Goal: Task Accomplishment & Management: Manage account settings

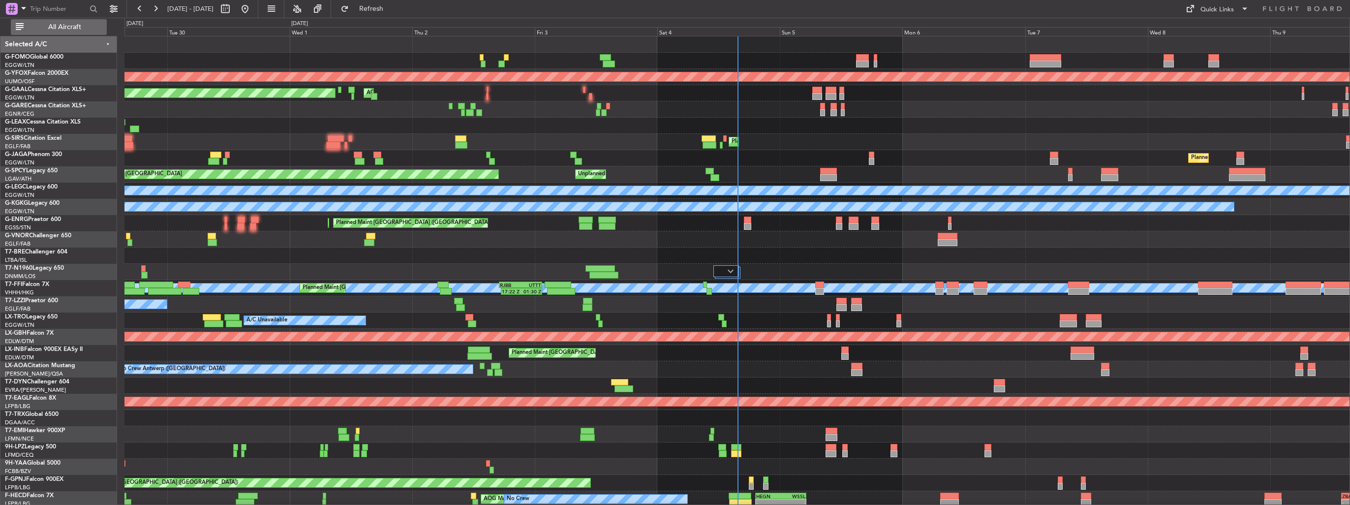
click at [47, 26] on span "All Aircraft" at bounding box center [65, 27] width 78 height 7
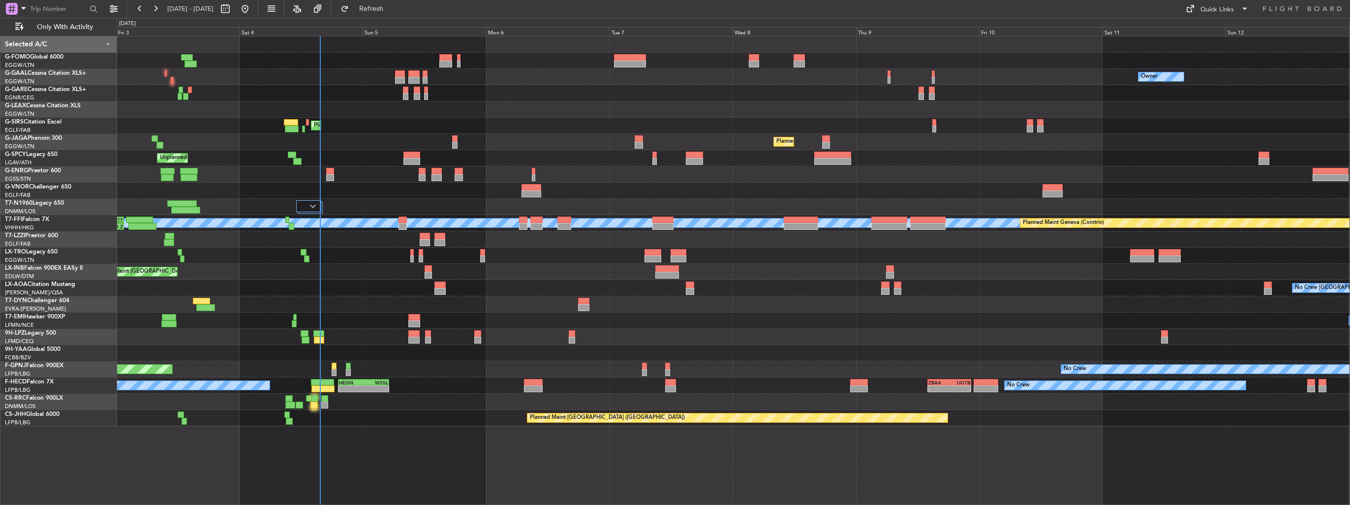
click at [380, 215] on div "Owner AOG Maint Dusseldorf No Crew Owner Planned Maint Dusseldorf Planned Maint…" at bounding box center [733, 231] width 1232 height 390
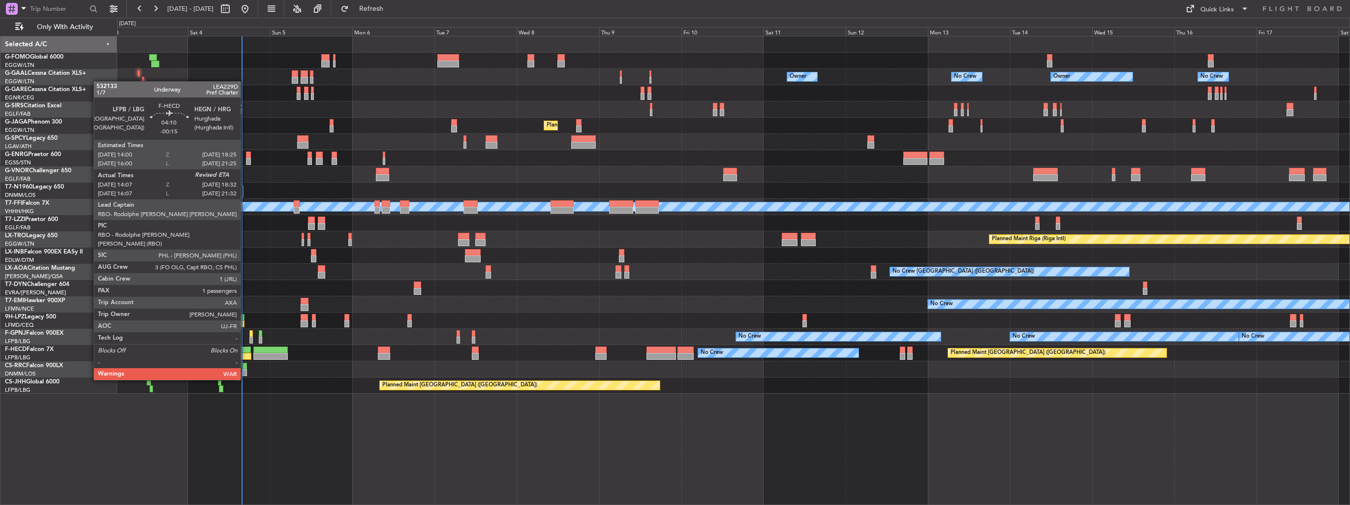
click at [245, 353] on div at bounding box center [243, 356] width 15 height 7
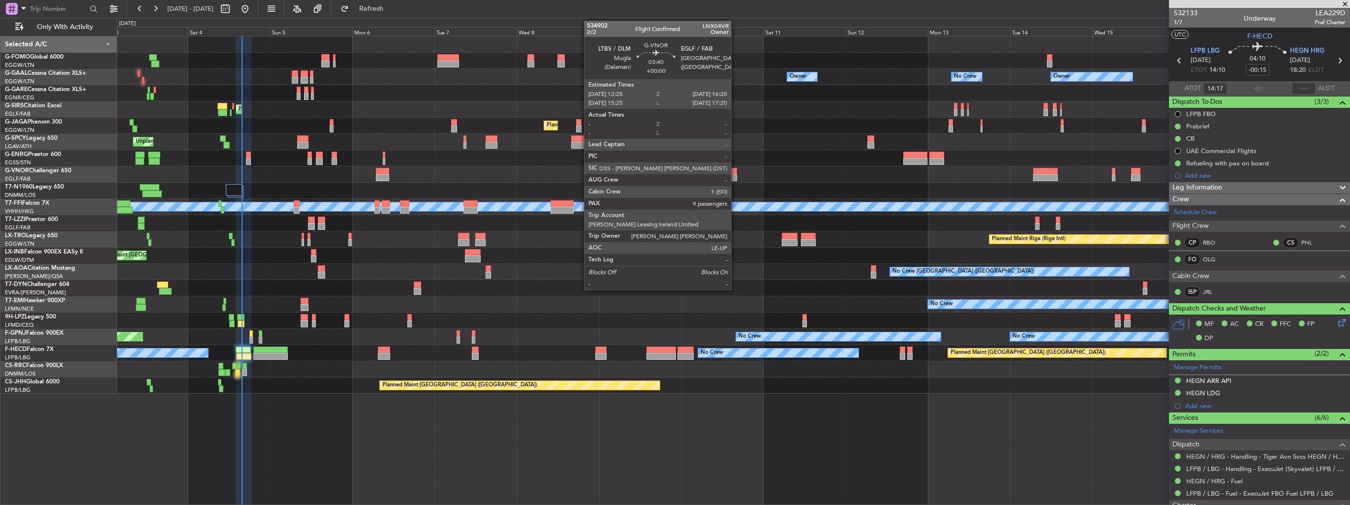
click at [723, 178] on div at bounding box center [730, 177] width 14 height 7
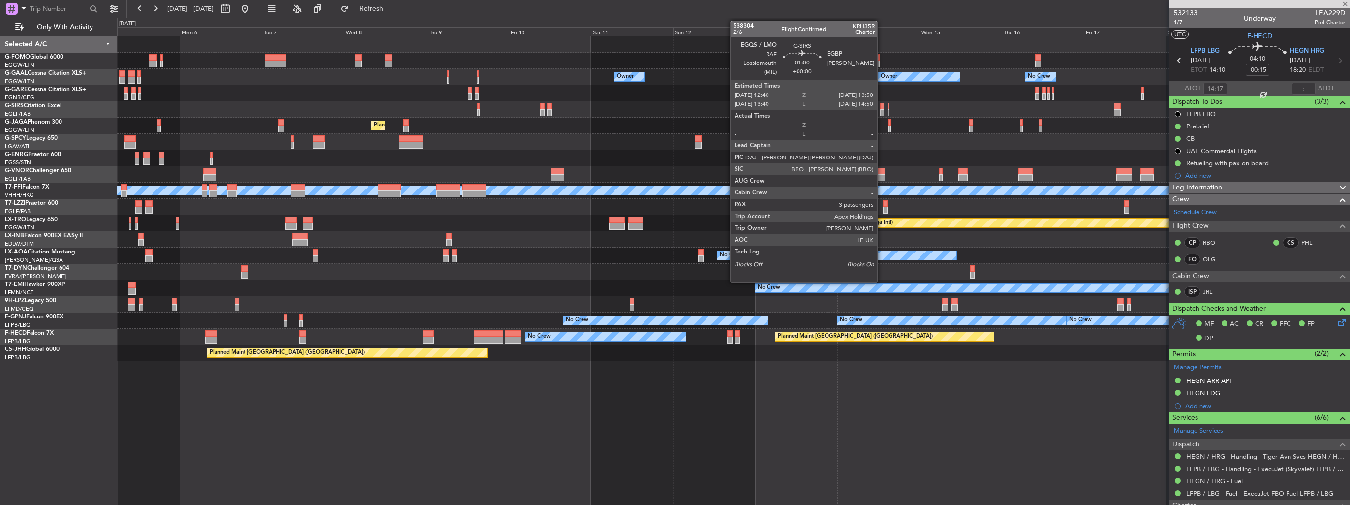
type input "9"
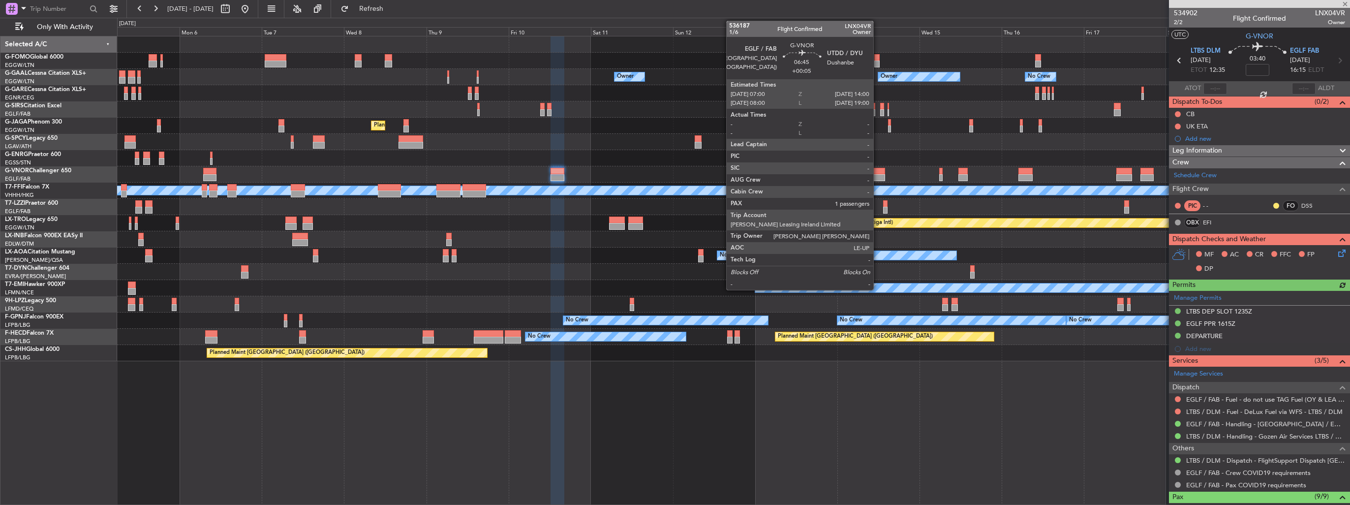
click at [878, 177] on div at bounding box center [872, 177] width 24 height 7
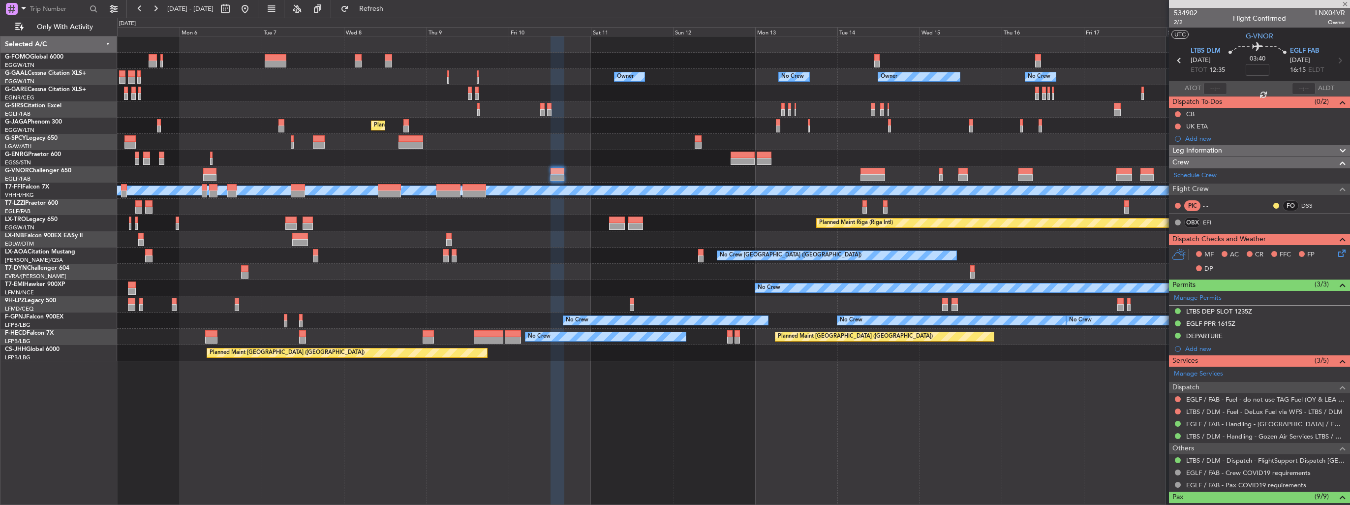
type input "+00:05"
type input "1"
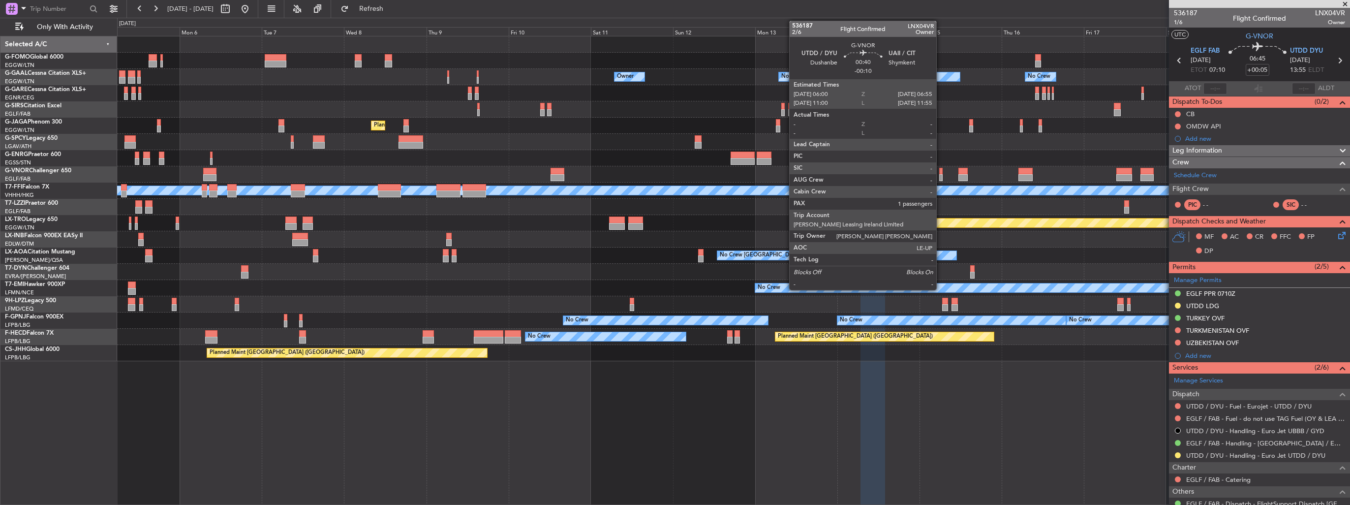
click at [941, 174] on div at bounding box center [940, 177] width 3 height 7
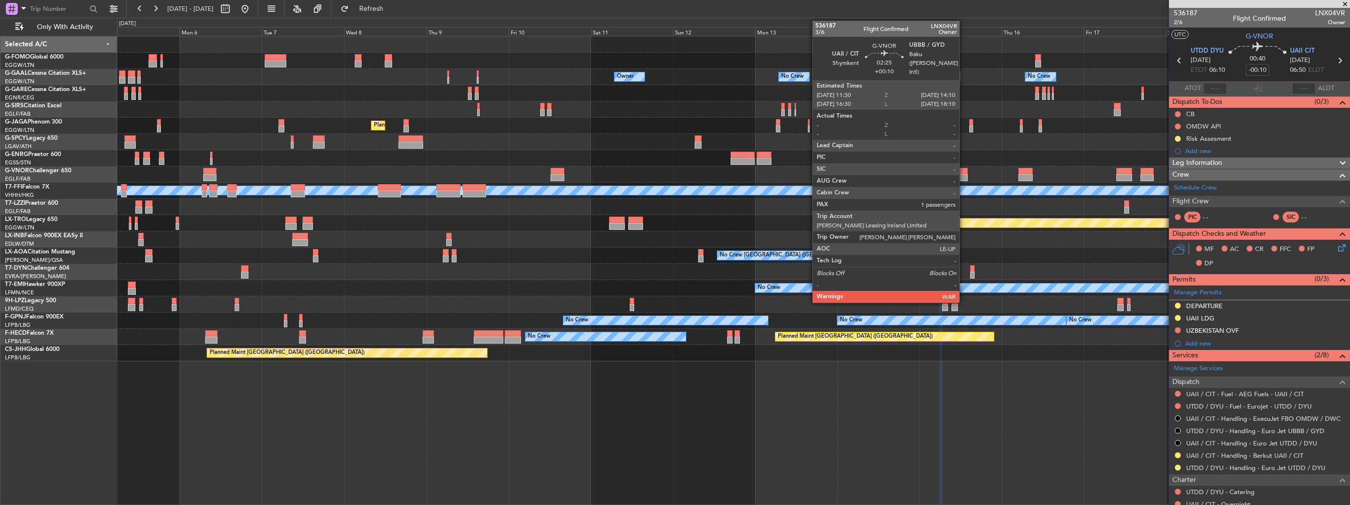
click at [964, 174] on div at bounding box center [962, 177] width 9 height 7
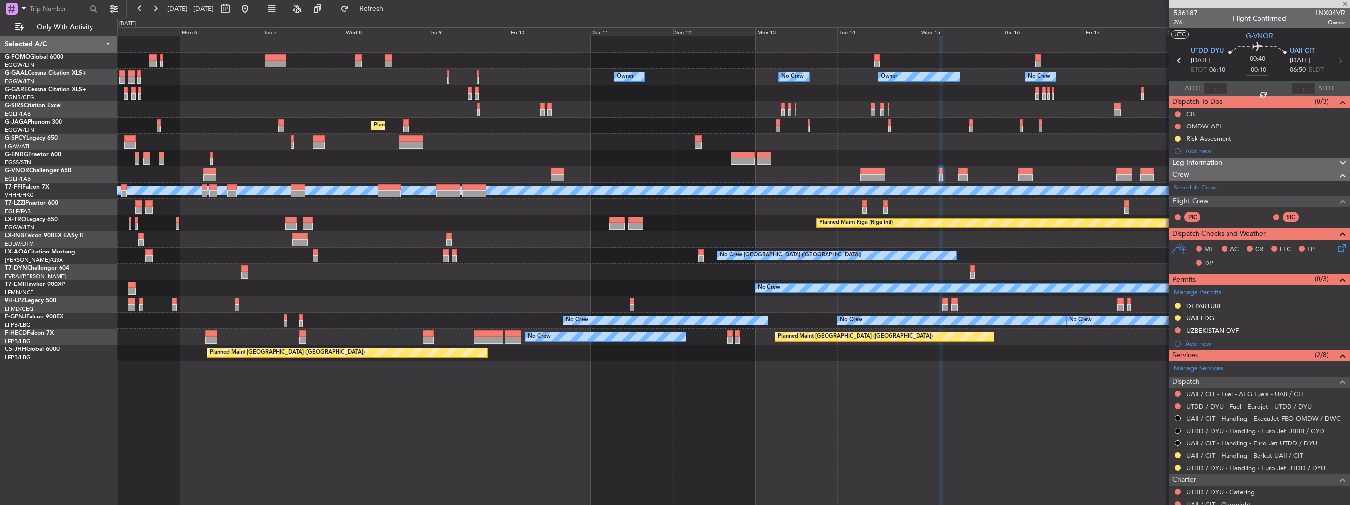
type input "+00:10"
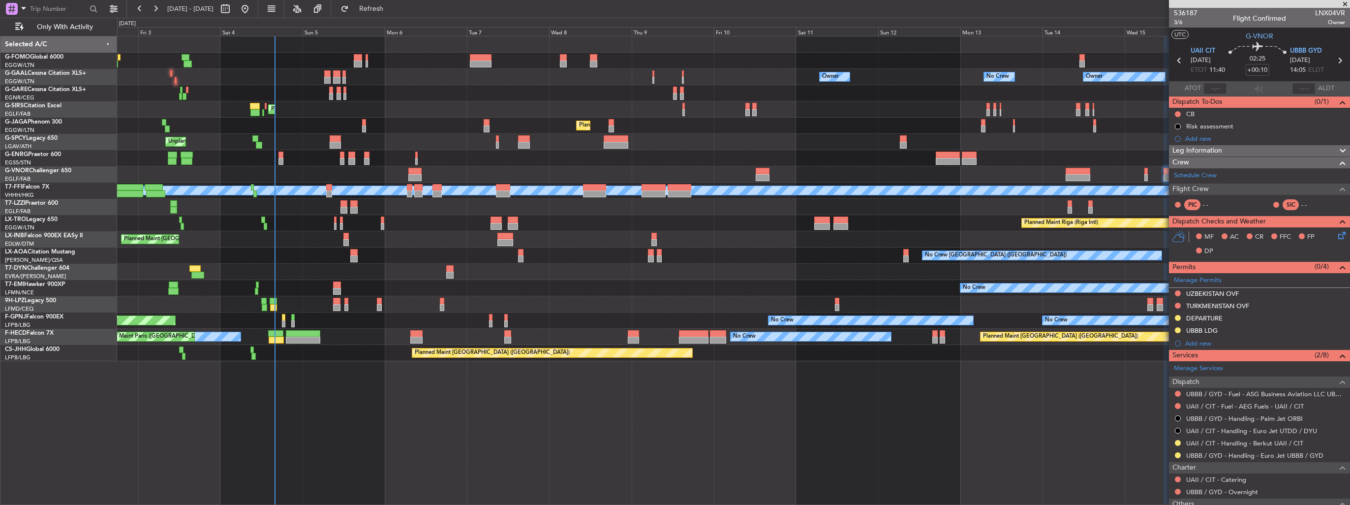
click at [763, 326] on div "Owner Owner Owner No Crew No Crew AOG Maint Dusseldorf Owner Planned Maint Duss…" at bounding box center [733, 198] width 1232 height 325
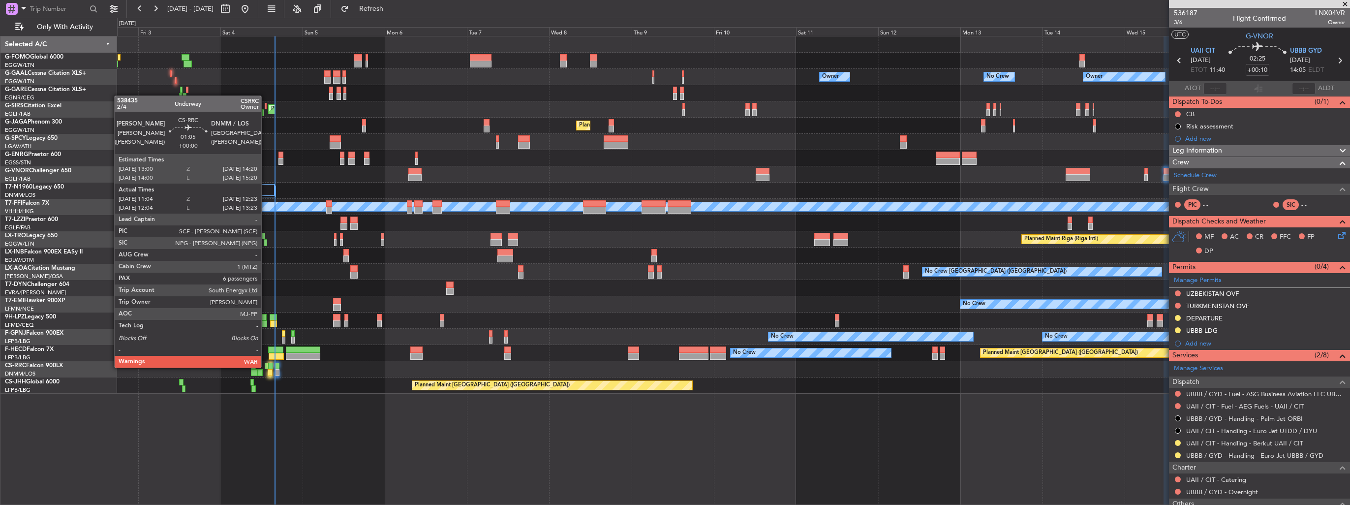
click at [266, 366] on div at bounding box center [267, 366] width 5 height 7
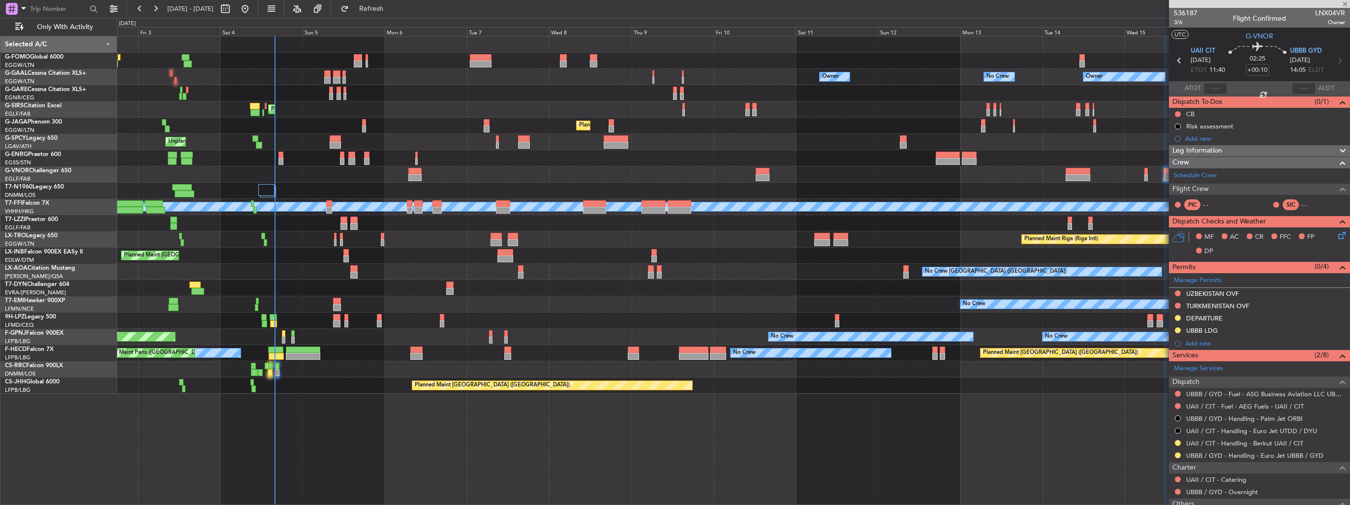
type input "11:14"
type input "12:18"
type input "6"
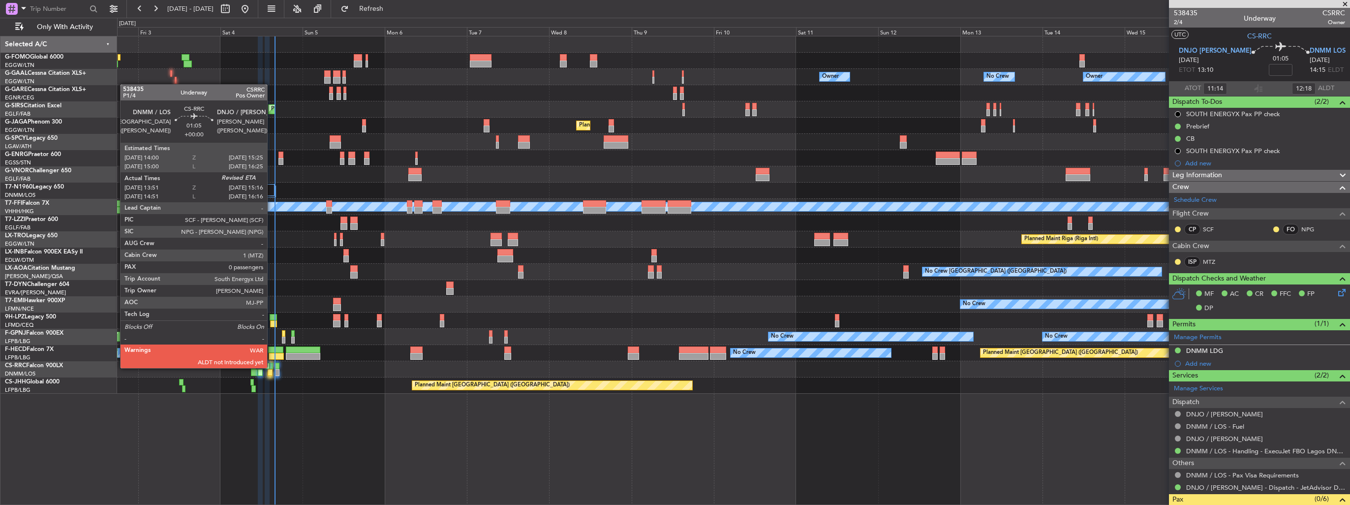
click at [272, 367] on div at bounding box center [270, 366] width 5 height 7
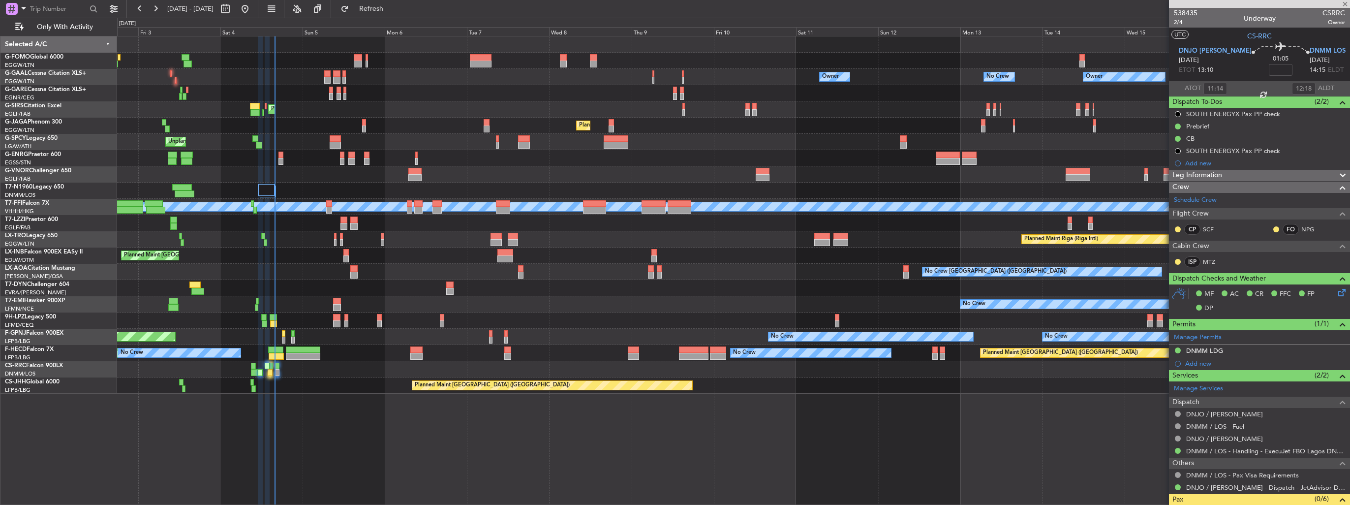
type input "14:06"
type input "0"
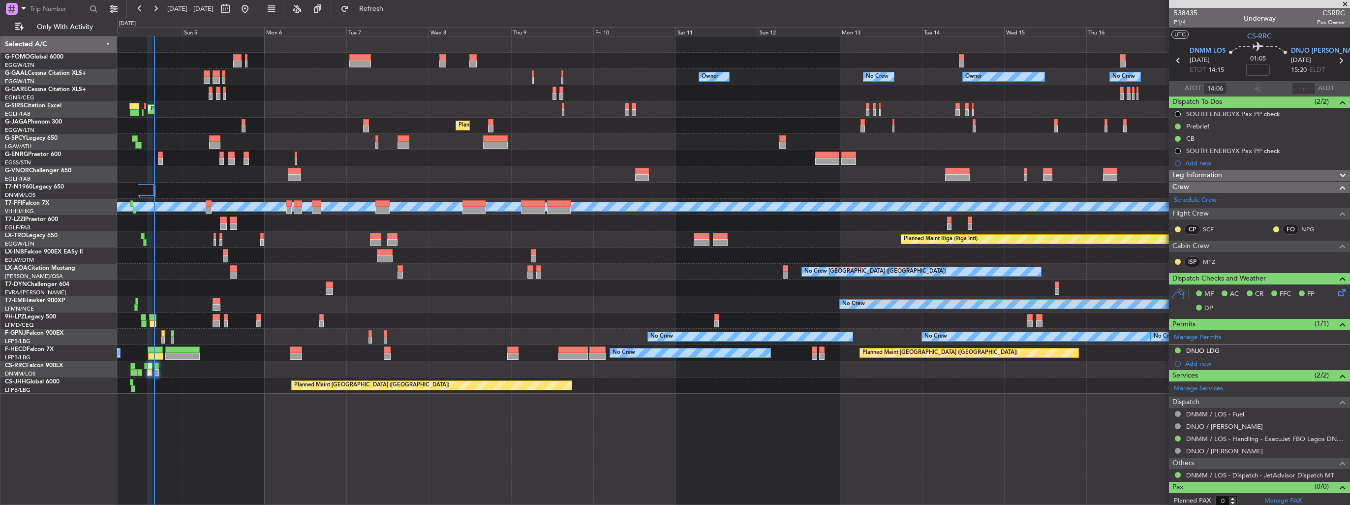
click at [989, 176] on div at bounding box center [733, 174] width 1232 height 16
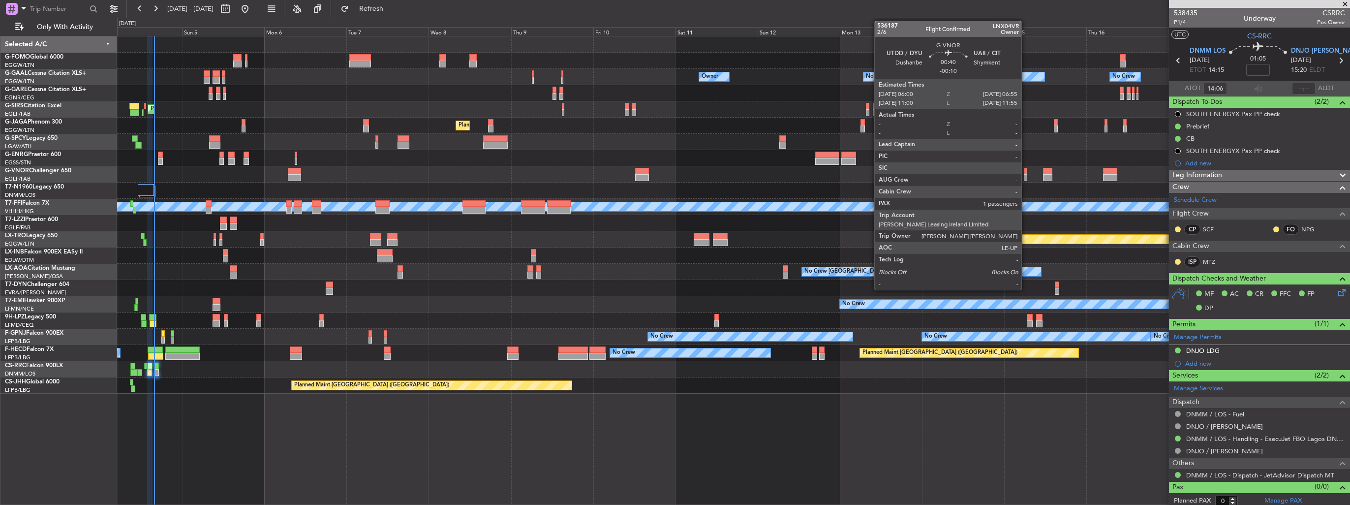
click at [1026, 171] on div at bounding box center [1025, 171] width 3 height 7
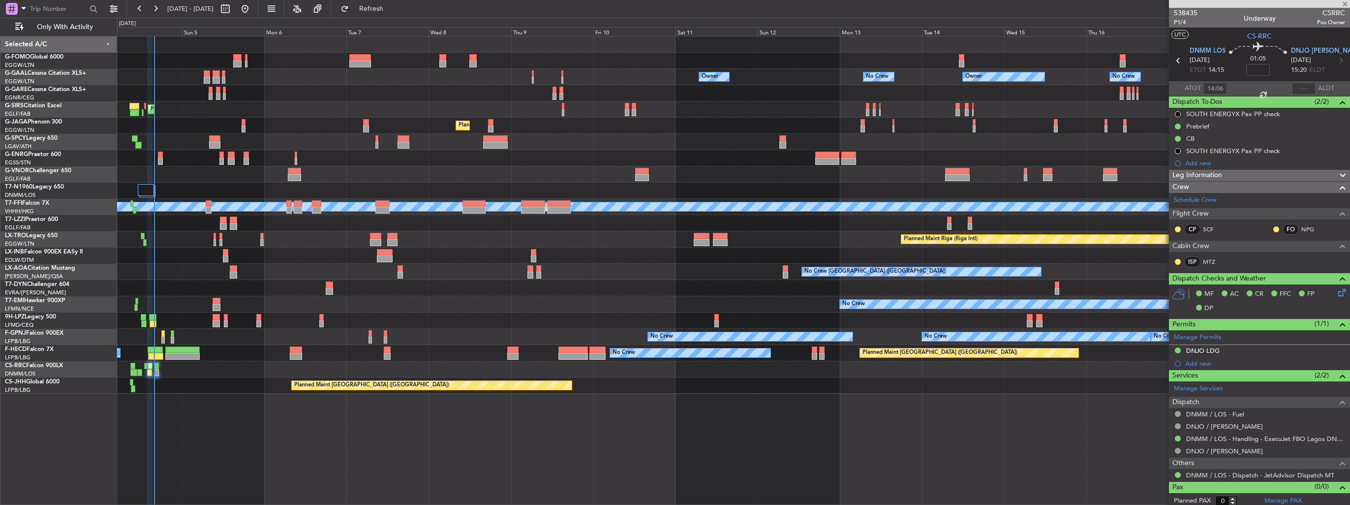
type input "-00:10"
type input "1"
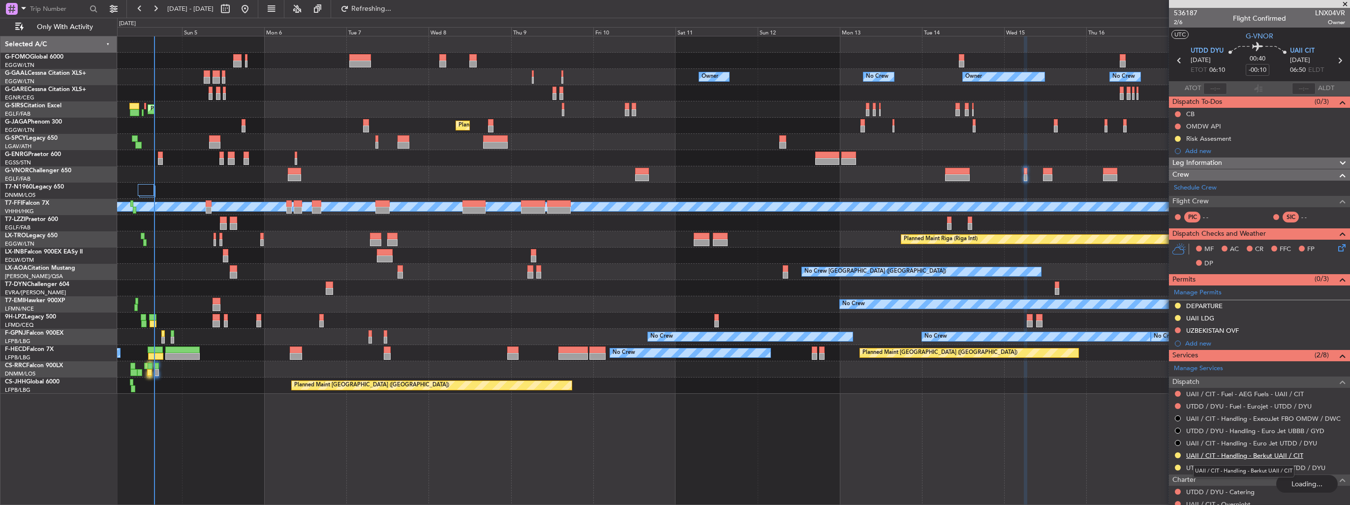
click at [1222, 452] on link "UAII / CIT - Handling - Berkut UAII / CIT" at bounding box center [1244, 455] width 117 height 8
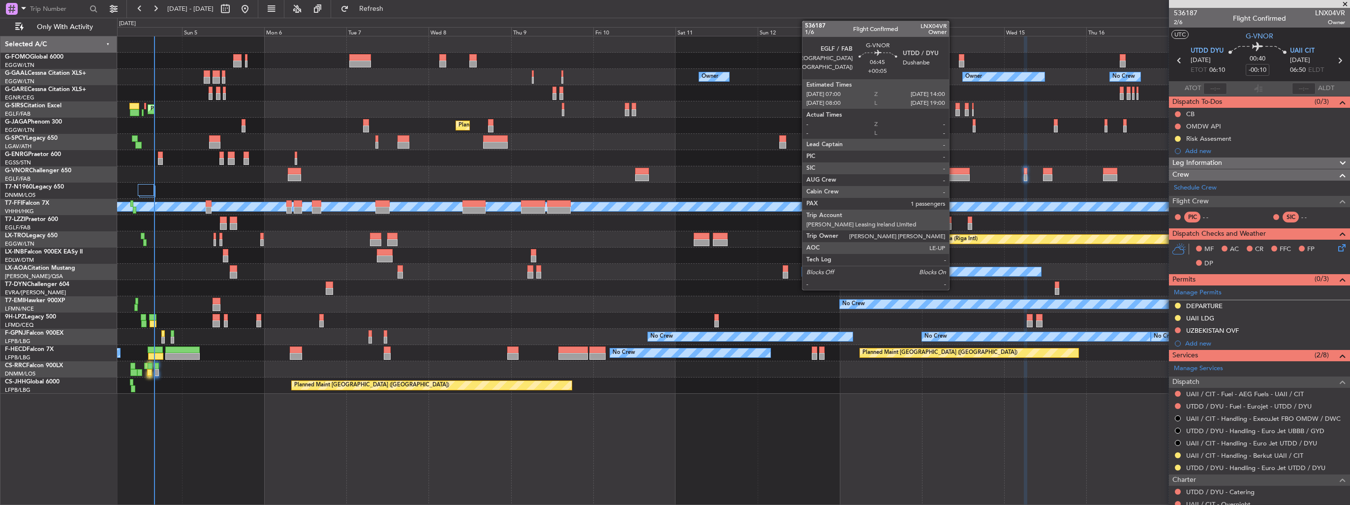
click at [953, 175] on div at bounding box center [957, 177] width 24 height 7
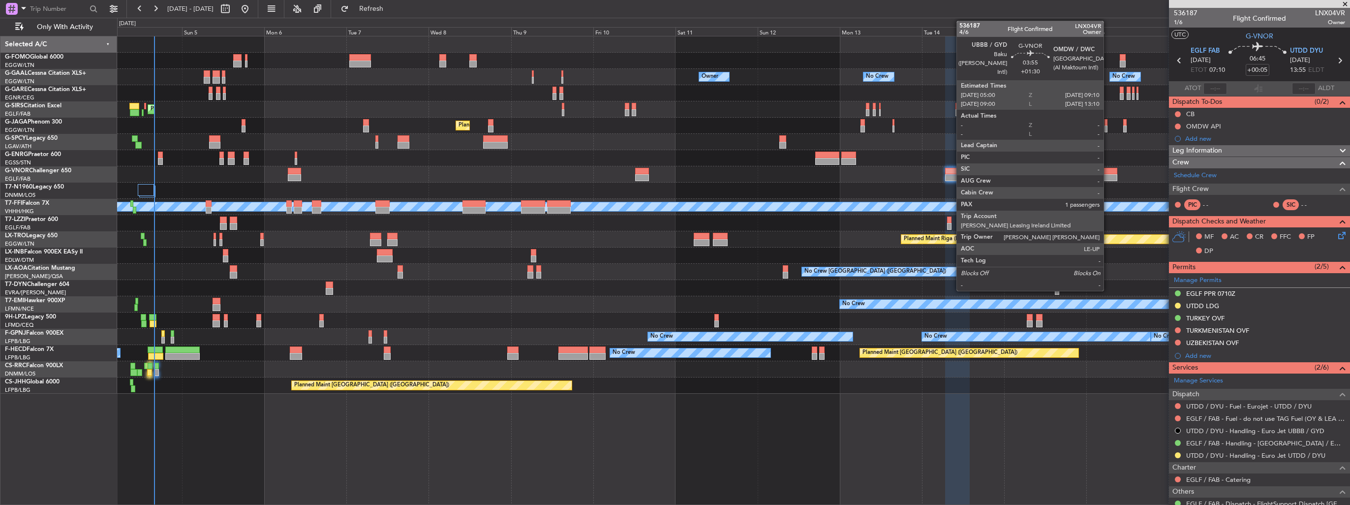
click at [1108, 173] on div at bounding box center [1110, 171] width 14 height 7
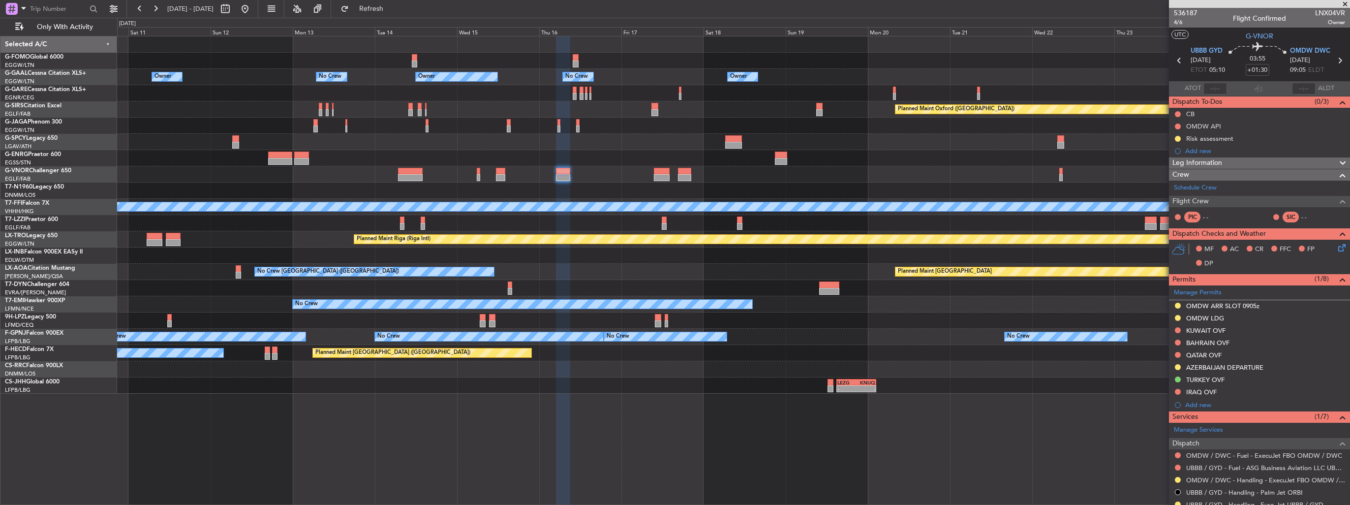
click at [500, 260] on div at bounding box center [733, 255] width 1232 height 16
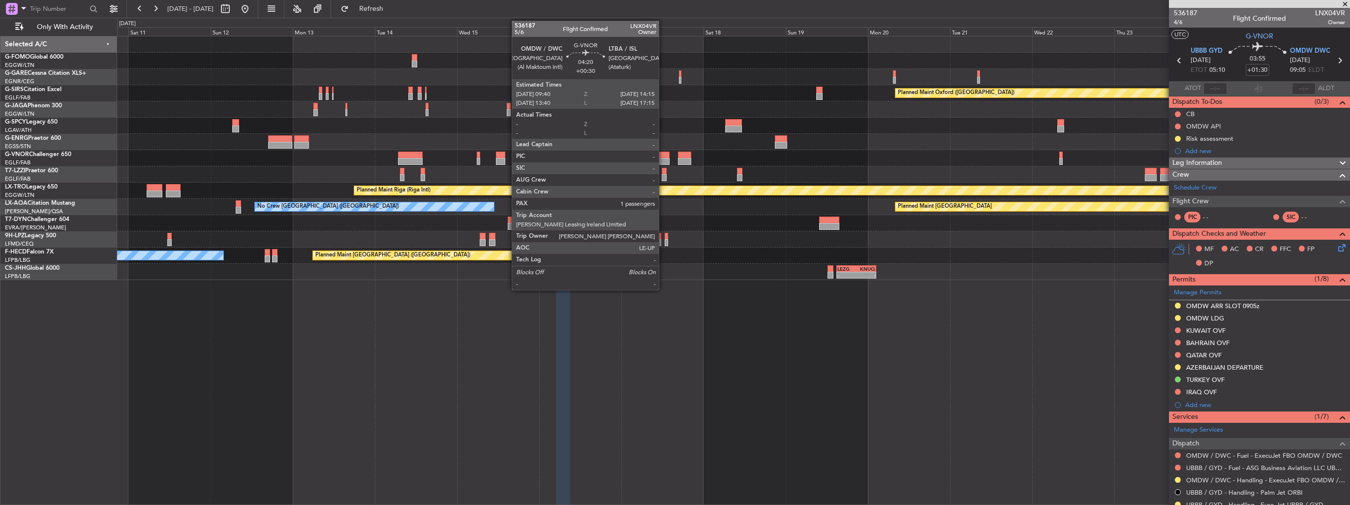
click at [663, 157] on div at bounding box center [662, 155] width 16 height 7
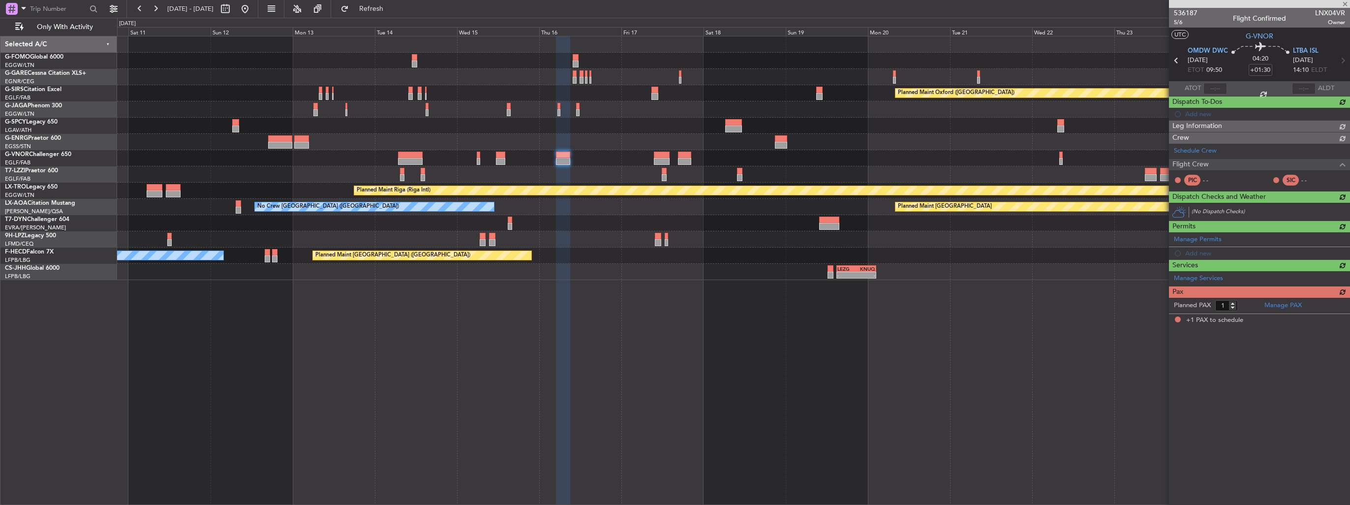
type input "+00:30"
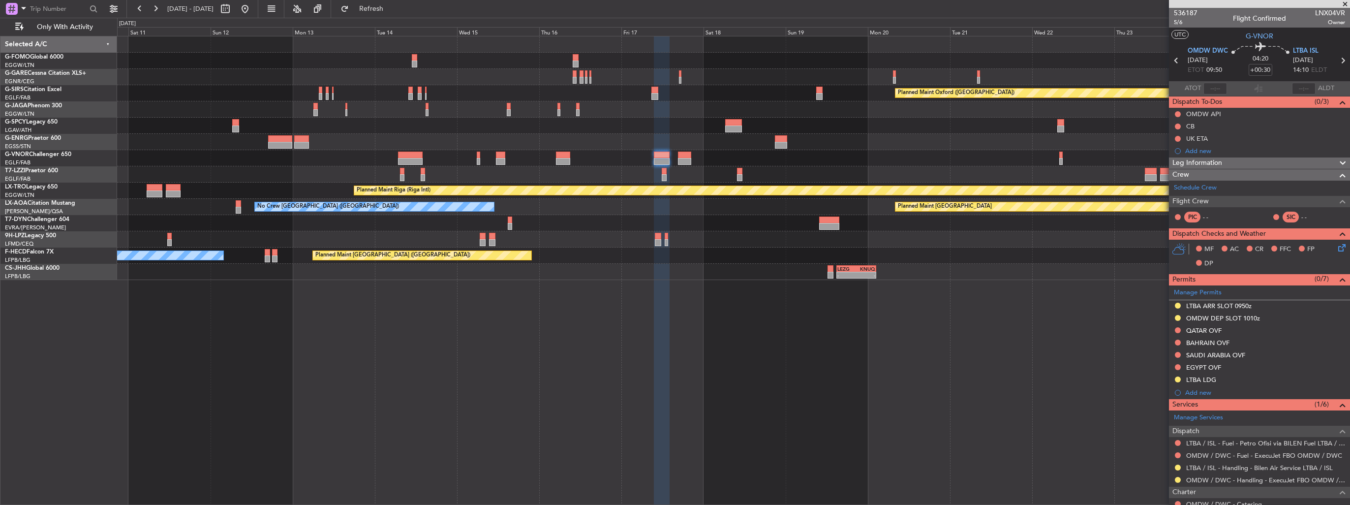
click at [796, 207] on div "Planned Maint Oxford (Kidlington) Planned Maint London (Luton) A/C Unavailable …" at bounding box center [733, 158] width 1232 height 244
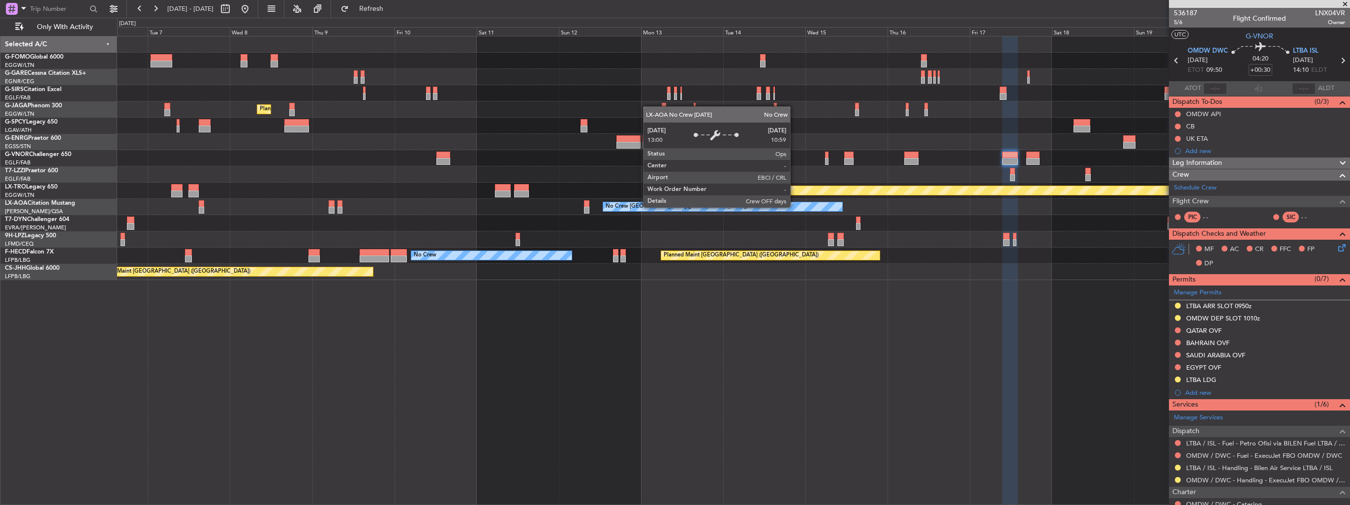
click at [746, 231] on div "Planned Maint Oxford (Kidlington) Planned Maint London (Farnborough) Planned Ma…" at bounding box center [733, 158] width 1232 height 244
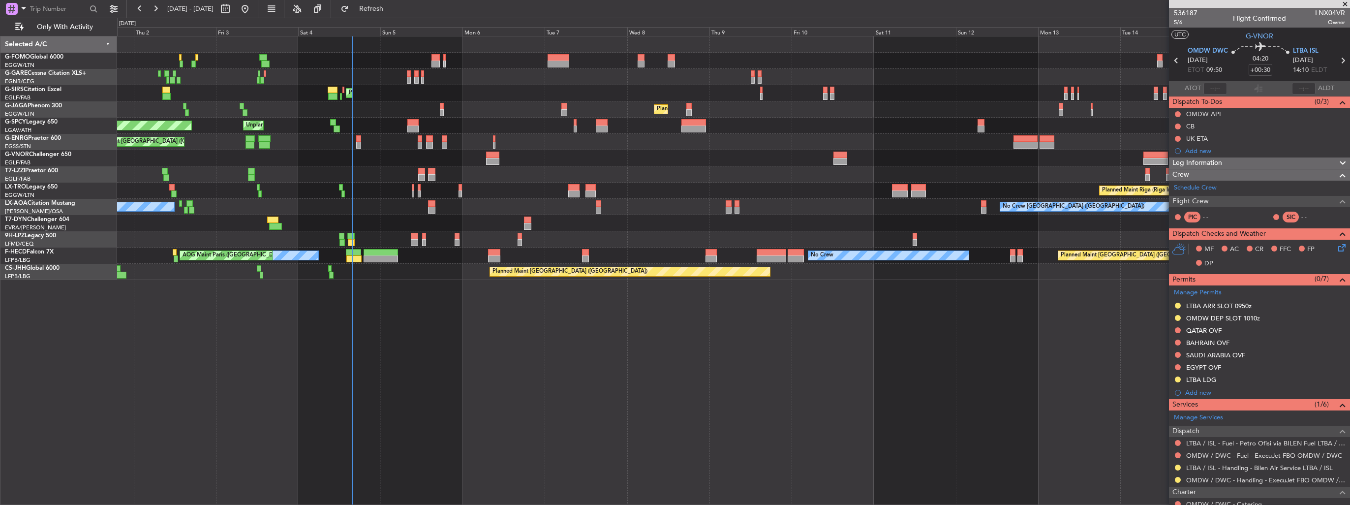
click at [405, 218] on div at bounding box center [733, 223] width 1232 height 16
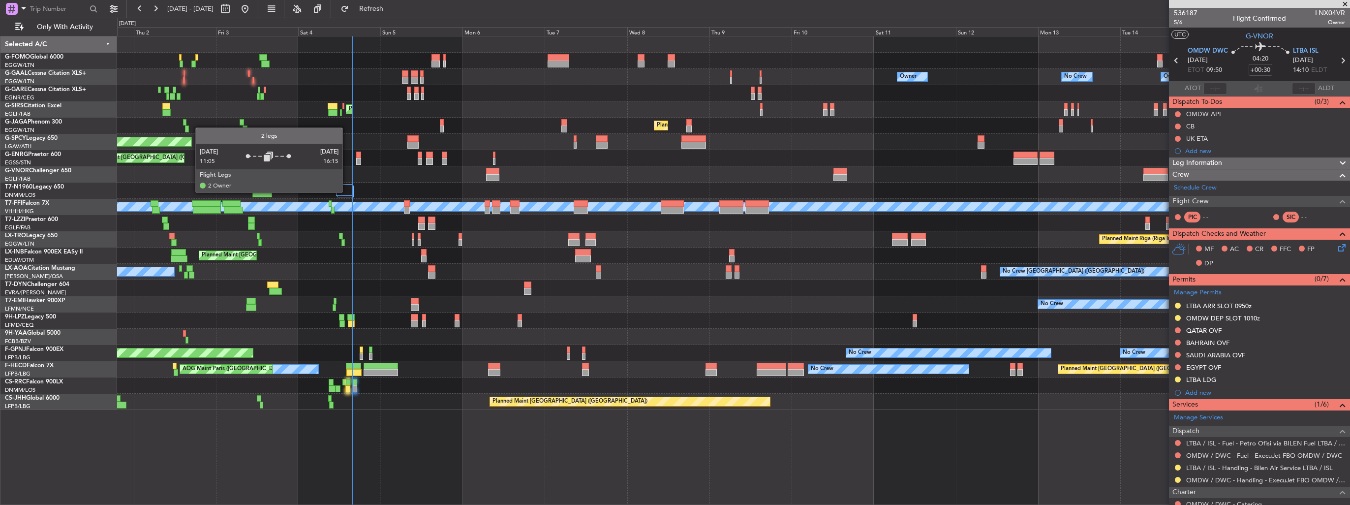
click at [348, 192] on div at bounding box center [344, 190] width 16 height 12
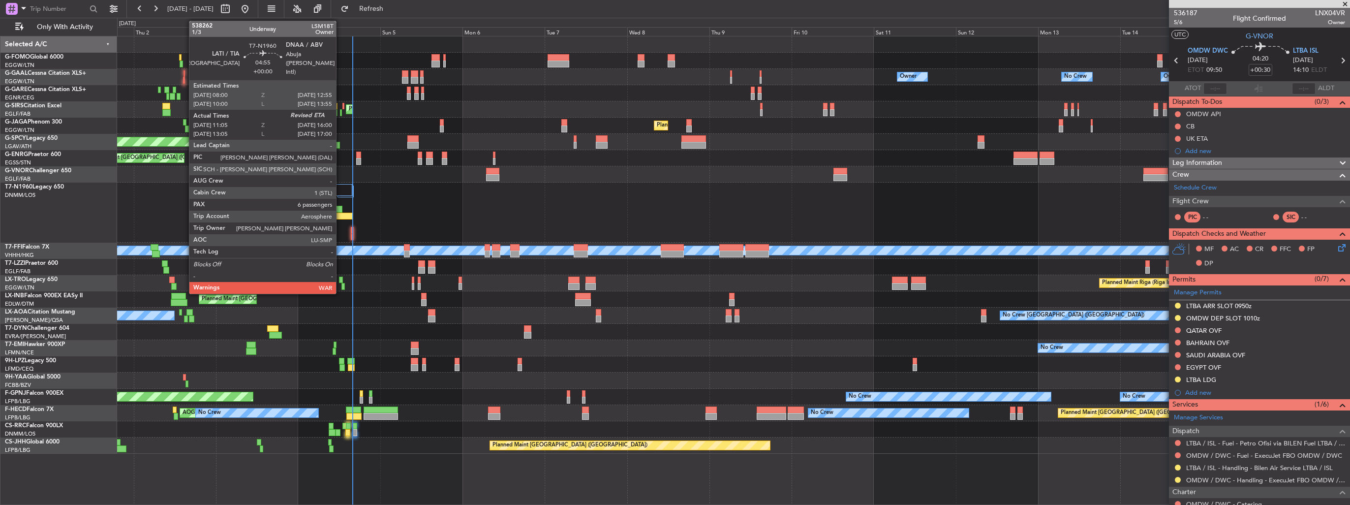
click at [340, 214] on div at bounding box center [344, 216] width 17 height 7
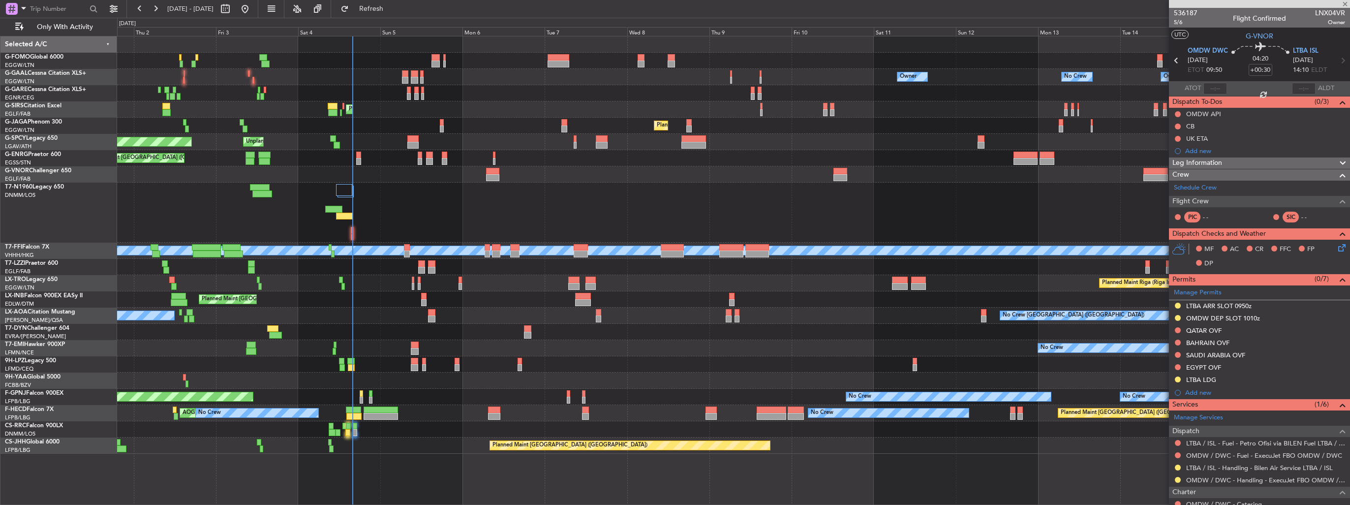
type input "11:05"
type input "6"
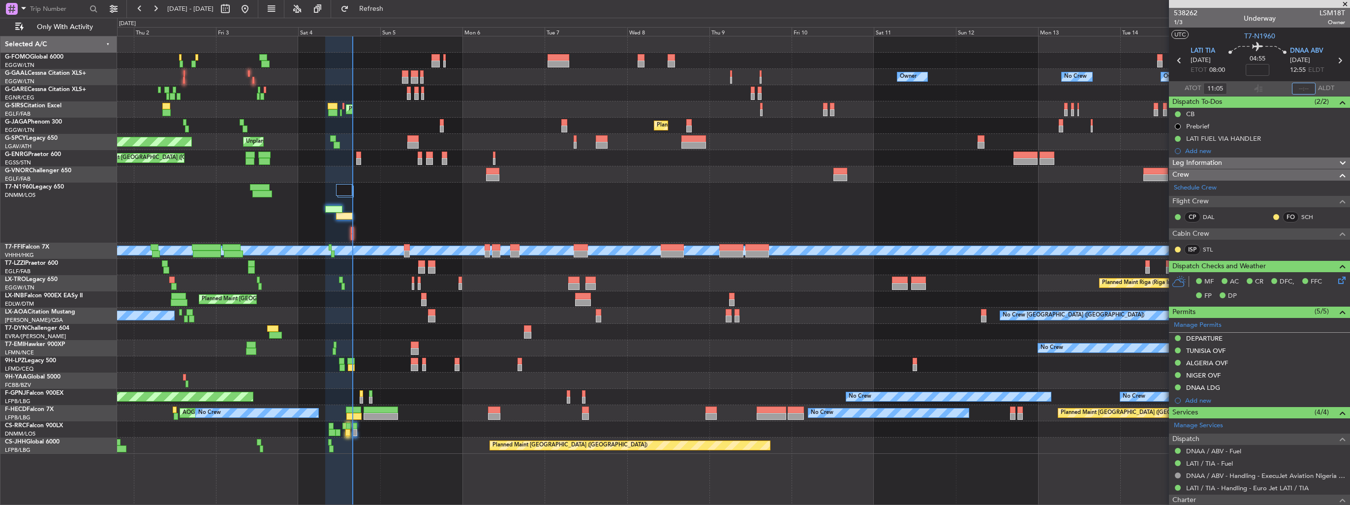
click at [1298, 89] on input "text" at bounding box center [1304, 89] width 24 height 12
type input "15:49"
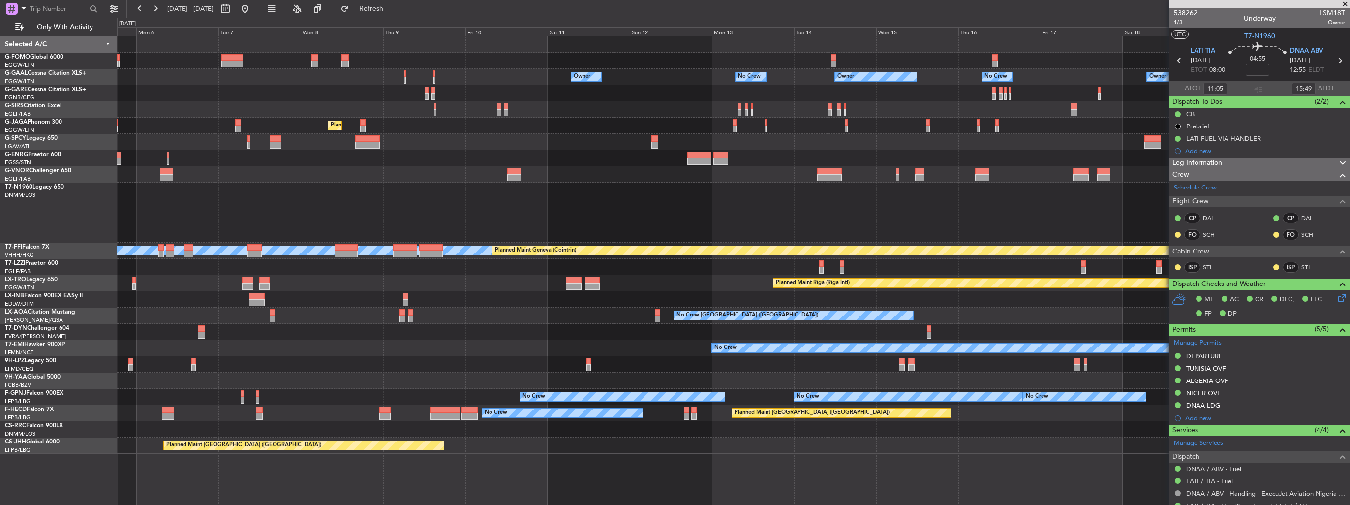
click at [640, 172] on div "Owner No Crew Owner Owner No Crew Owner Planned Maint Oxford (Kidlington) Plann…" at bounding box center [733, 244] width 1232 height 417
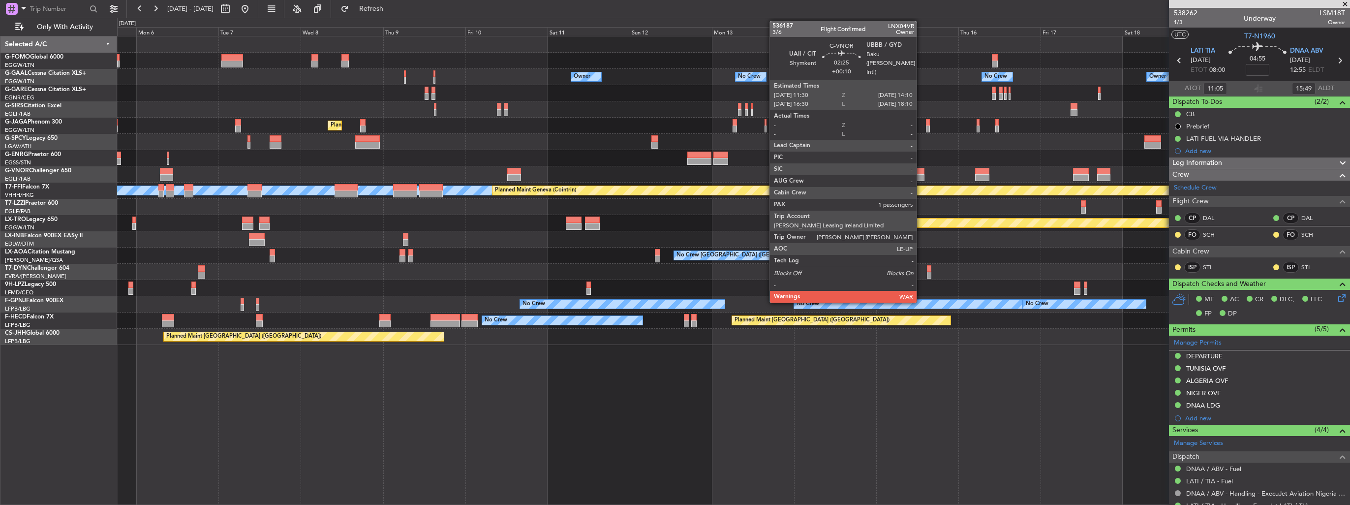
click at [921, 174] on div at bounding box center [919, 177] width 9 height 7
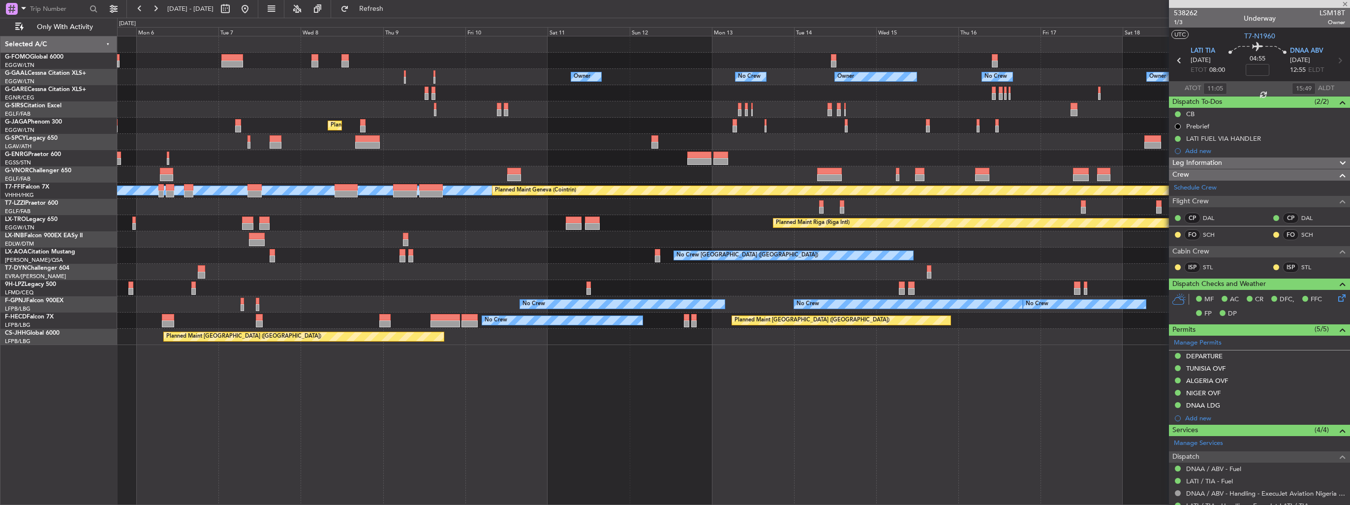
type input "+00:10"
type input "1"
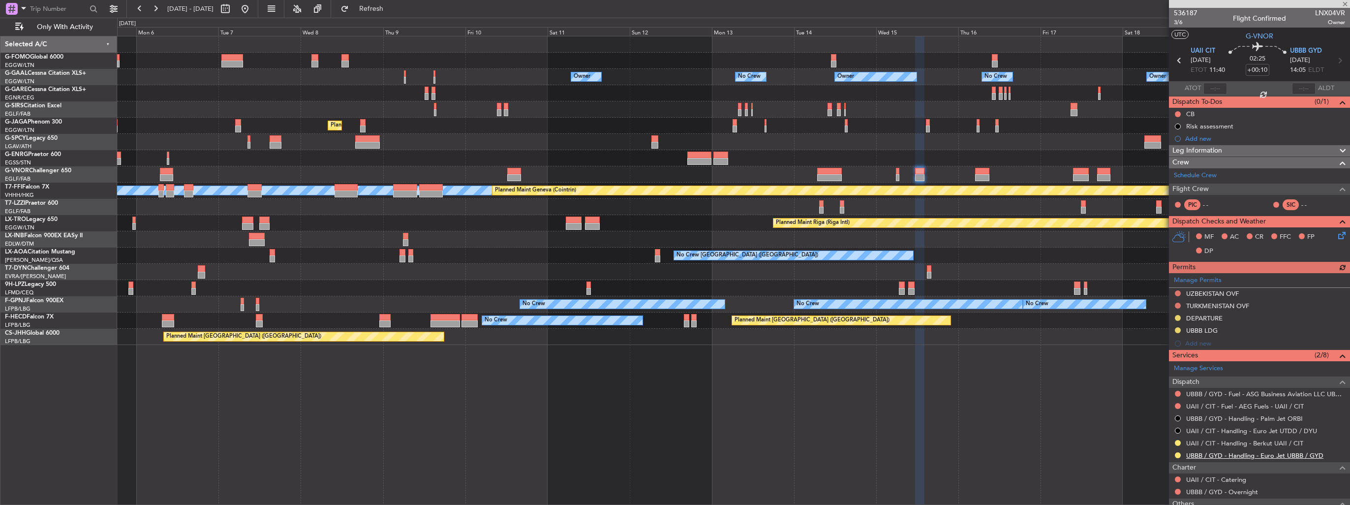
click at [1218, 458] on mat-tooltip-component "UBBB / GYD - Handling - Euro Jet UBBB / GYD" at bounding box center [1254, 471] width 133 height 26
click at [1218, 455] on link "UBBB / GYD - Handling - Euro Jet UBBB / GYD" at bounding box center [1254, 455] width 137 height 8
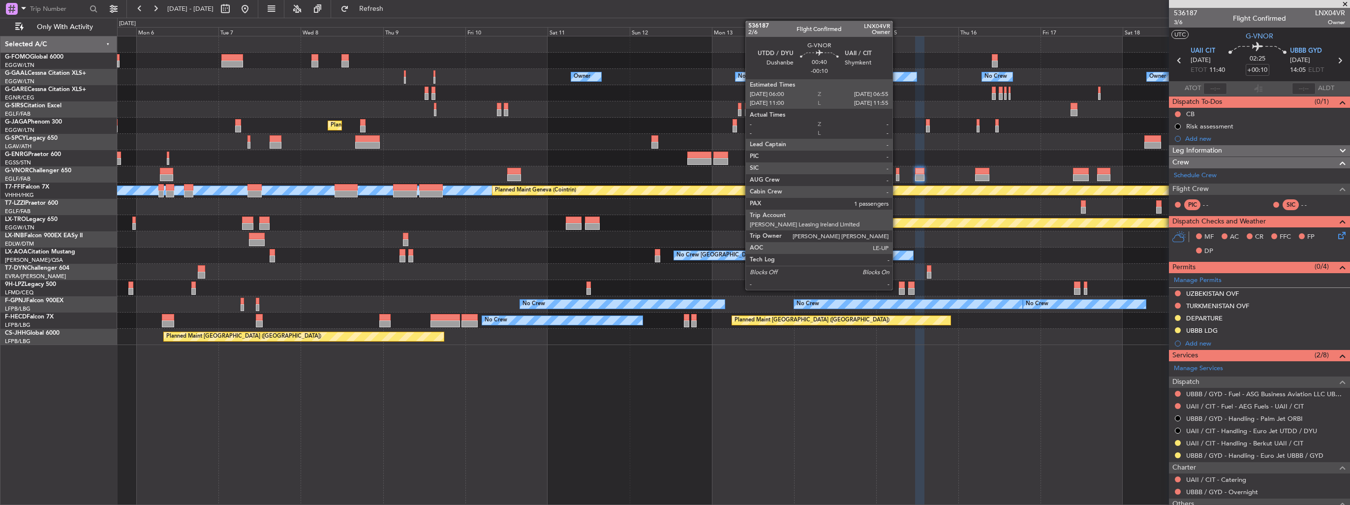
click at [897, 177] on div at bounding box center [897, 177] width 3 height 7
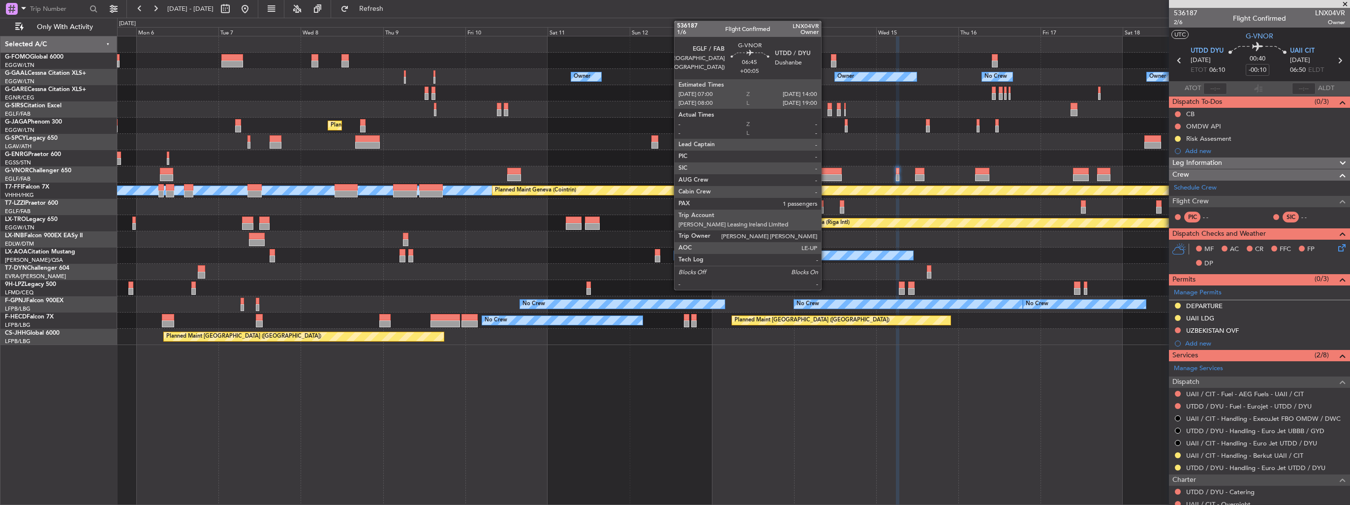
click at [825, 172] on div at bounding box center [829, 171] width 24 height 7
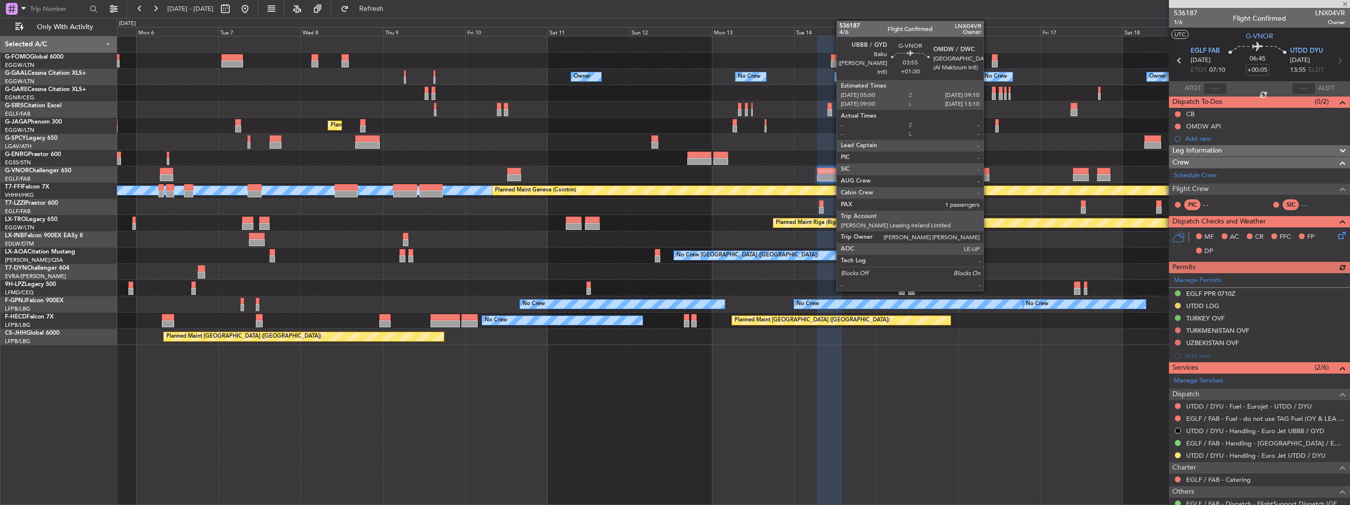
click at [988, 174] on div at bounding box center [982, 177] width 14 height 7
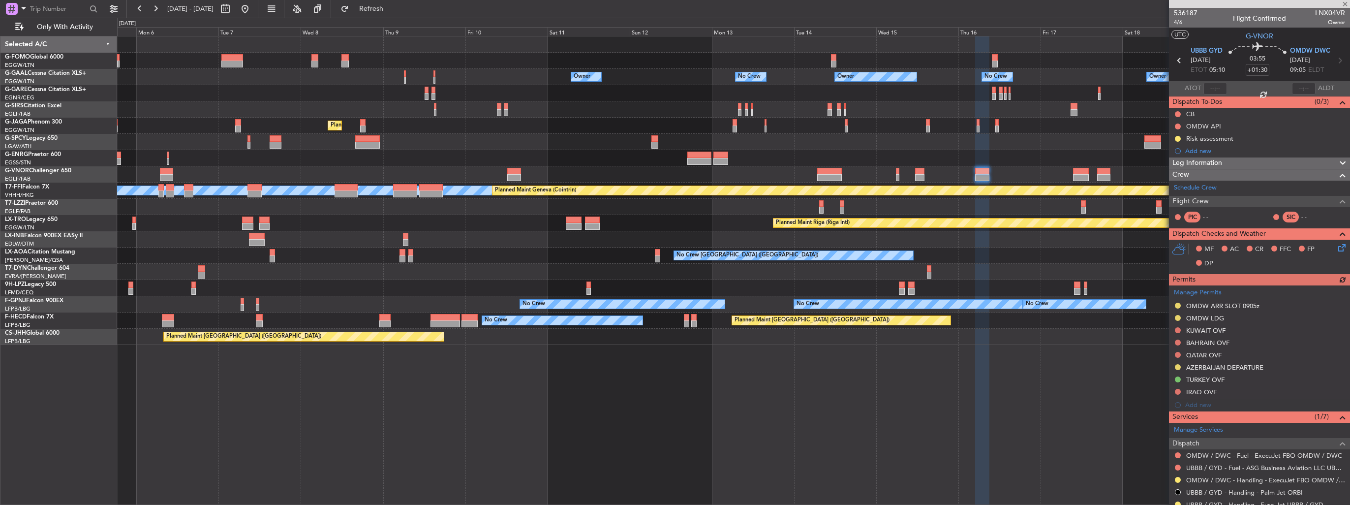
scroll to position [98, 0]
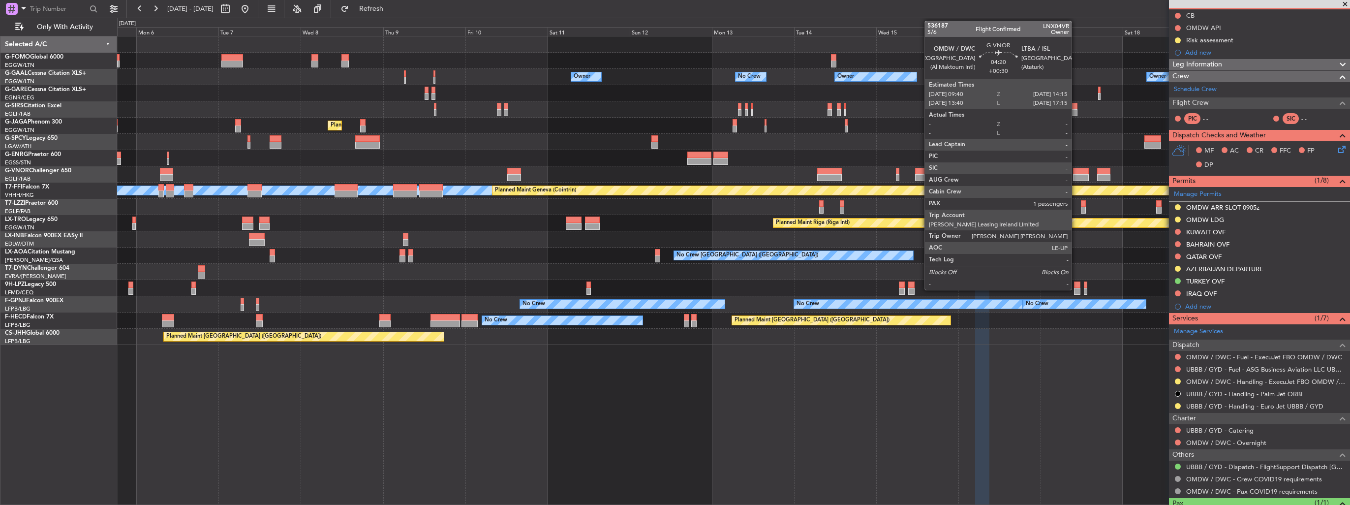
click at [1076, 171] on div at bounding box center [1081, 171] width 16 height 7
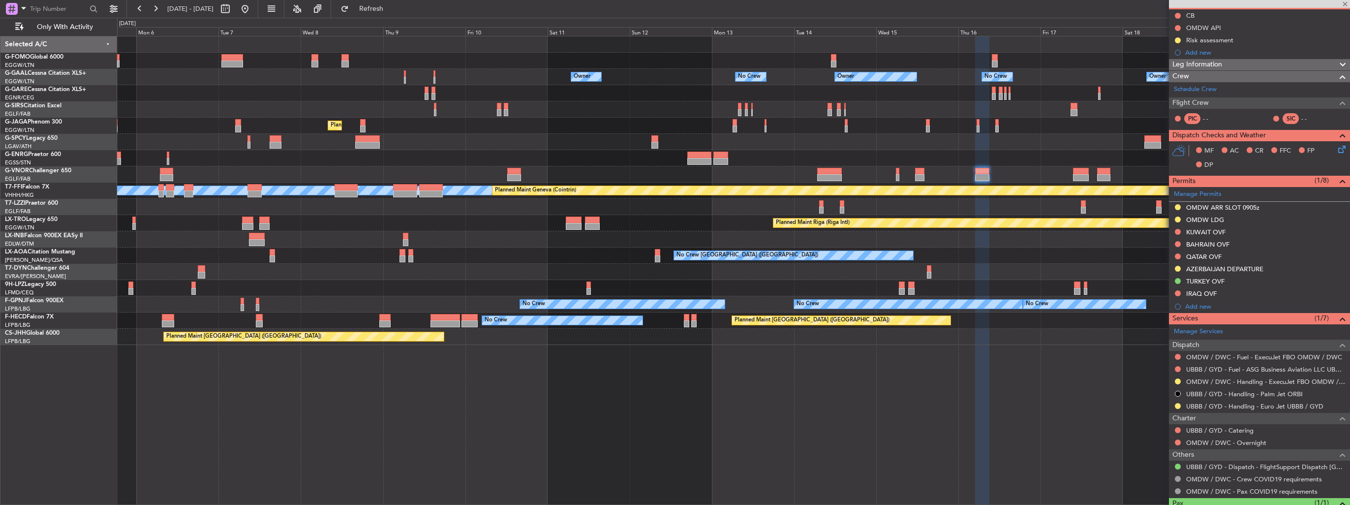
type input "+00:30"
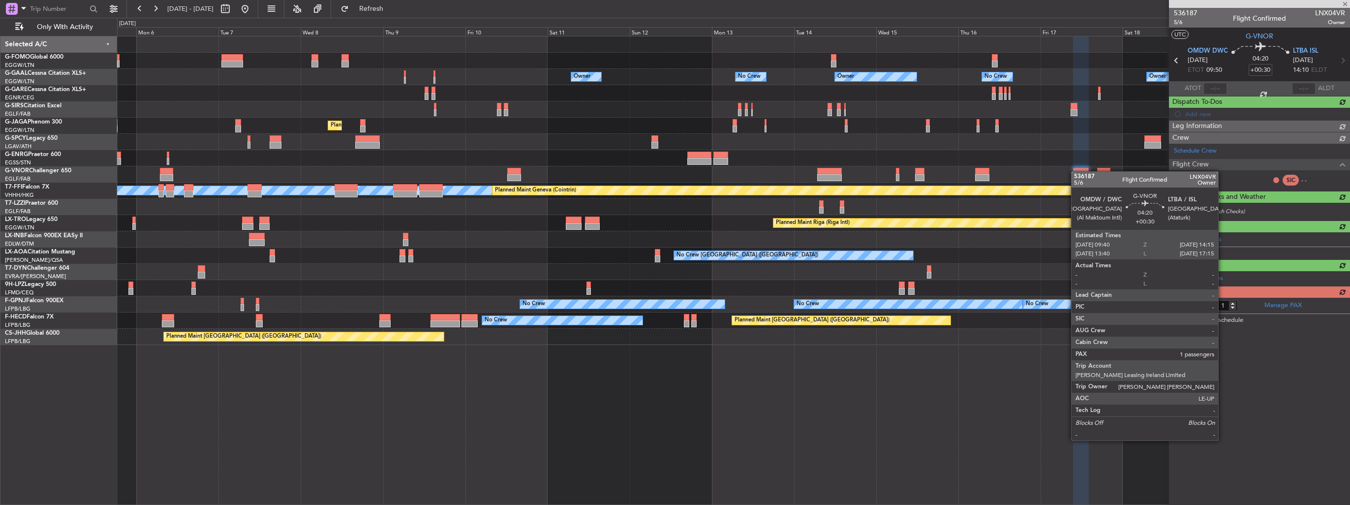
scroll to position [0, 0]
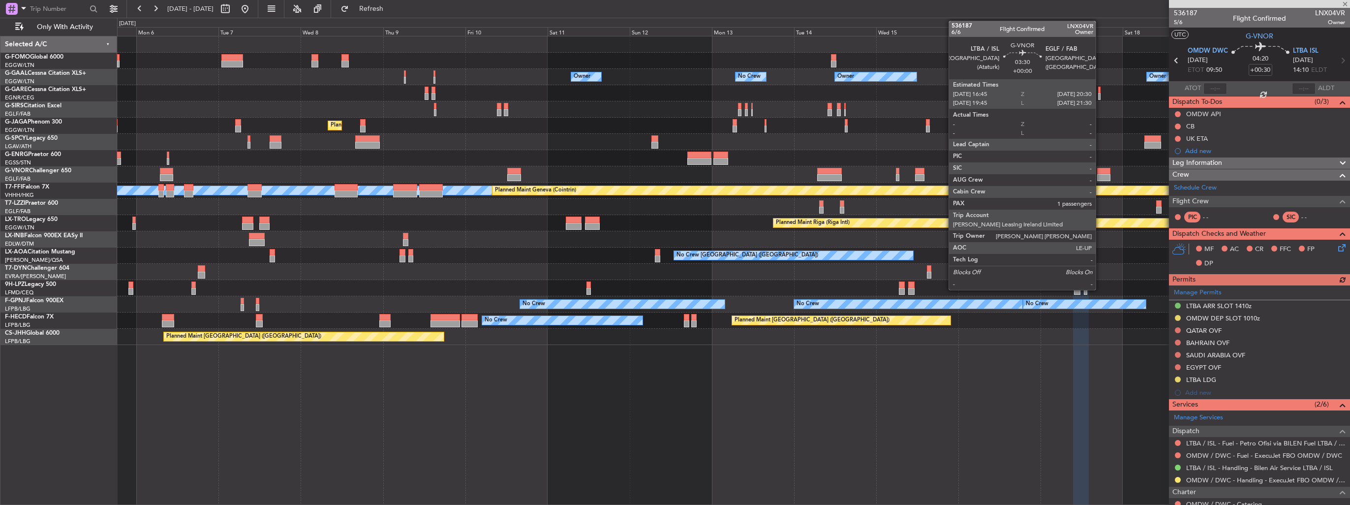
click at [1102, 175] on div at bounding box center [1103, 177] width 13 height 7
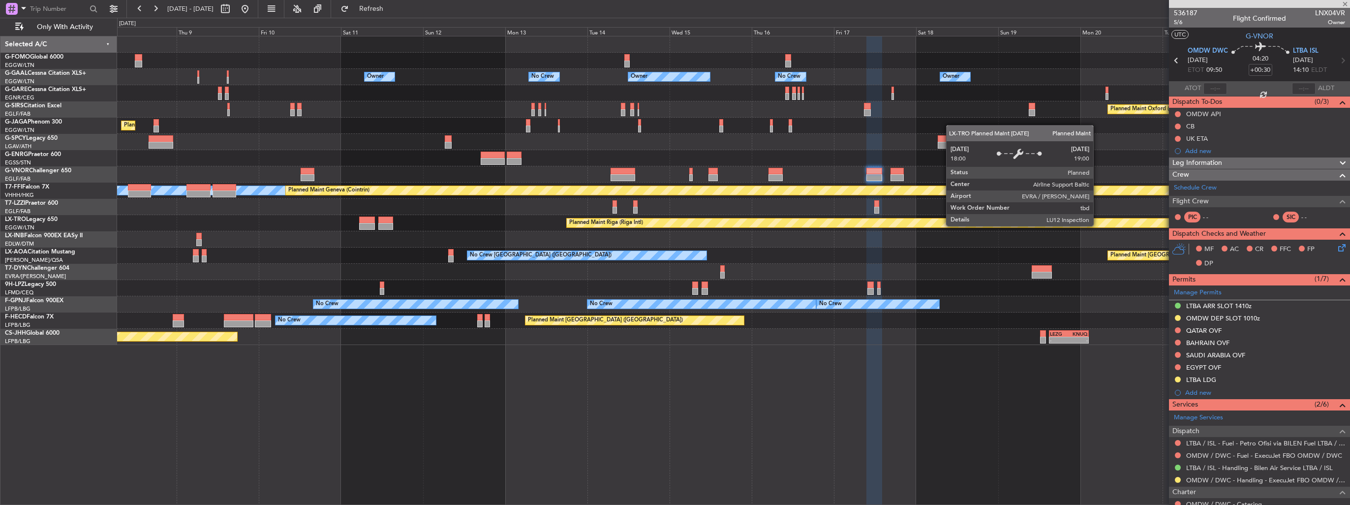
click at [882, 226] on div "Planned Maint Riga (Riga Intl)" at bounding box center [1102, 222] width 1071 height 9
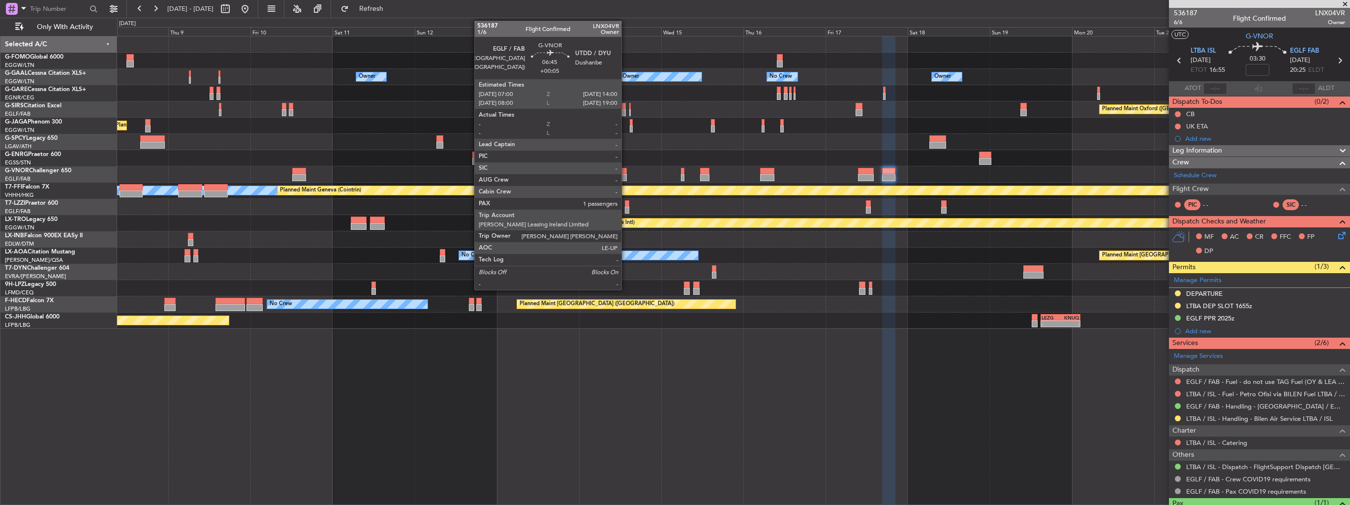
click at [626, 172] on div at bounding box center [614, 171] width 24 height 7
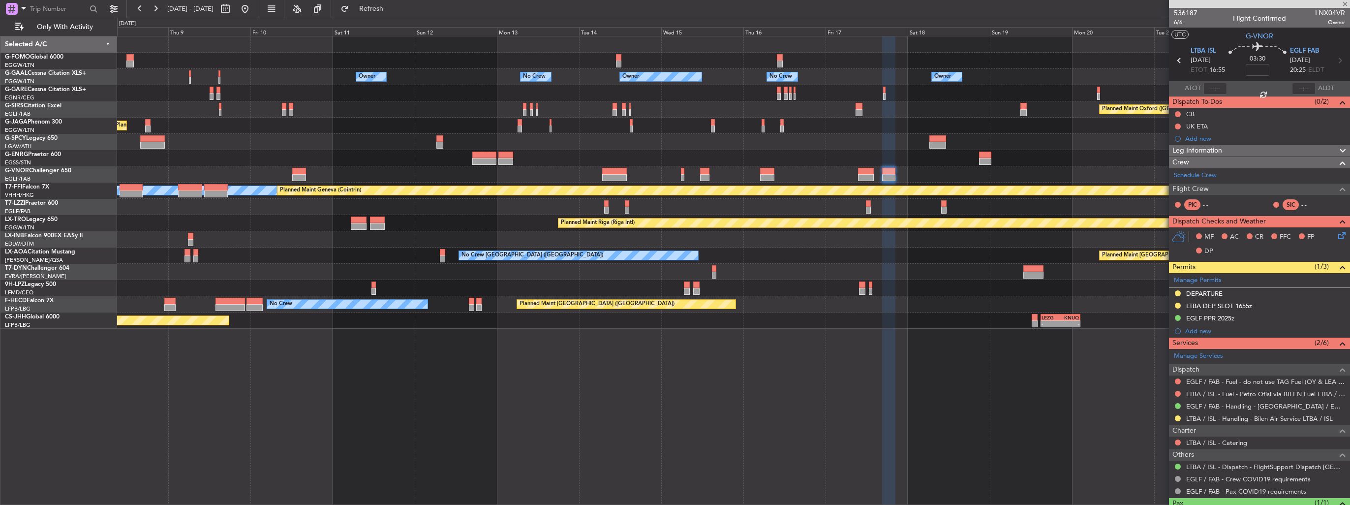
type input "+00:05"
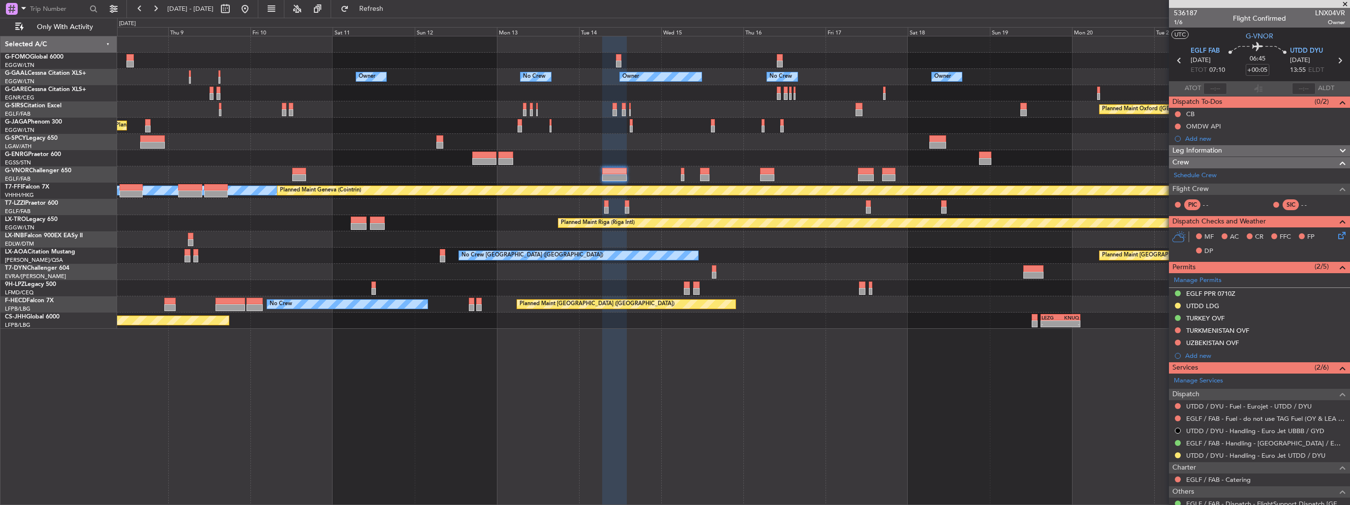
click at [814, 213] on div "Owner No Crew Owner Owner Owner No Crew Owner Planned Maint Oxford (Kidlington)…" at bounding box center [733, 182] width 1232 height 292
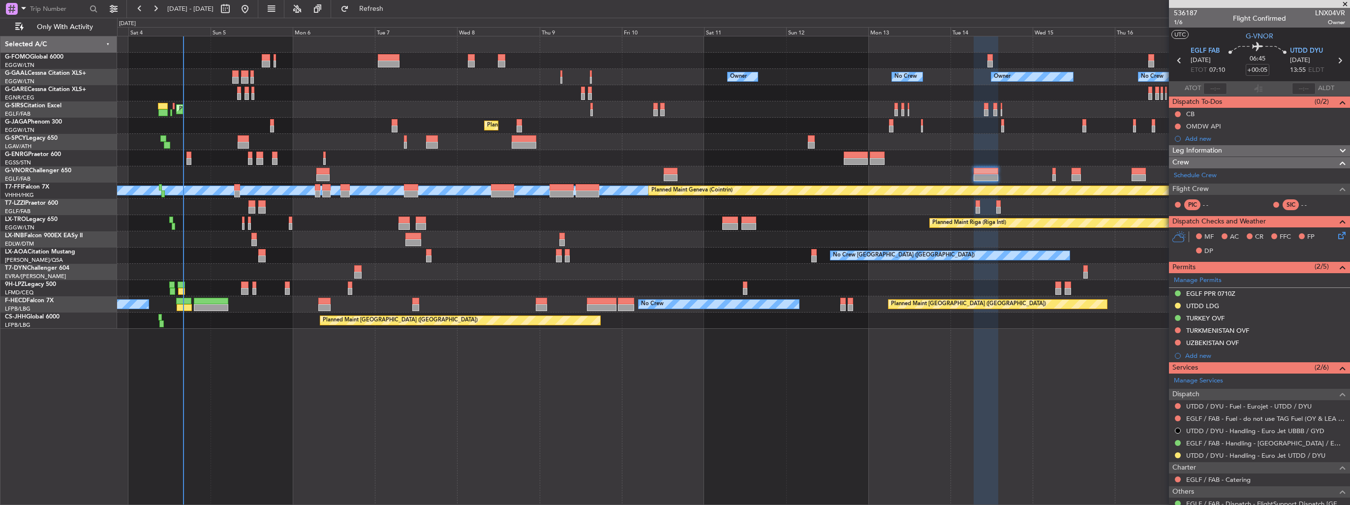
click at [704, 217] on div "Owner No Crew Owner Owner Owner No Crew AOG Maint Dusseldorf Planned Maint Duss…" at bounding box center [733, 182] width 1232 height 292
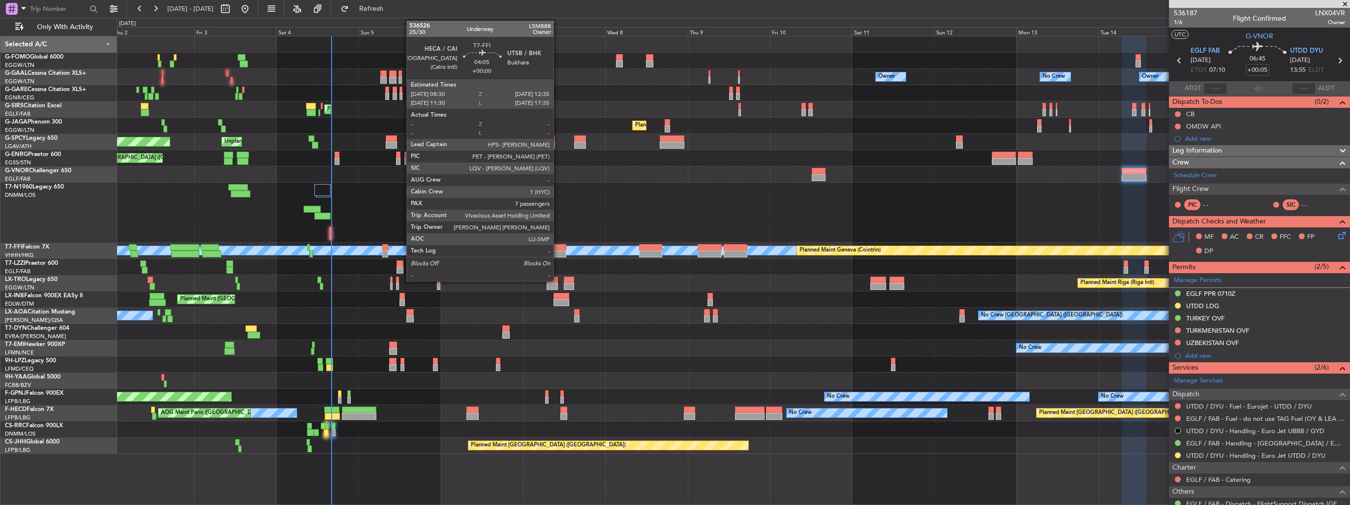
click at [558, 251] on div at bounding box center [559, 253] width 14 height 7
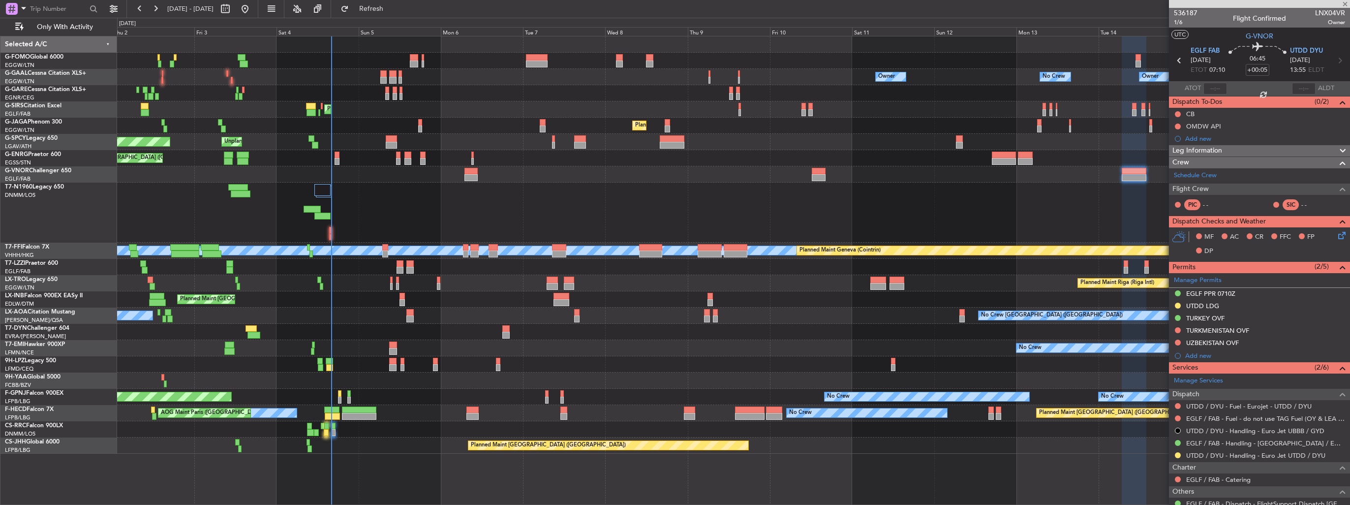
type input "7"
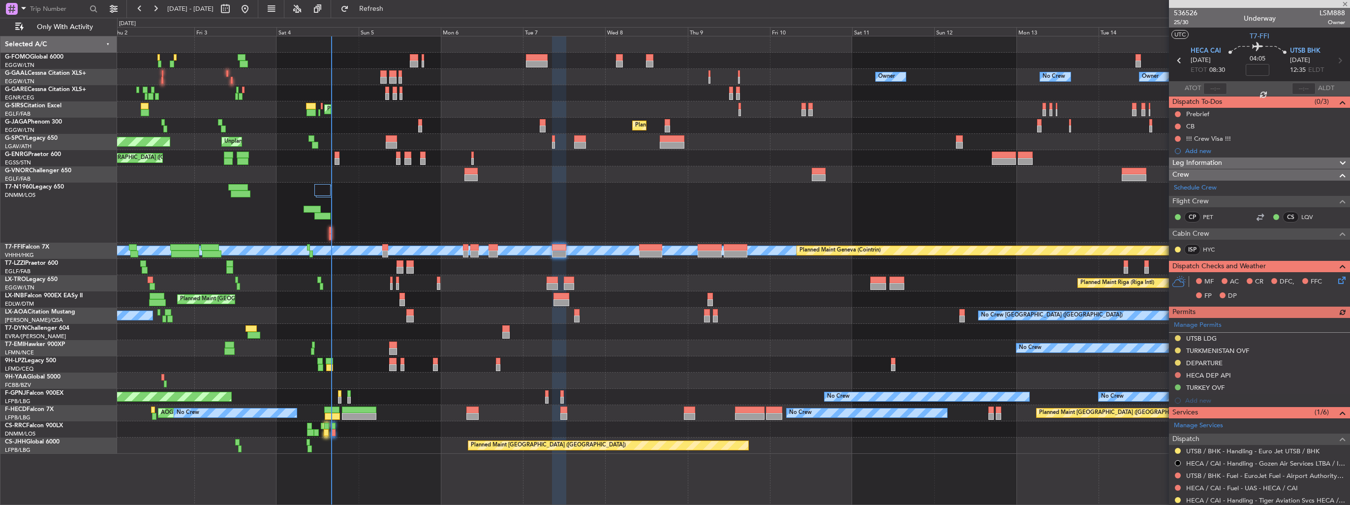
scroll to position [98, 0]
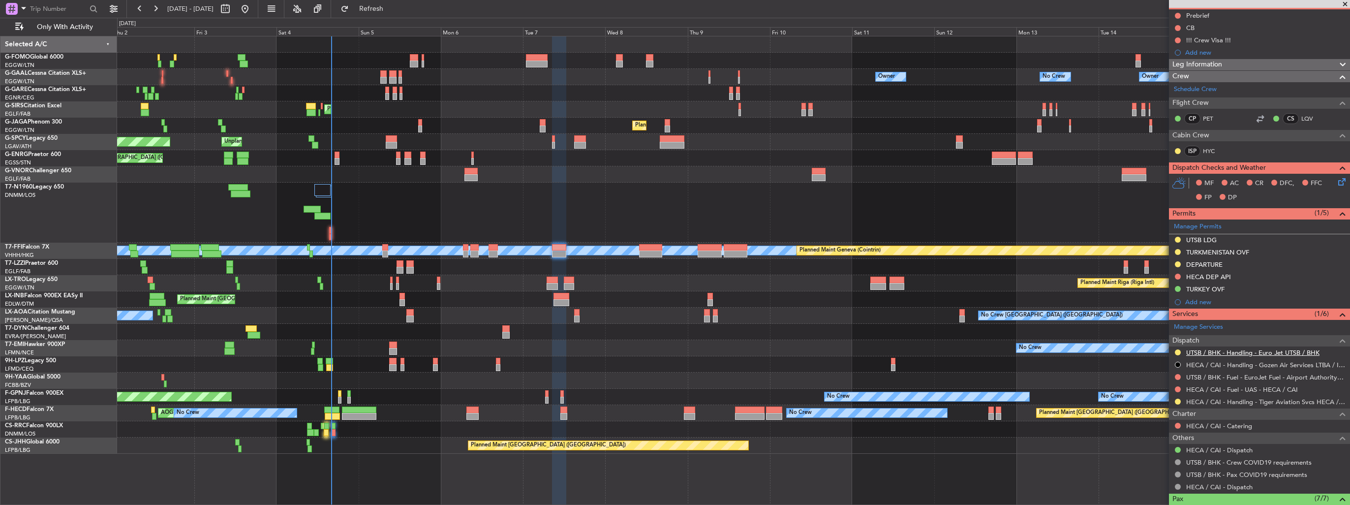
click at [1269, 351] on link "UTSB / BHK - Handling - Euro Jet UTSB / BHK" at bounding box center [1252, 352] width 133 height 8
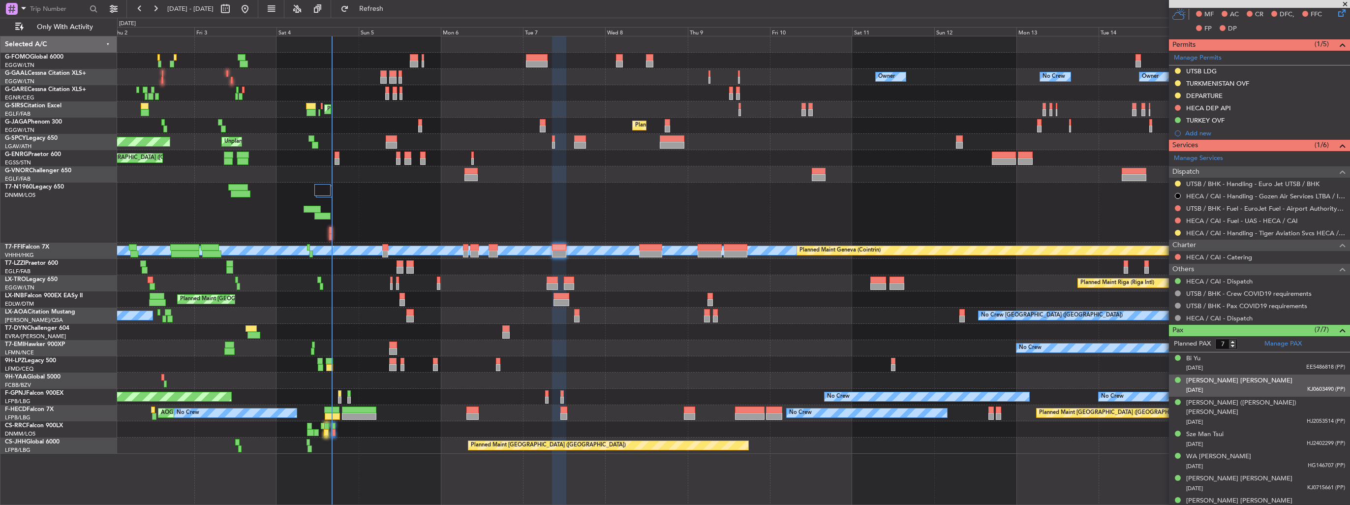
scroll to position [268, 0]
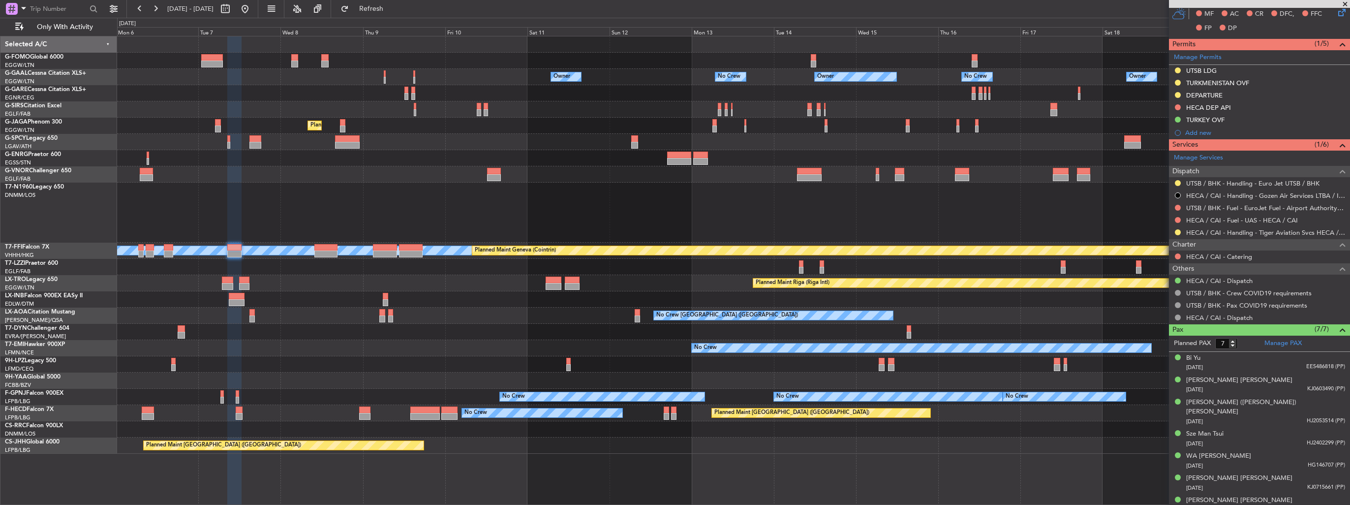
click at [476, 155] on div "Owner No Crew Owner Owner No Crew Owner Planned Maint Oxford (Kidlington) Plann…" at bounding box center [733, 244] width 1232 height 417
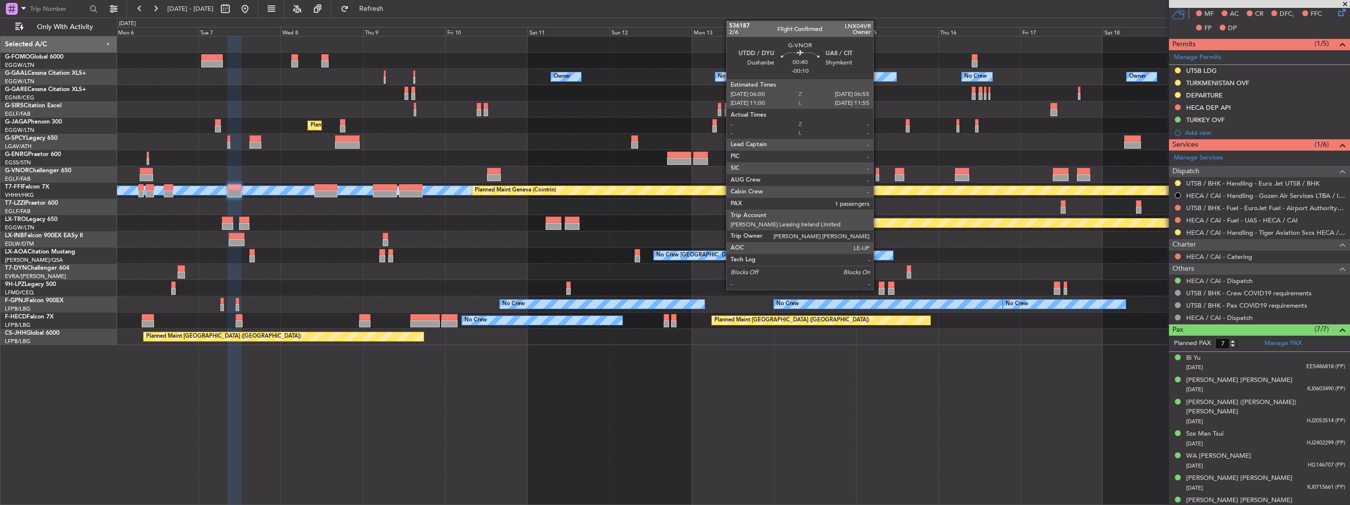
click at [878, 173] on div at bounding box center [877, 171] width 3 height 7
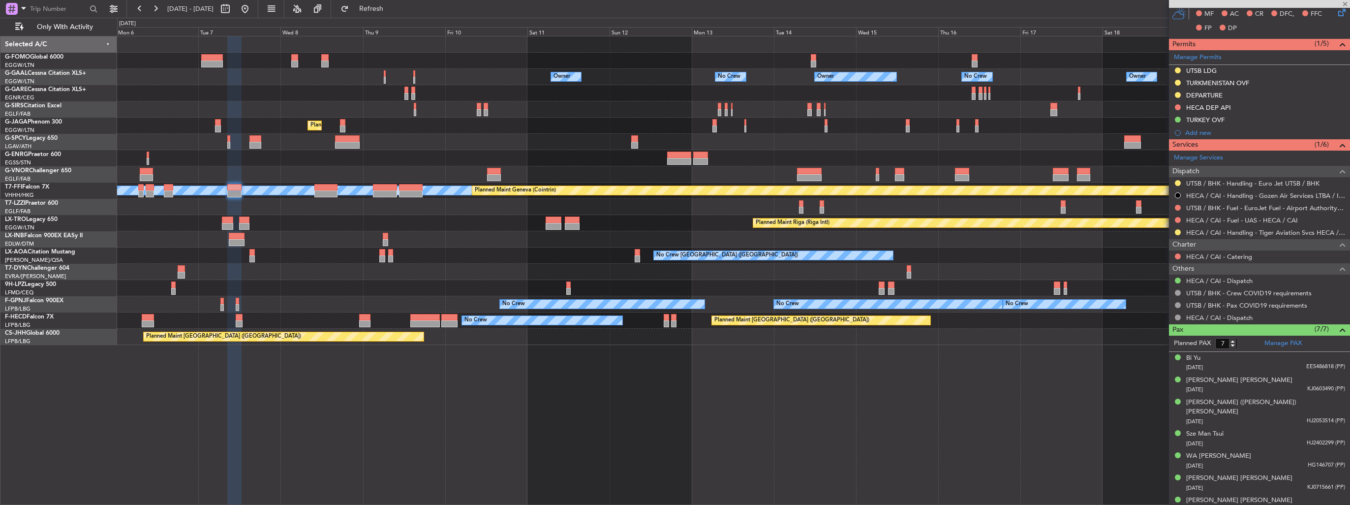
type input "-00:10"
type input "1"
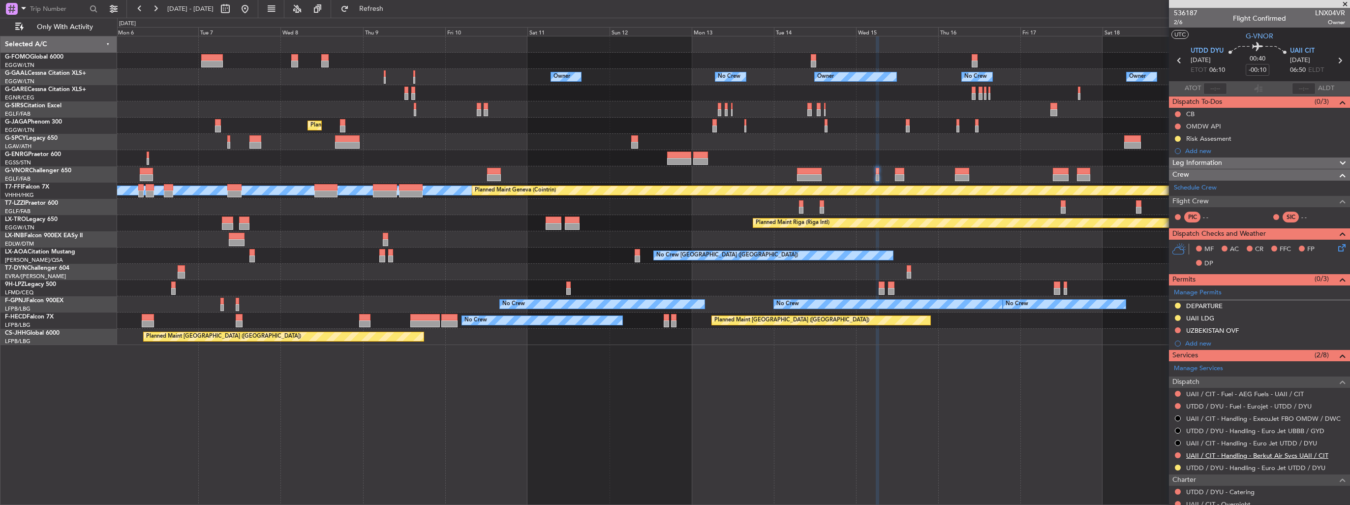
click at [1220, 456] on link "UAII / CIT - Handling - Berkut Air Svcs UAII / CIT" at bounding box center [1257, 455] width 142 height 8
click at [785, 267] on div "Owner No Crew Owner Owner Owner No Crew Planned Maint Oxford (Kidlington) Plann…" at bounding box center [733, 190] width 1232 height 308
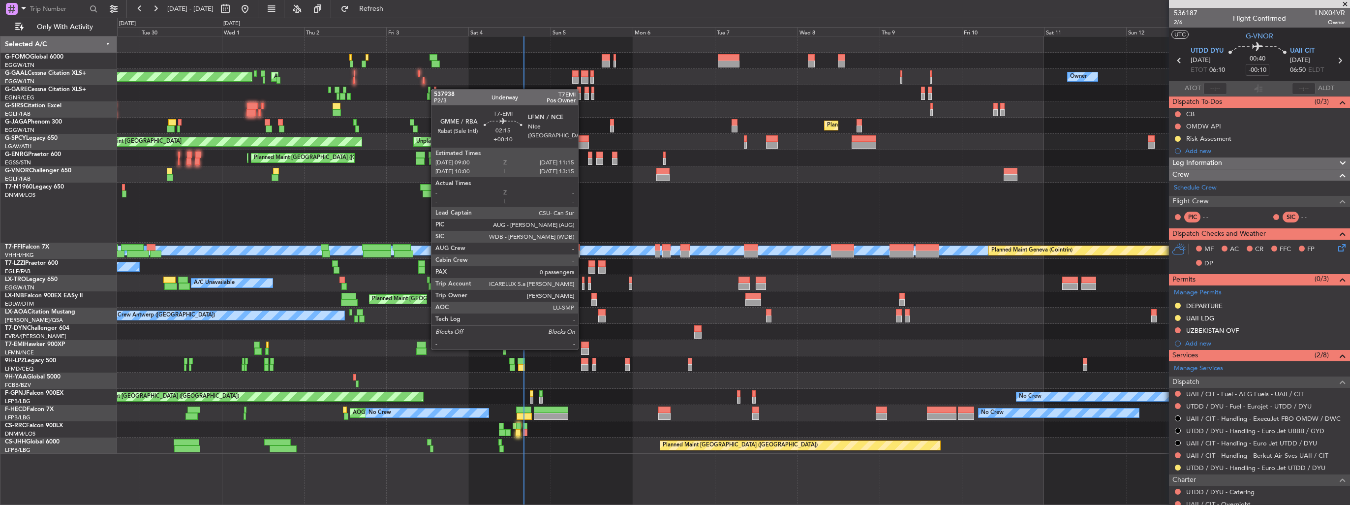
click at [582, 348] on div at bounding box center [585, 351] width 8 height 7
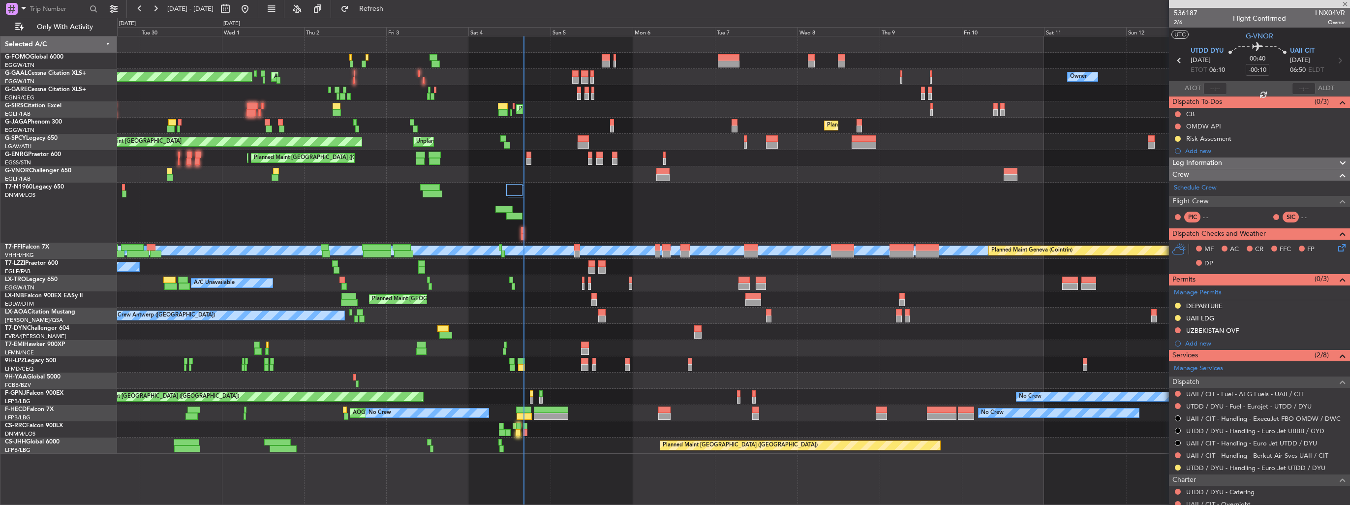
type input "+00:10"
type input "0"
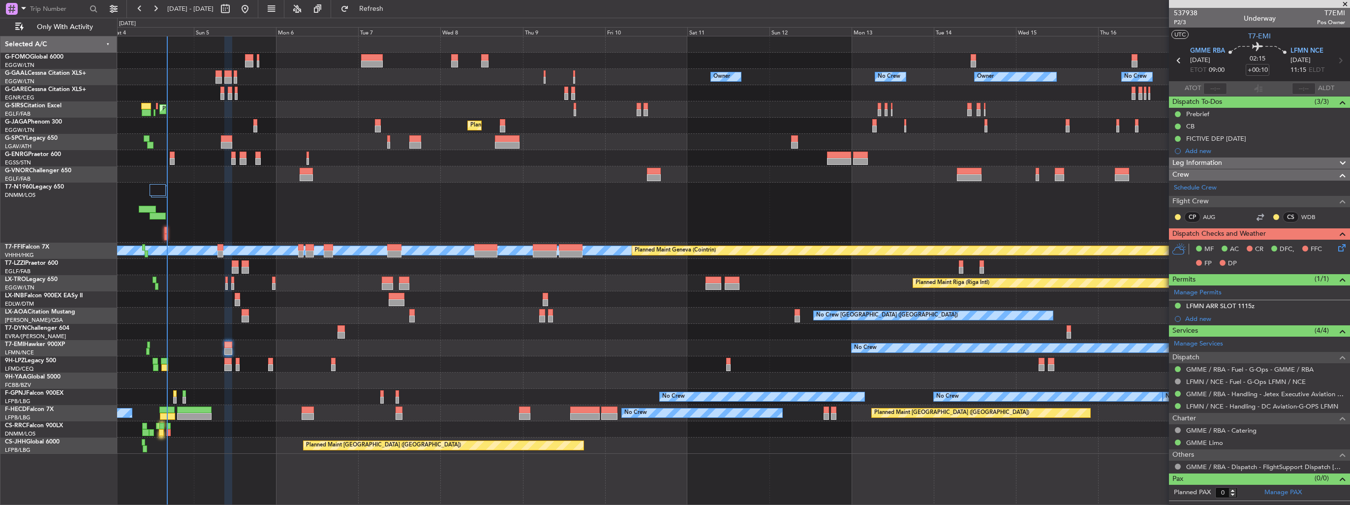
click at [480, 146] on div "Owner Owner No Crew Owner No Crew Owner AOG Maint Dusseldorf Planned Maint Duss…" at bounding box center [733, 244] width 1232 height 417
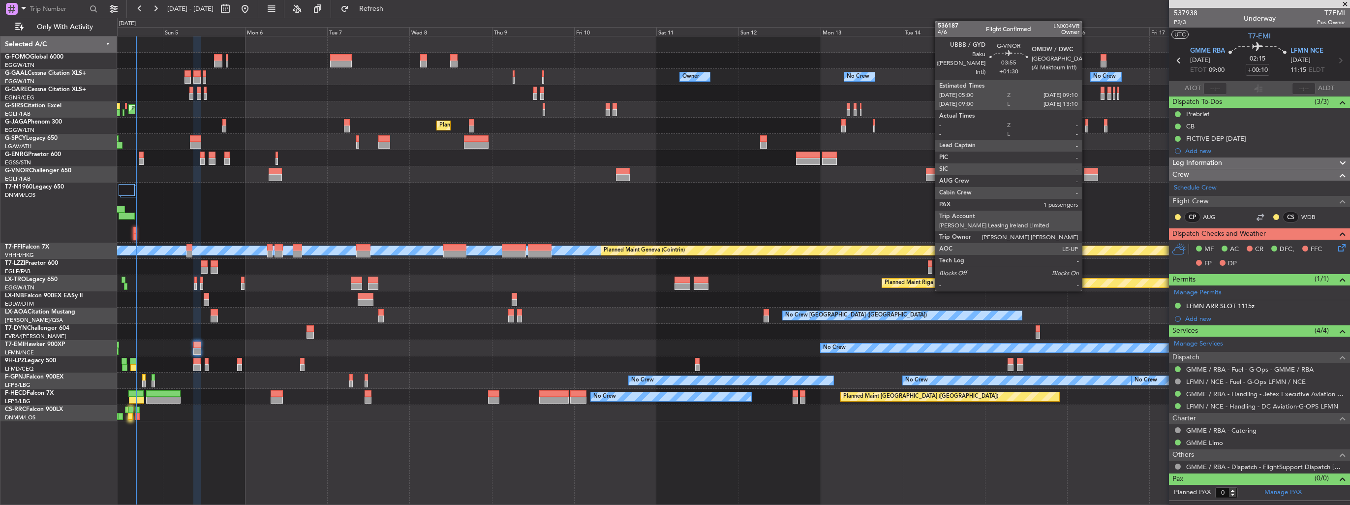
click at [1086, 177] on div at bounding box center [1091, 177] width 14 height 7
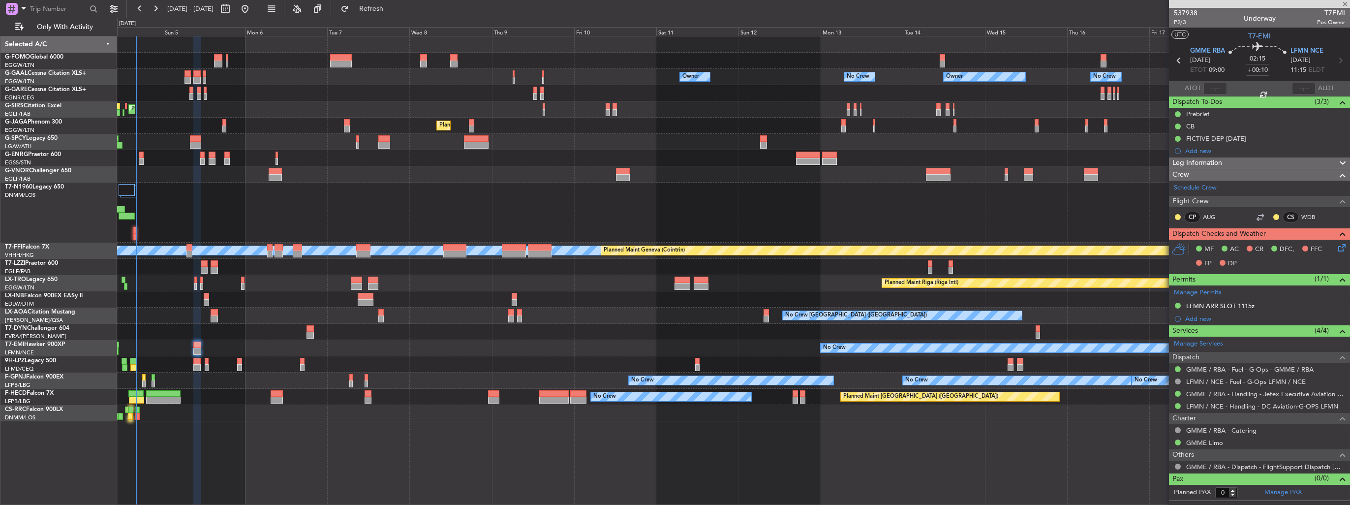
type input "+01:30"
type input "1"
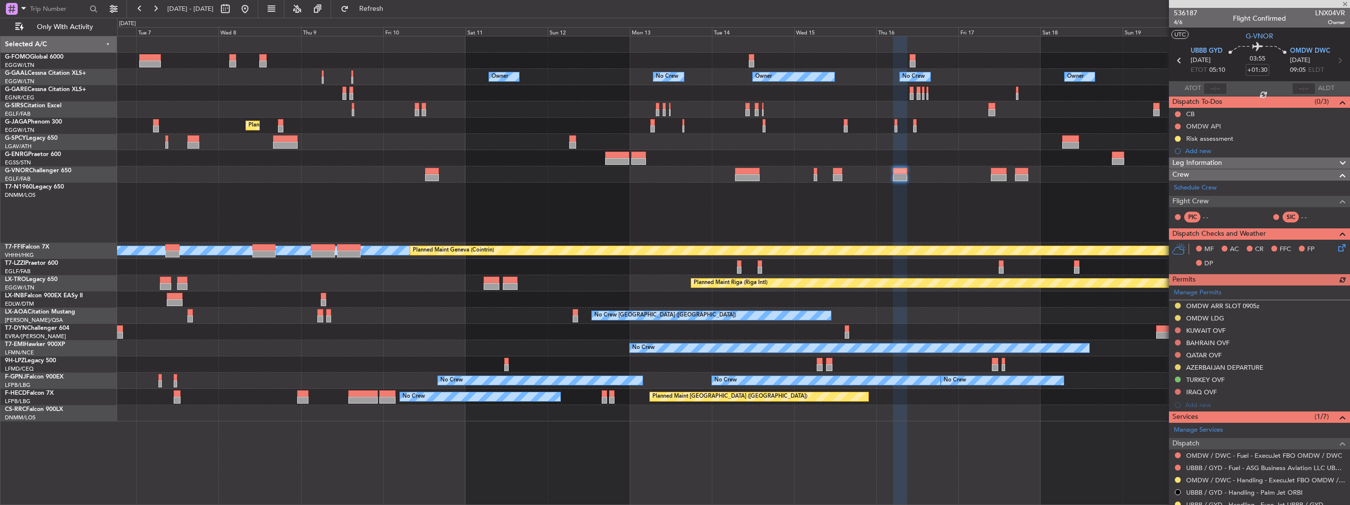
click at [766, 170] on div "Owner Owner Owner No Crew No Crew Owner Owner Planned Maint Oxford (Kidlington)…" at bounding box center [733, 228] width 1232 height 385
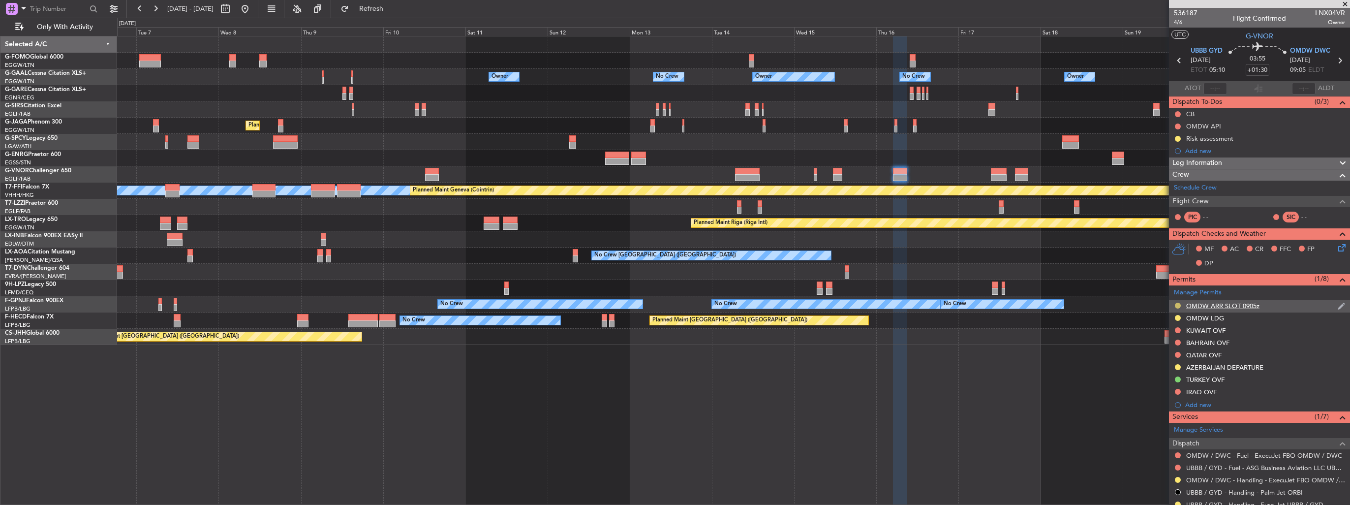
click at [1177, 304] on button at bounding box center [1178, 306] width 6 height 6
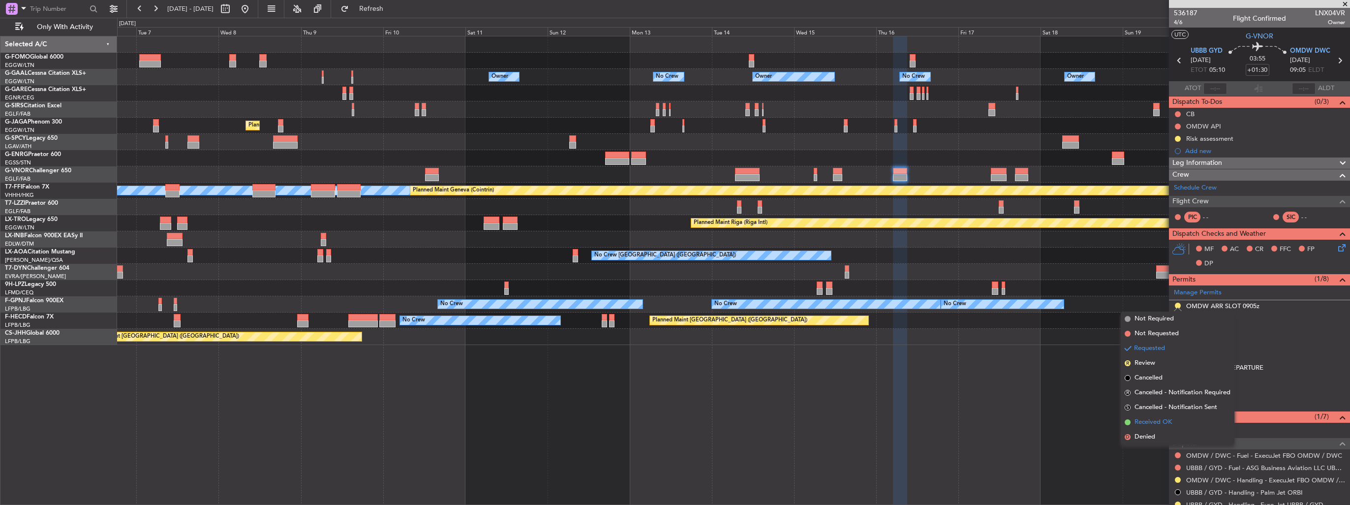
click at [1143, 421] on span "Received OK" at bounding box center [1152, 422] width 37 height 10
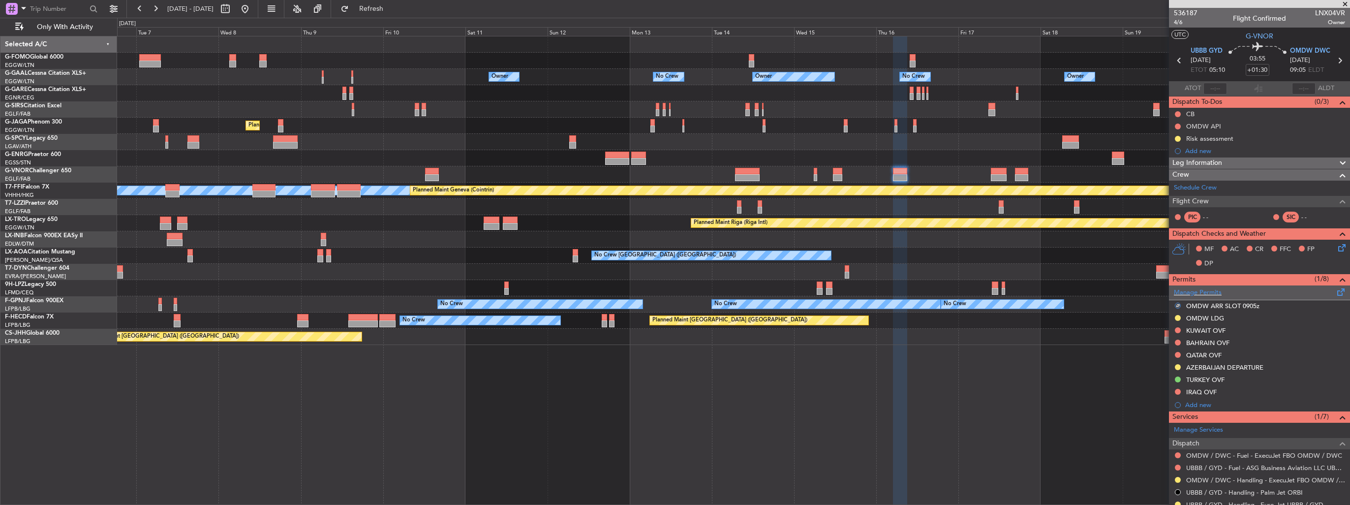
scroll to position [98, 0]
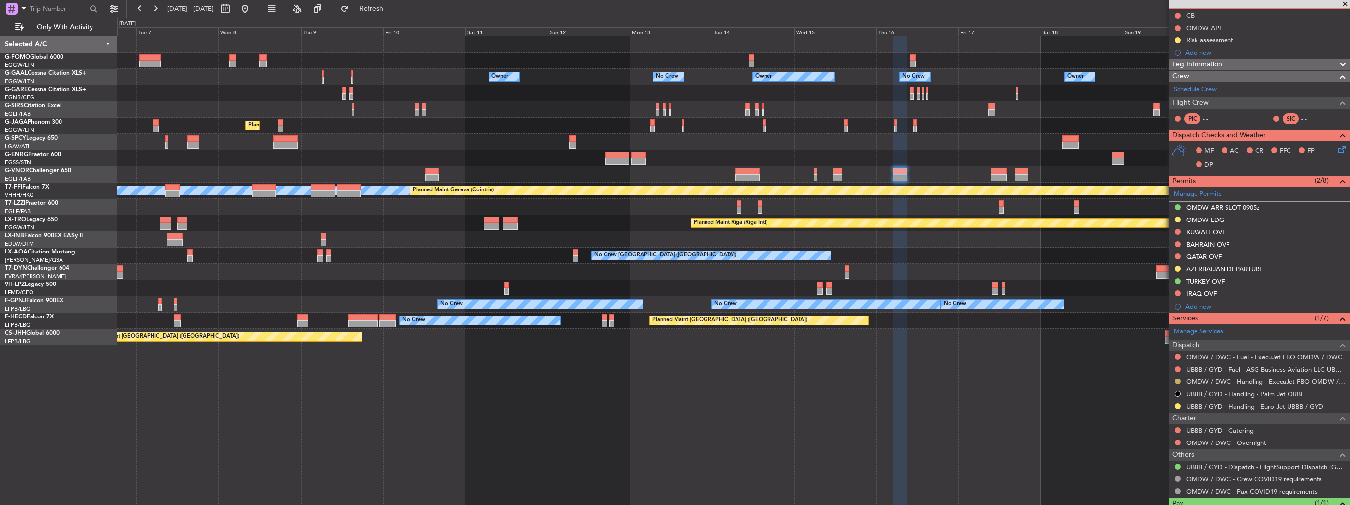
click at [1176, 380] on button at bounding box center [1178, 381] width 6 height 6
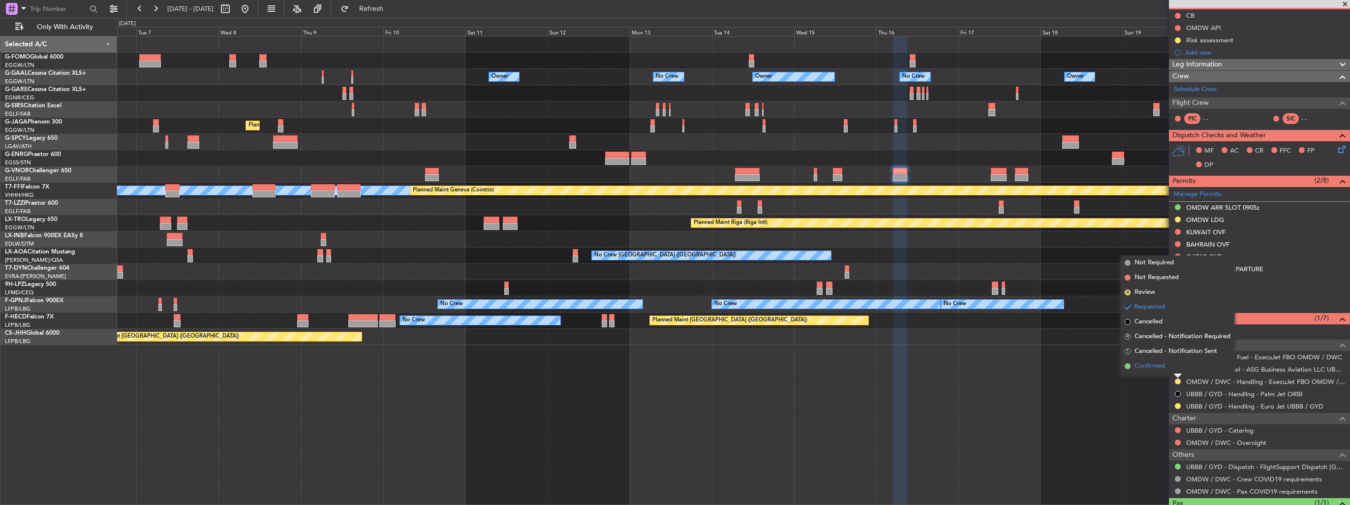
click at [1151, 363] on span "Confirmed" at bounding box center [1149, 366] width 30 height 10
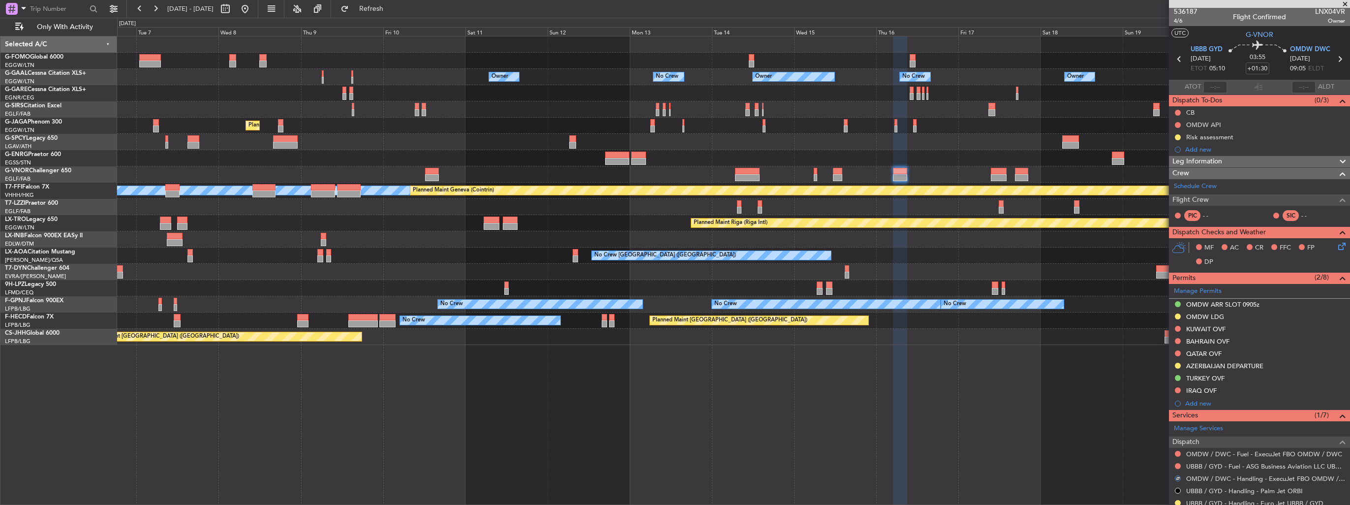
scroll to position [0, 0]
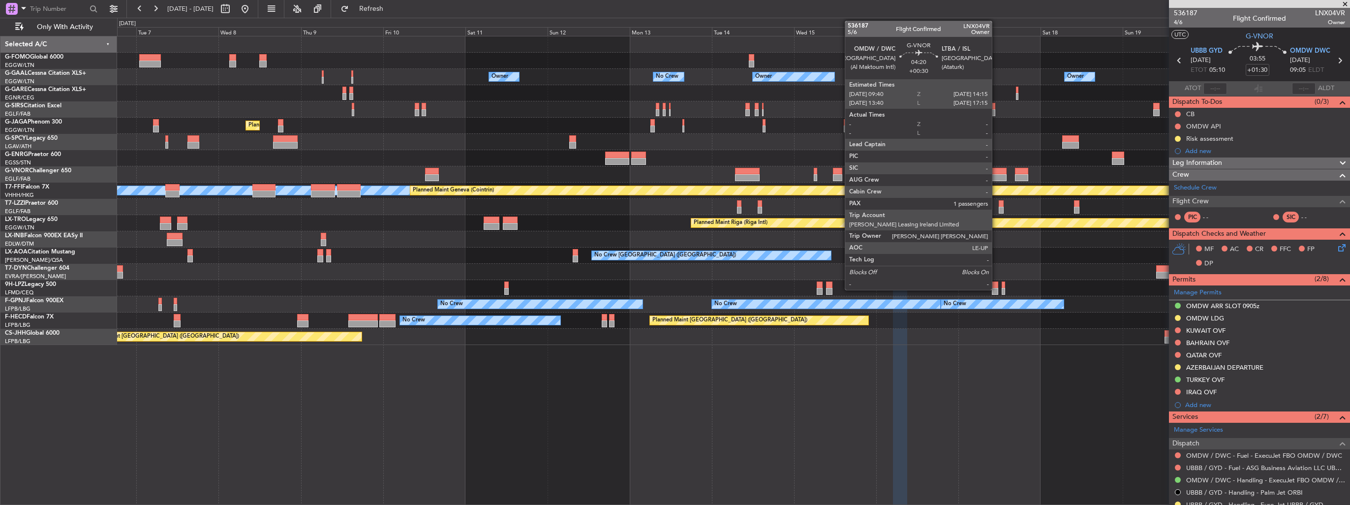
click at [996, 174] on div at bounding box center [999, 177] width 16 height 7
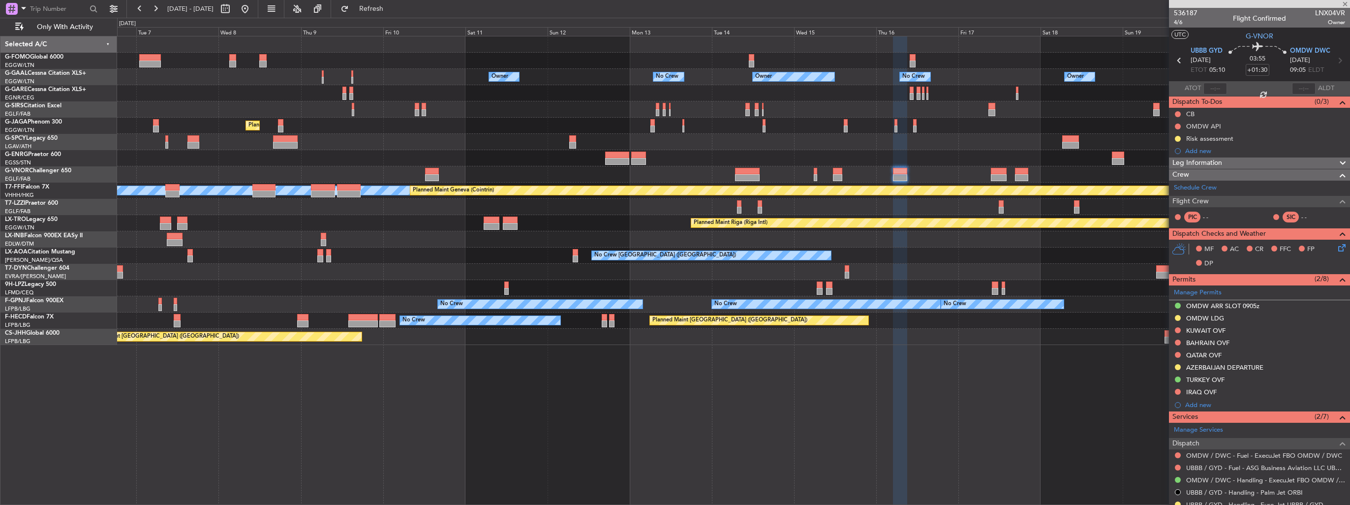
type input "+00:30"
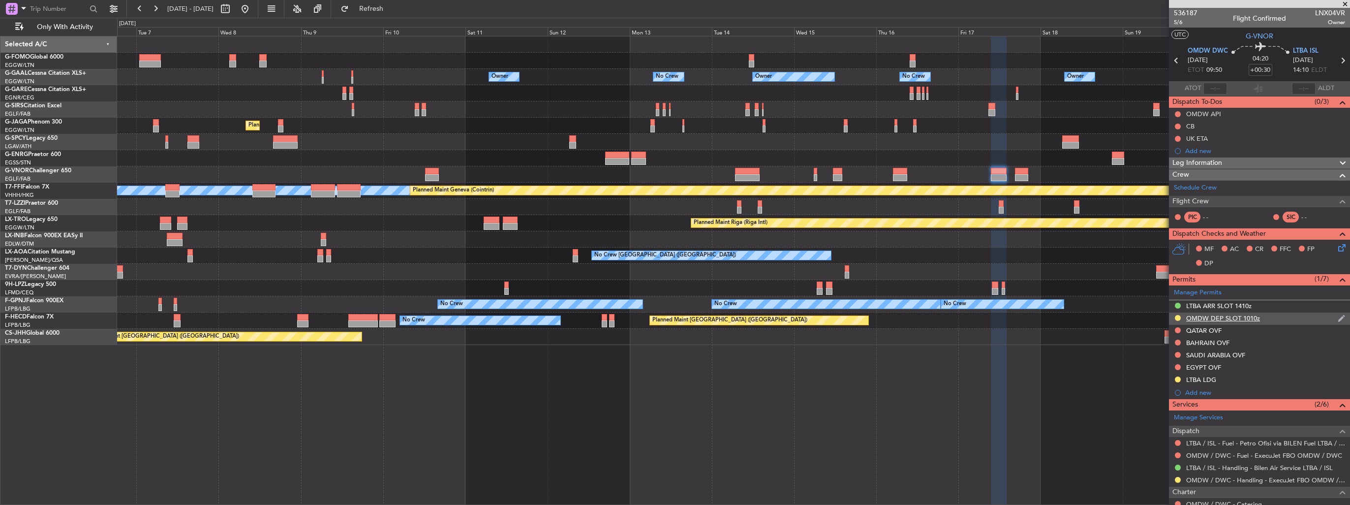
click at [1338, 316] on img at bounding box center [1341, 318] width 7 height 9
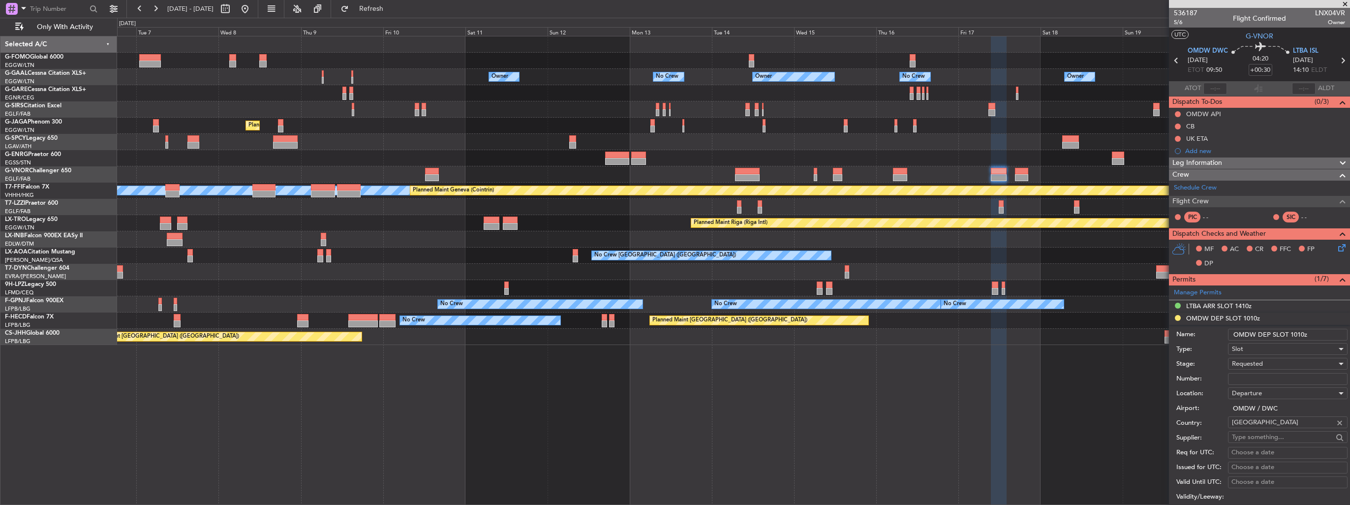
click at [1290, 332] on input "OMDW DEP SLOT 1010z" at bounding box center [1288, 335] width 120 height 12
type input "OMDW DEP SLOT 0950z"
click at [1265, 367] on div "Requested" at bounding box center [1284, 363] width 105 height 15
click at [1274, 437] on span "Received OK" at bounding box center [1283, 437] width 103 height 15
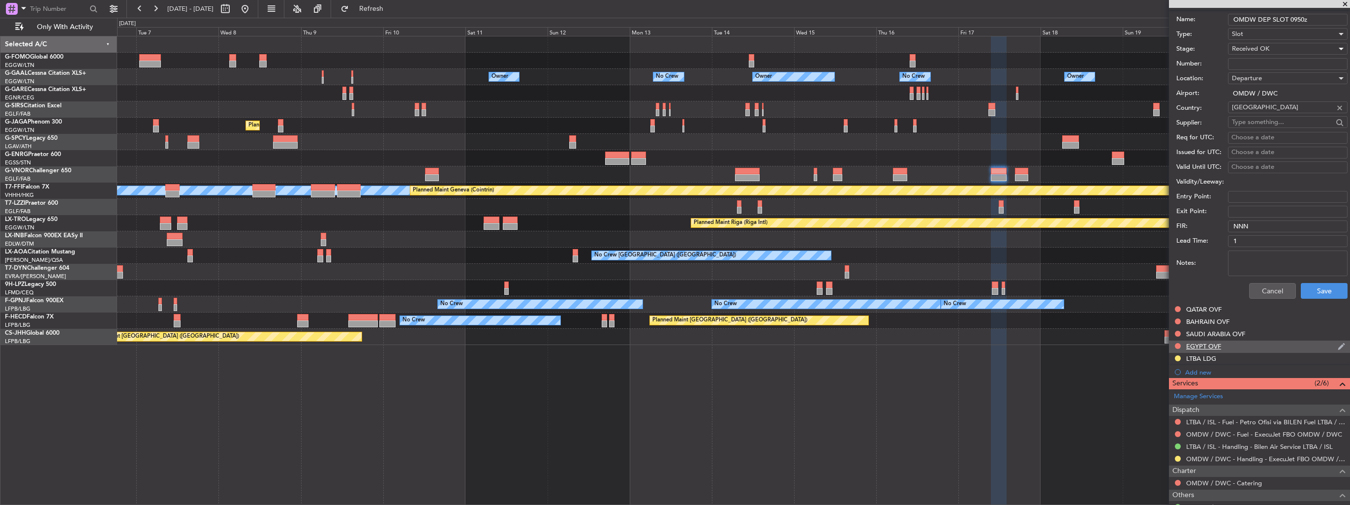
scroll to position [394, 0]
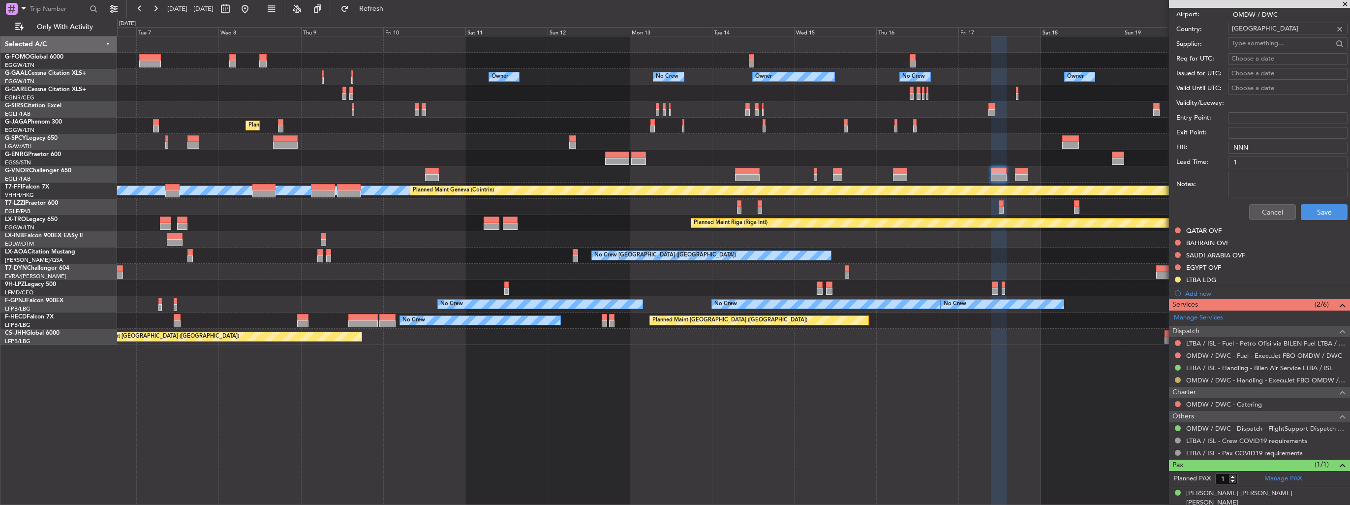
click at [1176, 380] on button at bounding box center [1178, 380] width 6 height 6
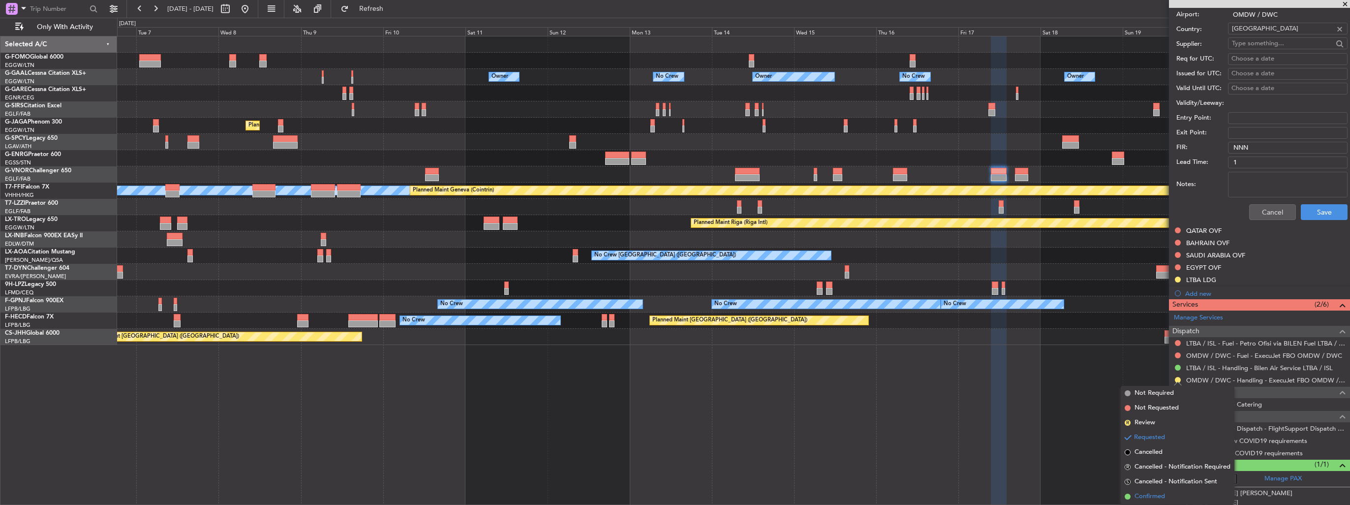
click at [1158, 494] on span "Confirmed" at bounding box center [1149, 496] width 30 height 10
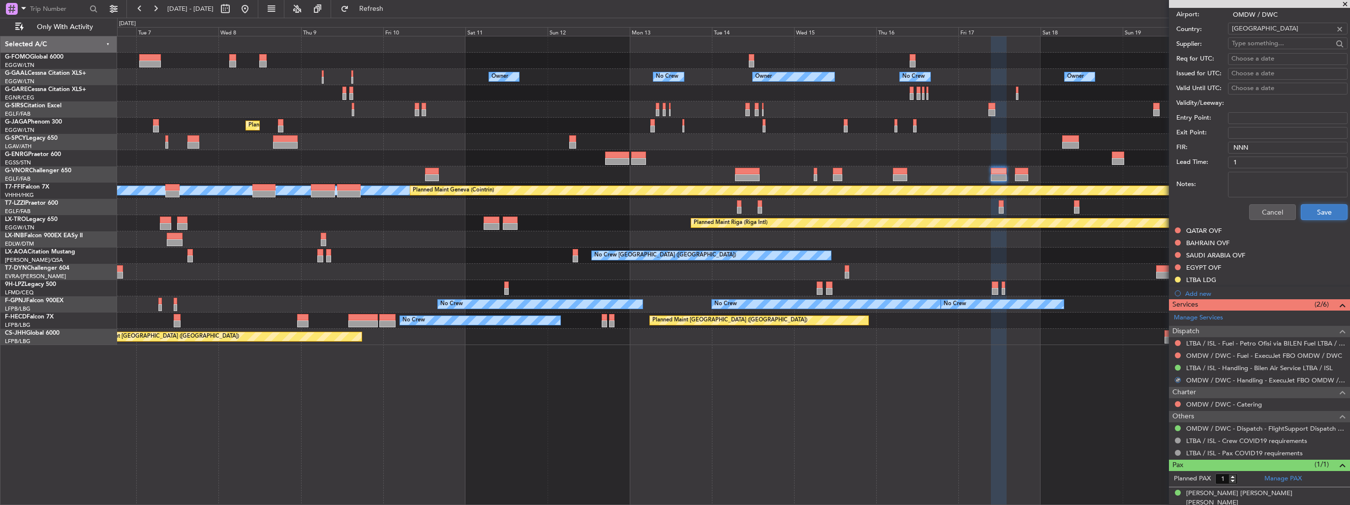
click at [1318, 213] on button "Save" at bounding box center [1324, 212] width 47 height 16
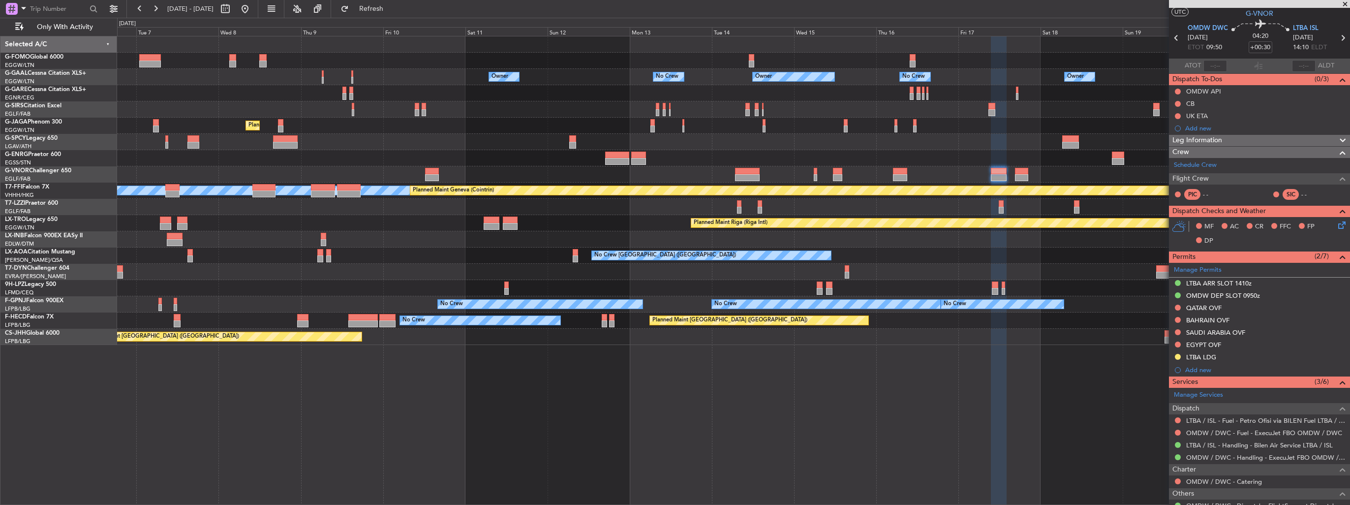
scroll to position [0, 0]
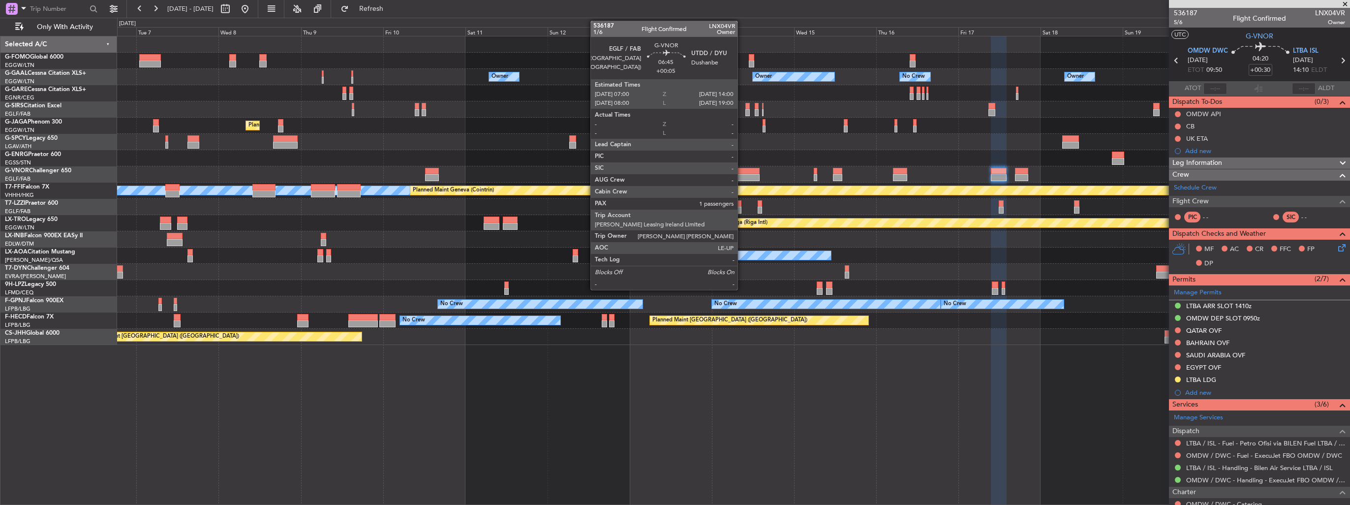
click at [742, 174] on div at bounding box center [747, 177] width 24 height 7
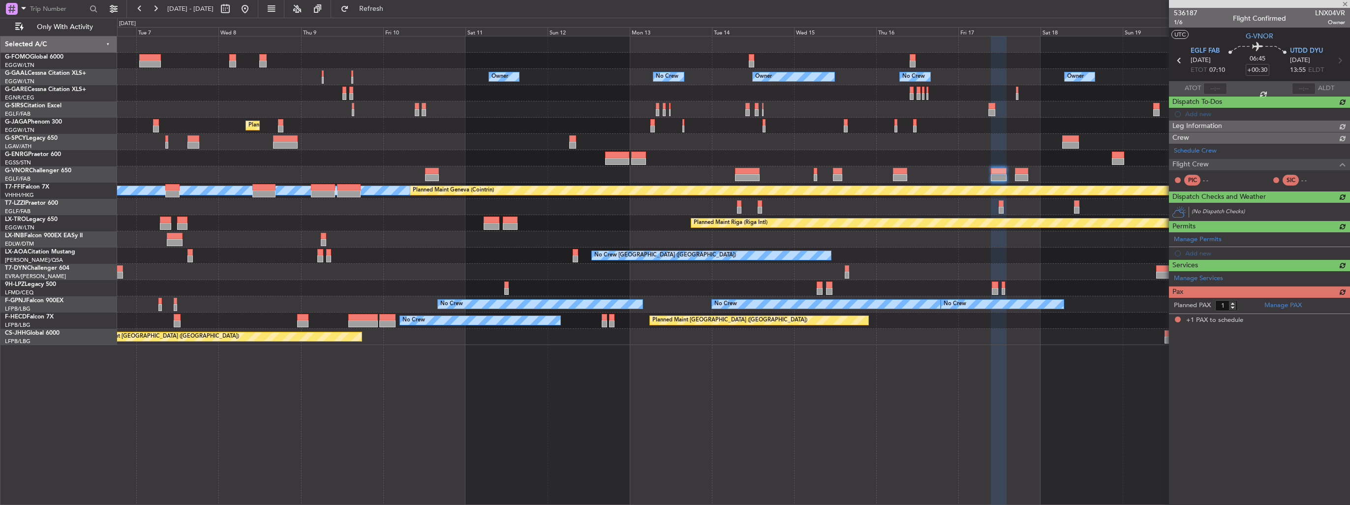
type input "+00:05"
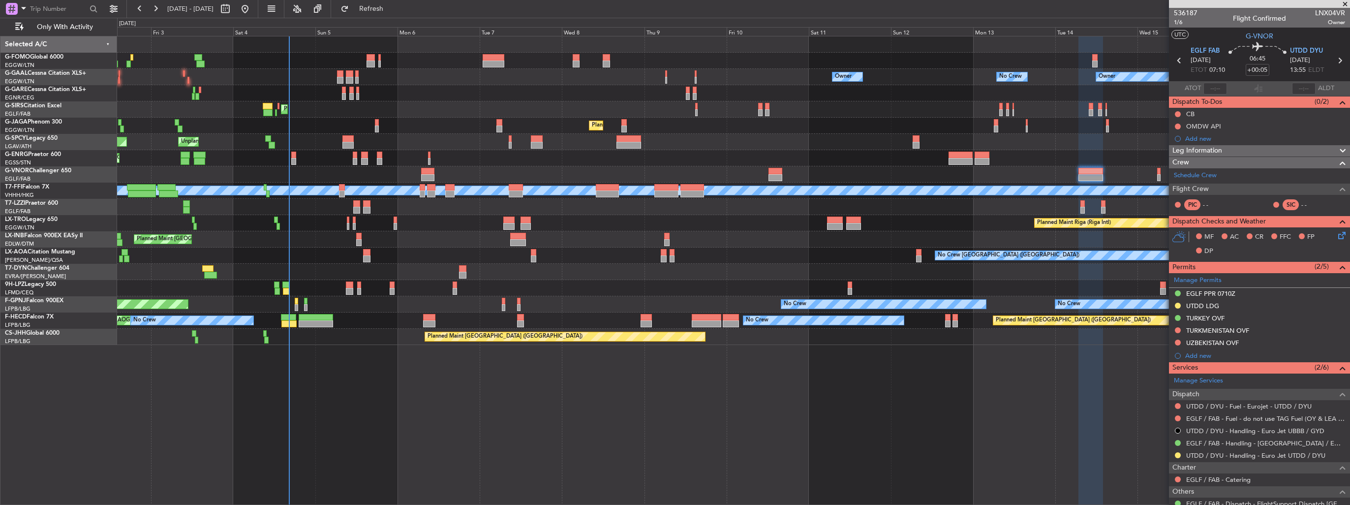
click at [517, 251] on div "No Crew [GEOGRAPHIC_DATA] ([GEOGRAPHIC_DATA]) No Crew [GEOGRAPHIC_DATA] ([GEOGR…" at bounding box center [733, 255] width 1232 height 16
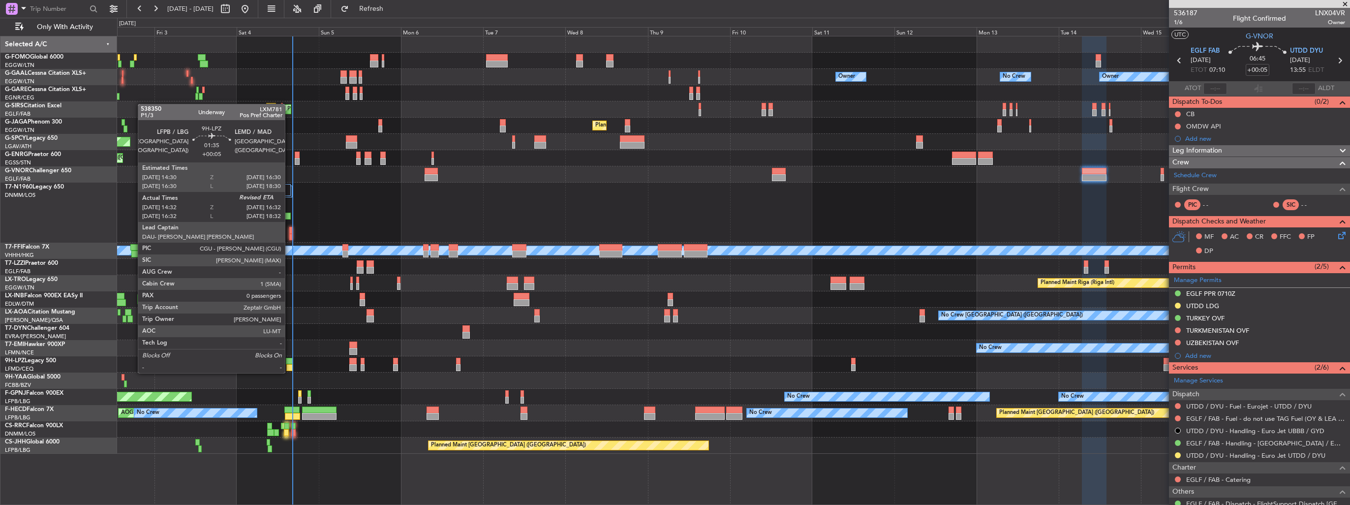
click at [289, 363] on div at bounding box center [289, 361] width 7 height 7
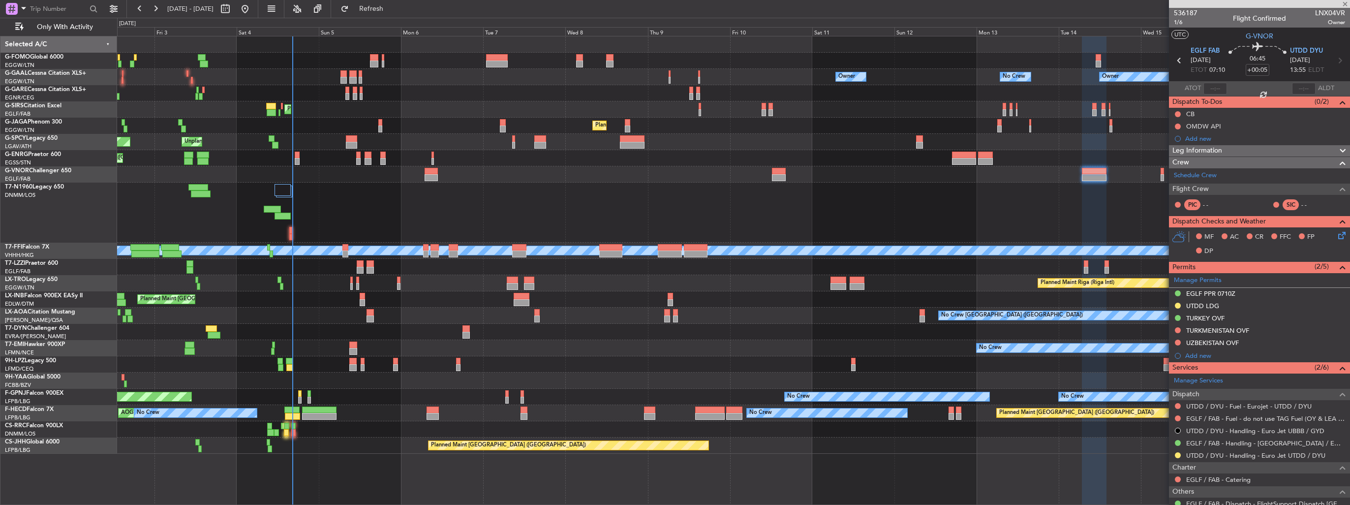
type input "14:42"
type input "0"
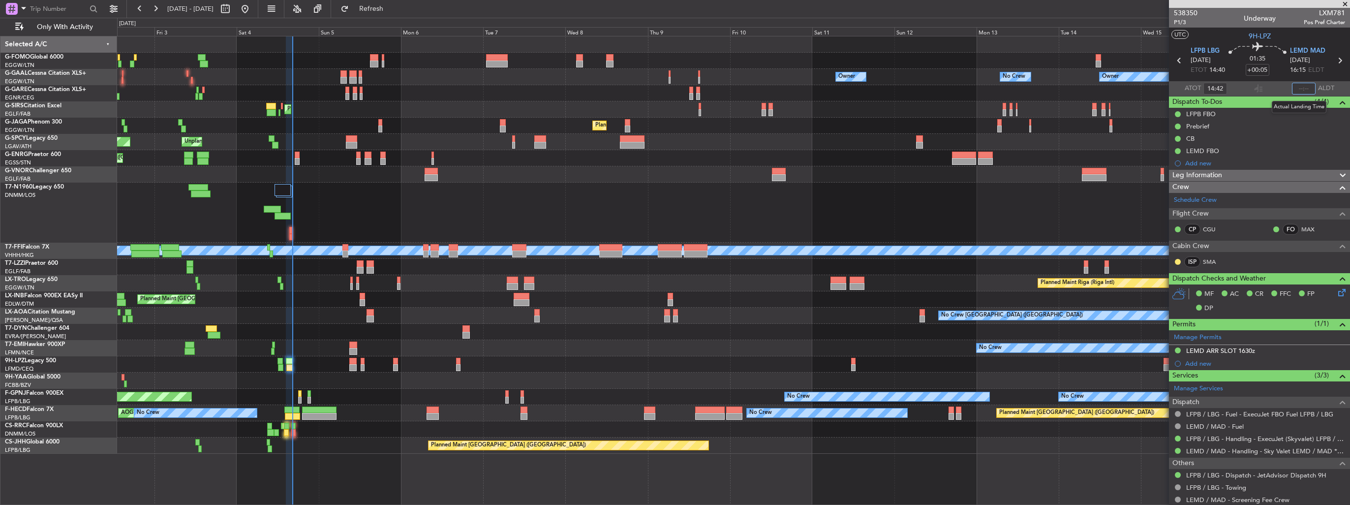
click at [1298, 89] on input "text" at bounding box center [1304, 89] width 24 height 12
type input "16:18"
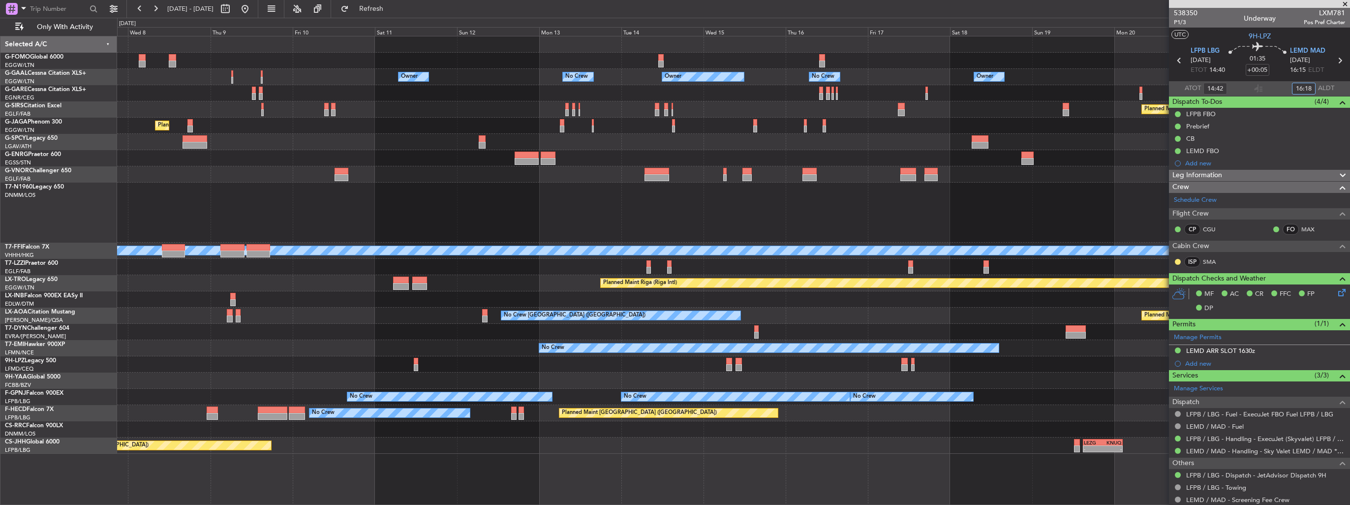
click at [606, 166] on div at bounding box center [733, 174] width 1232 height 16
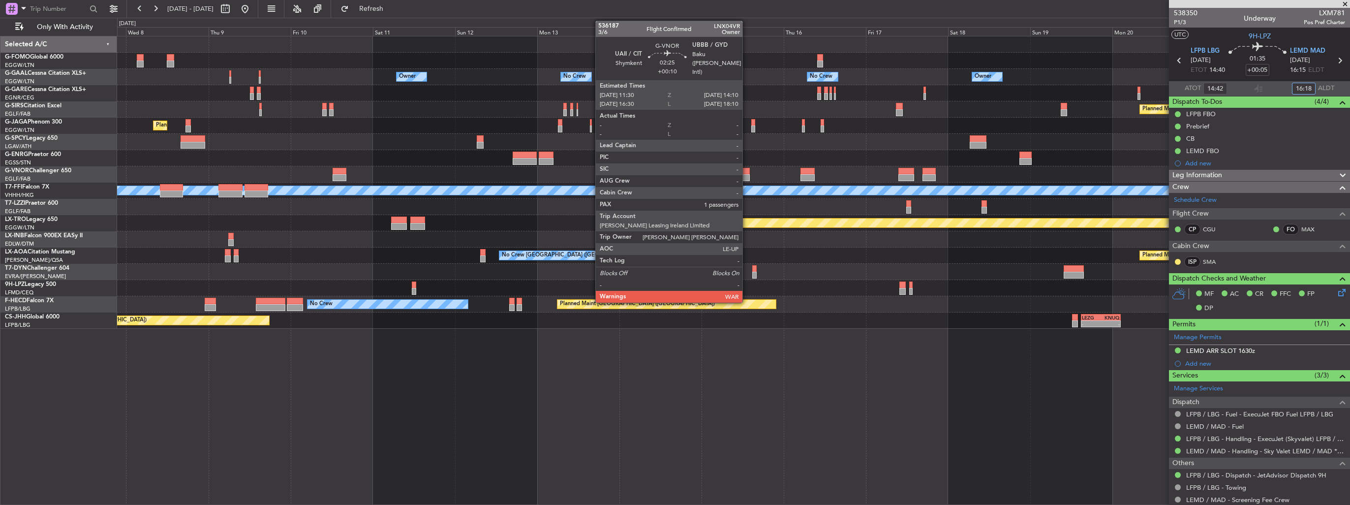
click at [747, 174] on div at bounding box center [744, 177] width 9 height 7
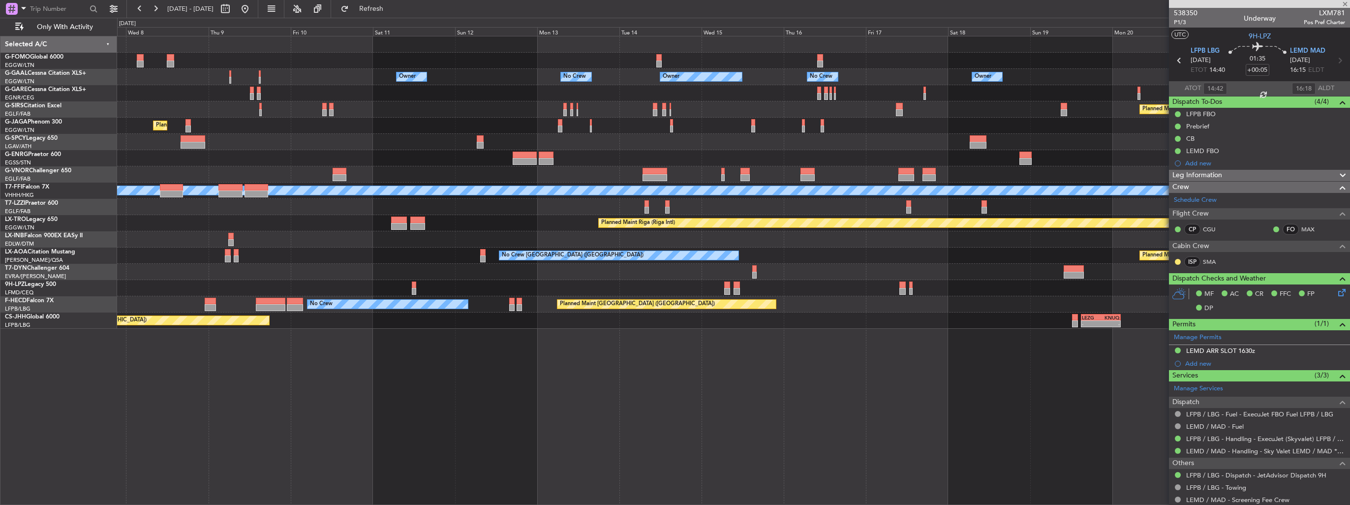
type input "+00:10"
type input "1"
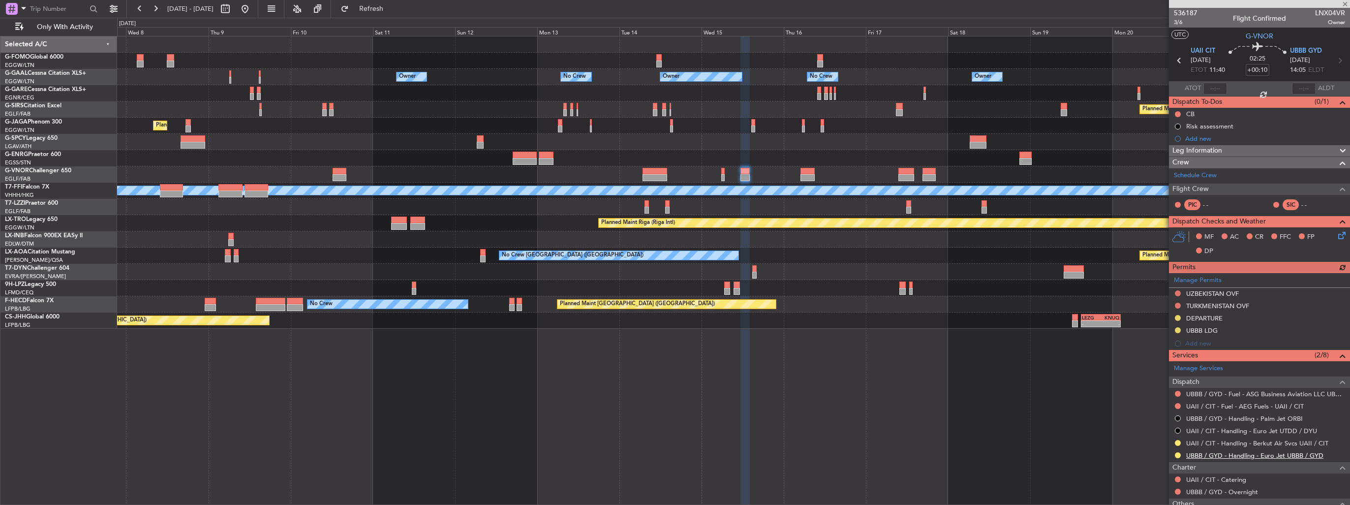
click at [1225, 456] on link "UBBB / GYD - Handling - Euro Jet UBBB / GYD" at bounding box center [1254, 455] width 137 height 8
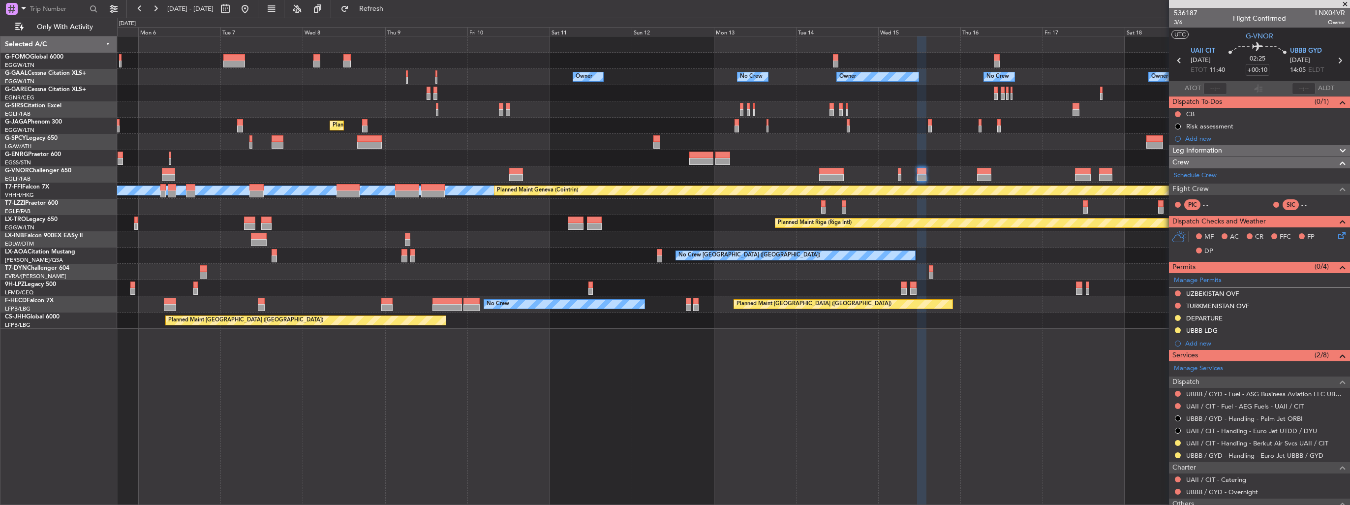
click at [496, 141] on div "Owner No Crew Owner Owner Owner No Crew Planned Maint [GEOGRAPHIC_DATA] ([GEOGR…" at bounding box center [733, 182] width 1232 height 292
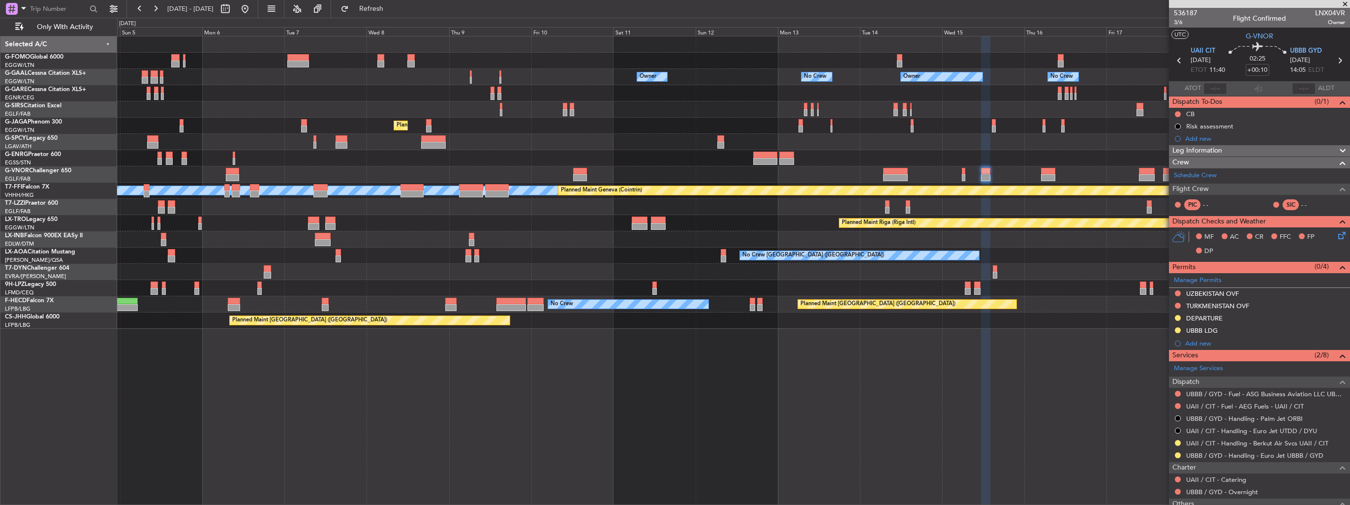
click at [451, 123] on div "Planned Maint [GEOGRAPHIC_DATA] ([GEOGRAPHIC_DATA])" at bounding box center [733, 126] width 1232 height 16
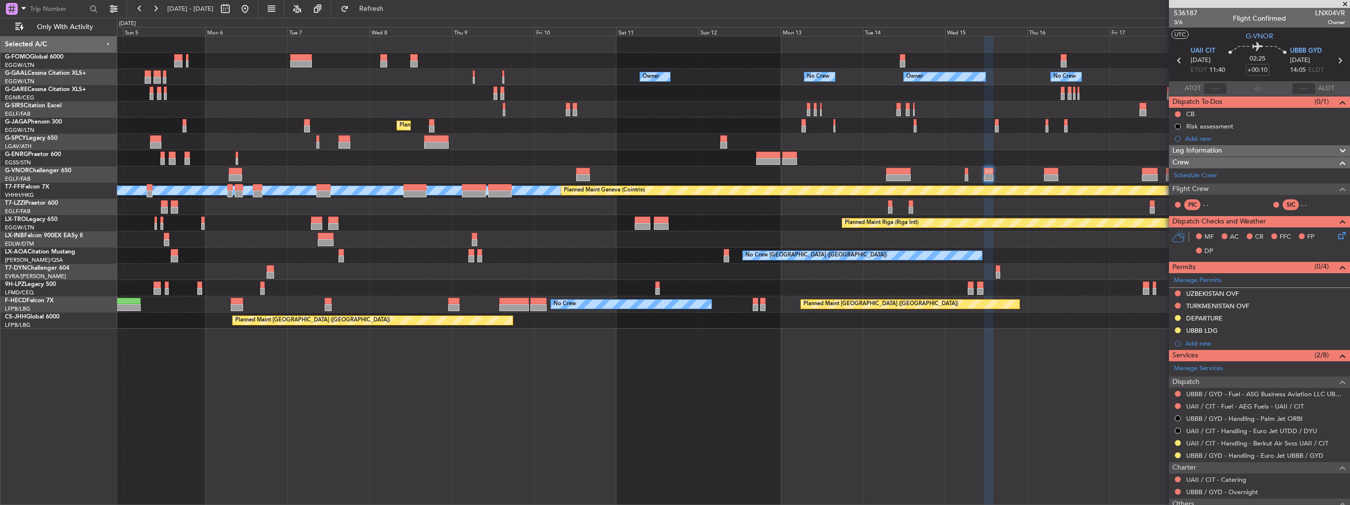
click at [473, 123] on div "Planned Maint [GEOGRAPHIC_DATA] ([GEOGRAPHIC_DATA])" at bounding box center [733, 126] width 1232 height 16
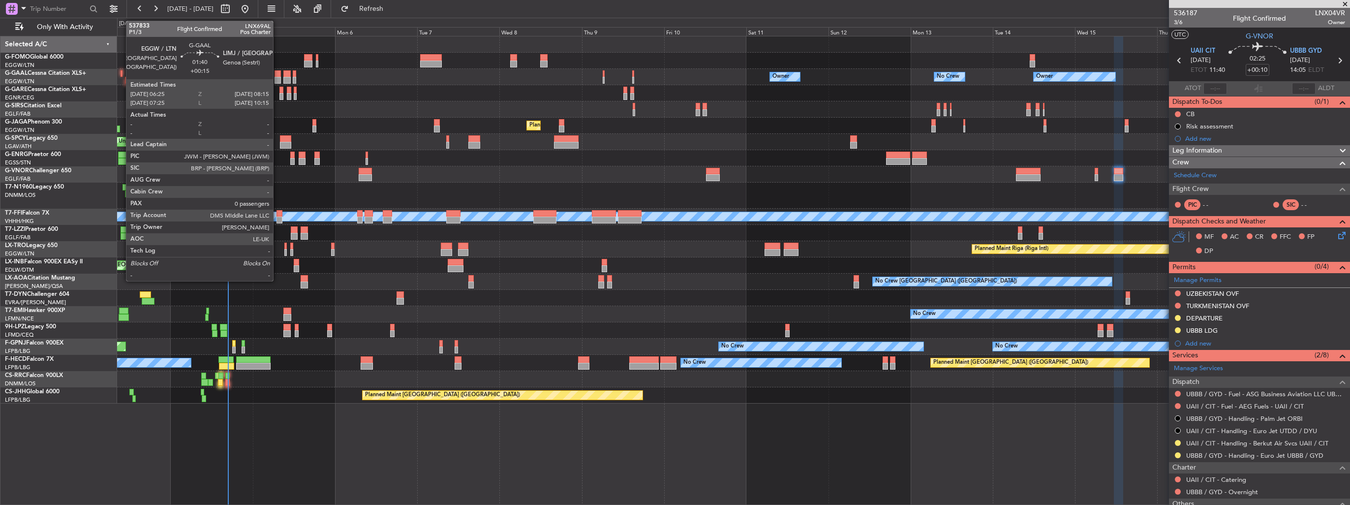
click at [277, 77] on div at bounding box center [277, 80] width 6 height 7
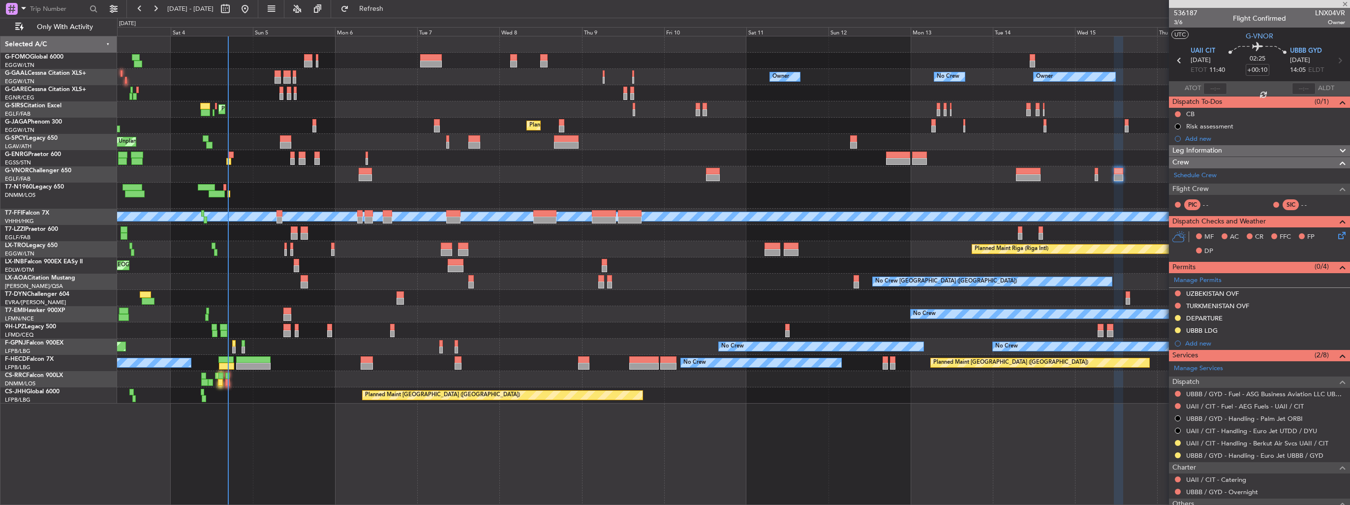
type input "+00:15"
type input "0"
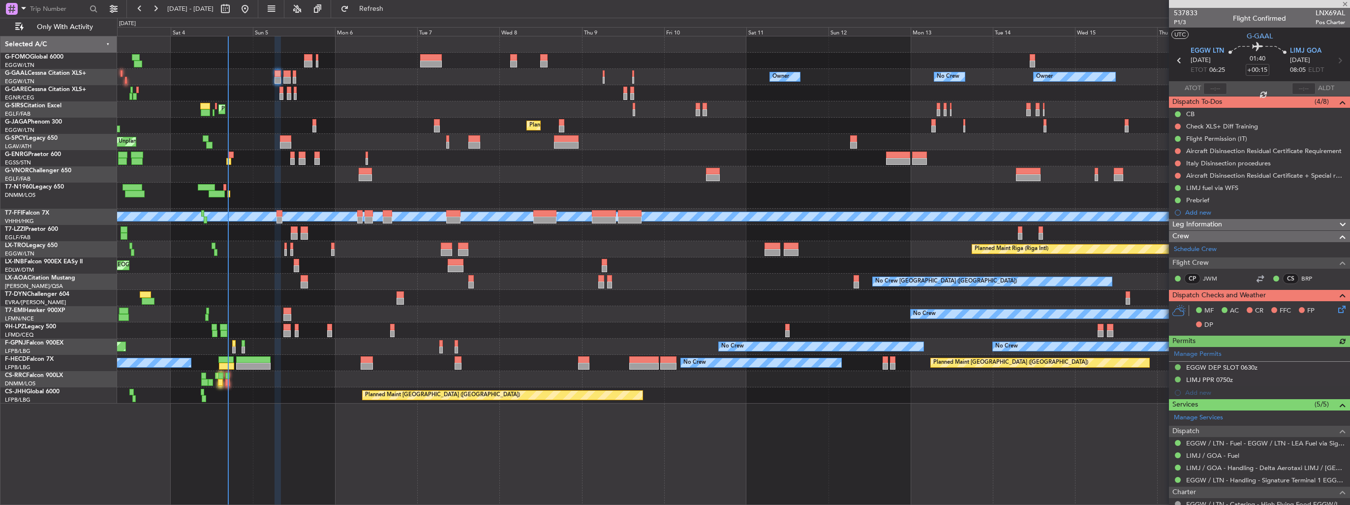
scroll to position [80, 0]
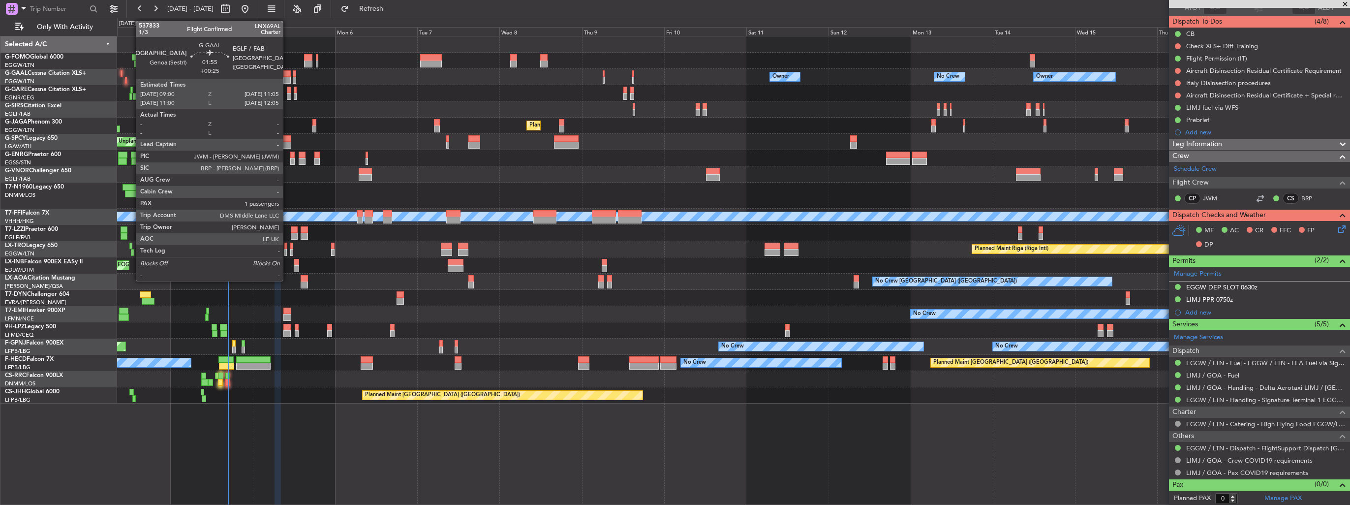
click at [287, 74] on div at bounding box center [286, 73] width 7 height 7
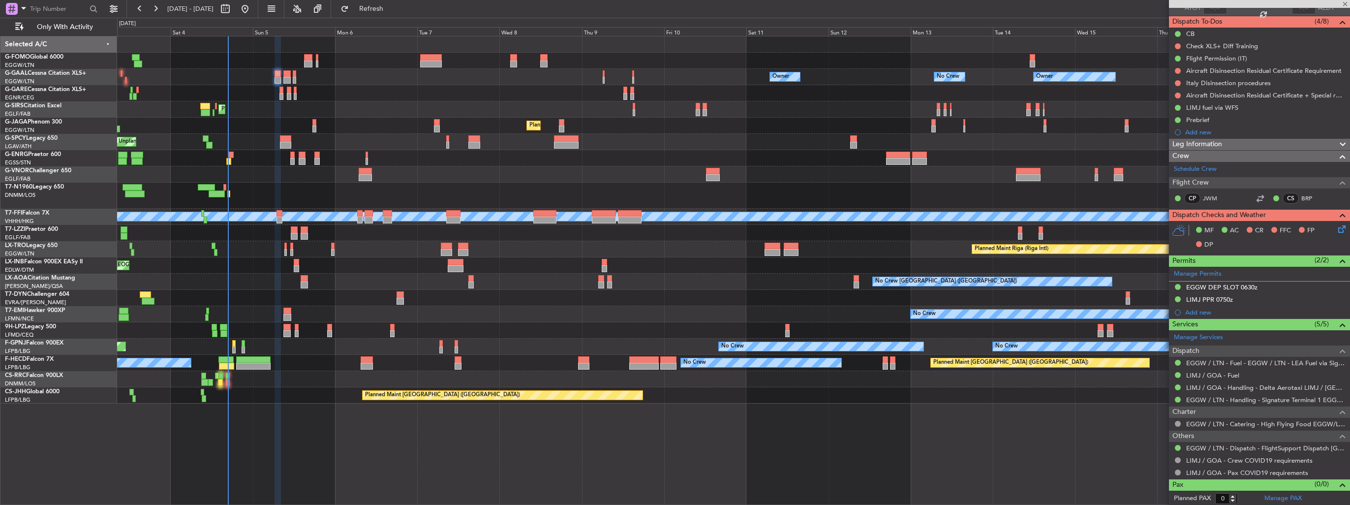
type input "+00:25"
type input "1"
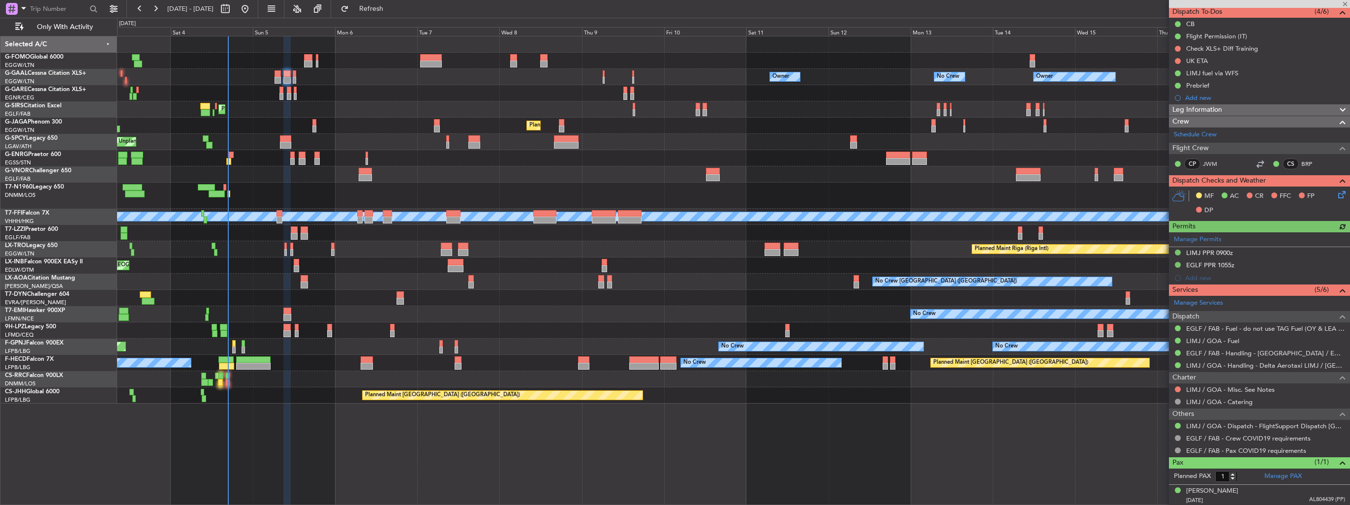
scroll to position [0, 0]
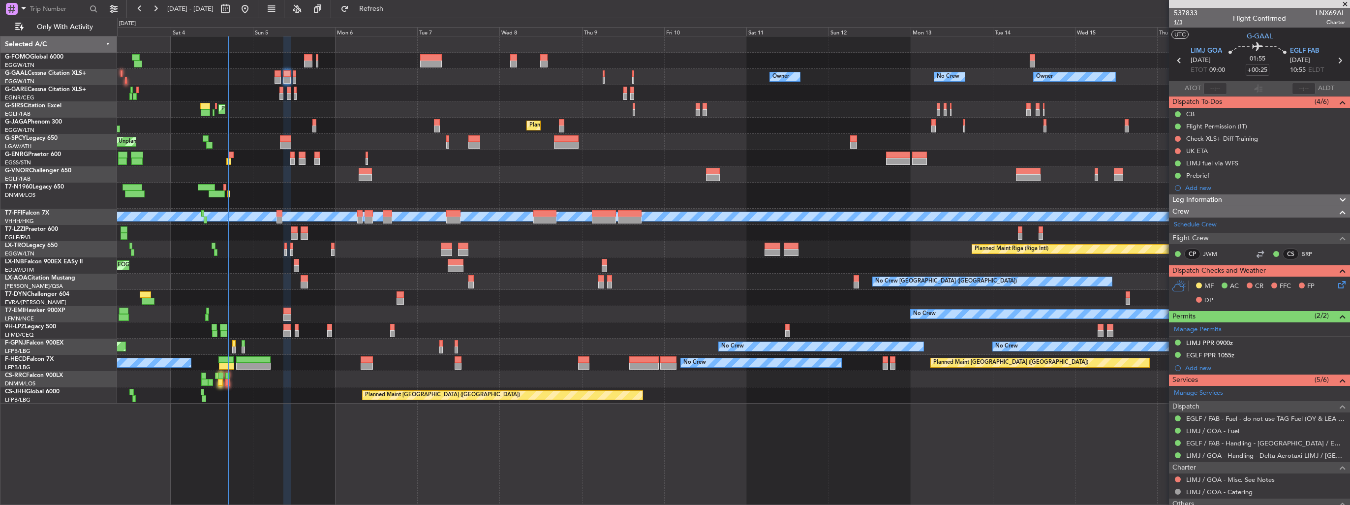
click at [1181, 22] on span "1/3" at bounding box center [1186, 22] width 24 height 8
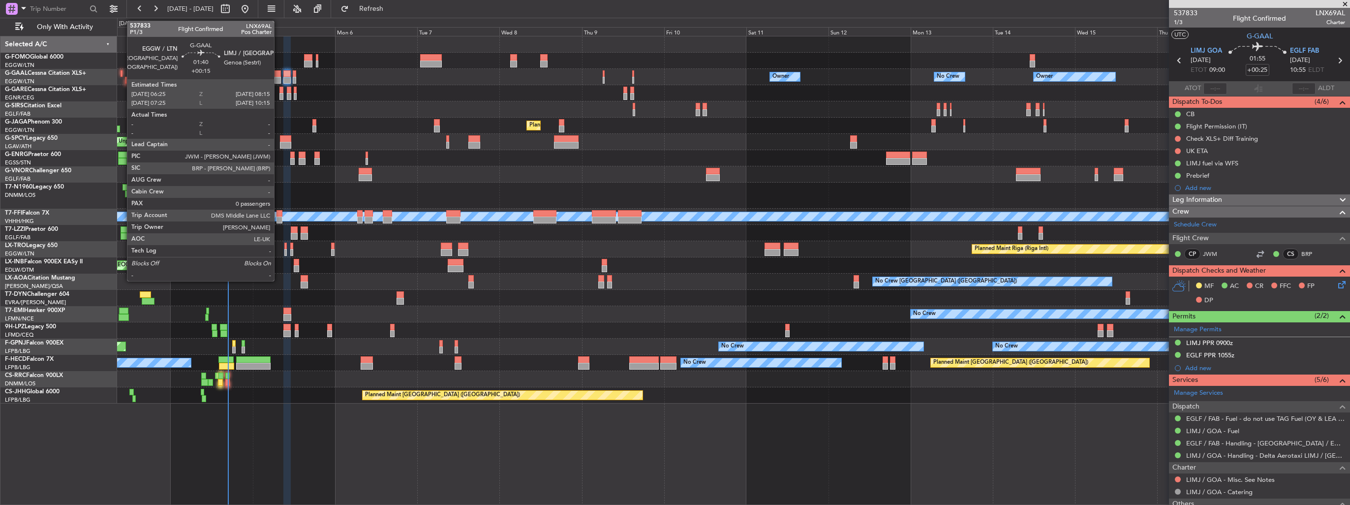
click at [278, 80] on div at bounding box center [277, 80] width 6 height 7
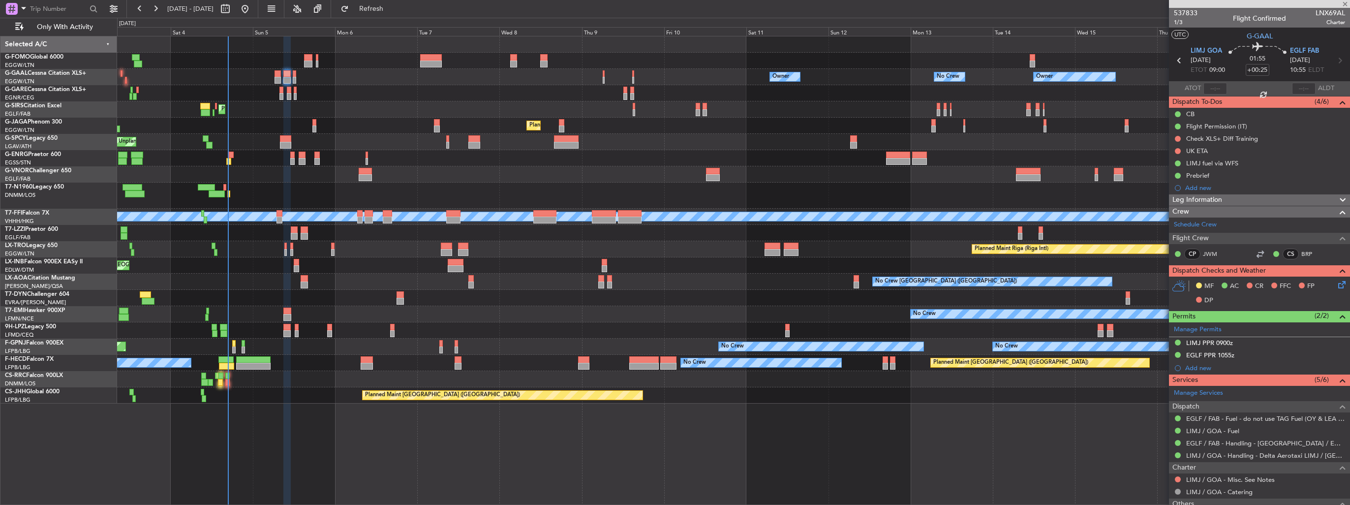
type input "+00:15"
type input "0"
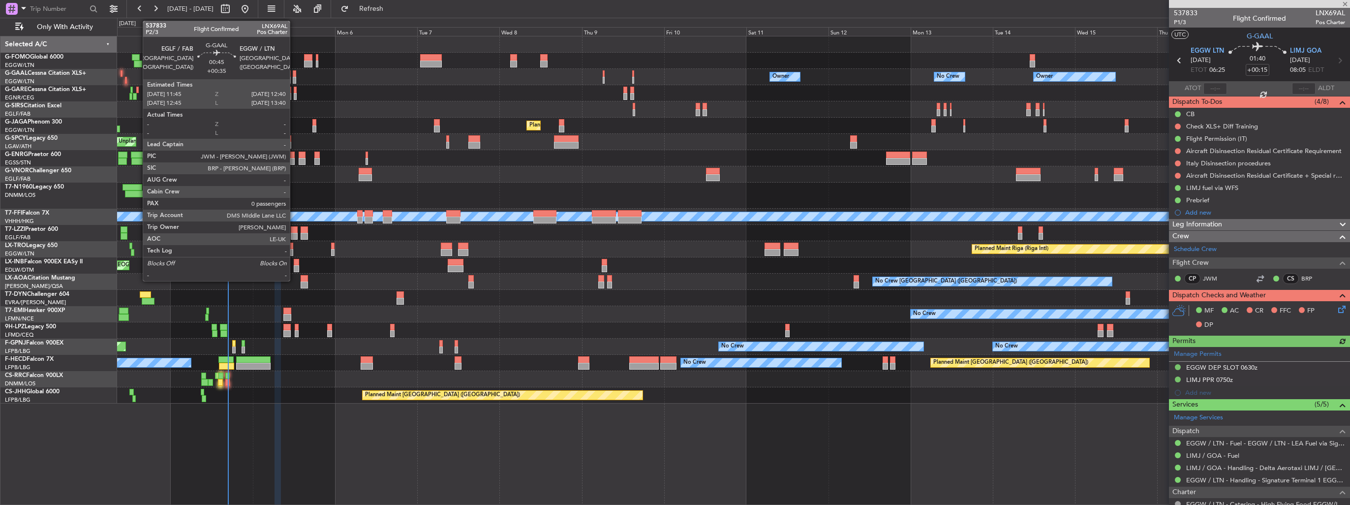
click at [294, 78] on div at bounding box center [294, 80] width 3 height 7
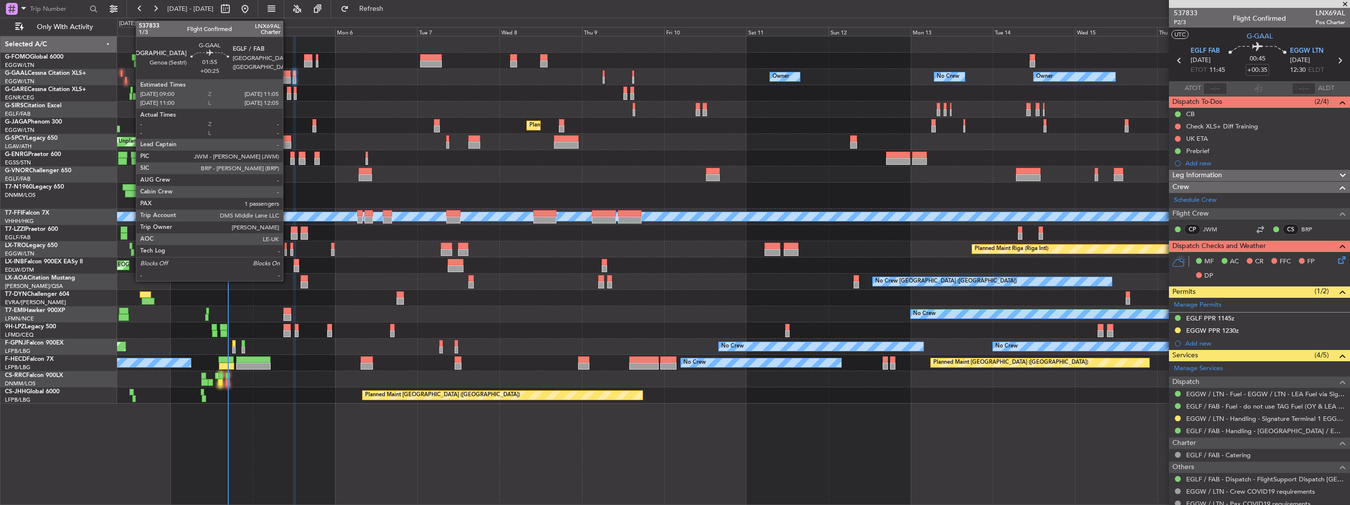
click at [287, 78] on div at bounding box center [286, 80] width 7 height 7
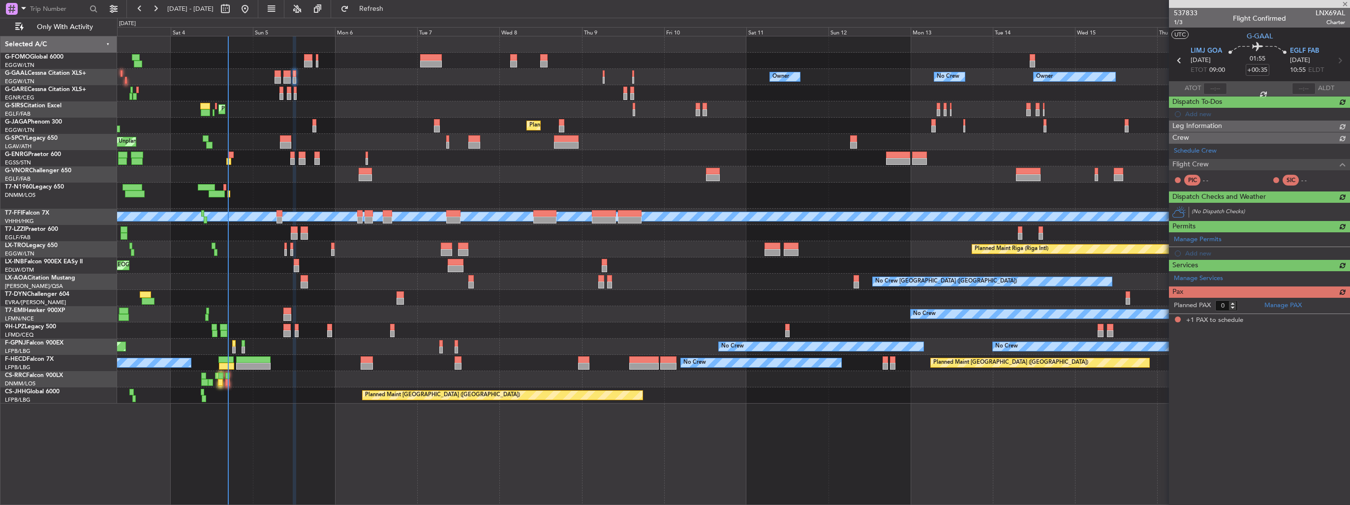
type input "+00:25"
type input "1"
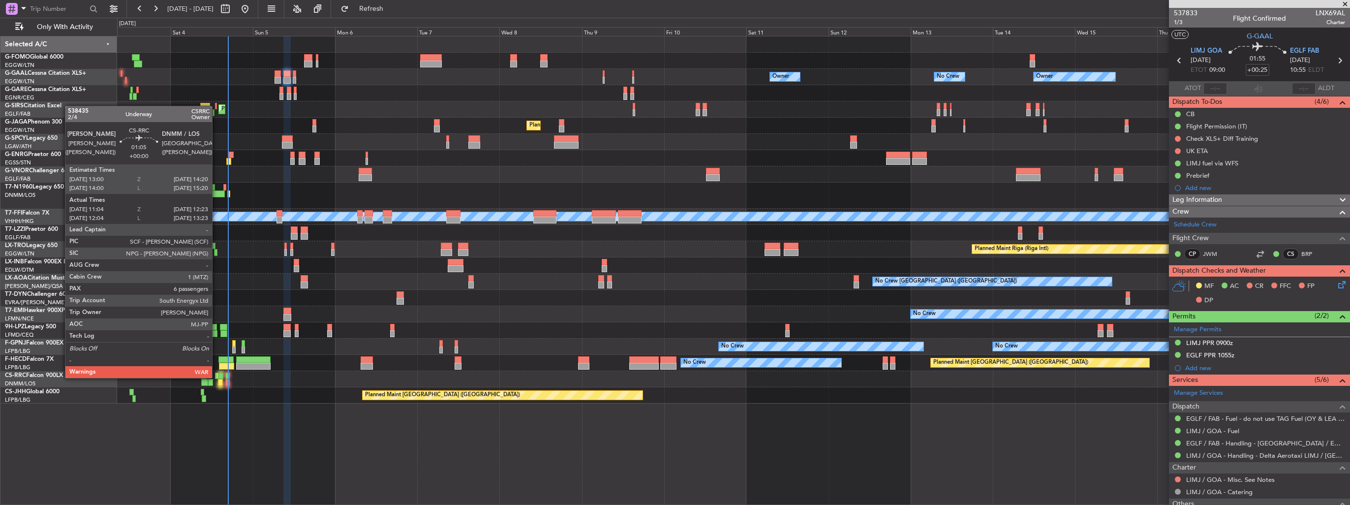
click at [216, 377] on div at bounding box center [217, 375] width 5 height 7
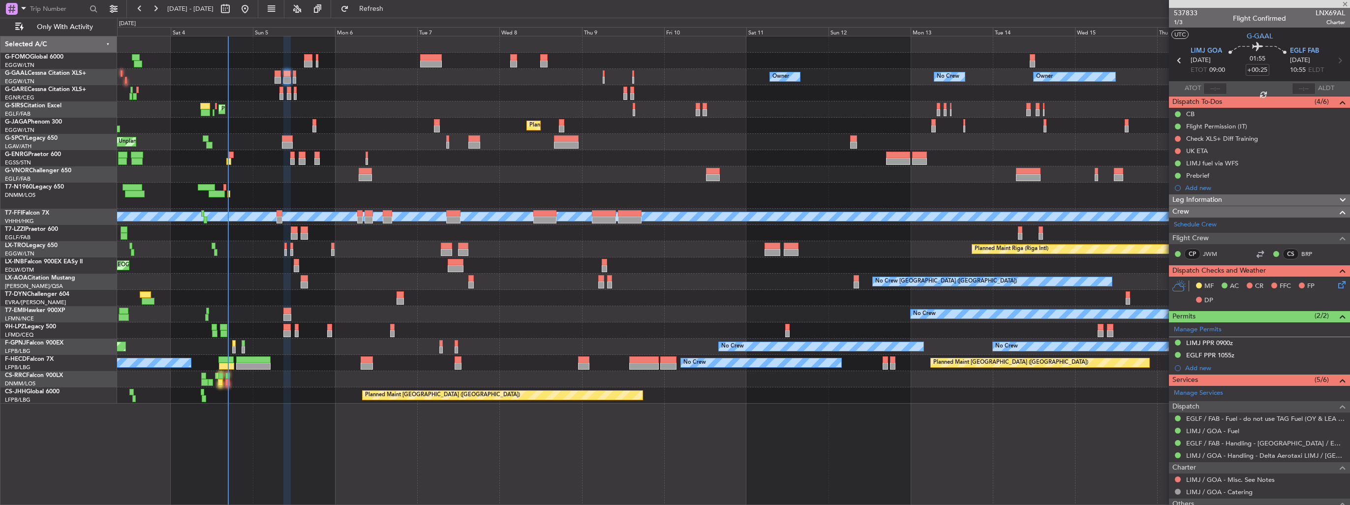
type input "11:14"
type input "12:18"
type input "6"
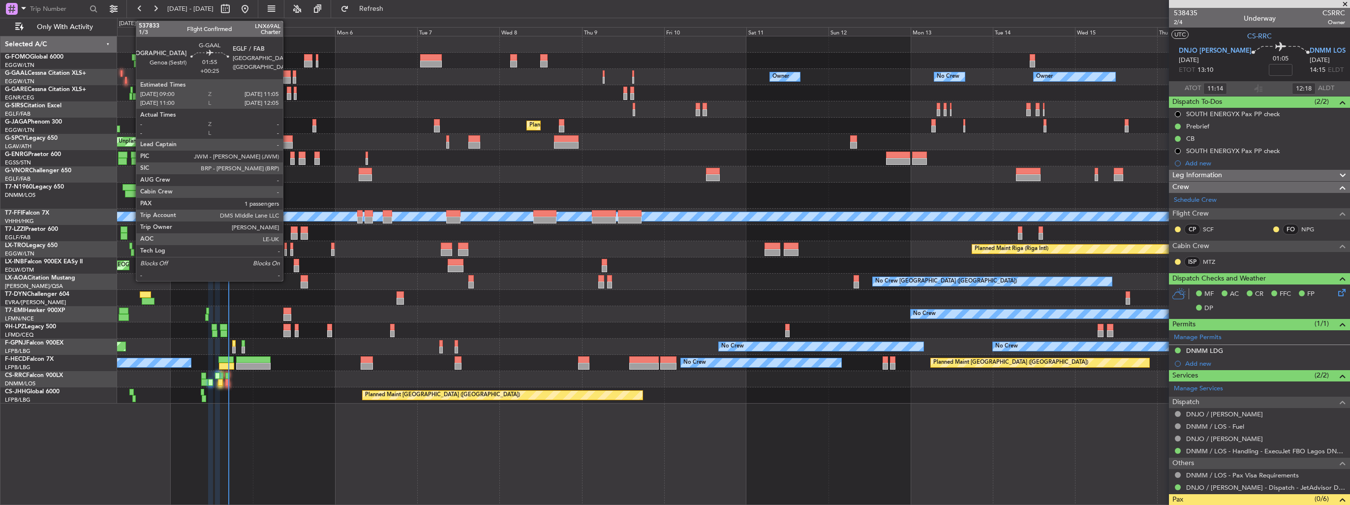
click at [287, 79] on div at bounding box center [286, 80] width 7 height 7
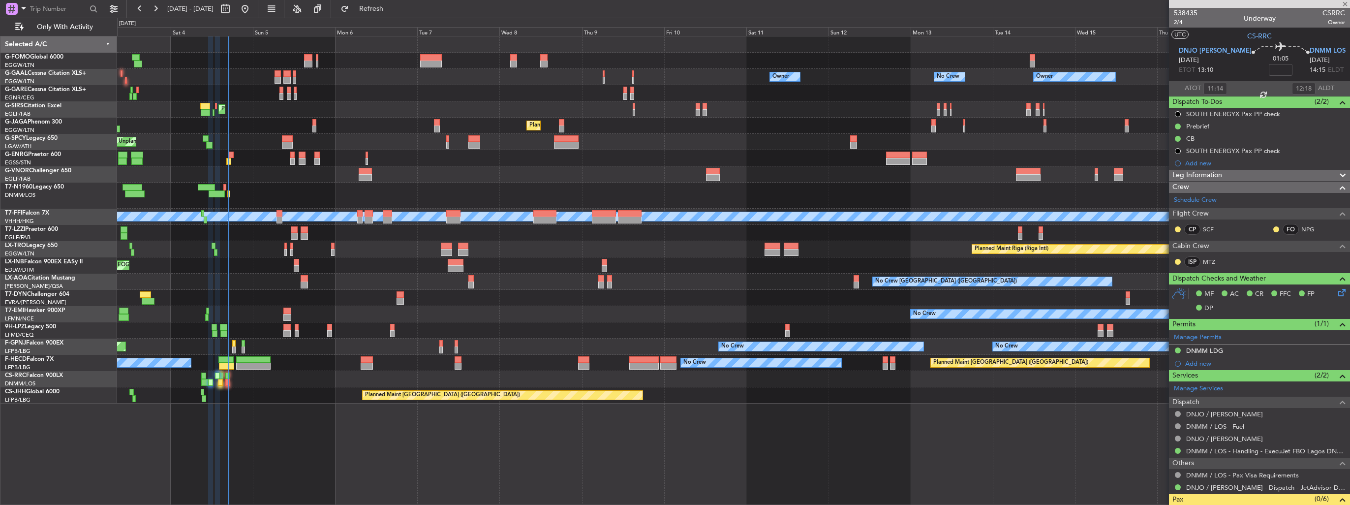
type input "+00:25"
type input "1"
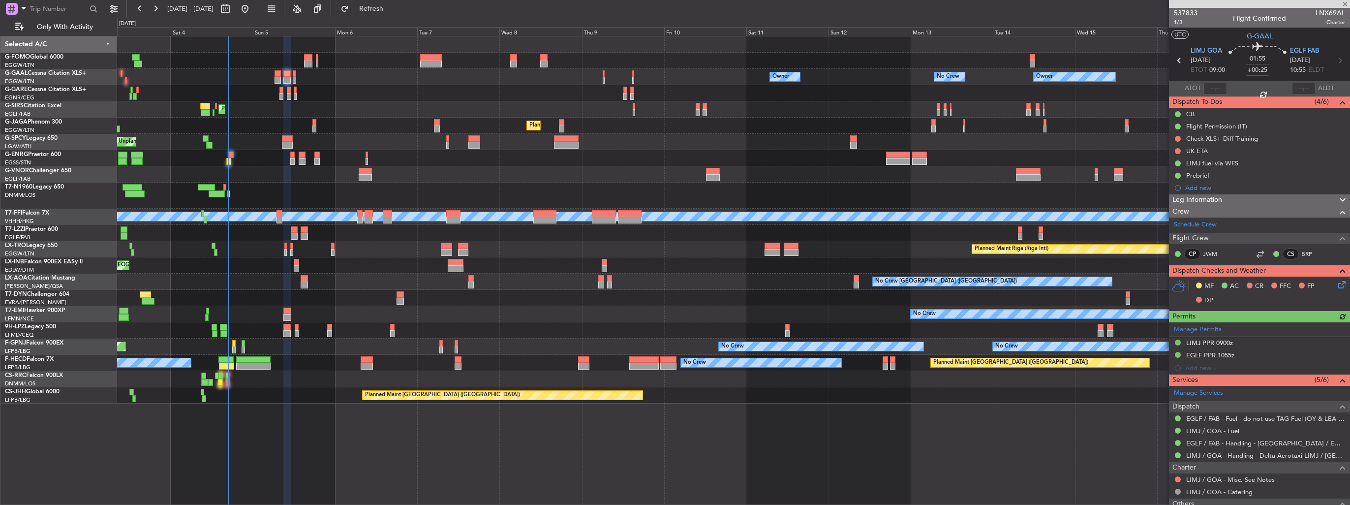
click at [1336, 281] on icon at bounding box center [1340, 283] width 8 height 8
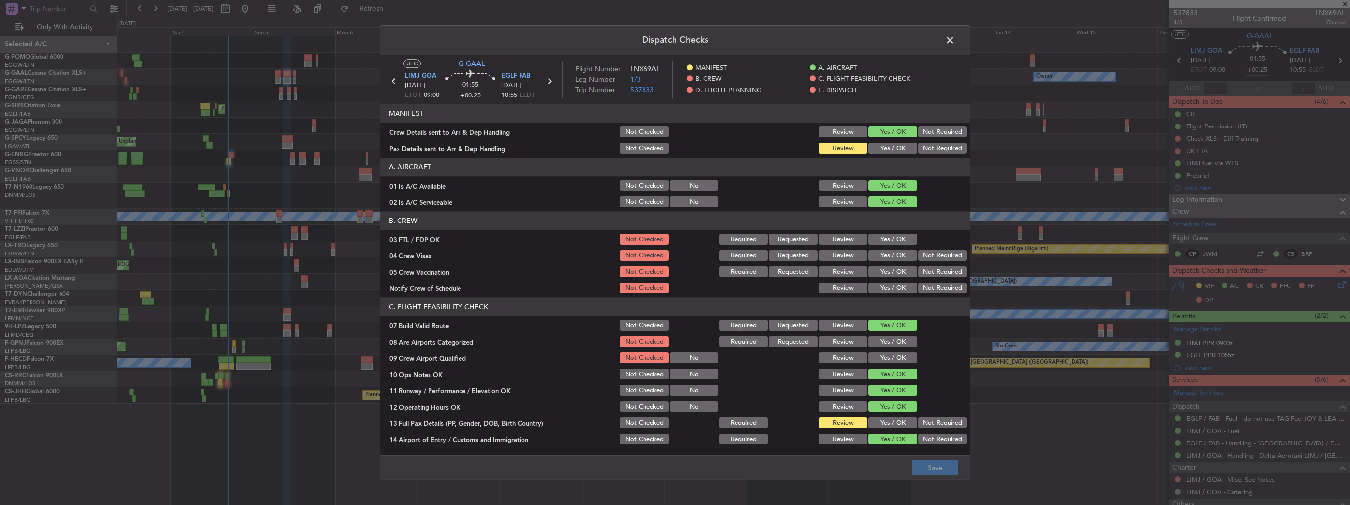
click at [884, 150] on button "Yes / OK" at bounding box center [892, 148] width 49 height 11
click at [939, 465] on button "Save" at bounding box center [935, 468] width 47 height 16
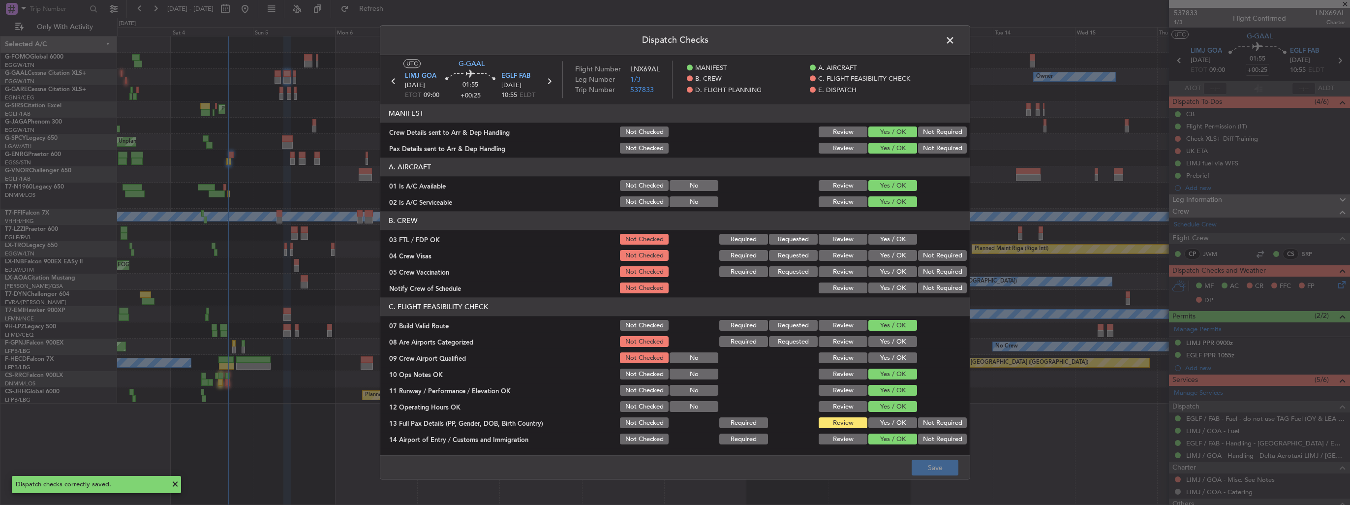
click at [955, 40] on span at bounding box center [955, 43] width 0 height 20
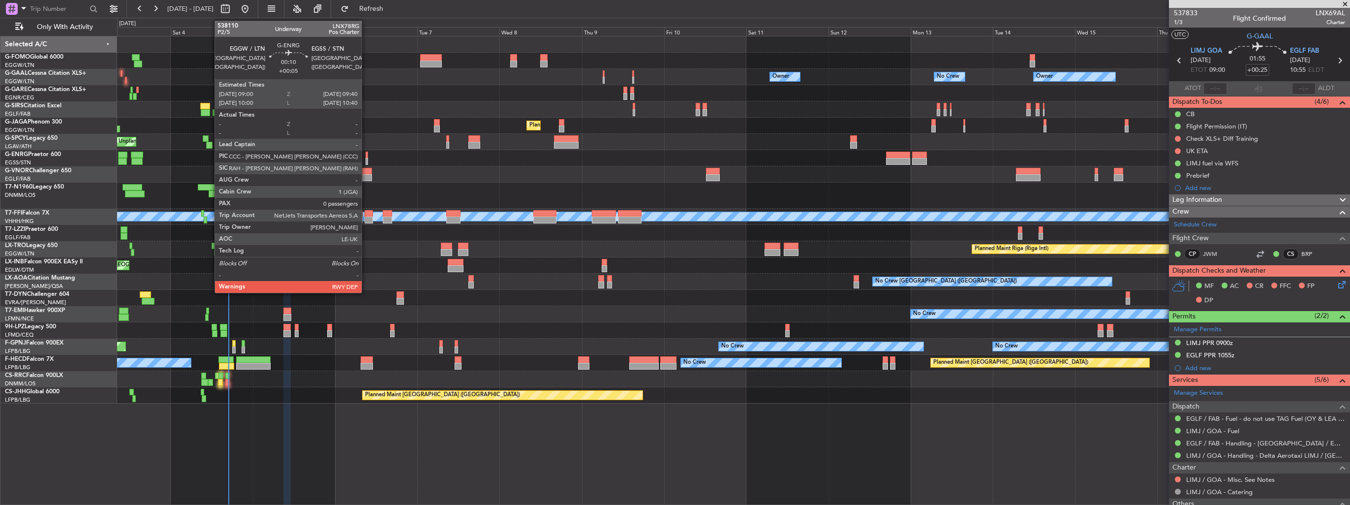
click at [366, 158] on div at bounding box center [366, 161] width 2 height 7
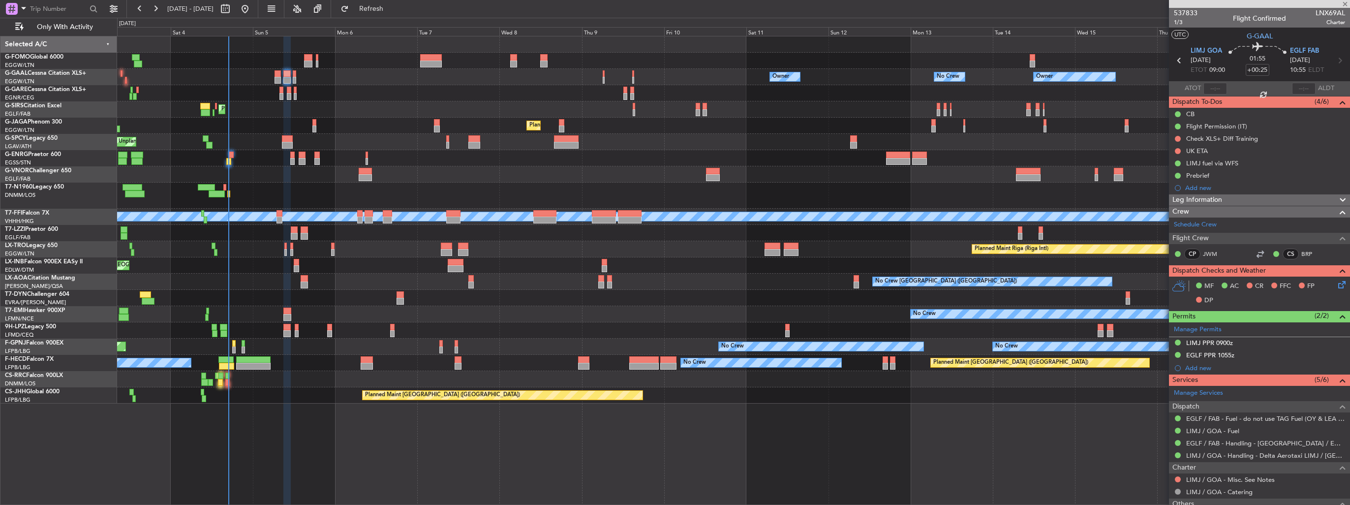
type input "+00:05"
type input "0"
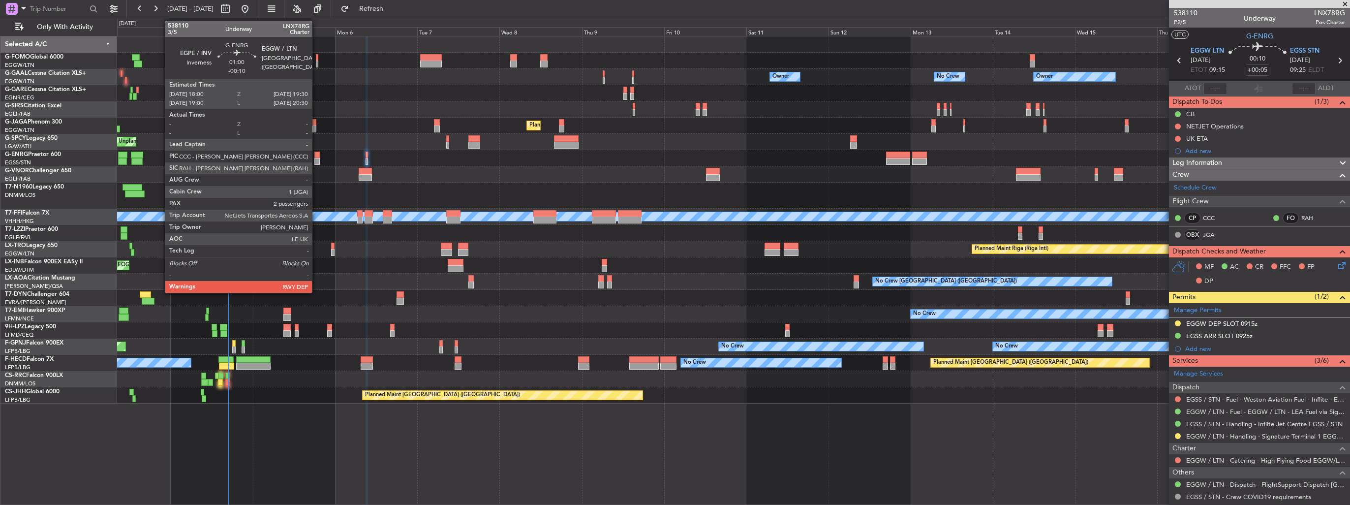
click at [316, 159] on div at bounding box center [316, 161] width 5 height 7
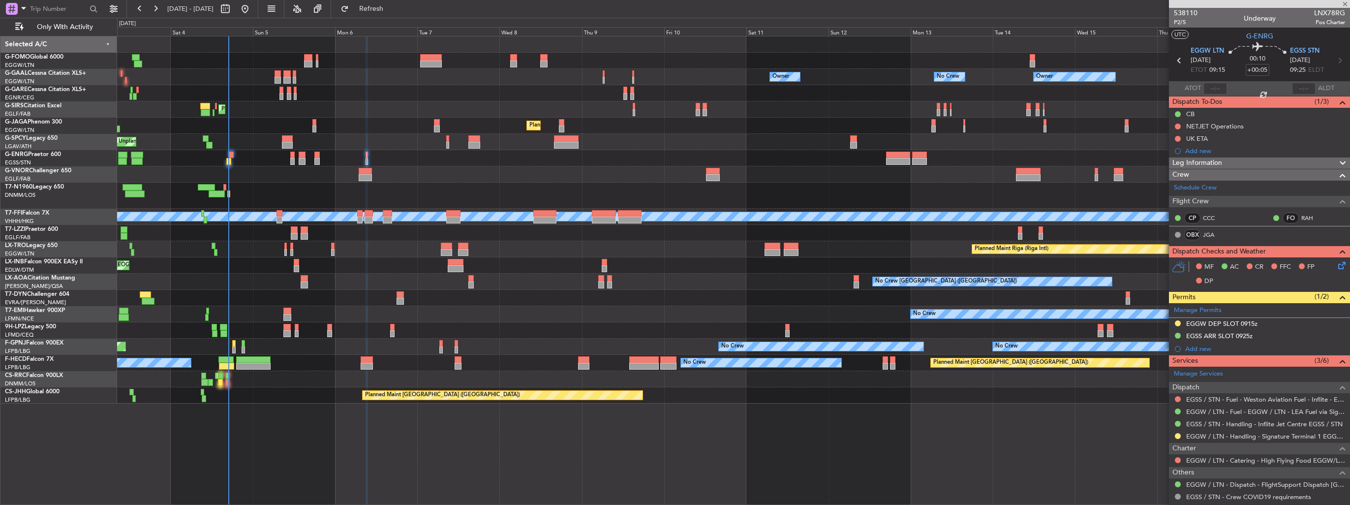
type input "-00:10"
type input "2"
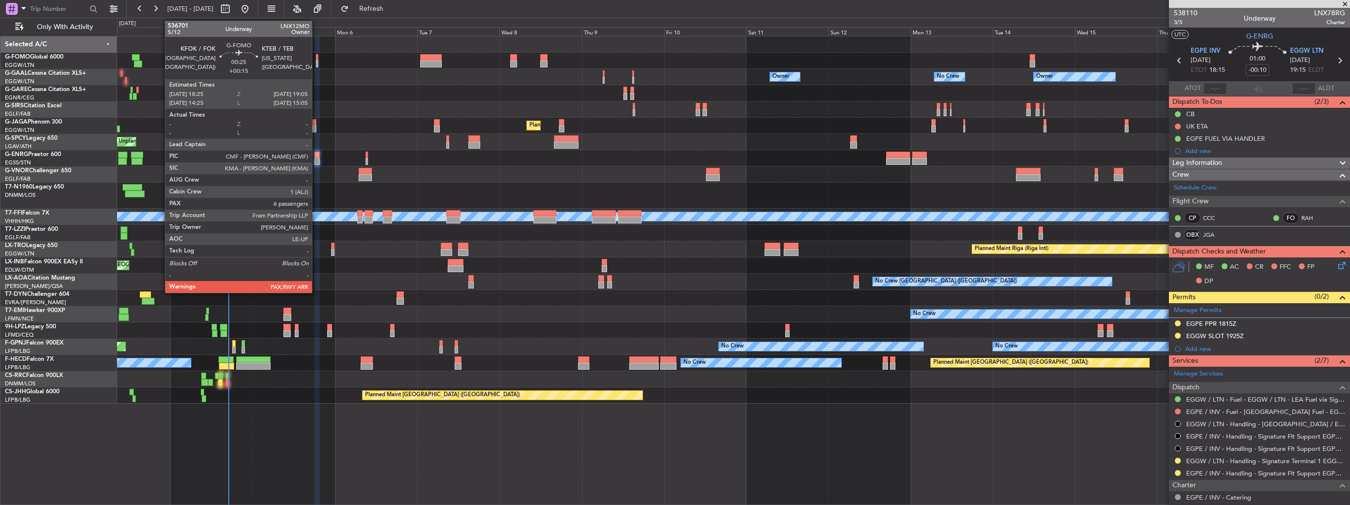
click at [316, 64] on div at bounding box center [317, 64] width 2 height 7
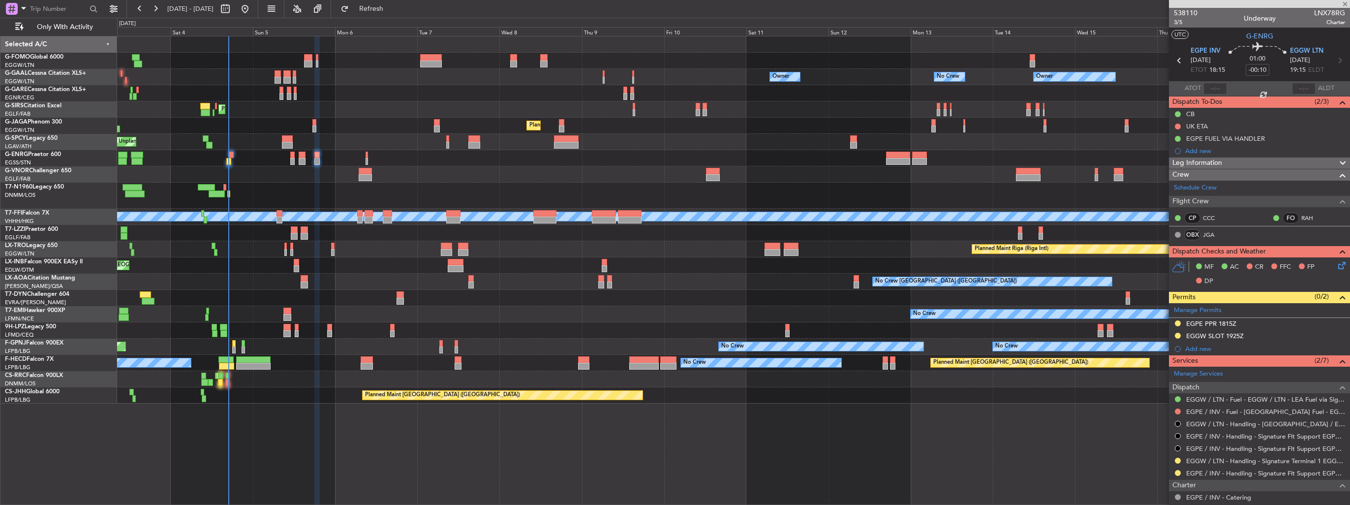
type input "+00:15"
type input "6"
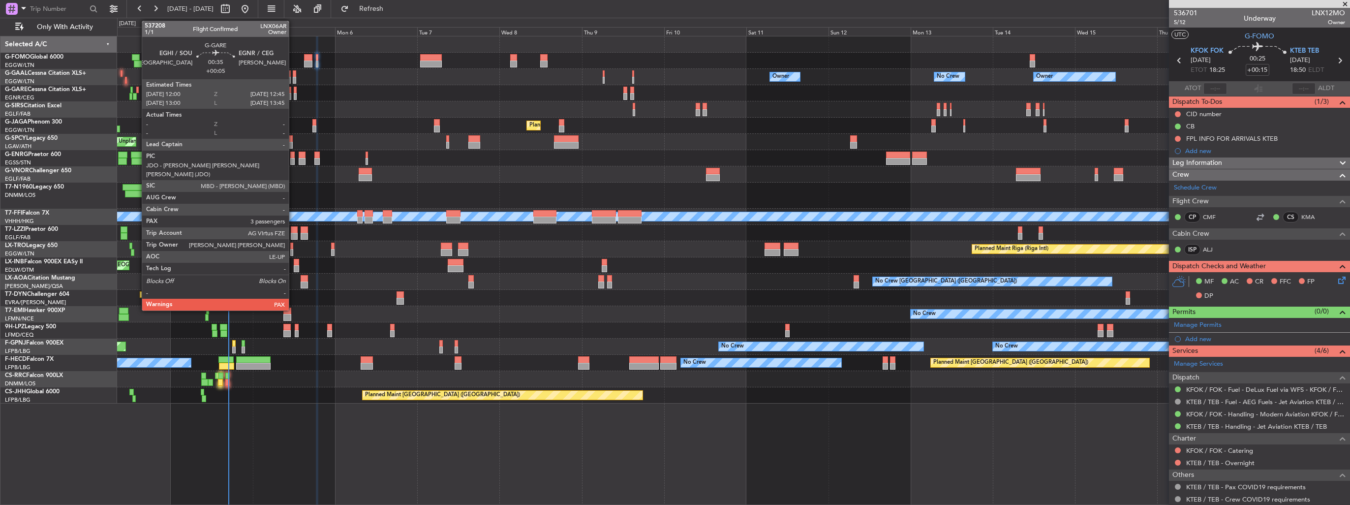
click at [294, 93] on div at bounding box center [295, 96] width 3 height 7
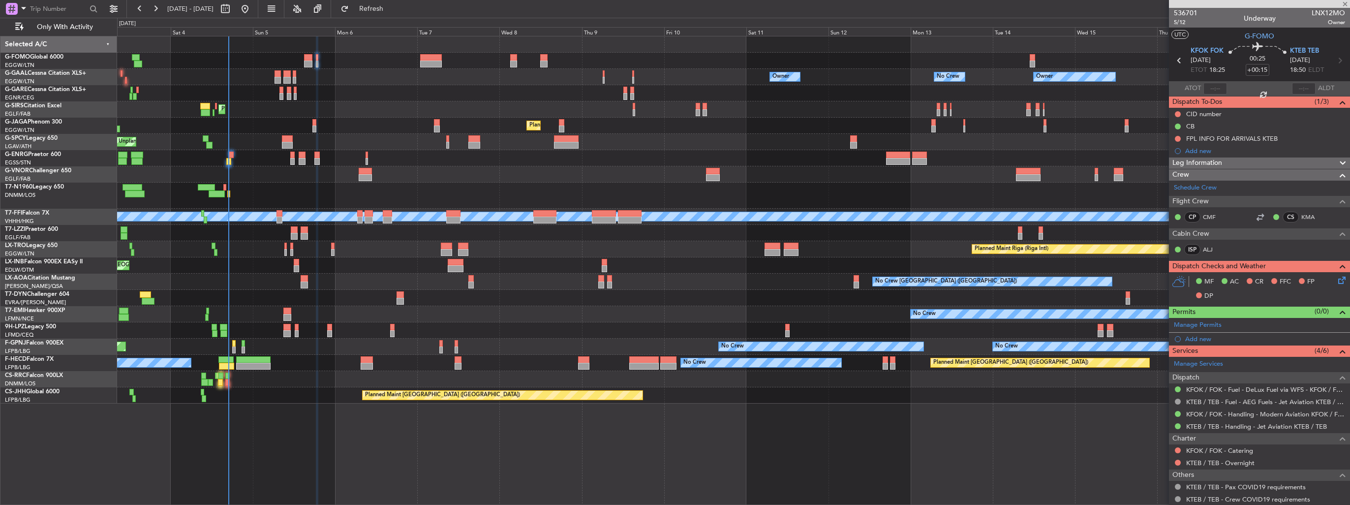
type input "+00:05"
type input "3"
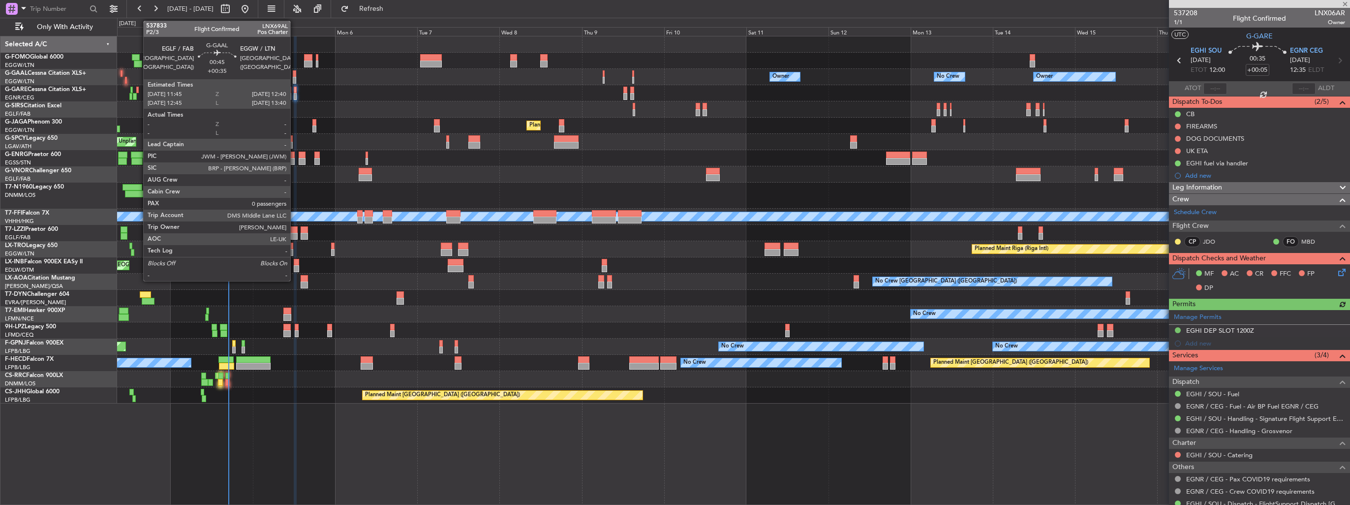
click at [295, 79] on div at bounding box center [294, 80] width 3 height 7
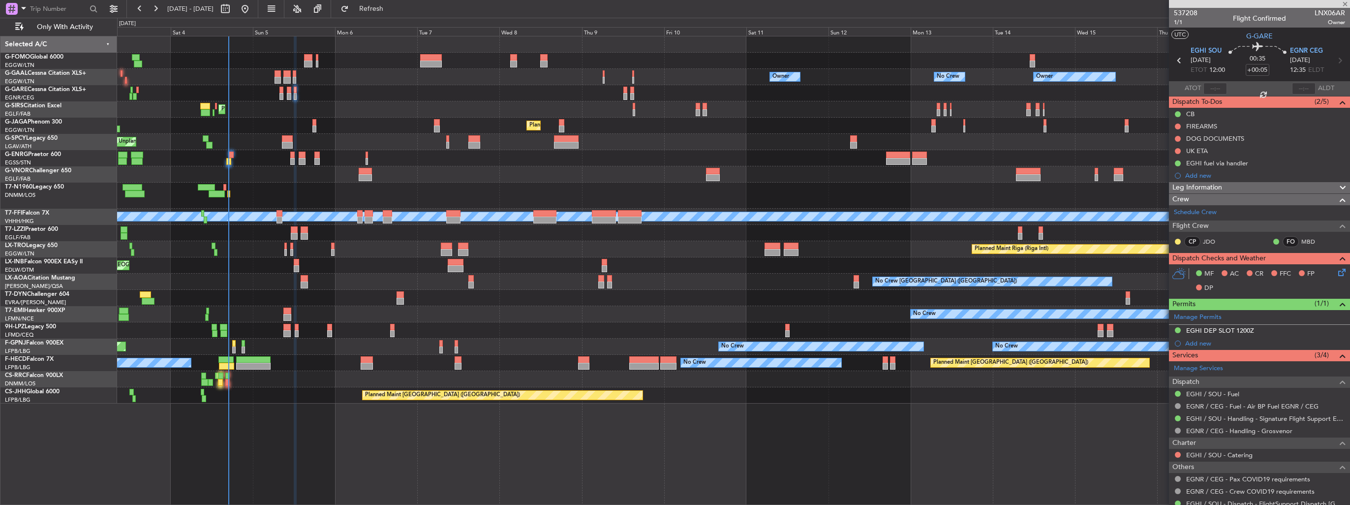
type input "+00:35"
type input "0"
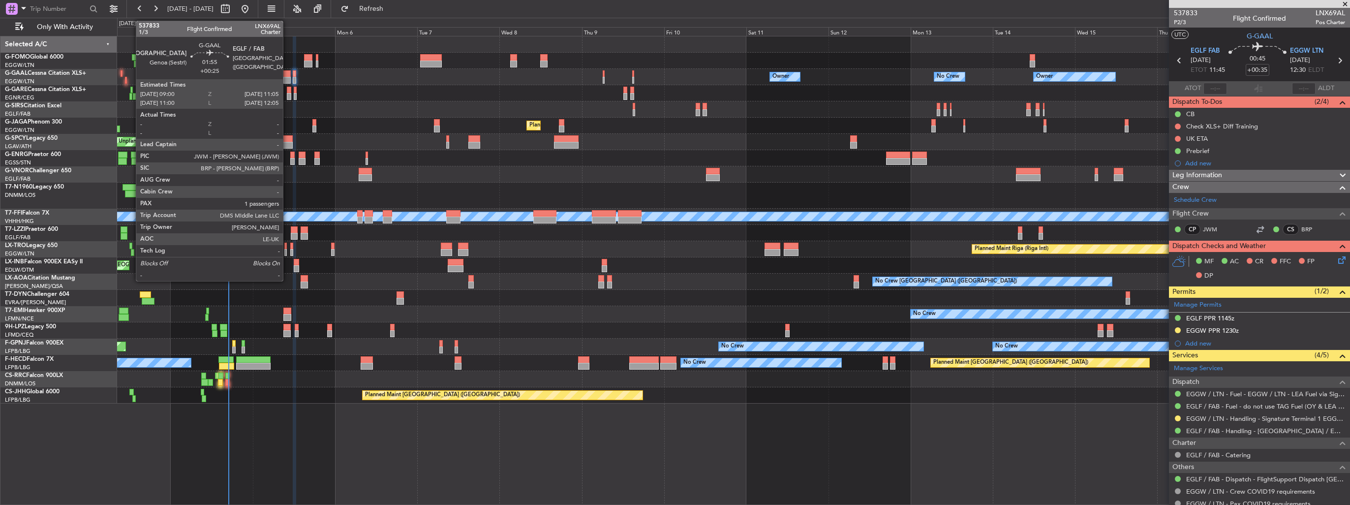
click at [287, 80] on div at bounding box center [286, 80] width 7 height 7
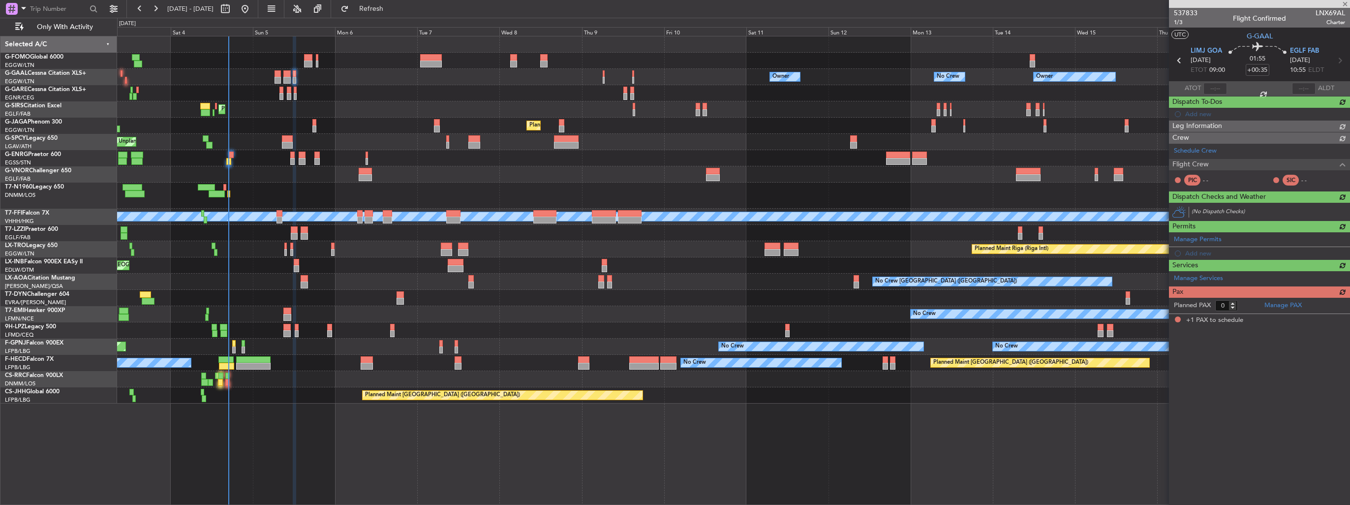
type input "+00:25"
type input "1"
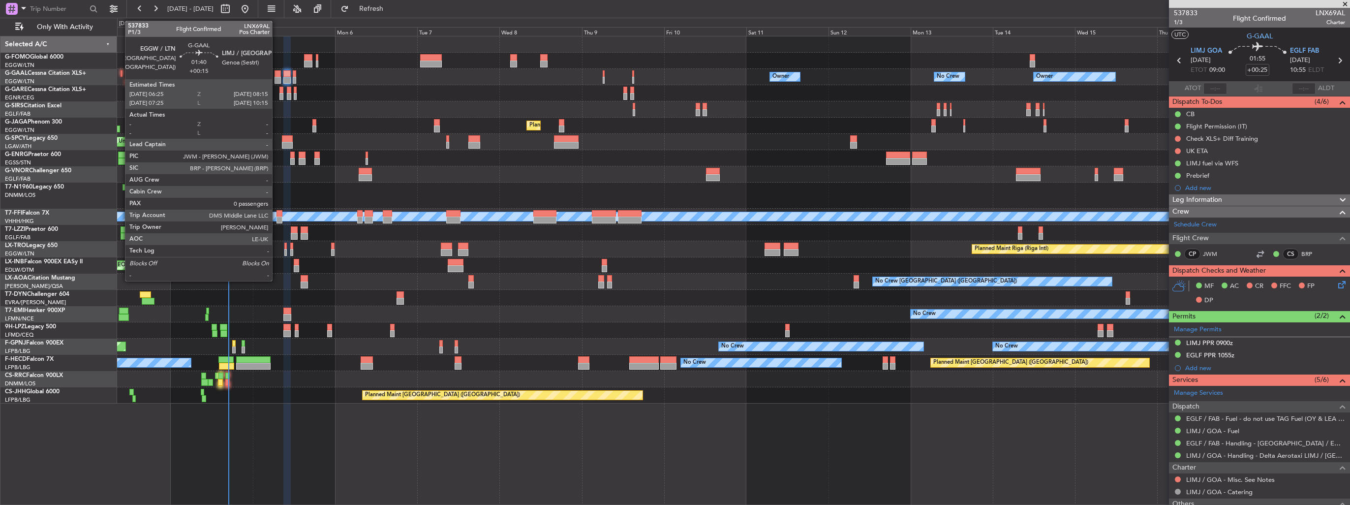
click at [276, 78] on div at bounding box center [277, 80] width 6 height 7
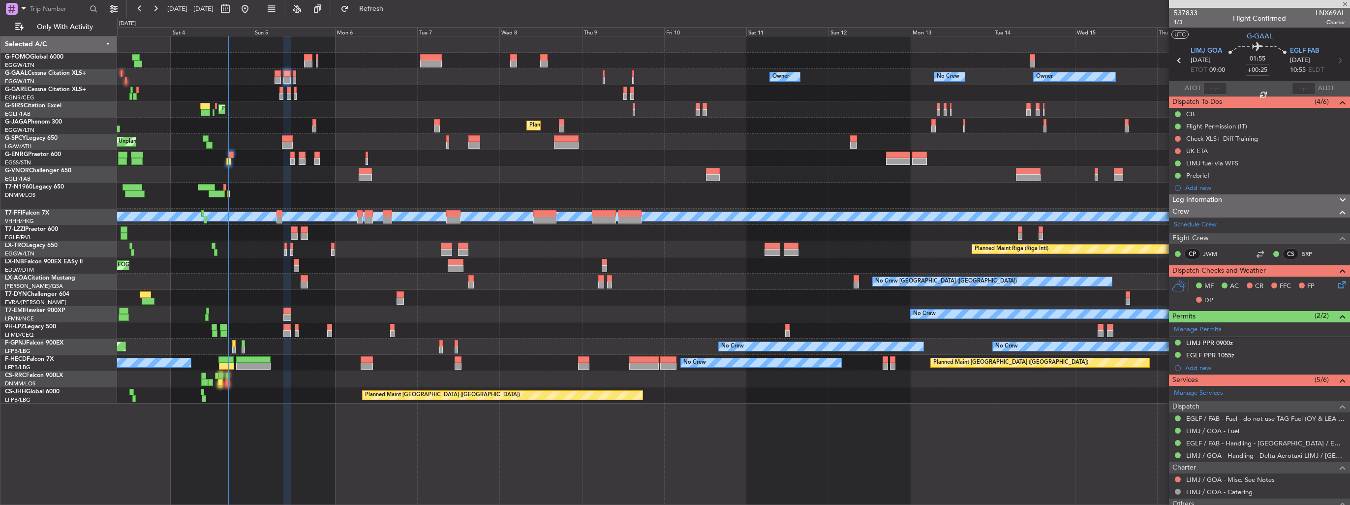
type input "+00:15"
type input "0"
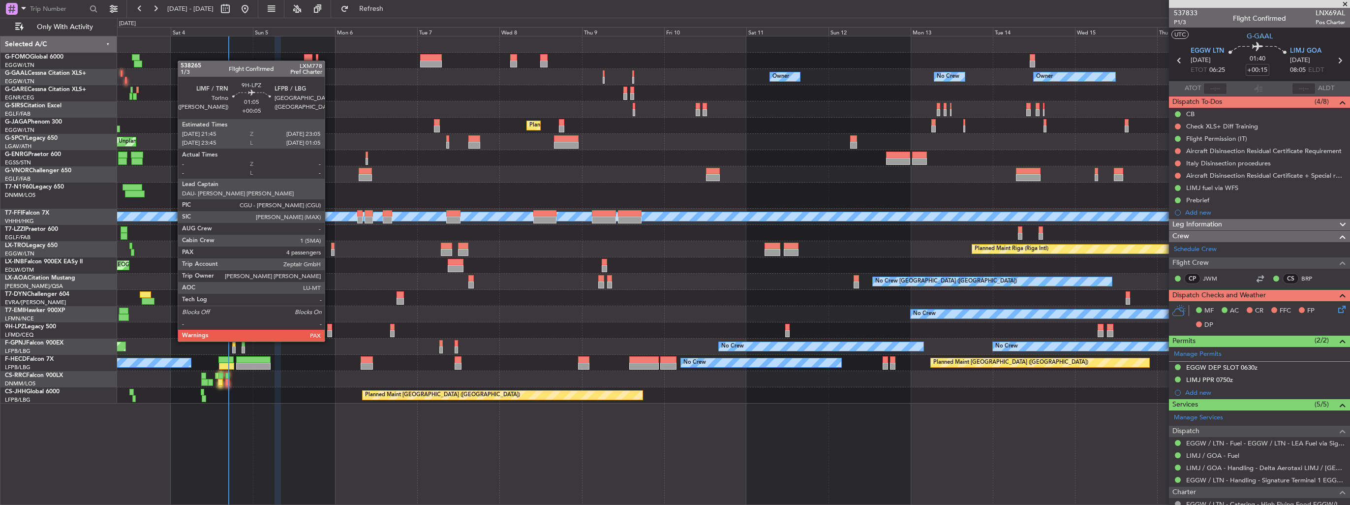
click at [329, 332] on div at bounding box center [329, 333] width 5 height 7
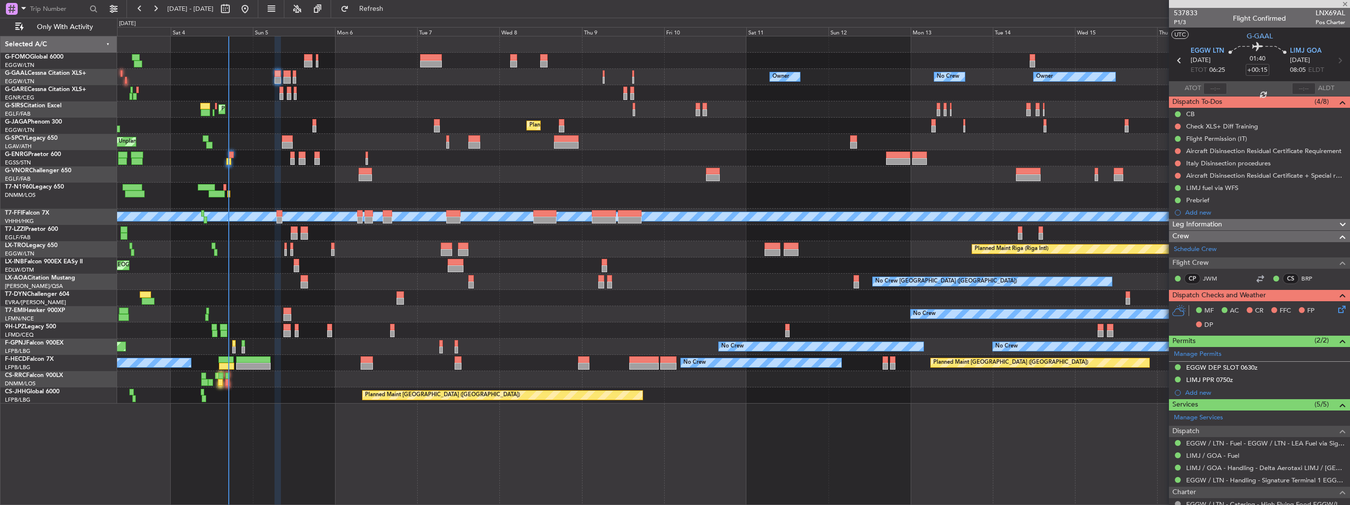
type input "+00:05"
type input "4"
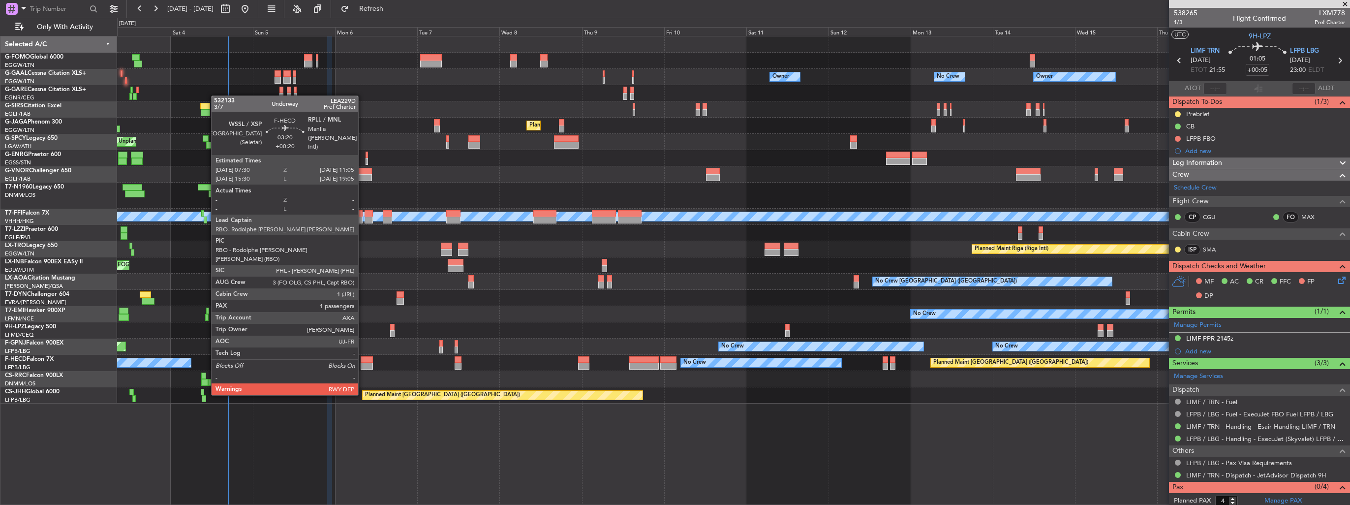
click at [363, 366] on div at bounding box center [367, 366] width 12 height 7
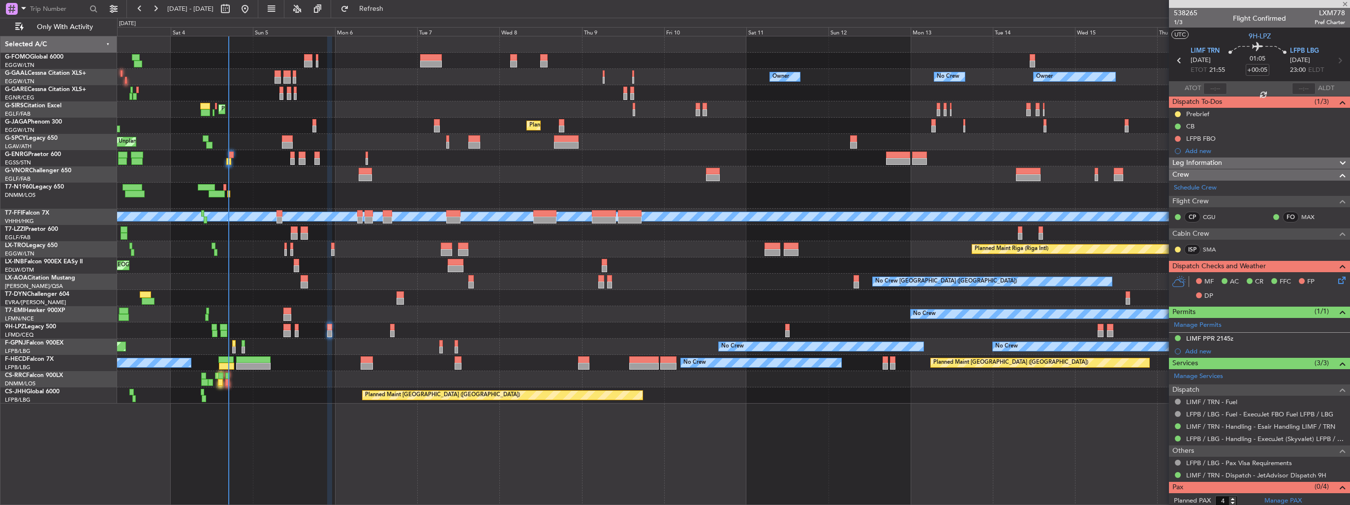
type input "+00:20"
type input "1"
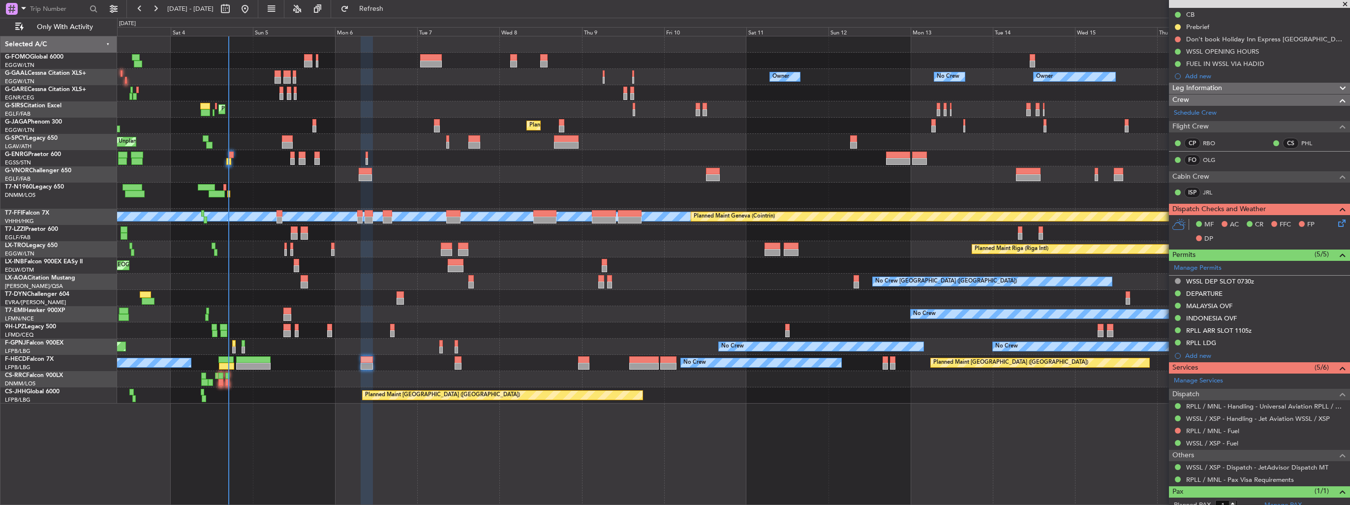
scroll to position [140, 0]
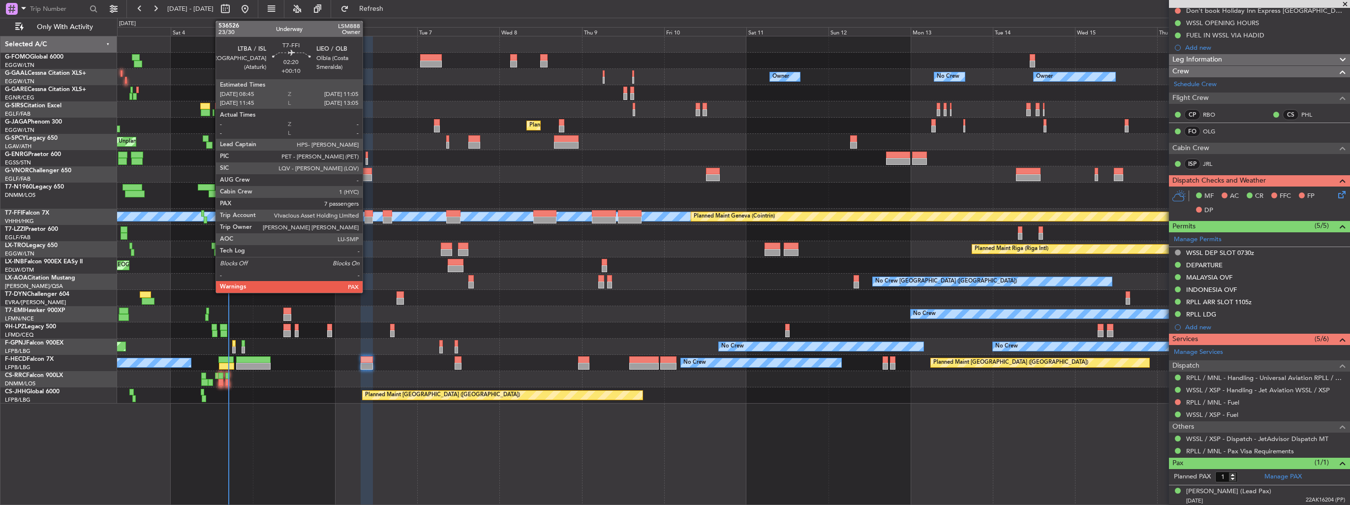
click at [367, 213] on div at bounding box center [369, 213] width 8 height 7
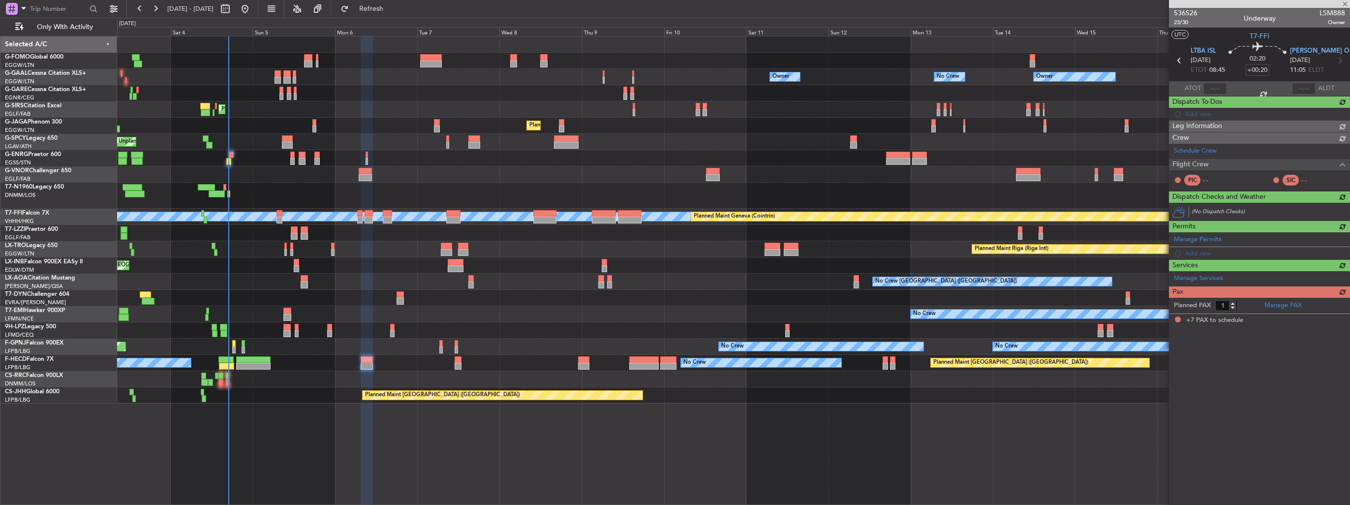
type input "+00:10"
type input "7"
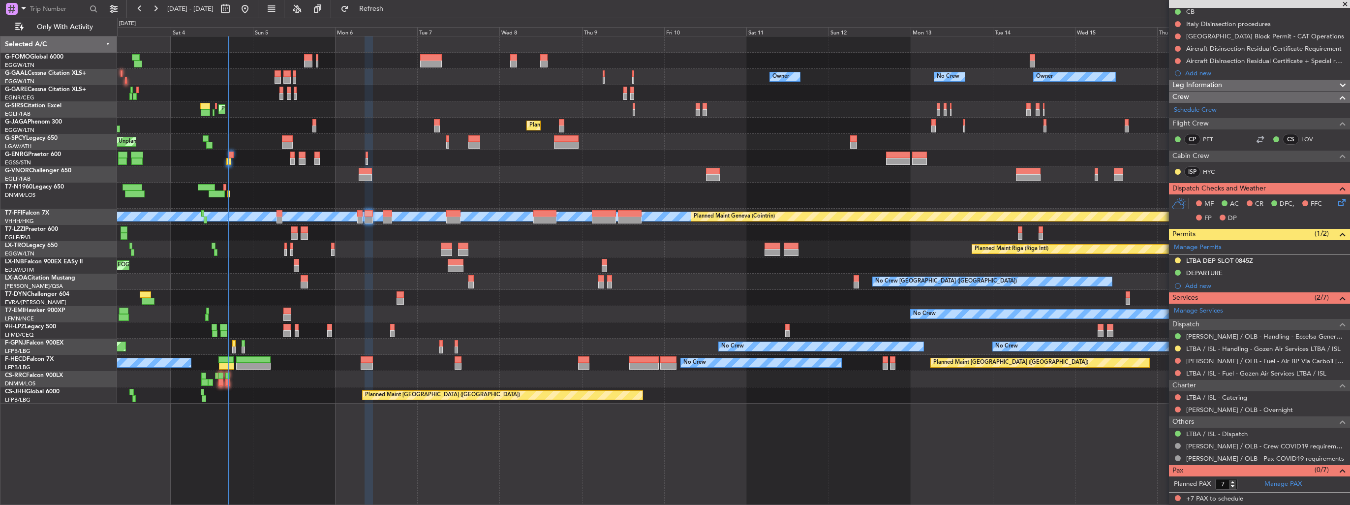
scroll to position [0, 0]
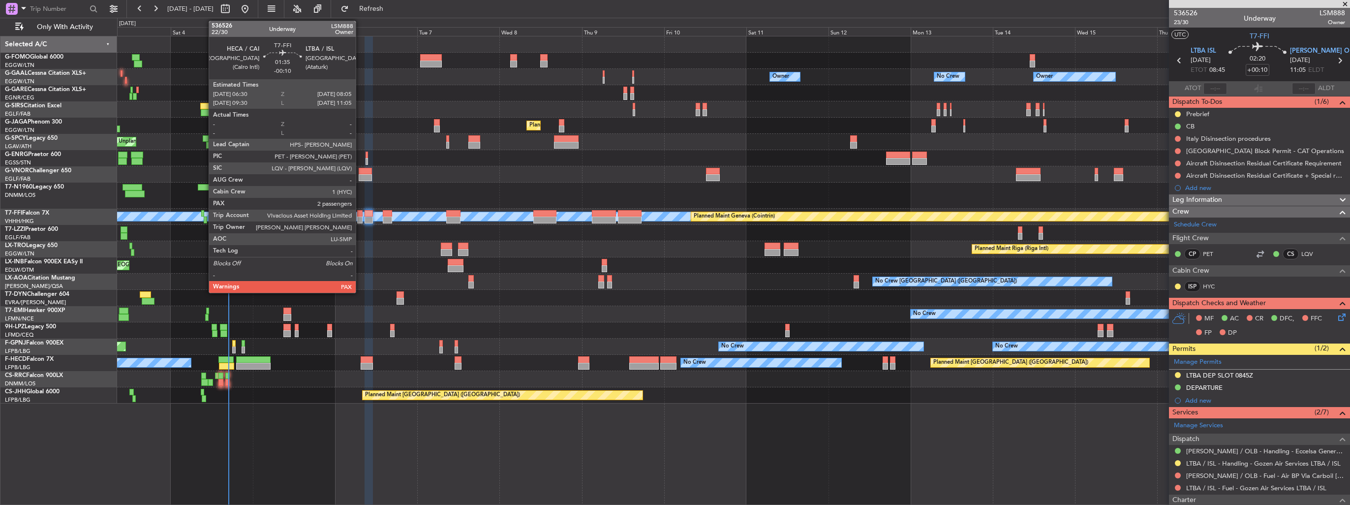
click at [360, 212] on div at bounding box center [360, 213] width 6 height 7
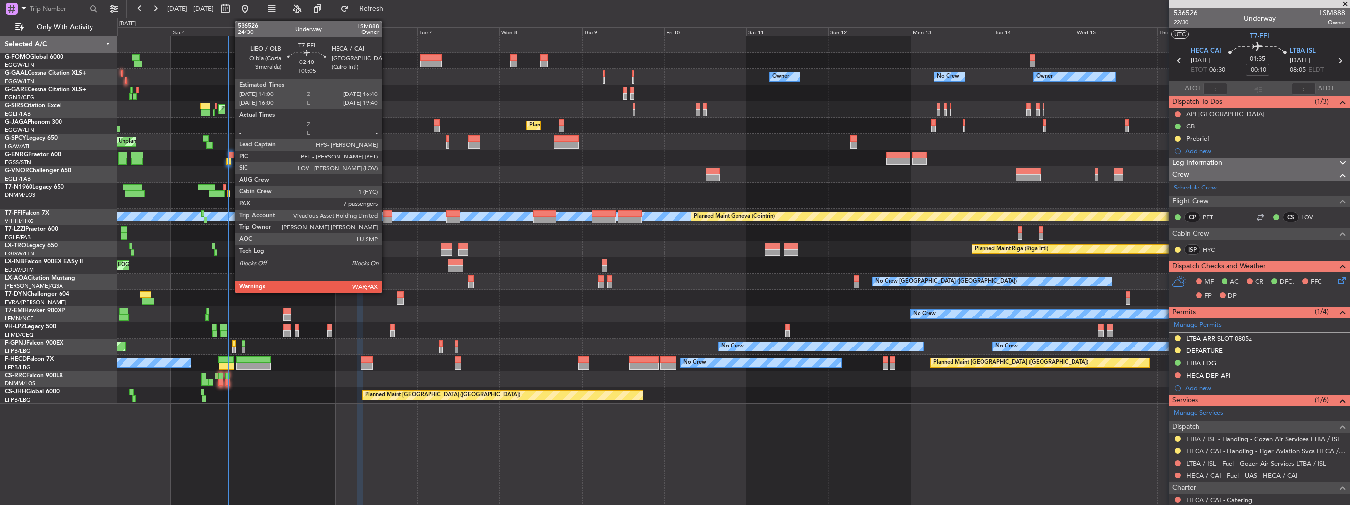
click at [386, 218] on div at bounding box center [387, 219] width 9 height 7
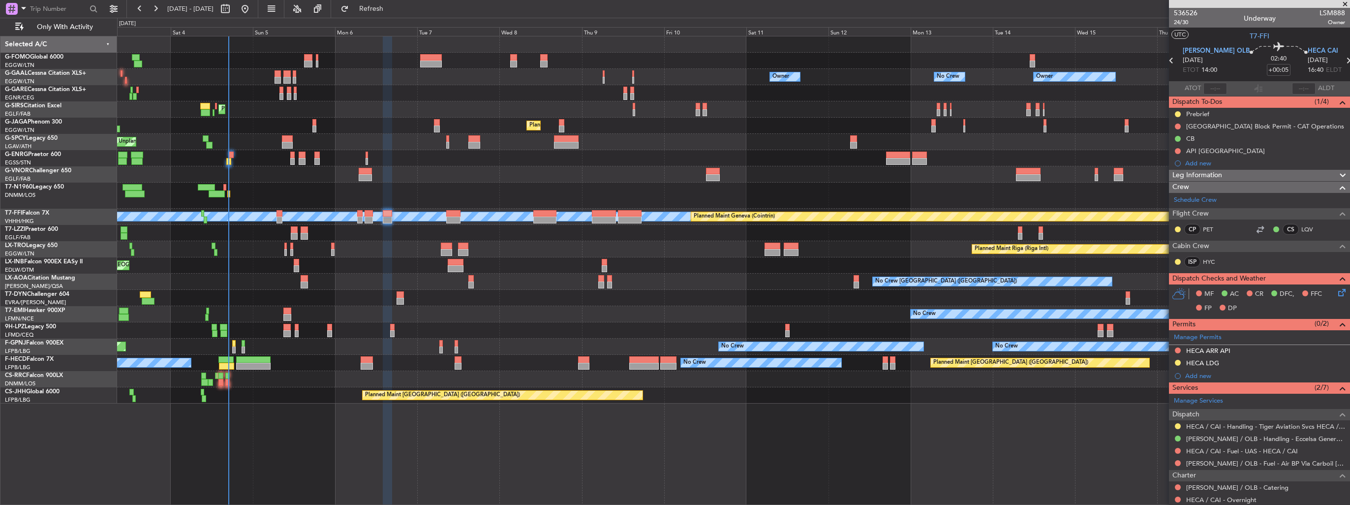
click at [308, 282] on div "No Crew Charleroi (Brussels South) Planned Maint Monchengladbach No Crew Antwer…" at bounding box center [733, 282] width 1232 height 16
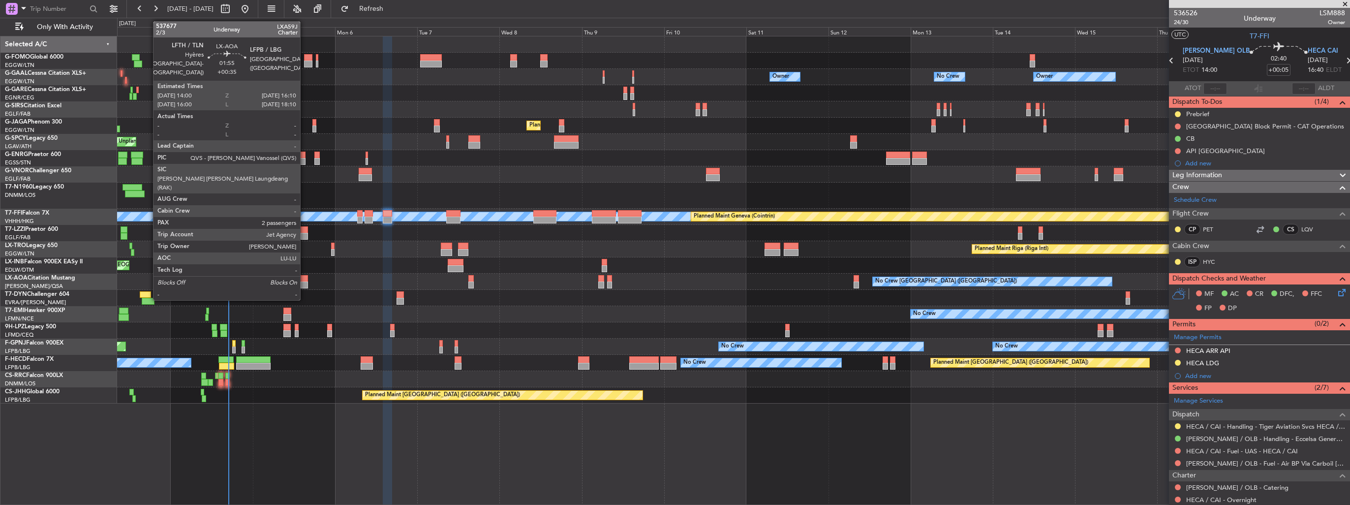
click at [305, 280] on div at bounding box center [305, 278] width 8 height 7
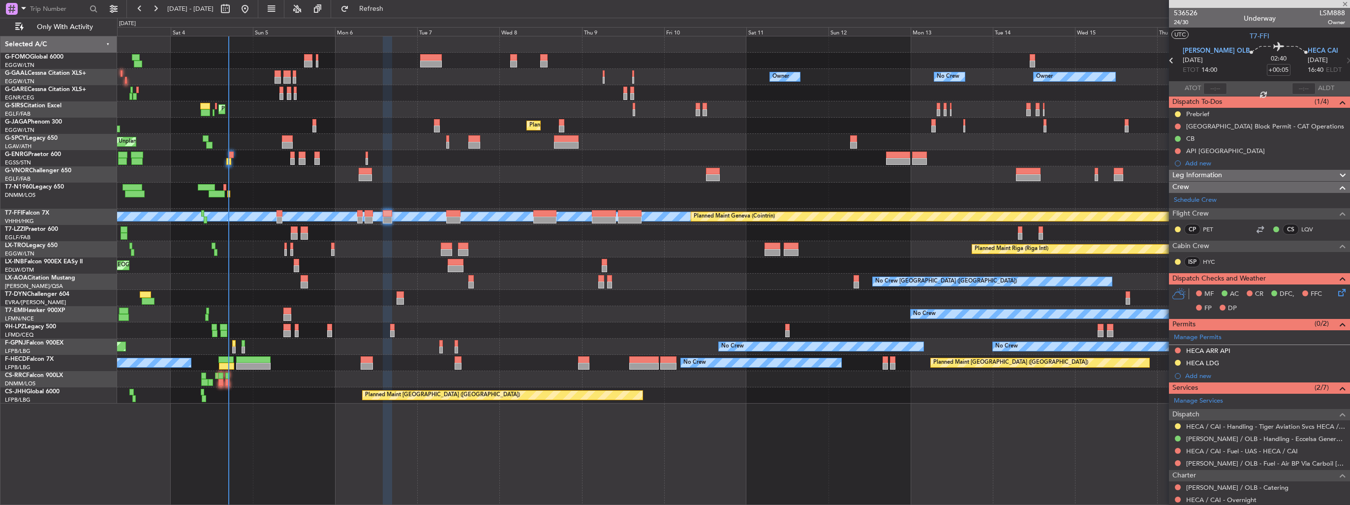
type input "+00:35"
type input "2"
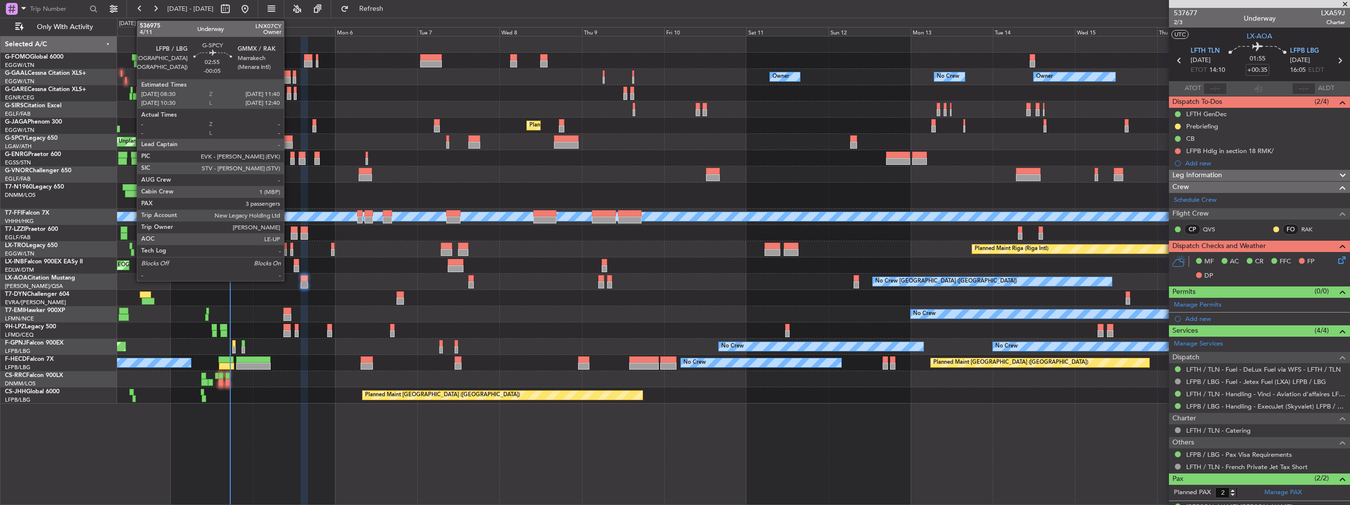
click at [288, 140] on div at bounding box center [287, 138] width 11 height 7
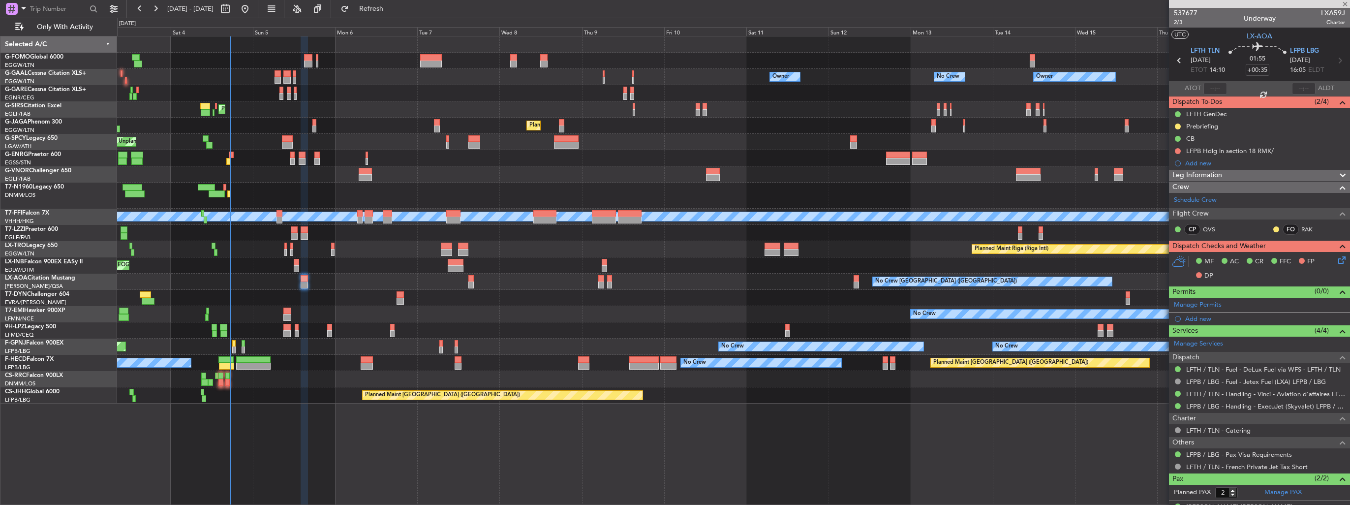
type input "-00:05"
type input "3"
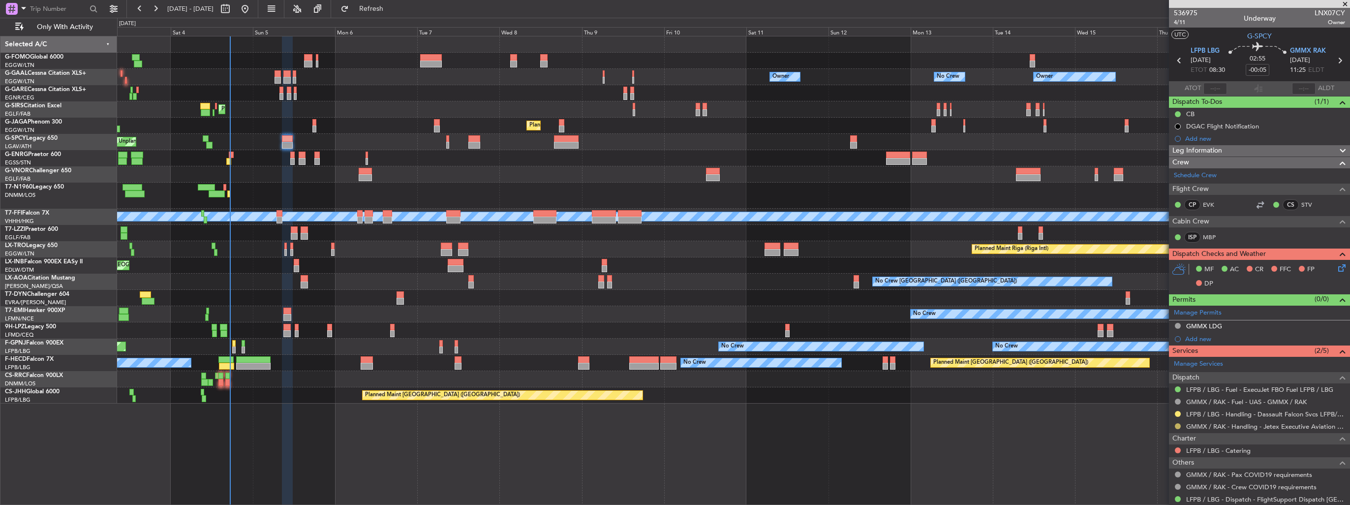
click at [1177, 426] on button at bounding box center [1178, 426] width 6 height 6
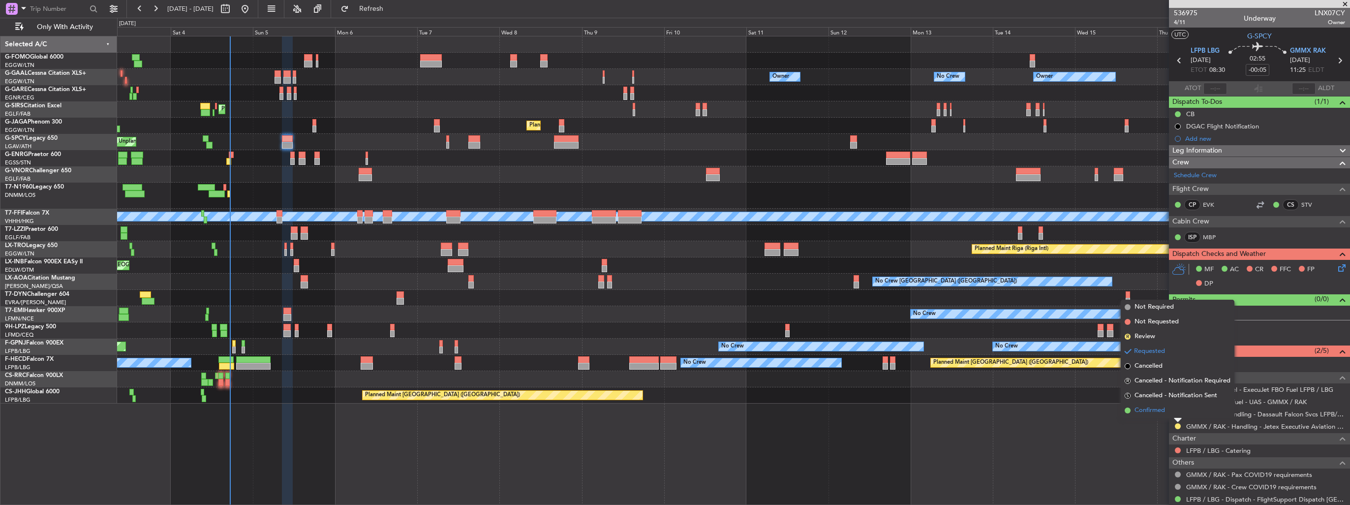
click at [1154, 410] on span "Confirmed" at bounding box center [1149, 410] width 30 height 10
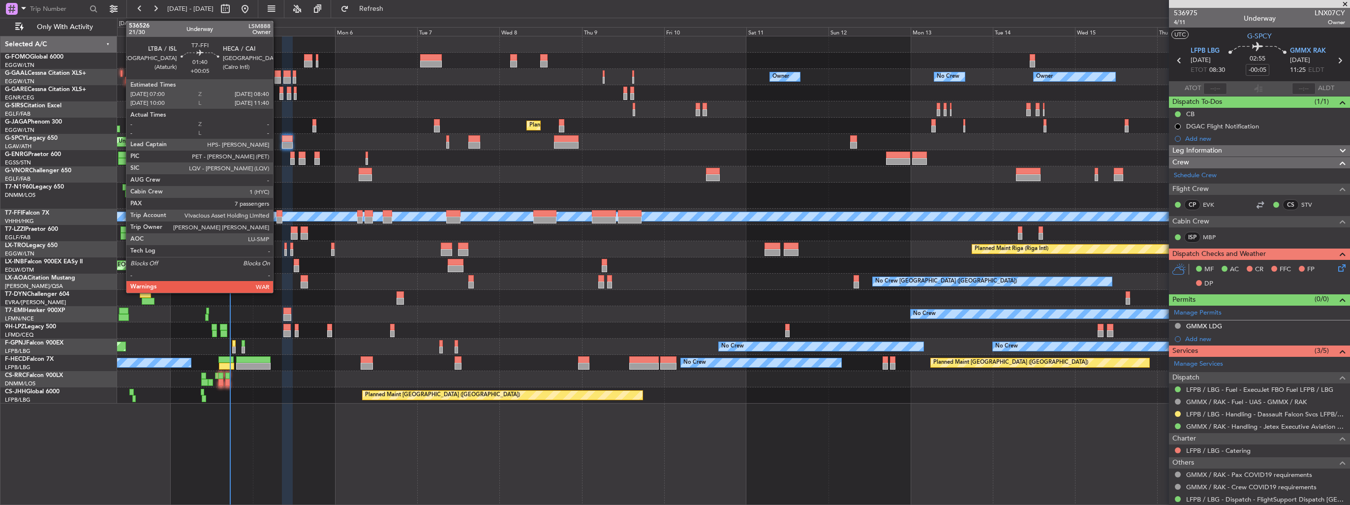
click at [277, 217] on div at bounding box center [279, 219] width 6 height 7
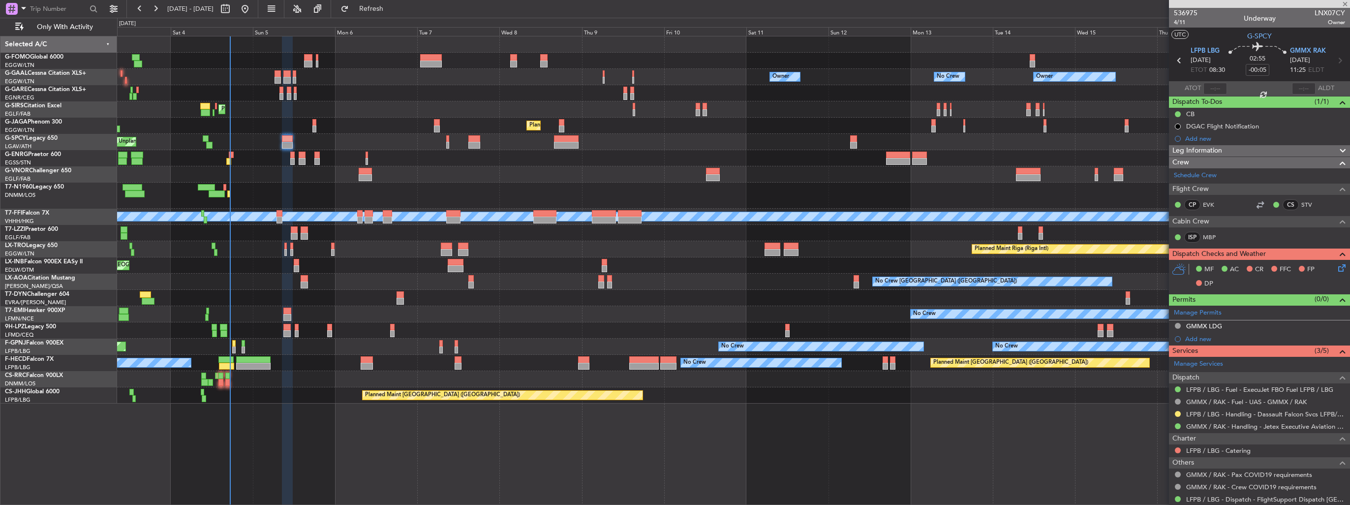
type input "+00:05"
type input "7"
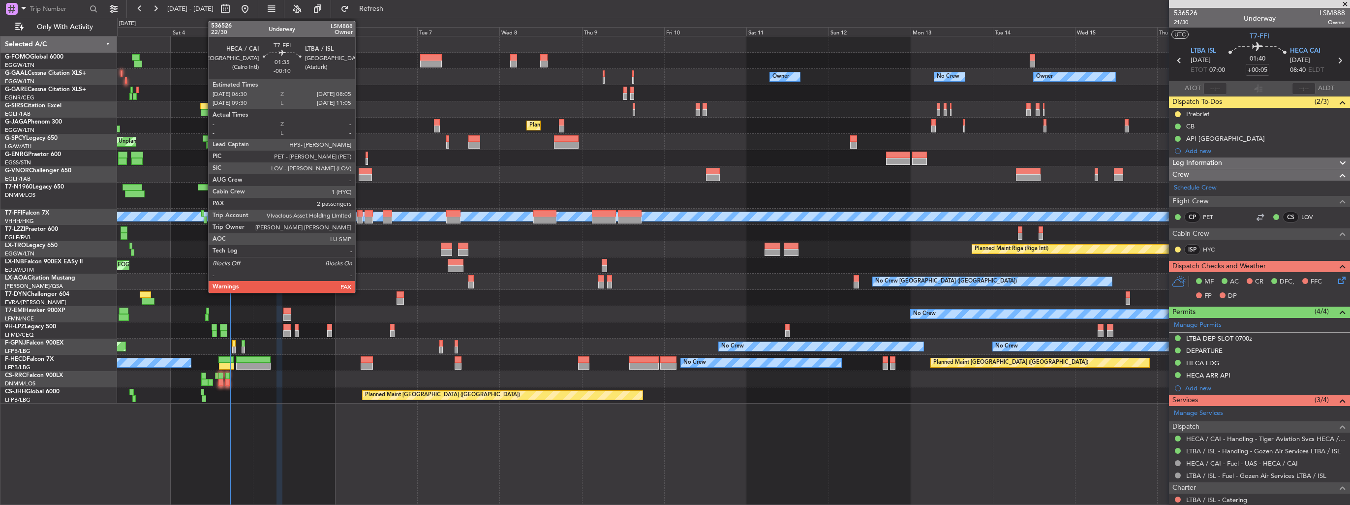
click at [360, 218] on div at bounding box center [360, 219] width 6 height 7
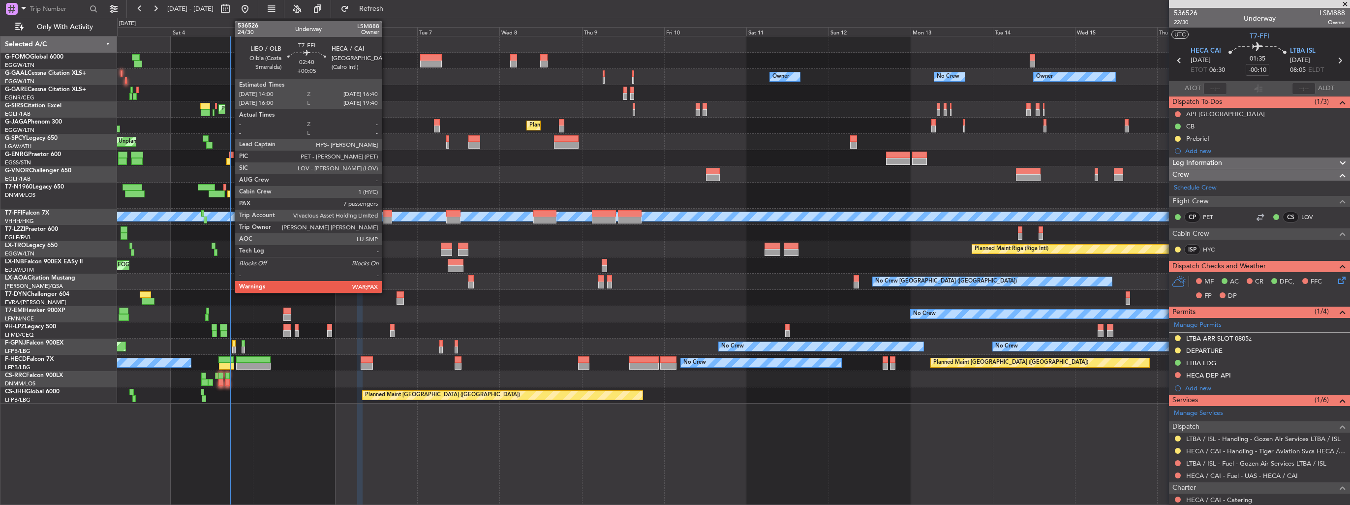
click at [386, 217] on div at bounding box center [387, 219] width 9 height 7
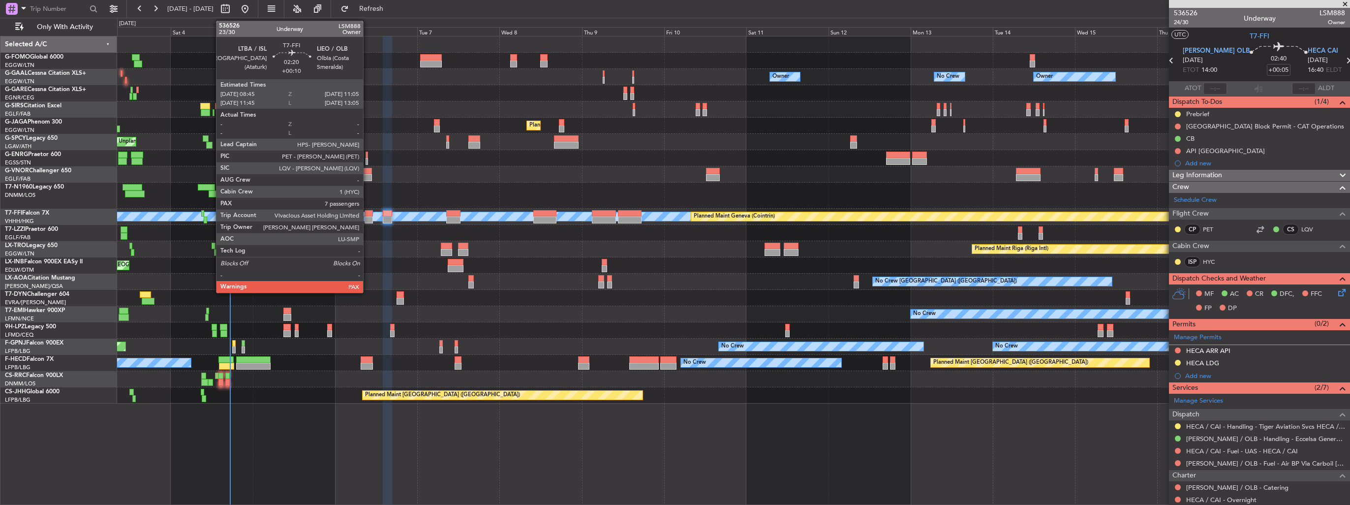
click at [367, 216] on div at bounding box center [369, 219] width 8 height 7
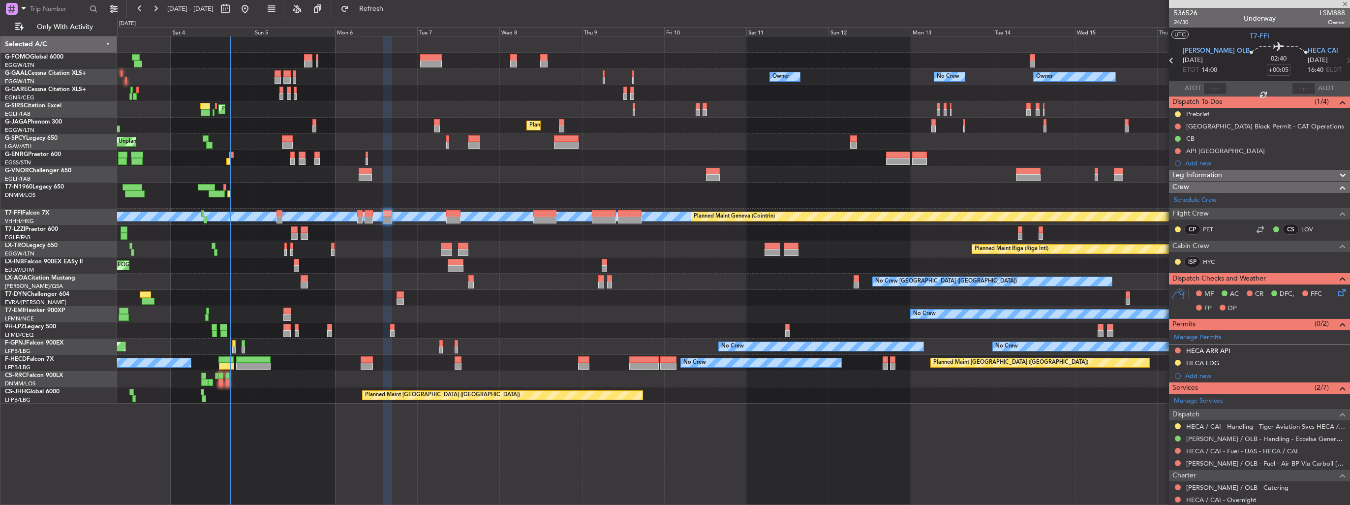
type input "+00:10"
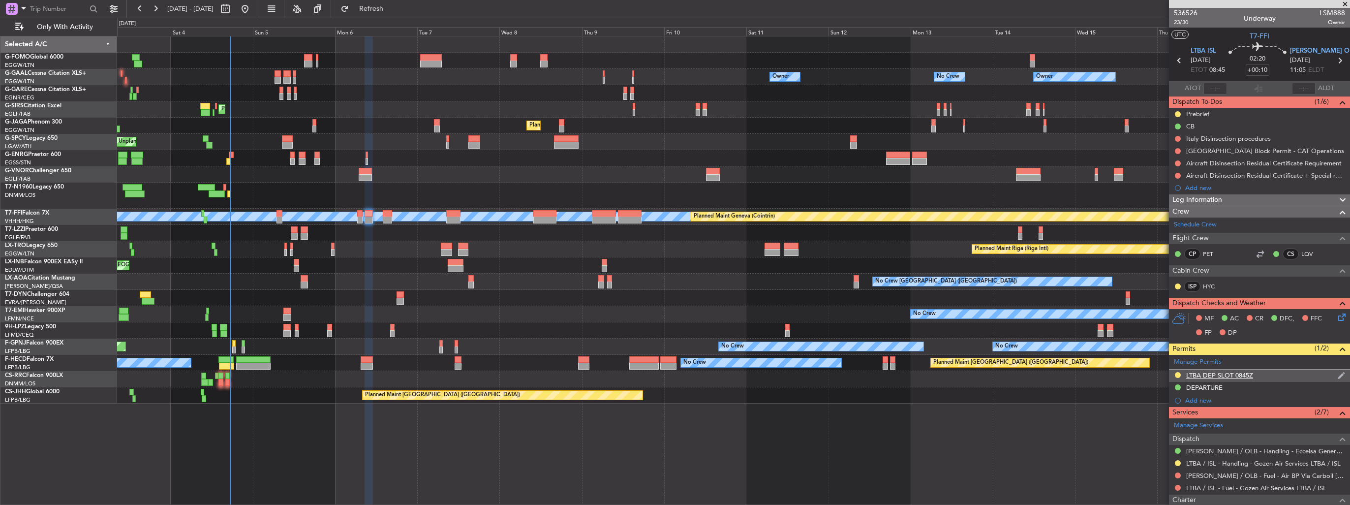
click at [1338, 375] on img at bounding box center [1341, 375] width 7 height 9
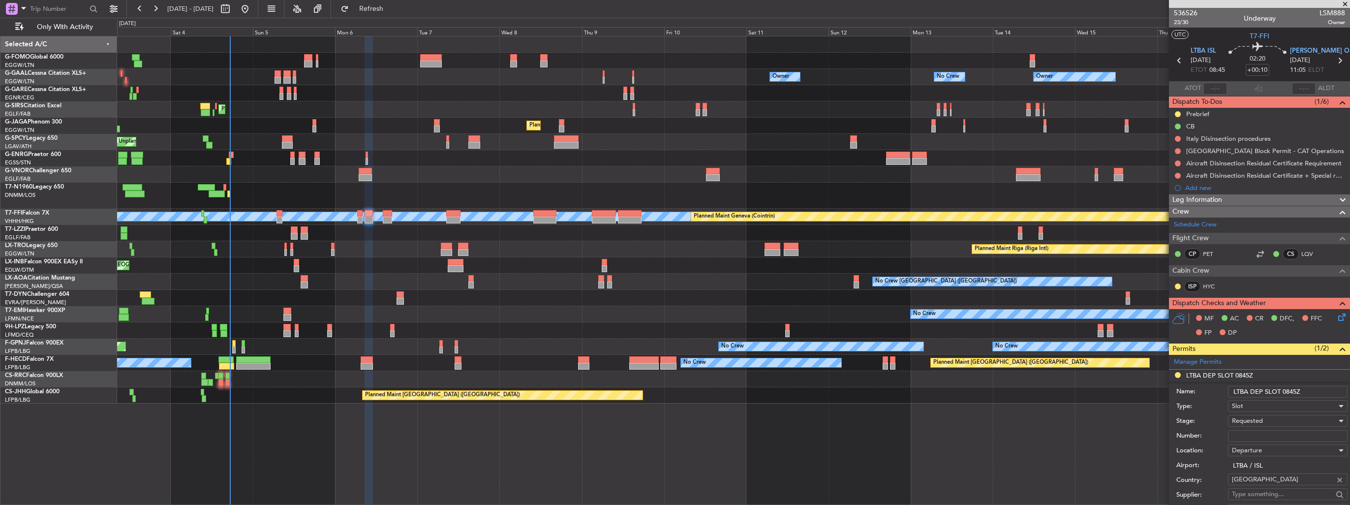
click at [1285, 430] on input "Number:" at bounding box center [1288, 436] width 120 height 12
paste input "LTBADLSM088800"
type input "LTBADLSM088800"
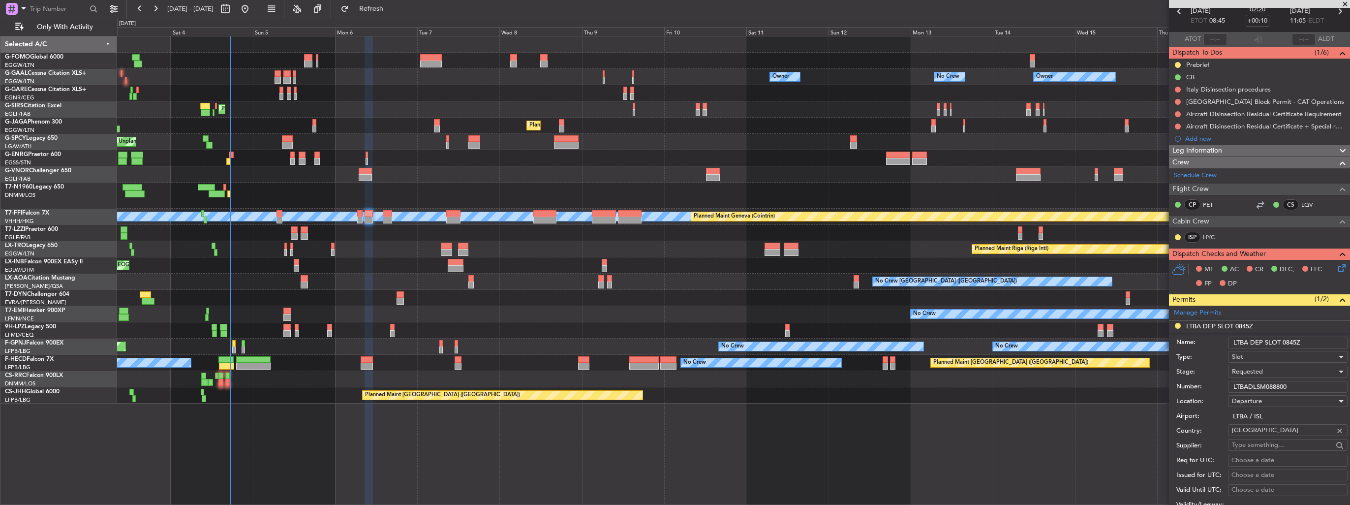
scroll to position [148, 0]
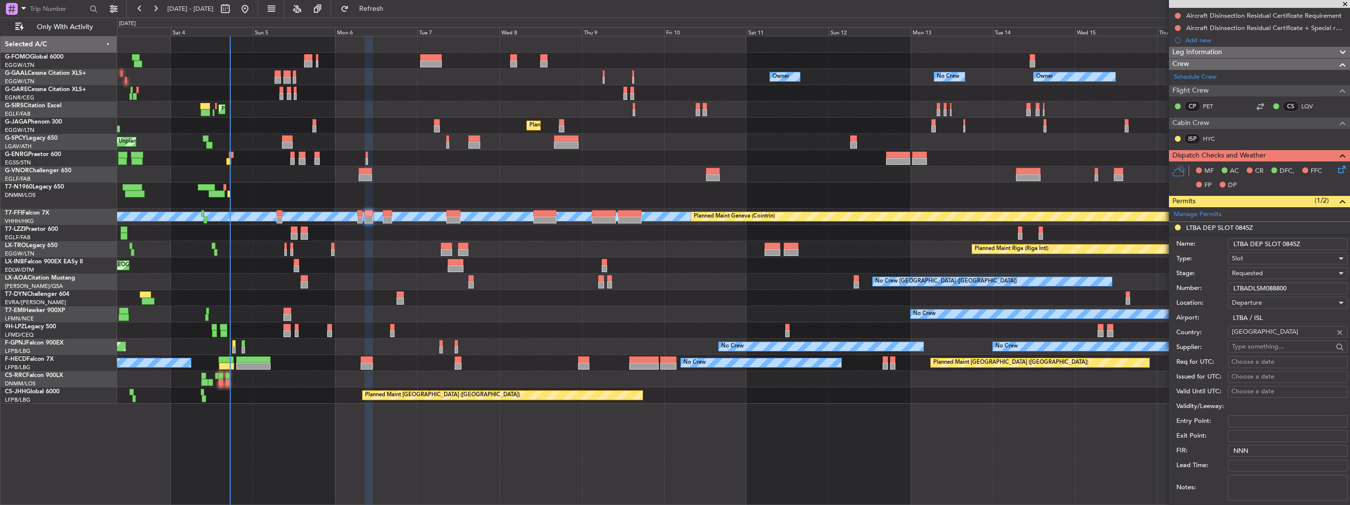
click at [1271, 271] on div "Requested" at bounding box center [1284, 273] width 105 height 15
click at [1273, 349] on span "Received OK" at bounding box center [1283, 347] width 103 height 15
click at [1310, 246] on input "LTBA DEP SLOT 0845Z" at bounding box center [1288, 244] width 120 height 12
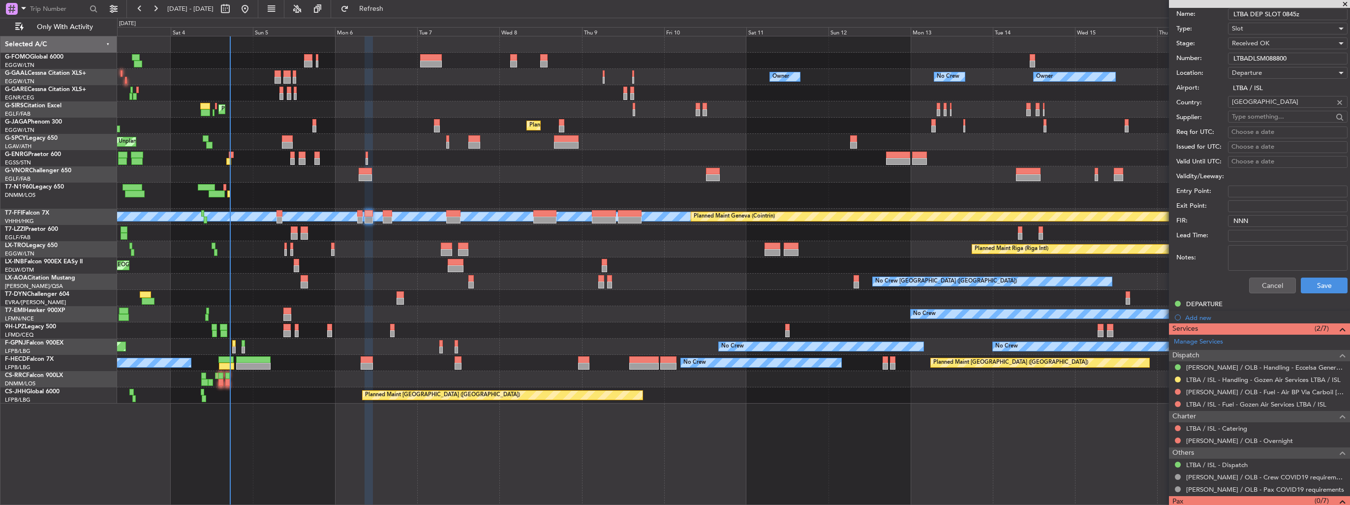
scroll to position [394, 0]
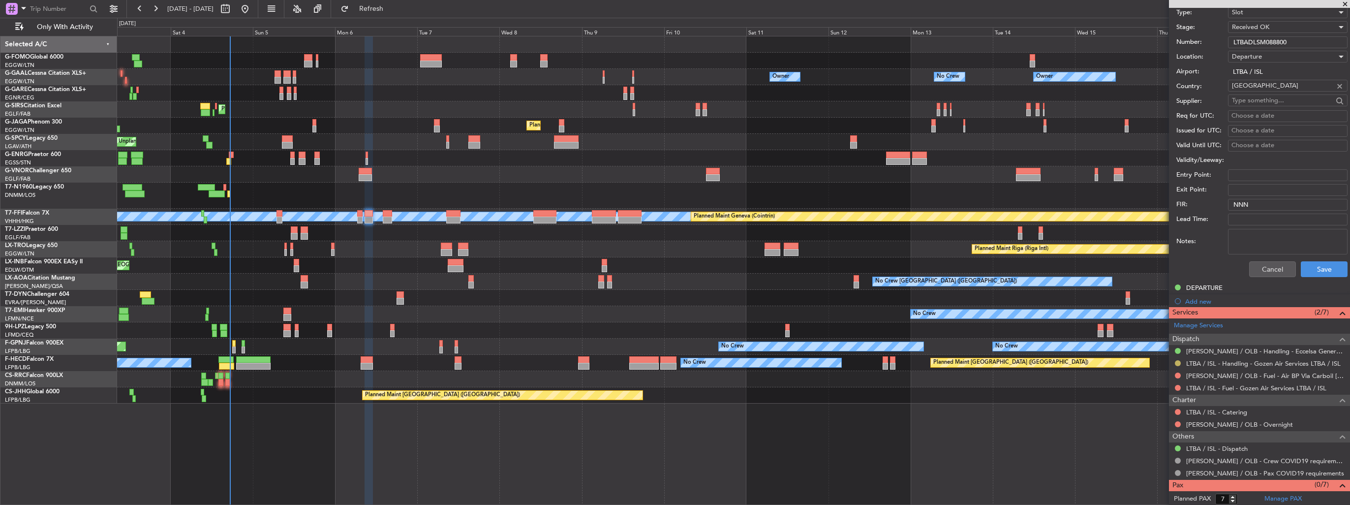
type input "LTBA DEP SLOT 0845z"
click at [1176, 361] on button at bounding box center [1178, 363] width 6 height 6
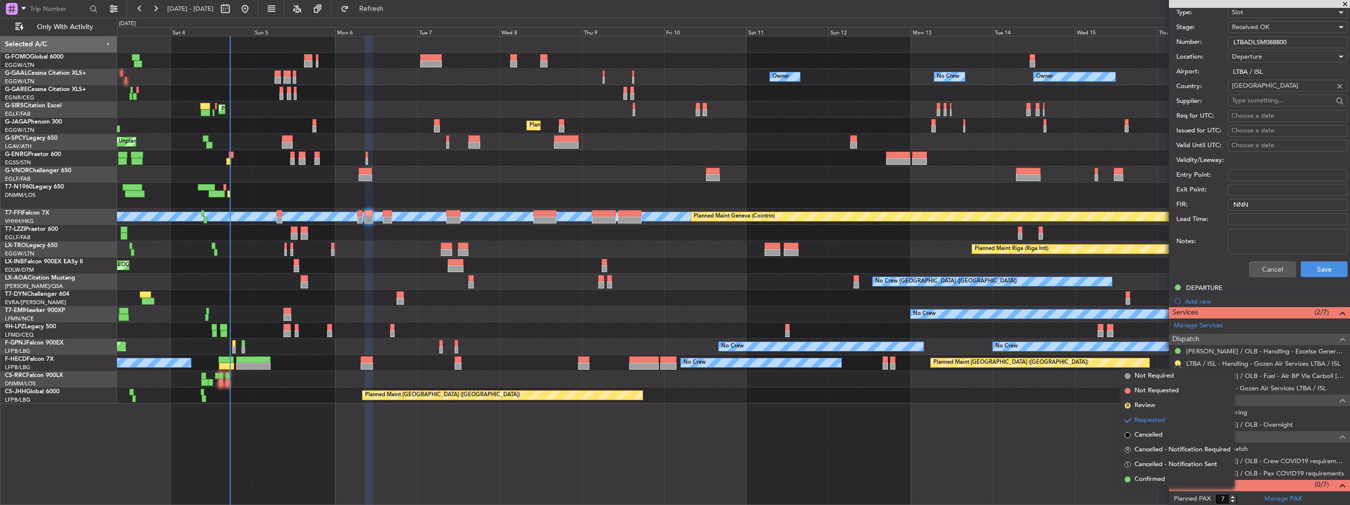
click at [1154, 477] on span "Confirmed" at bounding box center [1149, 479] width 30 height 10
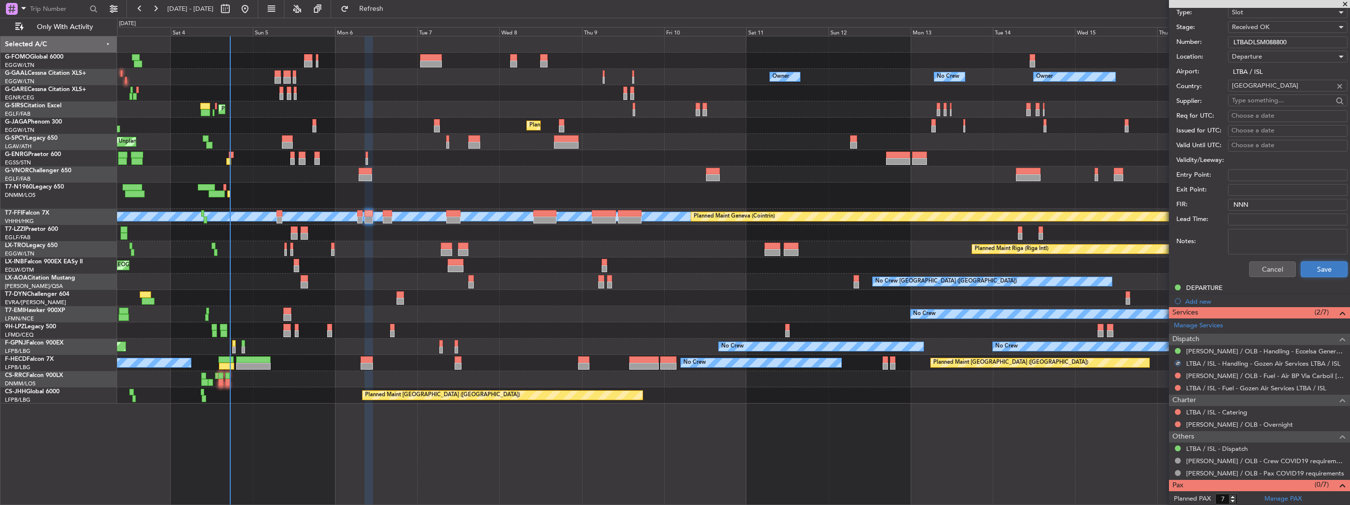
click at [1310, 271] on button "Save" at bounding box center [1324, 269] width 47 height 16
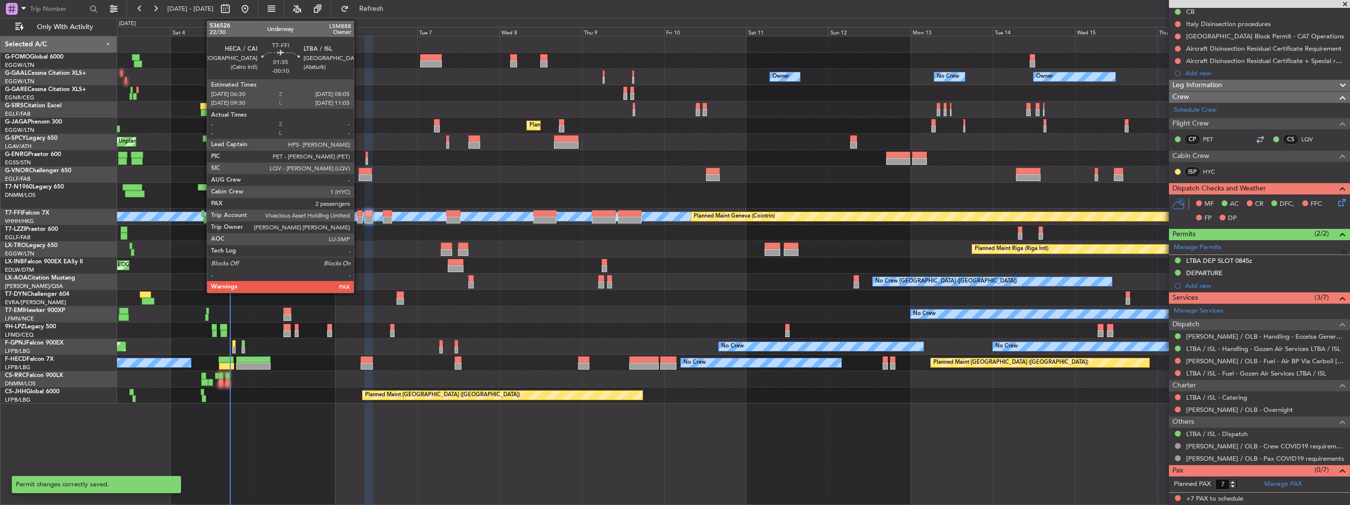
scroll to position [99, 0]
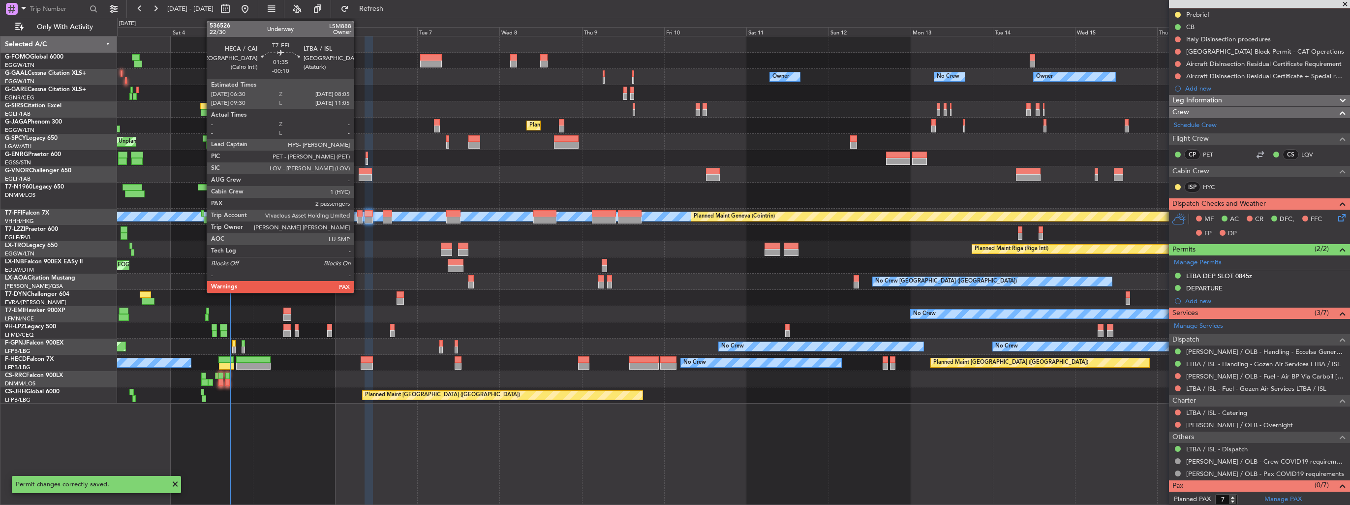
click at [358, 217] on div at bounding box center [360, 219] width 6 height 7
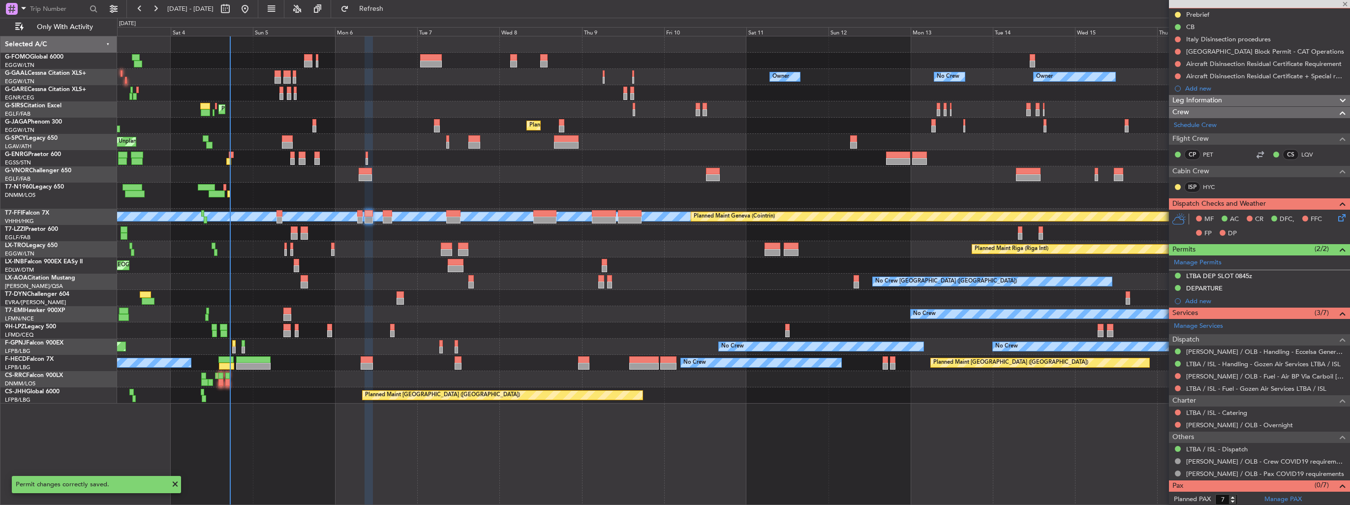
type input "-00:10"
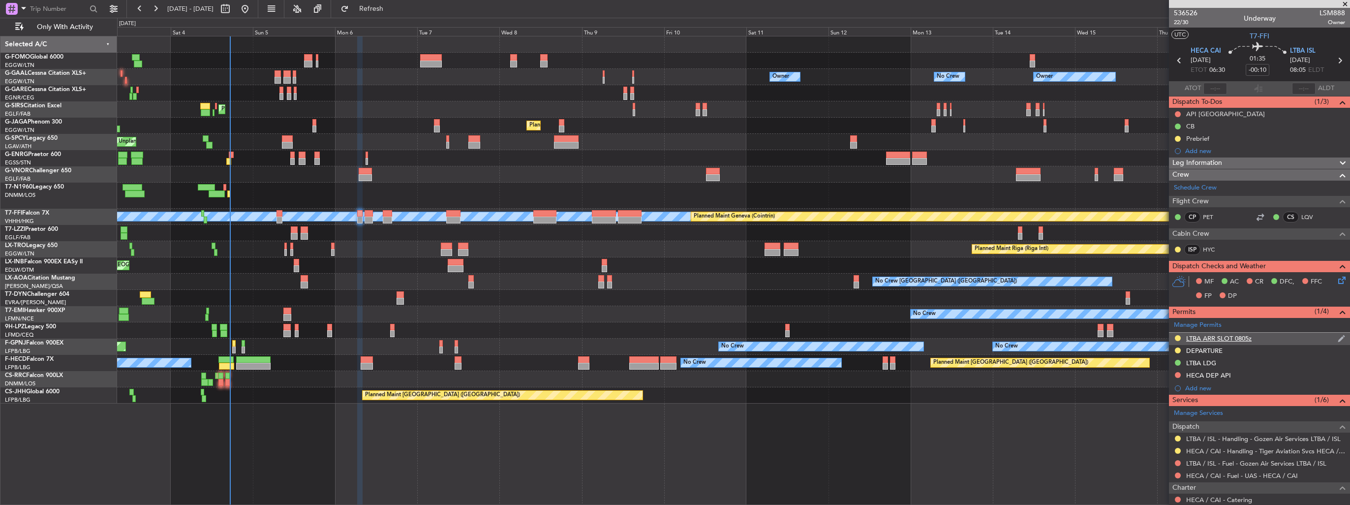
click at [1338, 335] on img at bounding box center [1341, 338] width 7 height 9
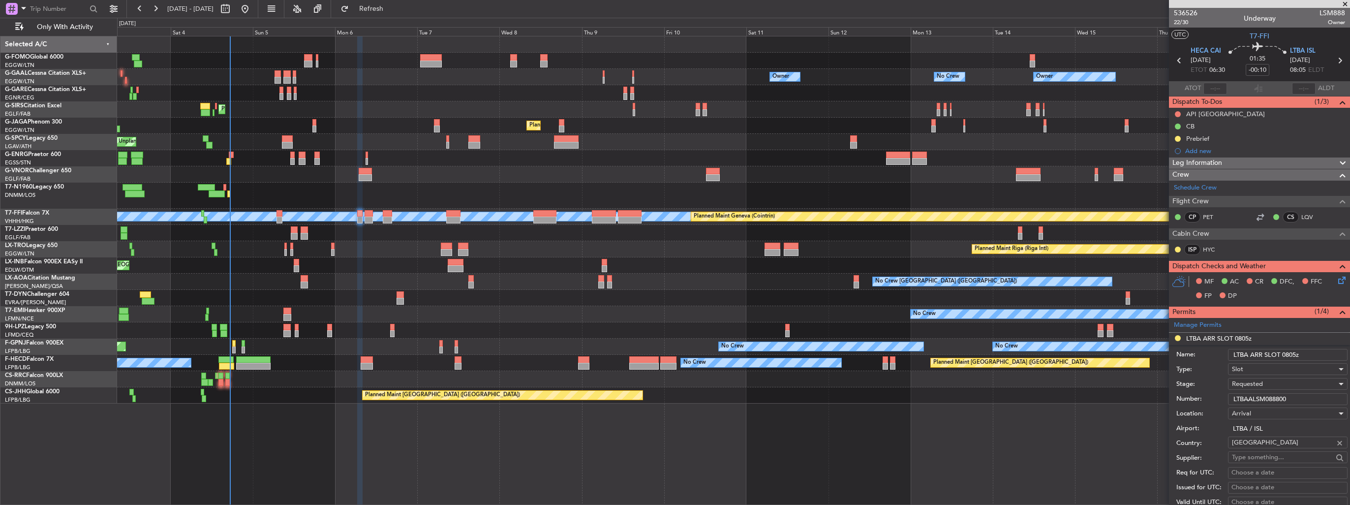
click at [1216, 395] on div "Number: LTBAALSM088800" at bounding box center [1261, 399] width 171 height 15
click at [1246, 382] on span "Requested" at bounding box center [1247, 383] width 31 height 9
click at [1257, 458] on span "Received OK" at bounding box center [1283, 462] width 103 height 15
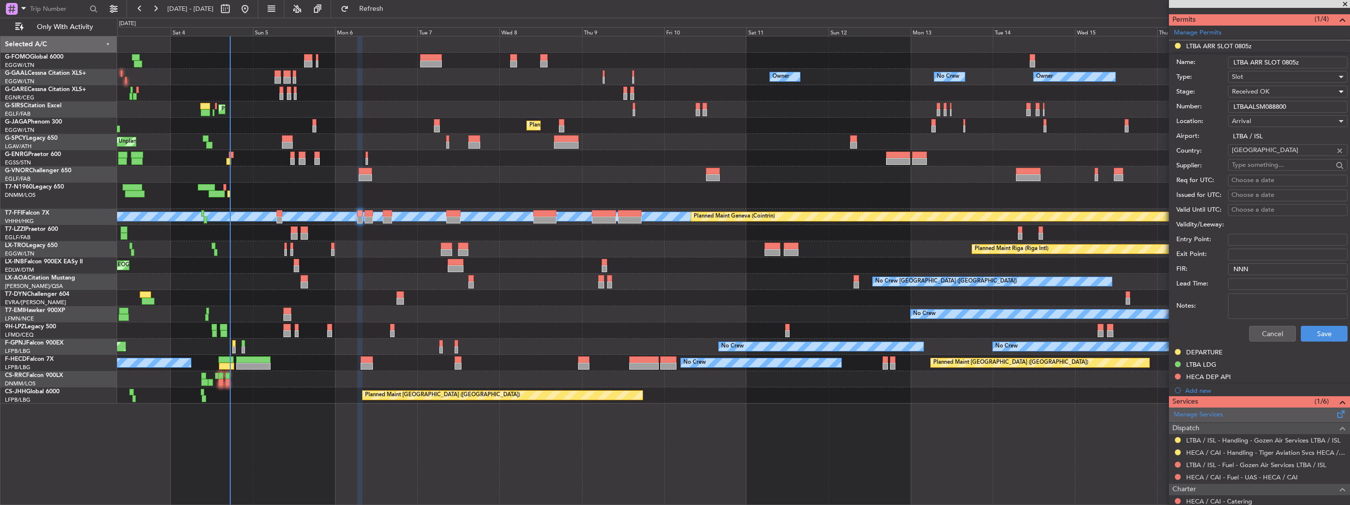
scroll to position [394, 0]
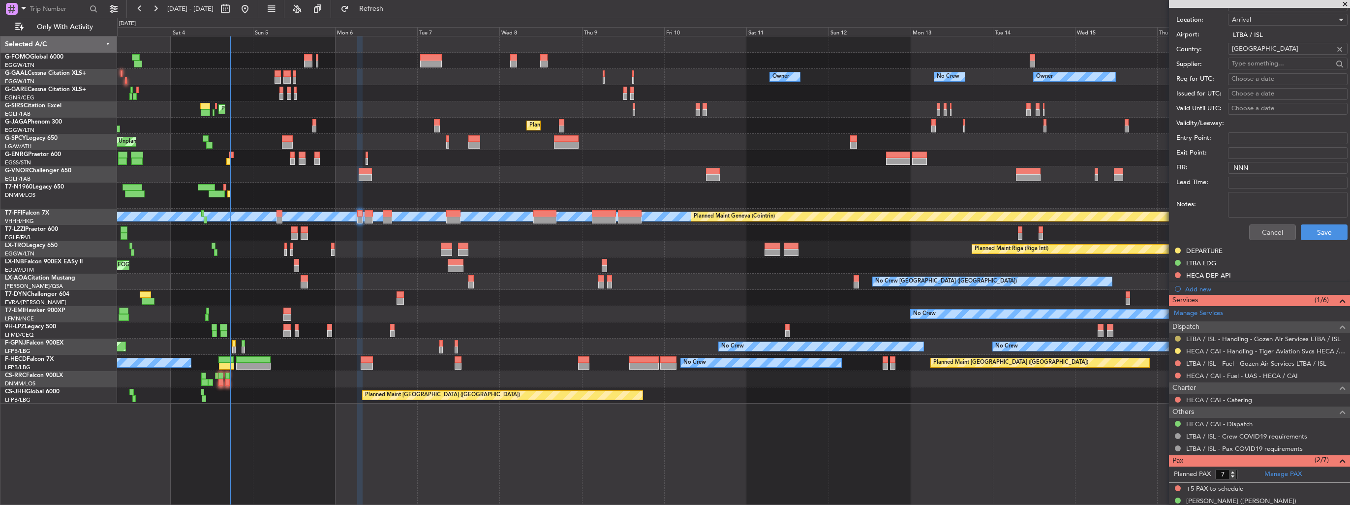
click at [1176, 336] on button at bounding box center [1178, 338] width 6 height 6
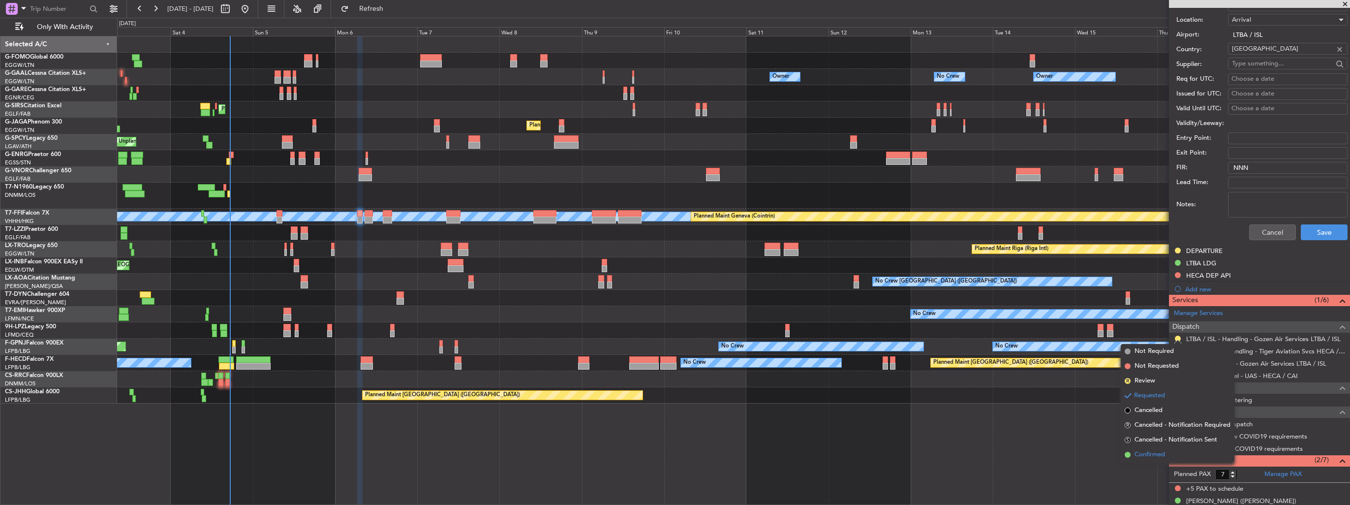
click at [1162, 453] on span "Confirmed" at bounding box center [1149, 455] width 30 height 10
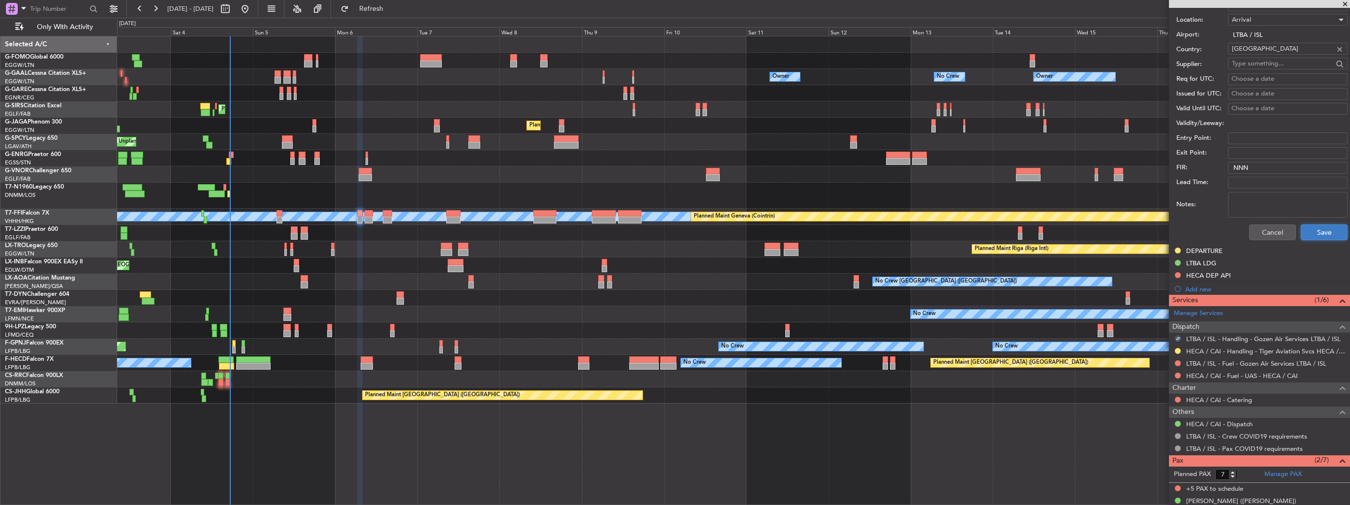
click at [1305, 229] on button "Save" at bounding box center [1324, 232] width 47 height 16
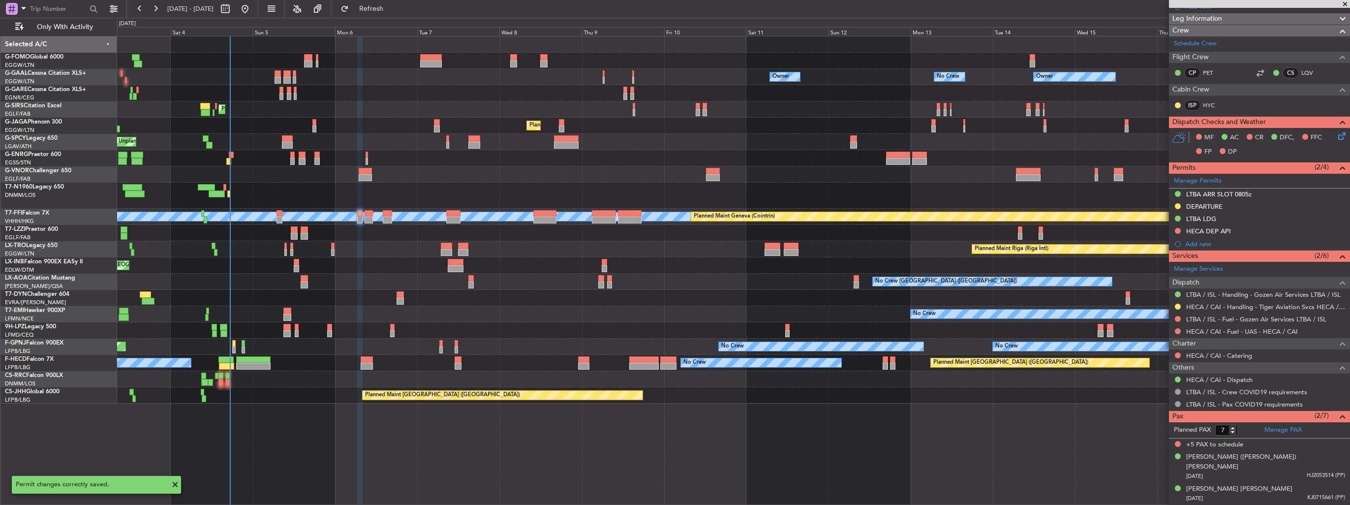
scroll to position [100, 0]
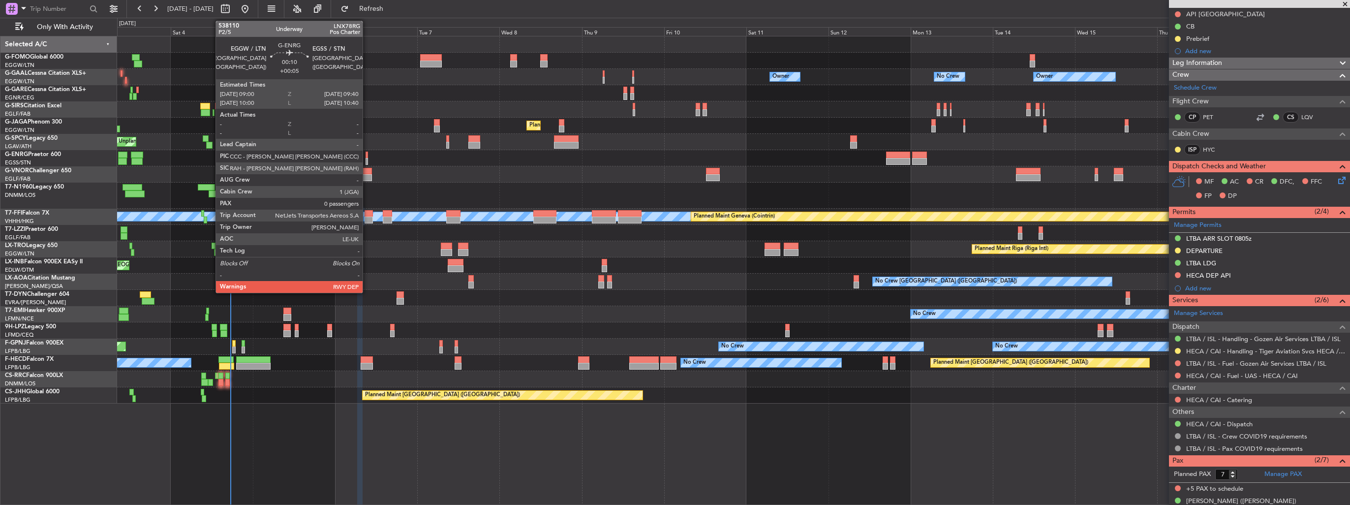
click at [367, 153] on div at bounding box center [366, 155] width 2 height 7
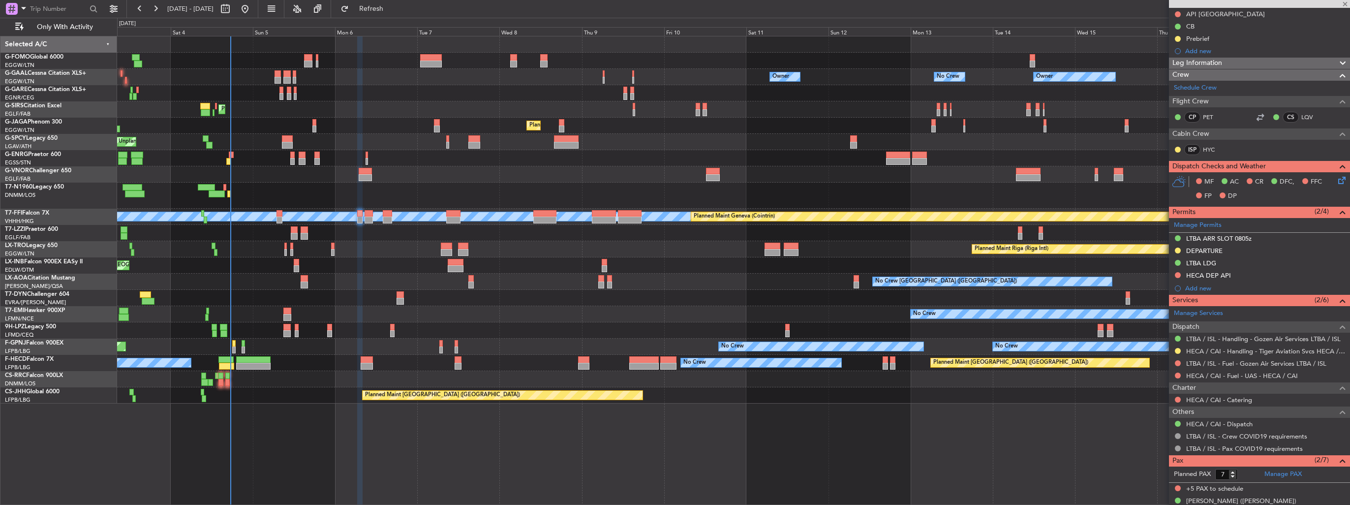
type input "+00:05"
type input "0"
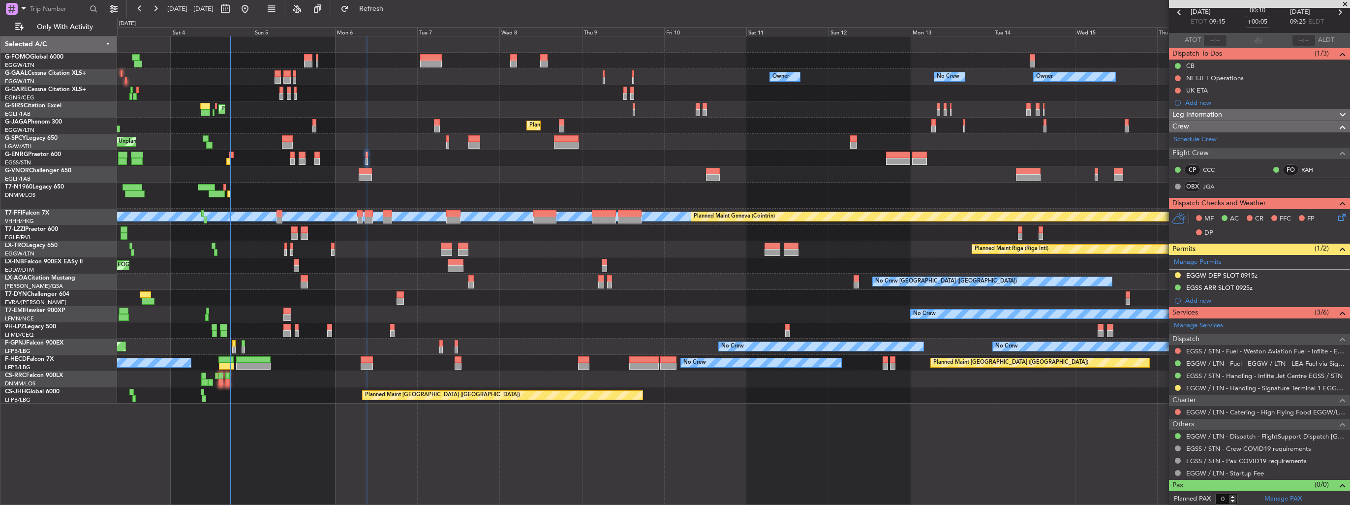
scroll to position [0, 0]
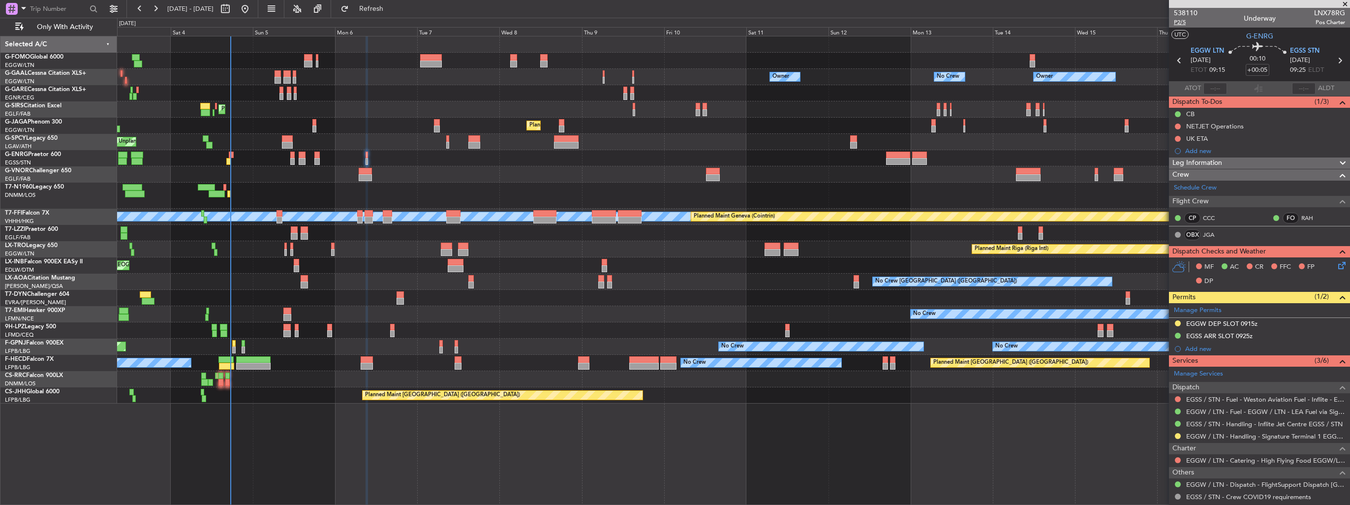
click at [1180, 19] on span "P2/5" at bounding box center [1186, 22] width 24 height 8
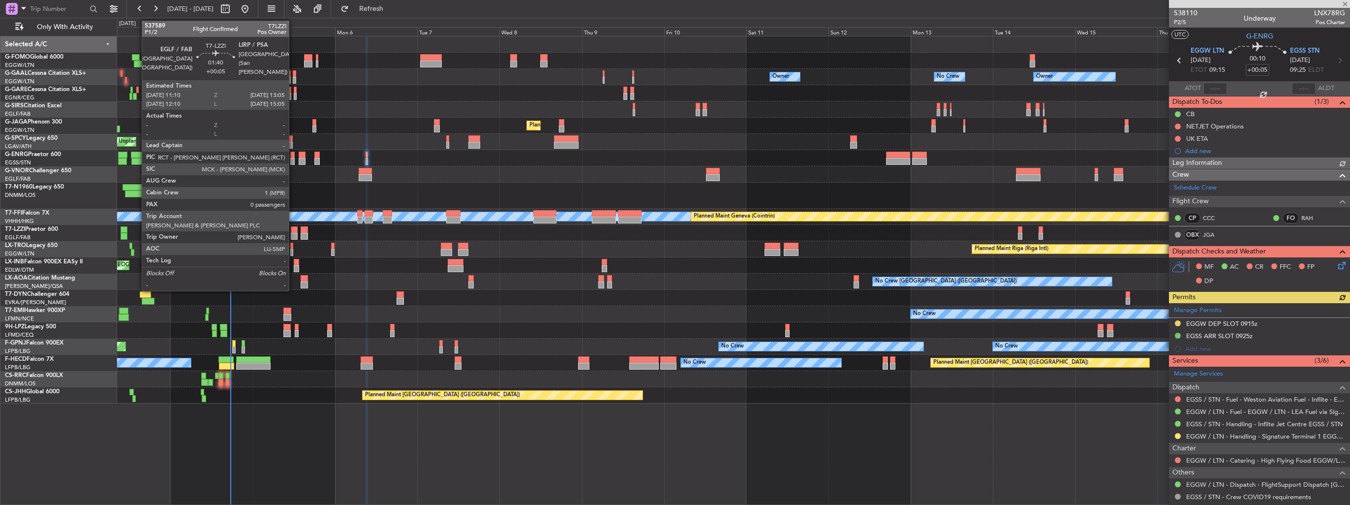
click at [293, 235] on div at bounding box center [294, 236] width 7 height 7
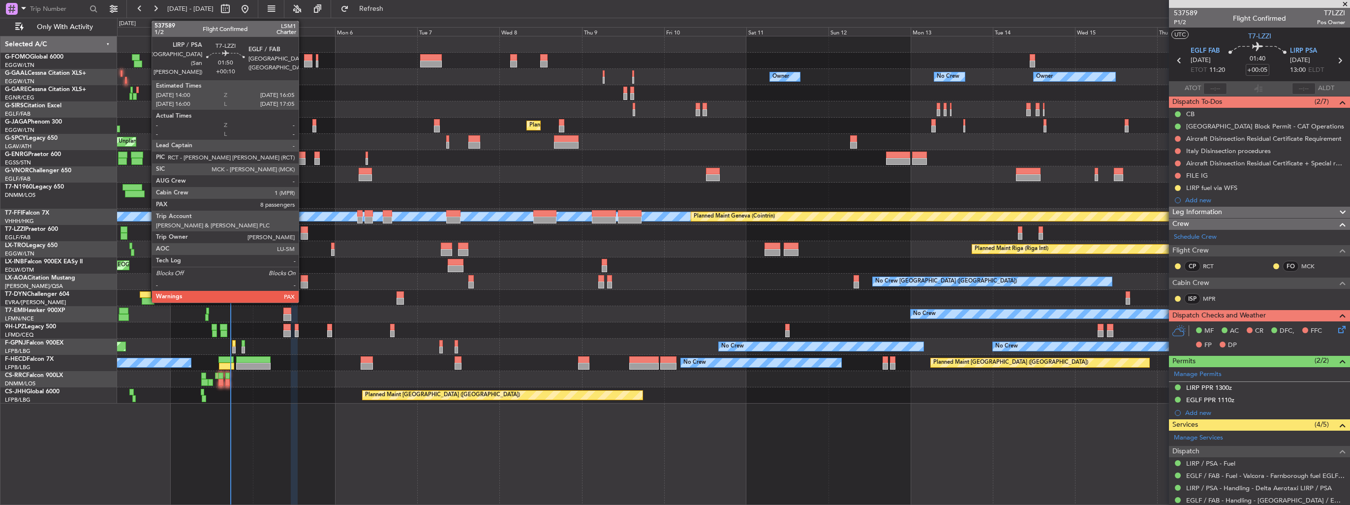
click at [303, 233] on div at bounding box center [304, 236] width 7 height 7
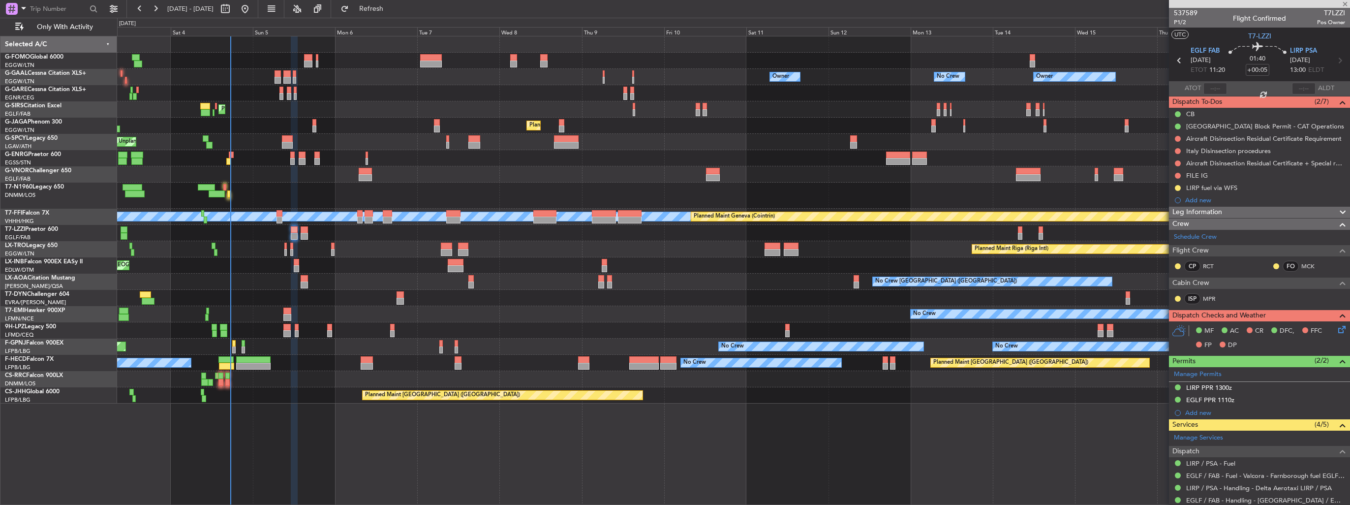
type input "+00:10"
type input "8"
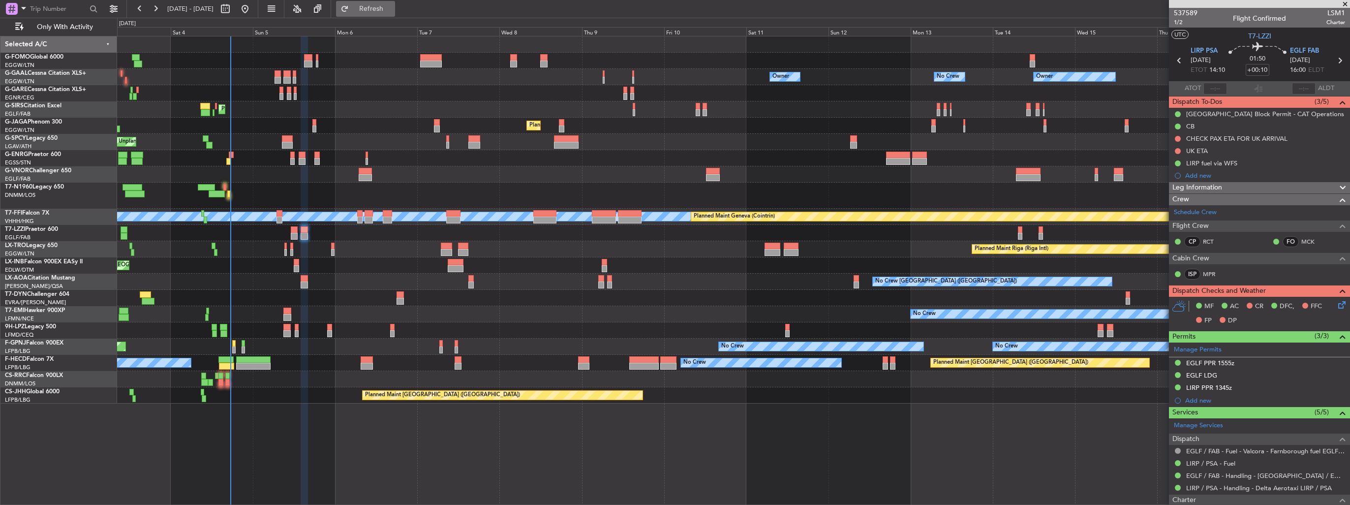
click at [384, 9] on span "Refresh" at bounding box center [371, 8] width 41 height 7
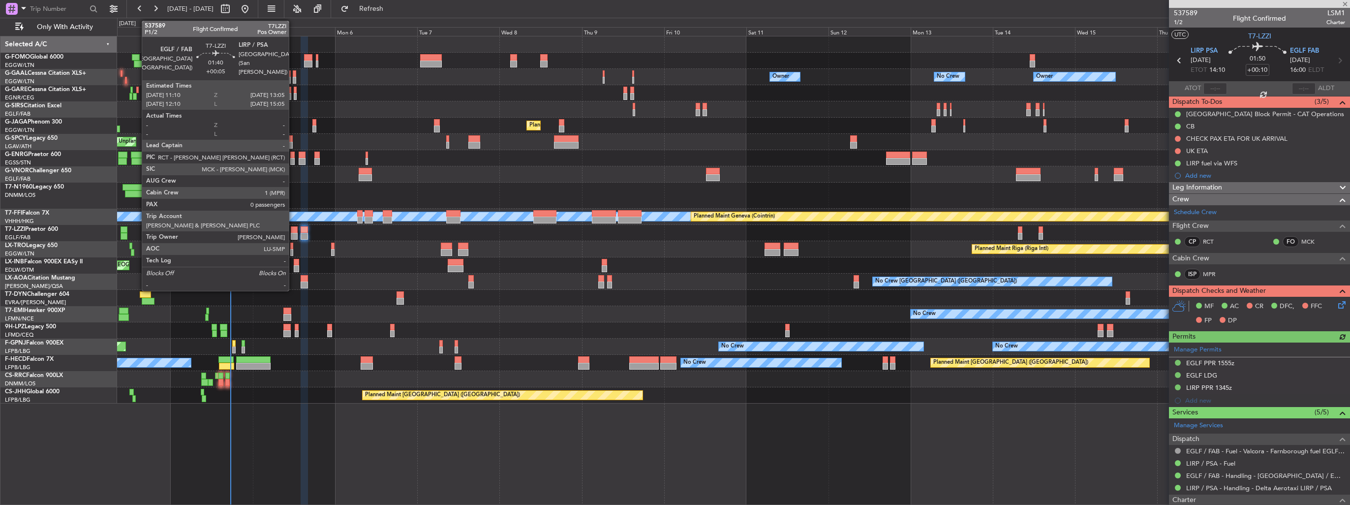
click at [293, 231] on div at bounding box center [294, 229] width 7 height 7
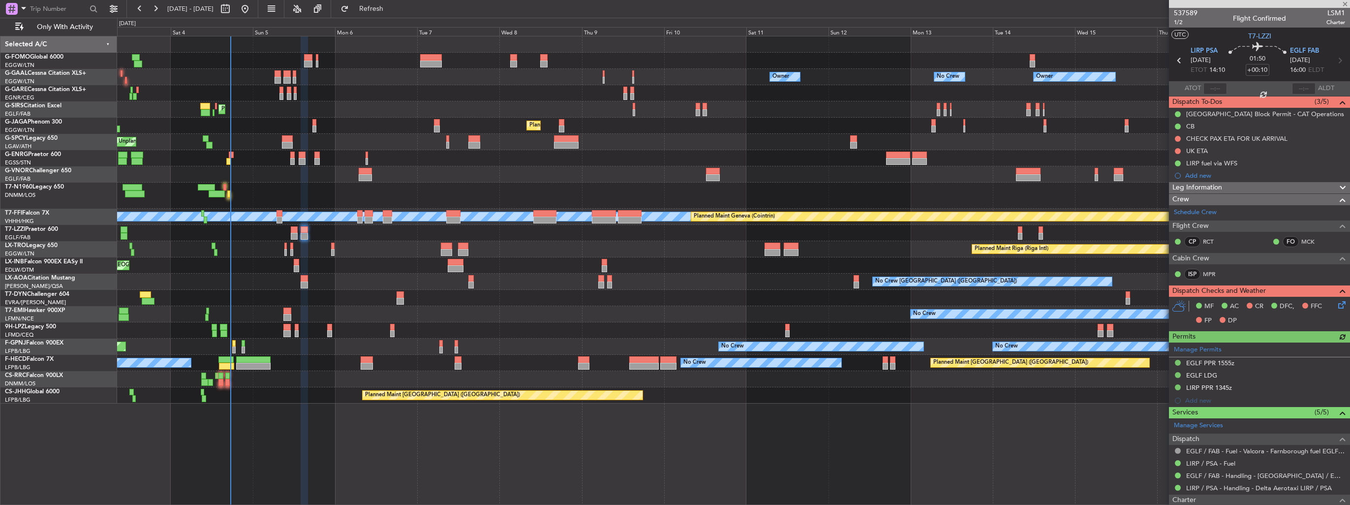
type input "+00:05"
type input "0"
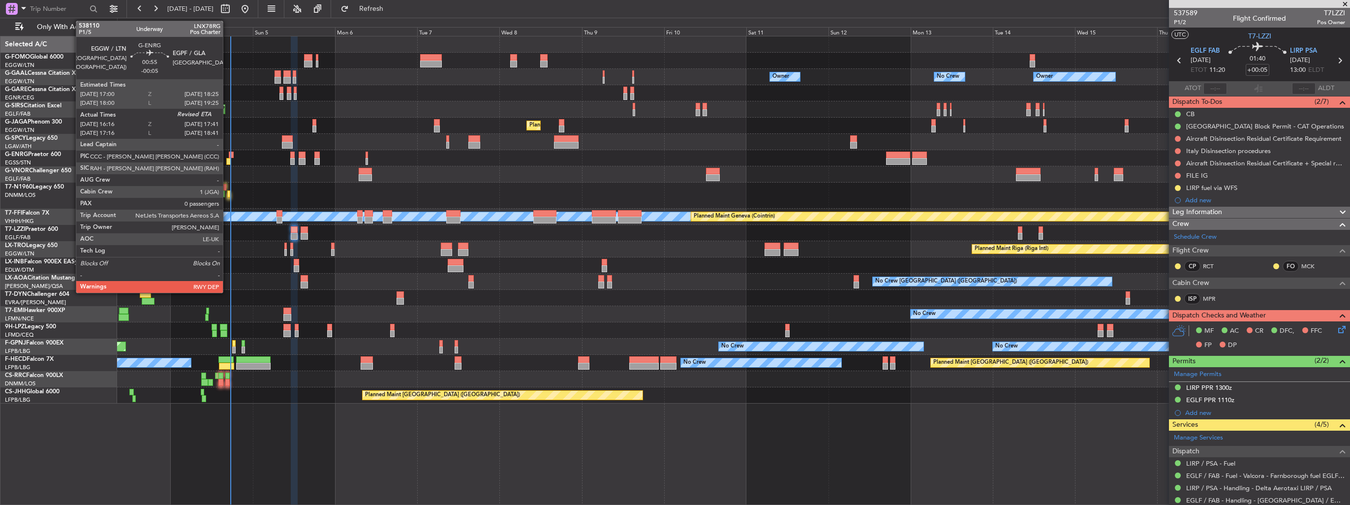
click at [227, 160] on div at bounding box center [228, 161] width 5 height 7
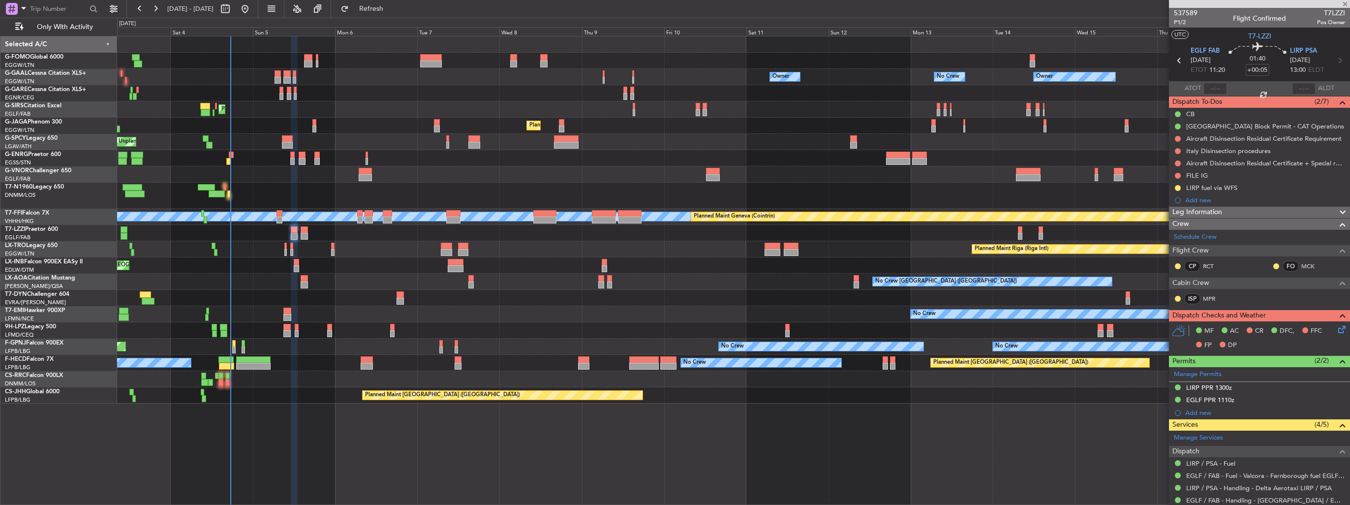
type input "-00:05"
type input "16:31"
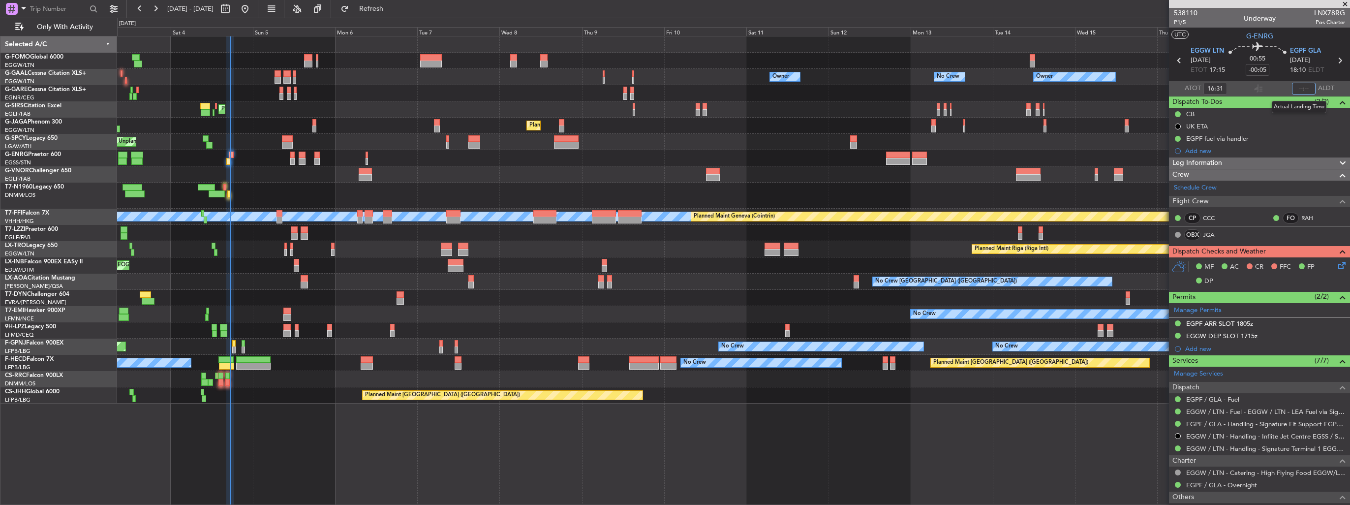
click at [1303, 86] on input "text" at bounding box center [1304, 89] width 24 height 12
type input "17:27"
click at [1218, 39] on section "UTC G-ENRG" at bounding box center [1259, 35] width 181 height 15
click at [392, 7] on span "Refresh" at bounding box center [371, 8] width 41 height 7
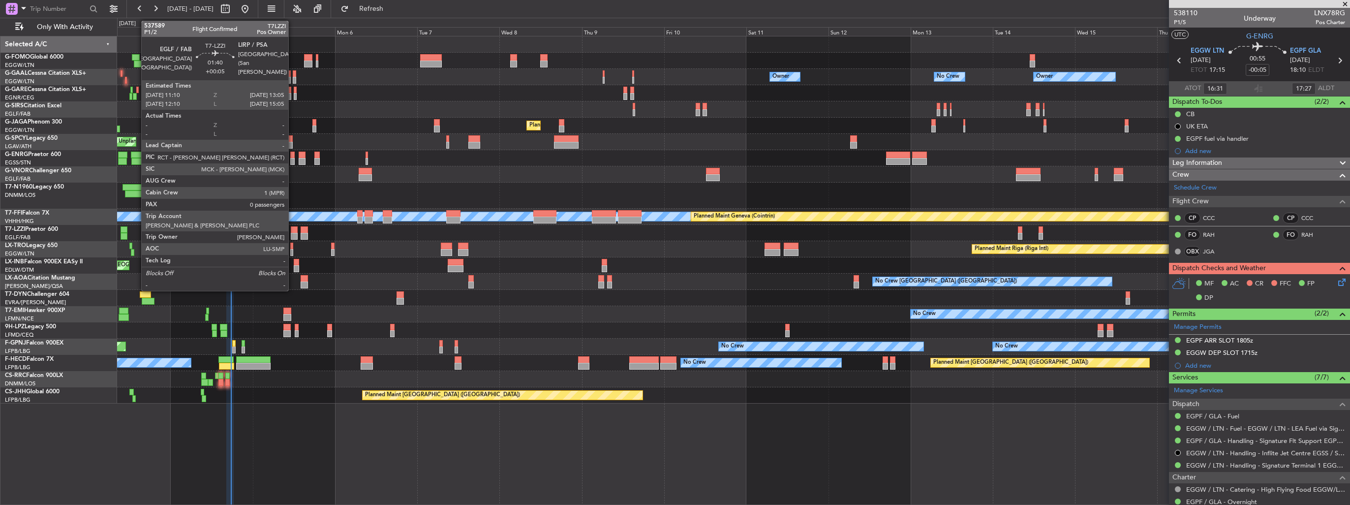
click at [293, 234] on div at bounding box center [294, 236] width 7 height 7
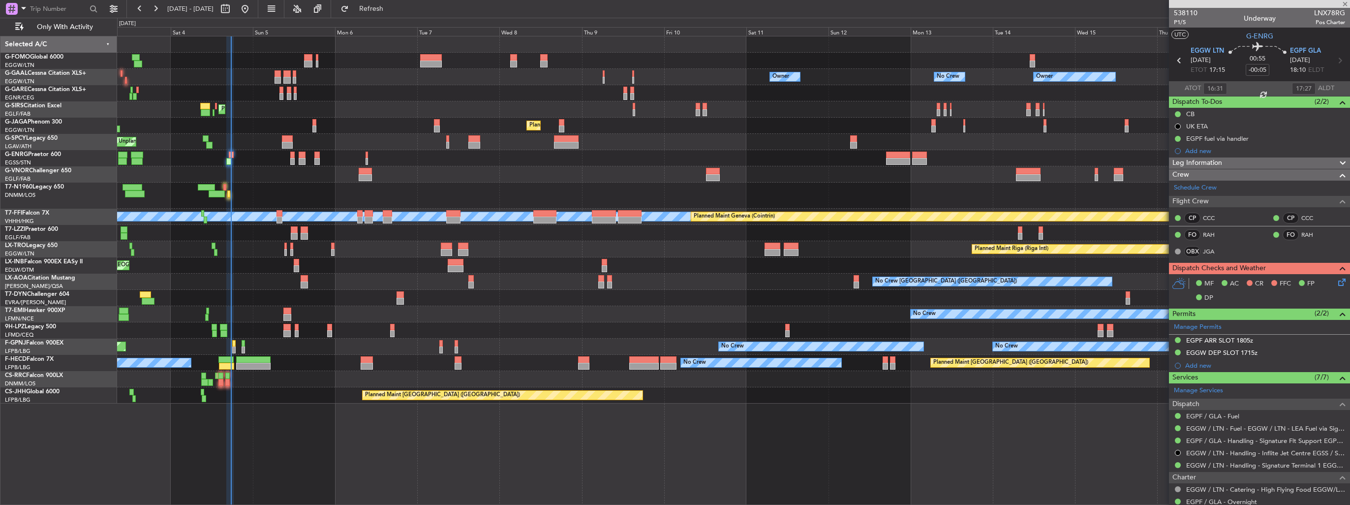
type input "+00:05"
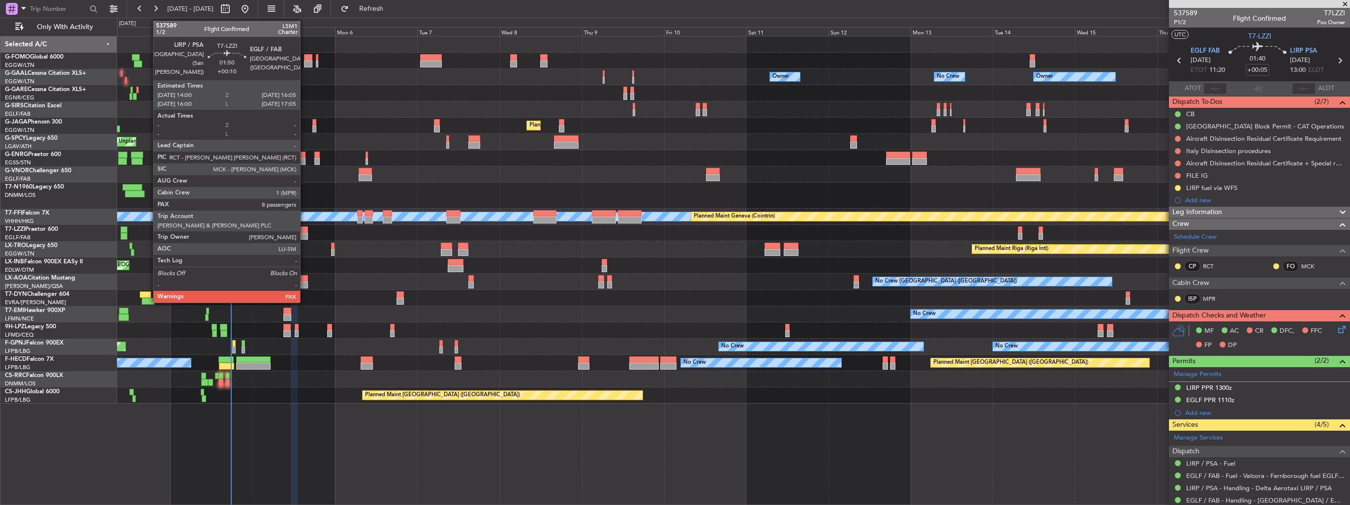
click at [305, 233] on div at bounding box center [304, 236] width 7 height 7
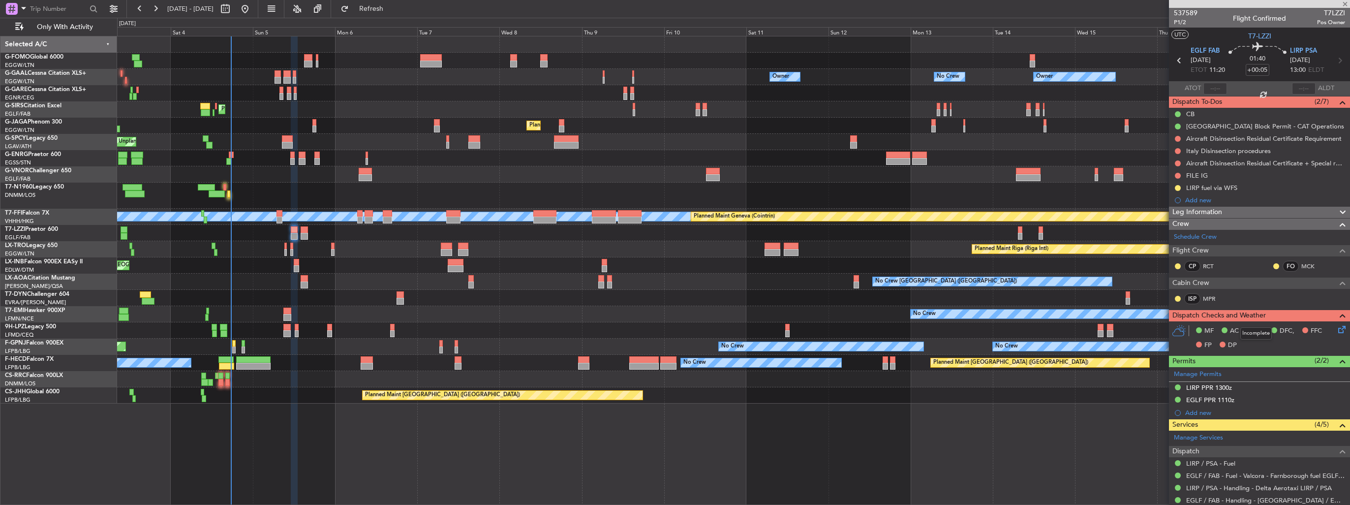
type input "+00:10"
type input "8"
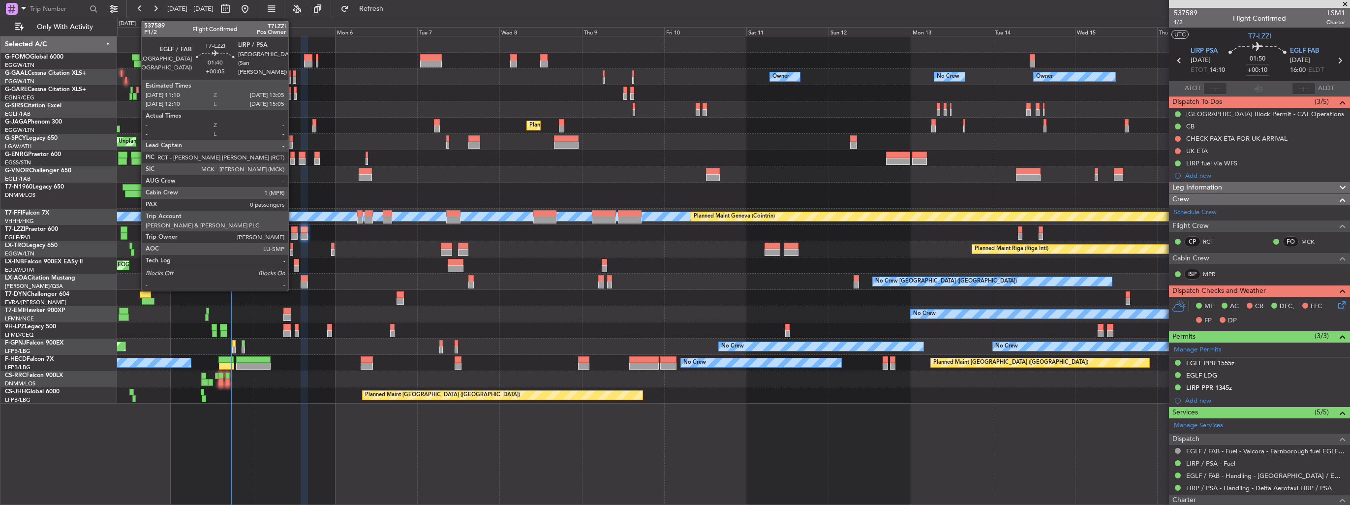
click at [293, 234] on div at bounding box center [294, 236] width 7 height 7
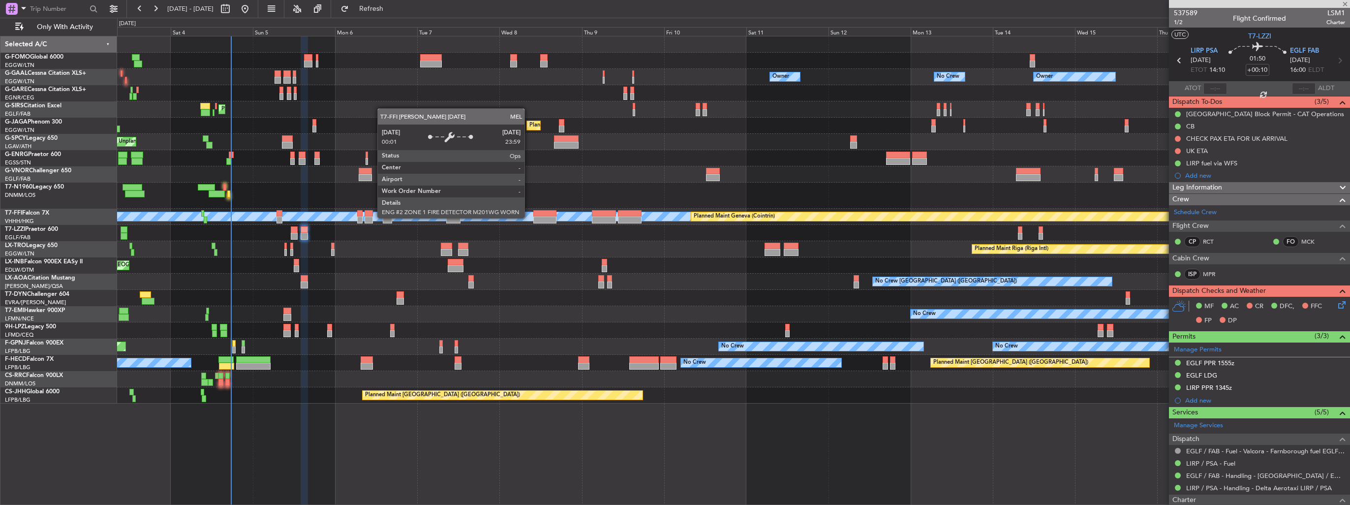
type input "+00:05"
type input "0"
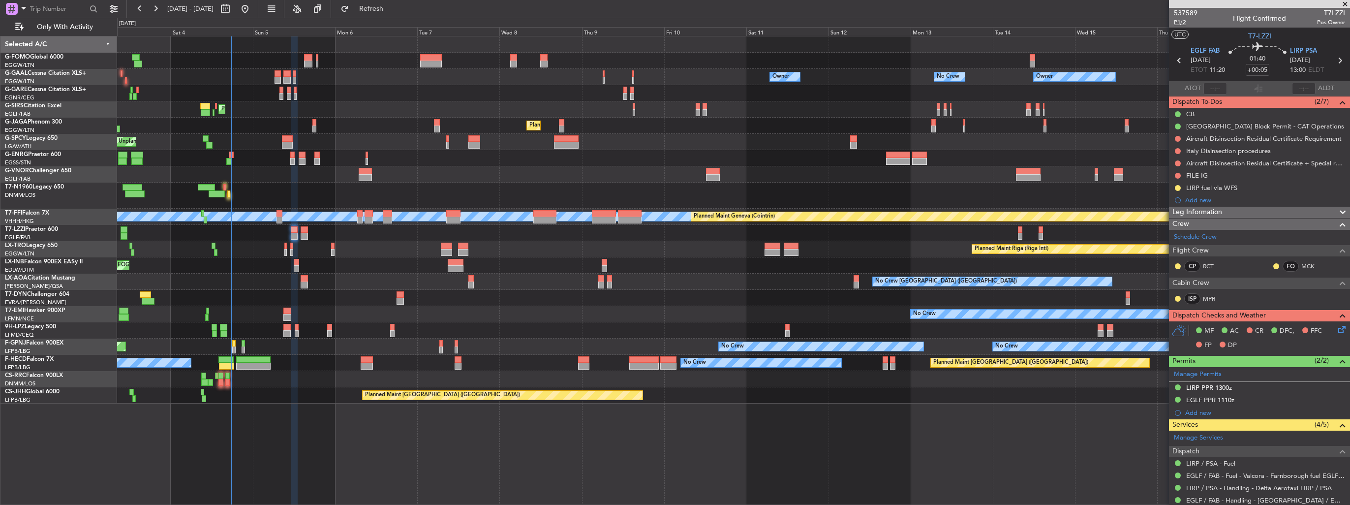
click at [1181, 22] on span "P1/2" at bounding box center [1186, 22] width 24 height 8
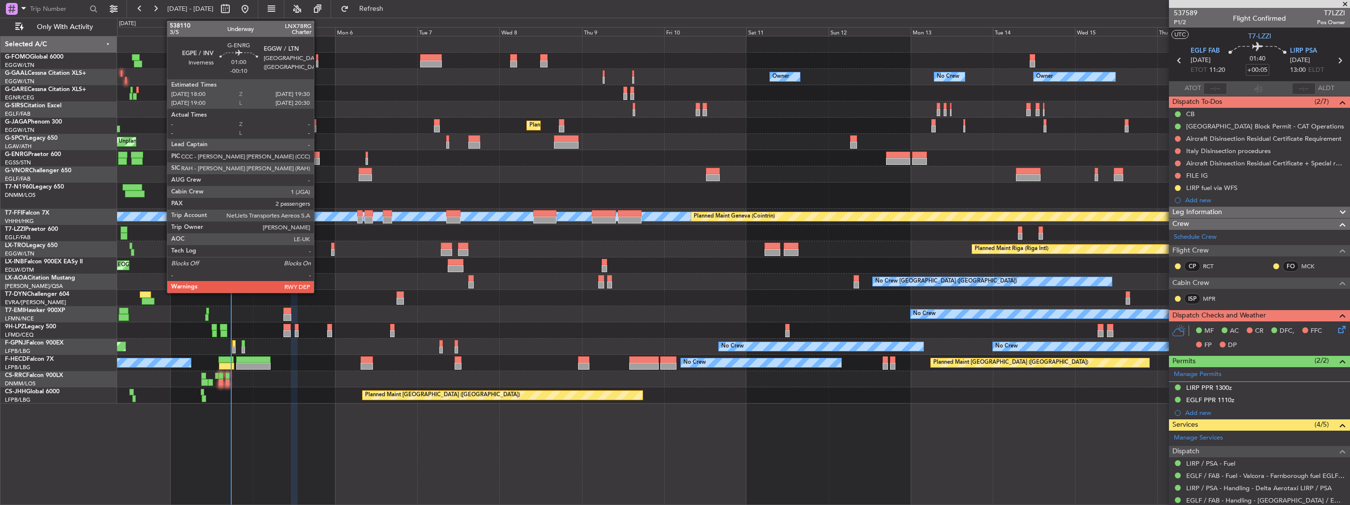
click at [318, 159] on div at bounding box center [316, 161] width 5 height 7
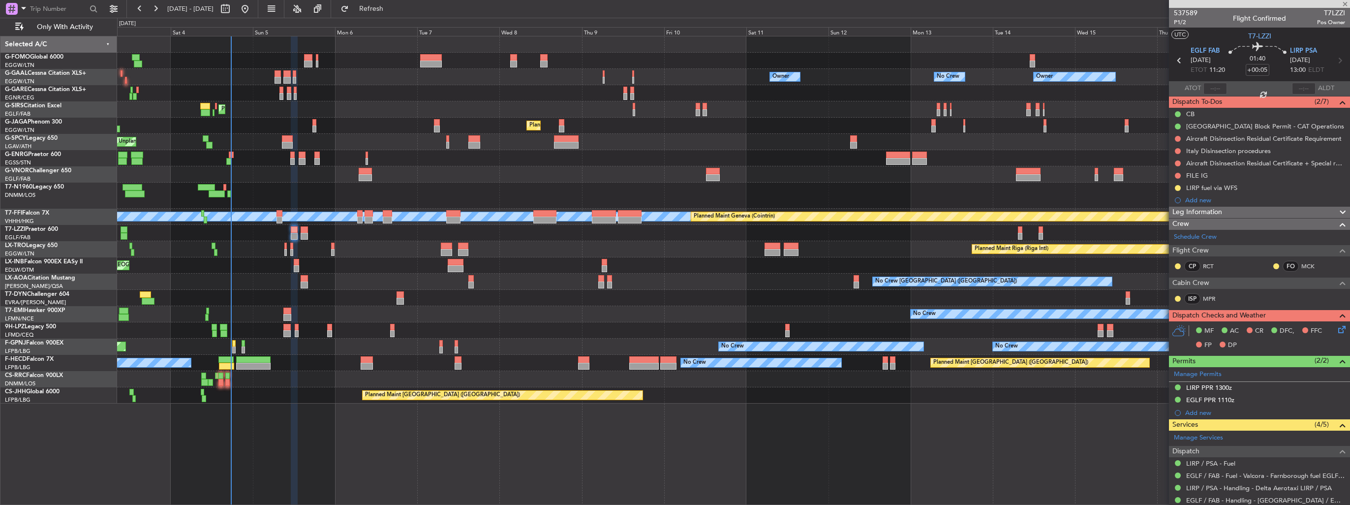
type input "-00:10"
type input "2"
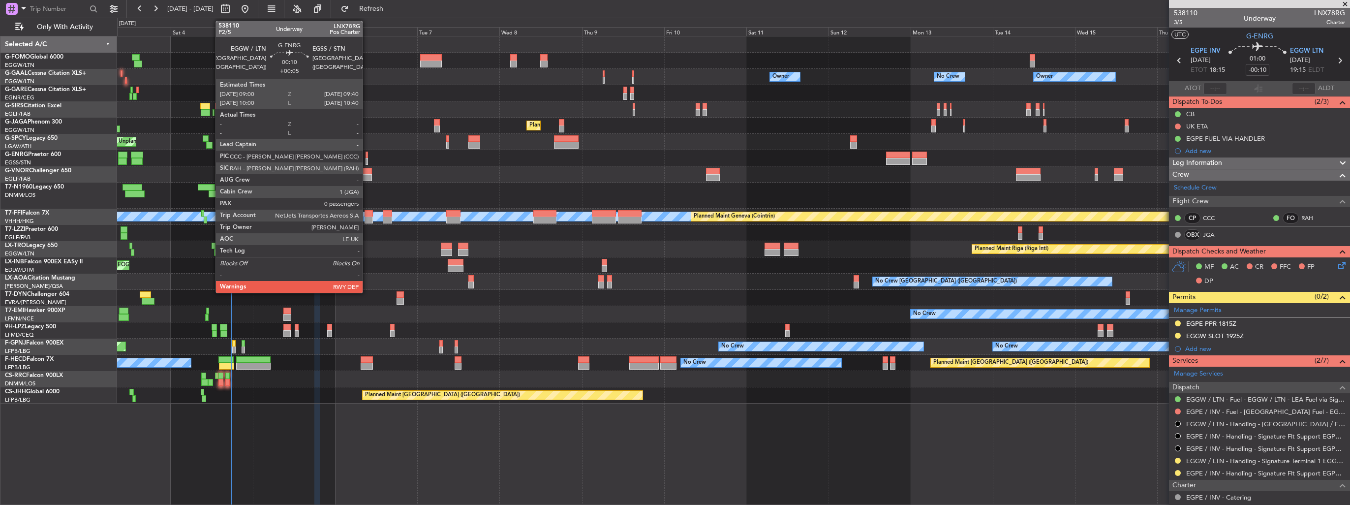
click at [367, 162] on div at bounding box center [366, 161] width 2 height 7
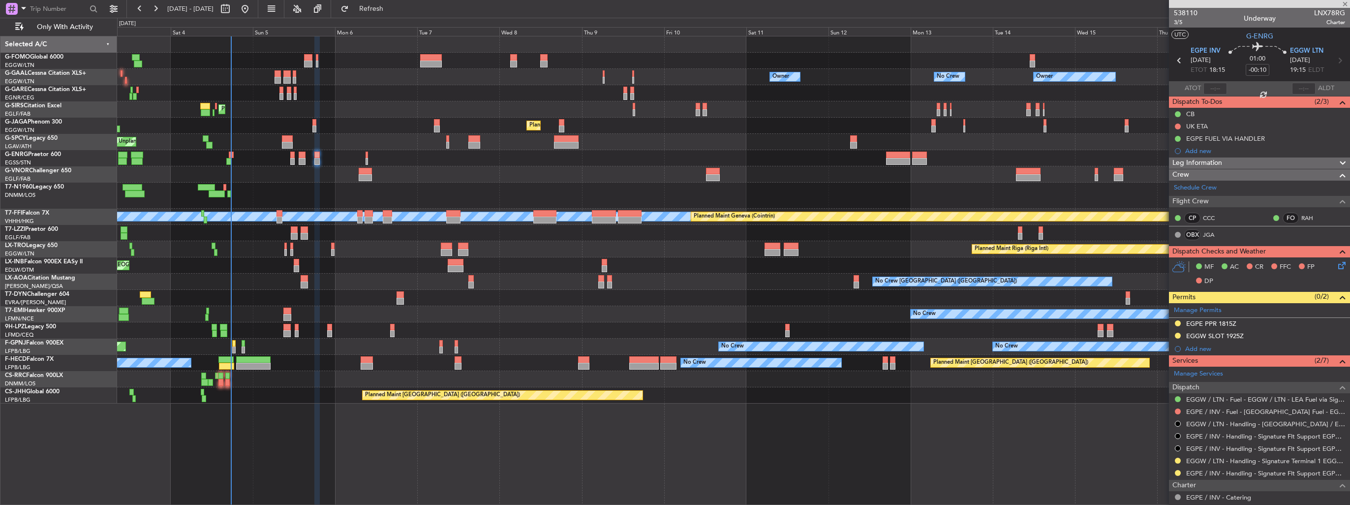
type input "+00:05"
type input "0"
click at [1175, 25] on span "P2/5" at bounding box center [1186, 22] width 24 height 8
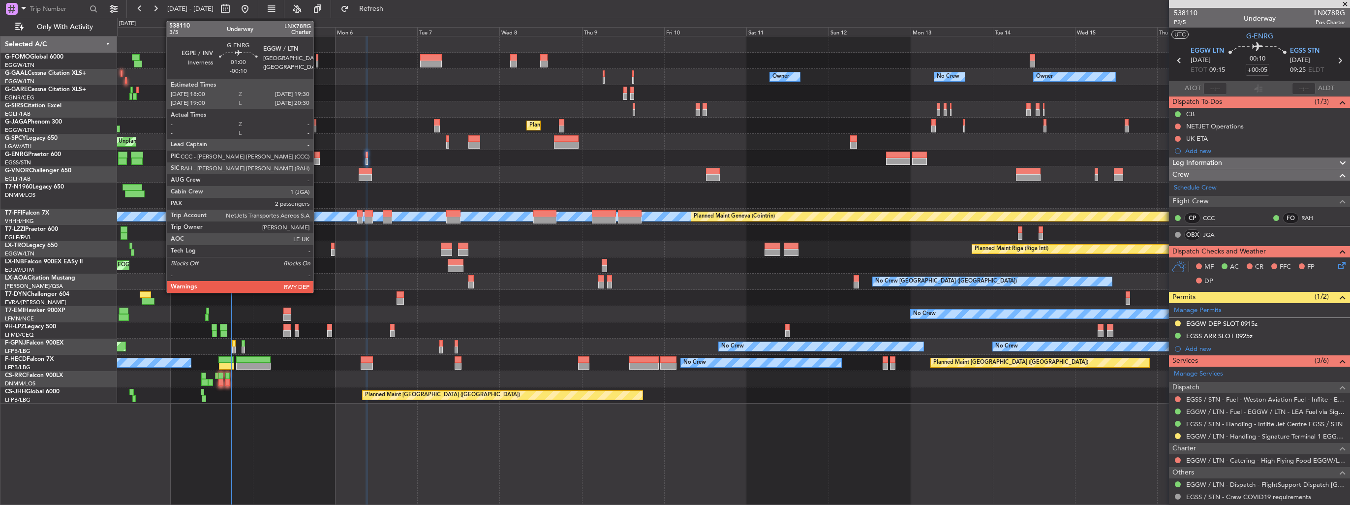
click at [318, 157] on div at bounding box center [316, 155] width 5 height 7
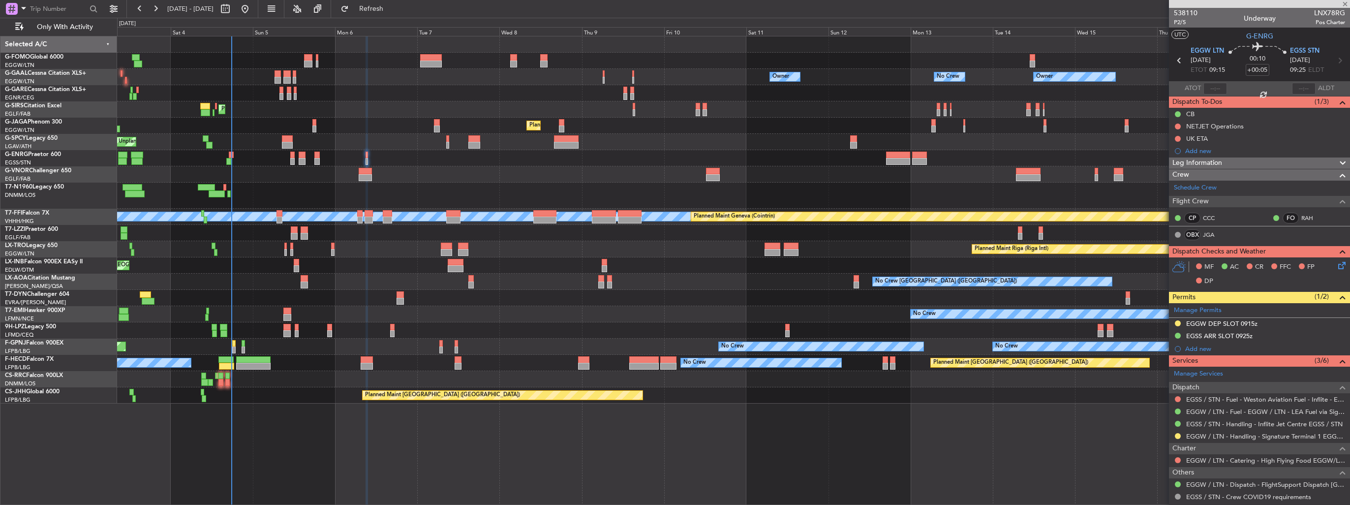
type input "-00:10"
type input "2"
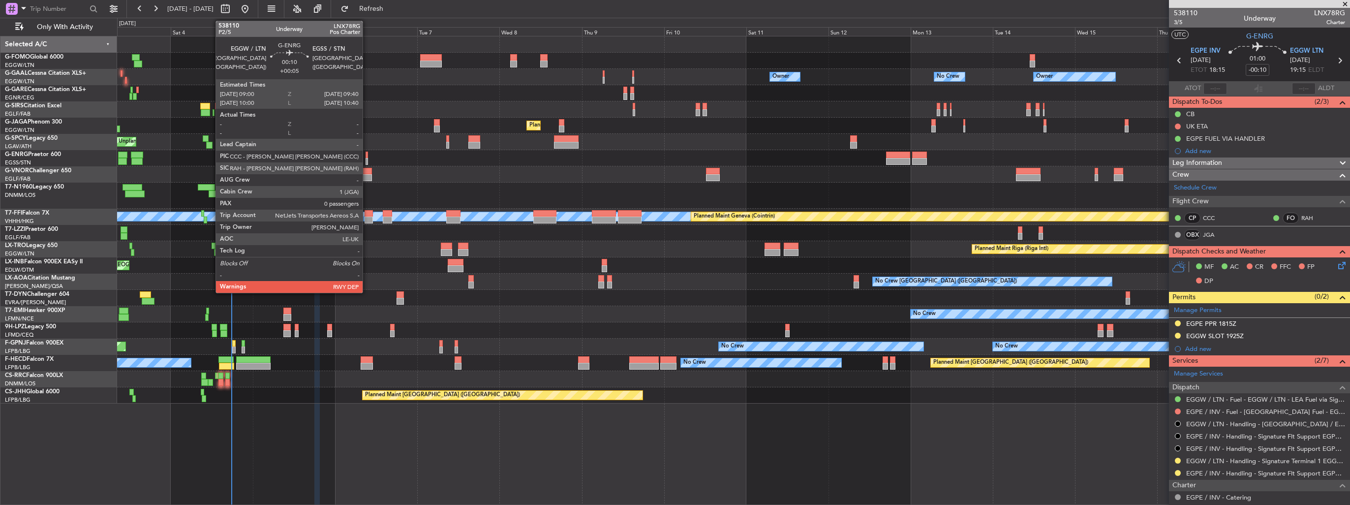
click at [367, 155] on div at bounding box center [366, 155] width 2 height 7
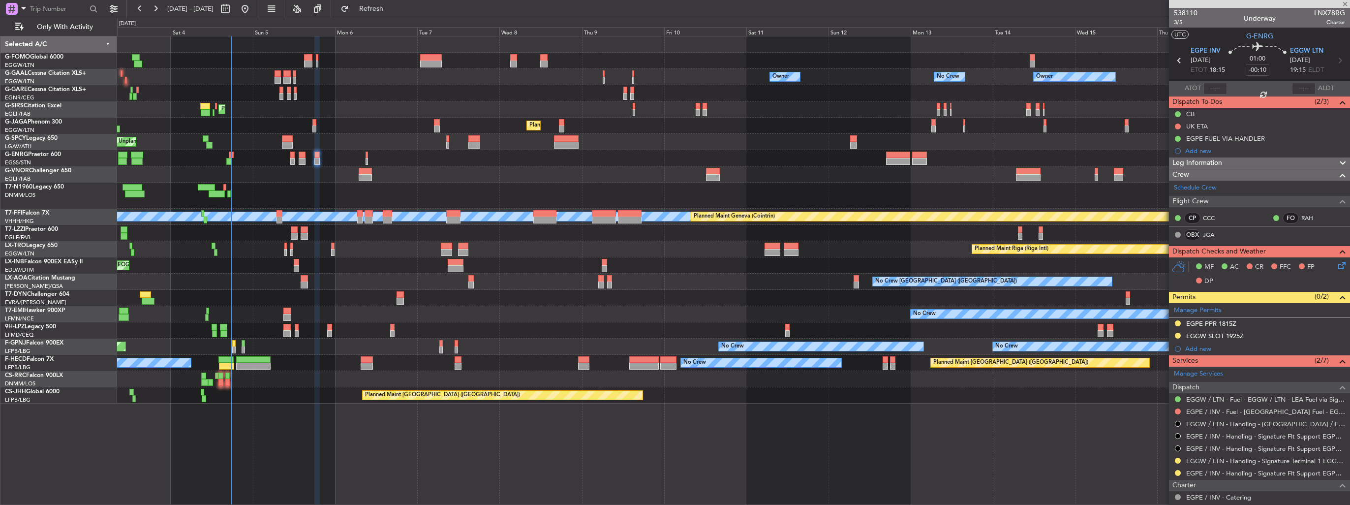
type input "+00:05"
type input "0"
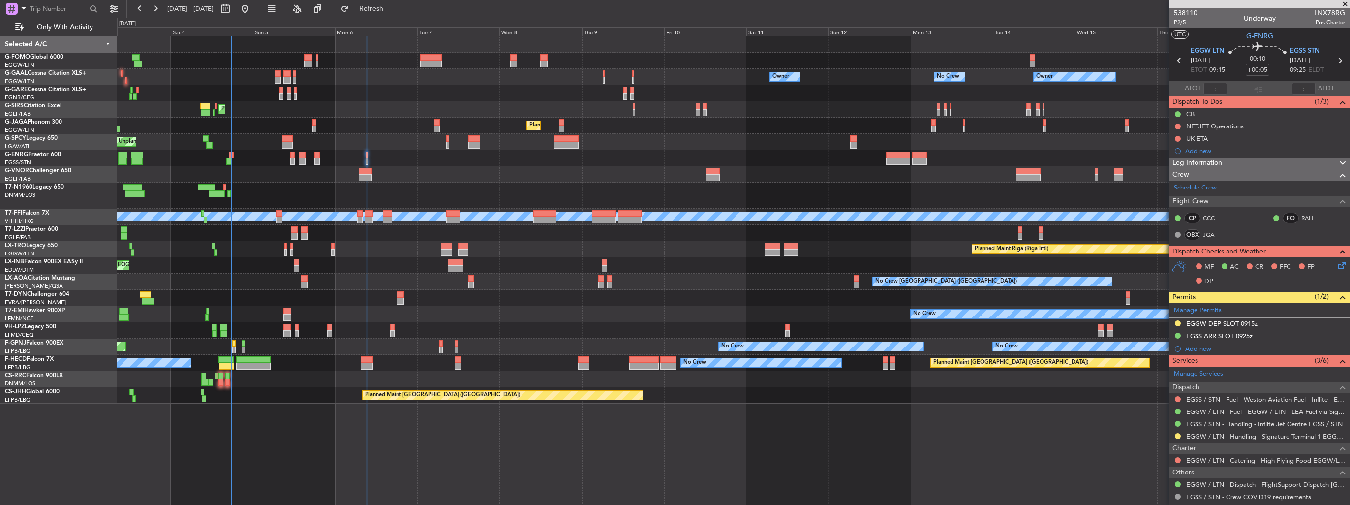
click at [1336, 261] on icon at bounding box center [1340, 264] width 8 height 8
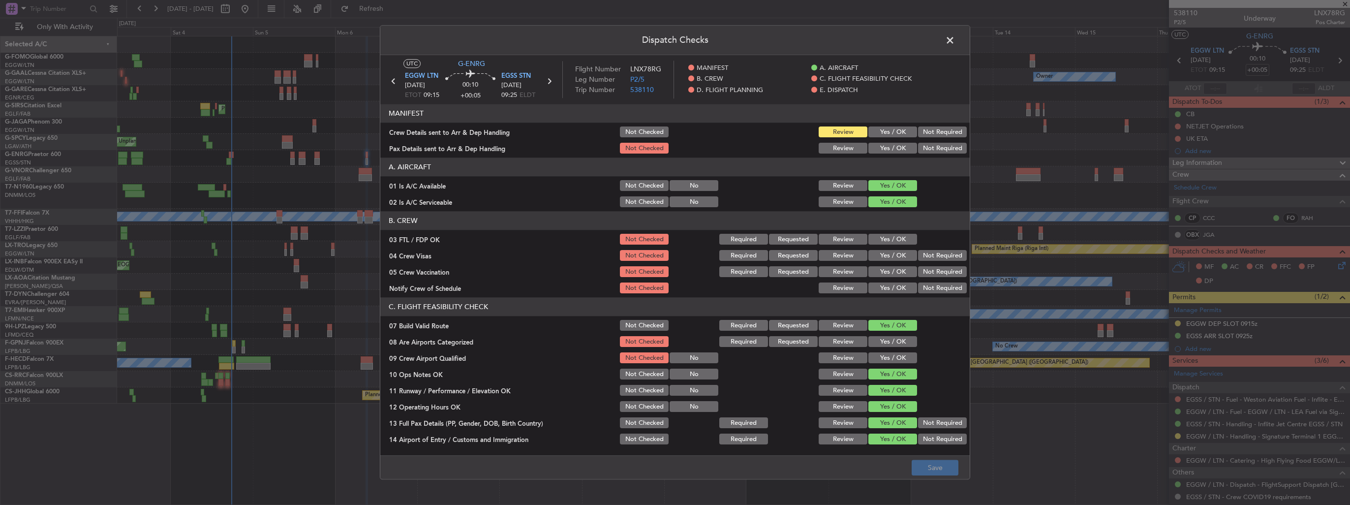
click at [874, 131] on button "Yes / OK" at bounding box center [892, 132] width 49 height 11
click at [878, 145] on button "Yes / OK" at bounding box center [892, 148] width 49 height 11
click at [889, 345] on button "Yes / OK" at bounding box center [892, 341] width 49 height 11
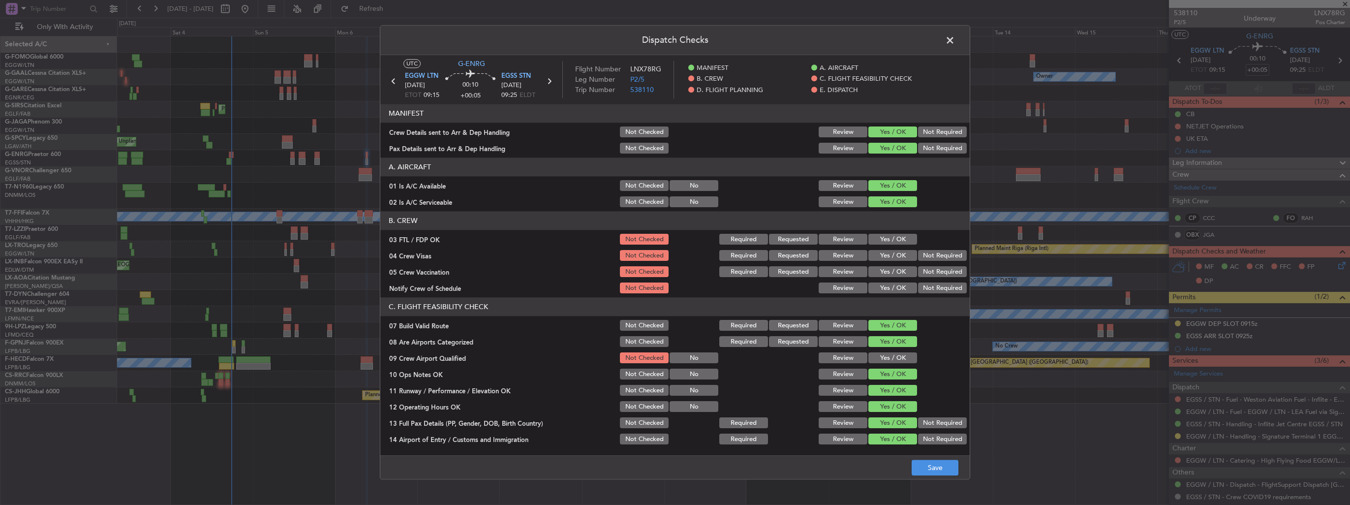
click at [891, 354] on button "Yes / OK" at bounding box center [892, 358] width 49 height 11
click at [928, 468] on button "Save" at bounding box center [935, 468] width 47 height 16
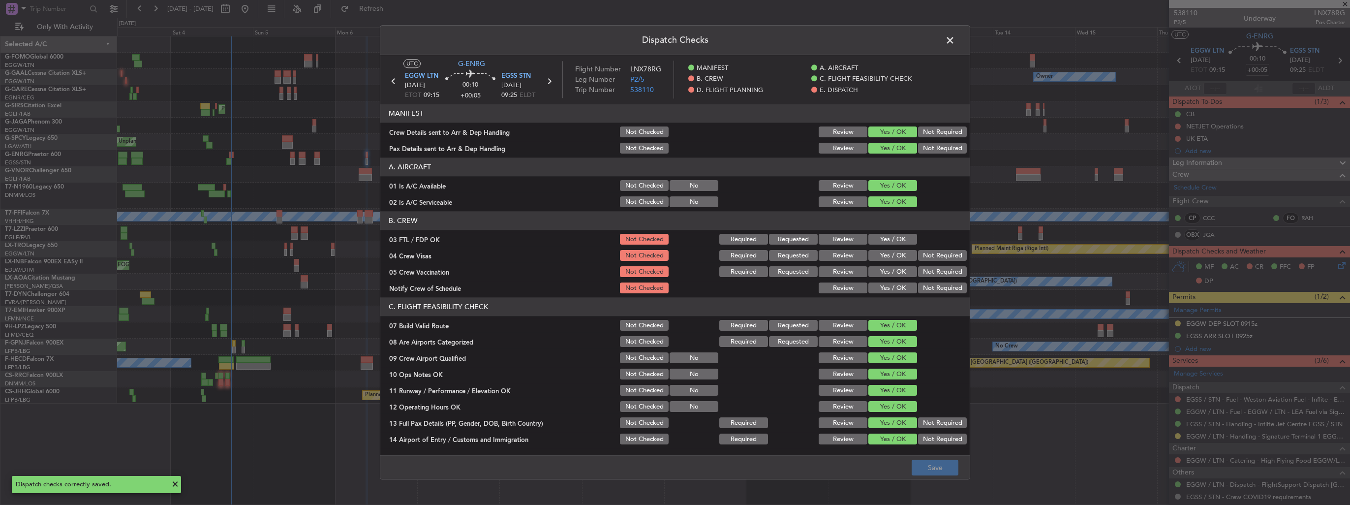
click at [955, 40] on span at bounding box center [955, 43] width 0 height 20
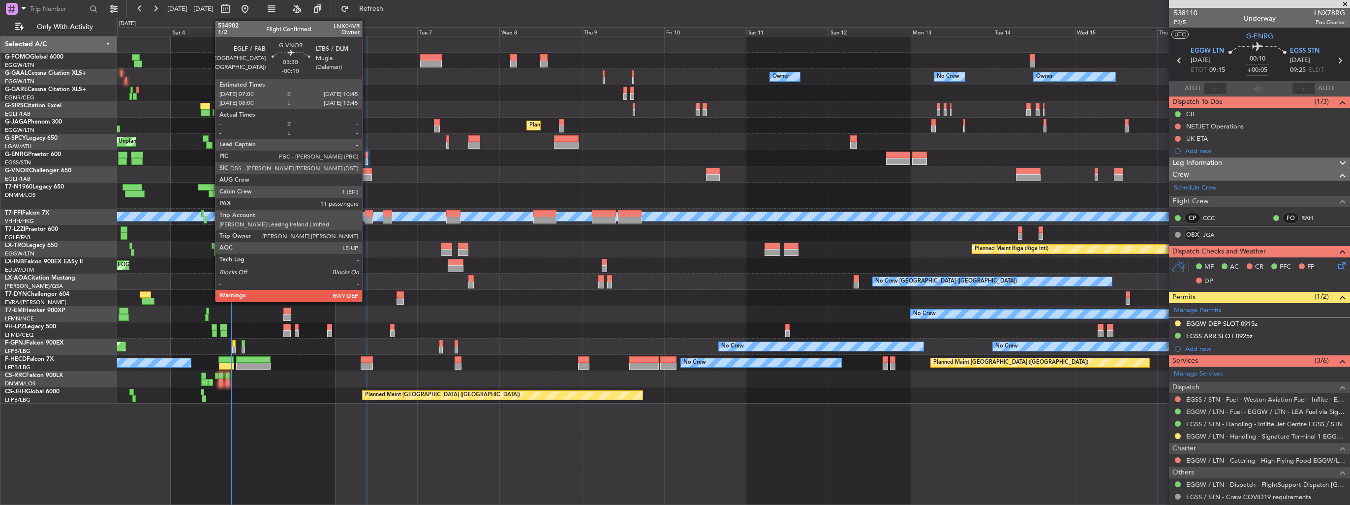
click at [366, 174] on div at bounding box center [365, 177] width 13 height 7
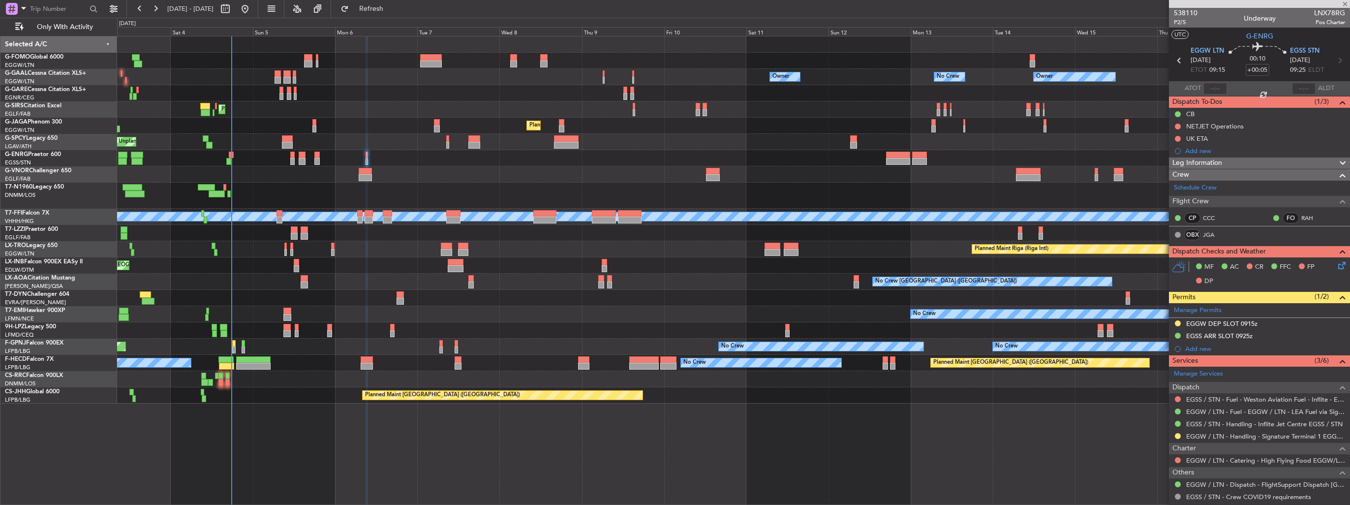
type input "-00:10"
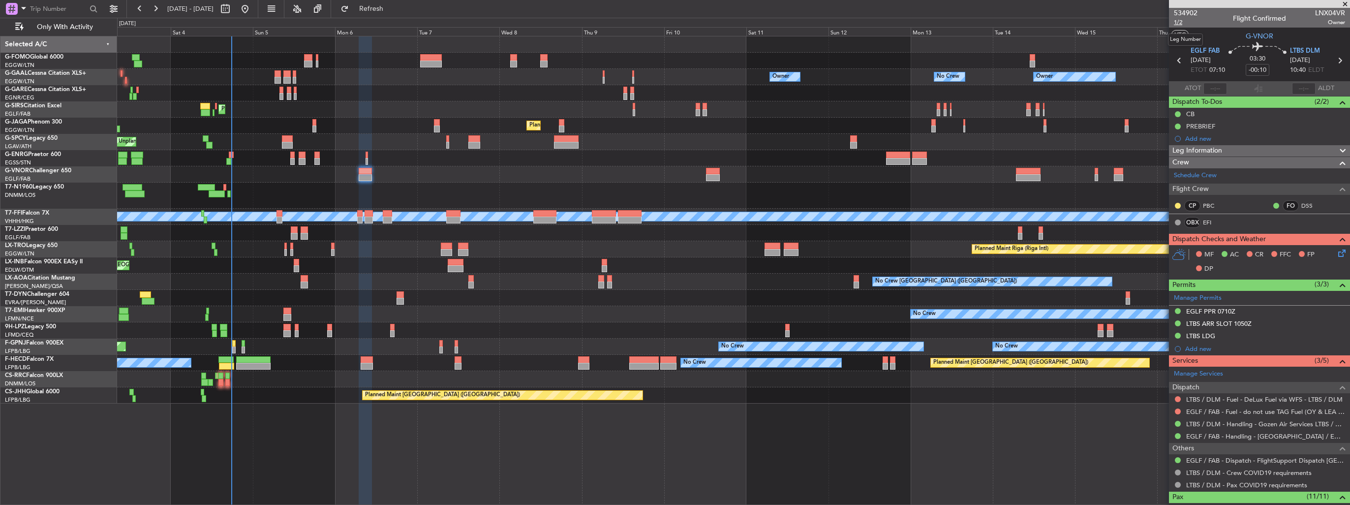
click at [1179, 23] on span "1/2" at bounding box center [1186, 22] width 24 height 8
click at [1336, 252] on icon at bounding box center [1340, 251] width 8 height 8
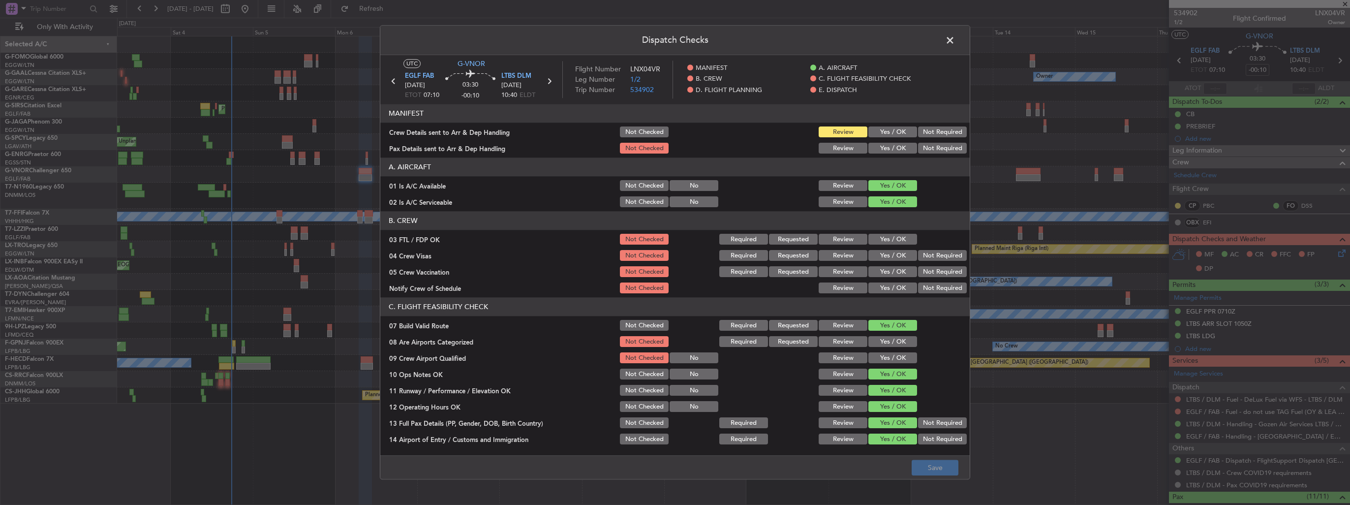
click at [895, 127] on button "Yes / OK" at bounding box center [892, 132] width 49 height 11
click at [895, 149] on button "Yes / OK" at bounding box center [892, 148] width 49 height 11
click at [927, 469] on button "Save" at bounding box center [935, 468] width 47 height 16
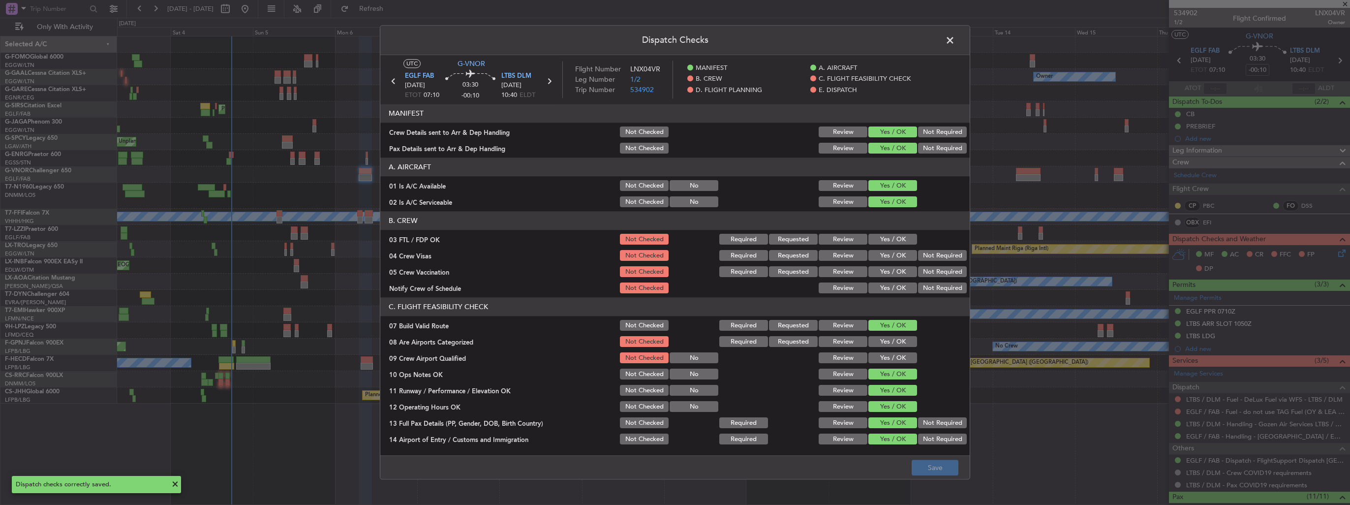
click at [955, 43] on span at bounding box center [955, 43] width 0 height 20
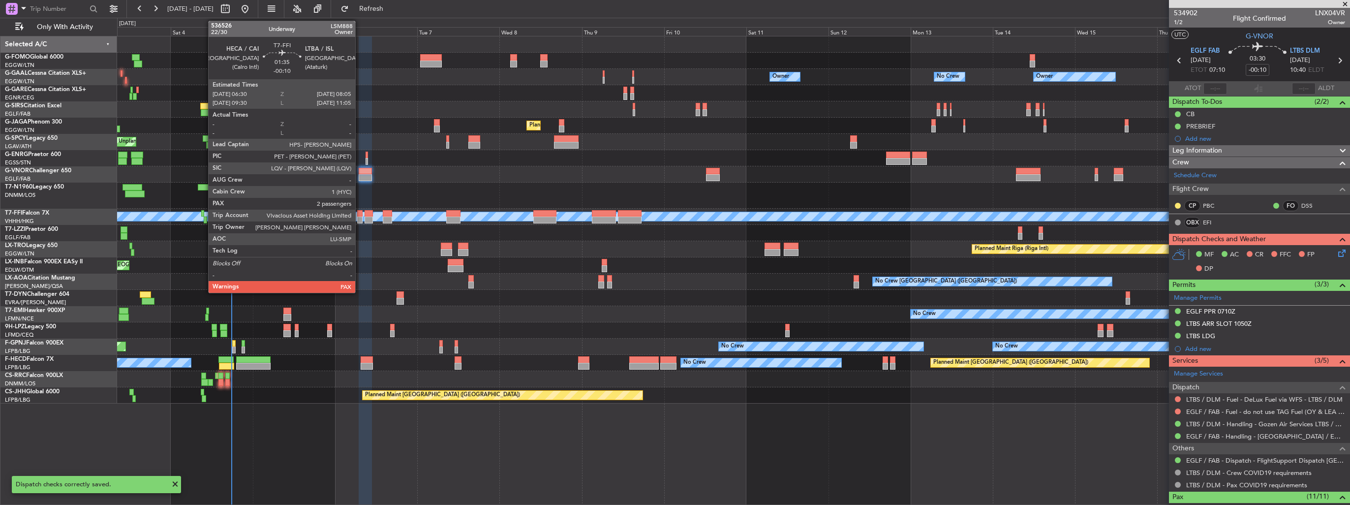
click at [360, 217] on div at bounding box center [360, 219] width 6 height 7
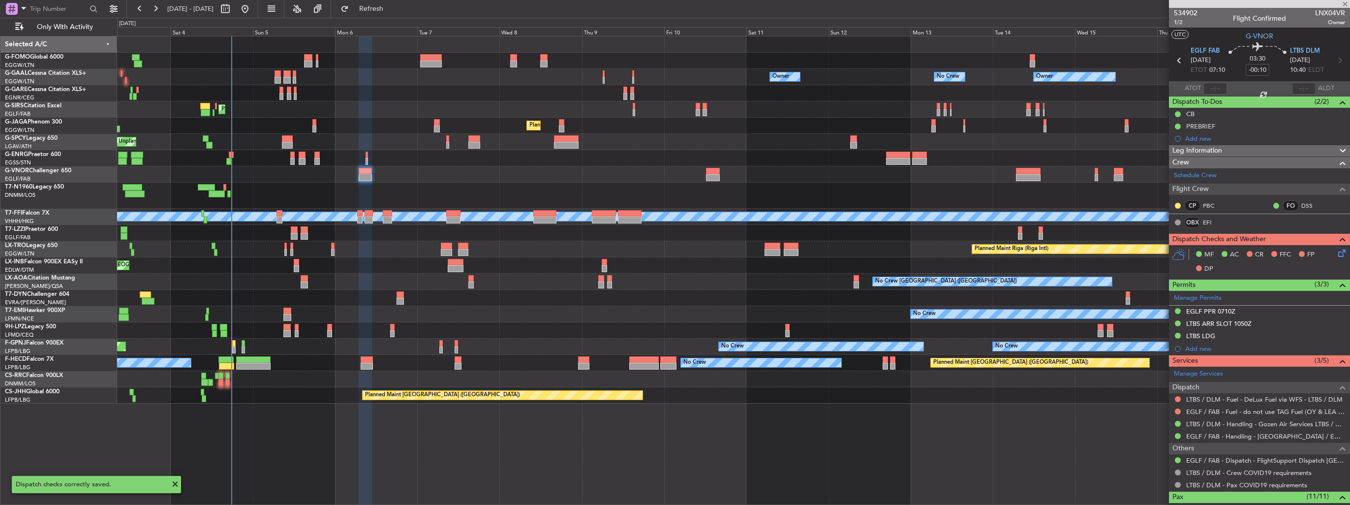
type input "7"
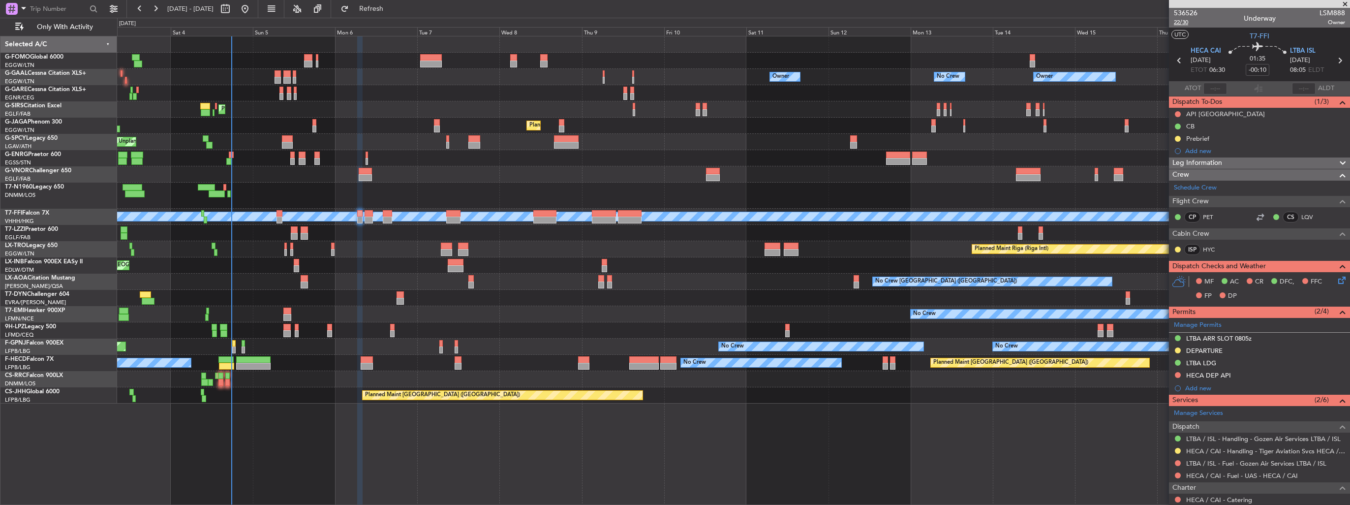
click at [1178, 24] on span "22/30" at bounding box center [1186, 22] width 24 height 8
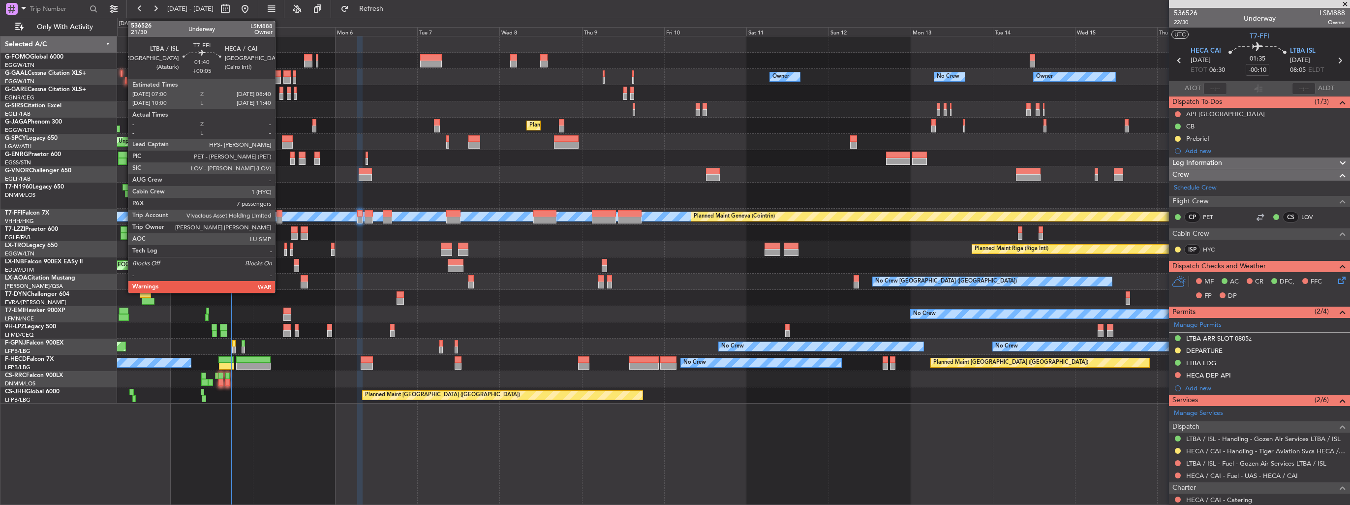
click at [278, 215] on div at bounding box center [279, 213] width 6 height 7
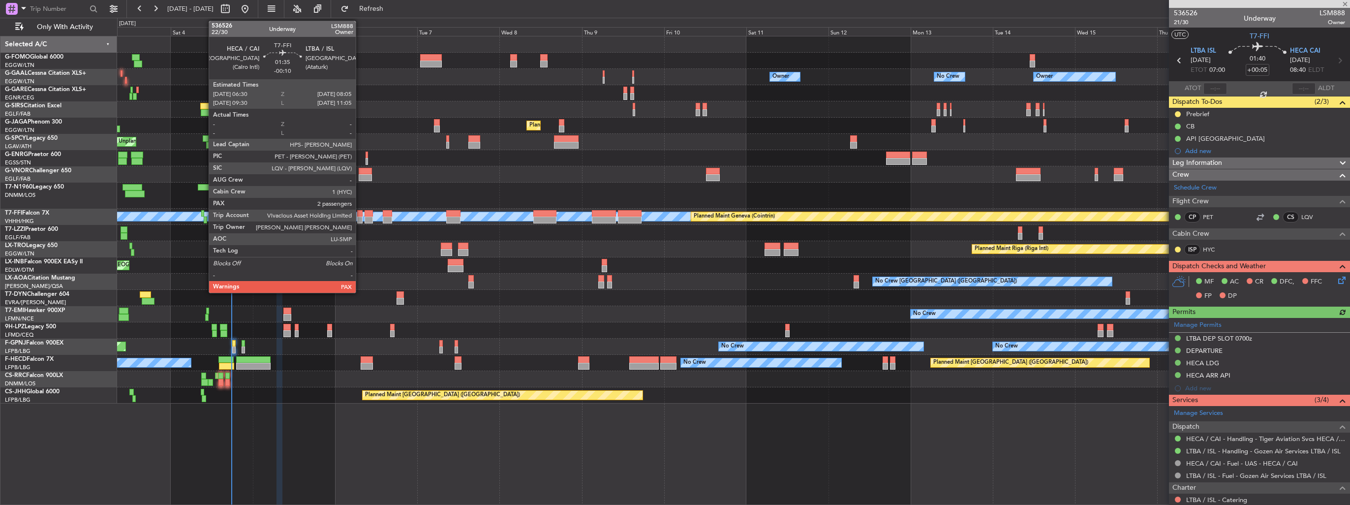
click at [360, 217] on div at bounding box center [360, 219] width 6 height 7
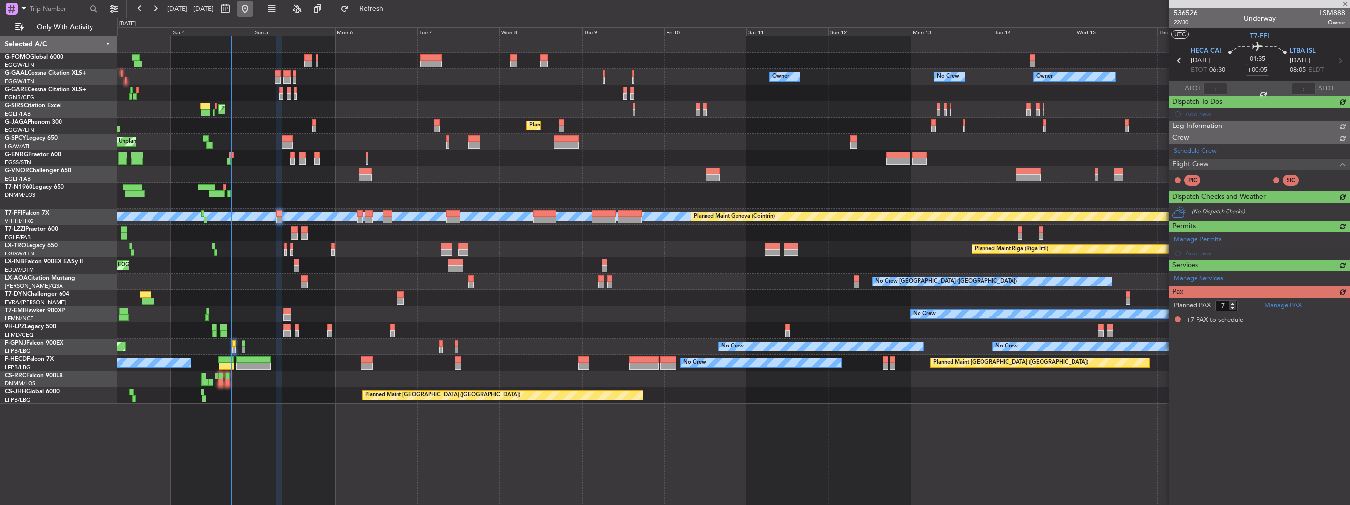
type input "-00:10"
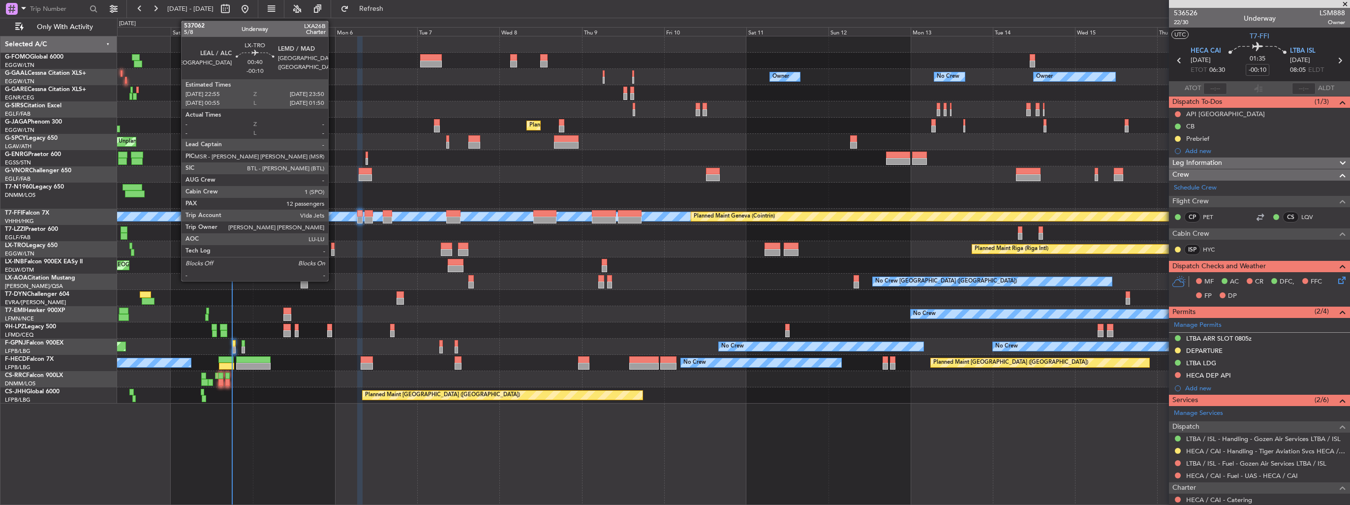
click at [333, 250] on div at bounding box center [332, 252] width 3 height 7
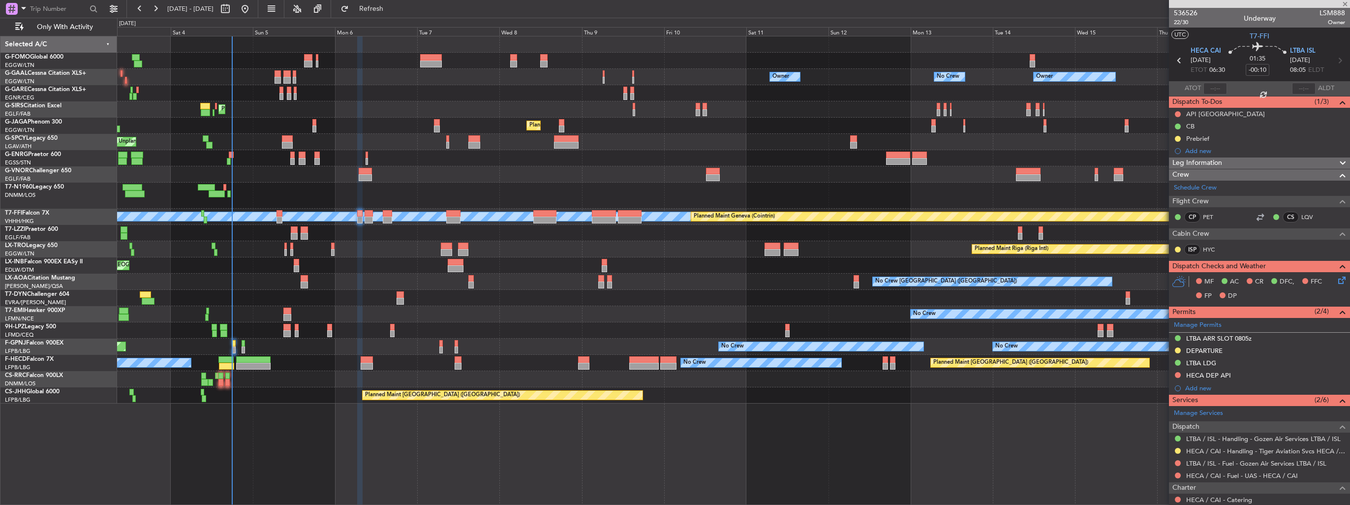
type input "12"
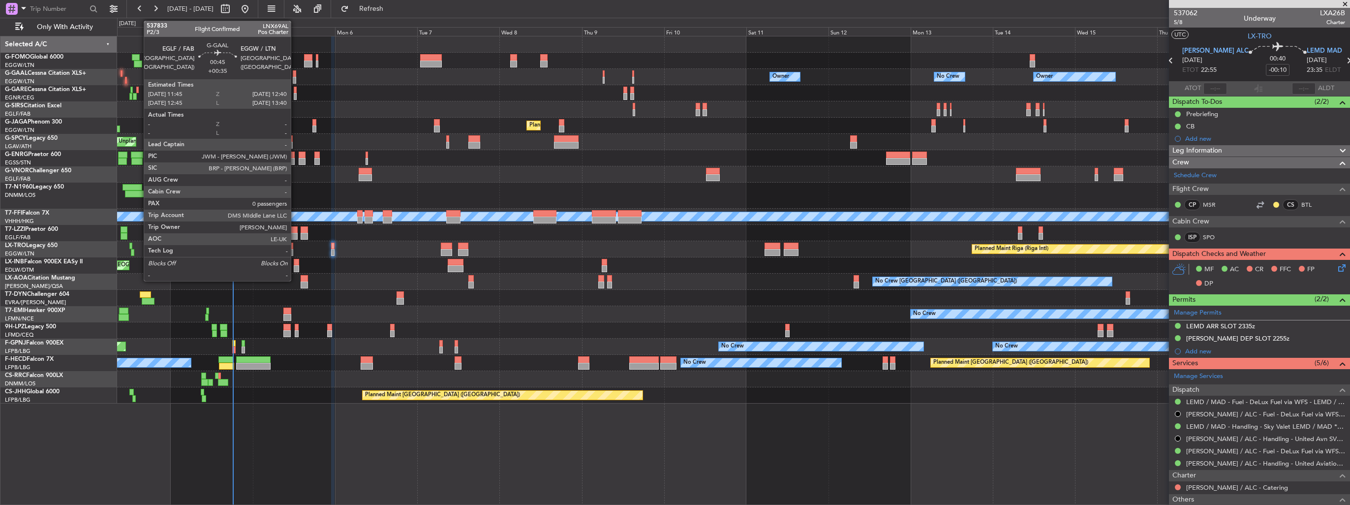
click at [295, 78] on div at bounding box center [294, 80] width 3 height 7
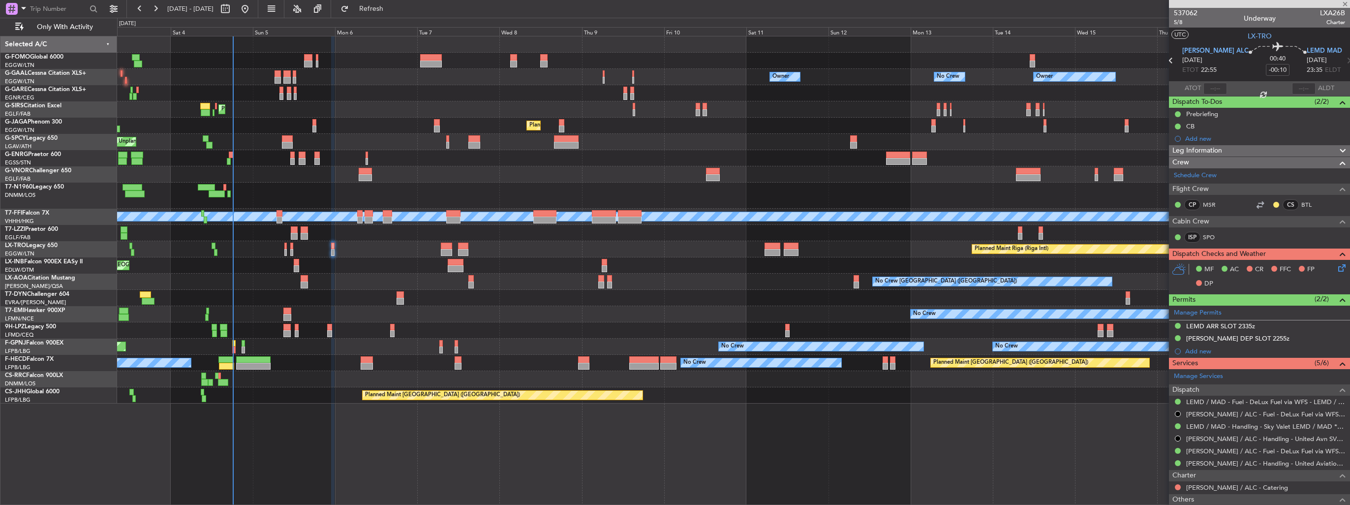
type input "+00:35"
type input "0"
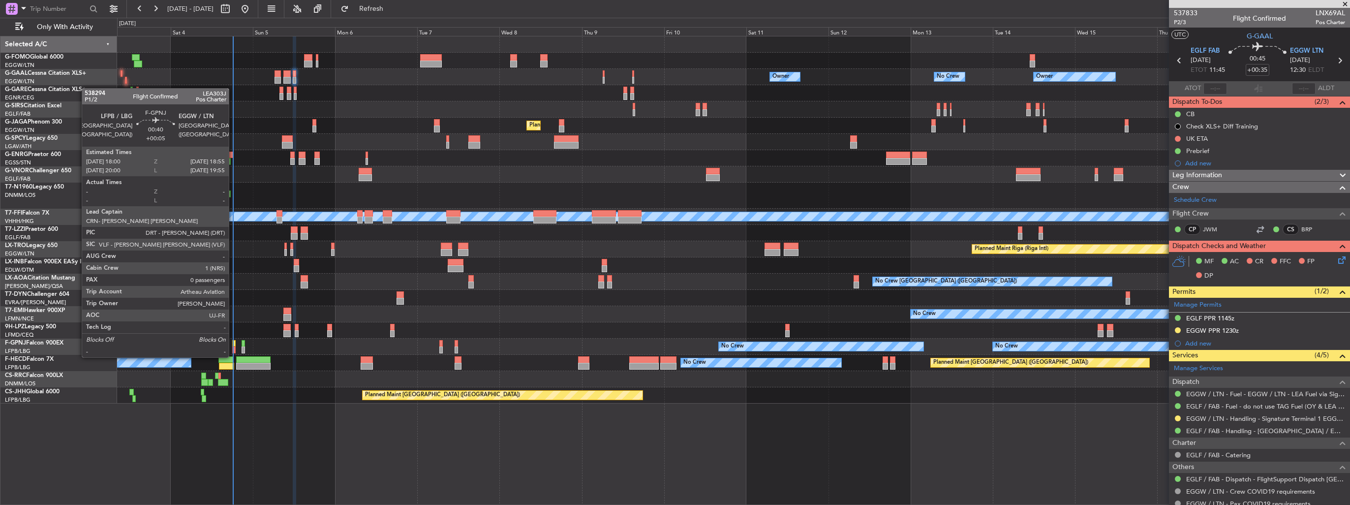
click at [233, 347] on div at bounding box center [233, 349] width 3 height 7
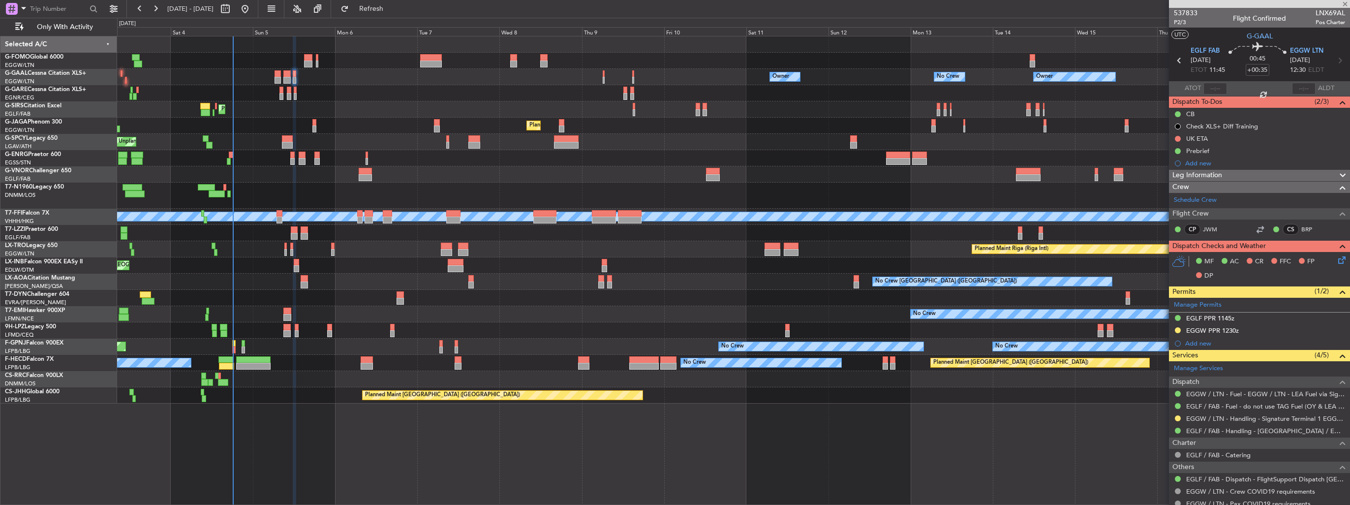
type input "+00:05"
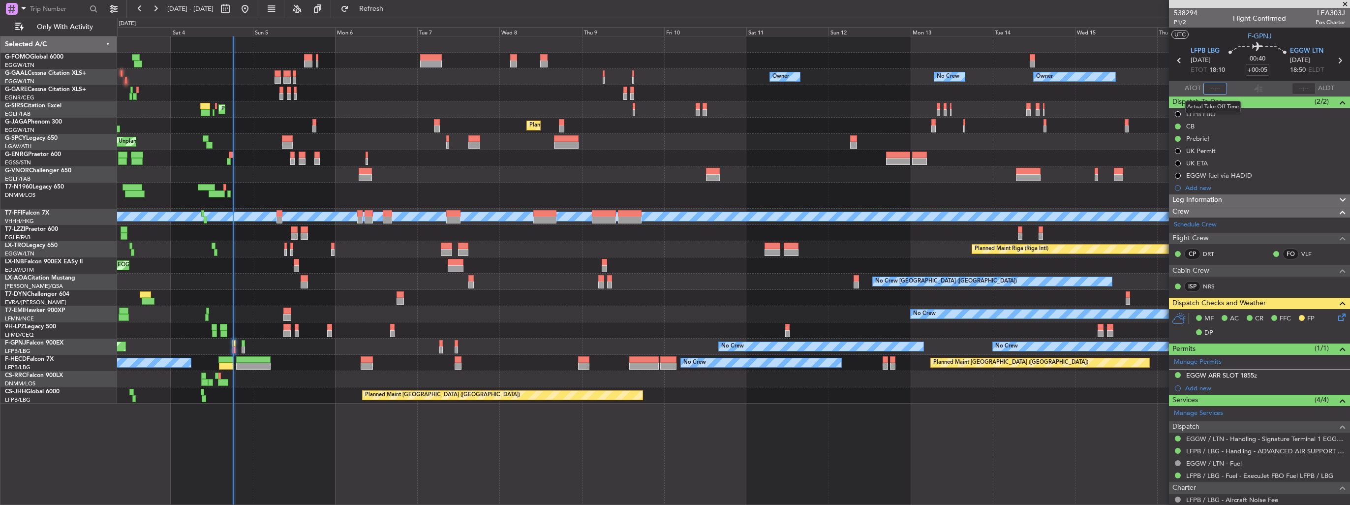
click at [1212, 86] on input "text" at bounding box center [1215, 89] width 24 height 12
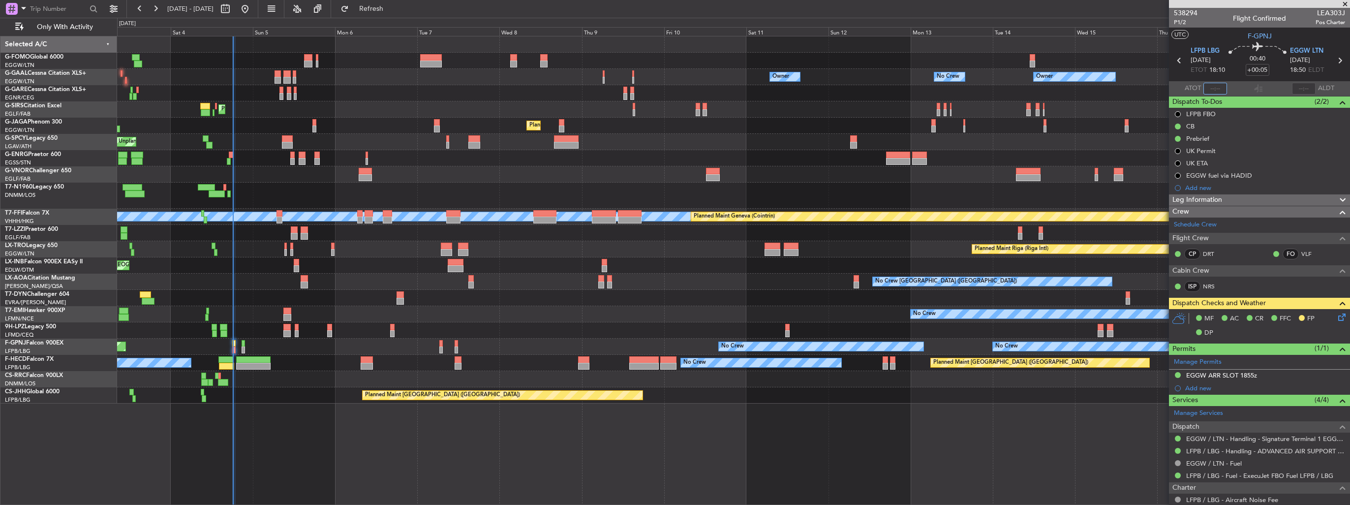
click at [1212, 86] on input "text" at bounding box center [1215, 89] width 24 height 12
type input "18:09"
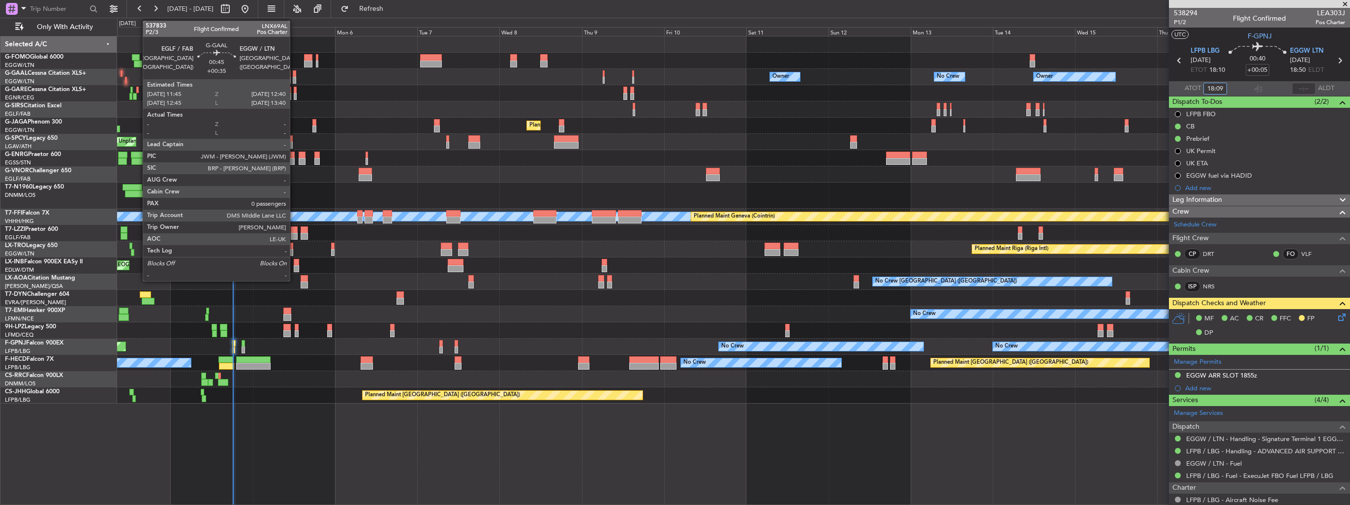
click at [294, 77] on div at bounding box center [294, 80] width 3 height 7
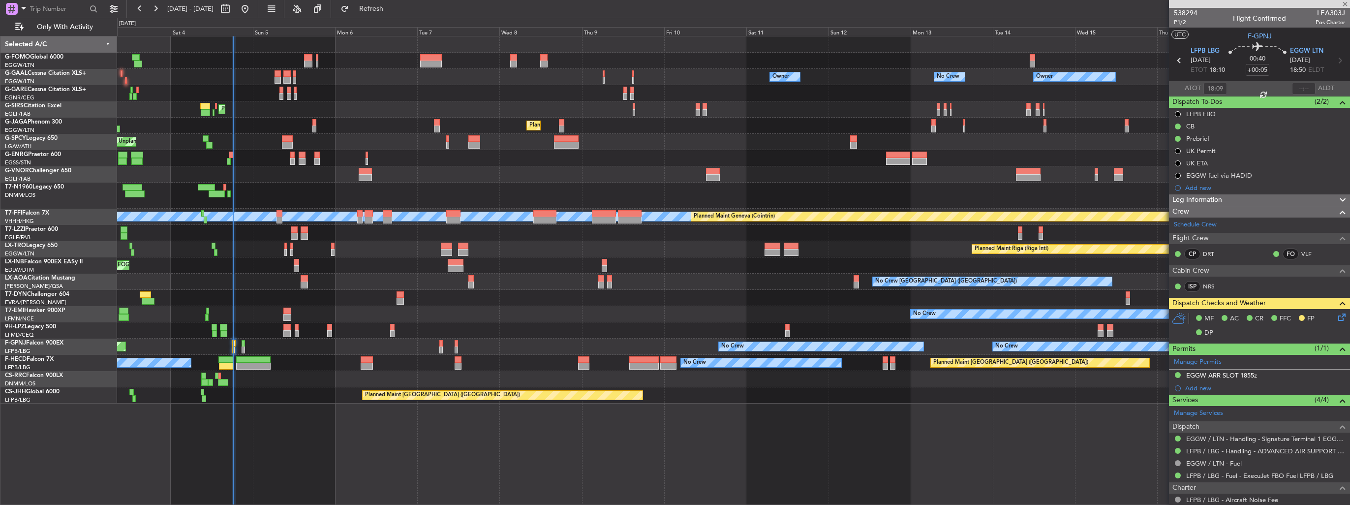
type input "+00:35"
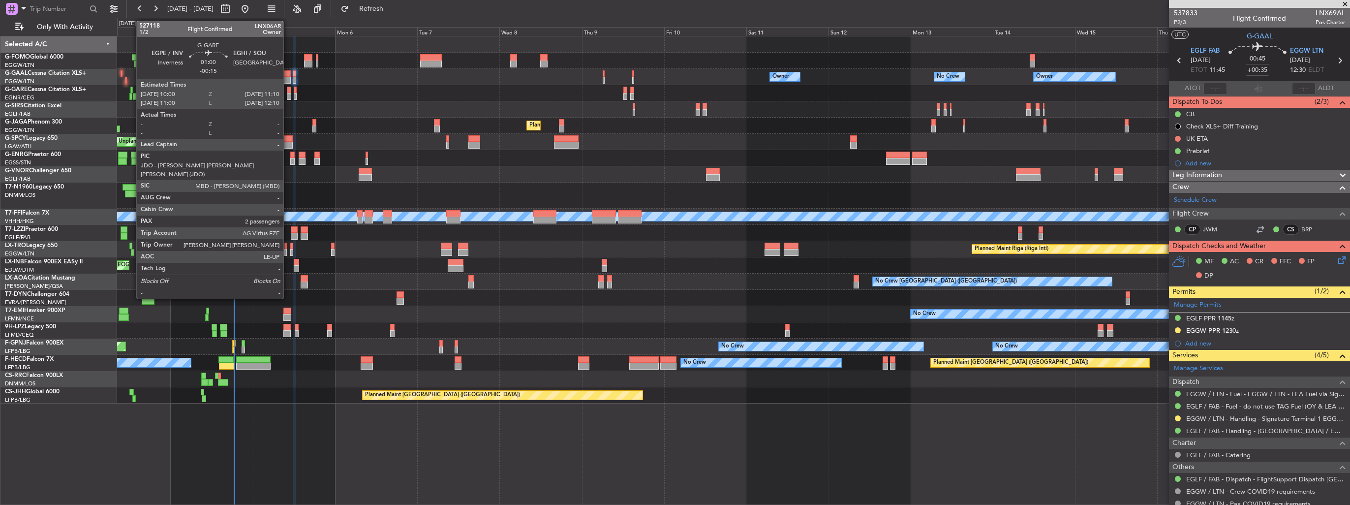
click at [288, 91] on div at bounding box center [289, 90] width 4 height 7
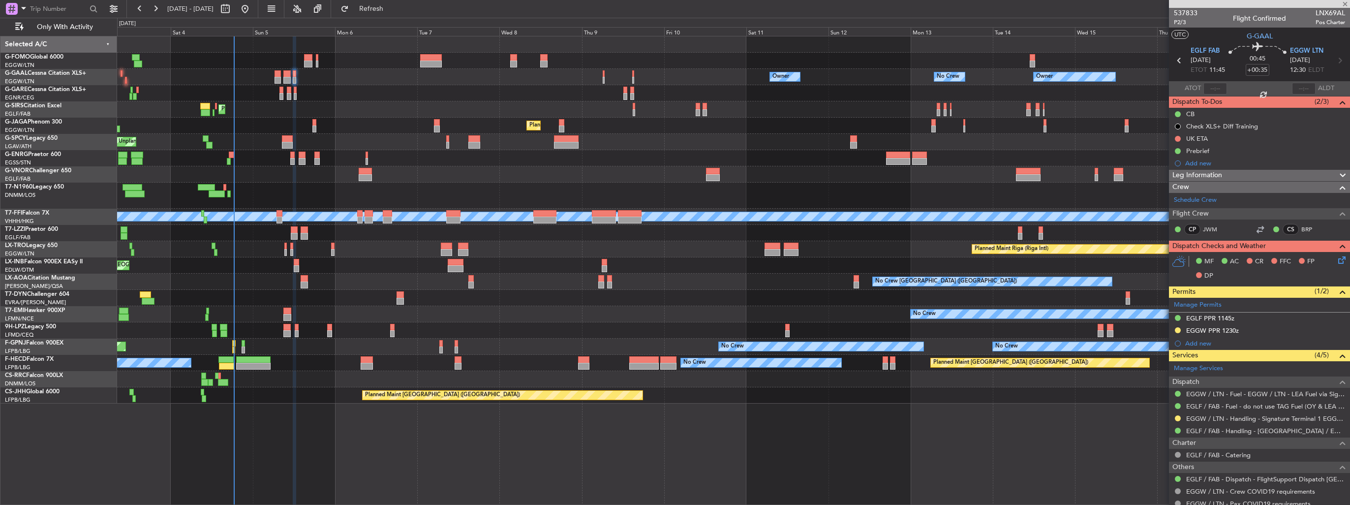
type input "-00:15"
type input "2"
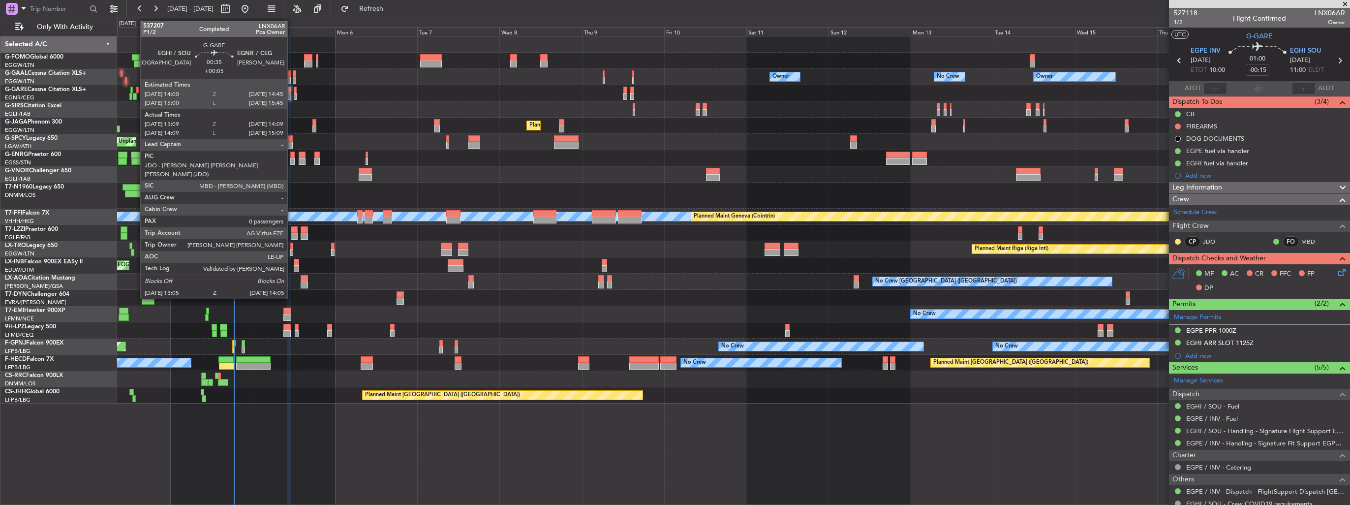
click at [135, 97] on div at bounding box center [134, 96] width 3 height 7
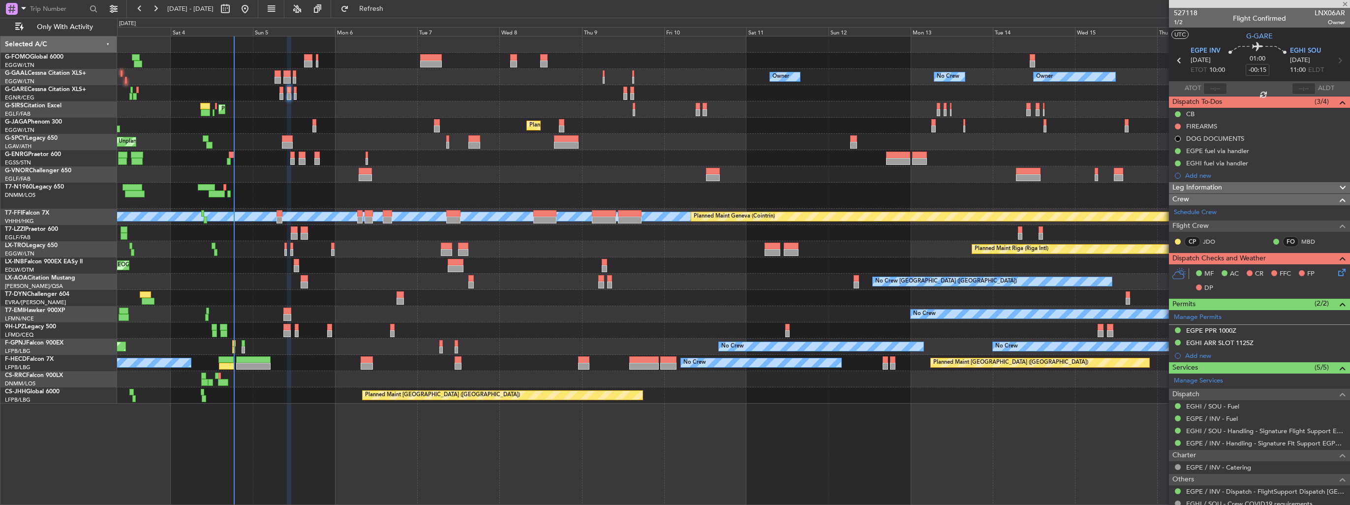
type input "+00:05"
type input "13:09"
type input "13:59"
type input "0"
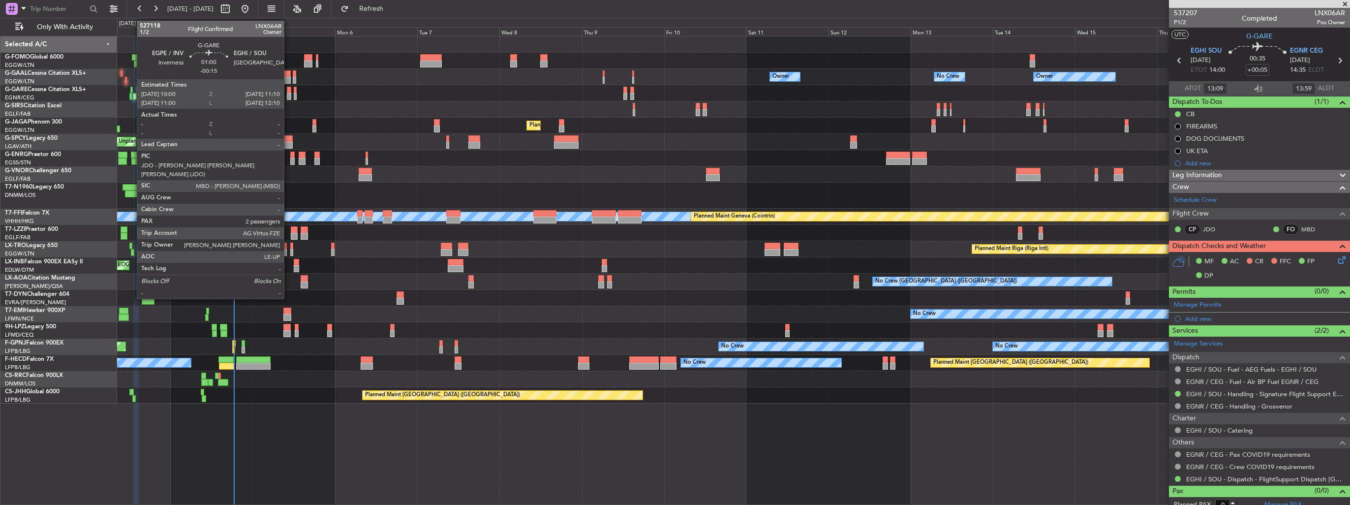
click at [288, 93] on div at bounding box center [289, 96] width 4 height 7
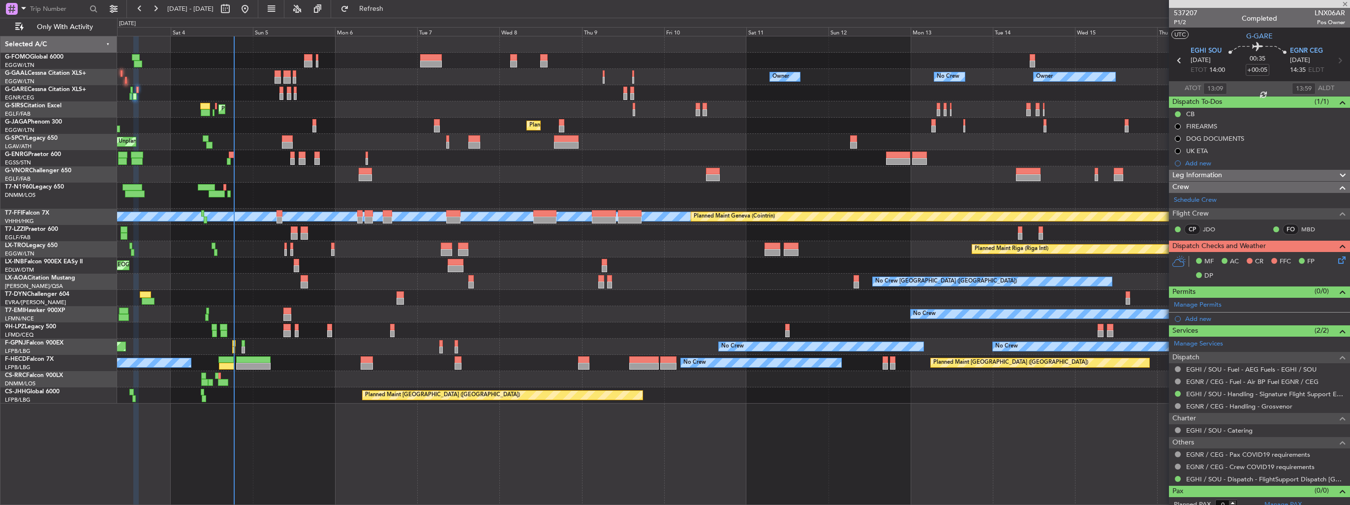
type input "-00:15"
type input "2"
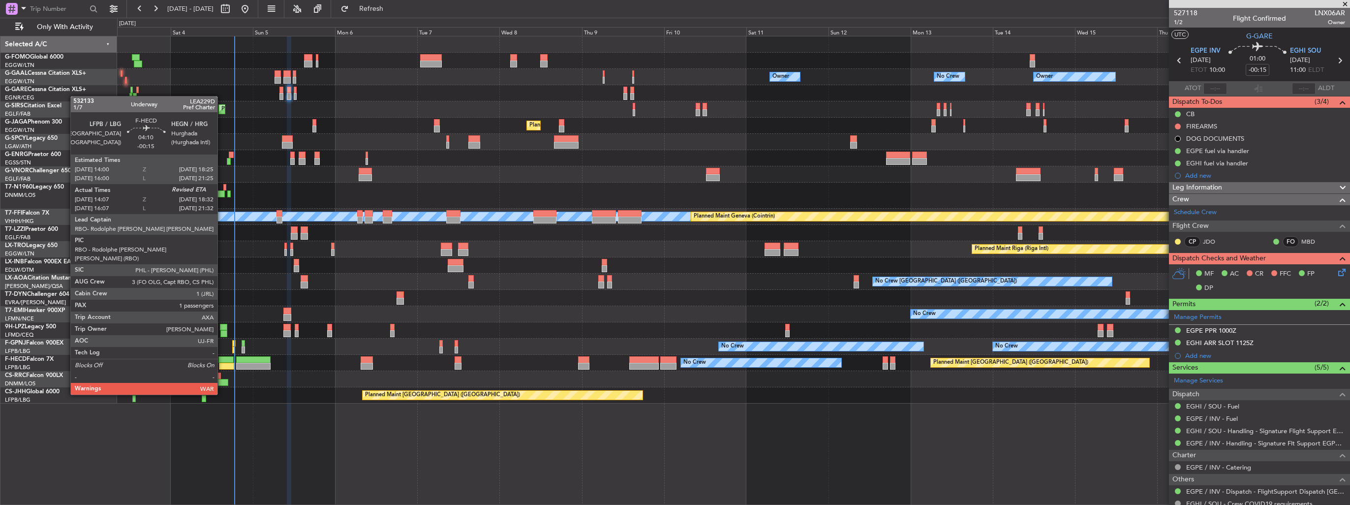
click at [222, 367] on div at bounding box center [226, 366] width 15 height 7
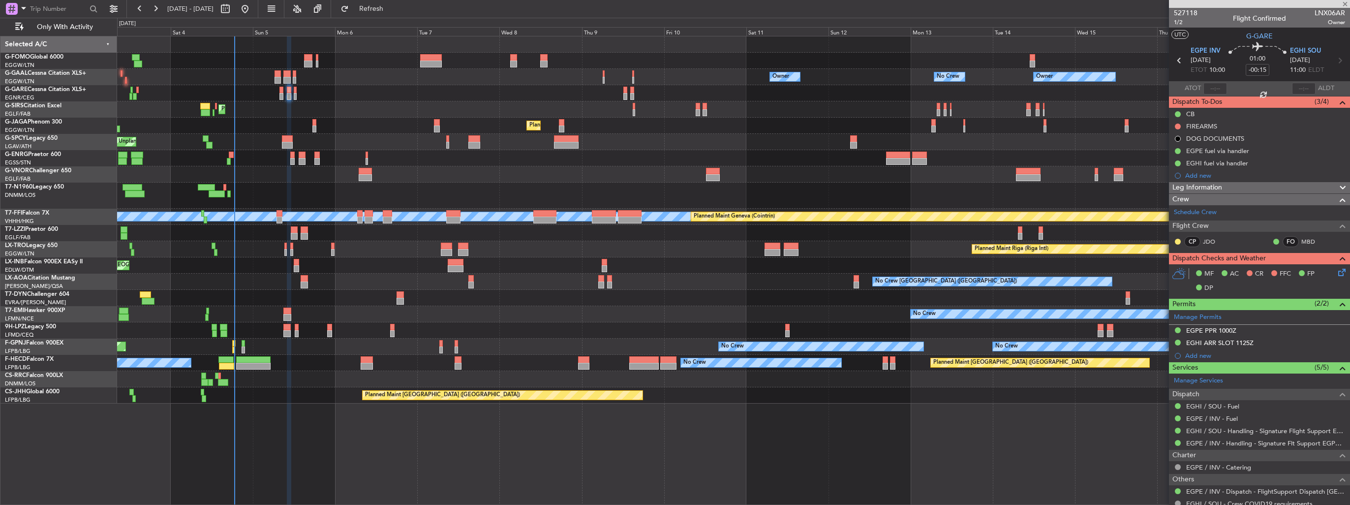
type input "14:17"
type input "1"
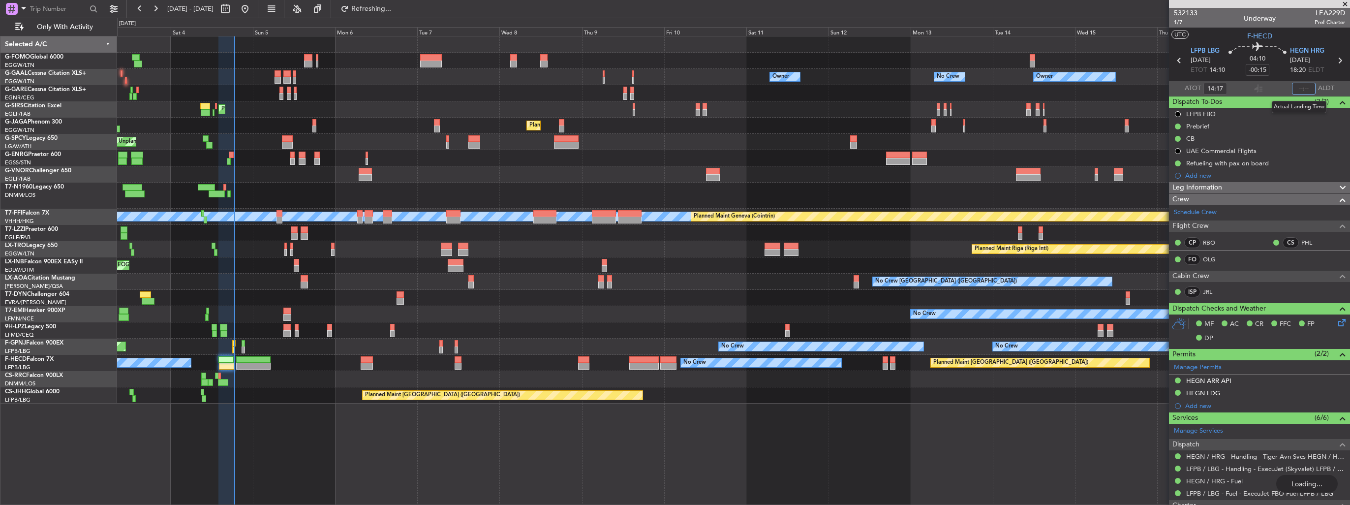
click at [1297, 86] on input "text" at bounding box center [1304, 89] width 24 height 12
click at [1299, 88] on input "text" at bounding box center [1304, 89] width 24 height 12
click at [1287, 37] on section "UTC F-HECD" at bounding box center [1259, 35] width 181 height 15
type input "18:31"
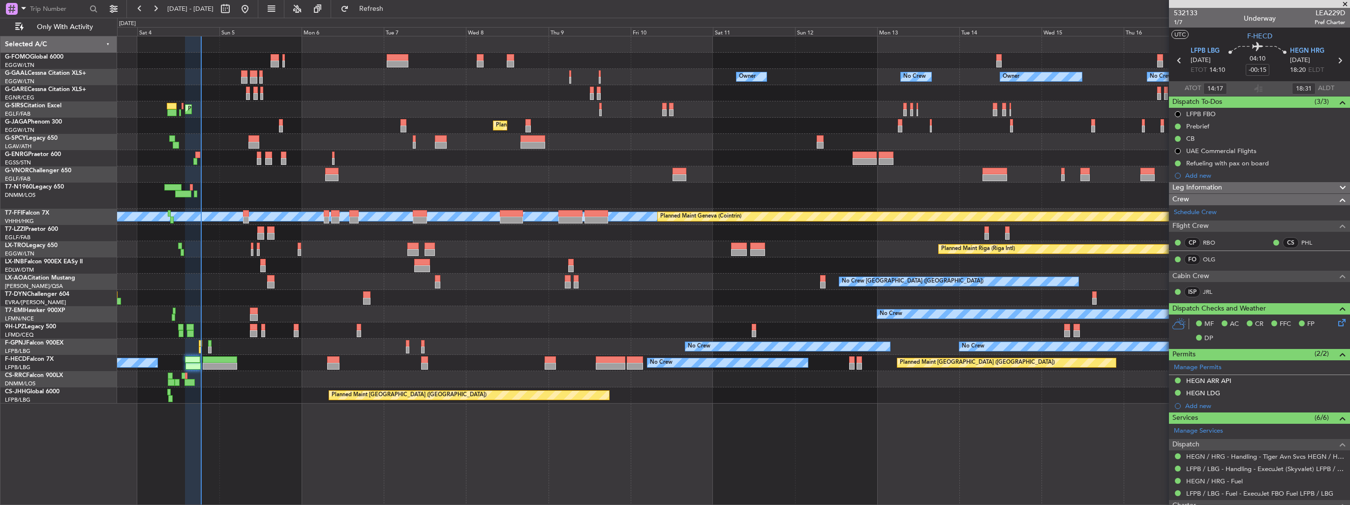
click at [237, 245] on div "Planned Maint Riga (Riga Intl) A/C Unavailable" at bounding box center [733, 249] width 1232 height 16
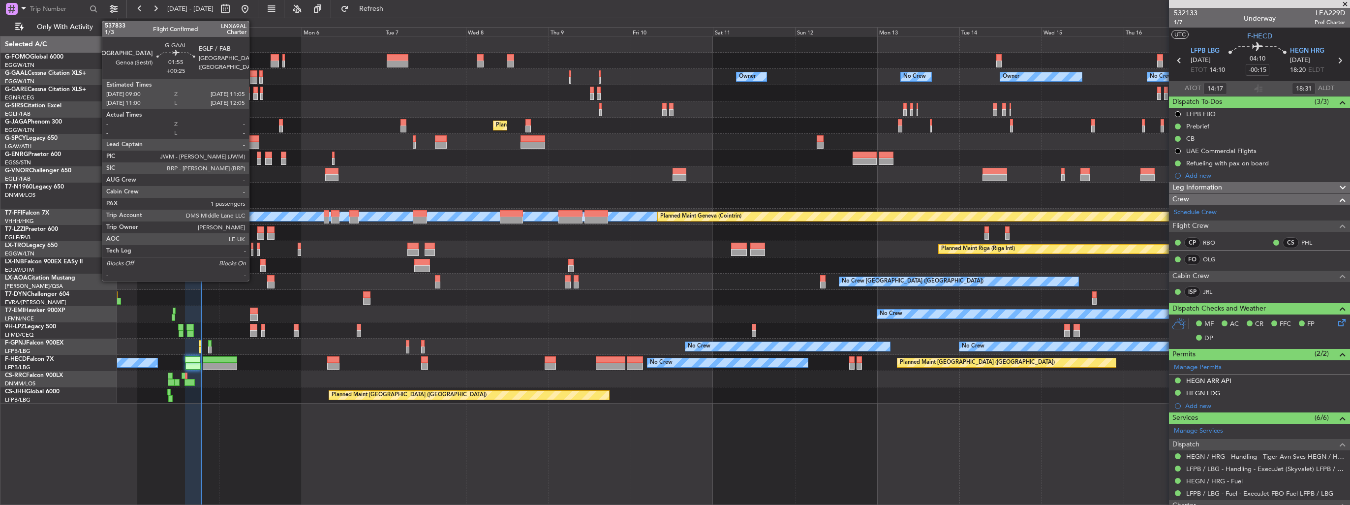
click at [253, 77] on div at bounding box center [253, 80] width 7 height 7
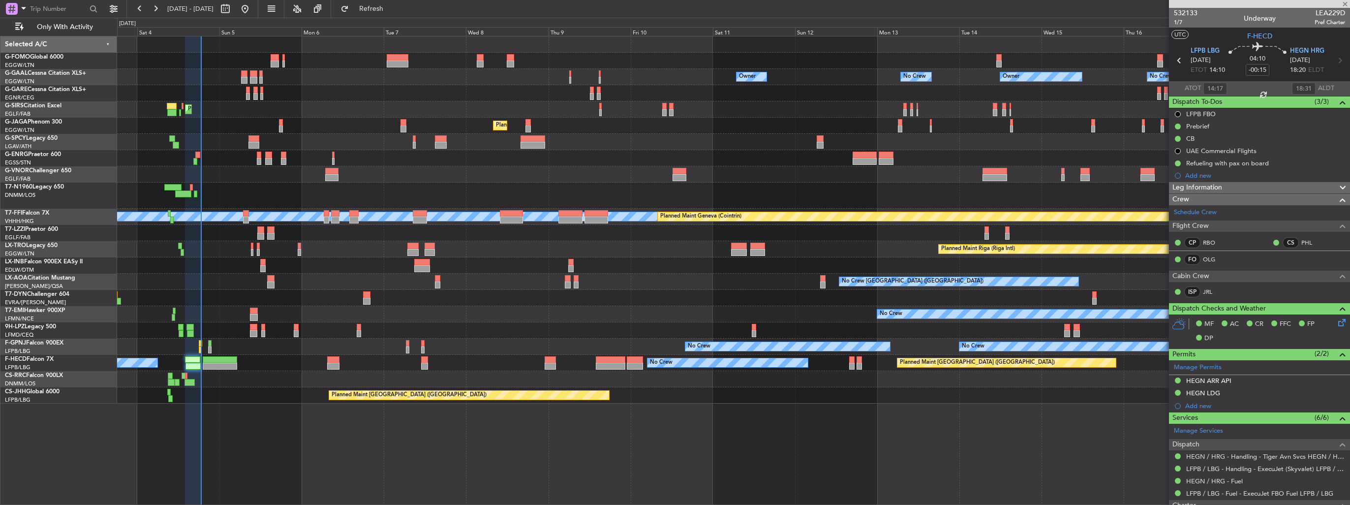
type input "+00:25"
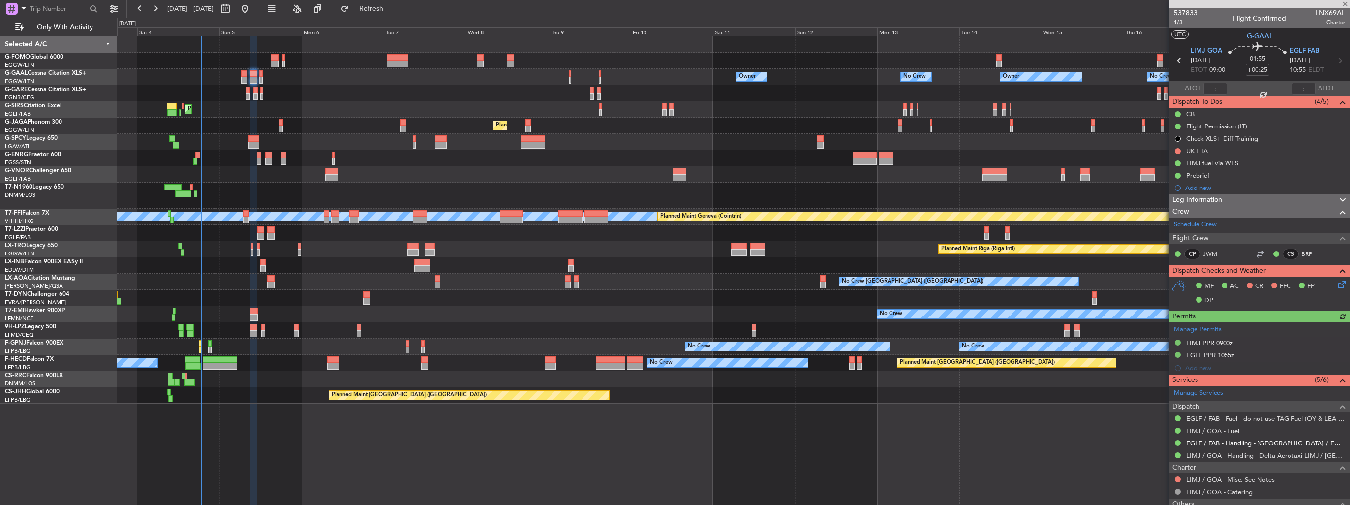
click at [1218, 440] on link "EGLF / FAB - Handling - [GEOGRAPHIC_DATA] / EGLF / FAB" at bounding box center [1265, 443] width 159 height 8
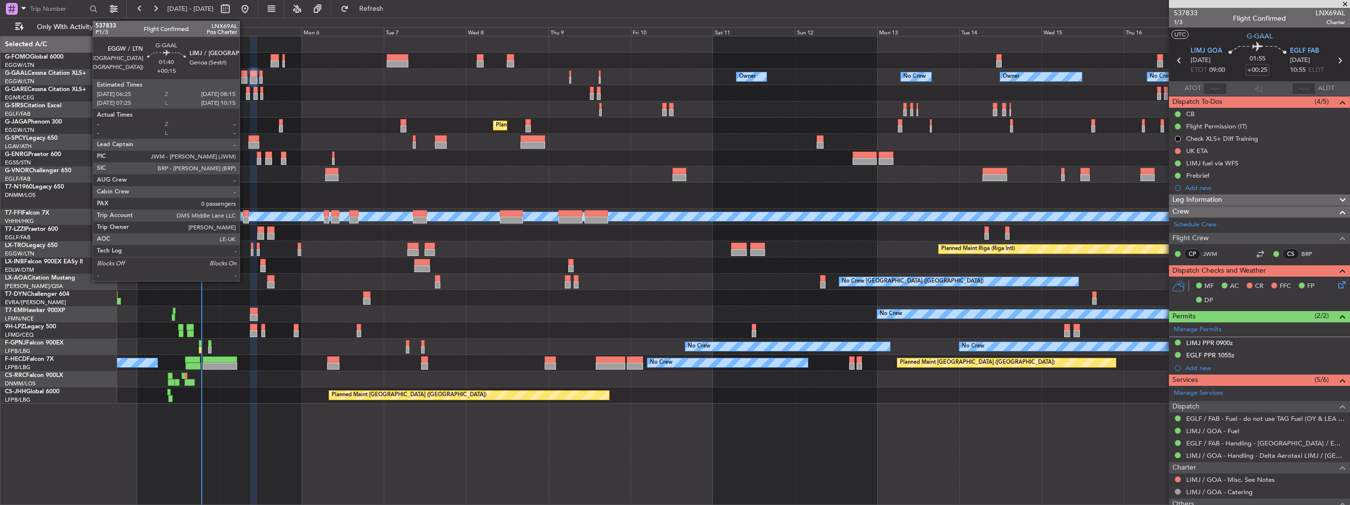
click at [244, 76] on div at bounding box center [244, 73] width 6 height 7
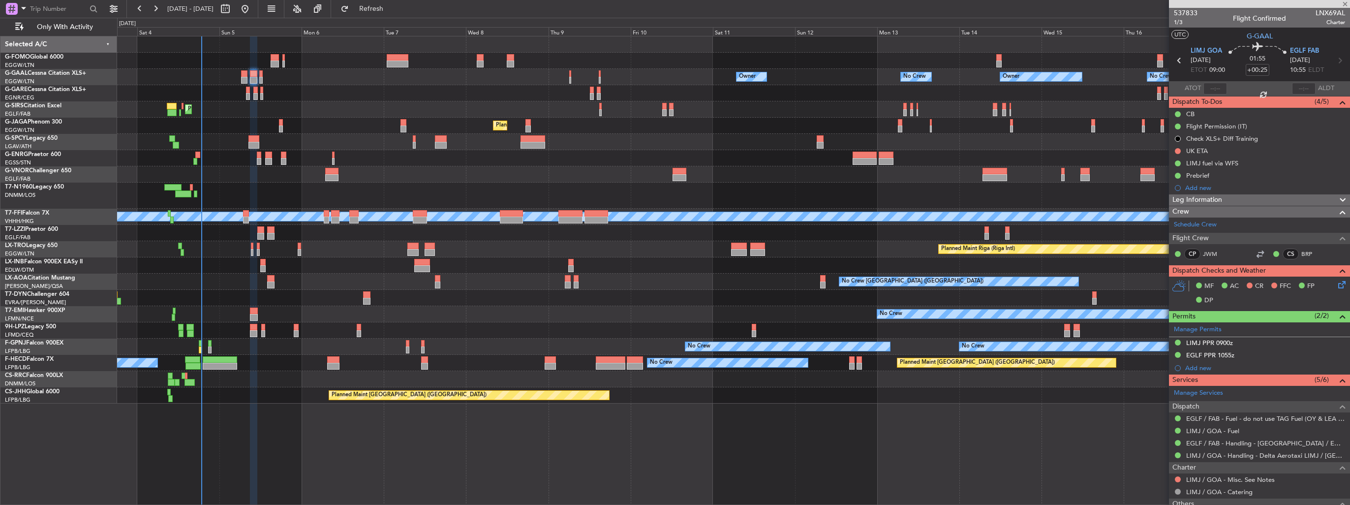
type input "+00:15"
type input "0"
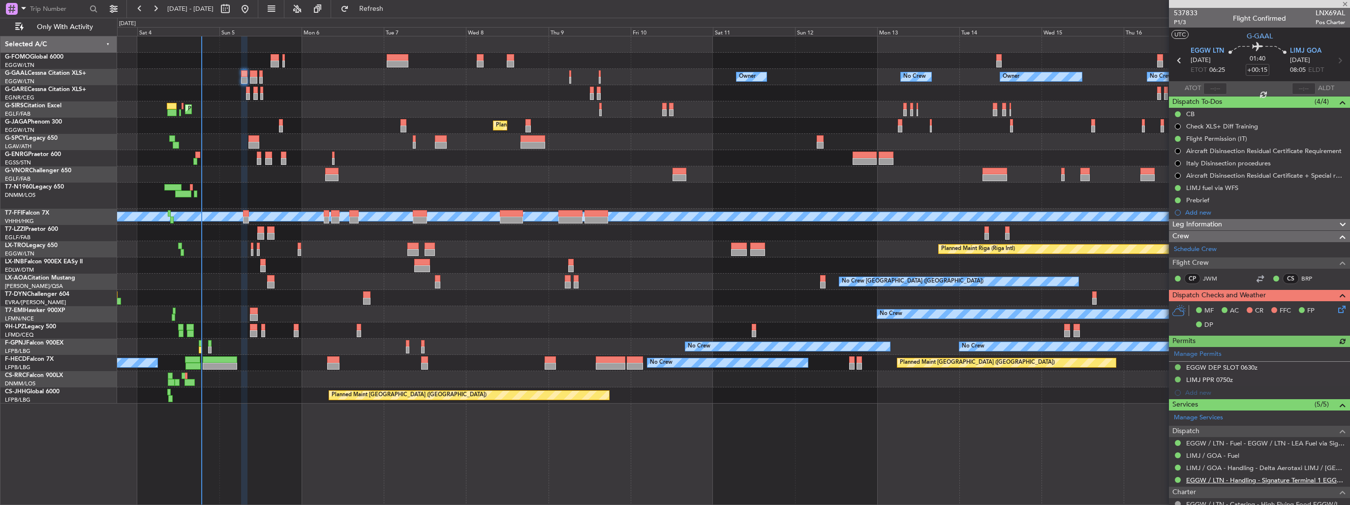
click at [1197, 478] on link "EGGW / LTN - Handling - Signature Terminal 1 EGGW / LTN" at bounding box center [1265, 480] width 159 height 8
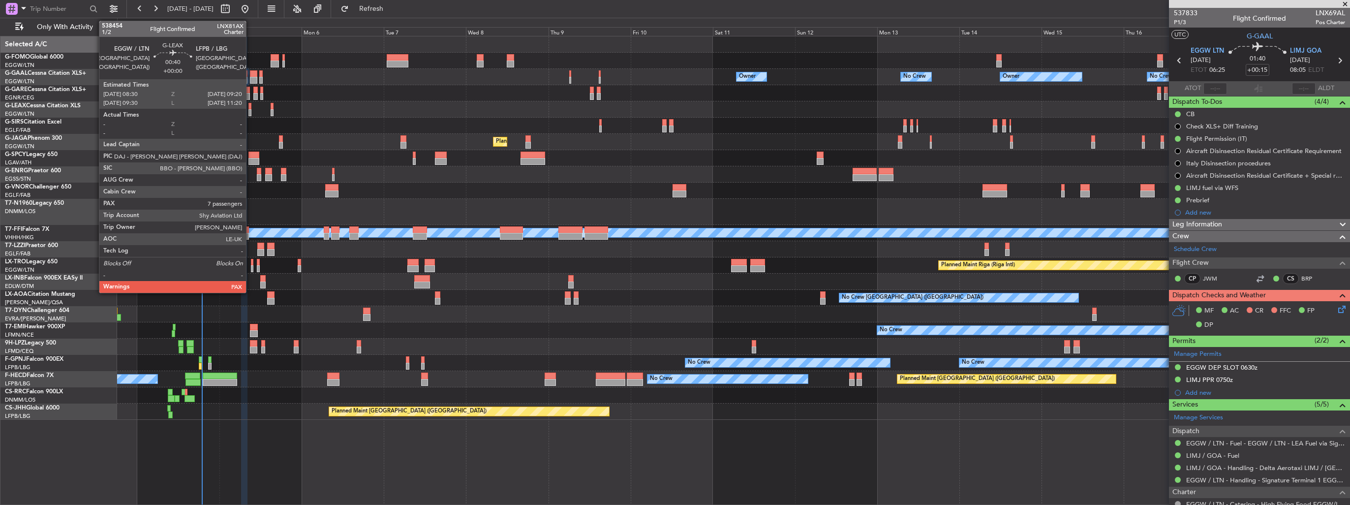
click at [250, 108] on div at bounding box center [249, 106] width 3 height 7
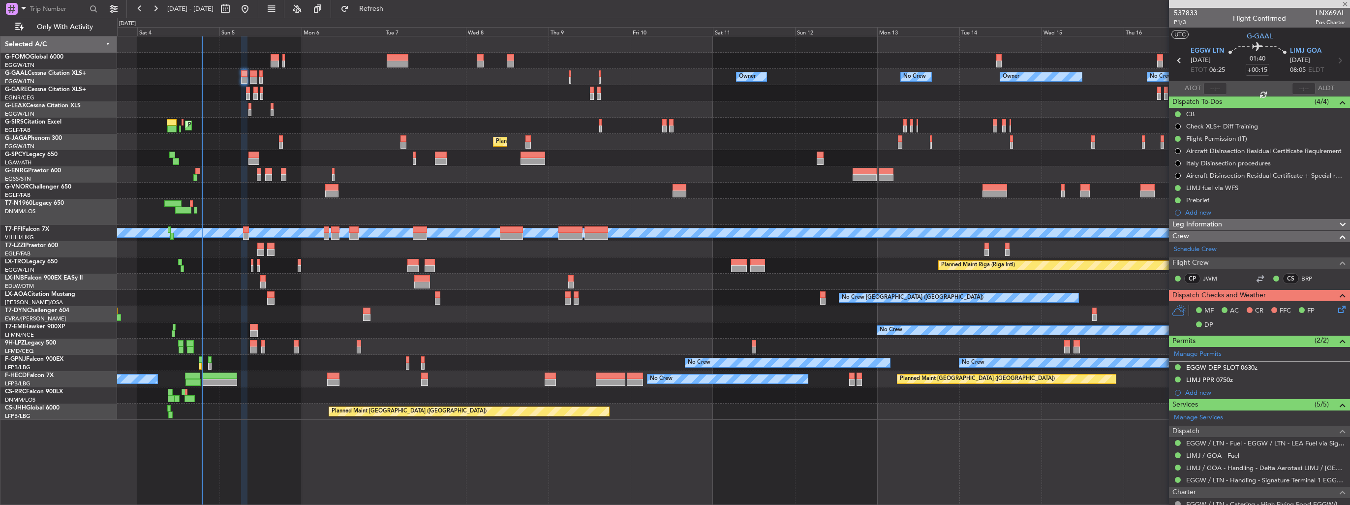
type input "7"
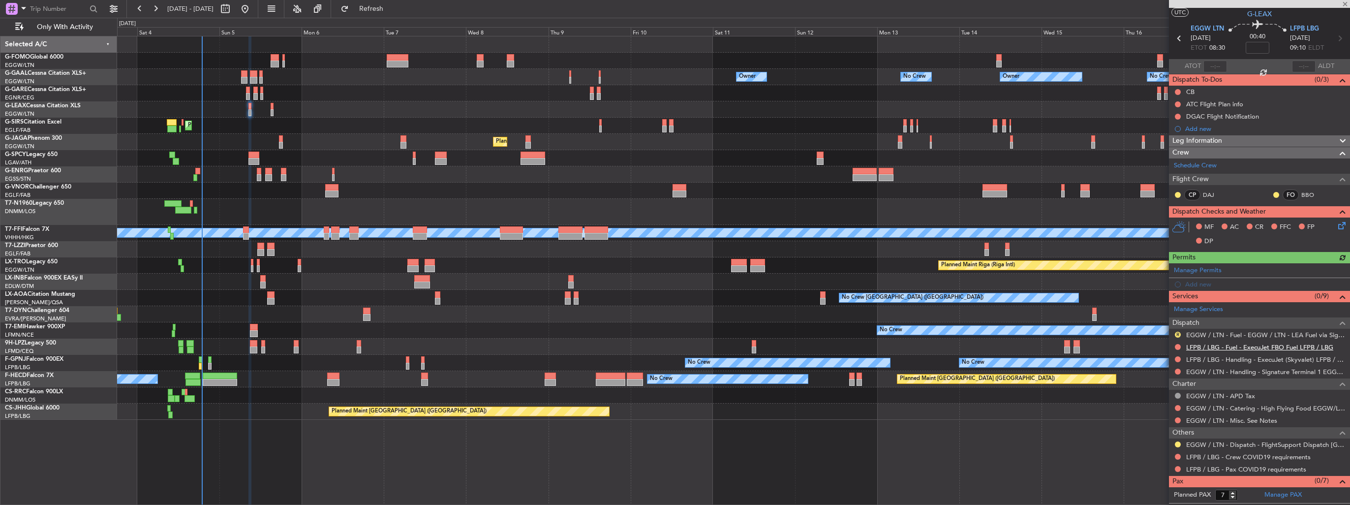
scroll to position [31, 0]
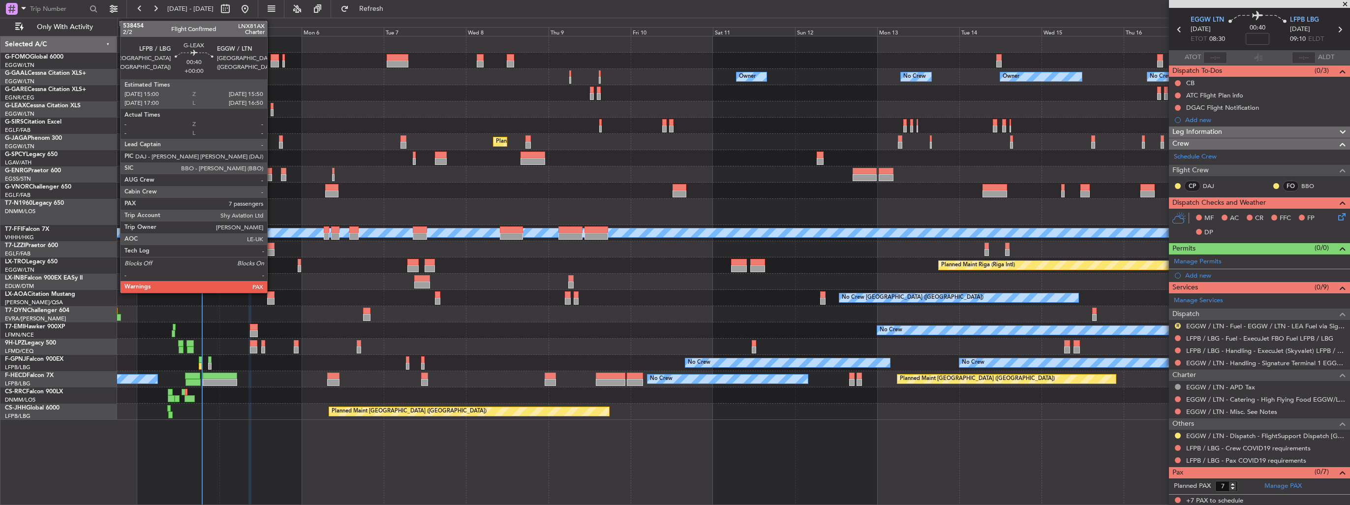
click at [272, 108] on div at bounding box center [272, 106] width 3 height 7
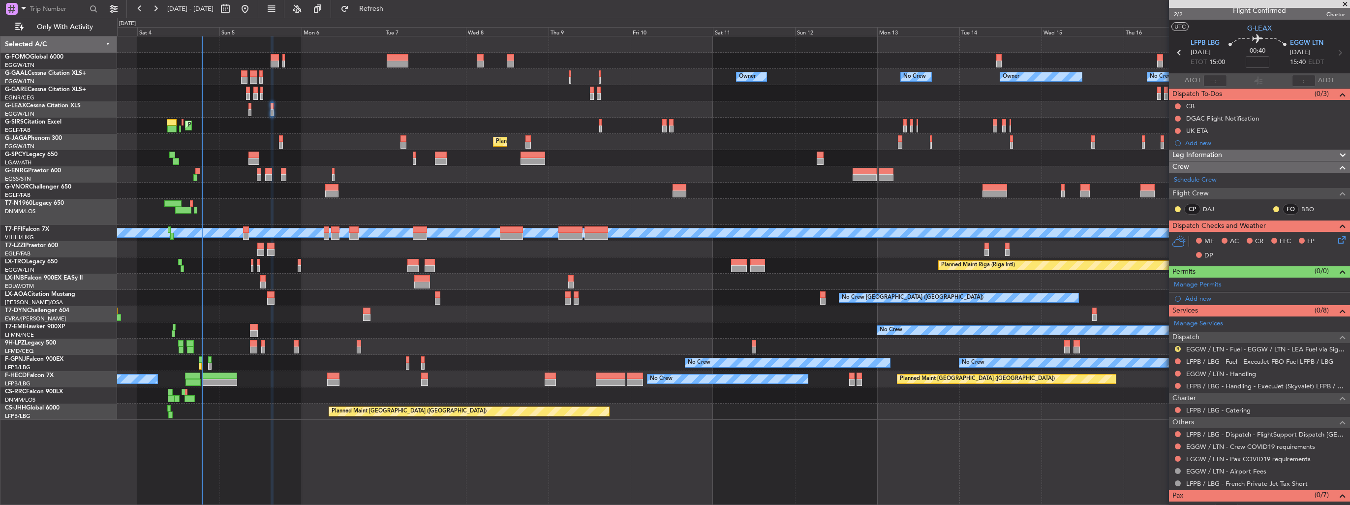
scroll to position [0, 0]
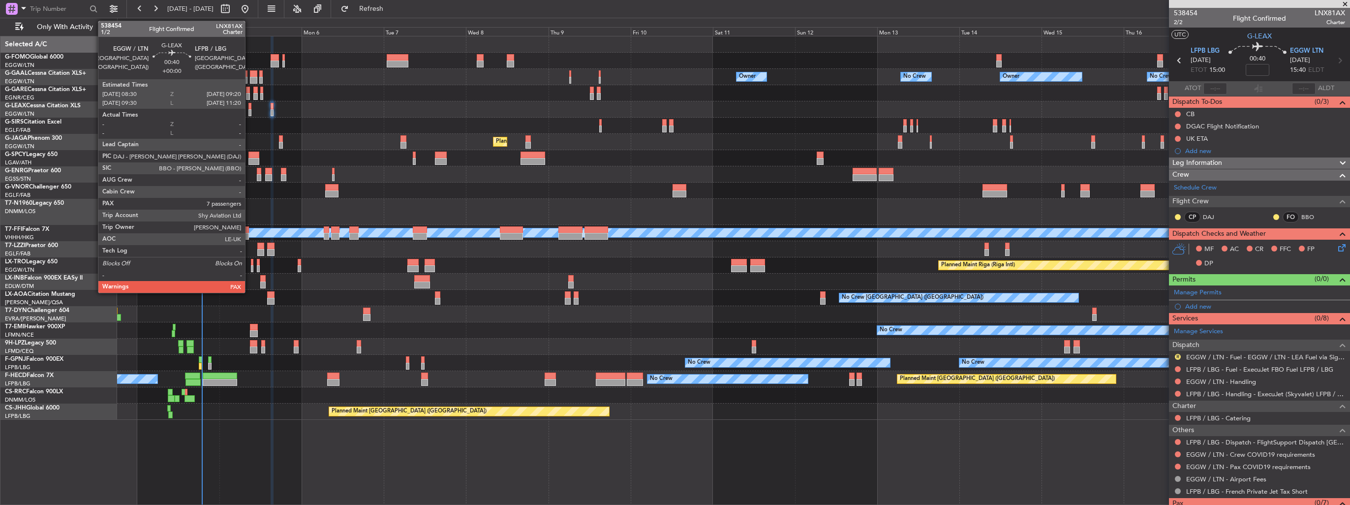
click at [249, 109] on div at bounding box center [249, 112] width 3 height 7
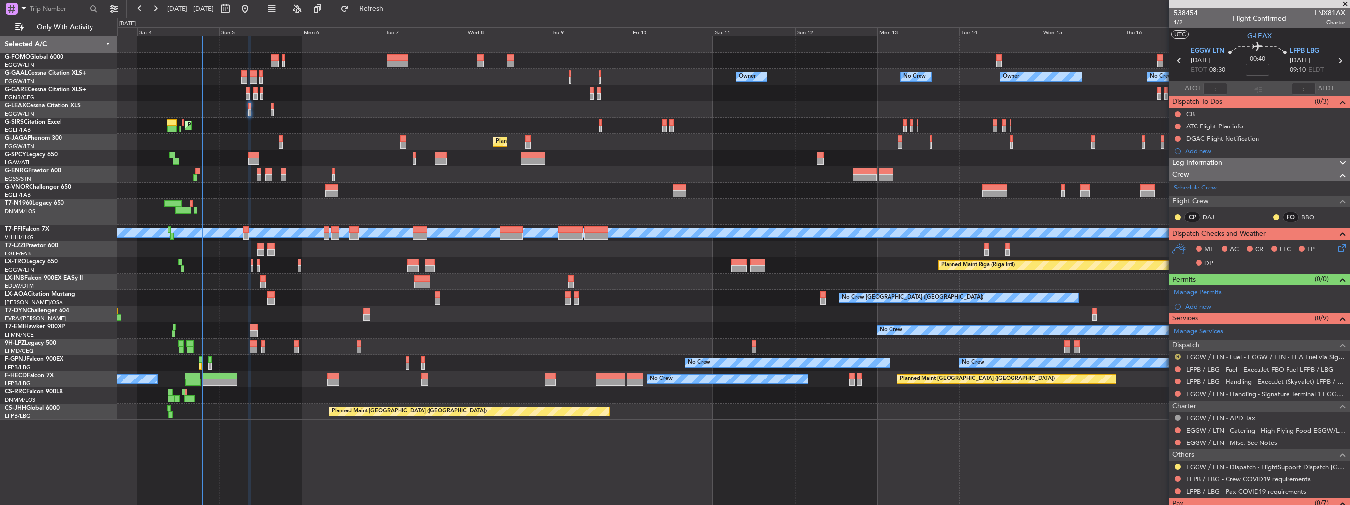
click at [1177, 355] on button "R" at bounding box center [1178, 357] width 6 height 6
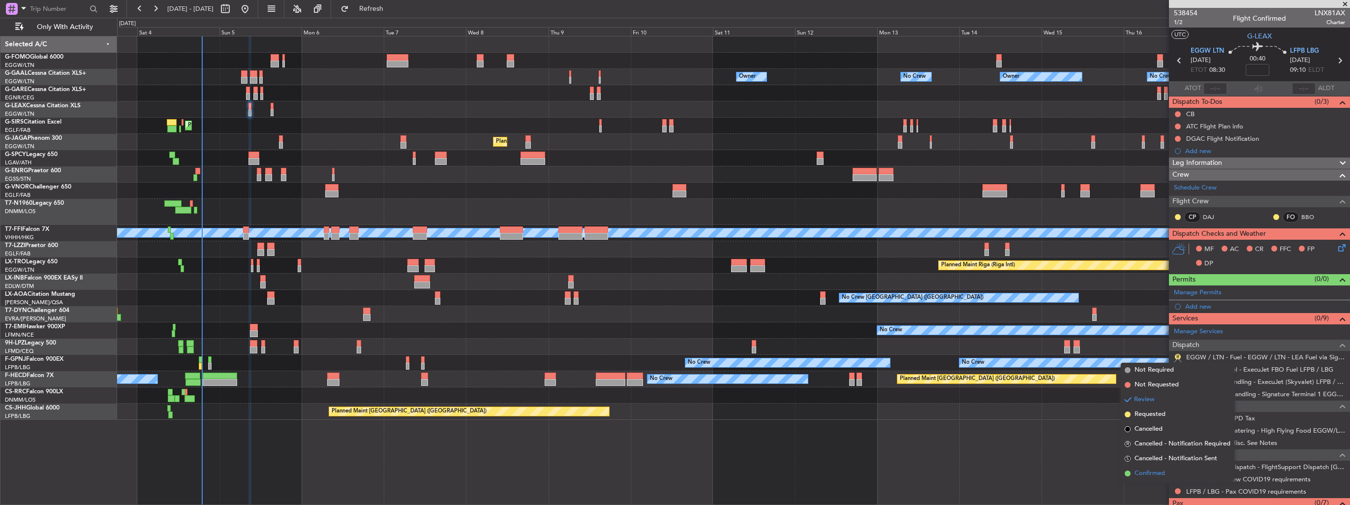
click at [1147, 473] on span "Confirmed" at bounding box center [1149, 473] width 30 height 10
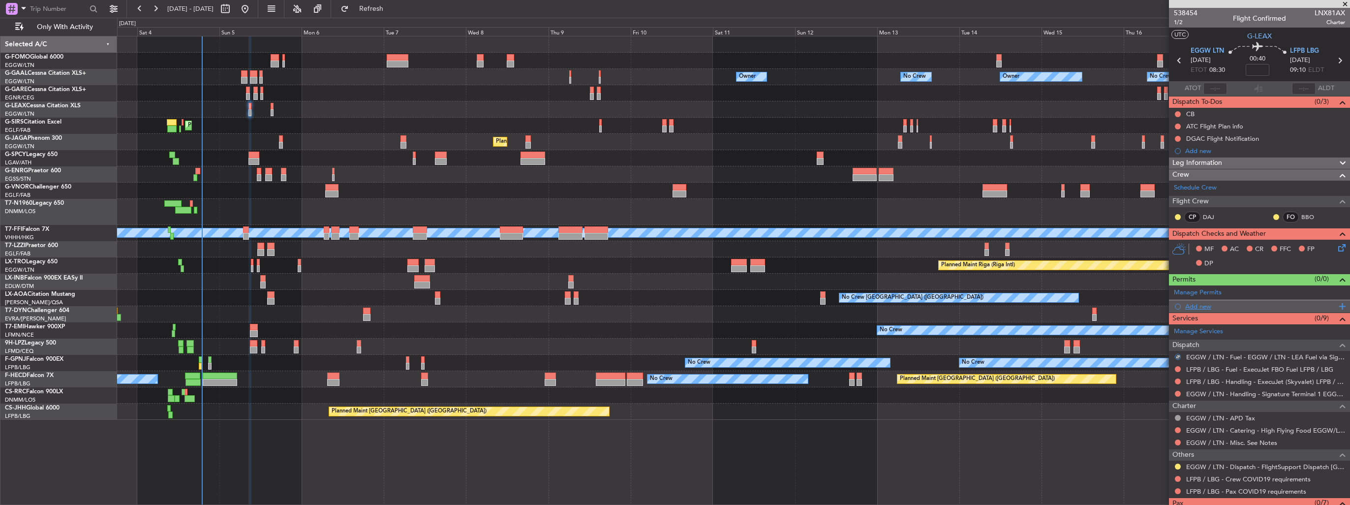
click at [1200, 305] on div "Add new" at bounding box center [1260, 306] width 151 height 8
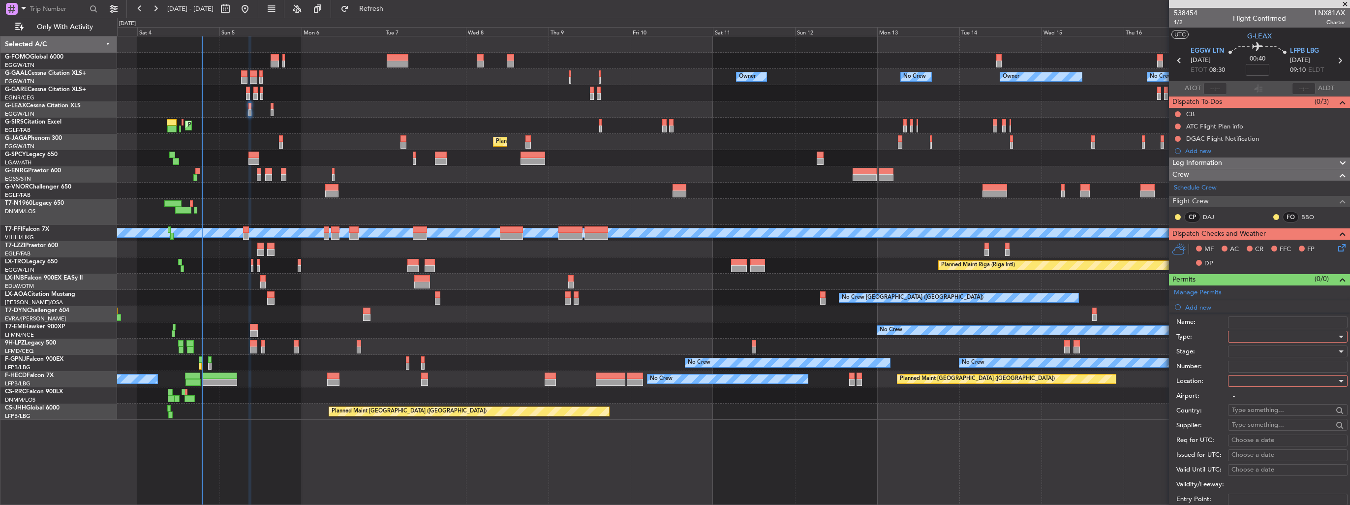
click at [1282, 337] on div at bounding box center [1284, 336] width 105 height 15
click at [1285, 434] on span "Slot" at bounding box center [1283, 429] width 103 height 15
click at [1294, 382] on div at bounding box center [1284, 380] width 105 height 15
click at [1286, 400] on span "Departure" at bounding box center [1283, 400] width 103 height 15
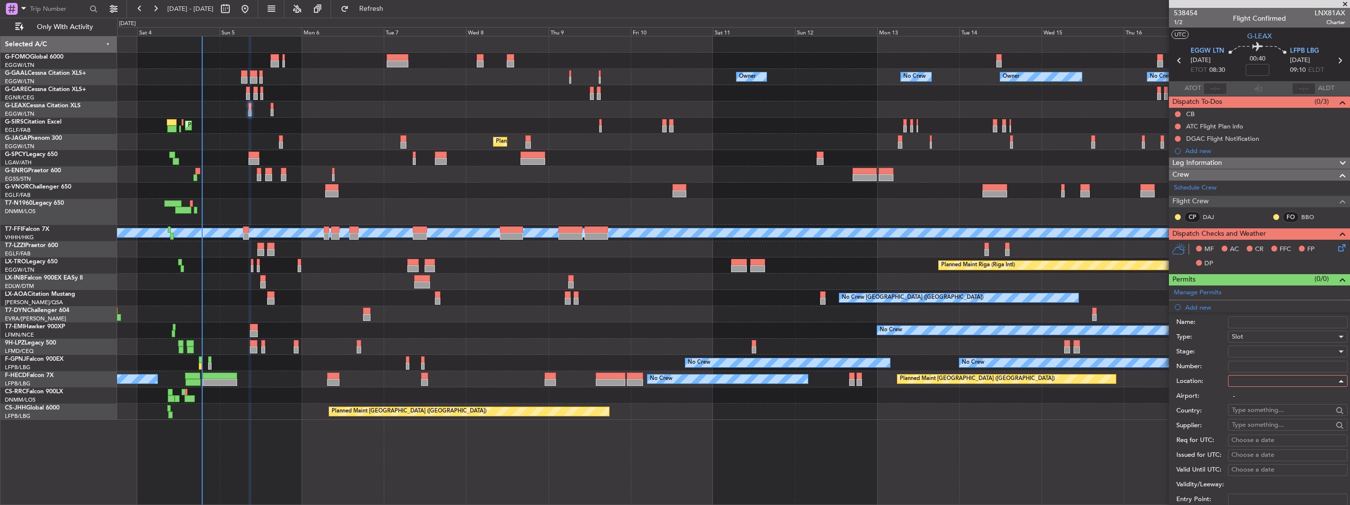
type input "EGGW / LTN"
click at [1286, 353] on div at bounding box center [1284, 351] width 105 height 15
click at [1281, 410] on span "Requested" at bounding box center [1283, 414] width 103 height 15
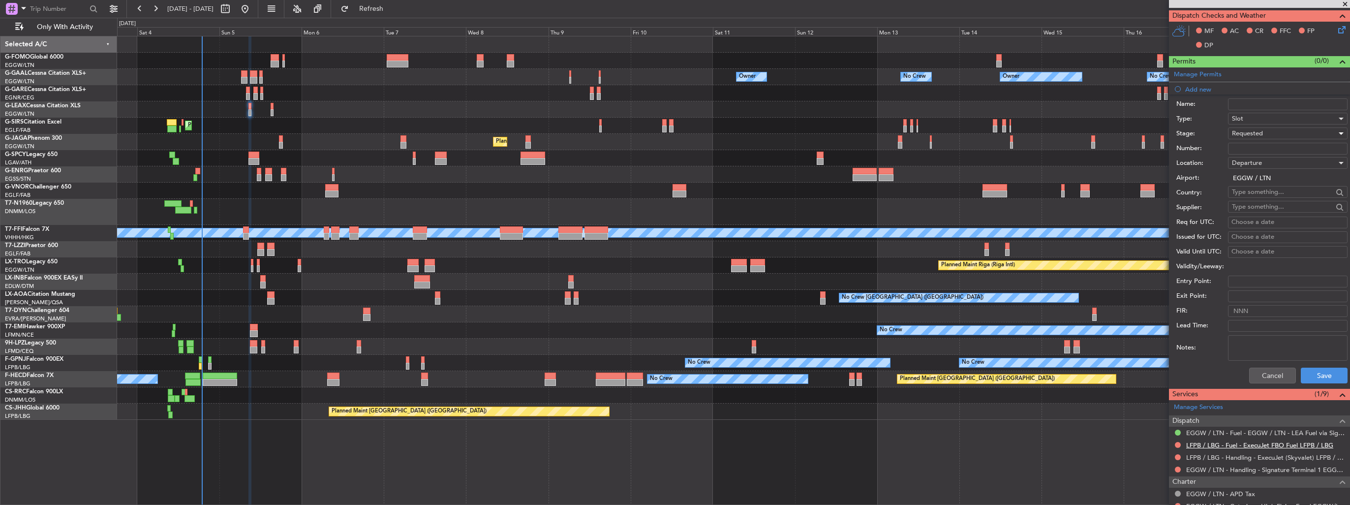
scroll to position [325, 0]
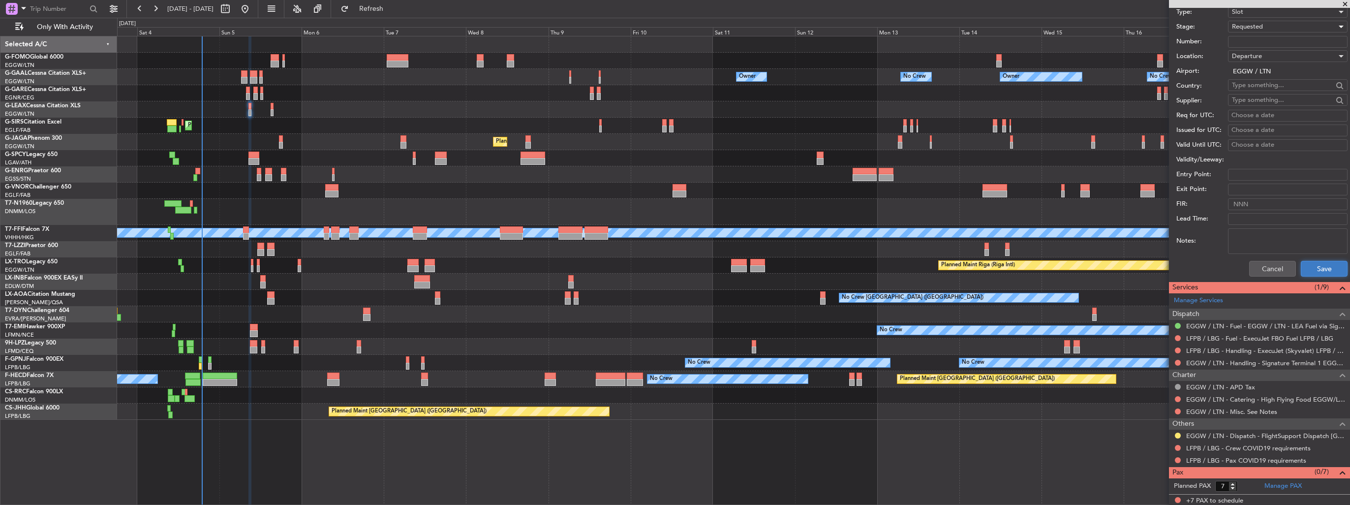
click at [1312, 268] on button "Save" at bounding box center [1324, 269] width 47 height 16
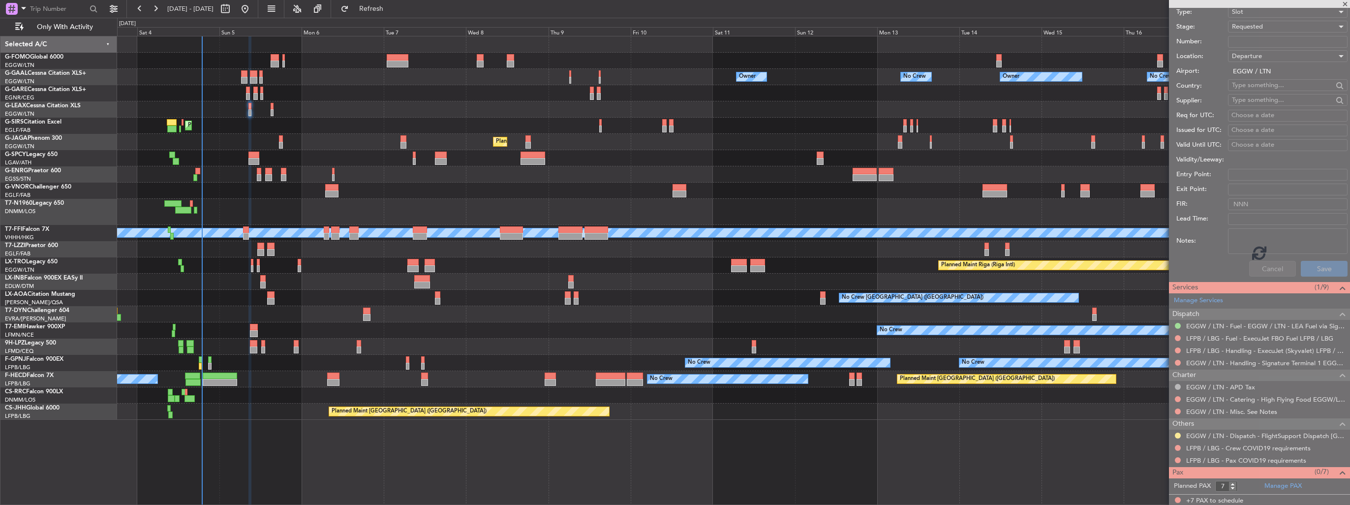
scroll to position [43, 0]
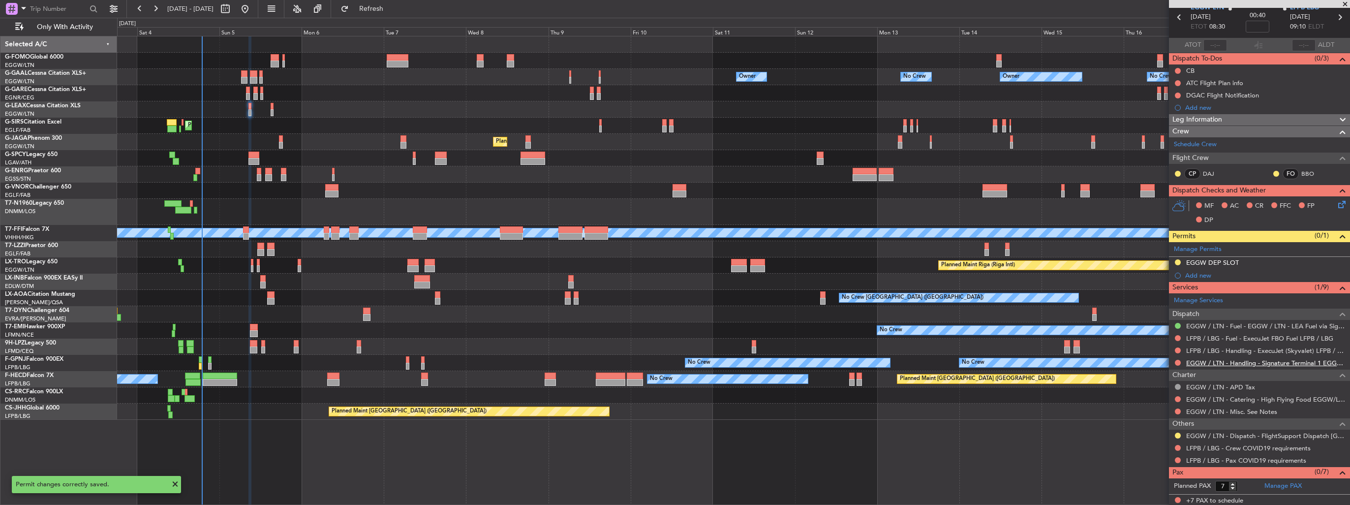
click at [1196, 363] on link "EGGW / LTN - Handling - Signature Terminal 1 EGGW / LTN" at bounding box center [1265, 363] width 159 height 8
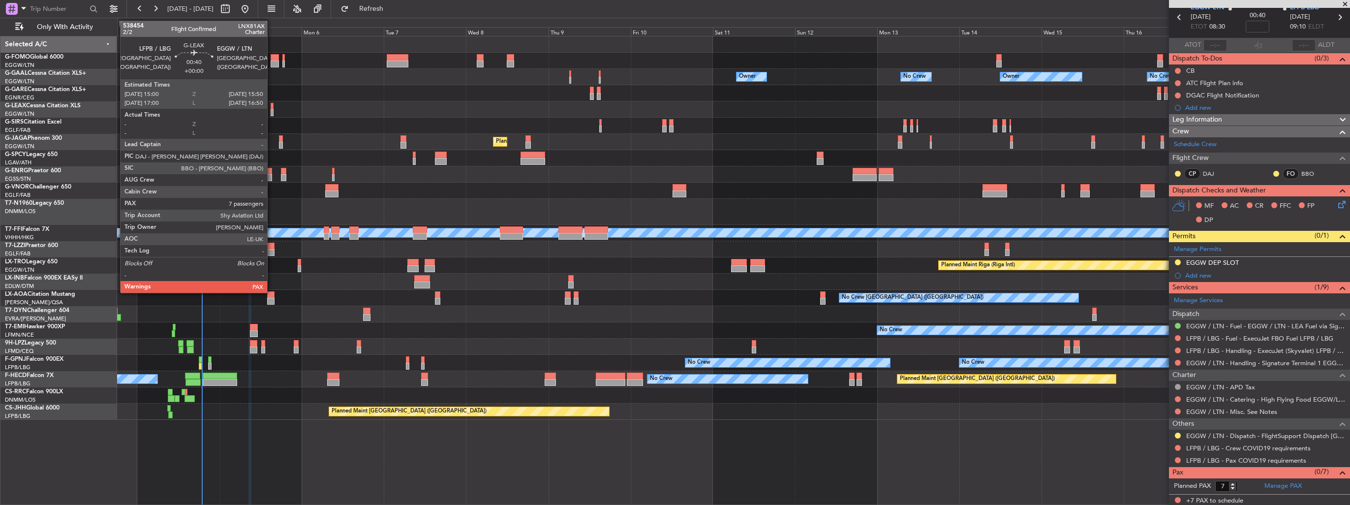
click at [272, 111] on div at bounding box center [272, 112] width 3 height 7
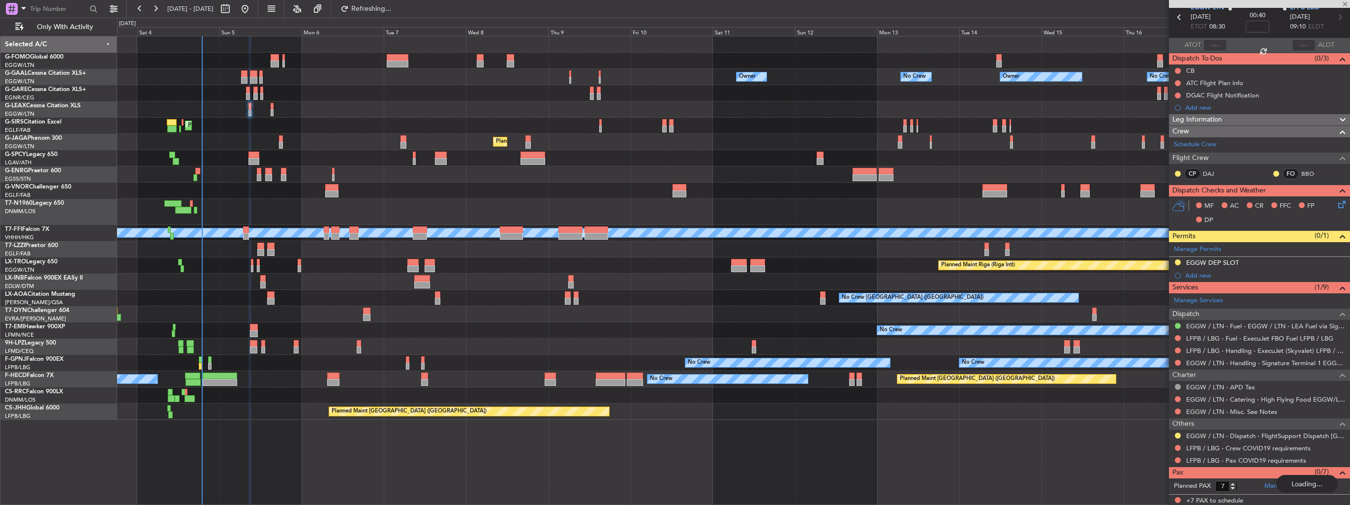
scroll to position [0, 0]
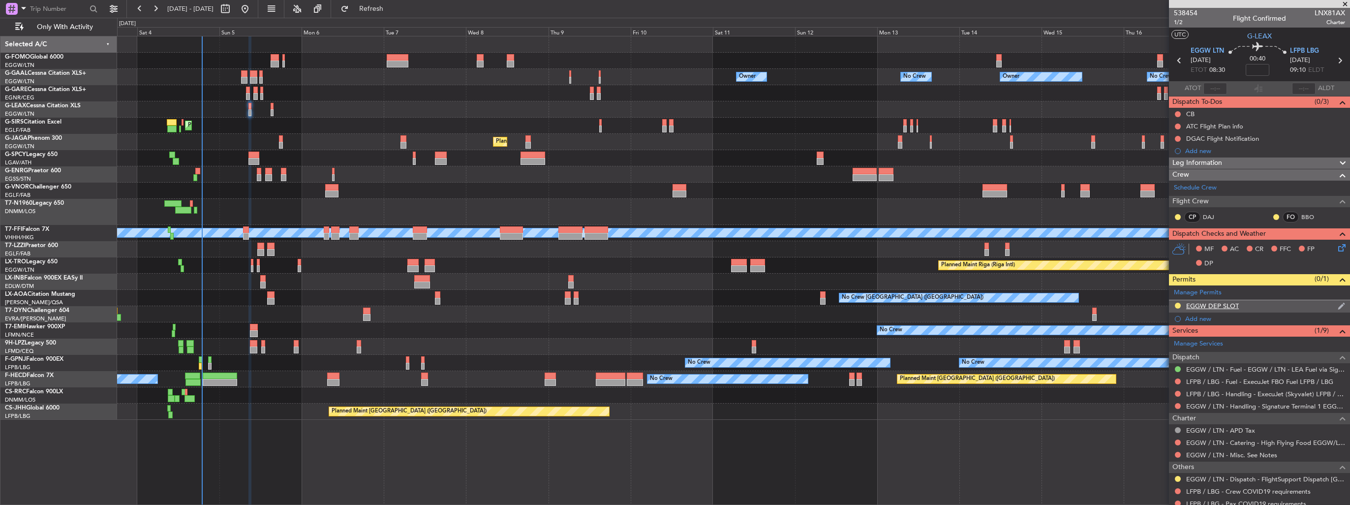
click at [1329, 304] on div "EGGW DEP SLOT" at bounding box center [1259, 306] width 181 height 12
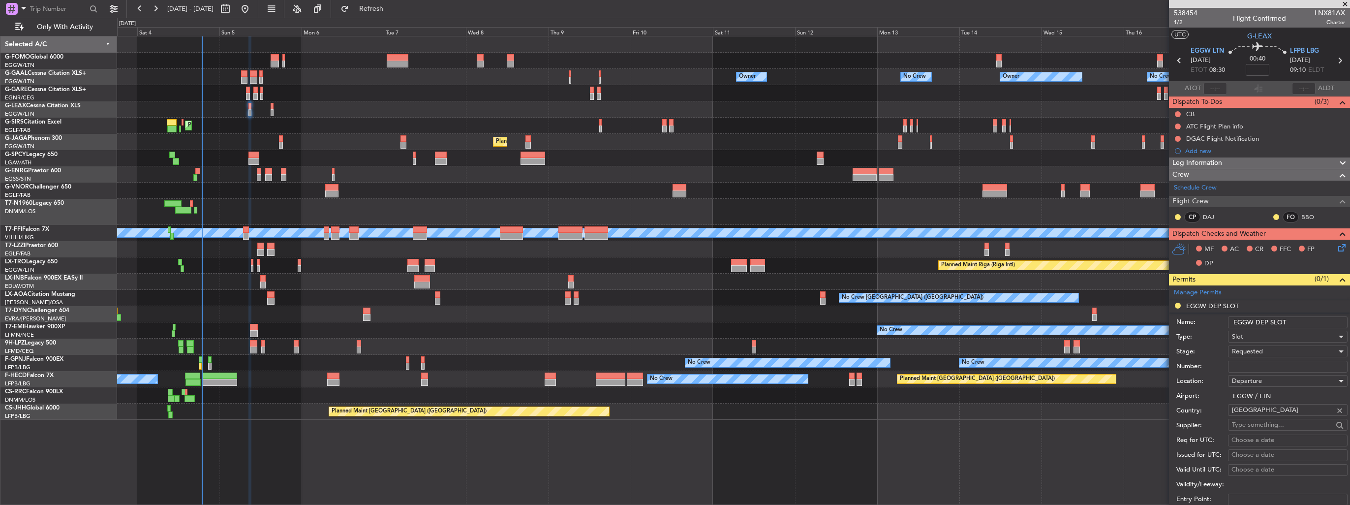
click at [1302, 319] on input "EGGW DEP SLOT" at bounding box center [1288, 322] width 120 height 12
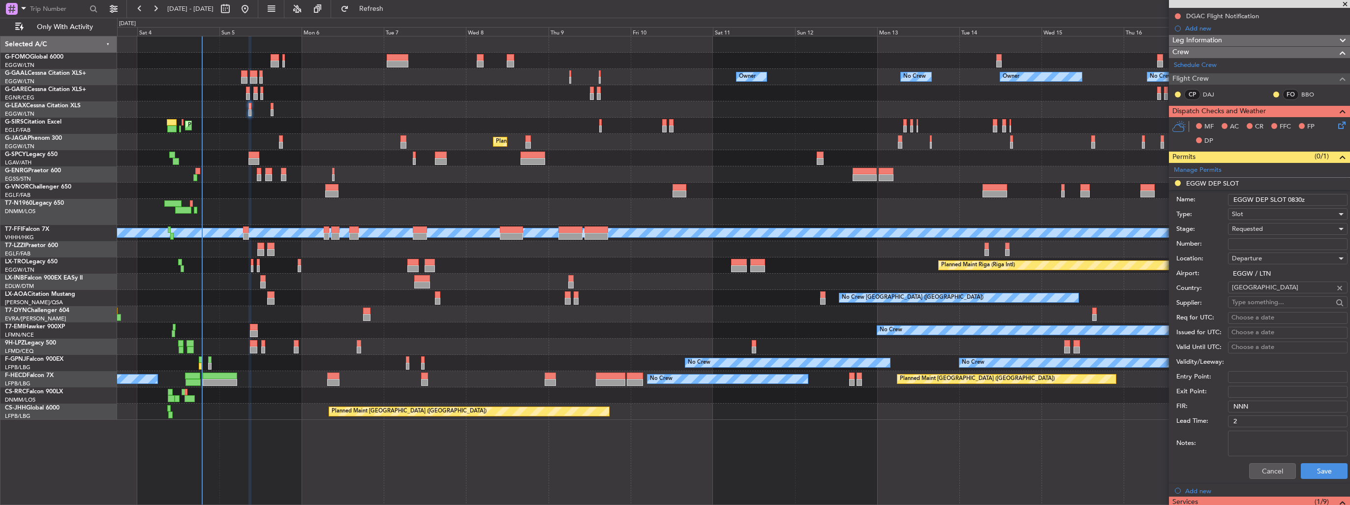
scroll to position [246, 0]
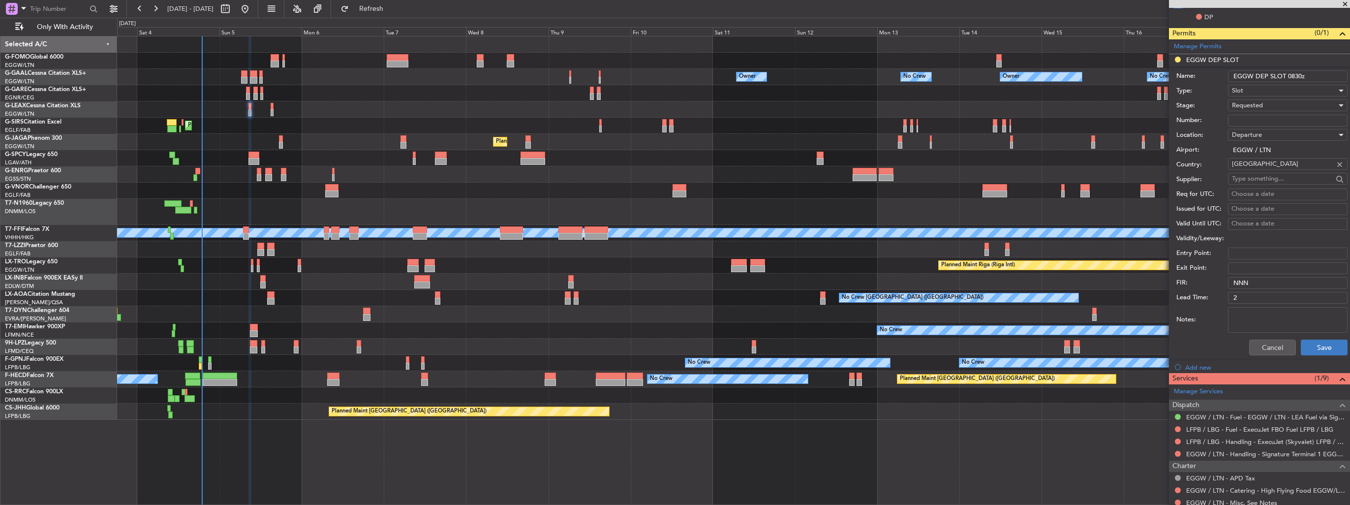
type input "EGGW DEP SLOT 0830z"
click at [1302, 342] on button "Save" at bounding box center [1324, 347] width 47 height 16
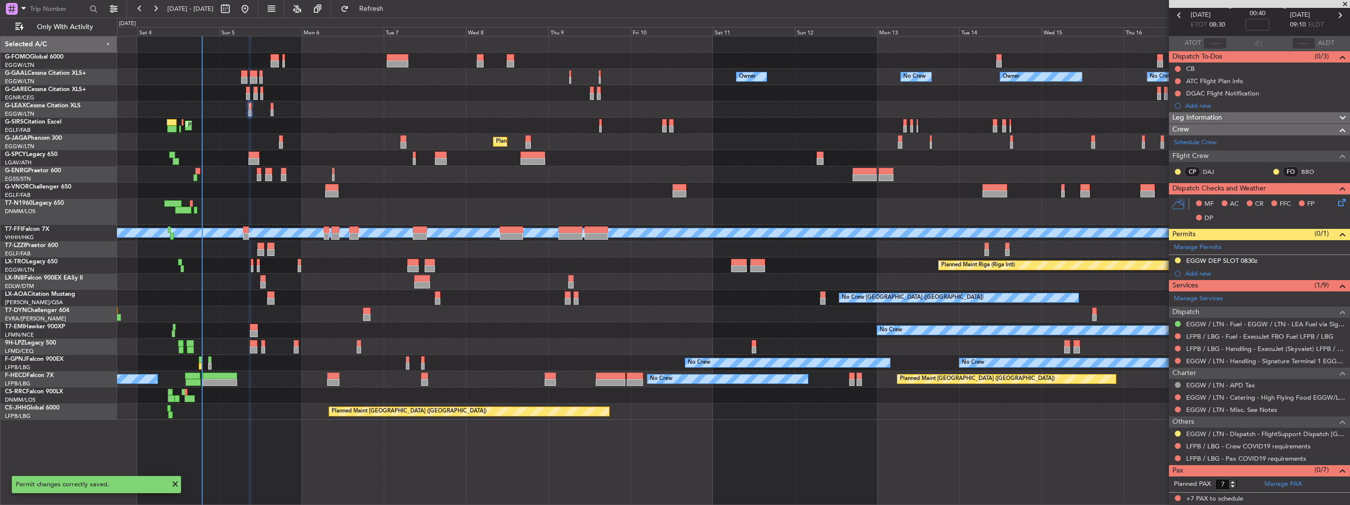
scroll to position [43, 0]
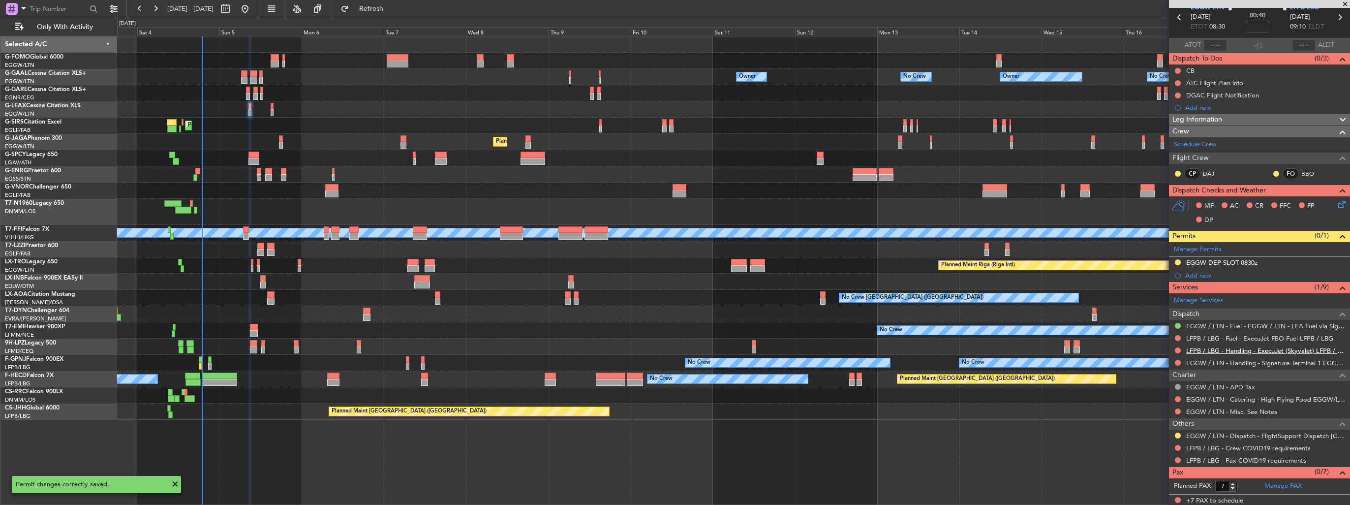
click at [1214, 348] on link "LFPB / LBG - Handling - ExecuJet (Skyvalet) LFPB / LBG" at bounding box center [1265, 350] width 159 height 8
click at [1231, 350] on link "LFPB / LBG - Handling - ExecuJet (Skyvalet) LFPB / LBG" at bounding box center [1265, 350] width 159 height 8
click at [386, 11] on span "Refresh" at bounding box center [371, 8] width 41 height 7
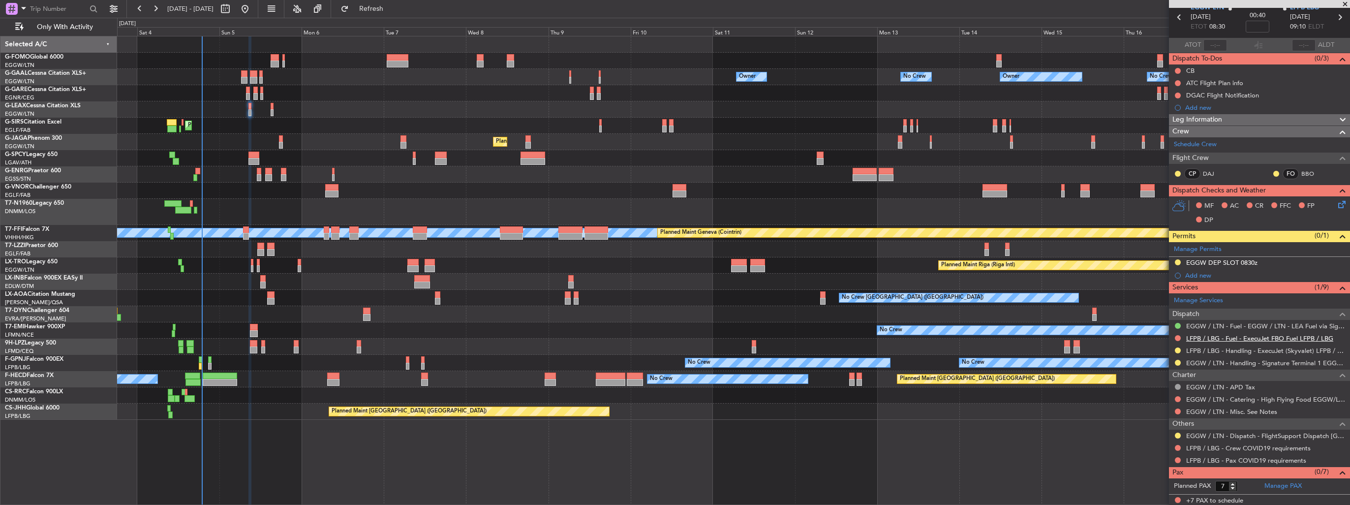
click at [1229, 337] on link "LFPB / LBG - Fuel - ExecuJet FBO Fuel LFPB / LBG" at bounding box center [1259, 338] width 147 height 8
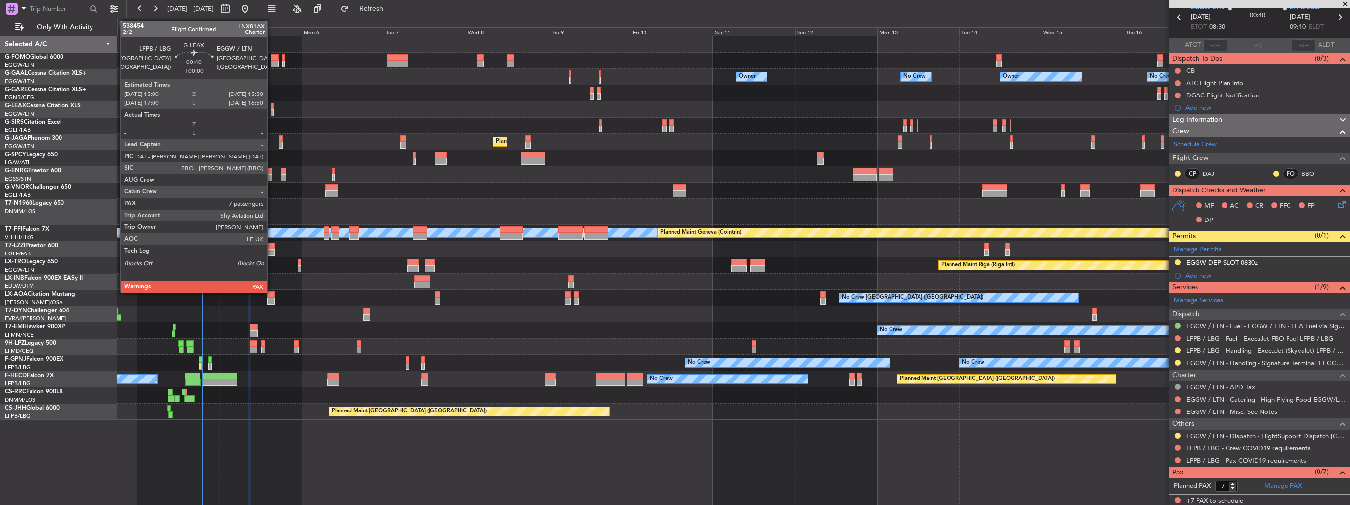
click at [272, 109] on div at bounding box center [272, 112] width 3 height 7
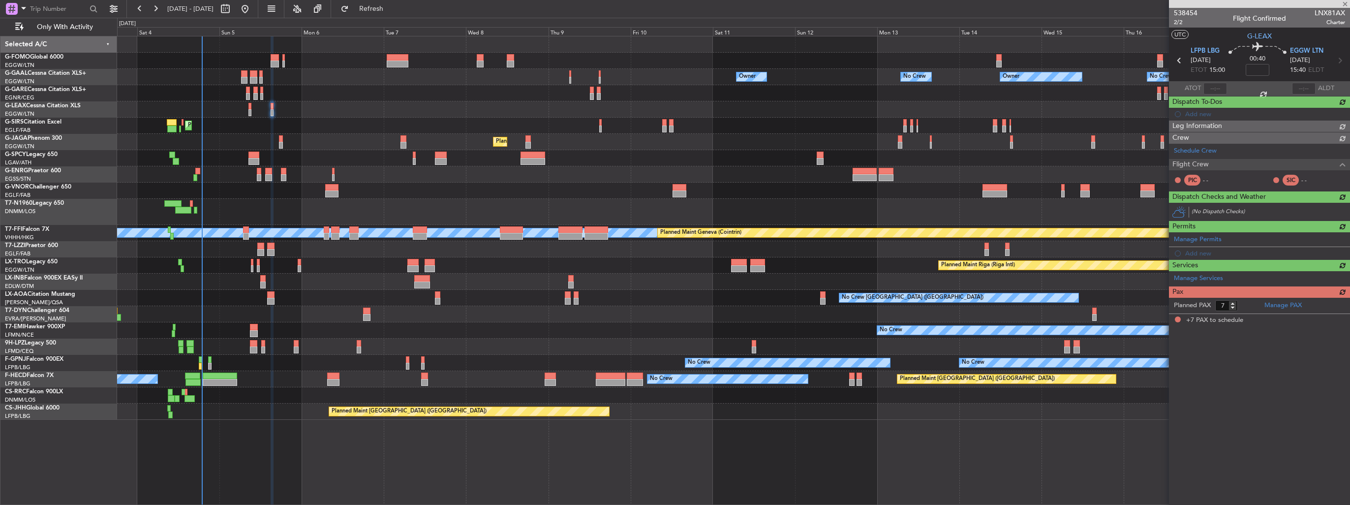
scroll to position [0, 0]
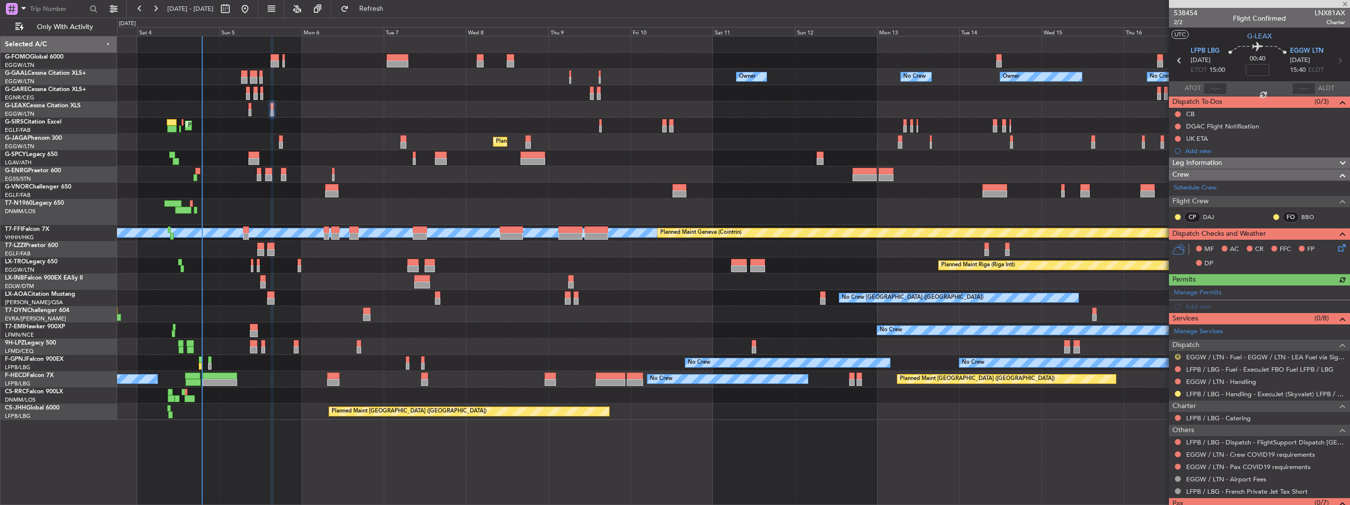
click at [1177, 354] on button "R" at bounding box center [1178, 357] width 6 height 6
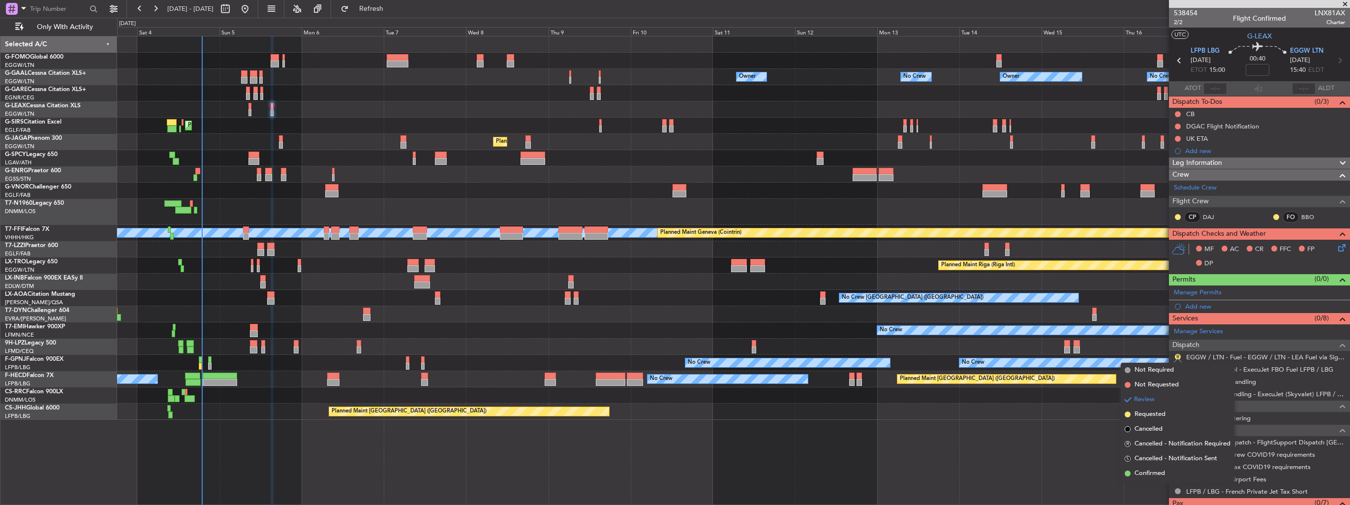
drag, startPoint x: 1157, startPoint y: 370, endPoint x: 1157, endPoint y: 344, distance: 26.1
click at [1157, 369] on span "Not Required" at bounding box center [1153, 370] width 39 height 10
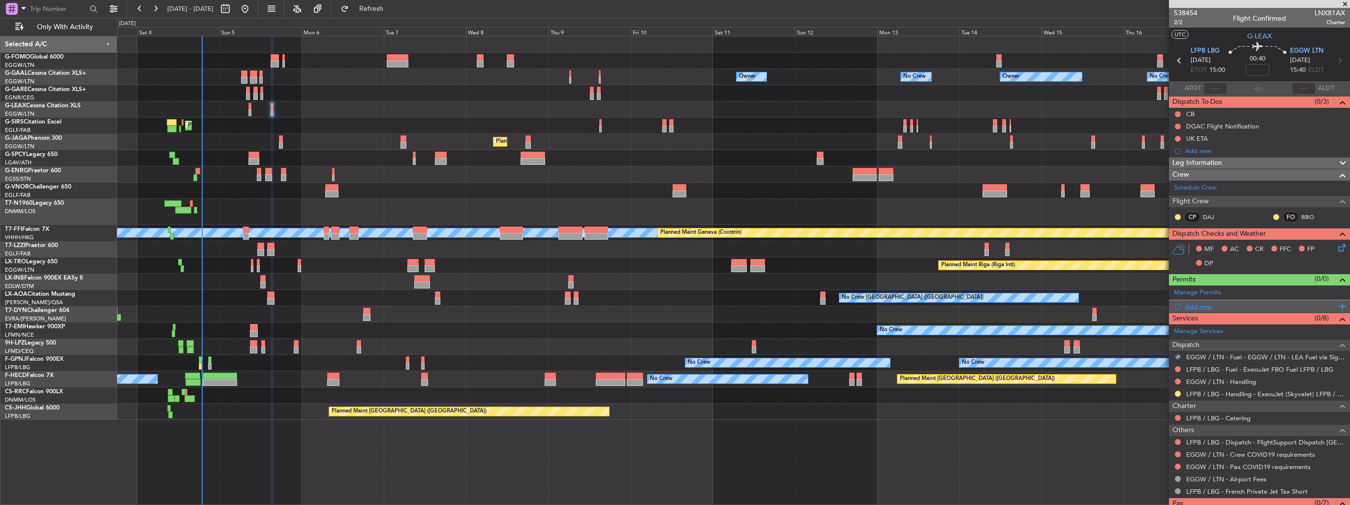
click at [1195, 304] on div "Add new" at bounding box center [1260, 306] width 151 height 8
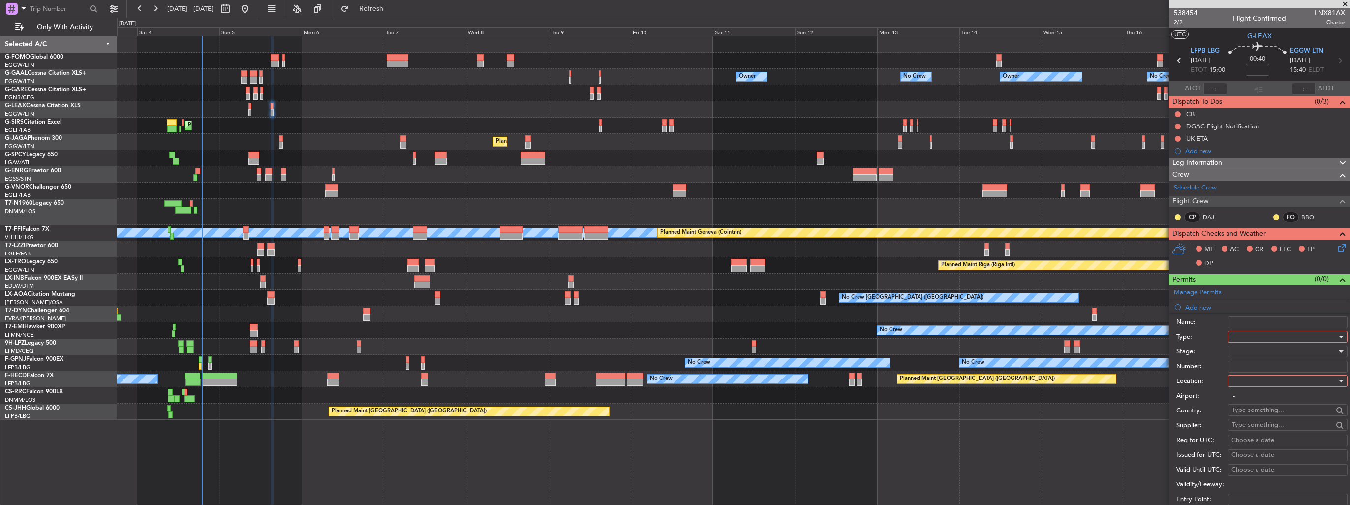
click at [1254, 336] on div at bounding box center [1284, 336] width 105 height 15
click at [1272, 429] on span "Slot" at bounding box center [1283, 429] width 103 height 15
click at [1278, 377] on div at bounding box center [1284, 380] width 105 height 15
click at [1276, 424] on span "Arrival" at bounding box center [1283, 429] width 103 height 15
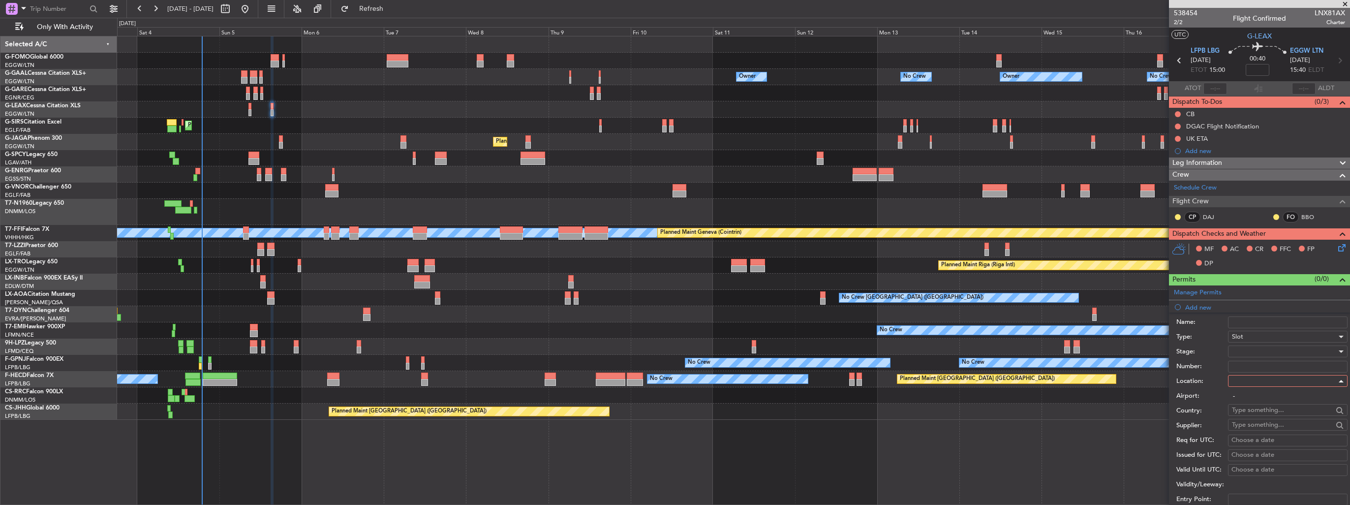
type input "EGGW / LTN"
click at [1271, 346] on div at bounding box center [1284, 351] width 105 height 15
click at [1281, 412] on span "Requested" at bounding box center [1283, 414] width 103 height 15
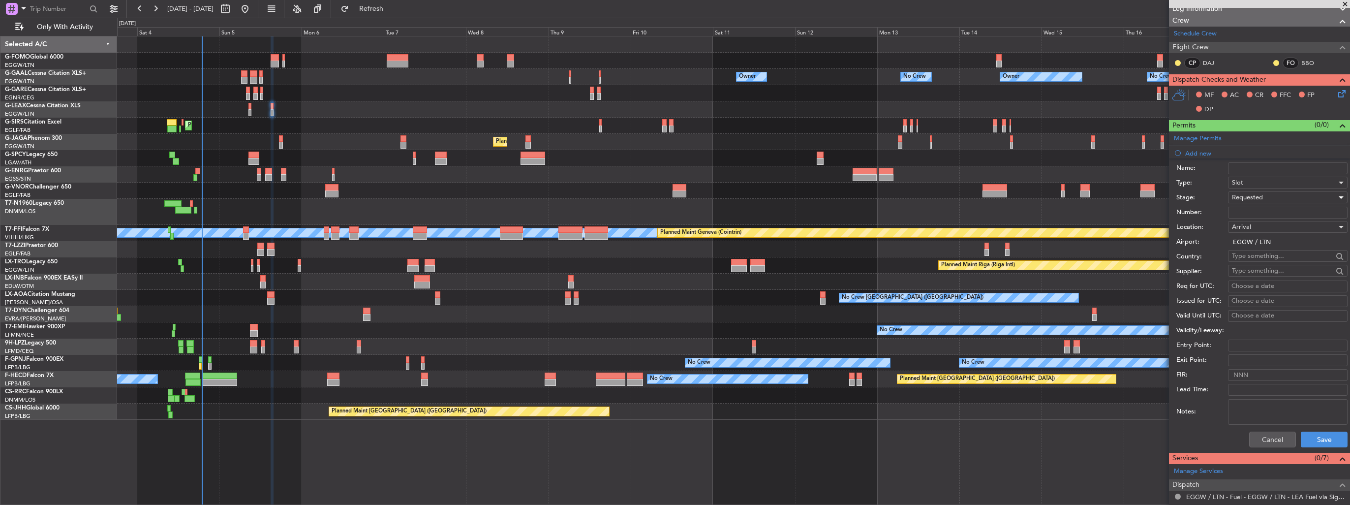
scroll to position [197, 0]
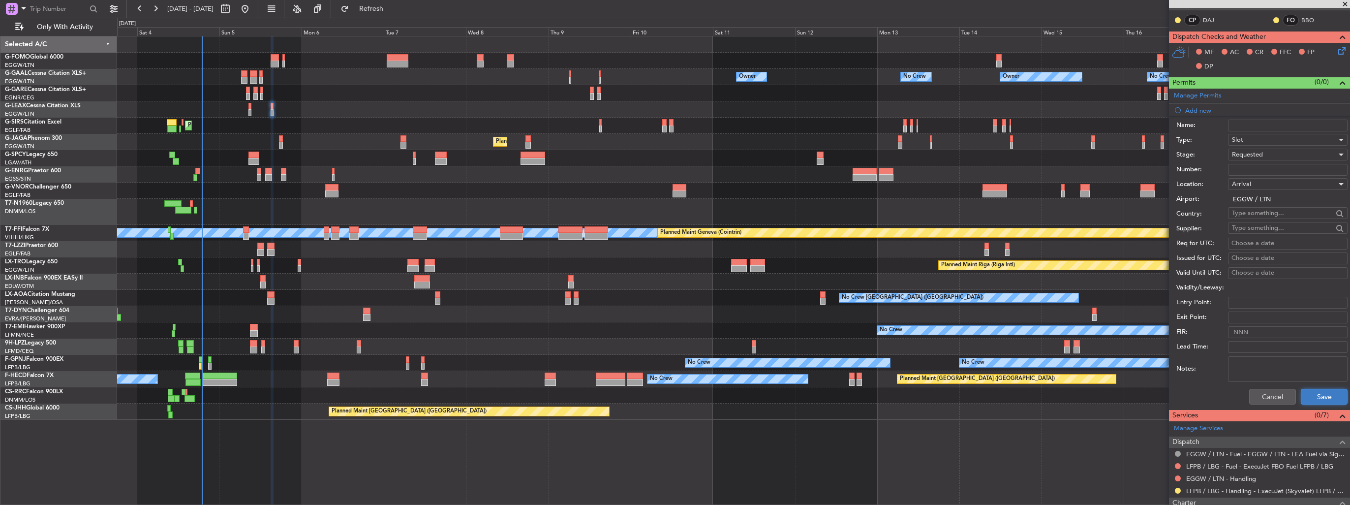
click at [1309, 396] on button "Save" at bounding box center [1324, 397] width 47 height 16
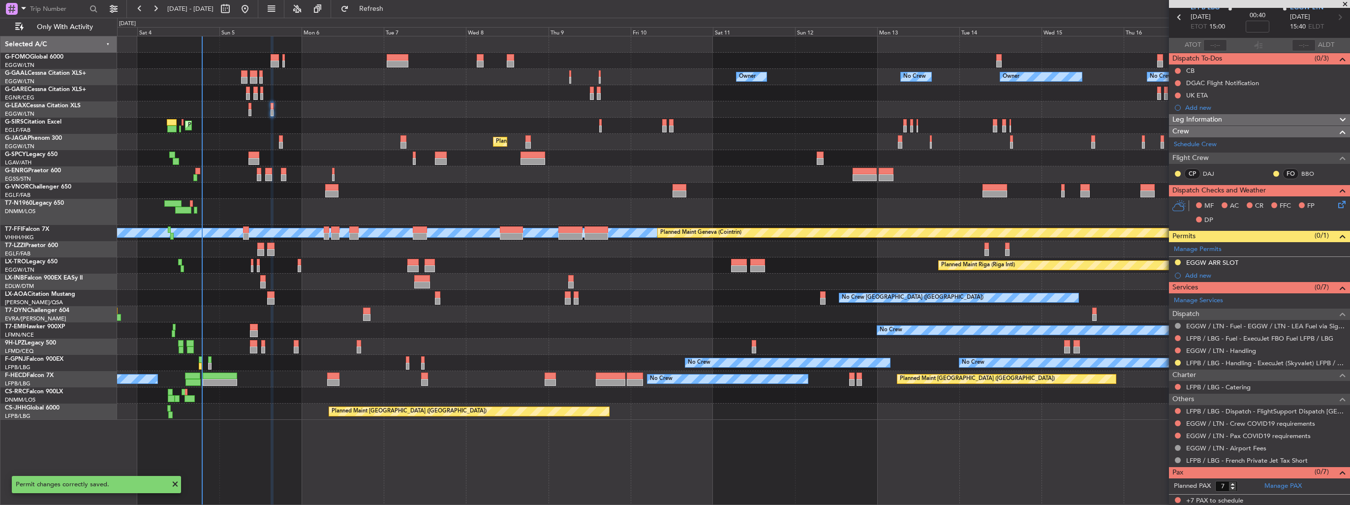
scroll to position [0, 0]
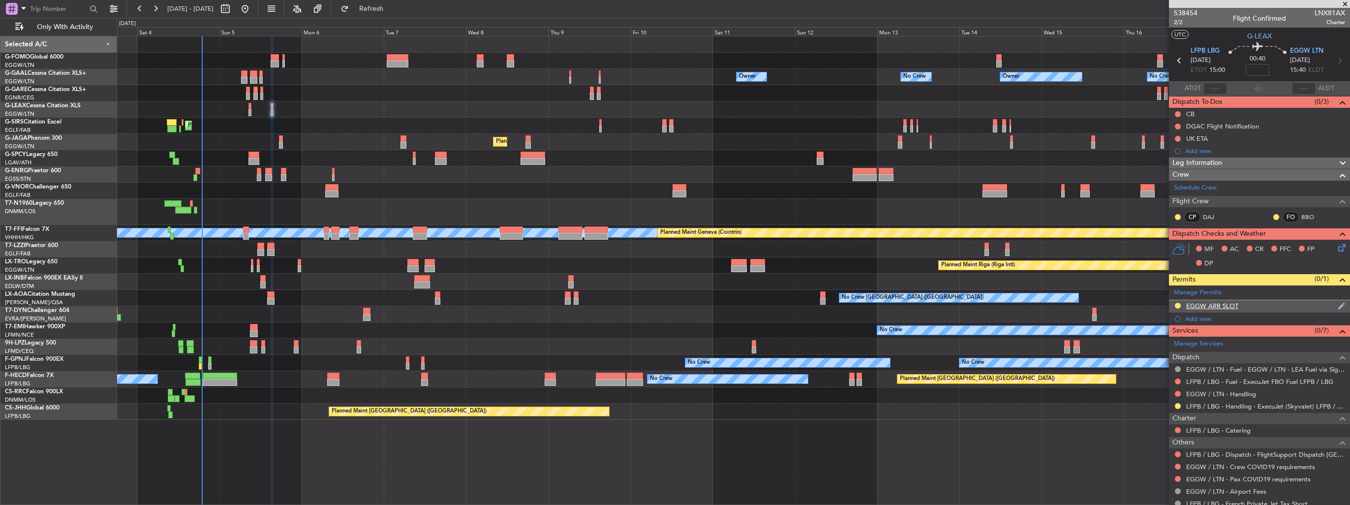
click at [1338, 305] on img at bounding box center [1341, 306] width 7 height 9
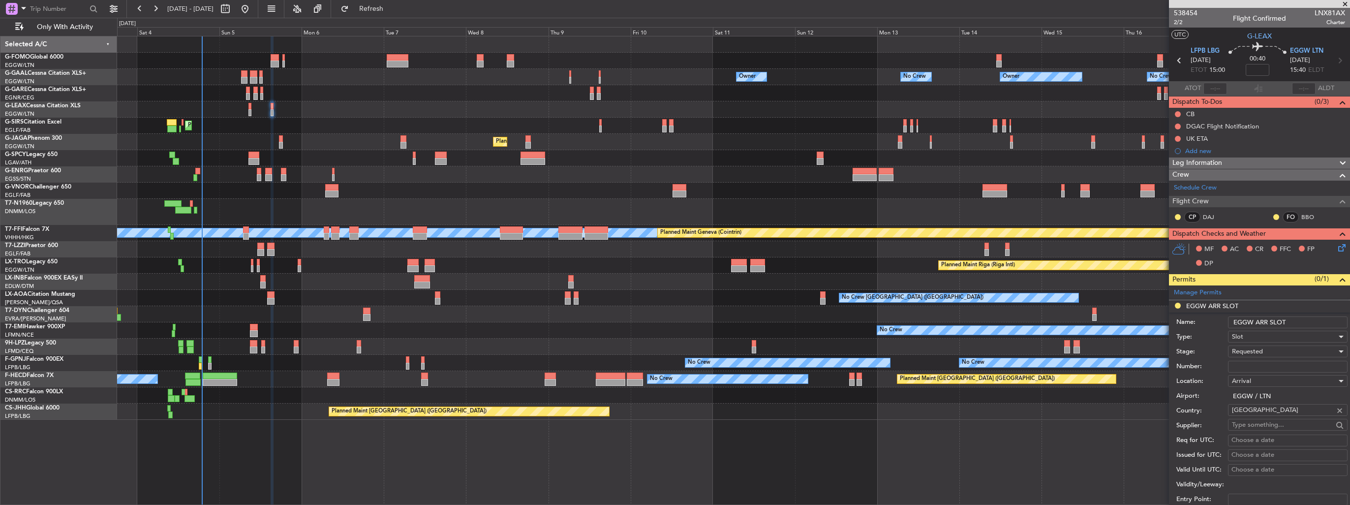
drag, startPoint x: 1314, startPoint y: 327, endPoint x: 1316, endPoint y: 320, distance: 7.6
click at [1315, 322] on div "Name: EGGW ARR SLOT" at bounding box center [1261, 322] width 171 height 15
click at [1316, 320] on input "EGGW ARR SLOT" at bounding box center [1288, 322] width 120 height 12
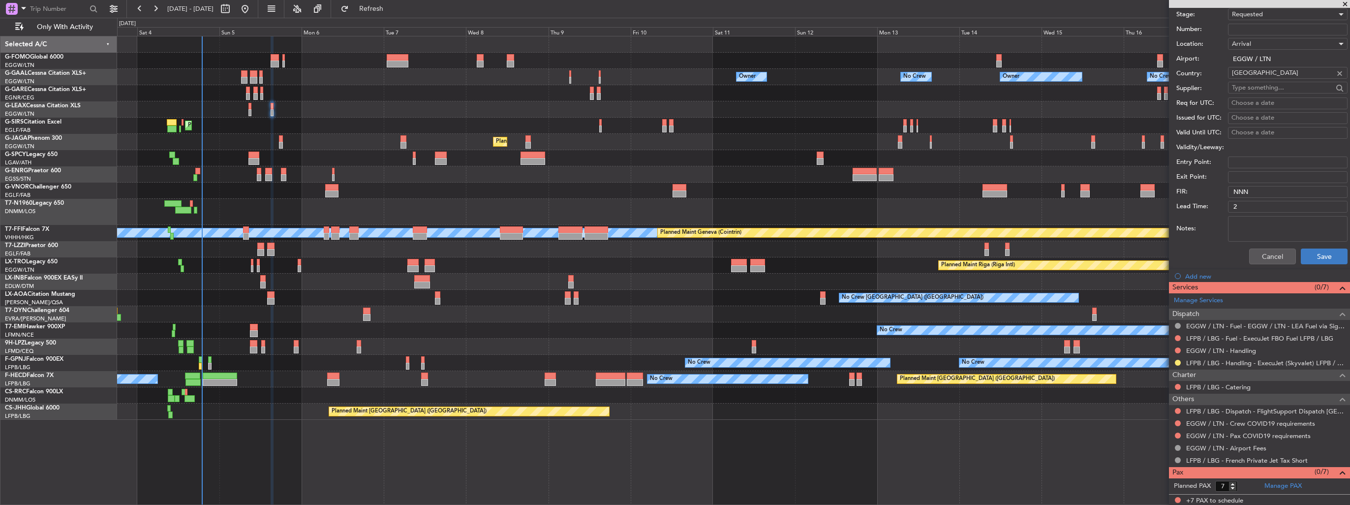
type input "EGGW ARR SLOT 1550z"
click at [1320, 256] on button "Save" at bounding box center [1324, 256] width 47 height 16
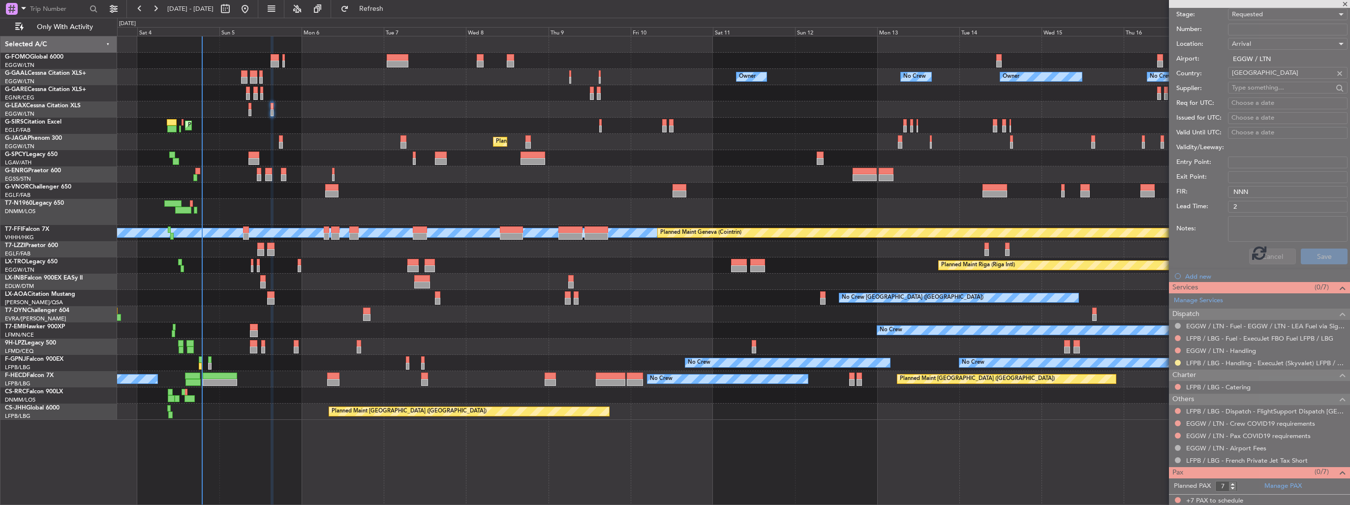
scroll to position [43, 0]
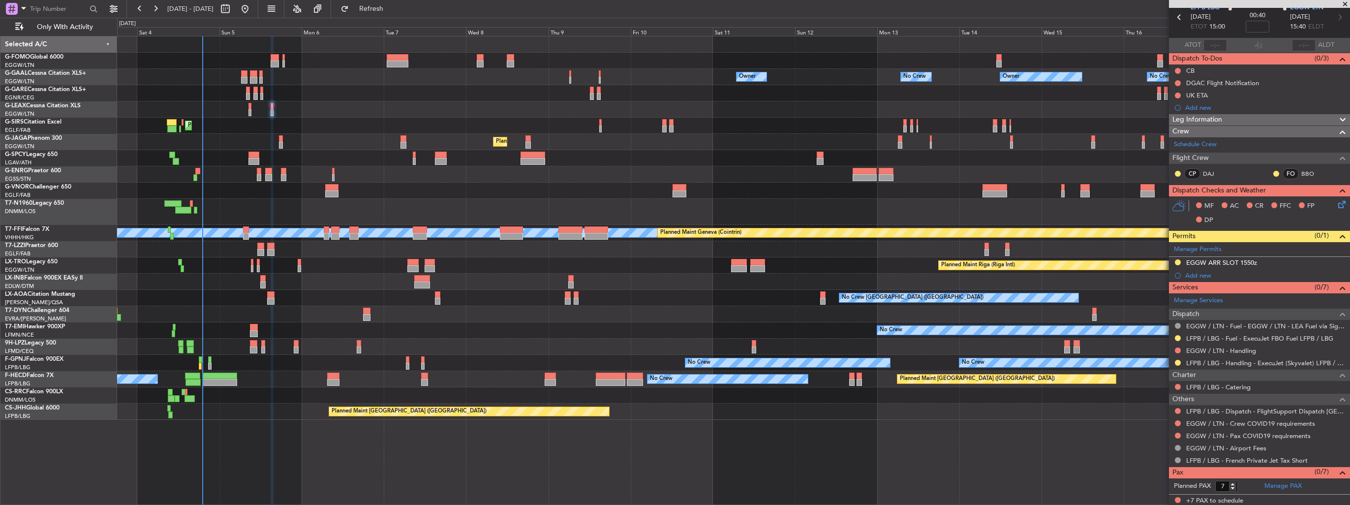
click at [198, 365] on div "No Crew No Crew No Crew No Crew Planned Maint Paris (Le Bourget)" at bounding box center [733, 363] width 1232 height 16
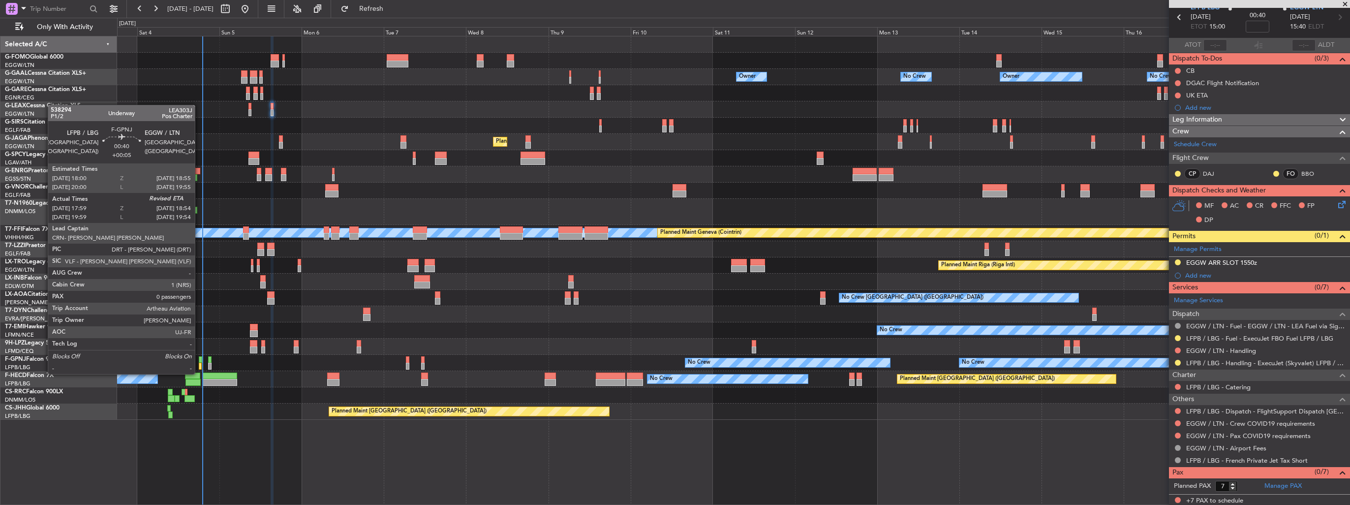
click at [199, 364] on div at bounding box center [200, 366] width 3 height 7
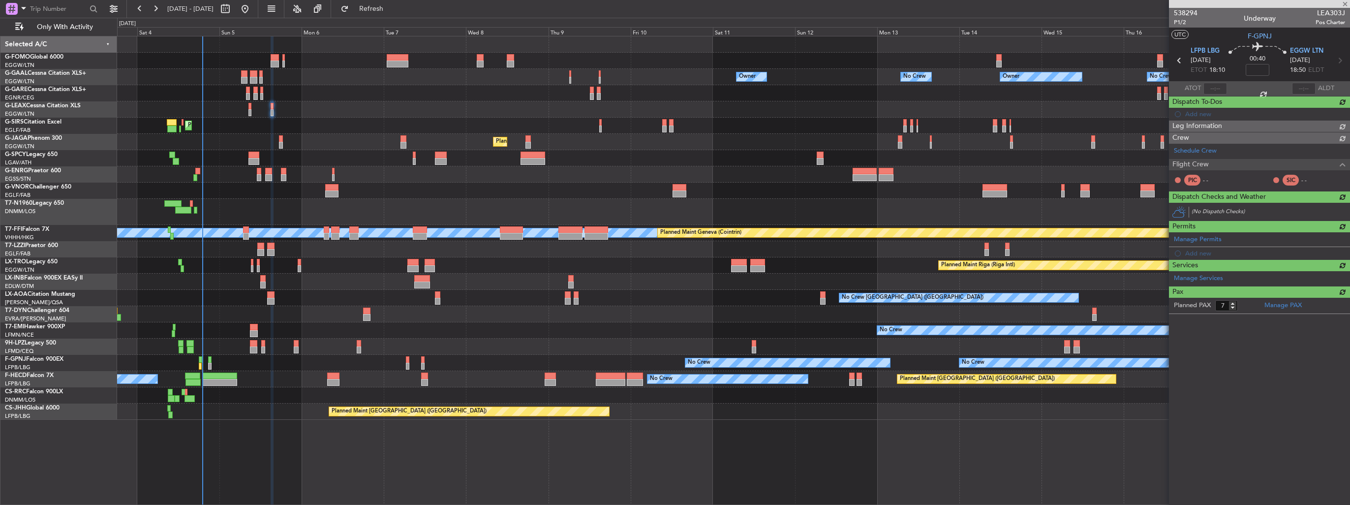
type input "+00:05"
type input "18:09"
type input "0"
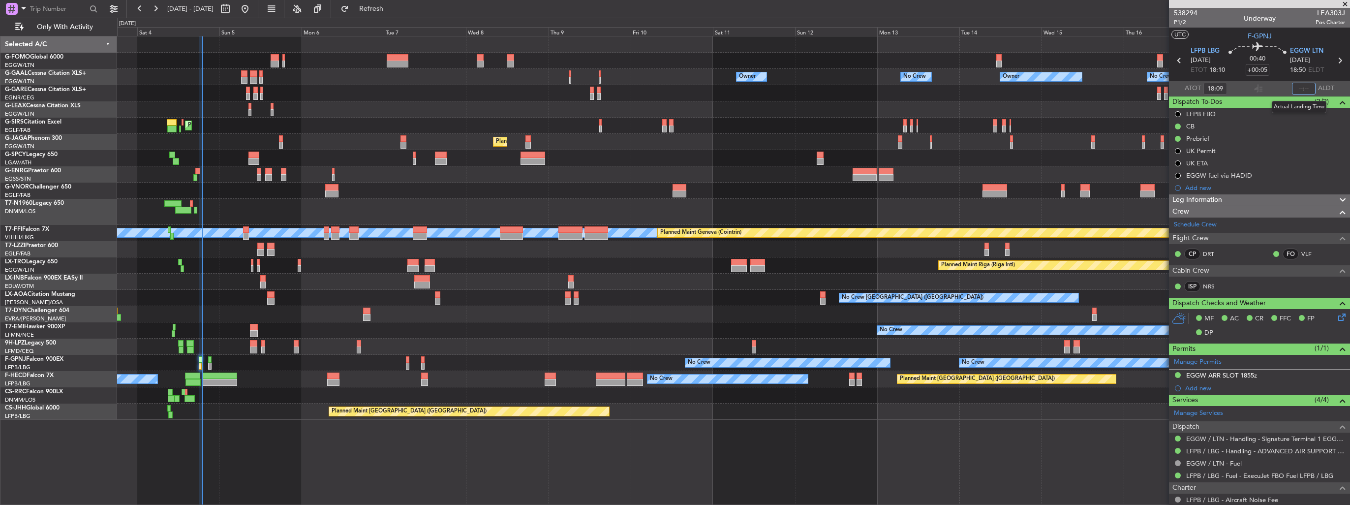
click at [1298, 88] on input "text" at bounding box center [1304, 89] width 24 height 12
type input "18:57"
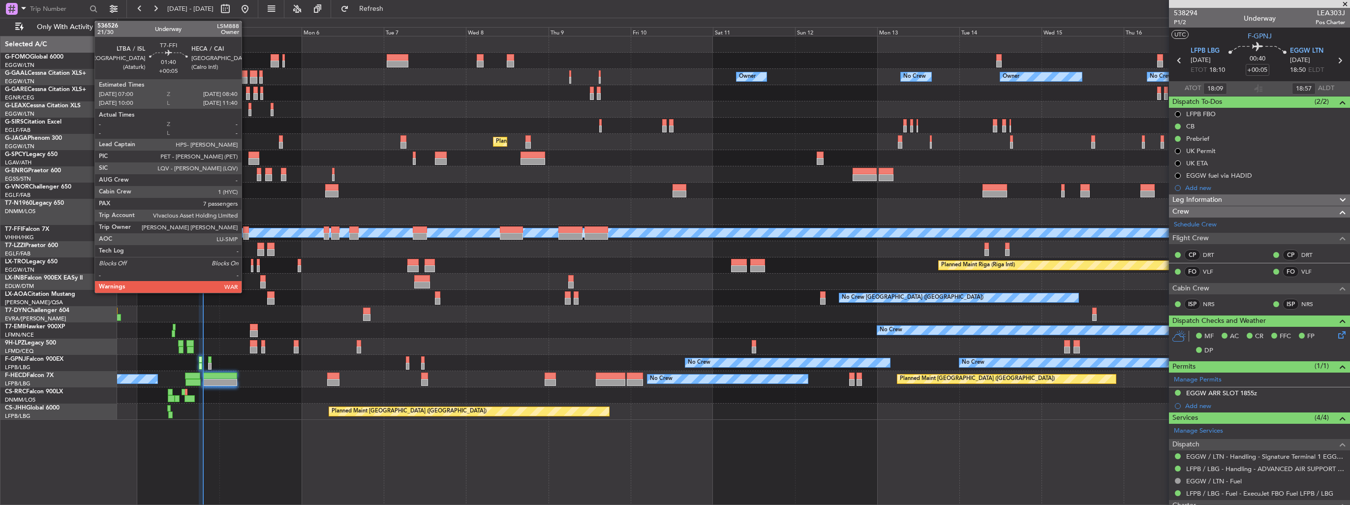
click at [246, 233] on div at bounding box center [246, 236] width 6 height 7
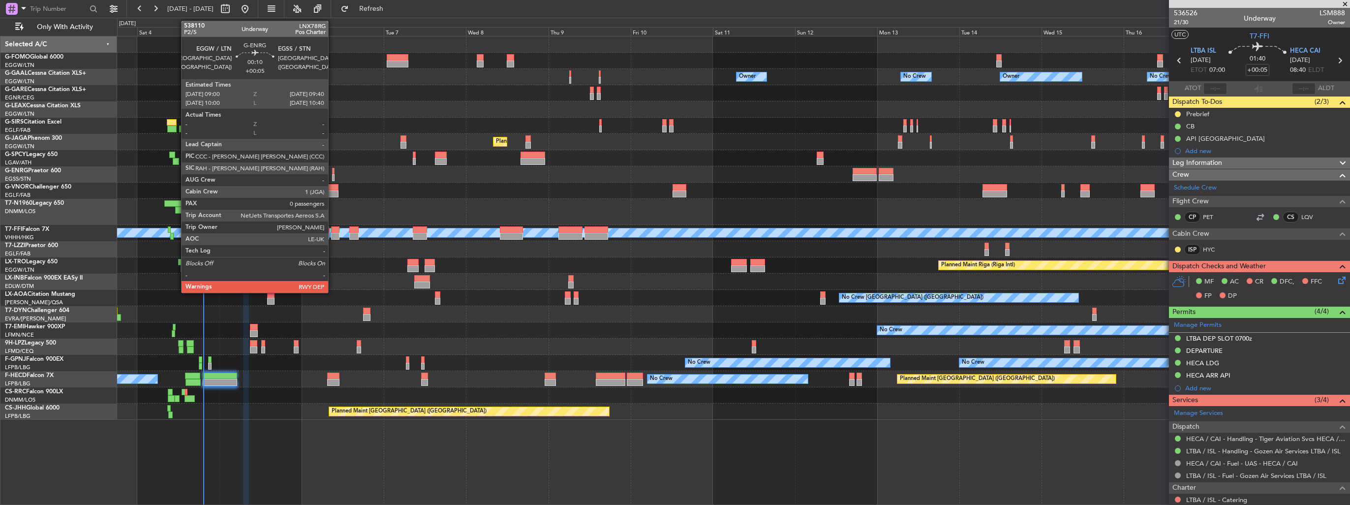
click at [333, 172] on div at bounding box center [333, 171] width 2 height 7
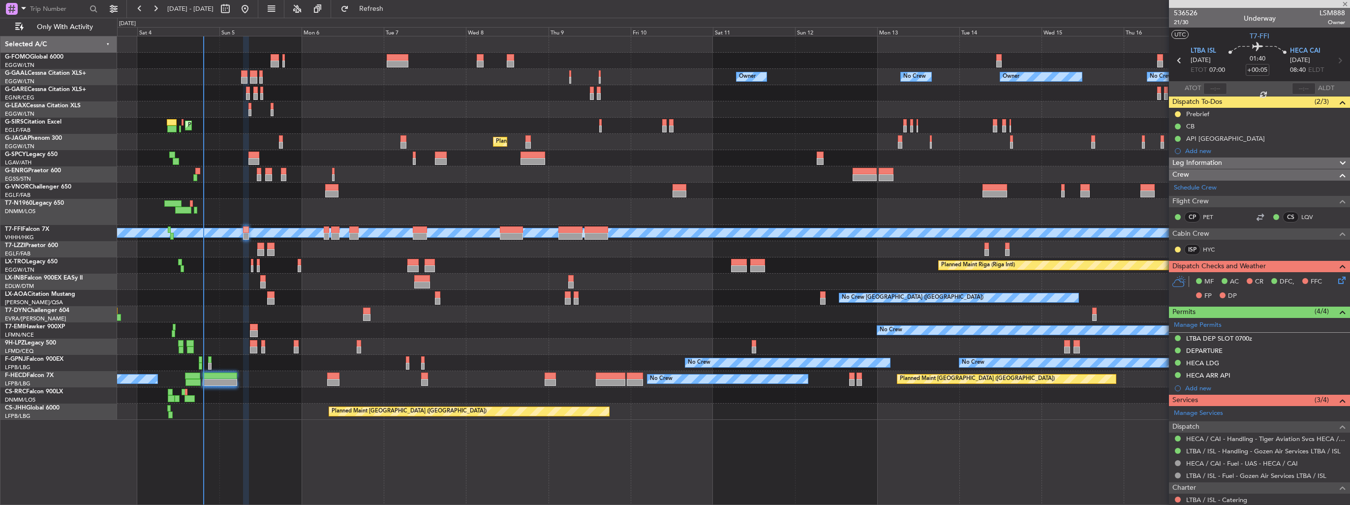
type input "0"
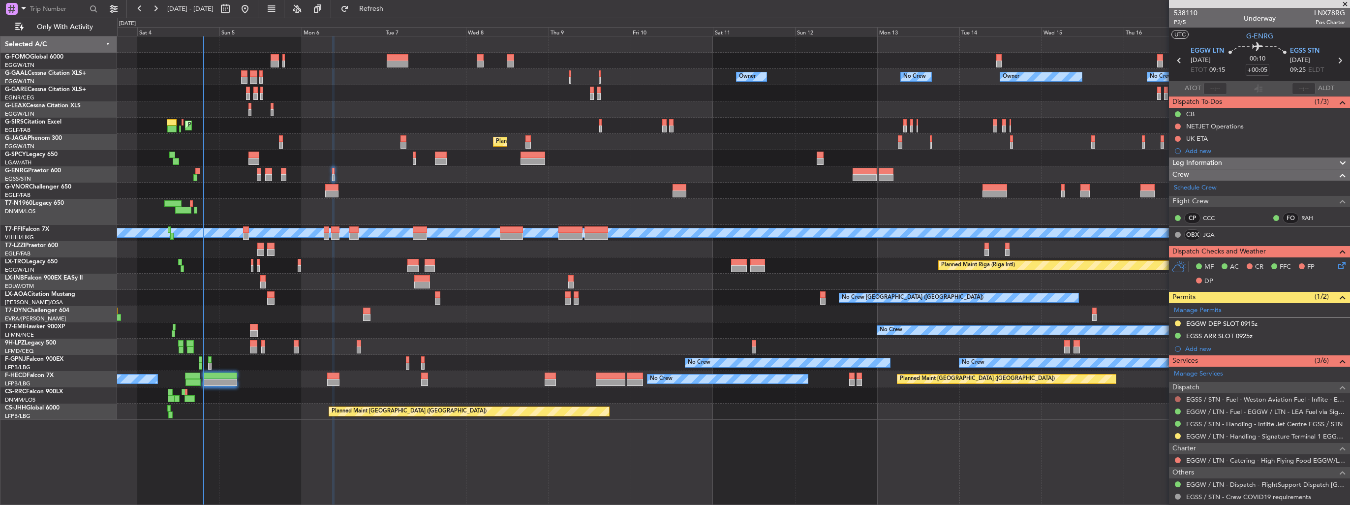
click at [1176, 398] on button at bounding box center [1178, 399] width 6 height 6
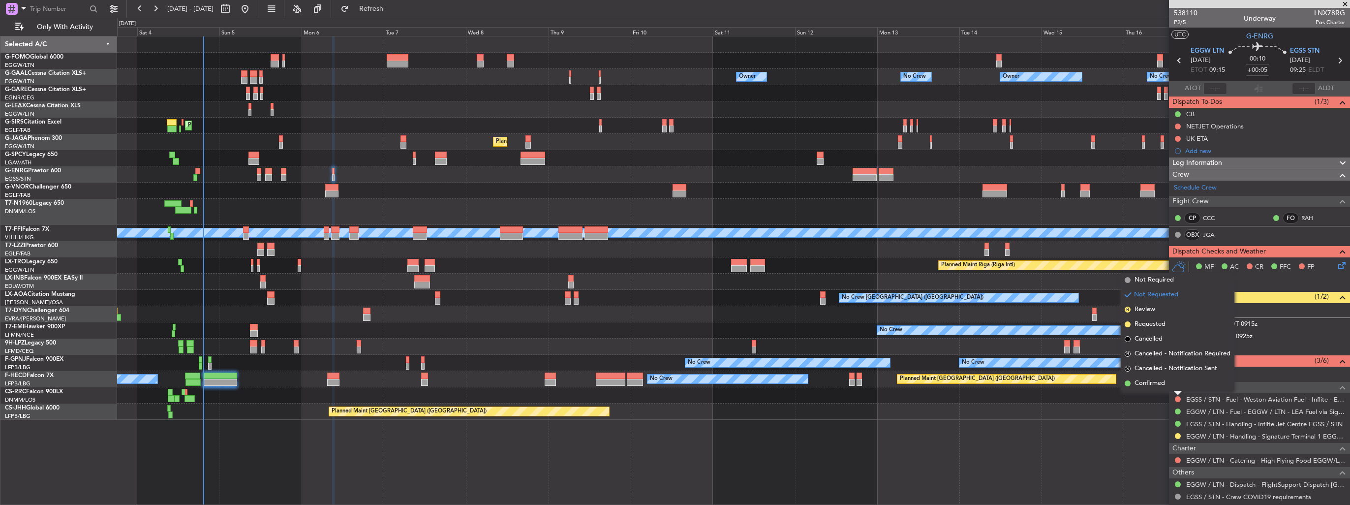
click at [1148, 282] on span "Not Required" at bounding box center [1153, 280] width 39 height 10
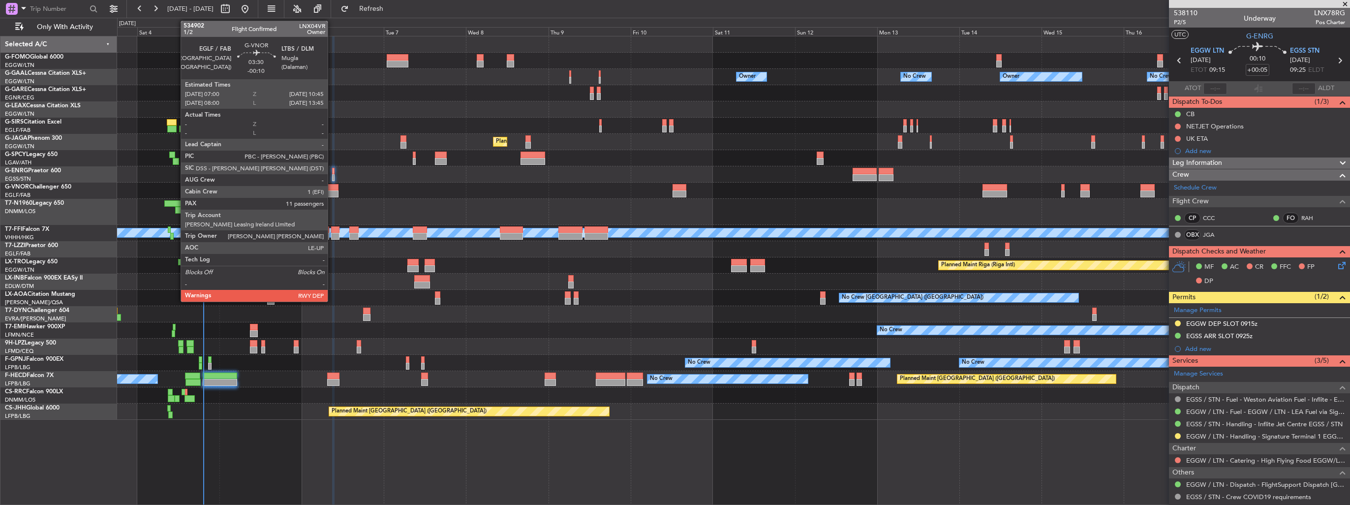
click at [332, 186] on div at bounding box center [331, 187] width 13 height 7
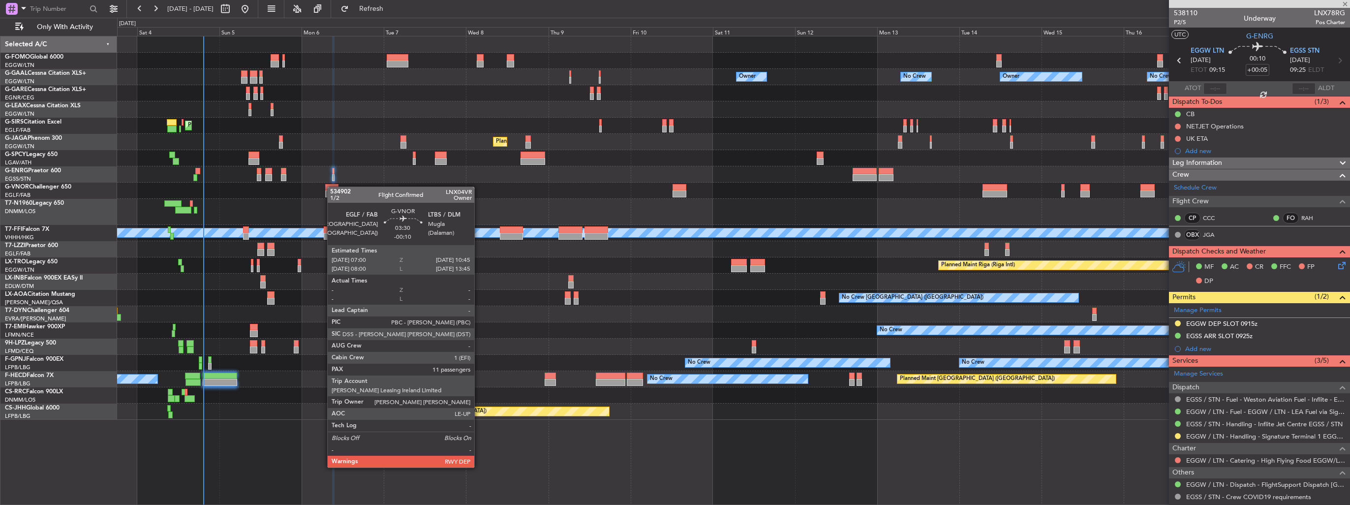
type input "-00:10"
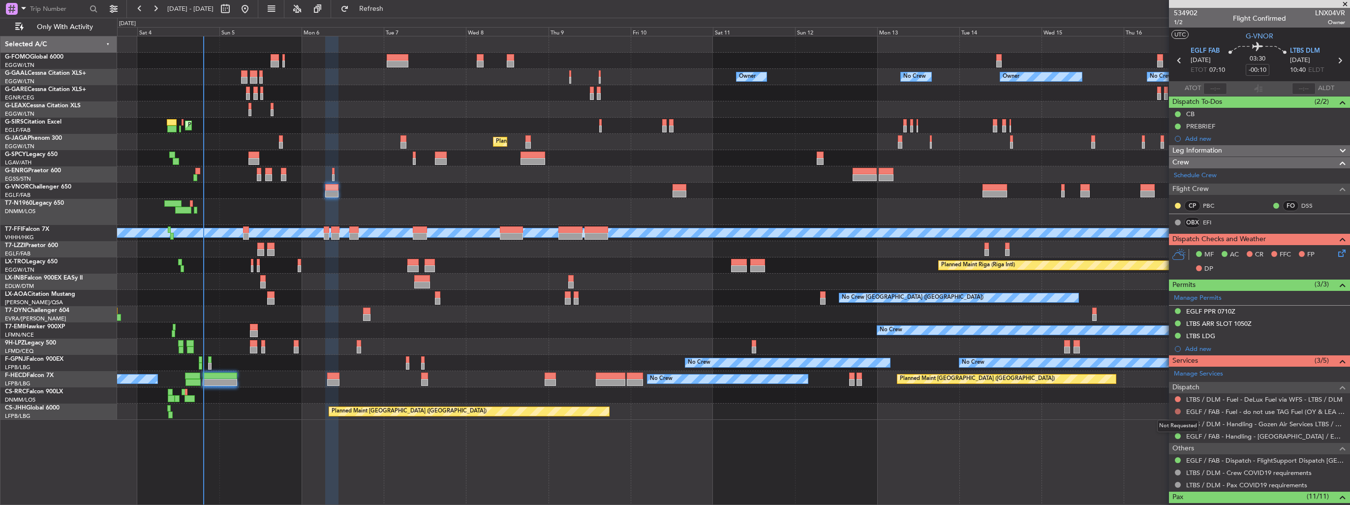
click at [1177, 410] on button at bounding box center [1178, 411] width 6 height 6
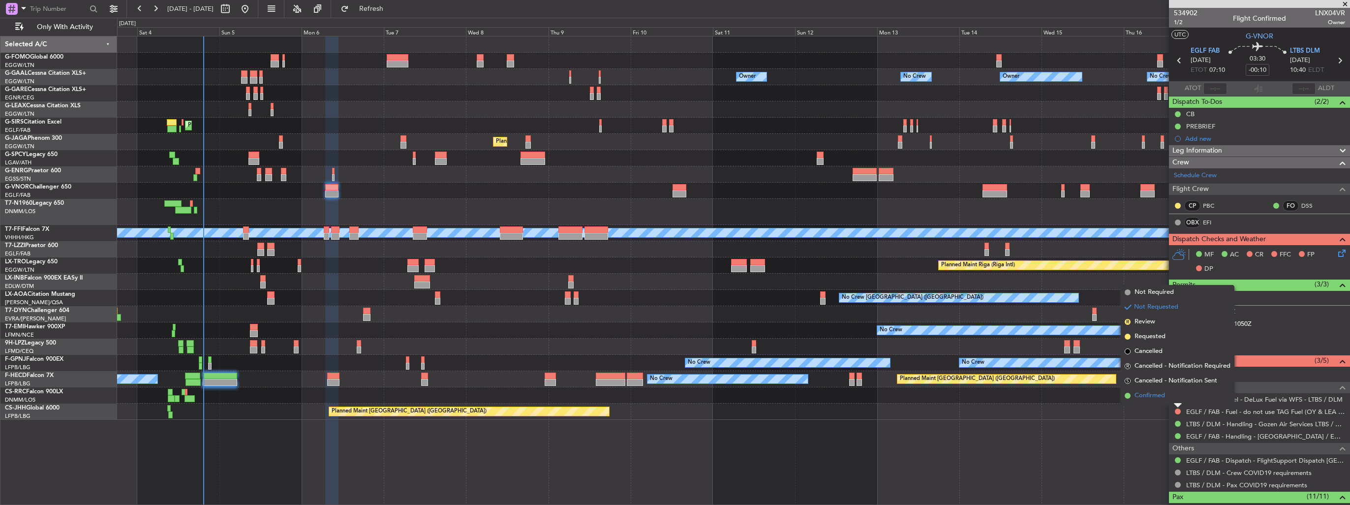
click at [1151, 396] on span "Confirmed" at bounding box center [1149, 396] width 30 height 10
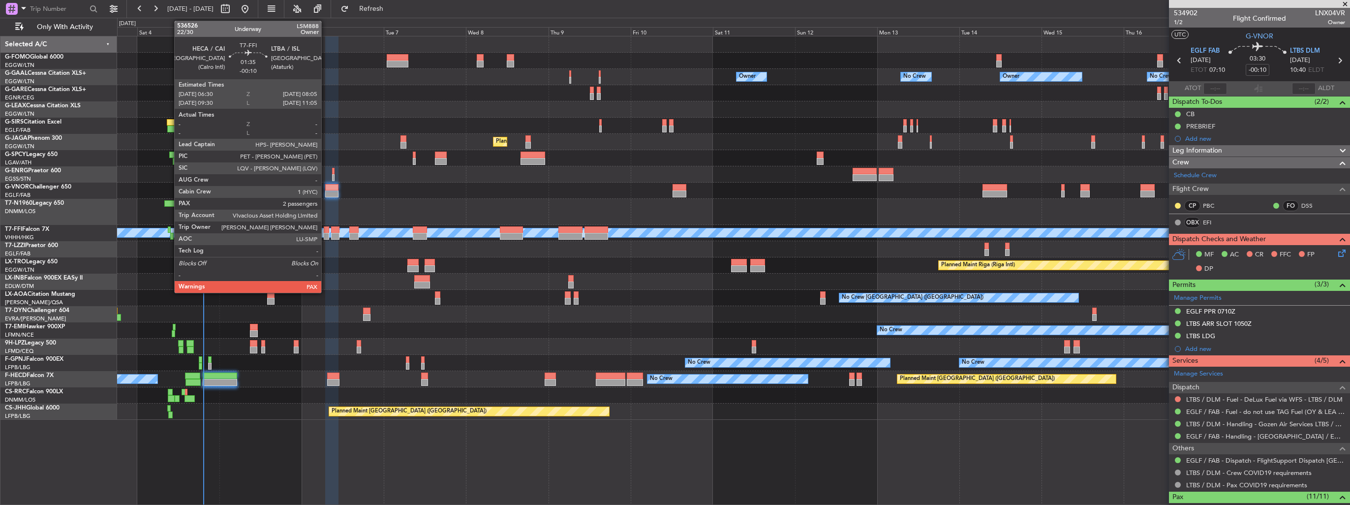
click at [326, 237] on div at bounding box center [327, 236] width 6 height 7
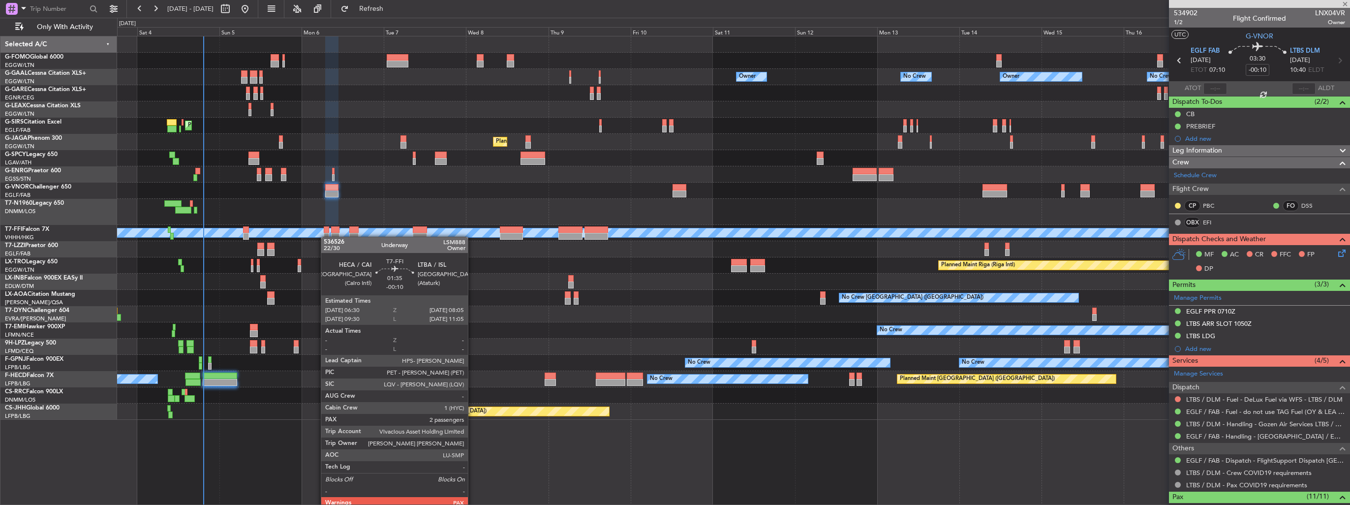
type input "3"
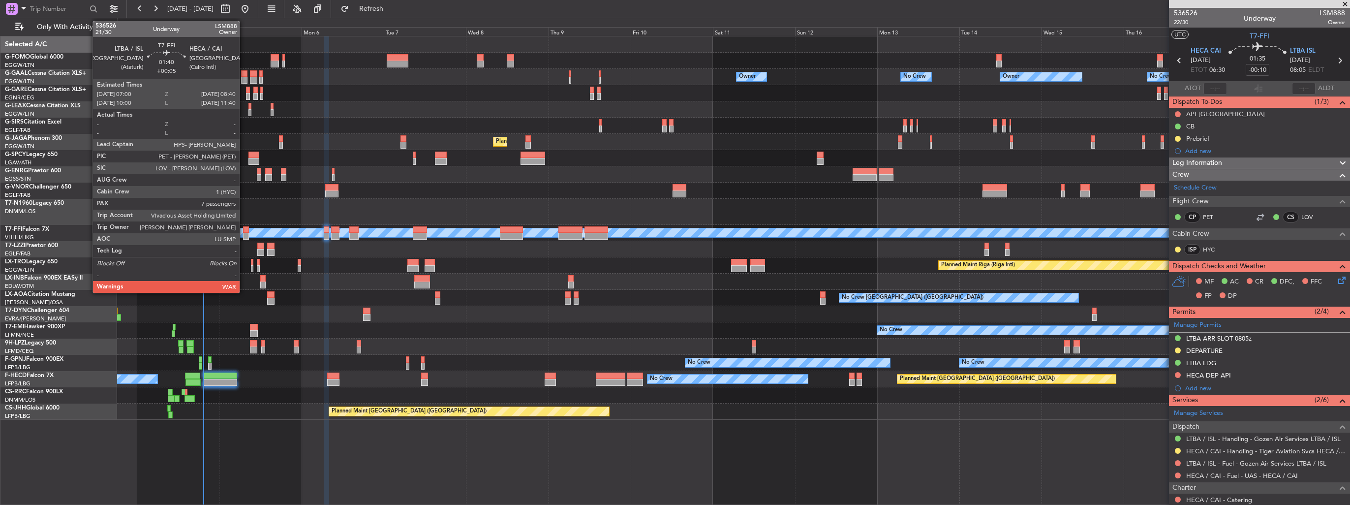
click at [244, 228] on div at bounding box center [246, 229] width 6 height 7
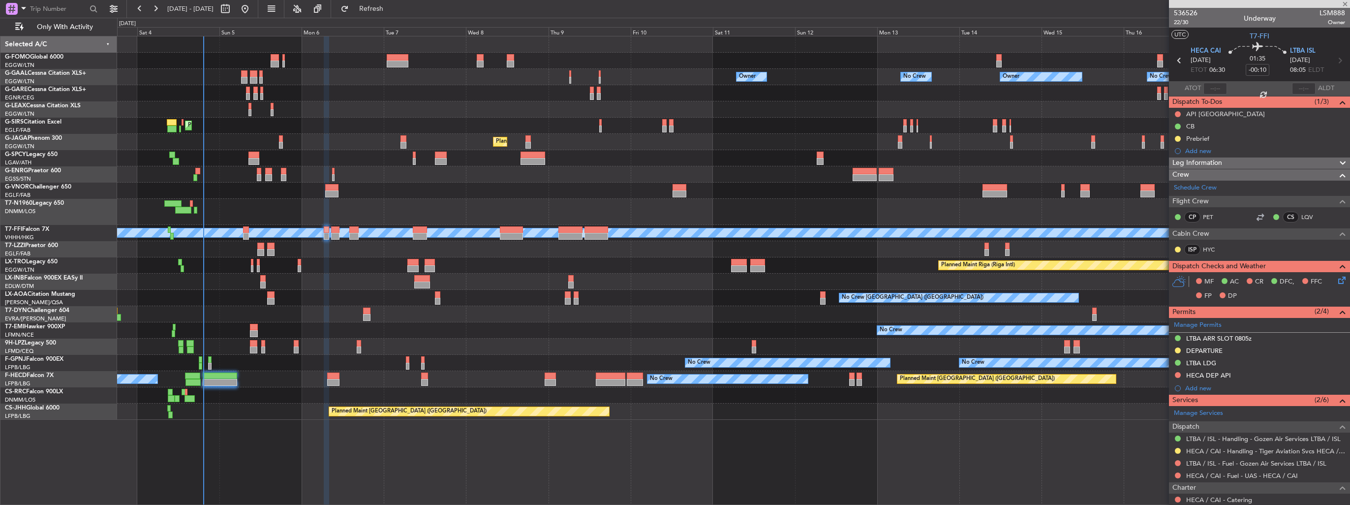
type input "+00:05"
type input "7"
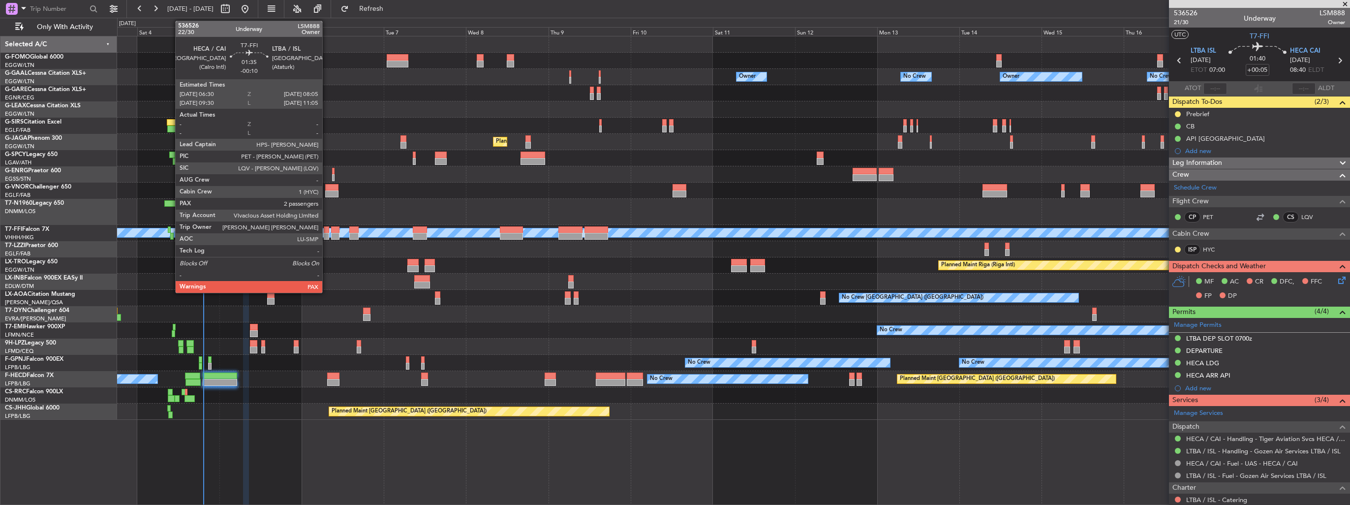
click at [327, 234] on div at bounding box center [327, 236] width 6 height 7
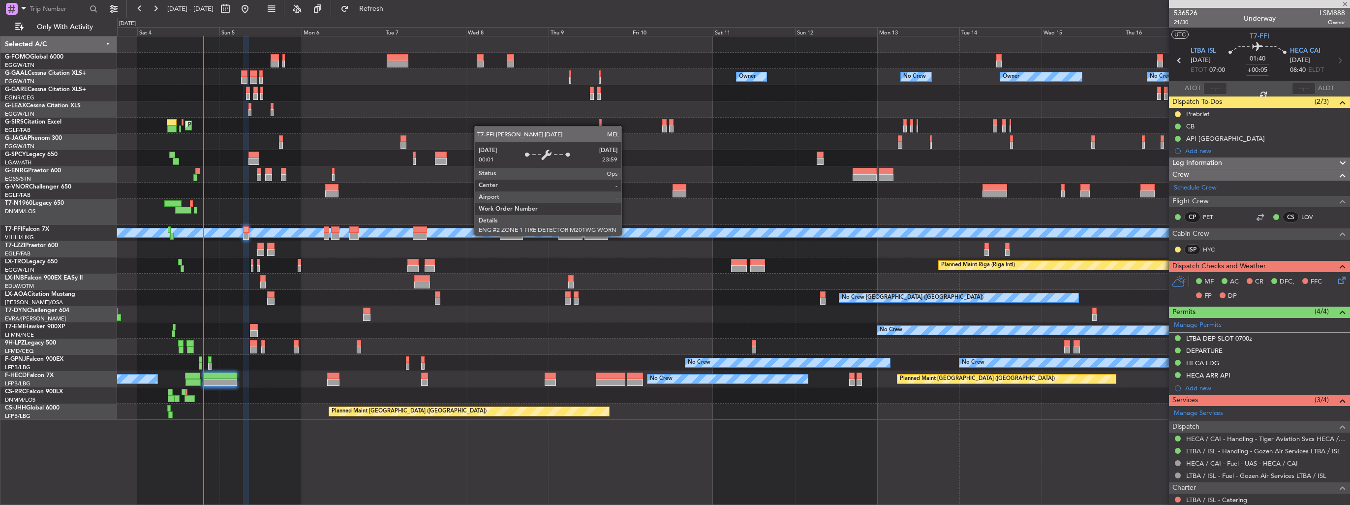
type input "-00:10"
type input "3"
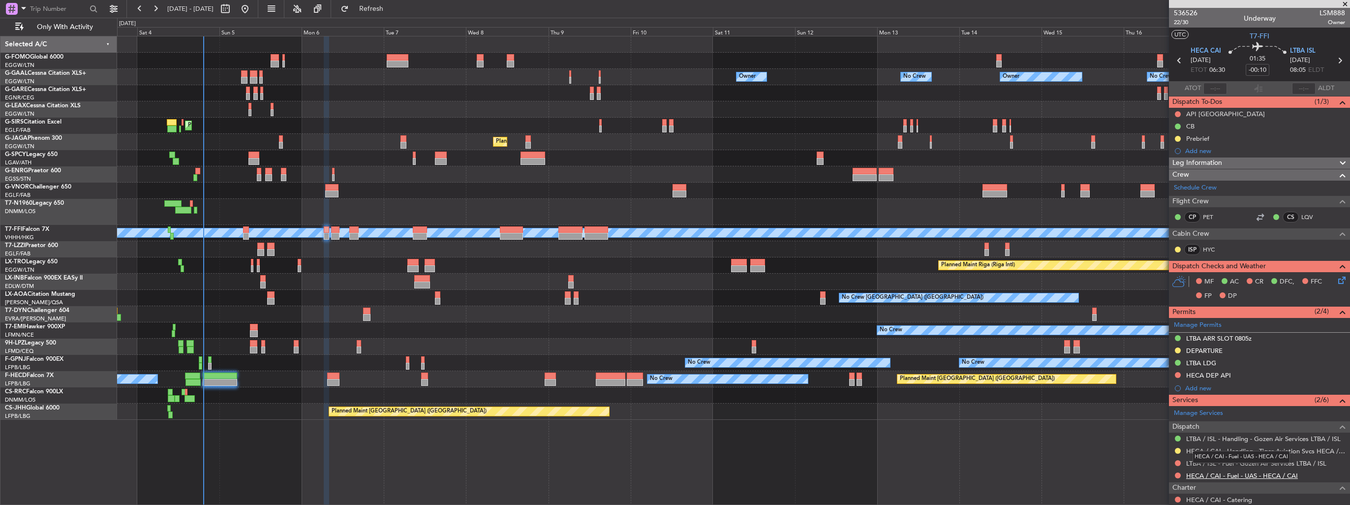
click at [1249, 471] on link "HECA / CAI - Fuel - UAS - HECA / CAI" at bounding box center [1242, 475] width 112 height 8
click at [1213, 460] on link "LTBA / ISL - Fuel - Gozen Air Services LTBA / ISL" at bounding box center [1256, 463] width 140 height 8
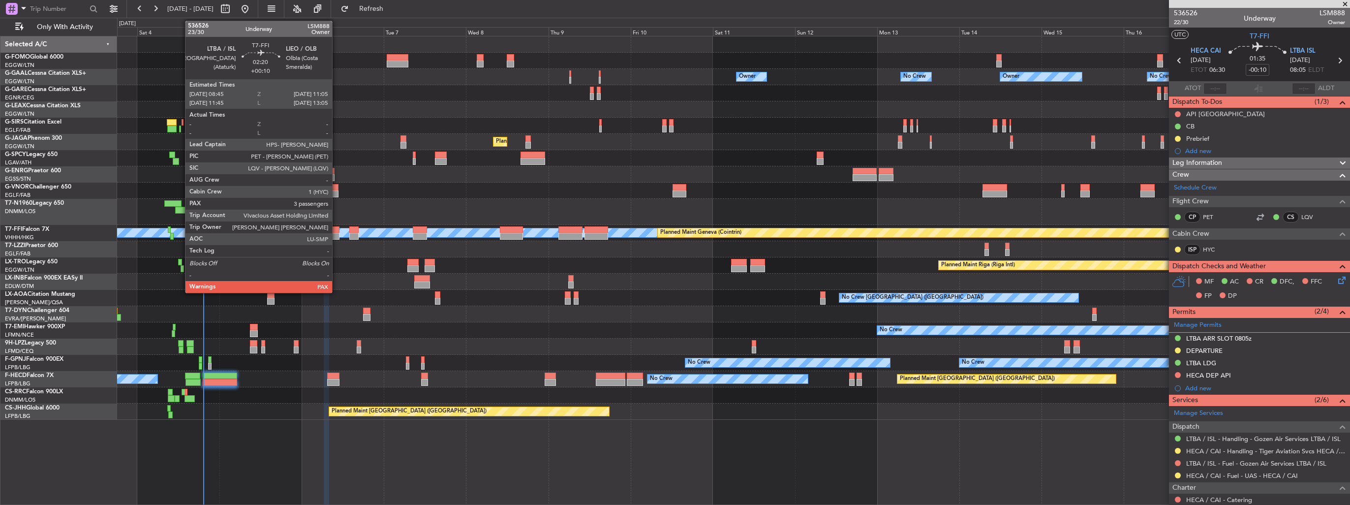
click at [336, 233] on div at bounding box center [335, 236] width 8 height 7
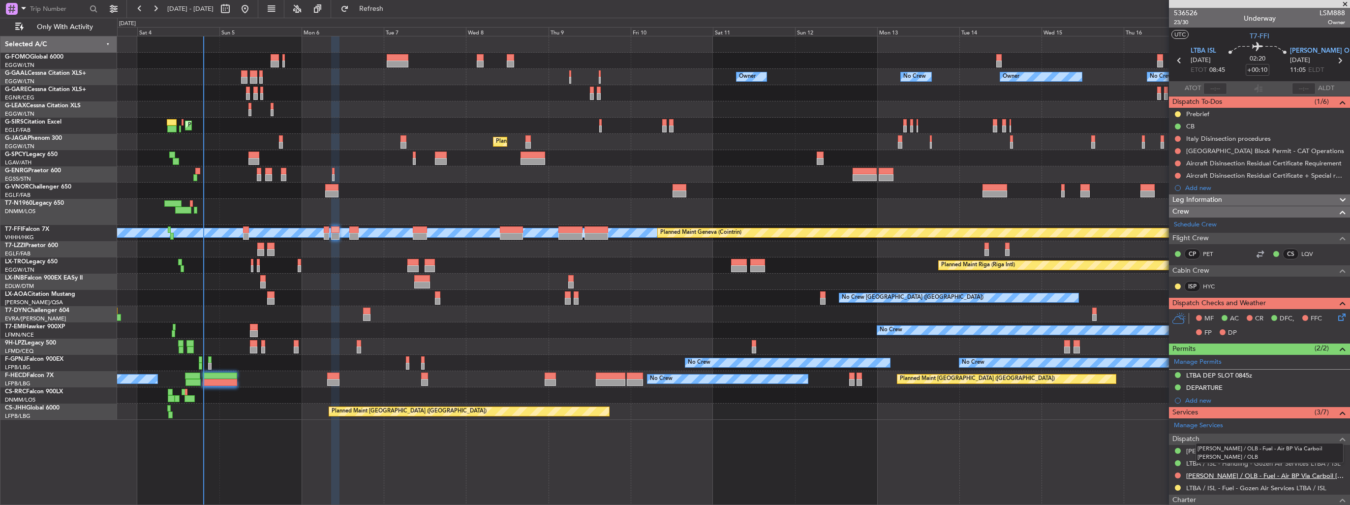
click at [1208, 474] on link "LIEO / OLB - Fuel - Air BP Via Carboil LIEO / OLB" at bounding box center [1265, 475] width 159 height 8
click at [1175, 474] on button at bounding box center [1178, 475] width 6 height 6
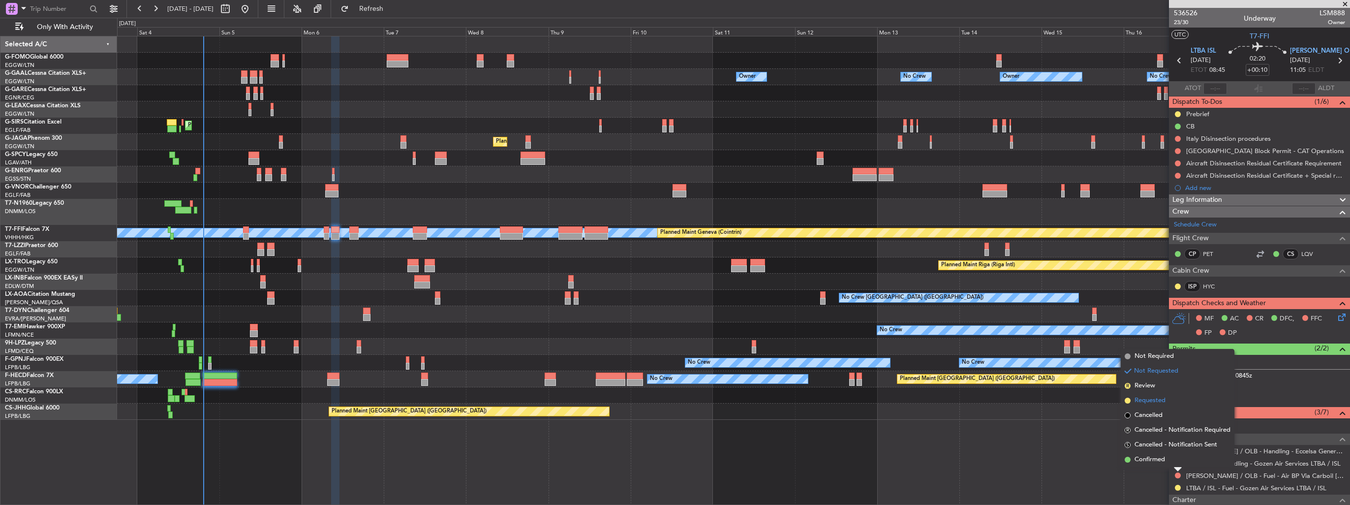
click at [1145, 402] on span "Requested" at bounding box center [1149, 401] width 31 height 10
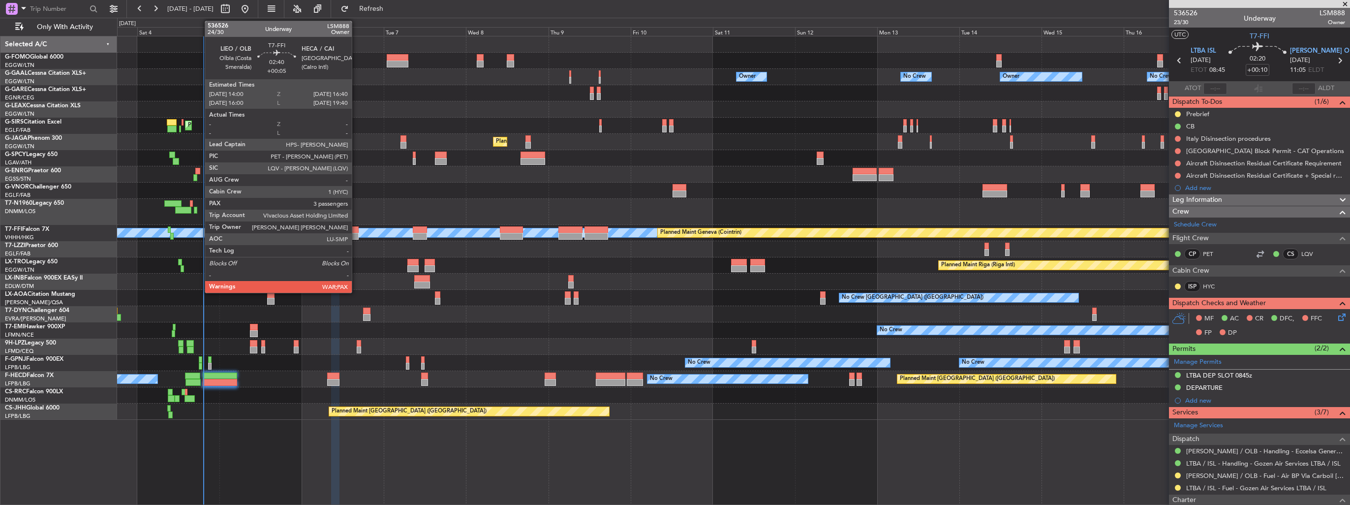
click at [356, 227] on div at bounding box center [353, 229] width 9 height 7
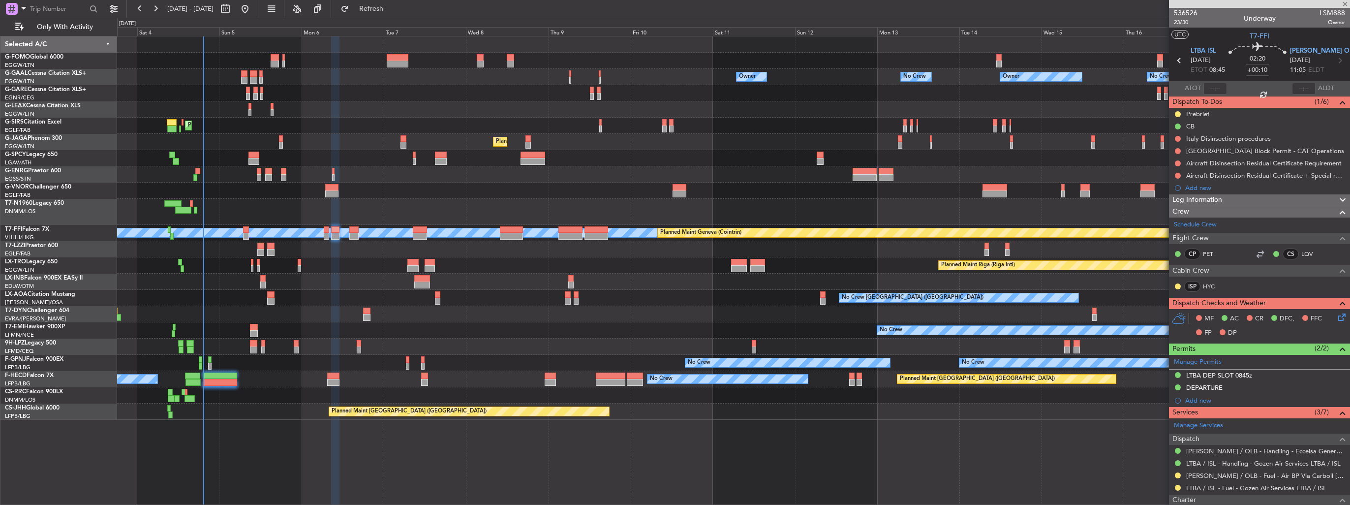
type input "+00:05"
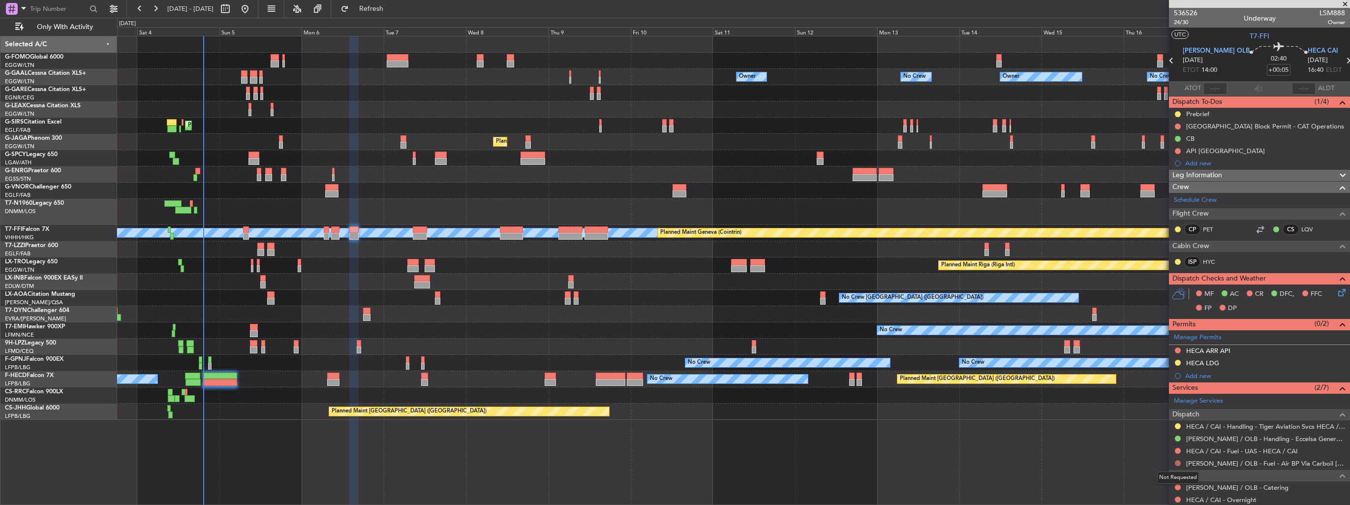
click at [1179, 463] on button at bounding box center [1178, 463] width 6 height 6
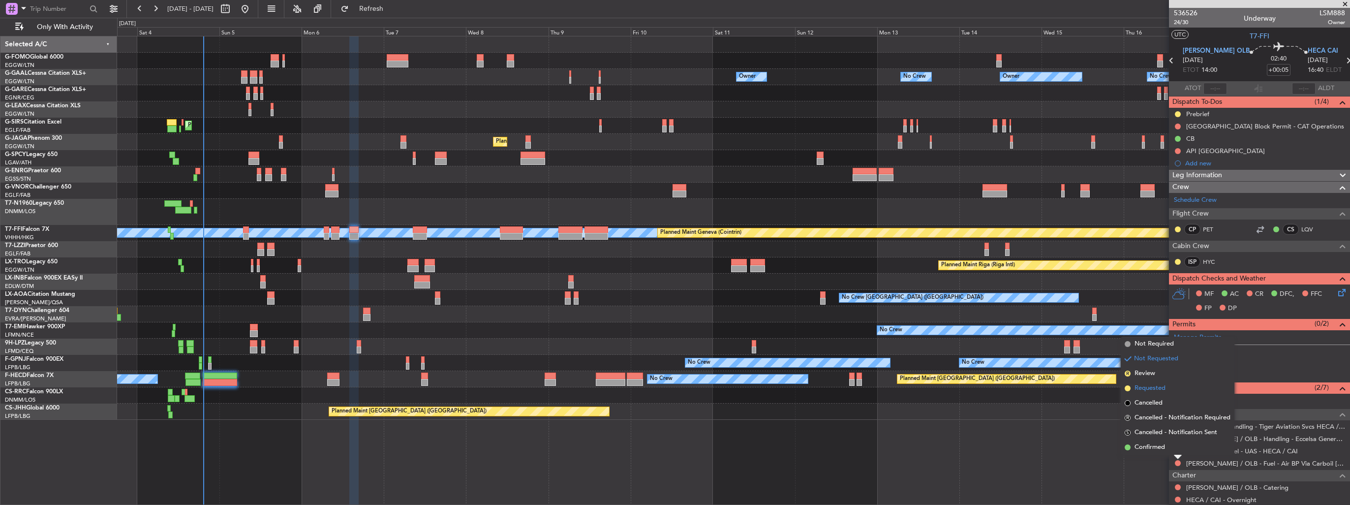
click at [1144, 389] on span "Requested" at bounding box center [1149, 388] width 31 height 10
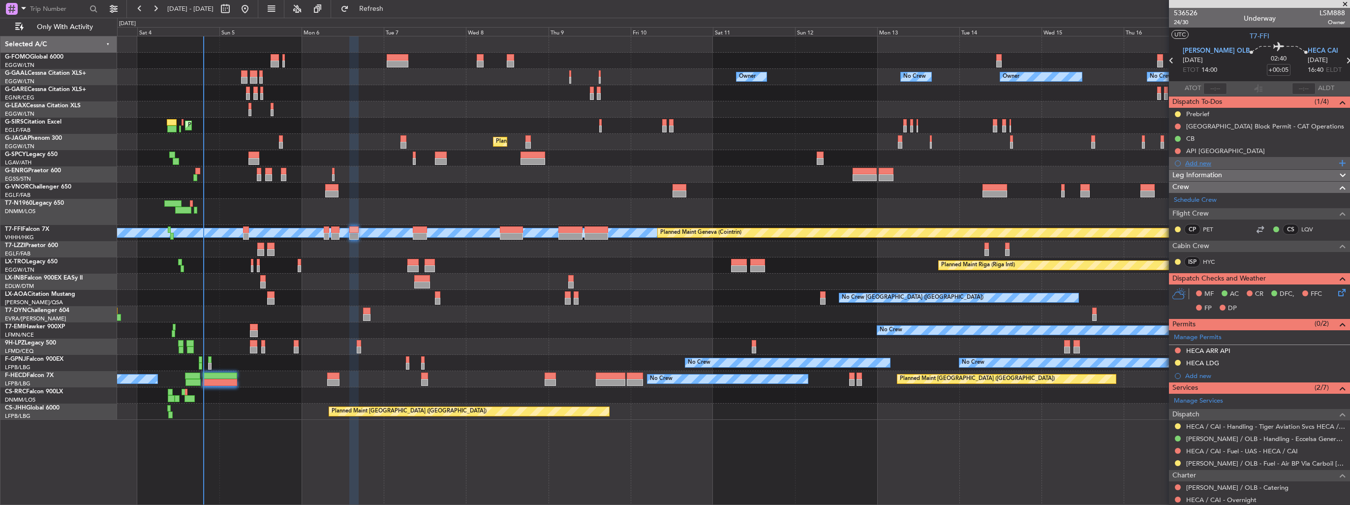
click at [1194, 162] on div "Add new" at bounding box center [1260, 163] width 151 height 8
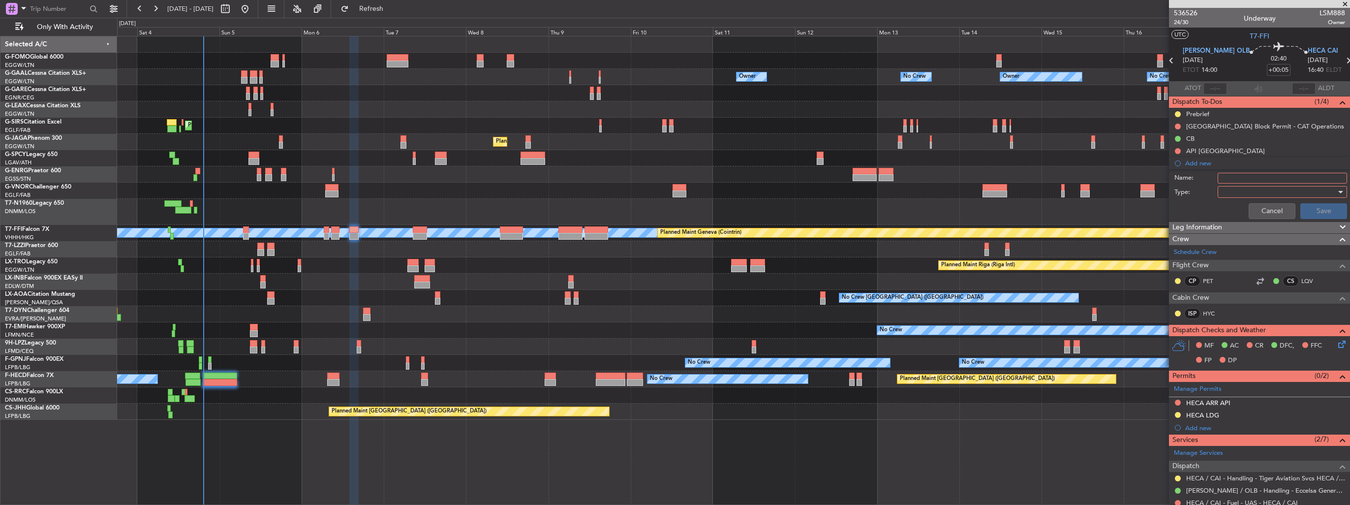
click at [1231, 178] on input "Name:" at bounding box center [1282, 178] width 129 height 11
type input "FUEL IN LIEO VIA HANDLER"
click at [1234, 190] on div at bounding box center [1278, 191] width 115 height 15
click at [1231, 207] on span "Generic" at bounding box center [1277, 211] width 115 height 15
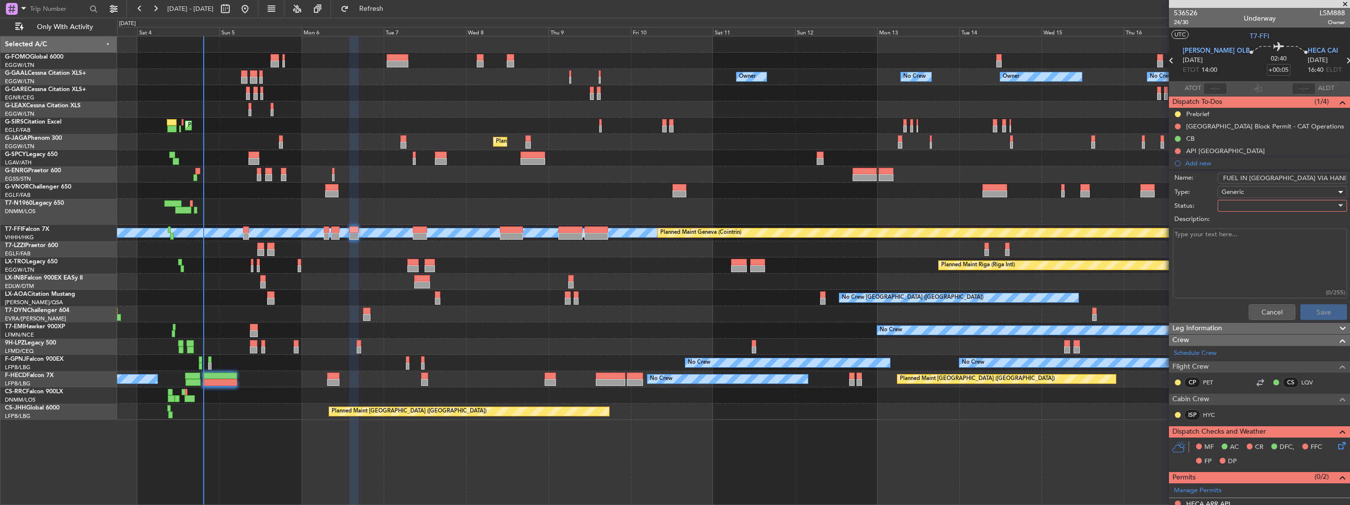
click at [1231, 206] on div at bounding box center [1278, 205] width 115 height 15
click at [1233, 238] on span "In Progress" at bounding box center [1277, 239] width 115 height 15
click at [1313, 309] on button "Save" at bounding box center [1323, 312] width 47 height 16
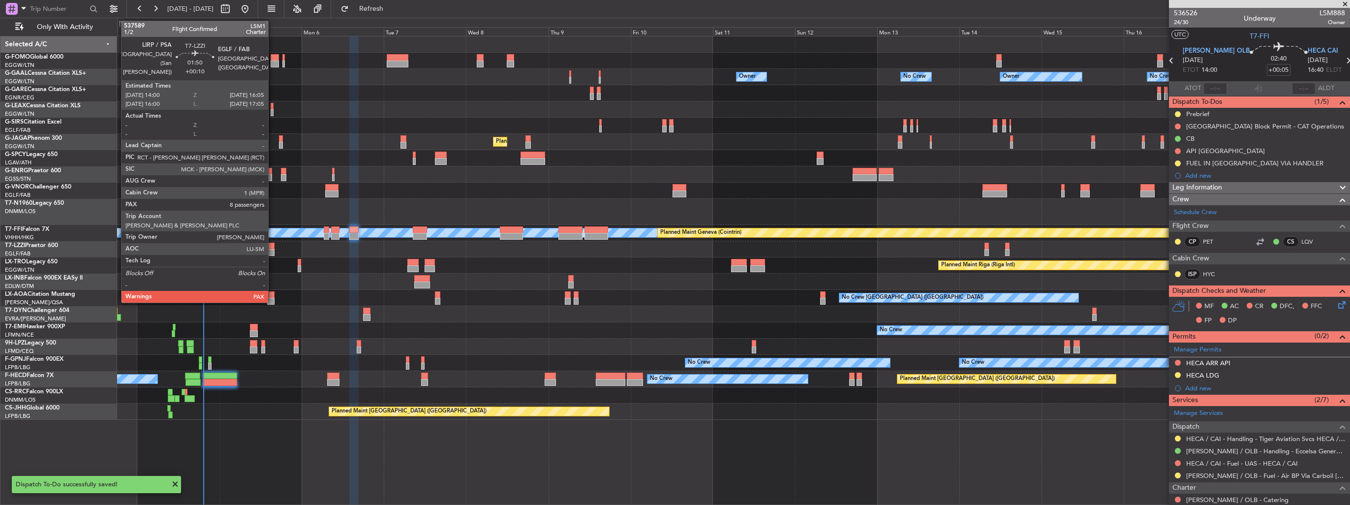
click at [273, 245] on div at bounding box center [270, 246] width 7 height 7
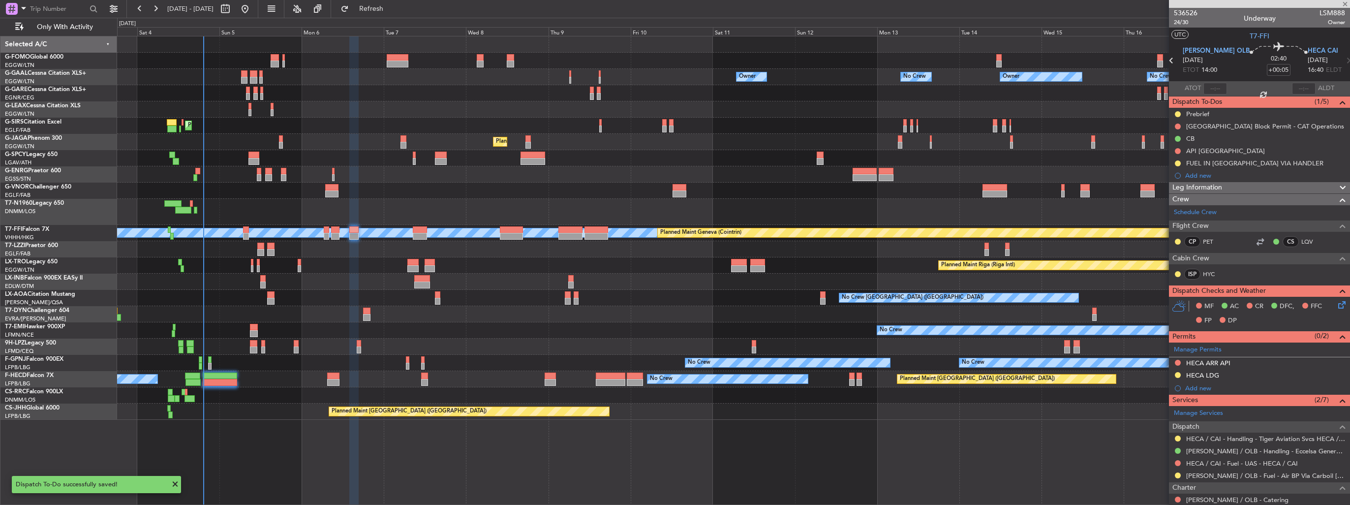
type input "+00:10"
type input "8"
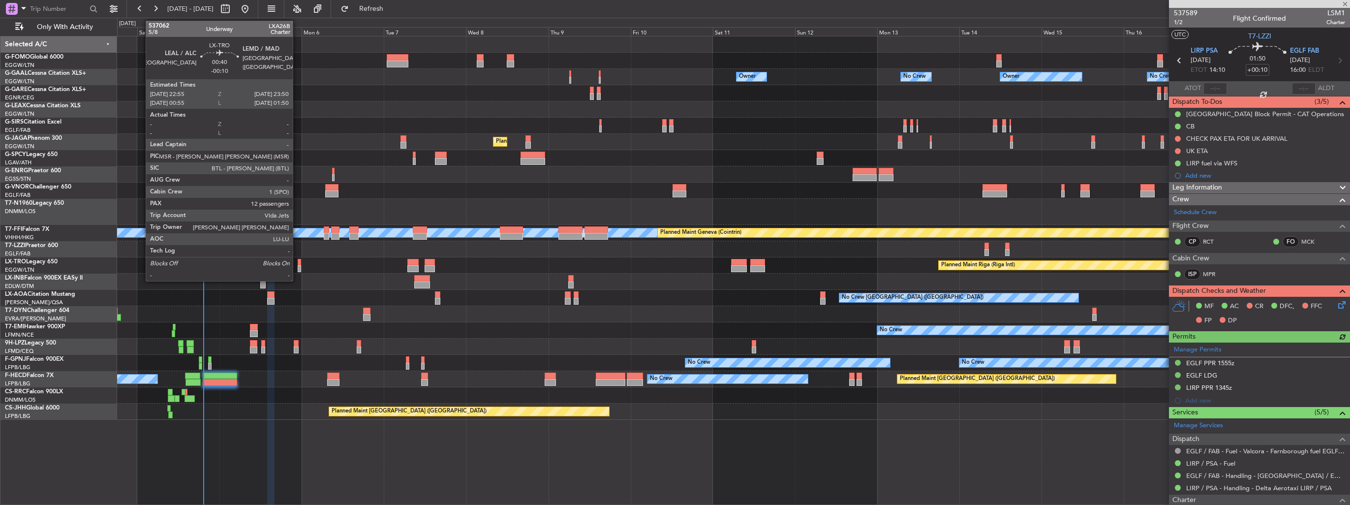
click at [298, 267] on div at bounding box center [299, 268] width 3 height 7
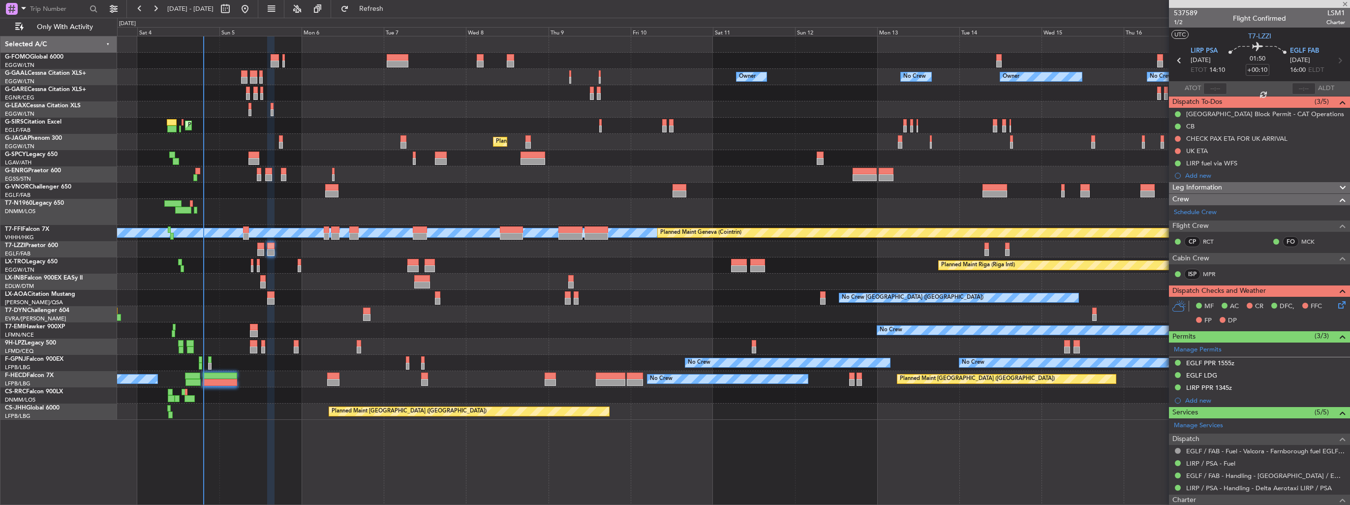
type input "-00:10"
type input "12"
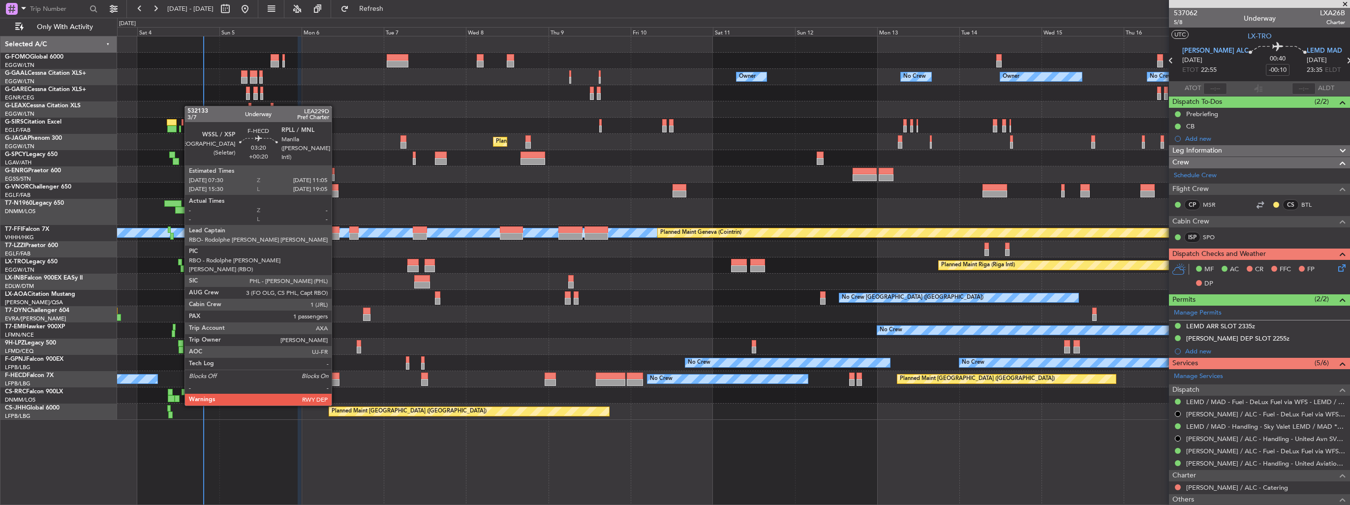
click at [336, 377] on div at bounding box center [333, 375] width 12 height 7
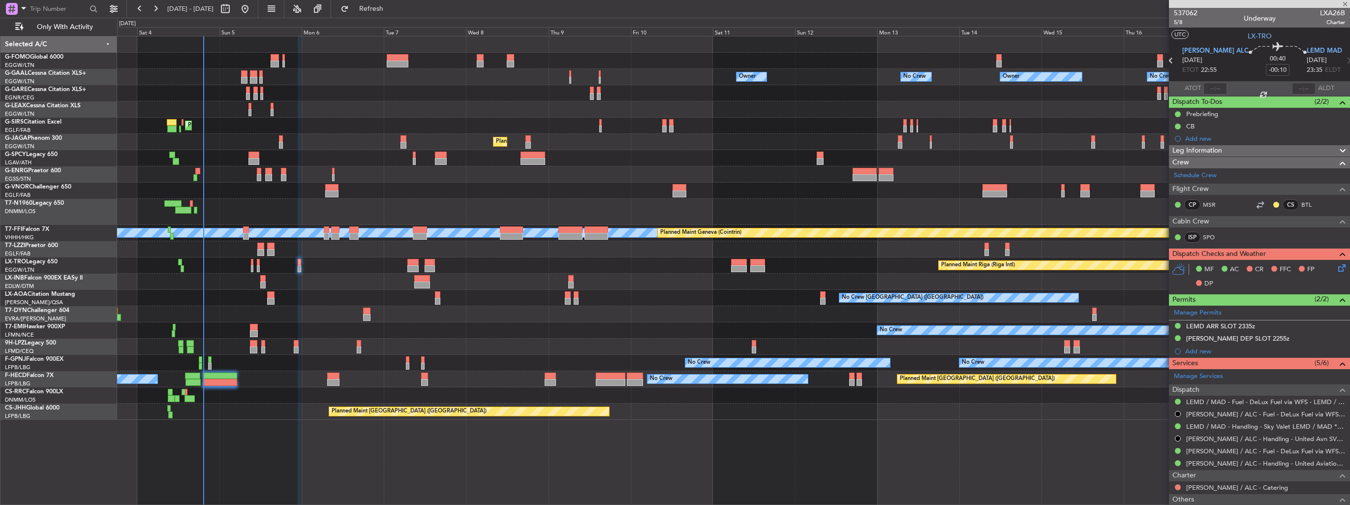
type input "+00:20"
type input "1"
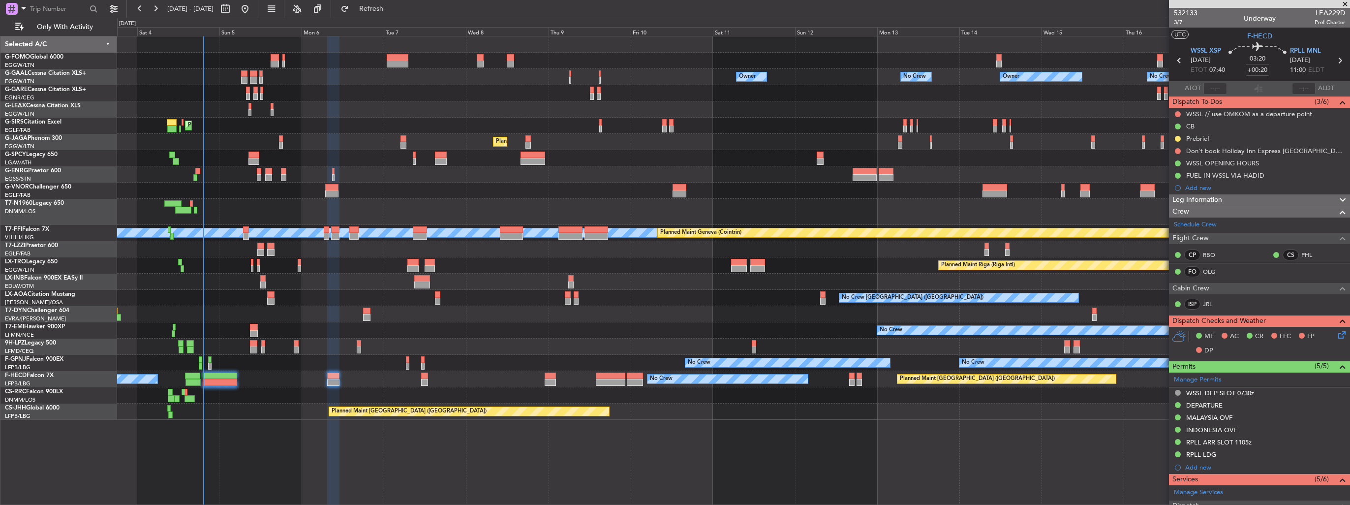
scroll to position [140, 0]
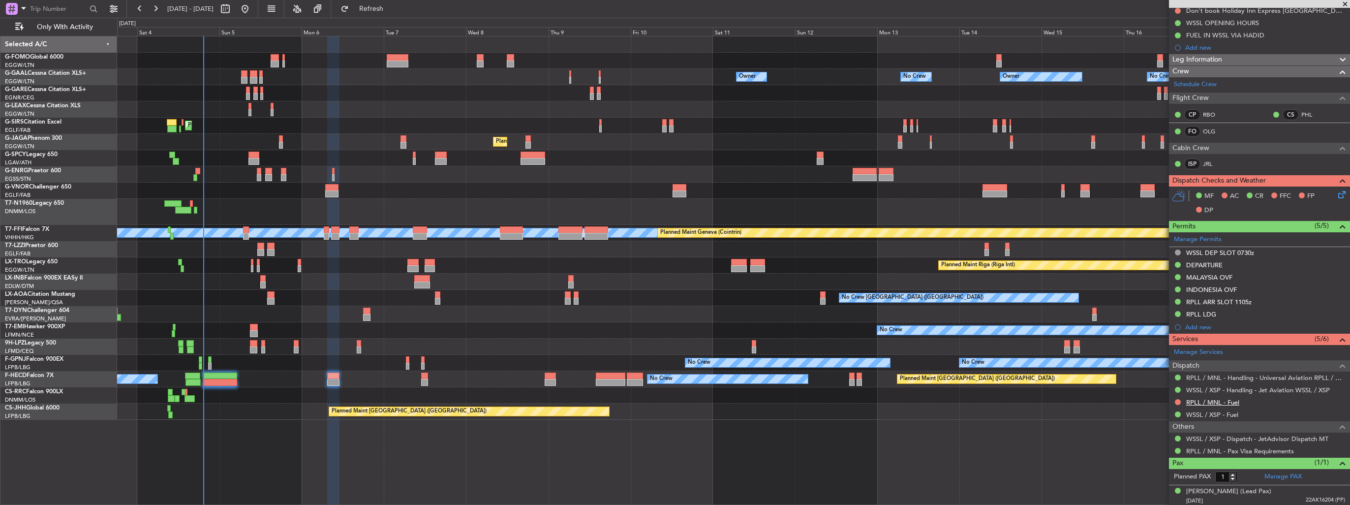
click at [1200, 398] on link "RPLL / MNL - Fuel" at bounding box center [1212, 402] width 53 height 8
click at [222, 67] on div at bounding box center [733, 61] width 1232 height 16
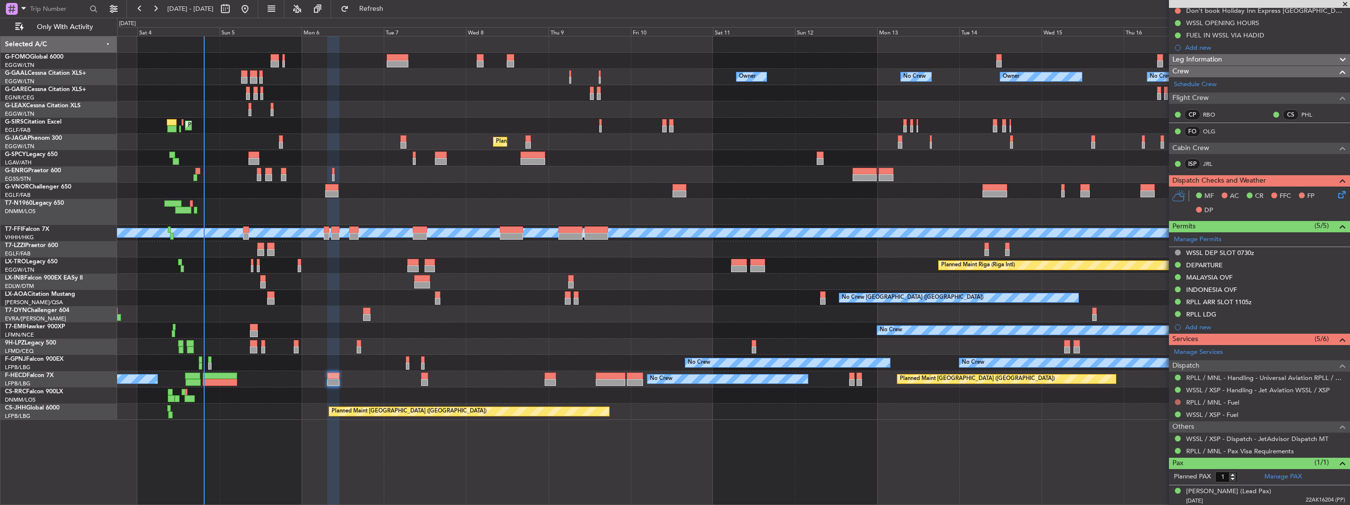
click at [1178, 399] on button at bounding box center [1178, 402] width 6 height 6
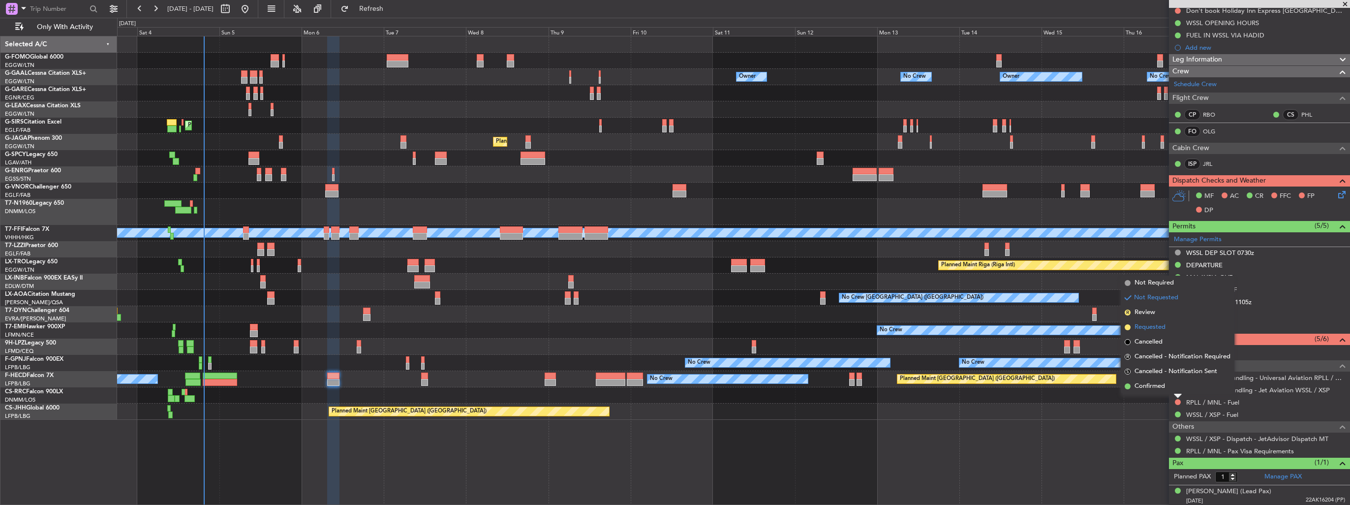
click at [1156, 324] on span "Requested" at bounding box center [1149, 327] width 31 height 10
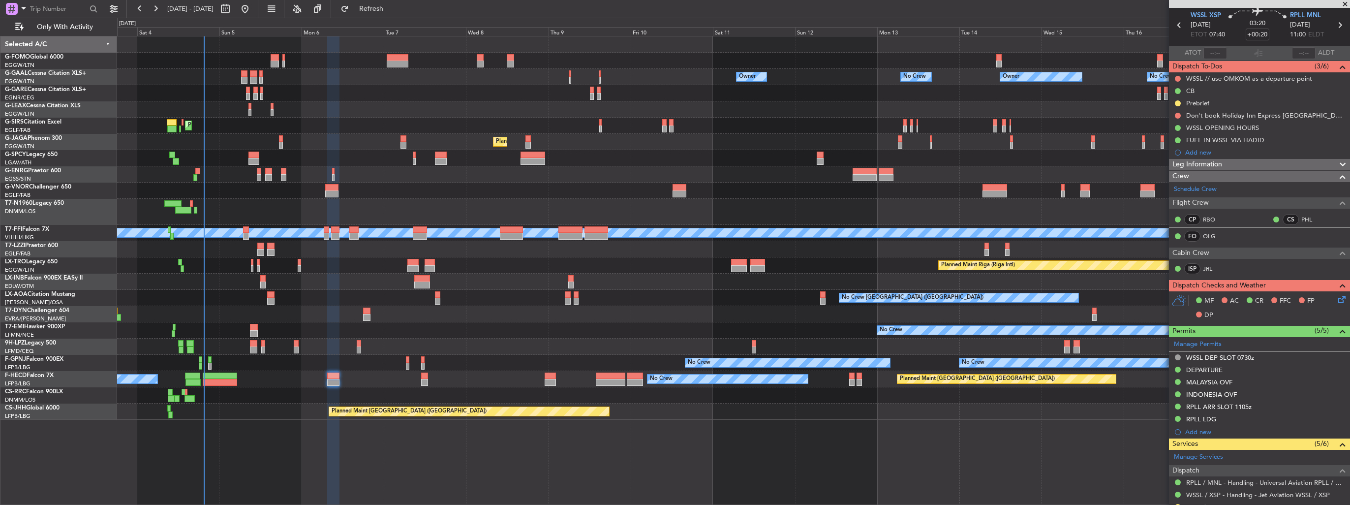
scroll to position [0, 0]
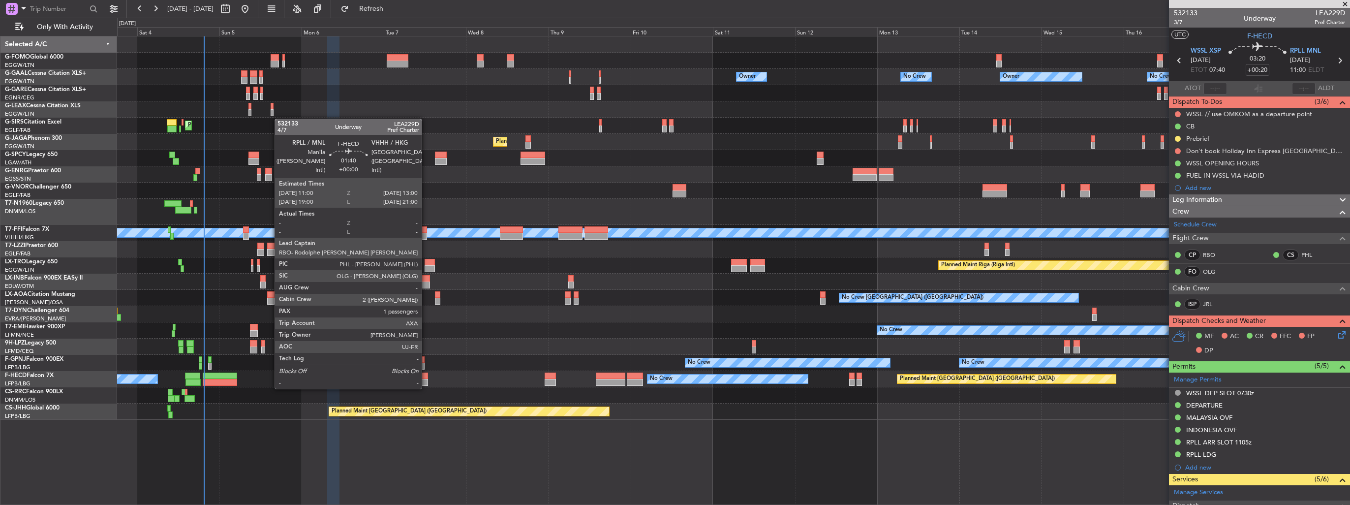
click at [426, 379] on div at bounding box center [424, 382] width 7 height 7
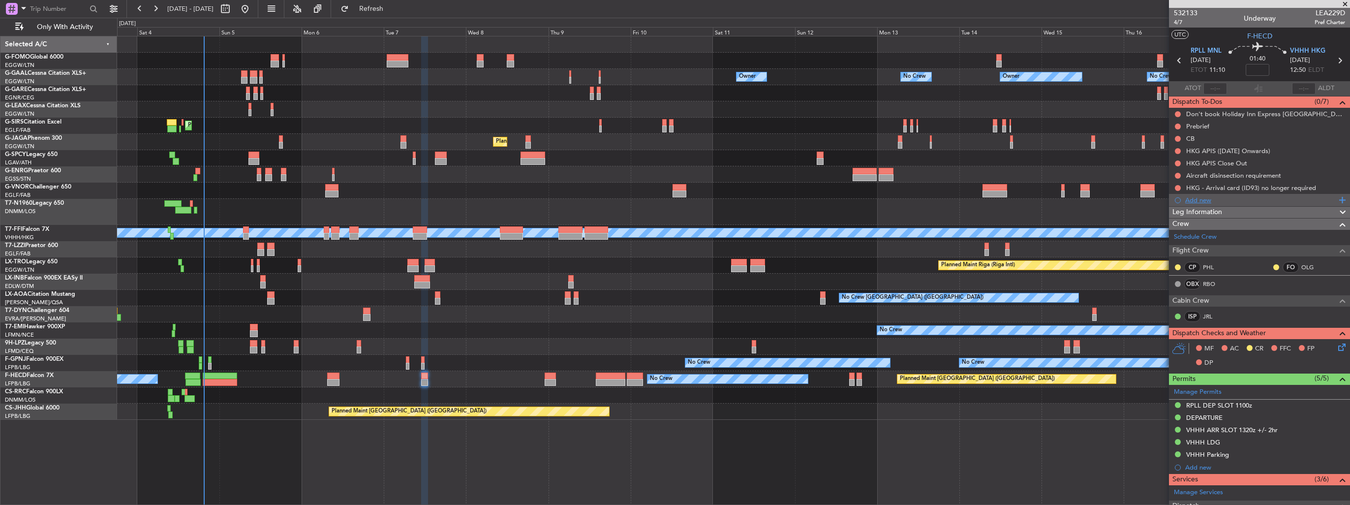
click at [1193, 200] on div "Add new" at bounding box center [1260, 200] width 151 height 8
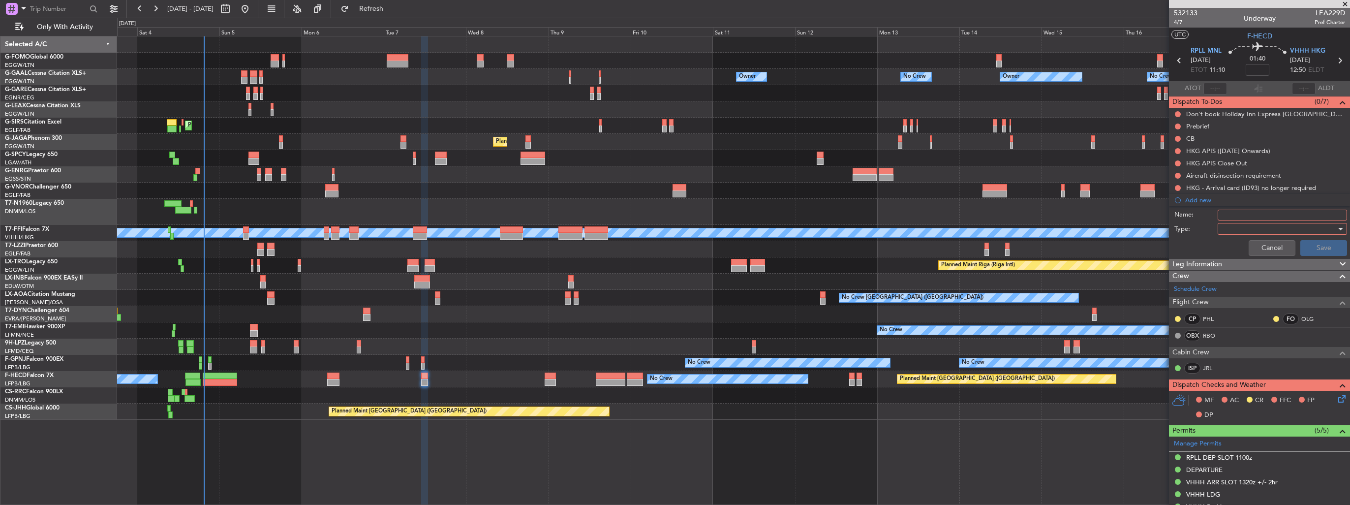
click at [1236, 213] on input "Name:" at bounding box center [1282, 215] width 129 height 11
type input "FUL IN RPLL VIA HADID"
click at [1233, 235] on div at bounding box center [1278, 228] width 115 height 15
click at [1236, 242] on span "Generic" at bounding box center [1277, 248] width 115 height 15
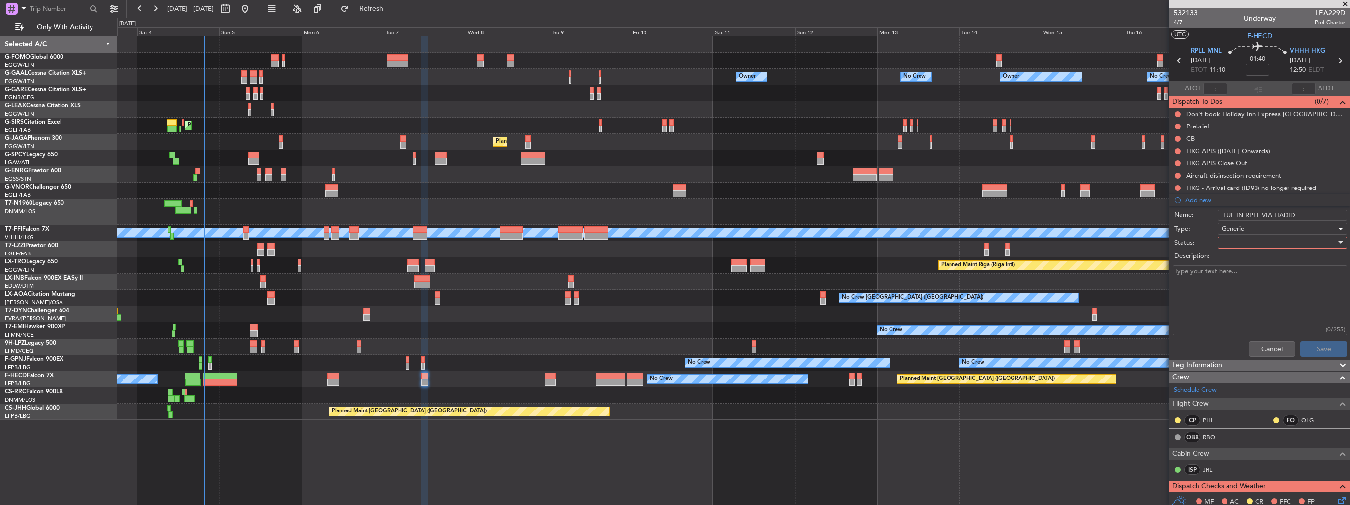
click at [1236, 242] on div at bounding box center [1278, 242] width 115 height 15
click at [1244, 275] on span "In Progress" at bounding box center [1277, 276] width 115 height 15
click at [1321, 347] on button "Save" at bounding box center [1323, 349] width 47 height 16
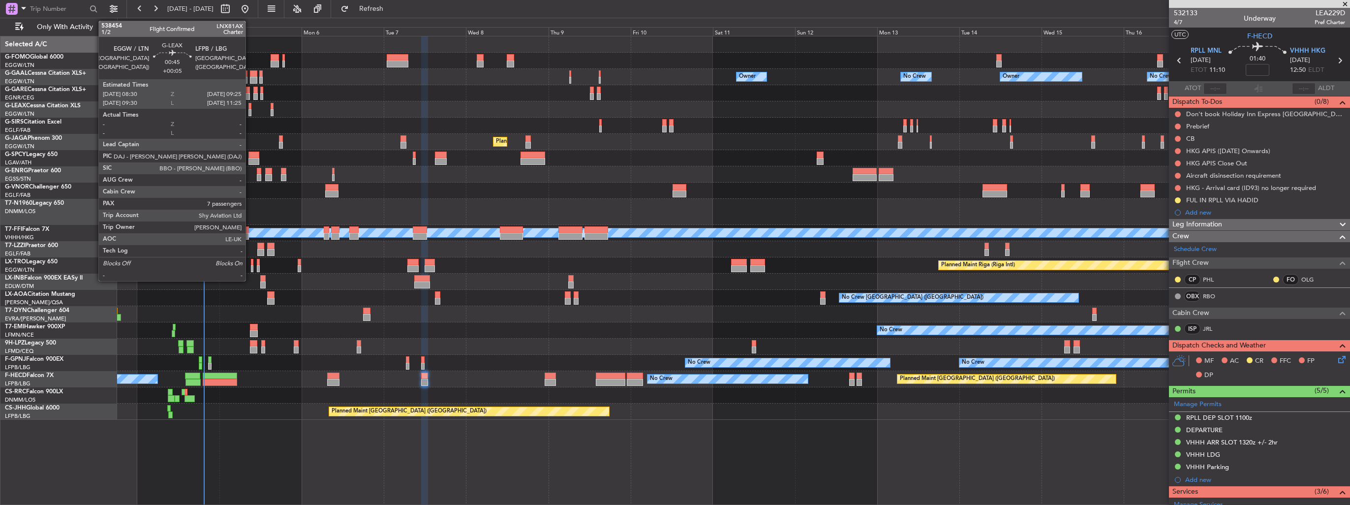
click at [250, 111] on div at bounding box center [249, 112] width 3 height 7
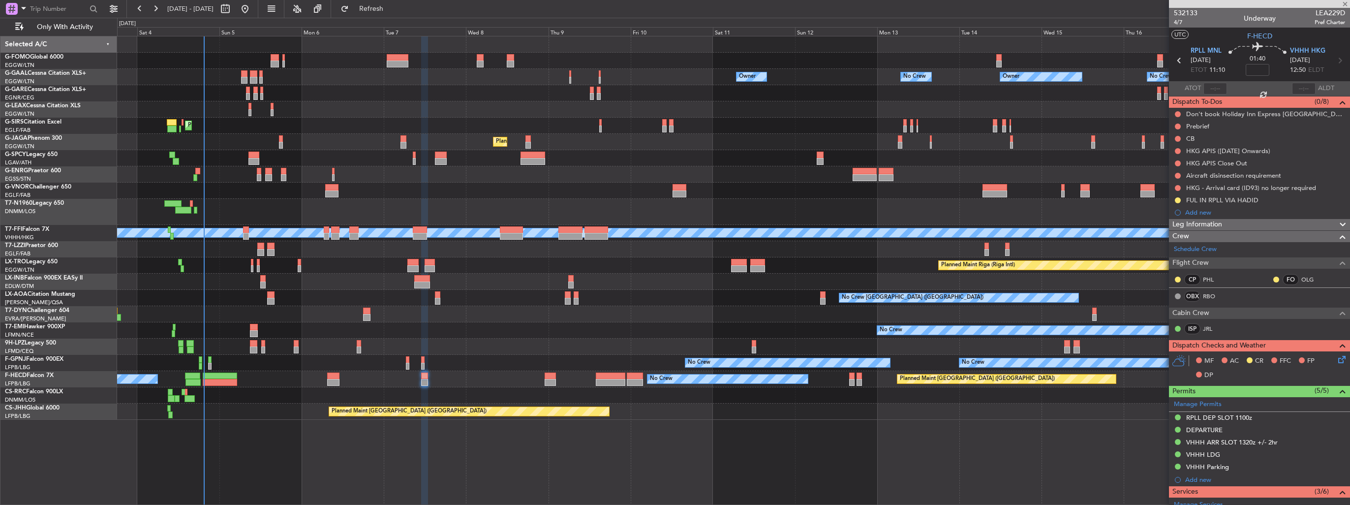
type input "+00:05"
type input "7"
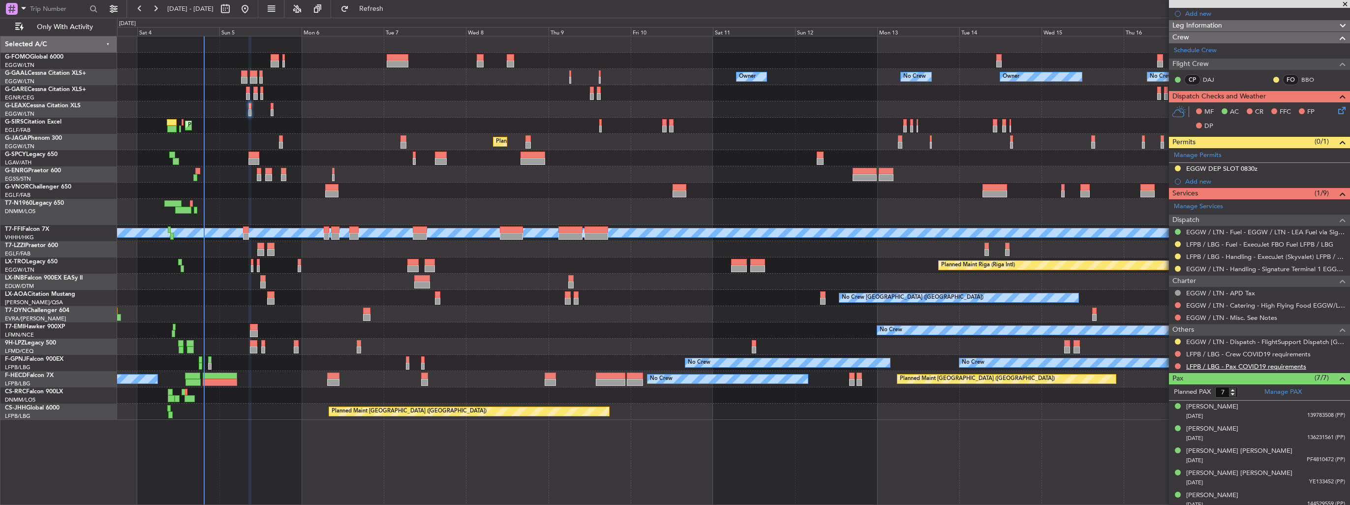
scroll to position [185, 0]
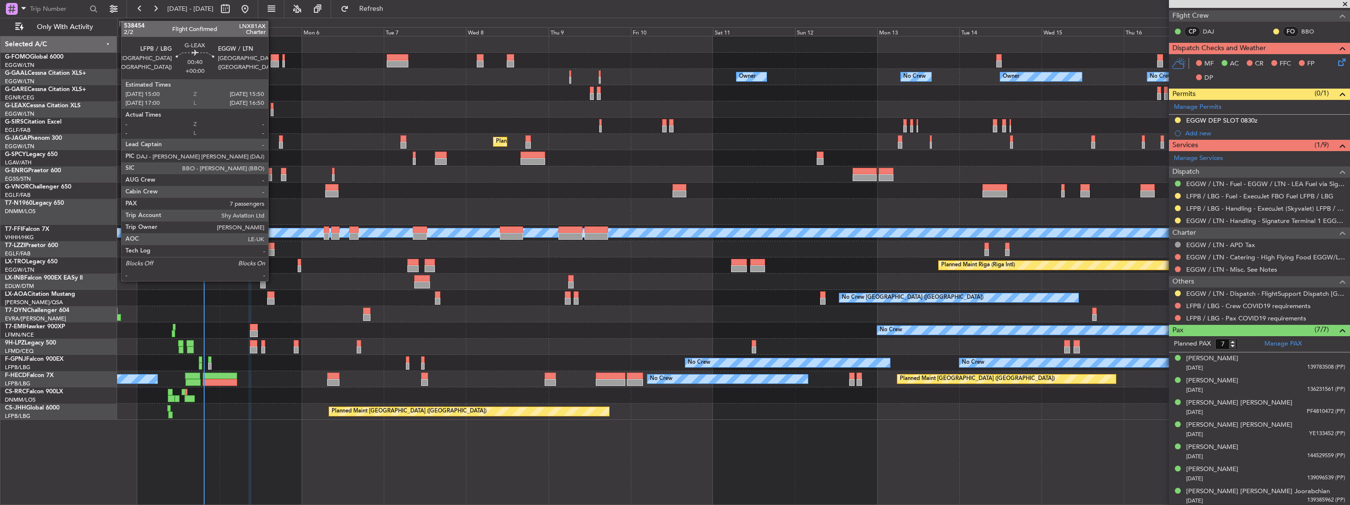
click at [273, 108] on div at bounding box center [272, 106] width 3 height 7
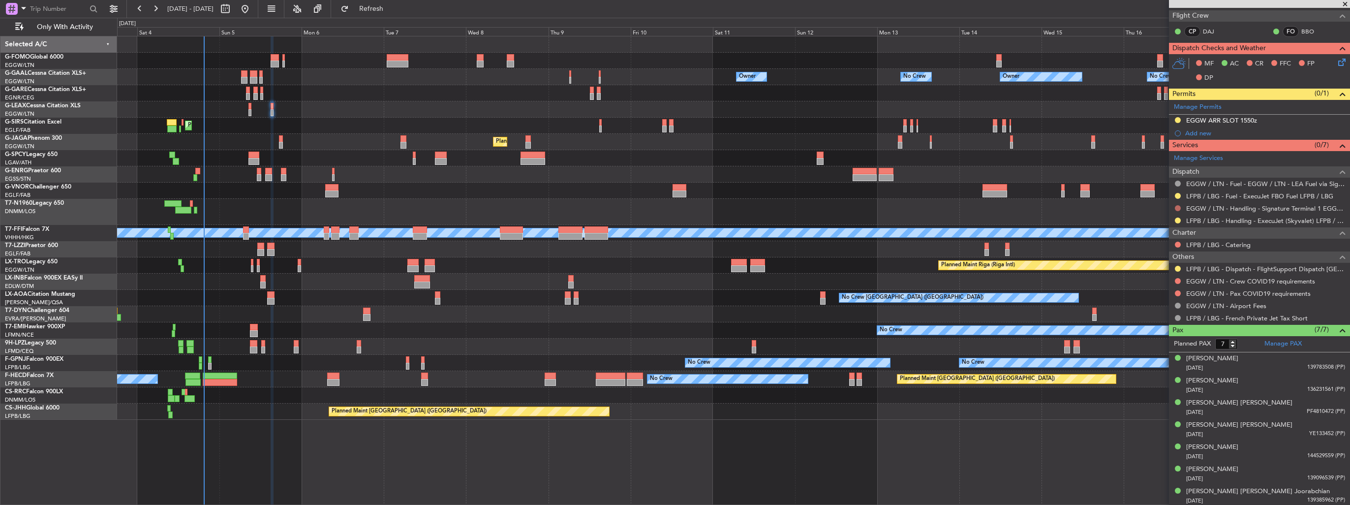
click at [1177, 206] on button at bounding box center [1178, 208] width 6 height 6
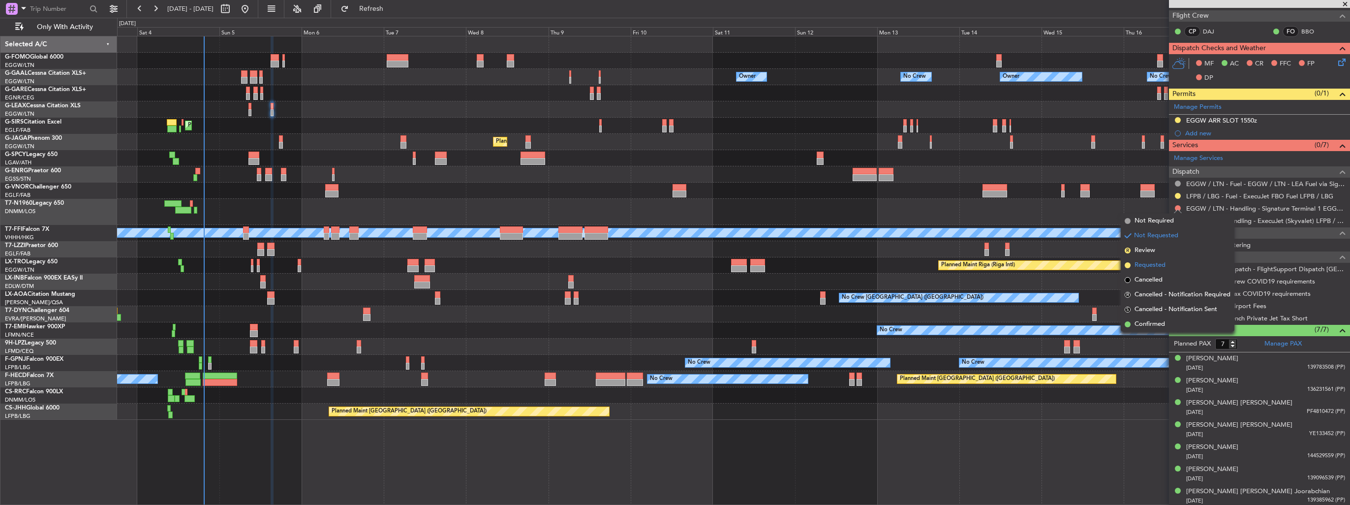
click at [1144, 262] on span "Requested" at bounding box center [1149, 265] width 31 height 10
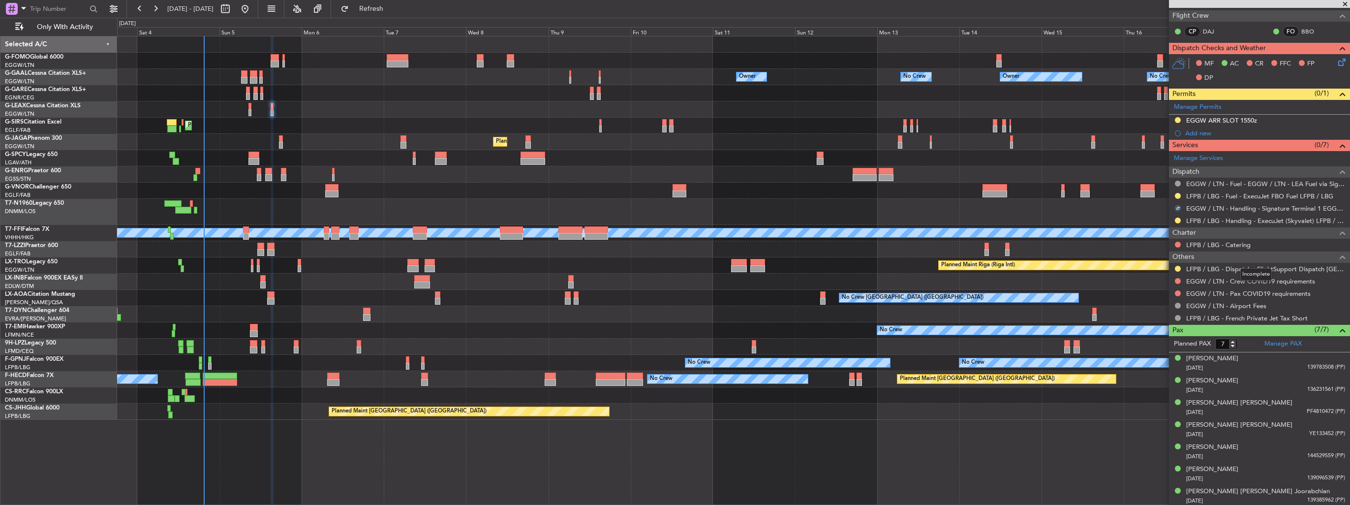
scroll to position [0, 0]
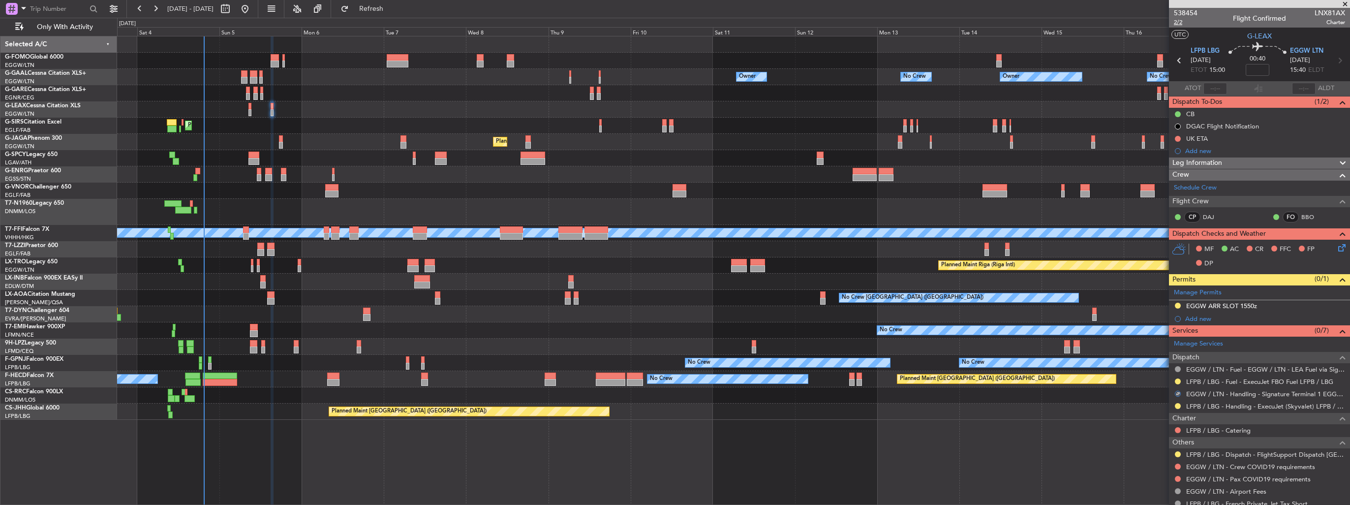
click at [1179, 23] on span "2/2" at bounding box center [1186, 22] width 24 height 8
click at [1336, 247] on icon at bounding box center [1340, 246] width 8 height 8
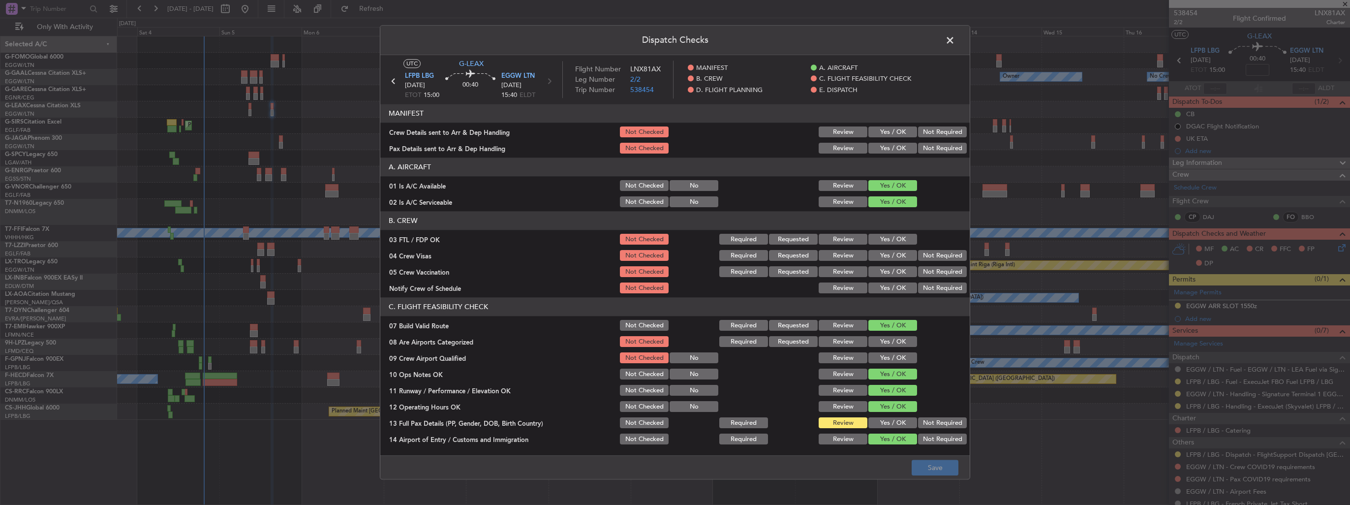
click at [888, 134] on button "Yes / OK" at bounding box center [892, 132] width 49 height 11
click at [891, 148] on button "Yes / OK" at bounding box center [892, 148] width 49 height 11
click at [933, 468] on button "Save" at bounding box center [935, 468] width 47 height 16
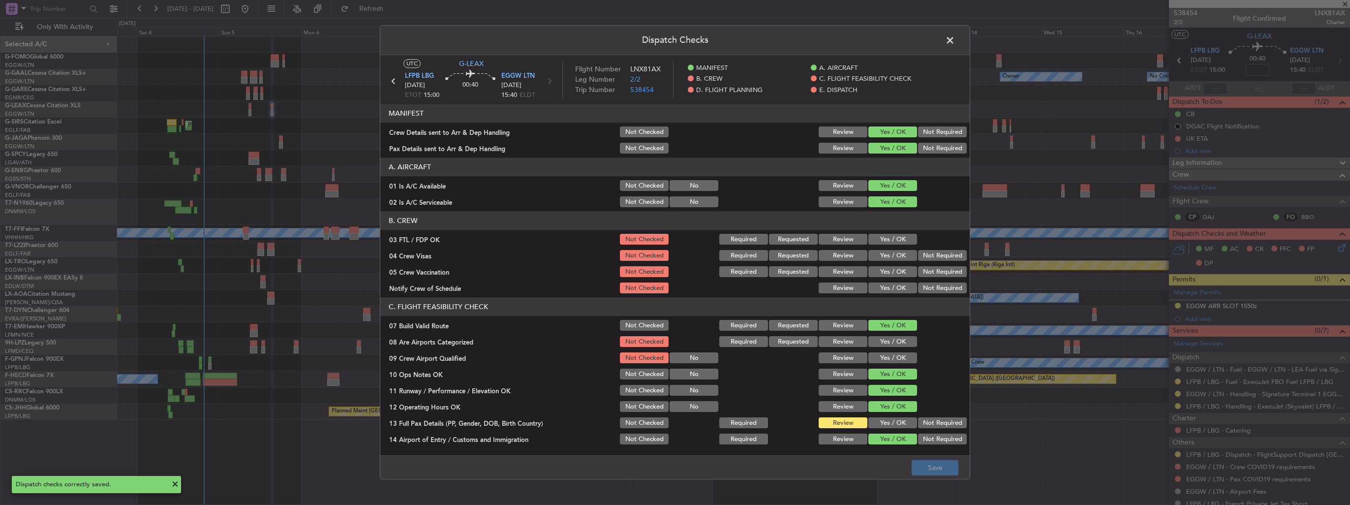
click at [955, 38] on span at bounding box center [955, 43] width 0 height 20
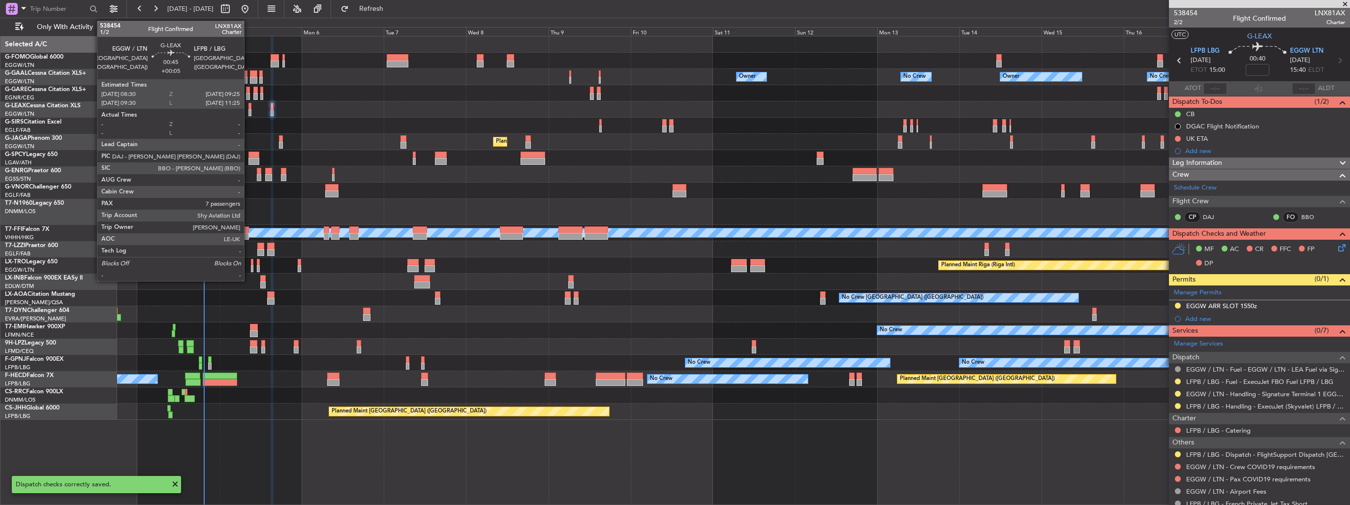
click at [248, 107] on div at bounding box center [249, 106] width 3 height 7
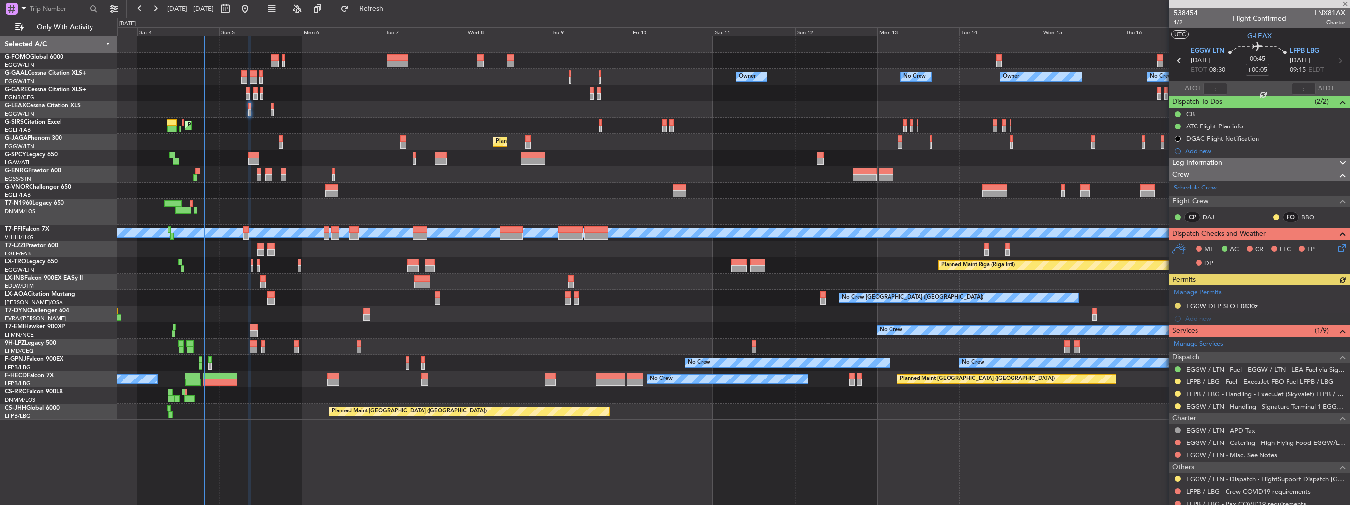
click at [1336, 246] on icon at bounding box center [1340, 246] width 8 height 8
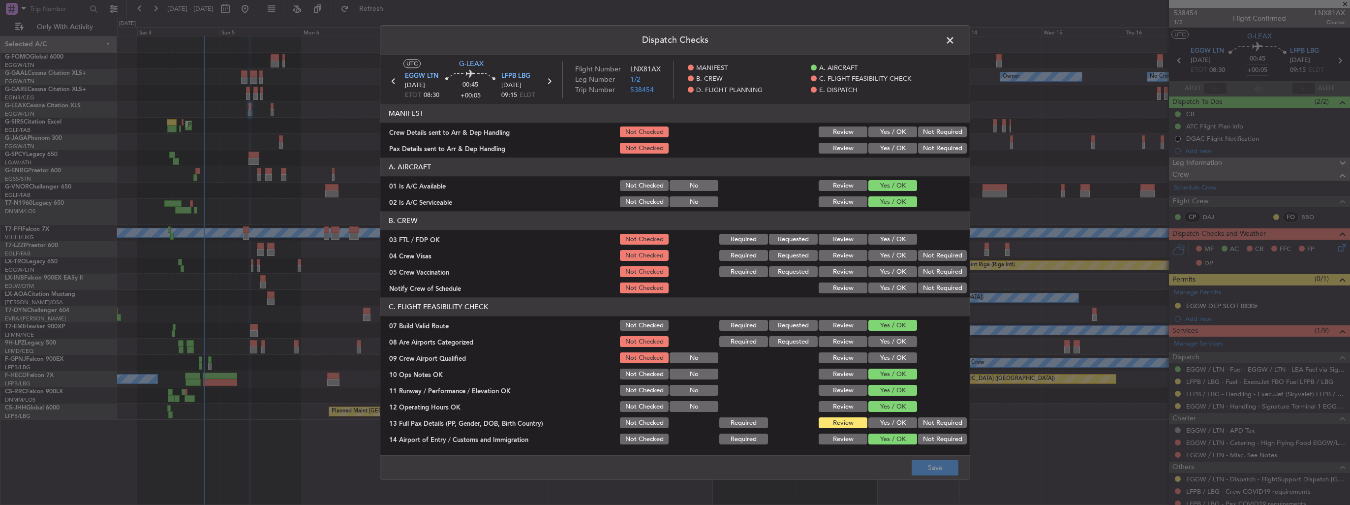
click at [892, 132] on button "Yes / OK" at bounding box center [892, 132] width 49 height 11
click at [890, 143] on button "Yes / OK" at bounding box center [892, 148] width 49 height 11
click at [884, 345] on button "Yes / OK" at bounding box center [892, 341] width 49 height 11
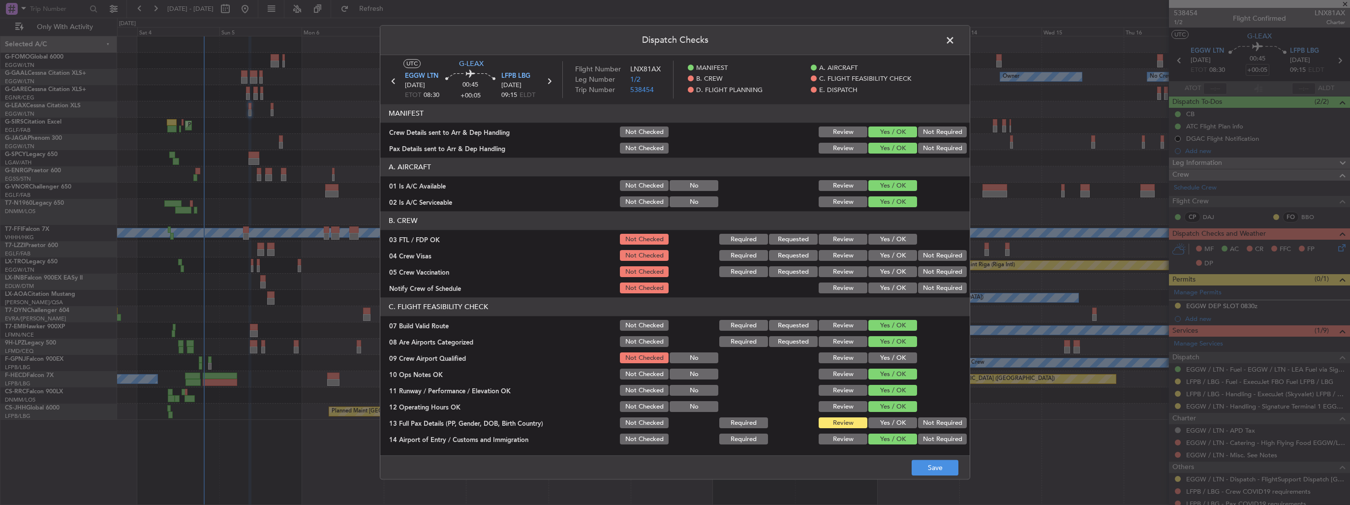
drag, startPoint x: 884, startPoint y: 355, endPoint x: 940, endPoint y: 445, distance: 106.2
click at [885, 355] on button "Yes / OK" at bounding box center [892, 358] width 49 height 11
click at [952, 472] on button "Save" at bounding box center [935, 468] width 47 height 16
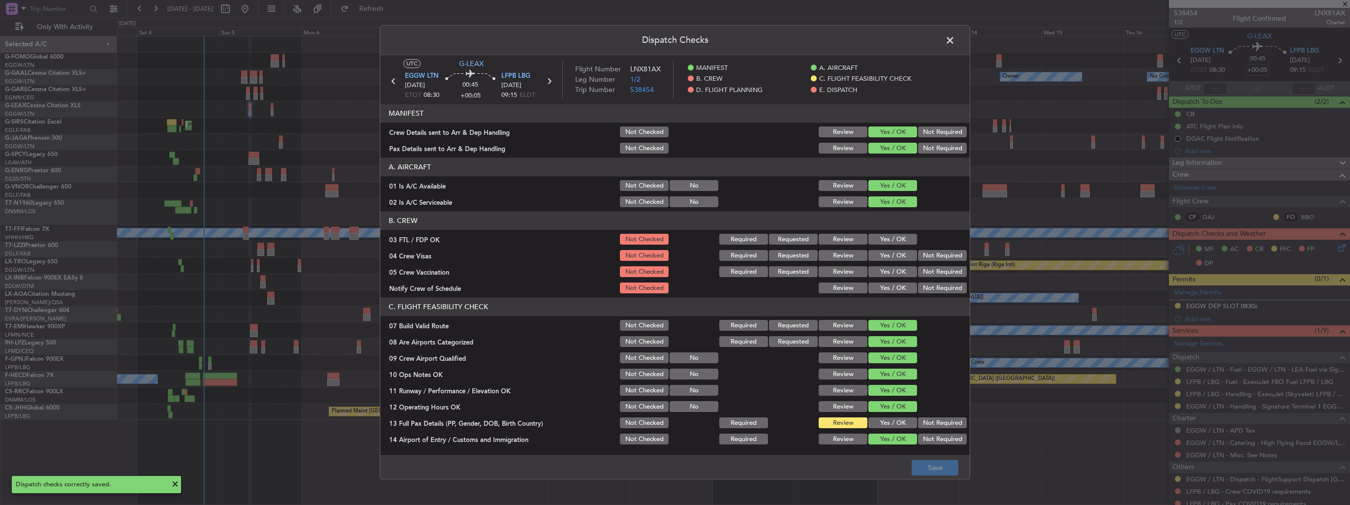
click at [955, 39] on span at bounding box center [955, 43] width 0 height 20
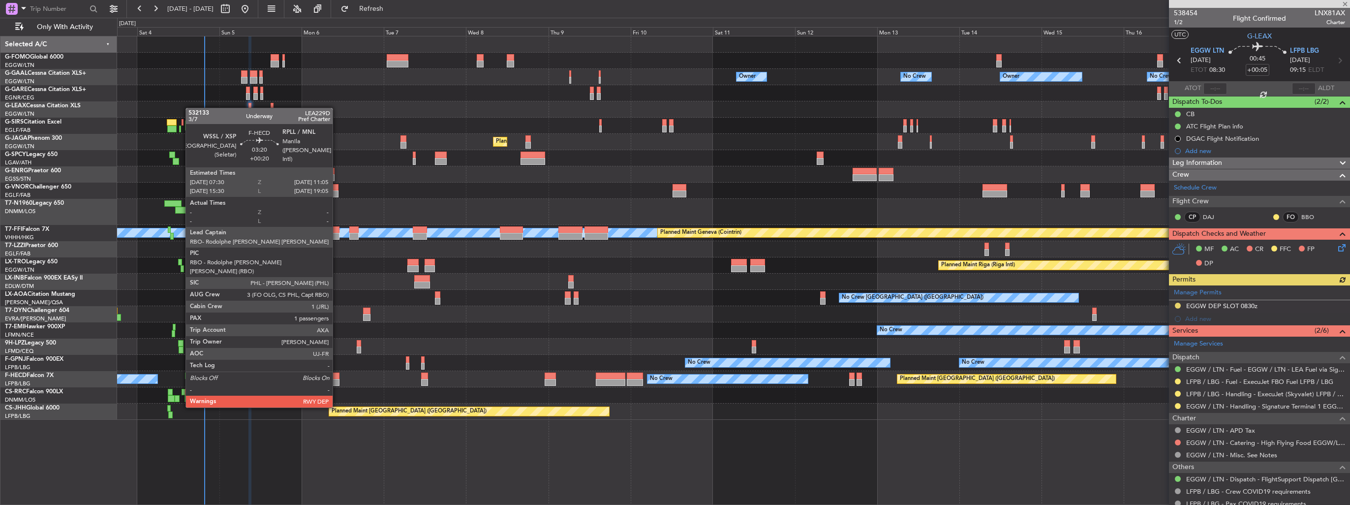
click at [337, 379] on div at bounding box center [333, 382] width 12 height 7
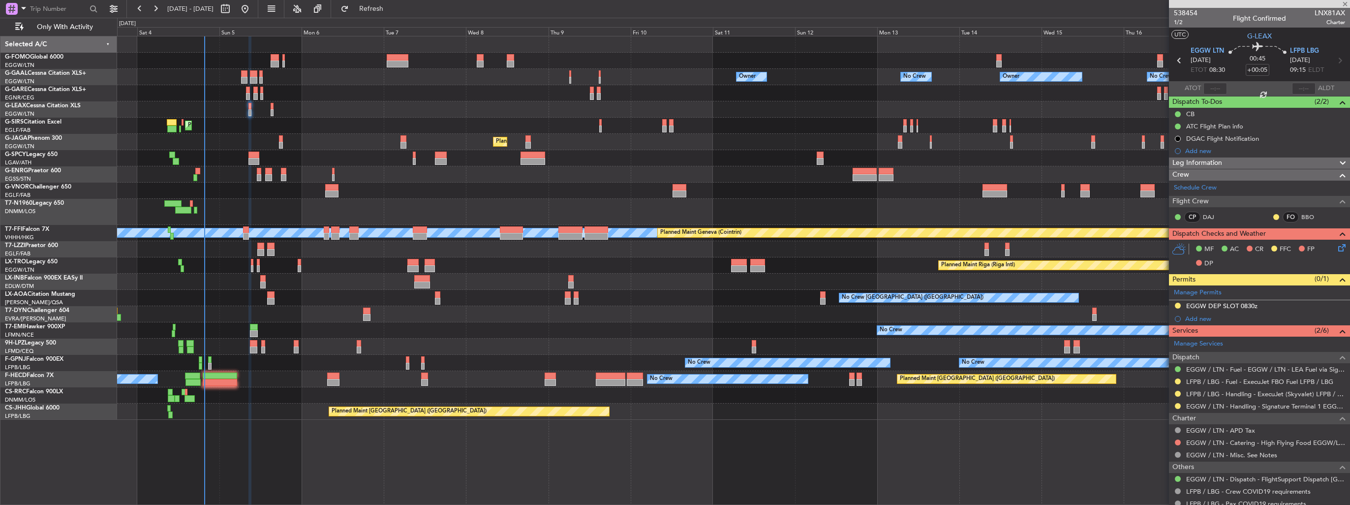
type input "+00:20"
type input "1"
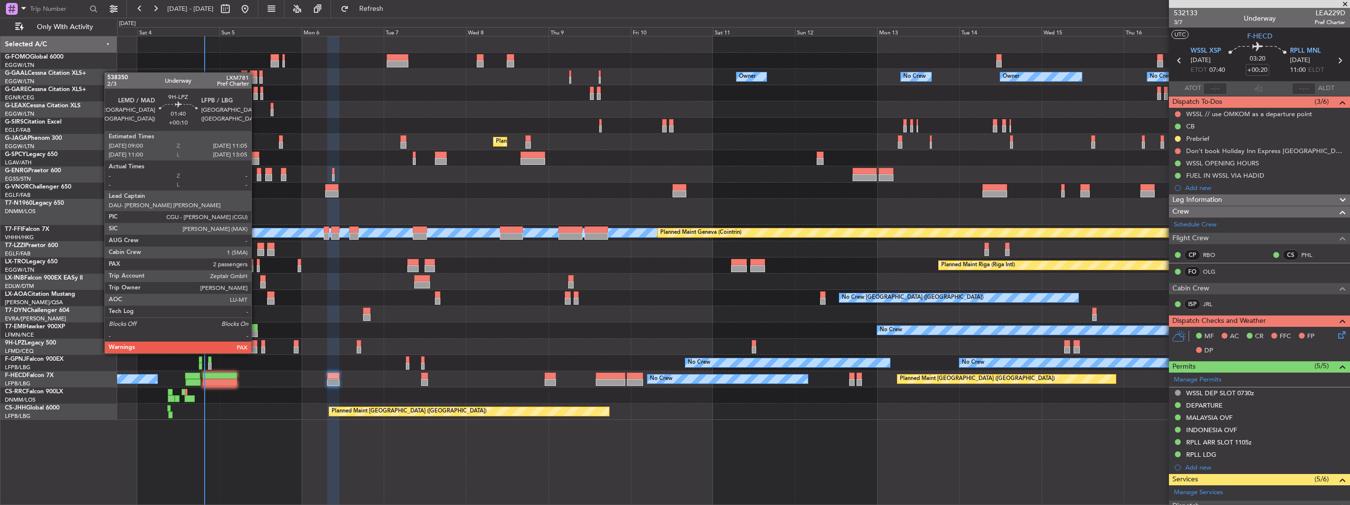
click at [256, 343] on div at bounding box center [253, 343] width 7 height 7
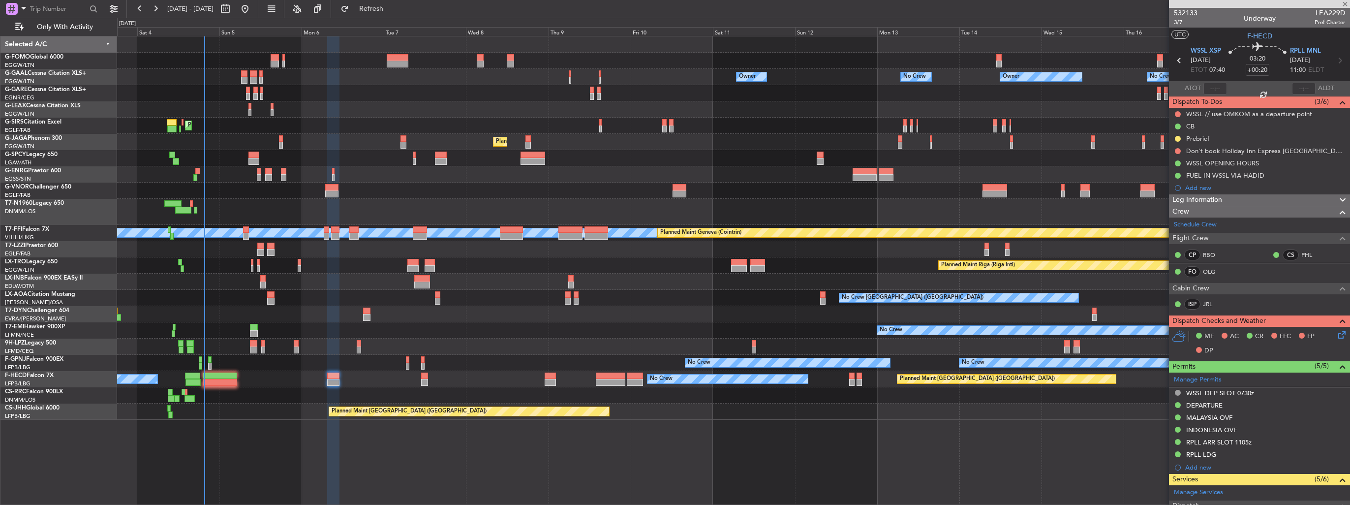
type input "+00:10"
type input "4"
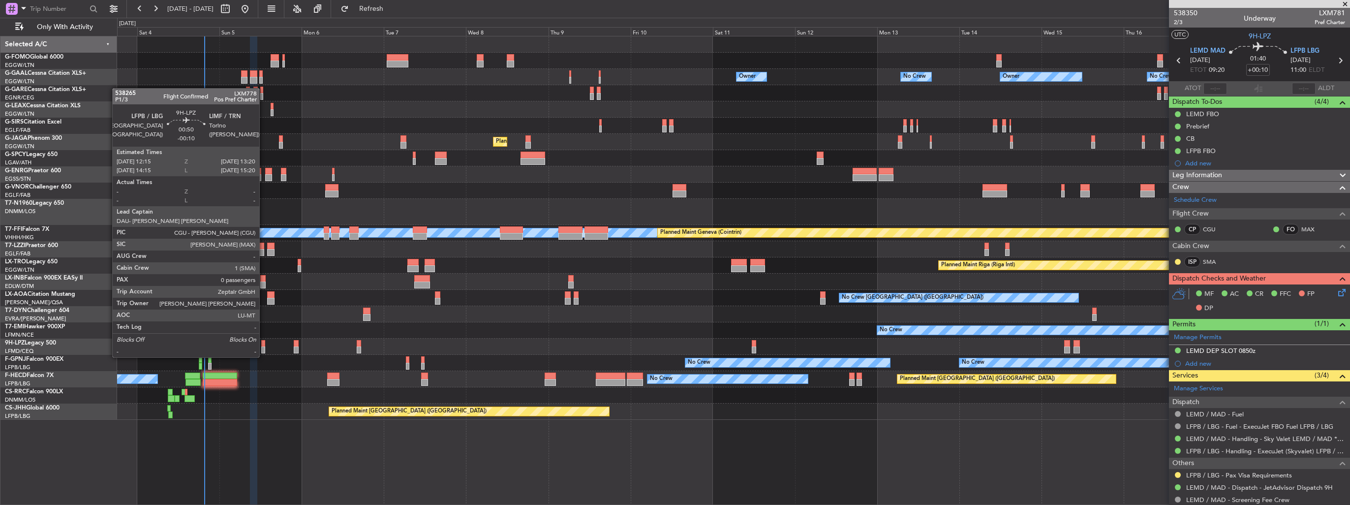
click at [264, 347] on div at bounding box center [263, 349] width 4 height 7
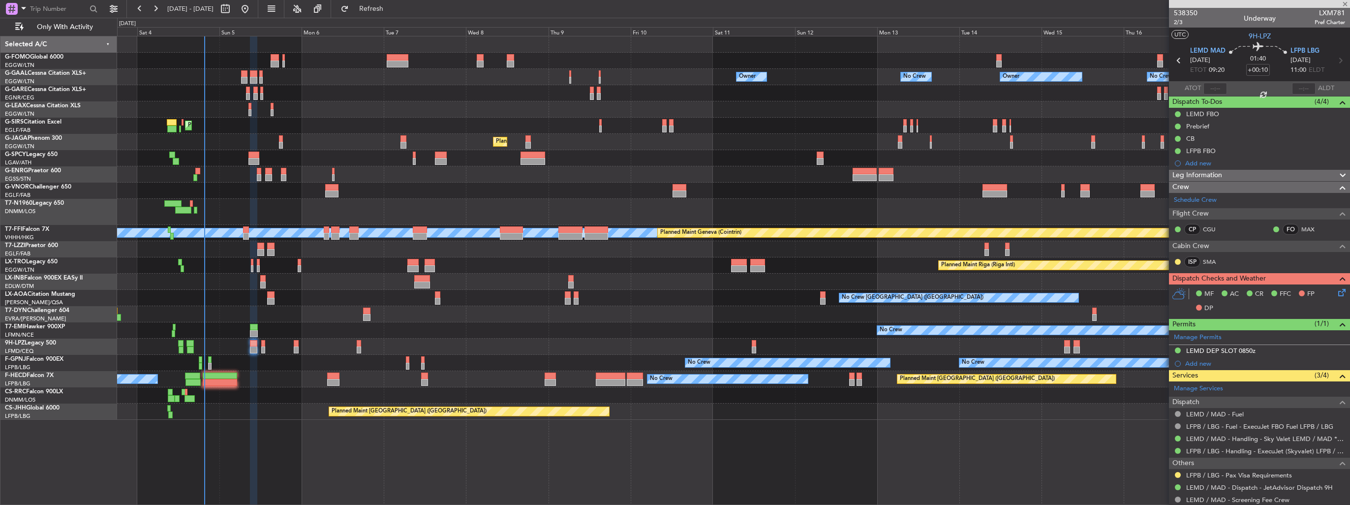
type input "-00:10"
type input "0"
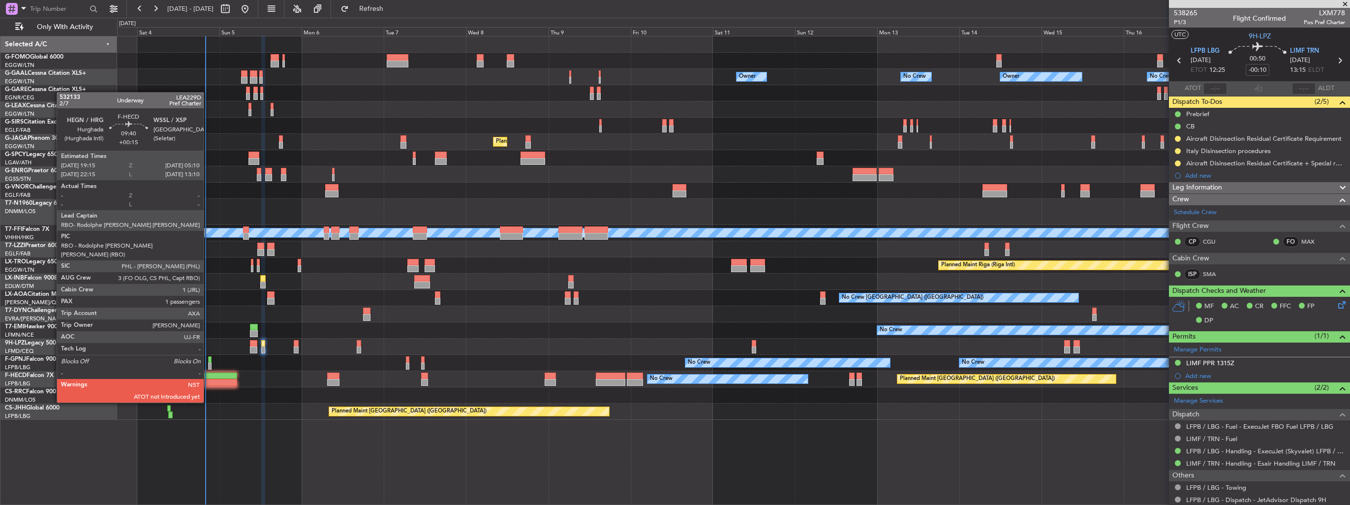
click at [208, 375] on div at bounding box center [220, 375] width 34 height 7
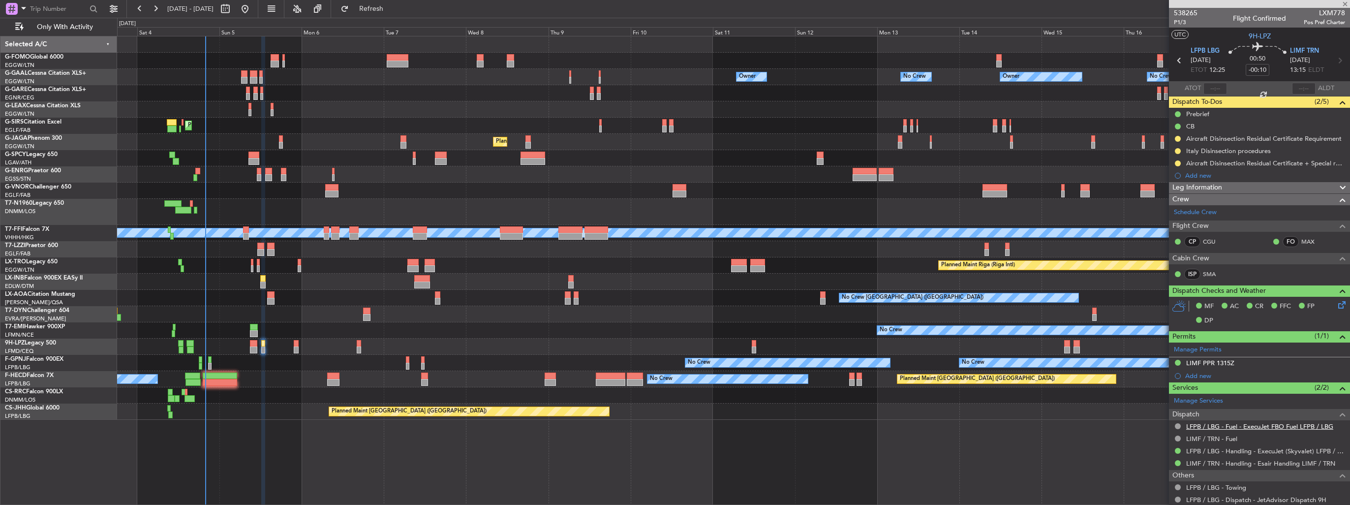
type input "+00:15"
type input "1"
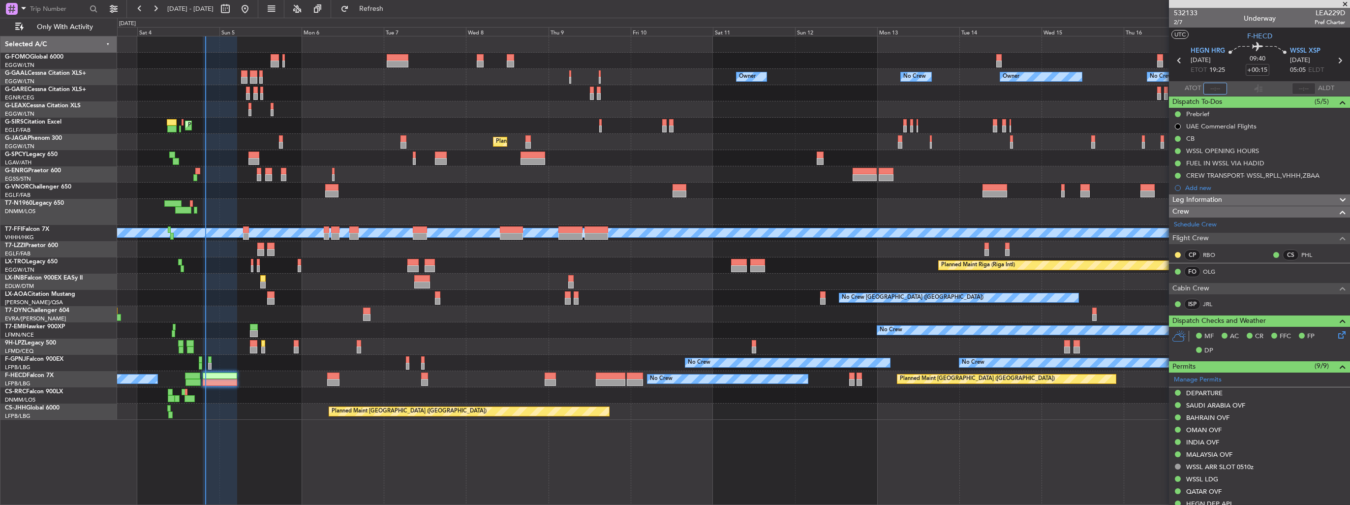
click at [1214, 87] on input "text" at bounding box center [1215, 89] width 24 height 12
type input "19:45"
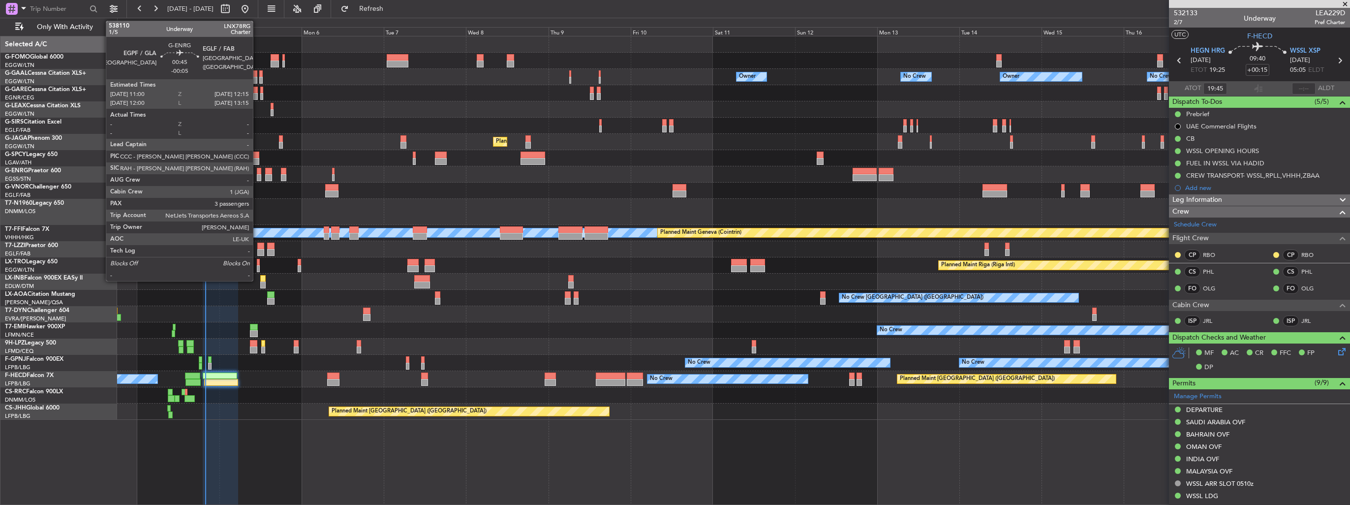
click at [257, 178] on div at bounding box center [259, 177] width 4 height 7
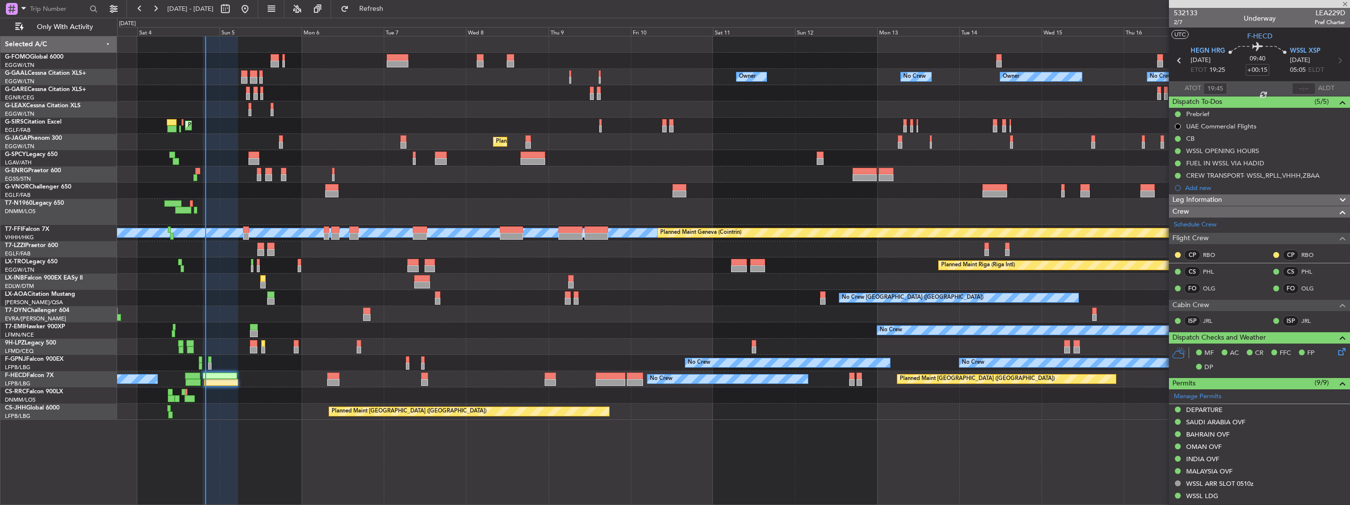
type input "-00:05"
type input "3"
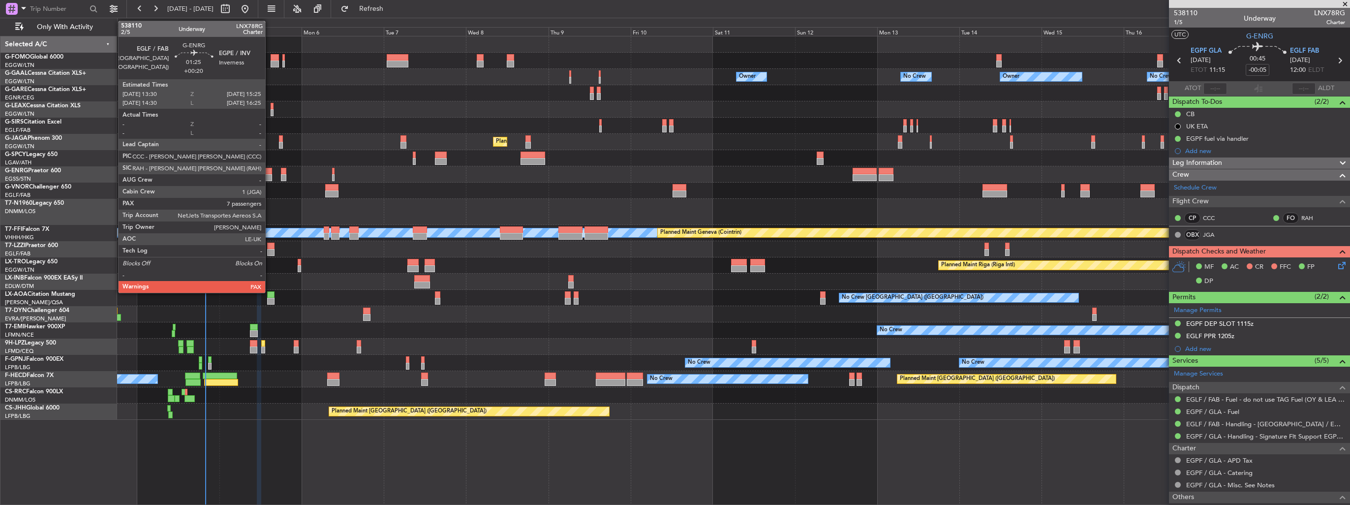
click at [270, 176] on div at bounding box center [268, 177] width 7 height 7
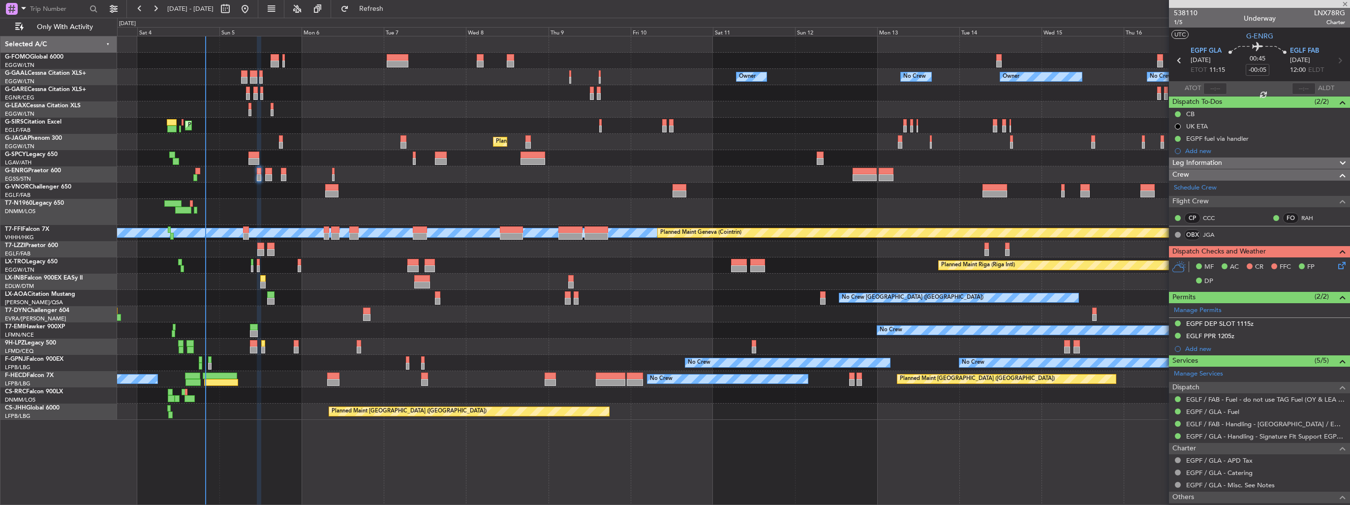
type input "+00:20"
type input "7"
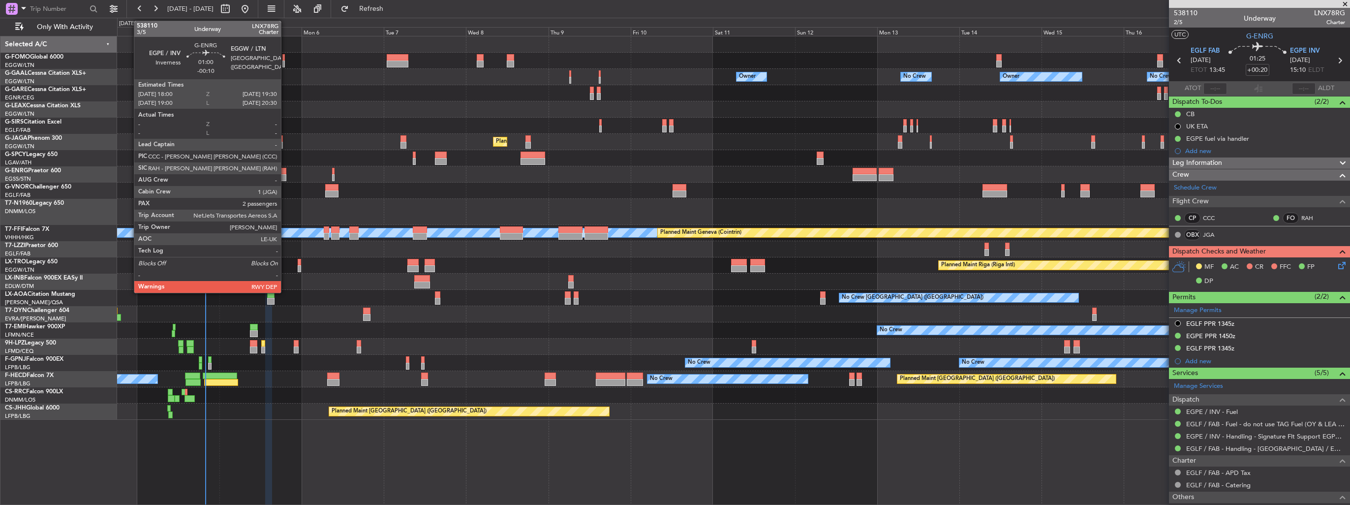
click at [285, 172] on div at bounding box center [283, 171] width 5 height 7
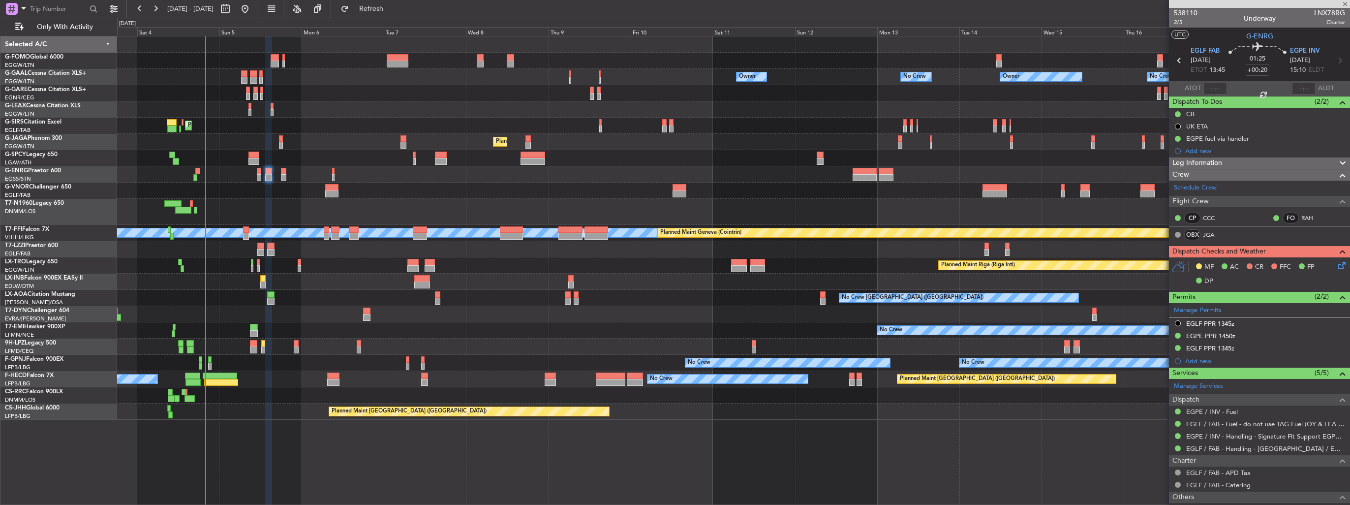
type input "-00:10"
type input "2"
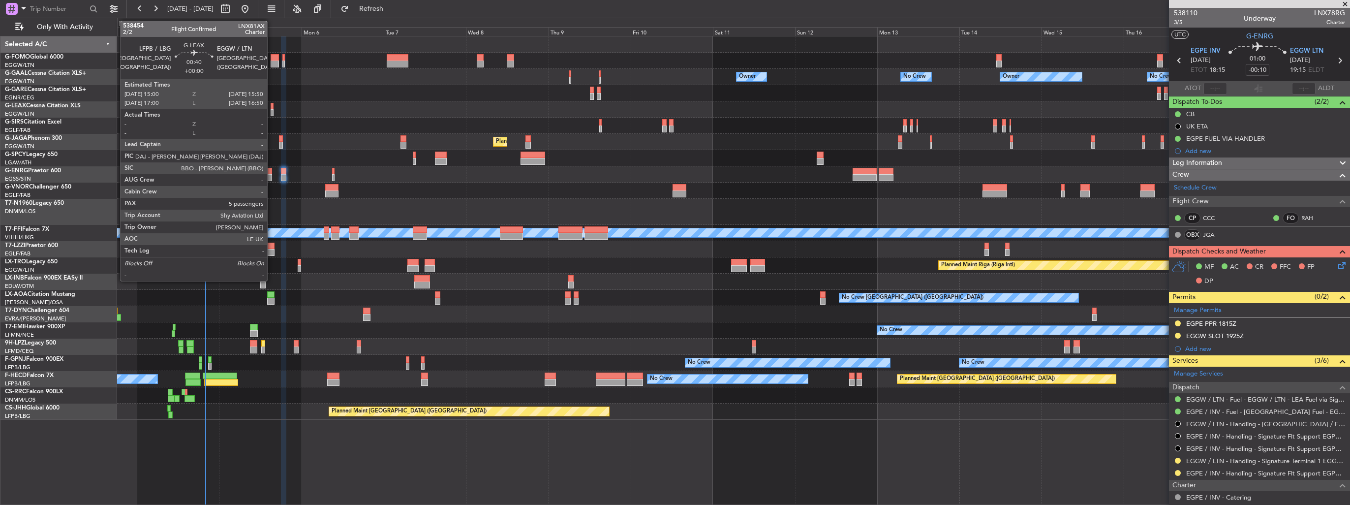
click at [272, 109] on div at bounding box center [272, 112] width 3 height 7
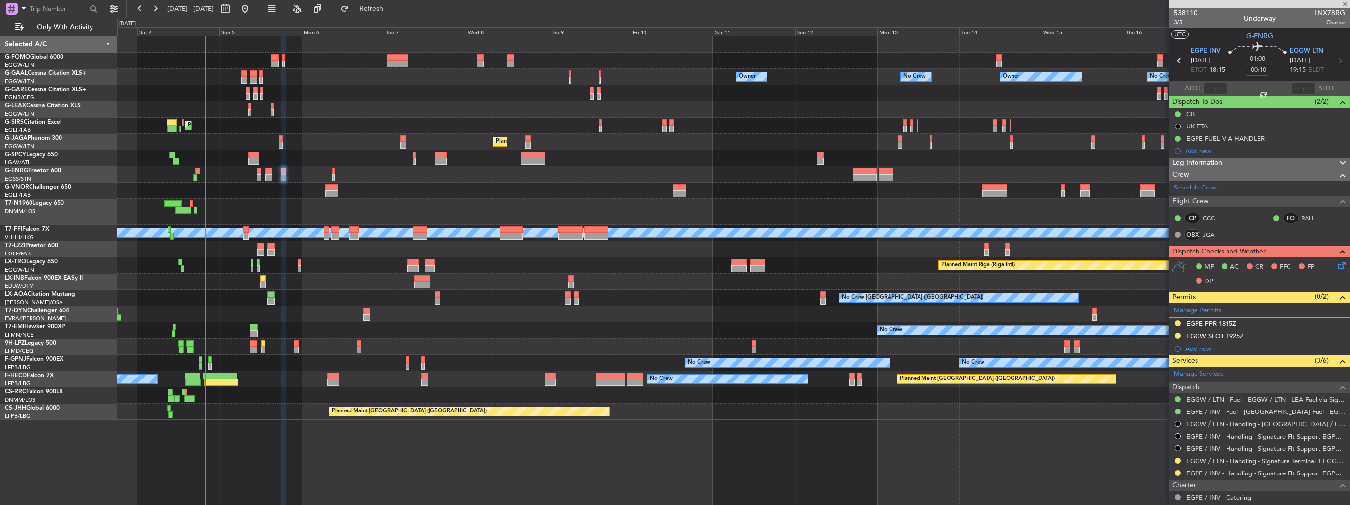
type input "5"
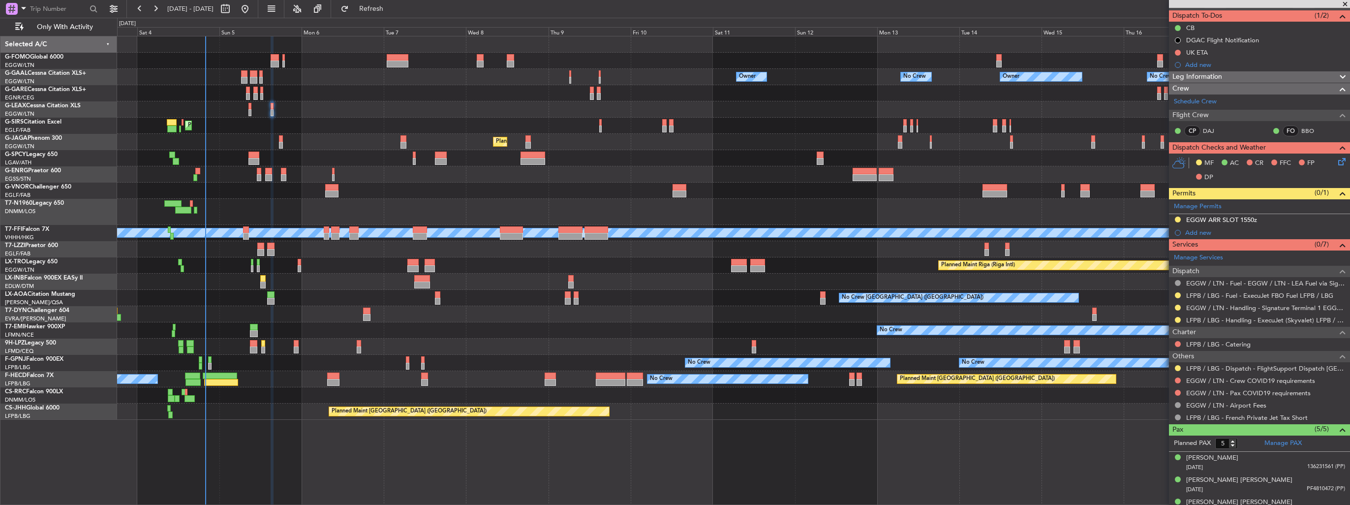
scroll to position [142, 0]
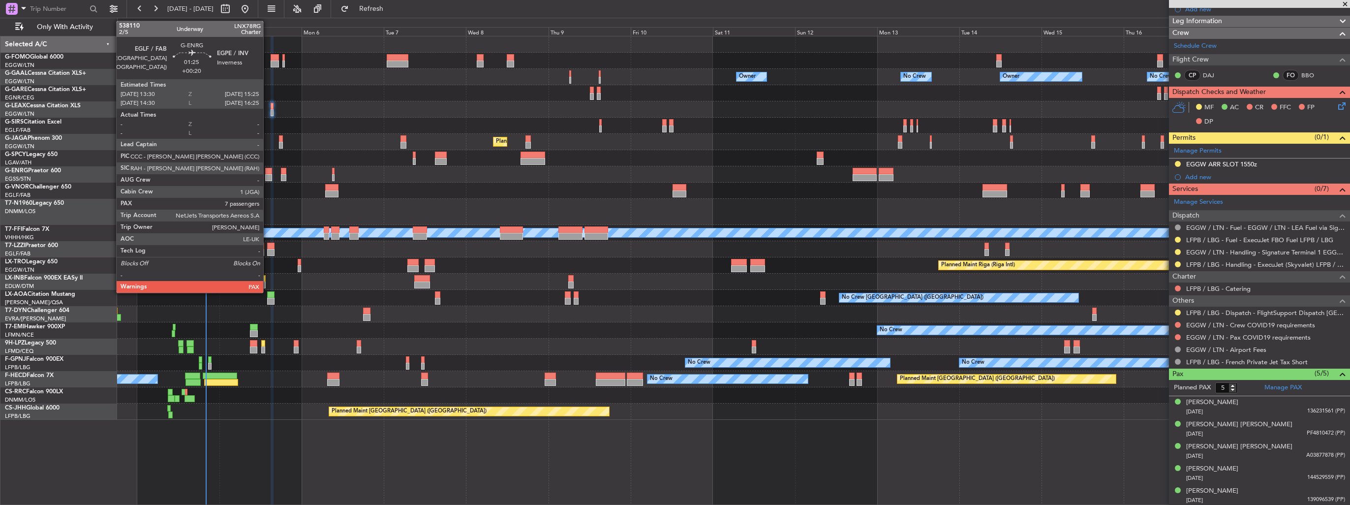
click at [268, 172] on div at bounding box center [268, 171] width 7 height 7
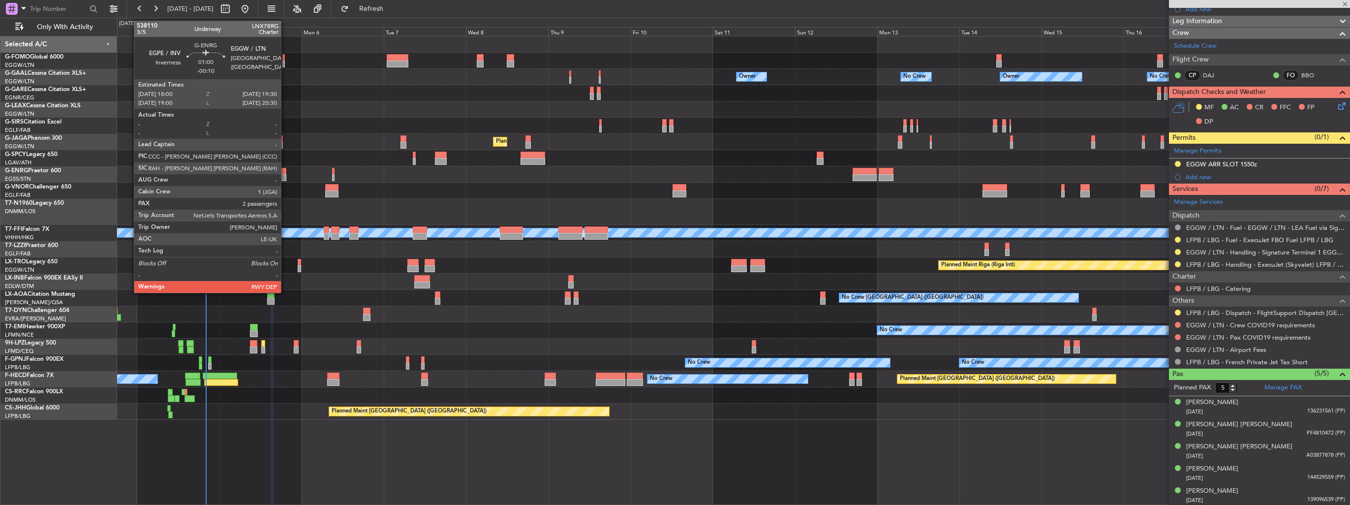
type input "+00:20"
type input "7"
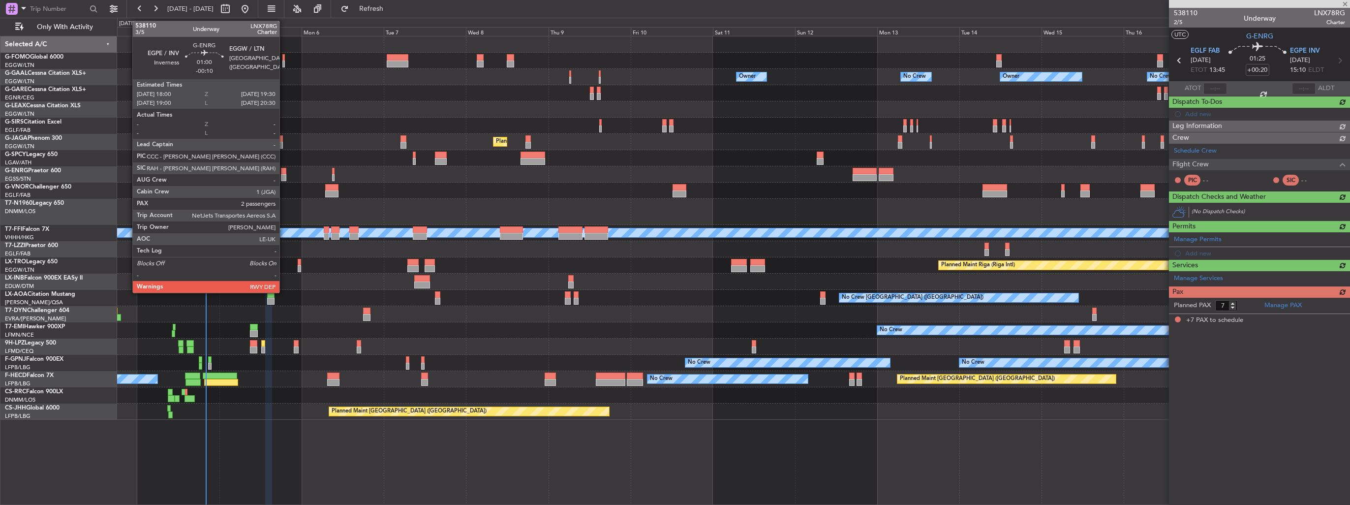
scroll to position [0, 0]
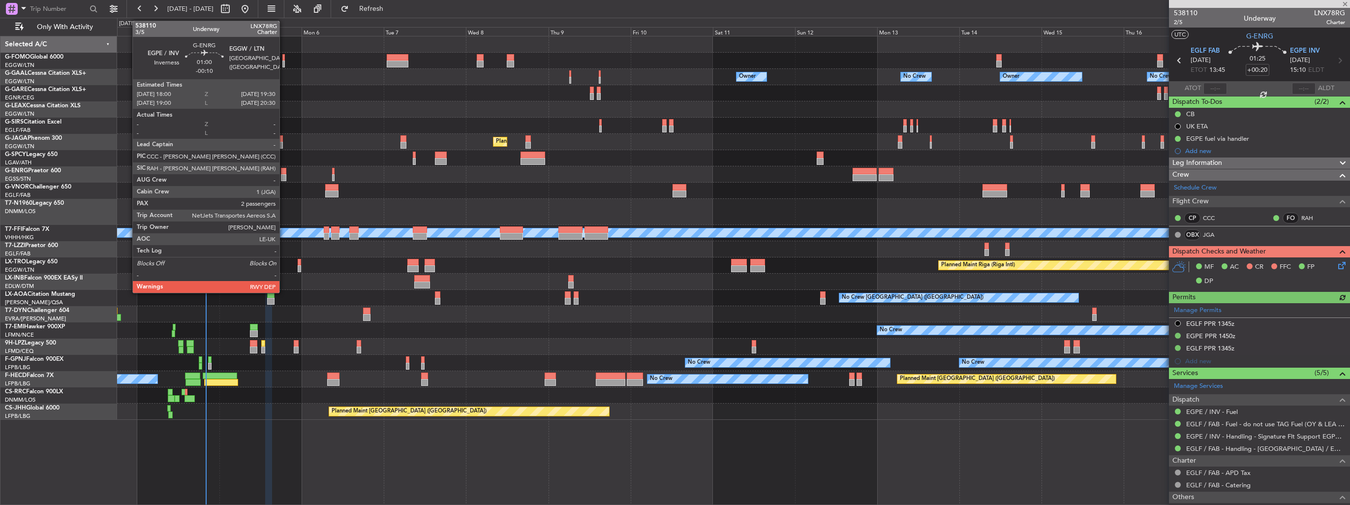
click at [284, 175] on div at bounding box center [283, 177] width 5 height 7
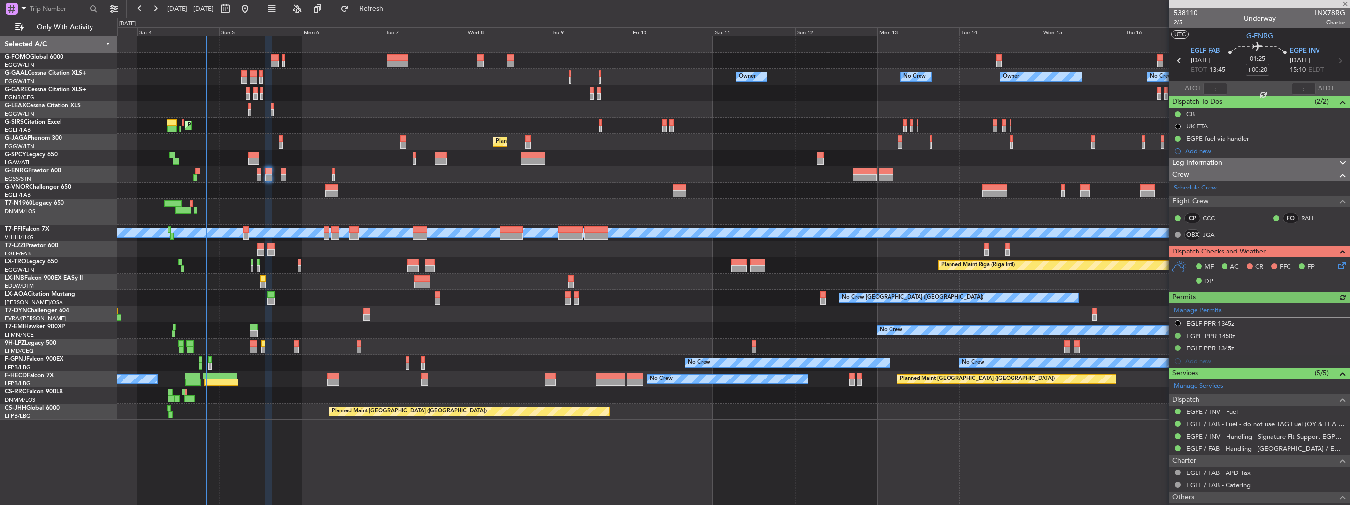
type input "-00:10"
type input "2"
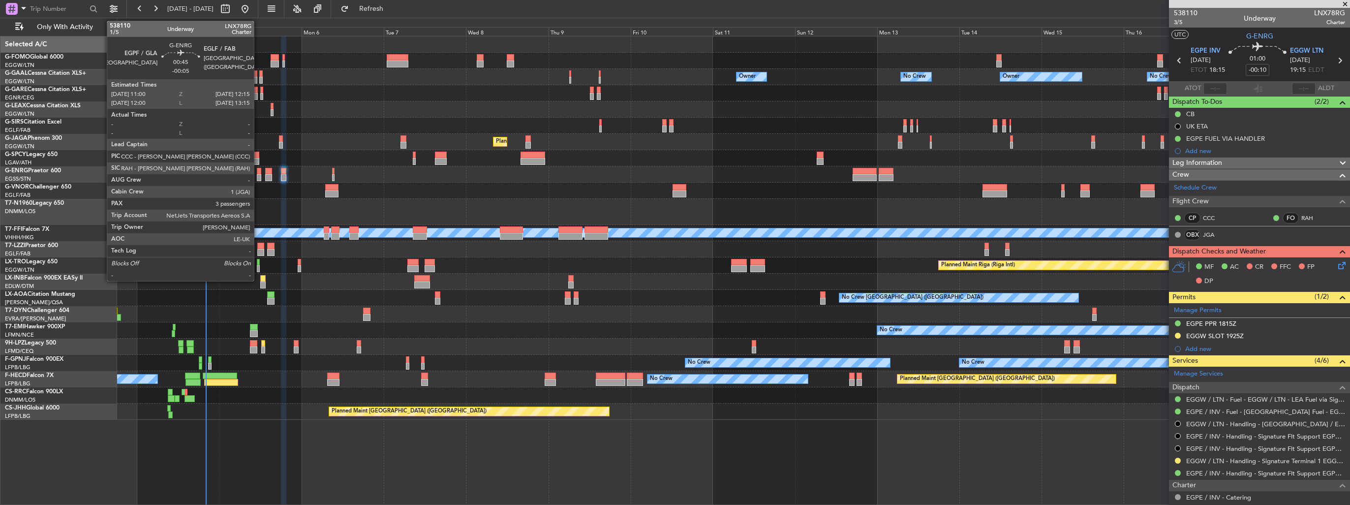
click at [258, 176] on div at bounding box center [259, 177] width 4 height 7
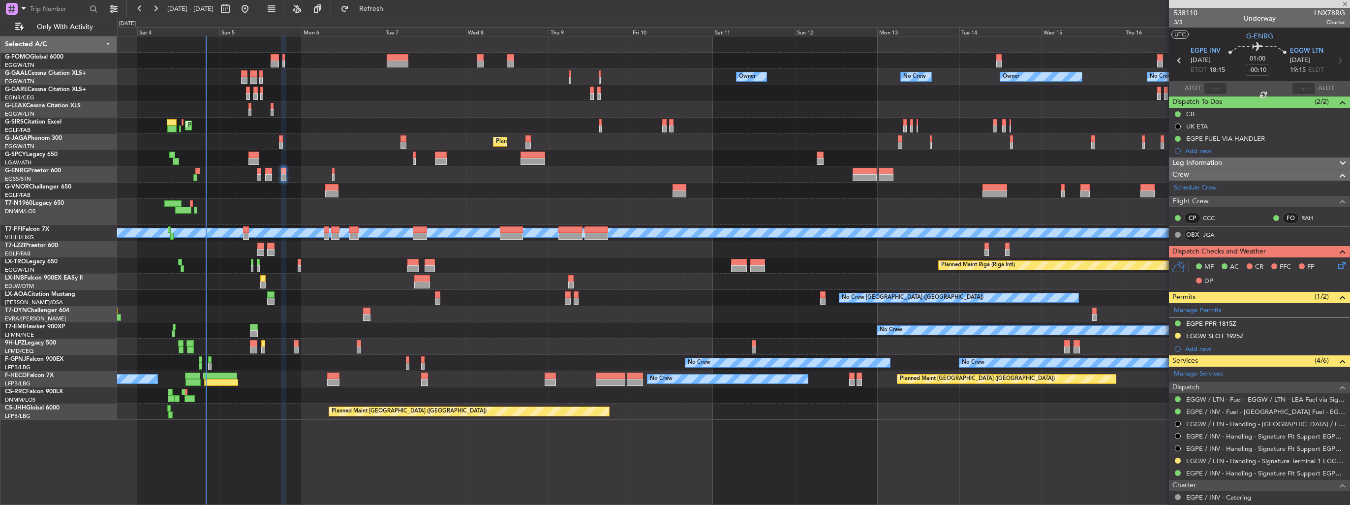
type input "-00:05"
type input "3"
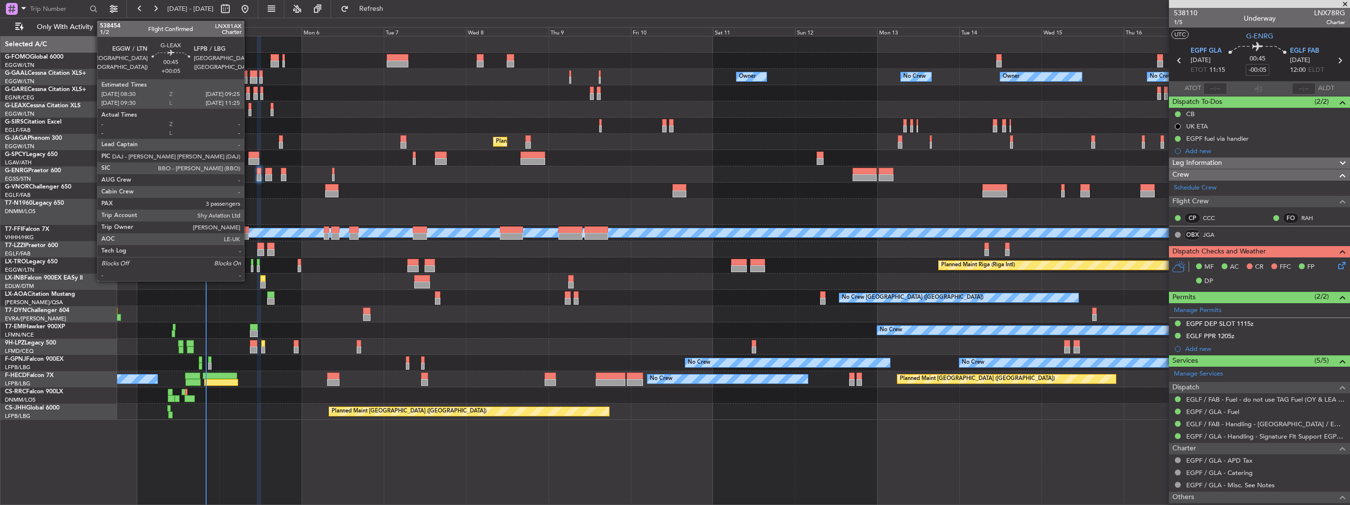
click at [248, 107] on div at bounding box center [249, 106] width 3 height 7
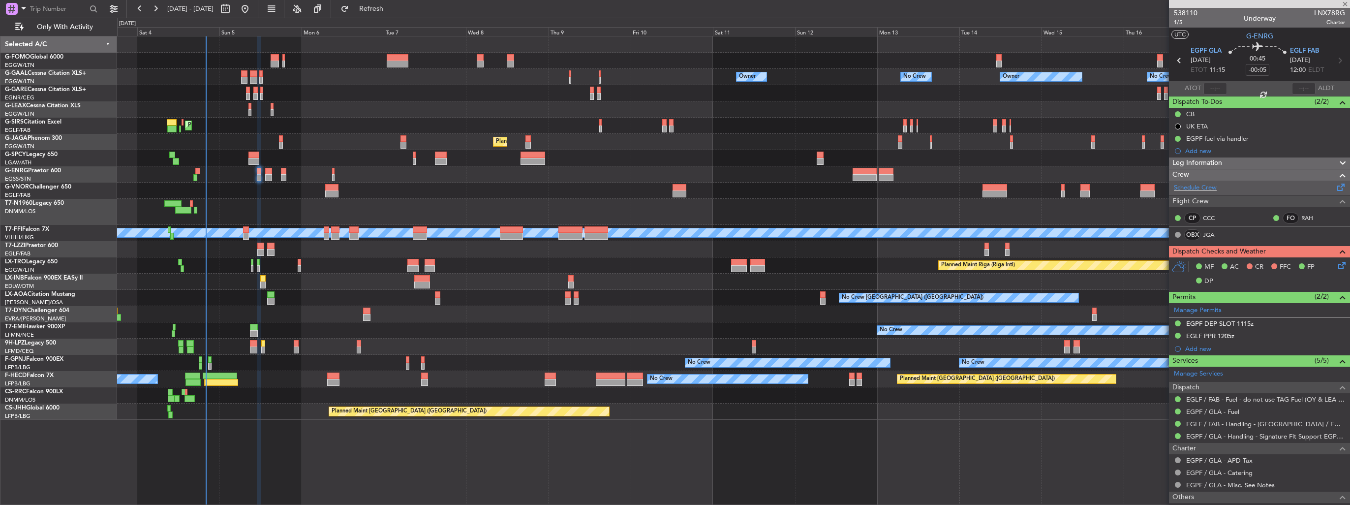
type input "+00:05"
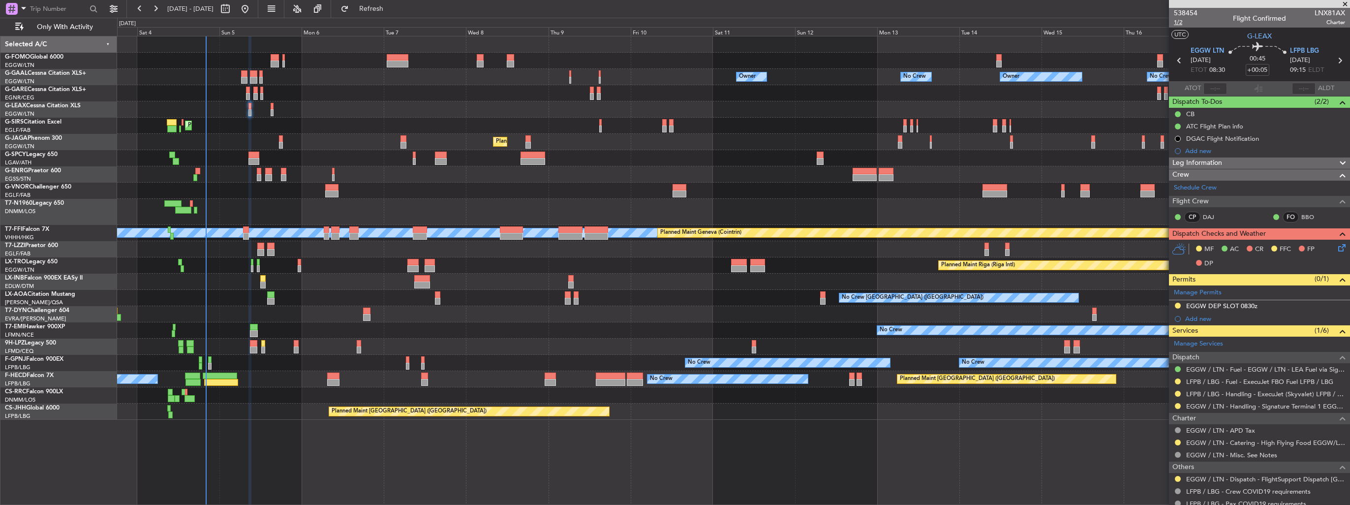
click at [1177, 22] on span "1/2" at bounding box center [1186, 22] width 24 height 8
click at [1336, 245] on icon at bounding box center [1340, 246] width 8 height 8
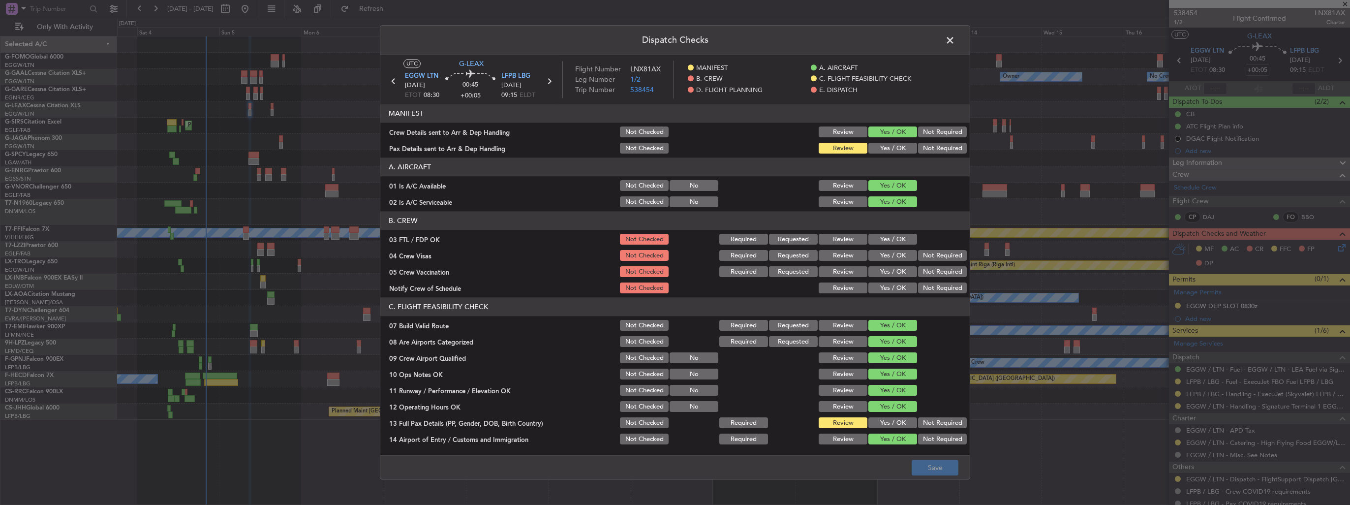
click at [883, 152] on button "Yes / OK" at bounding box center [892, 148] width 49 height 11
click at [936, 474] on button "Save" at bounding box center [935, 468] width 47 height 16
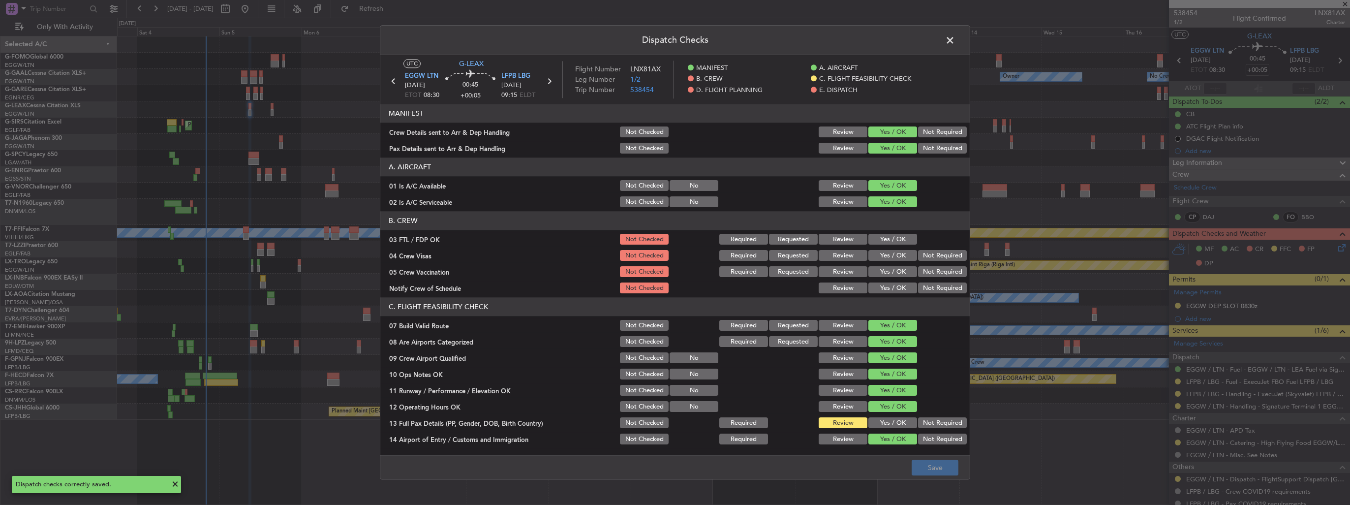
click at [955, 38] on span at bounding box center [955, 43] width 0 height 20
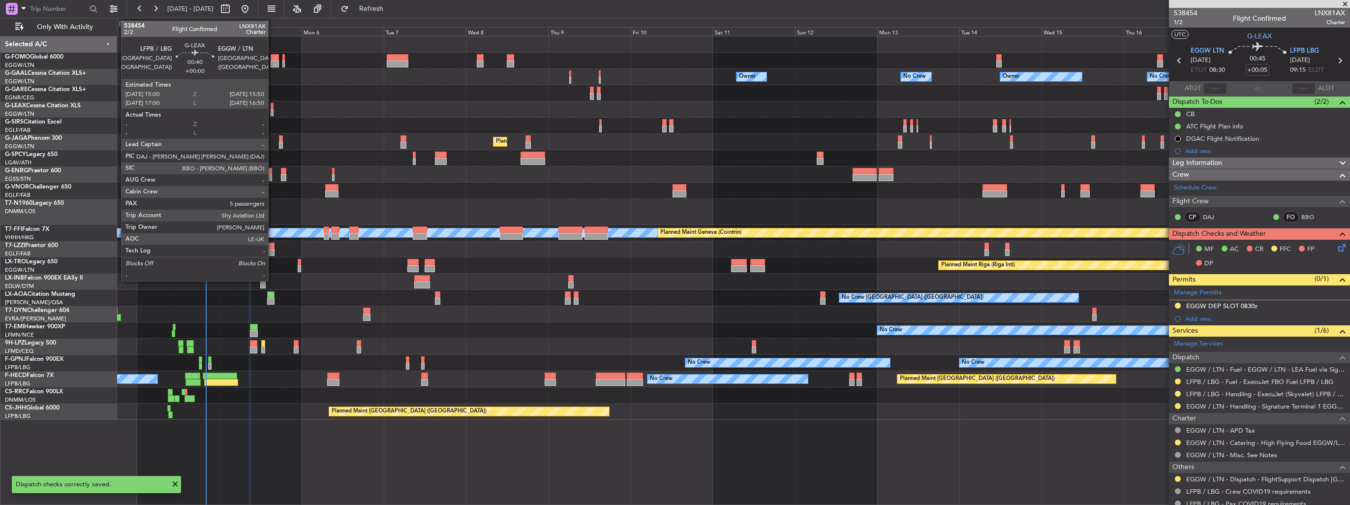
click at [273, 111] on div at bounding box center [272, 112] width 3 height 7
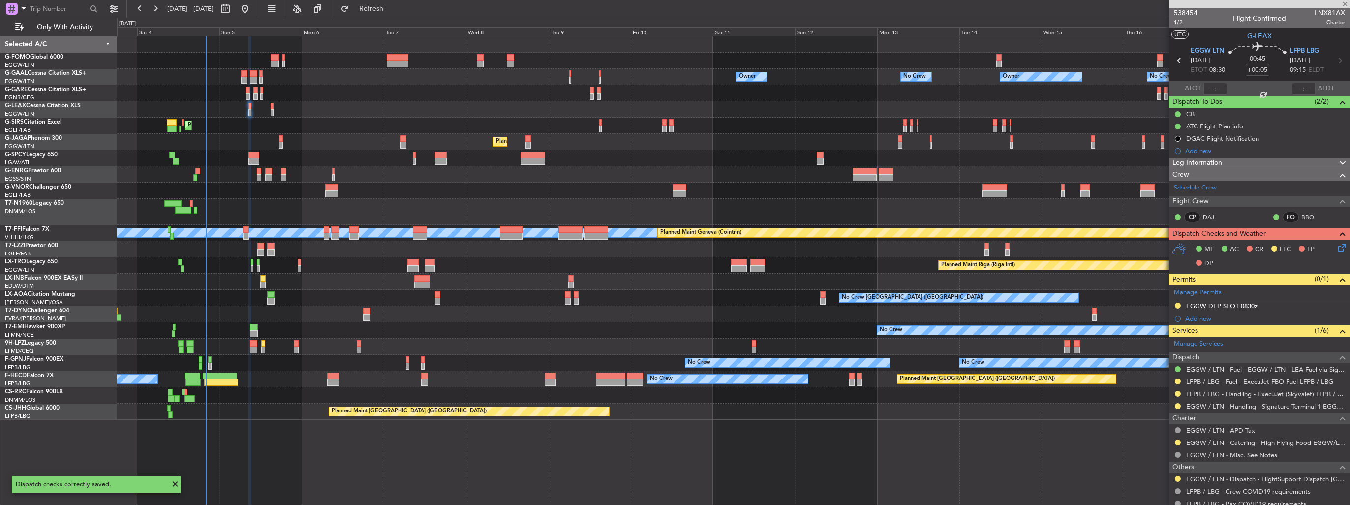
type input "5"
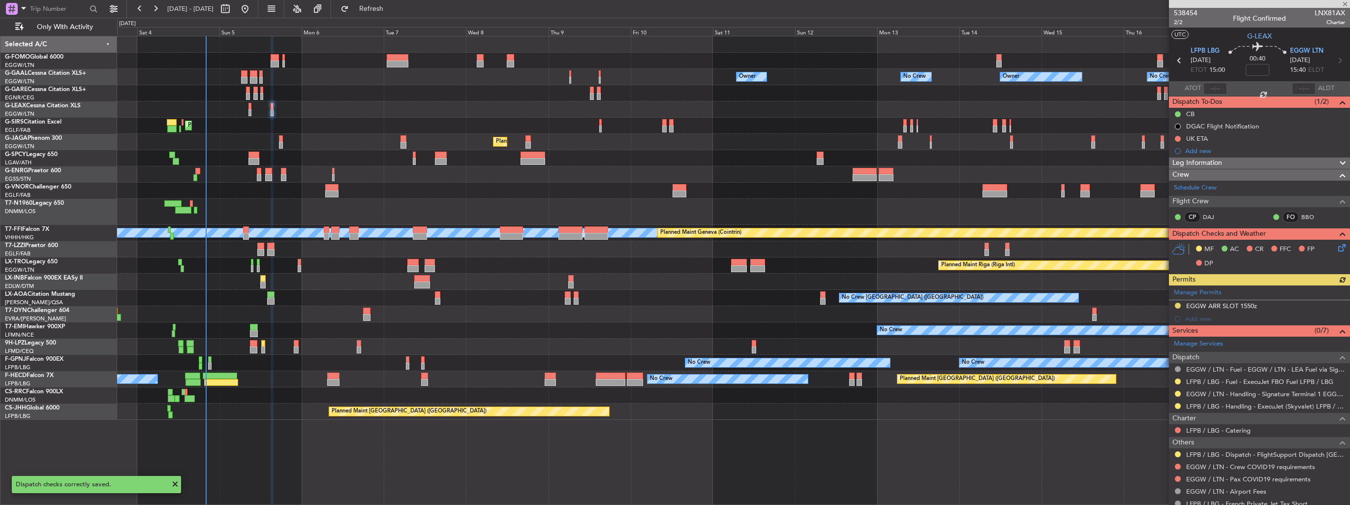
click at [1336, 246] on icon at bounding box center [1340, 246] width 8 height 8
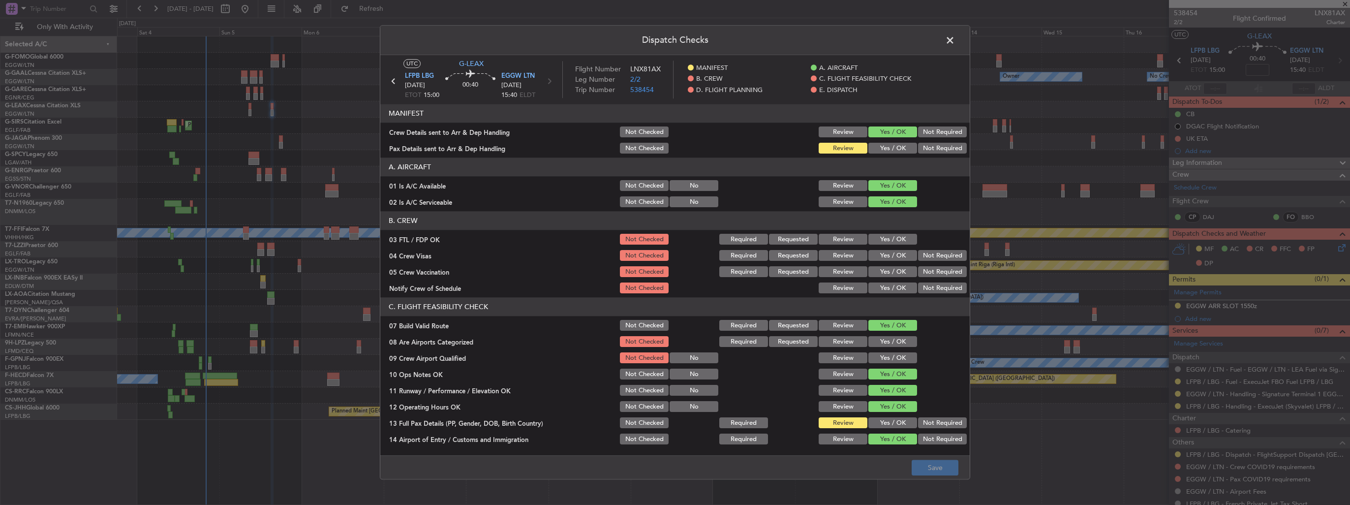
click at [893, 147] on button "Yes / OK" at bounding box center [892, 148] width 49 height 11
click at [935, 467] on button "Save" at bounding box center [935, 468] width 47 height 16
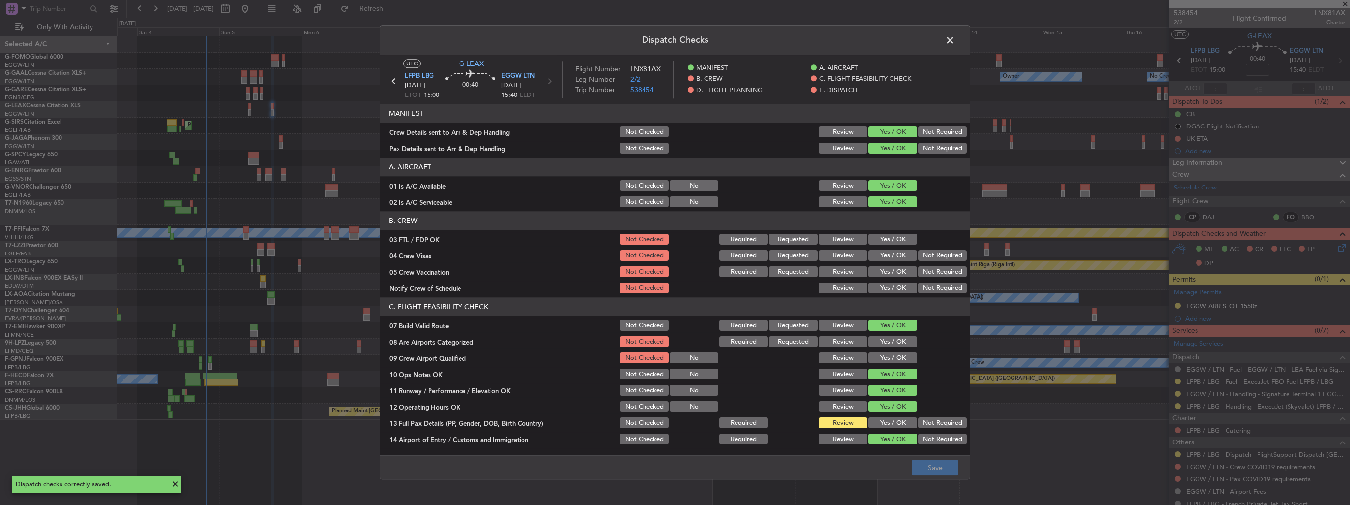
click at [955, 40] on span at bounding box center [955, 43] width 0 height 20
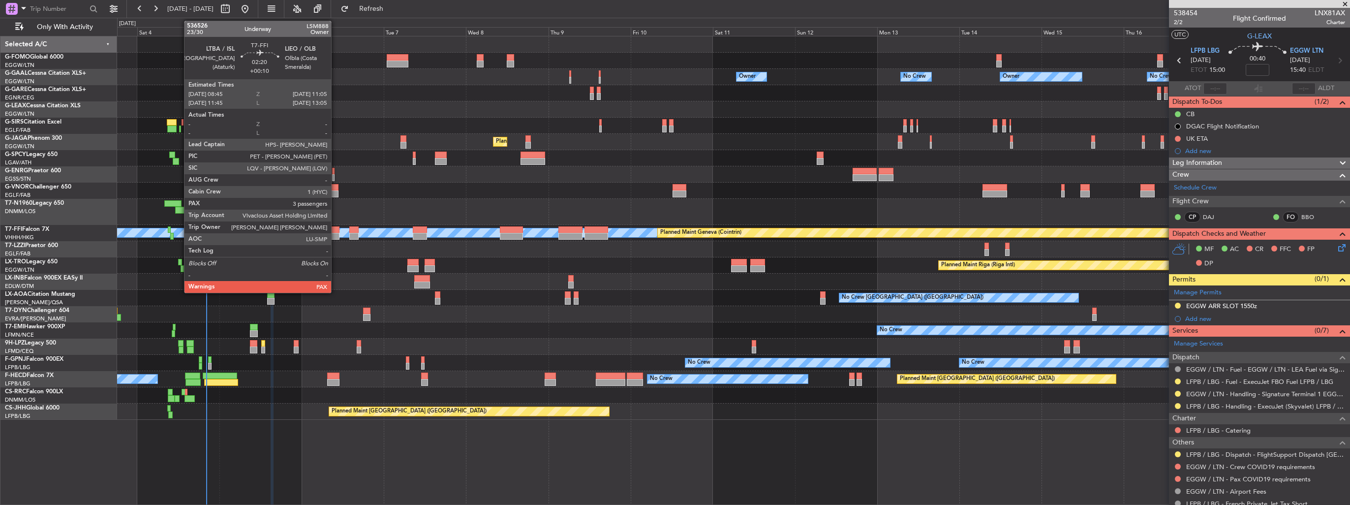
click at [335, 230] on div at bounding box center [335, 229] width 8 height 7
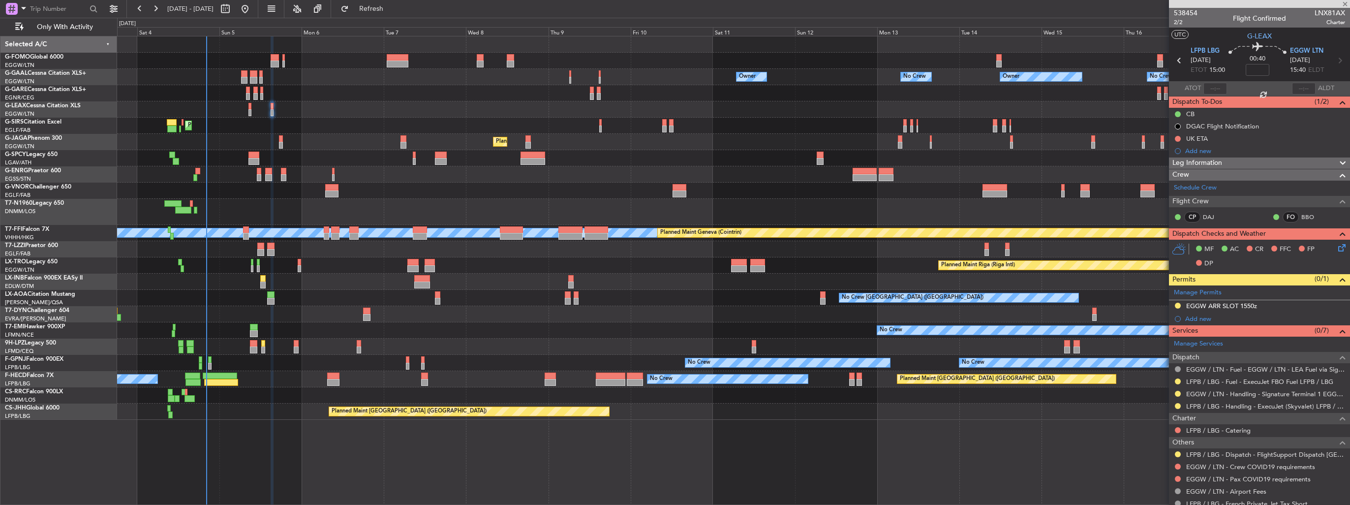
type input "+00:10"
type input "3"
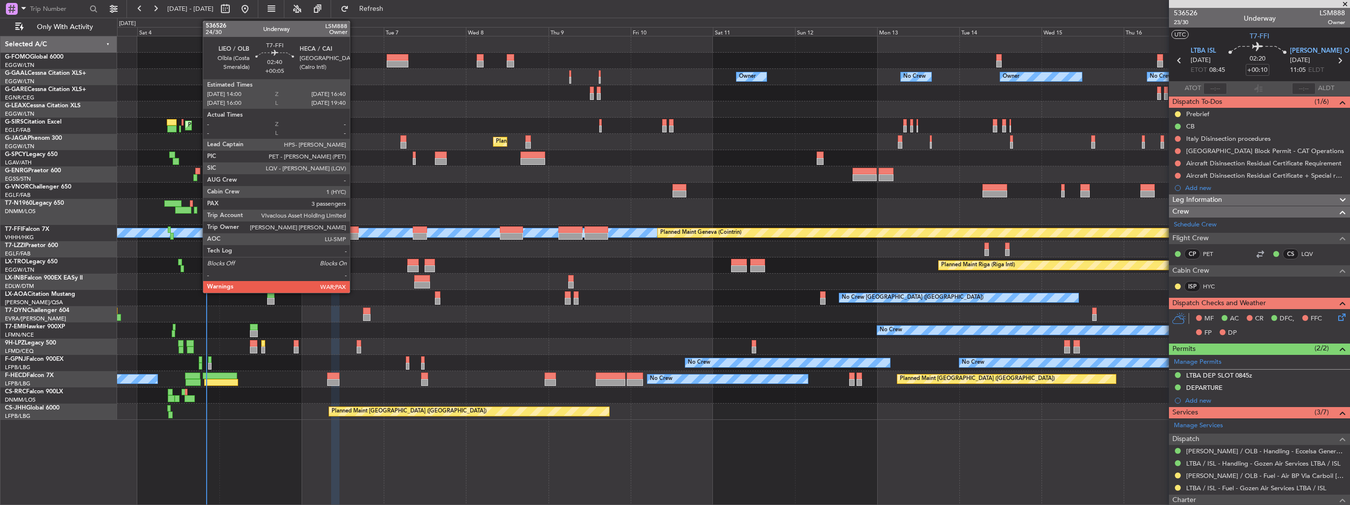
click at [355, 234] on div at bounding box center [353, 236] width 9 height 7
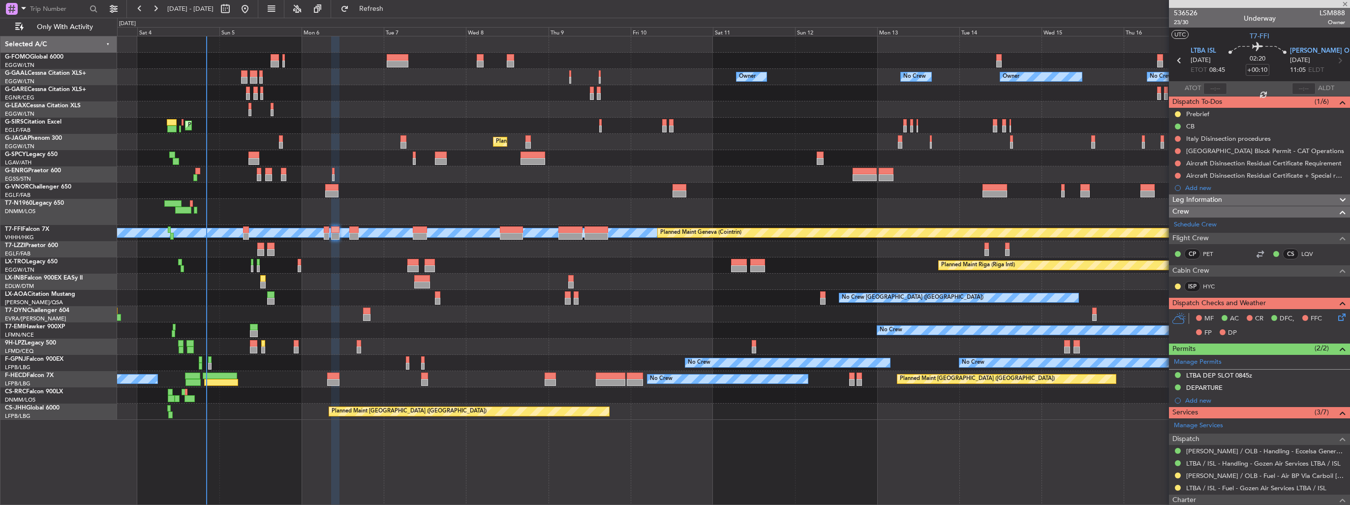
type input "+00:05"
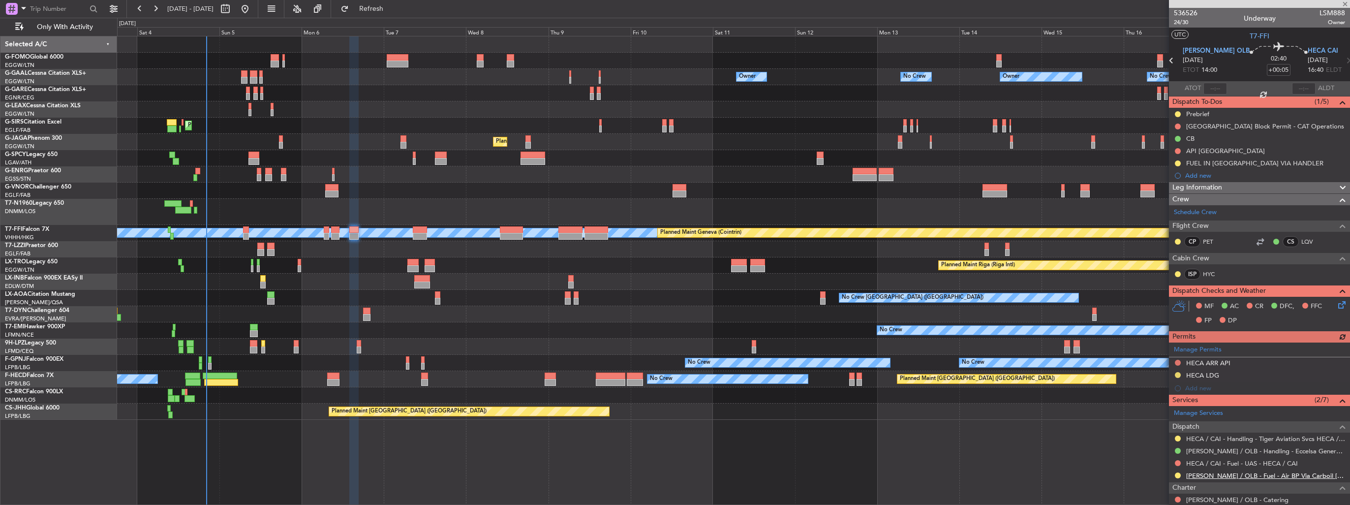
click at [1244, 473] on link "LIEO / OLB - Fuel - Air BP Via Carboil LIEO / OLB" at bounding box center [1265, 475] width 159 height 8
click at [1338, 160] on img at bounding box center [1341, 163] width 7 height 9
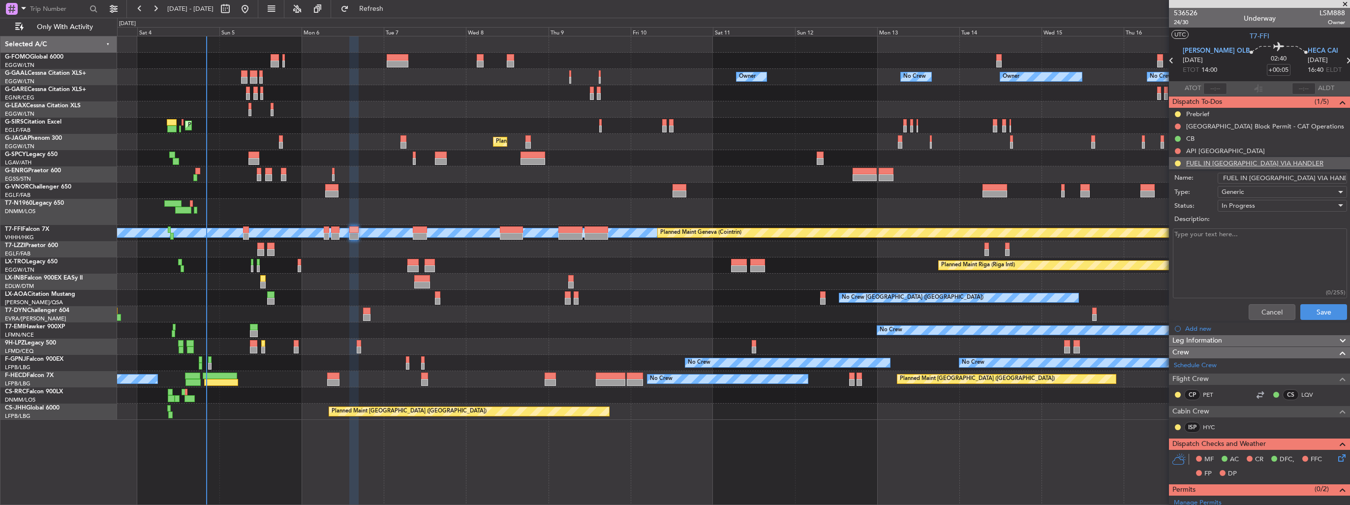
drag, startPoint x: 1310, startPoint y: 178, endPoint x: 1275, endPoint y: 175, distance: 35.5
click at [1275, 175] on input "FUEL IN LIEO VIA HANDLER" at bounding box center [1282, 178] width 129 height 11
type input "FUEL IN LIEO VIA WFS"
click at [1328, 311] on button "Save" at bounding box center [1323, 312] width 47 height 16
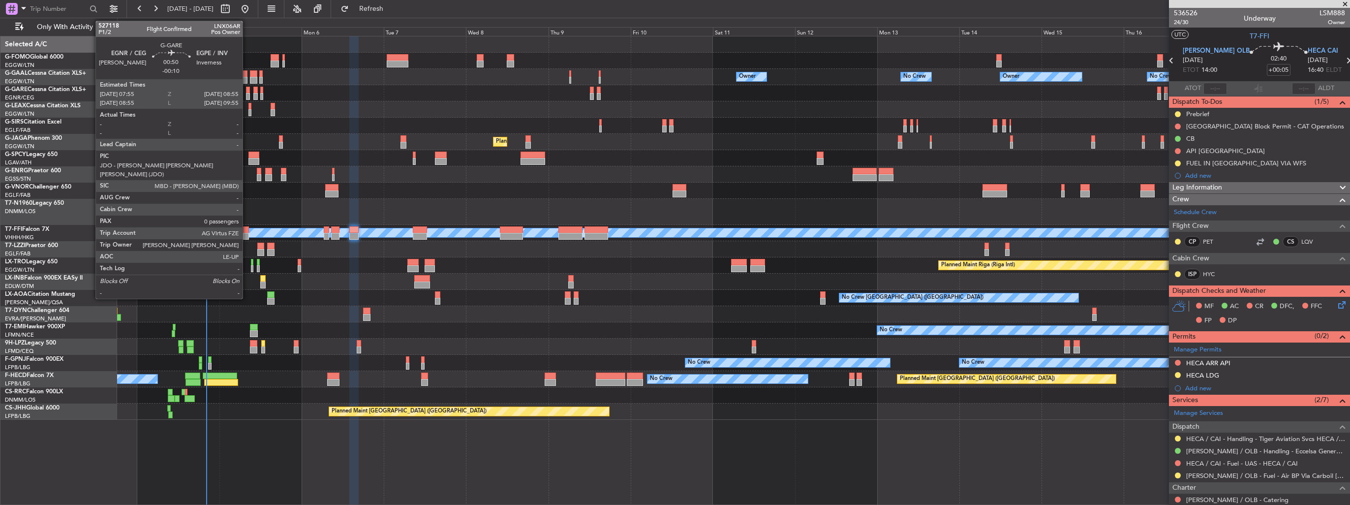
click at [247, 93] on div at bounding box center [247, 96] width 3 height 7
type input "-00:10"
type input "0"
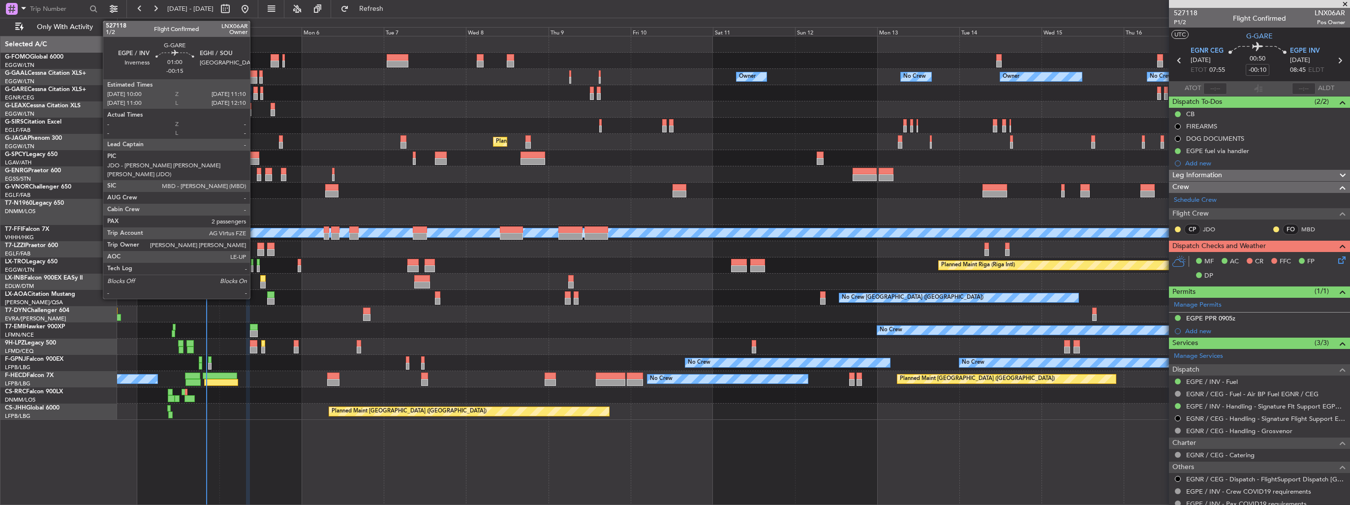
click at [254, 93] on div at bounding box center [255, 96] width 4 height 7
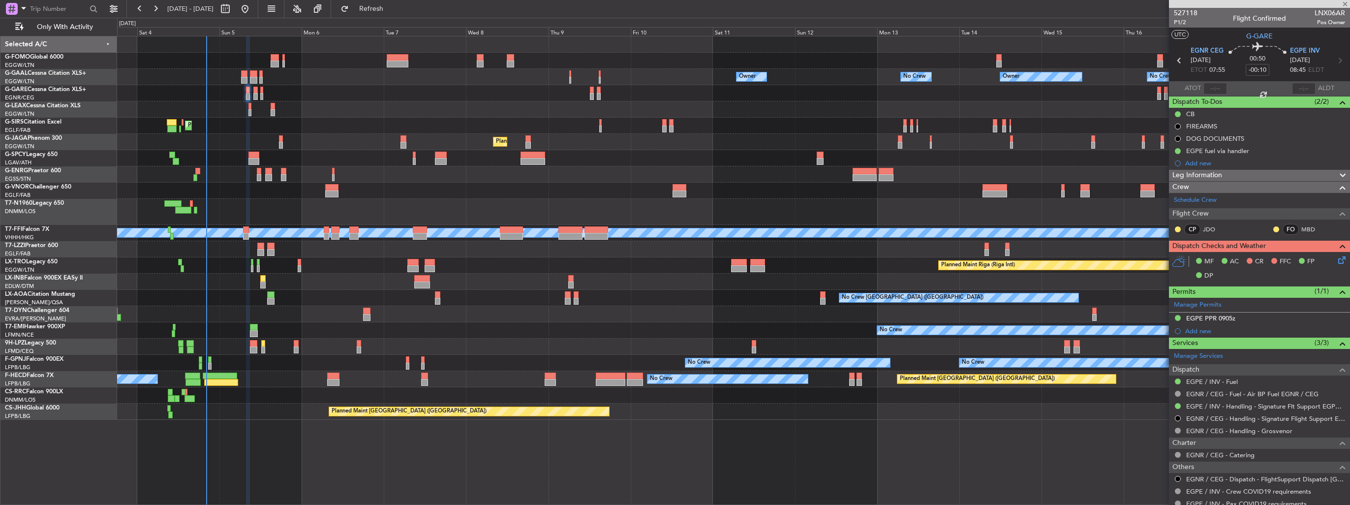
type input "-00:15"
type input "2"
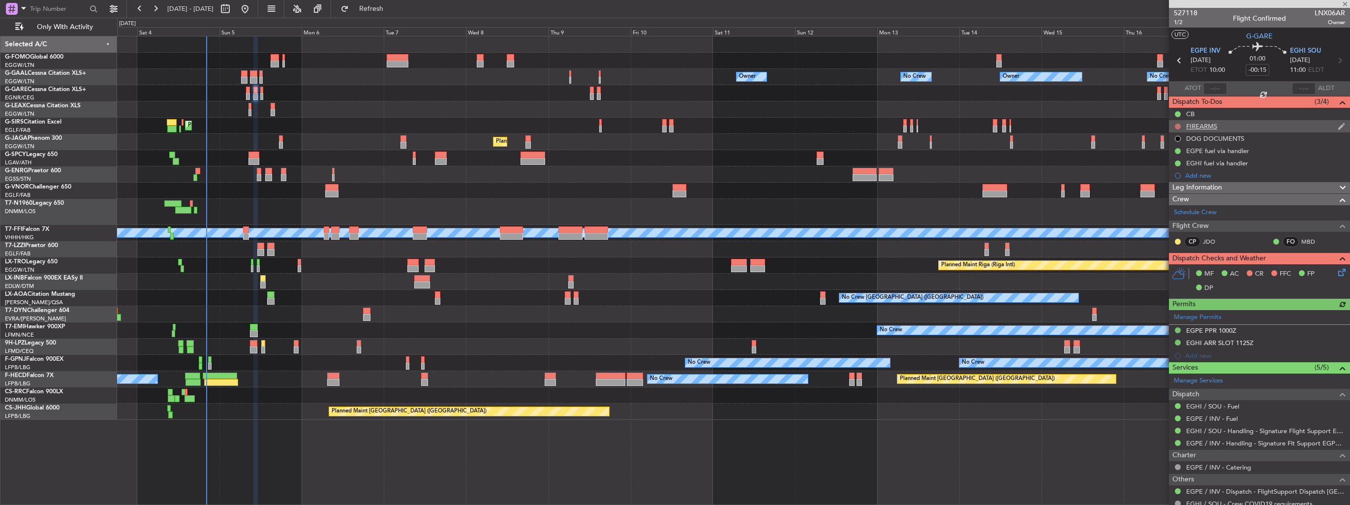
click at [1178, 126] on button at bounding box center [1178, 126] width 6 height 6
click at [1177, 181] on span "Cancelled" at bounding box center [1180, 185] width 28 height 10
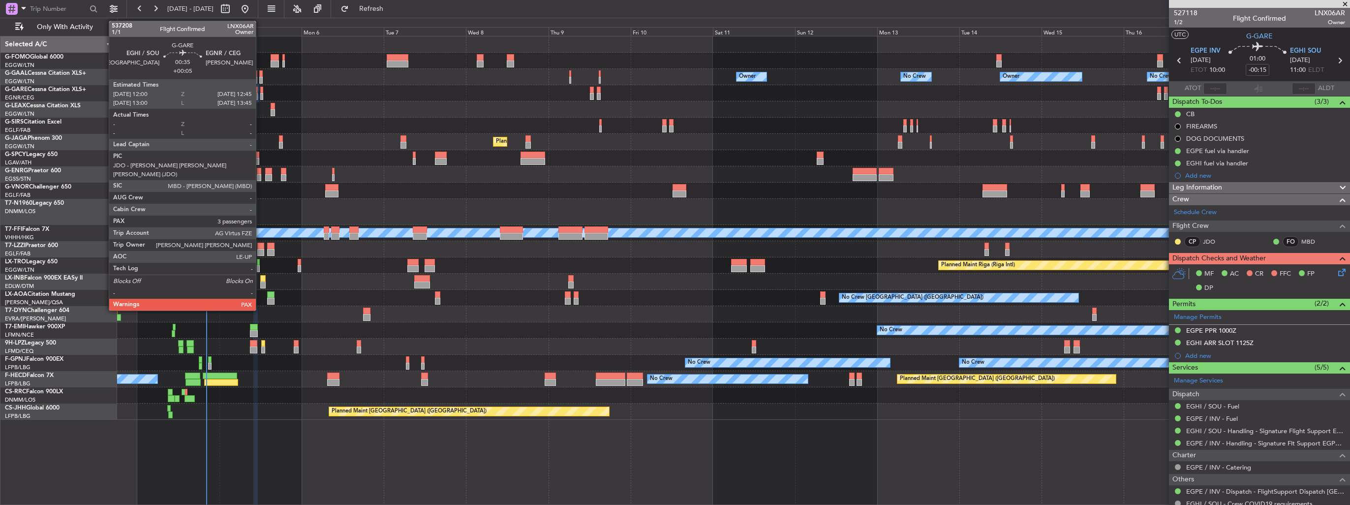
click at [260, 94] on div at bounding box center [261, 96] width 3 height 7
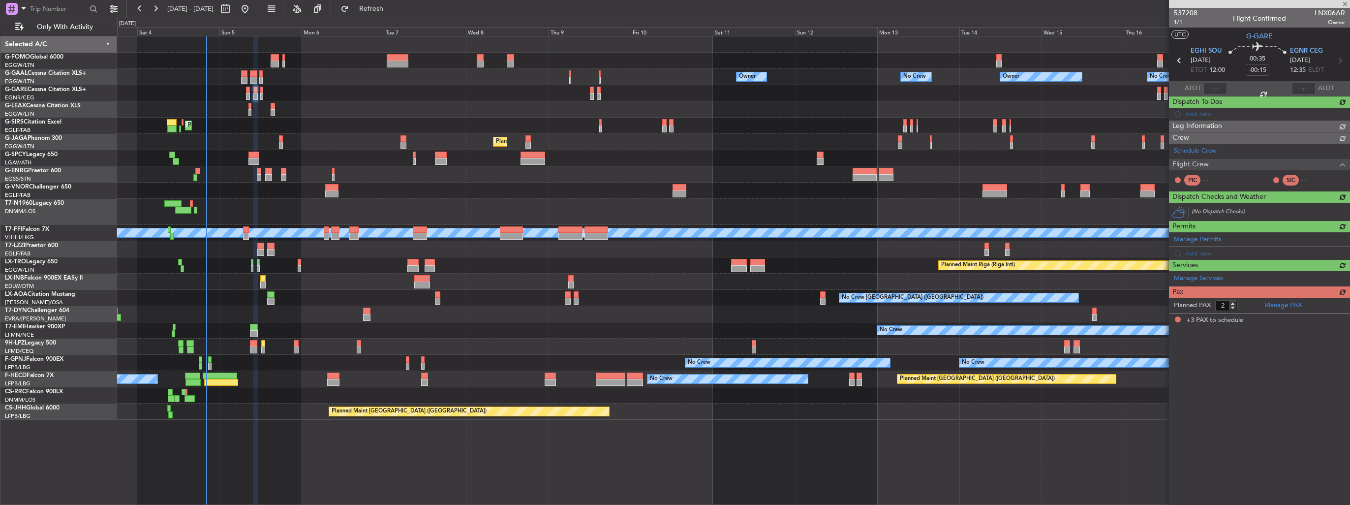
type input "+00:05"
type input "3"
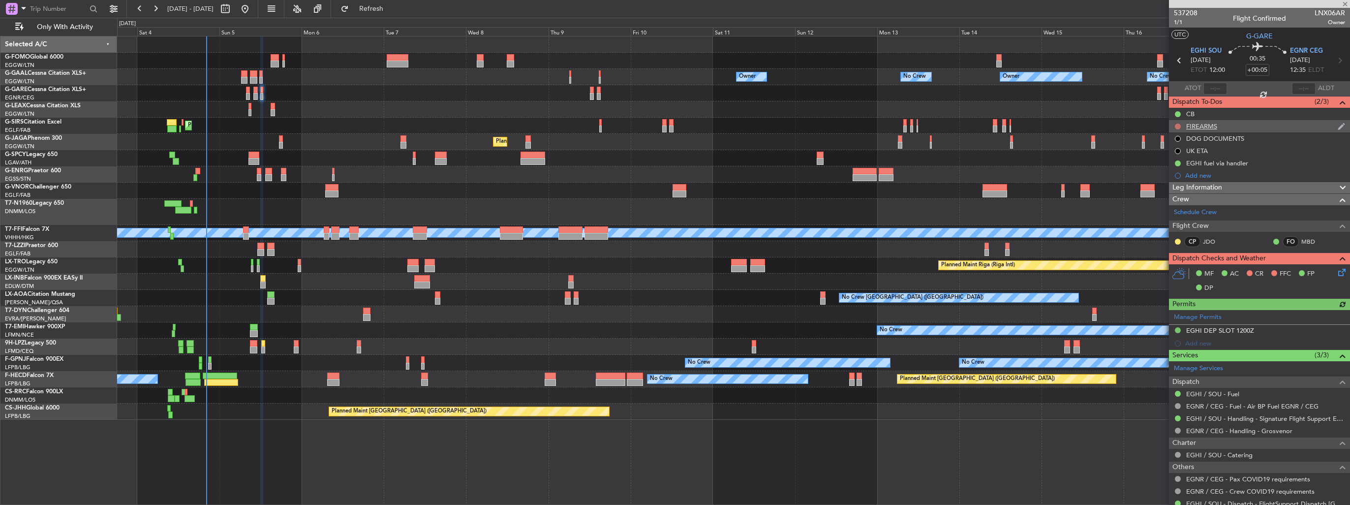
click at [1178, 125] on button at bounding box center [1178, 126] width 6 height 6
click at [1166, 182] on span "Cancelled" at bounding box center [1180, 185] width 28 height 10
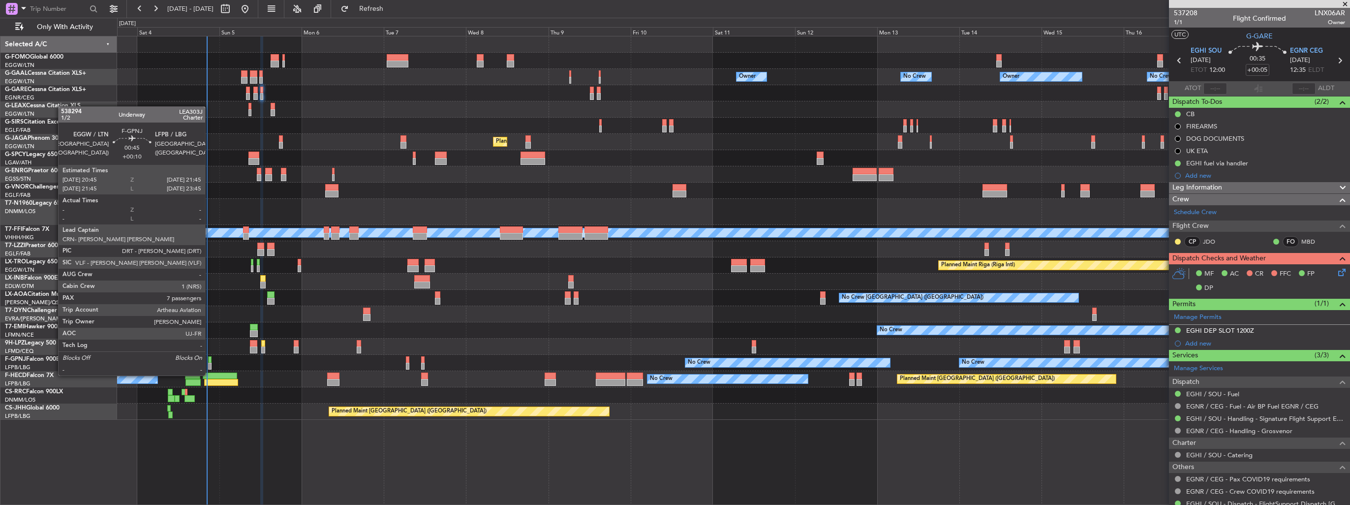
click at [210, 365] on div at bounding box center [209, 366] width 3 height 7
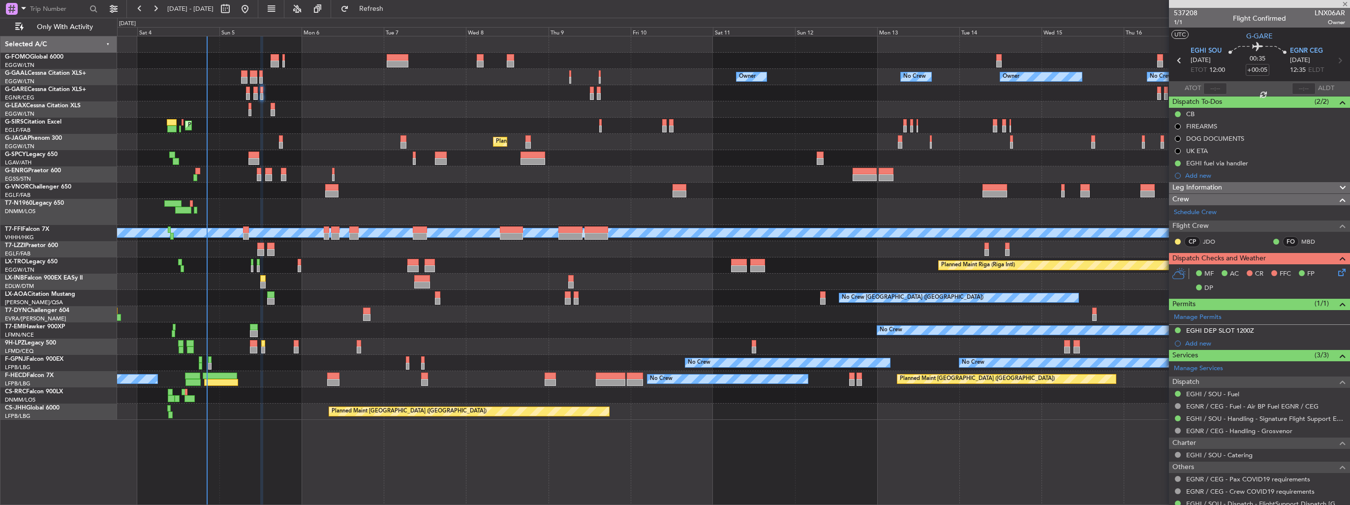
type input "+00:10"
type input "7"
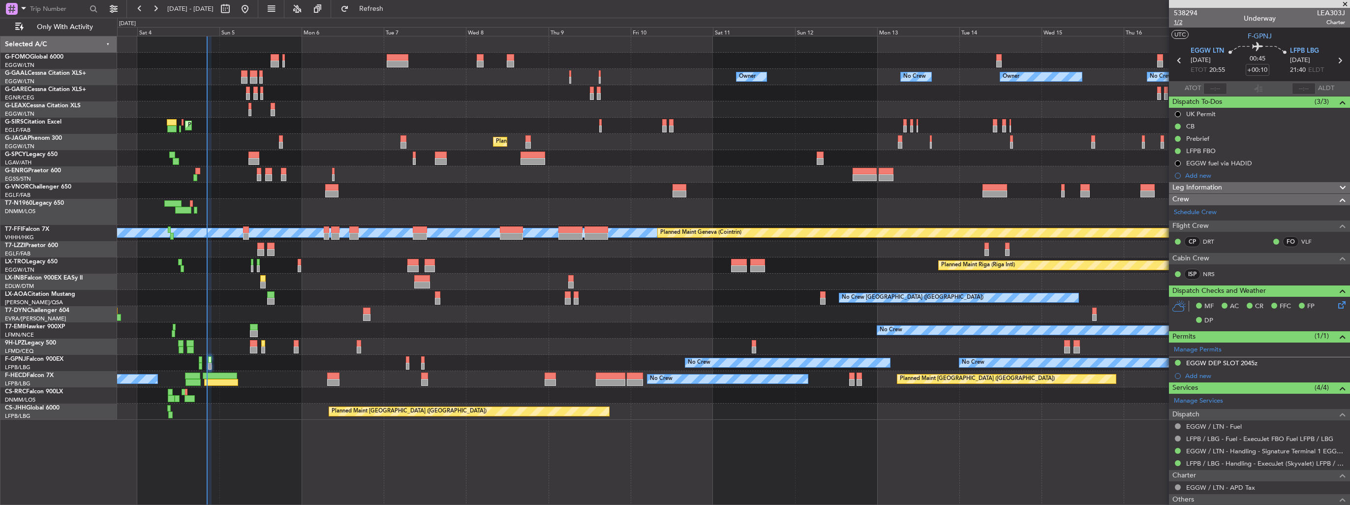
click at [1180, 25] on span "1/2" at bounding box center [1186, 22] width 24 height 8
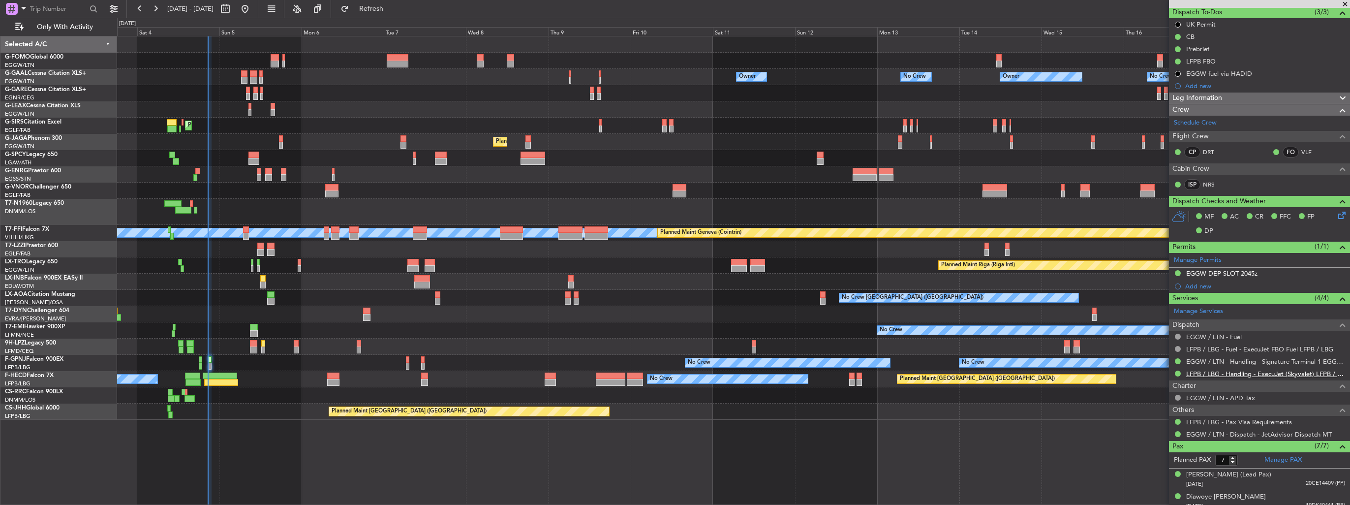
scroll to position [58, 0]
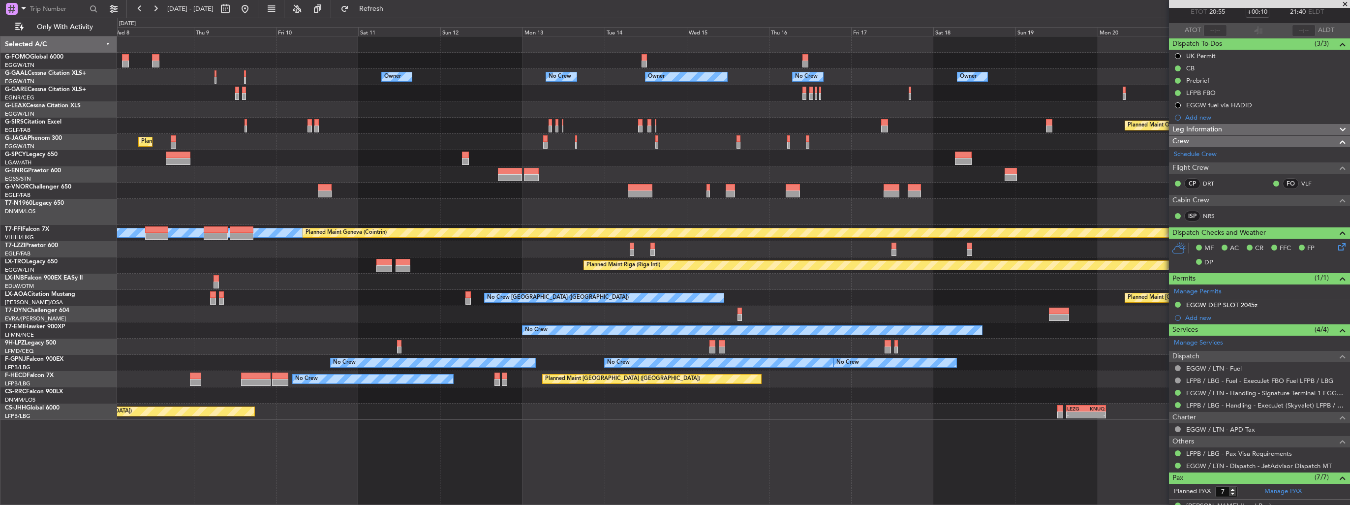
click at [549, 319] on div at bounding box center [733, 314] width 1232 height 16
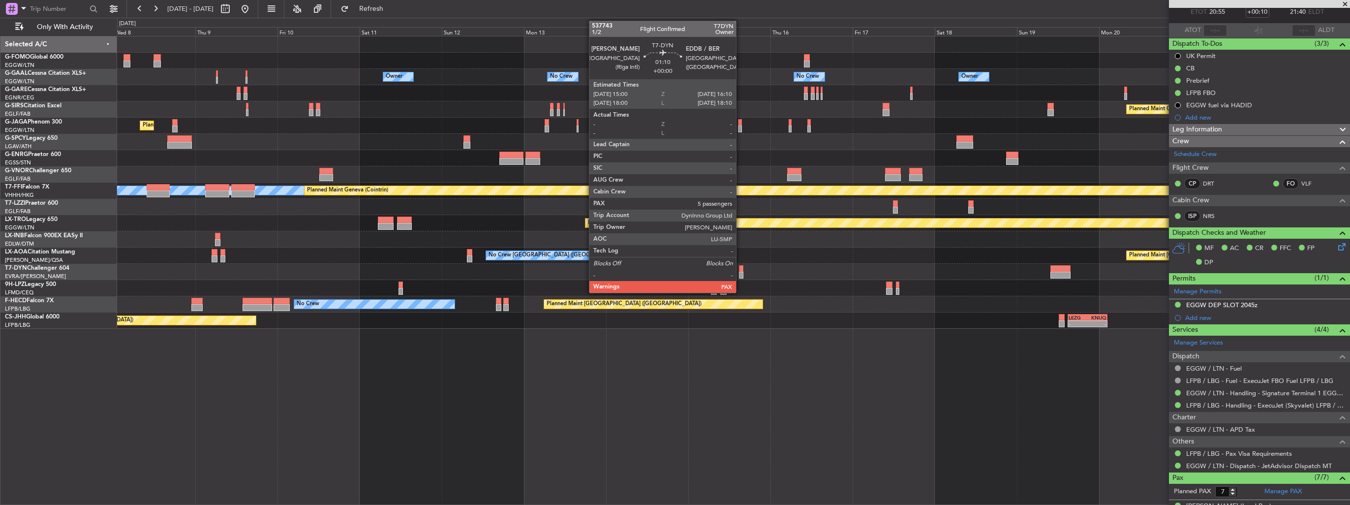
click at [740, 274] on div at bounding box center [741, 275] width 4 height 7
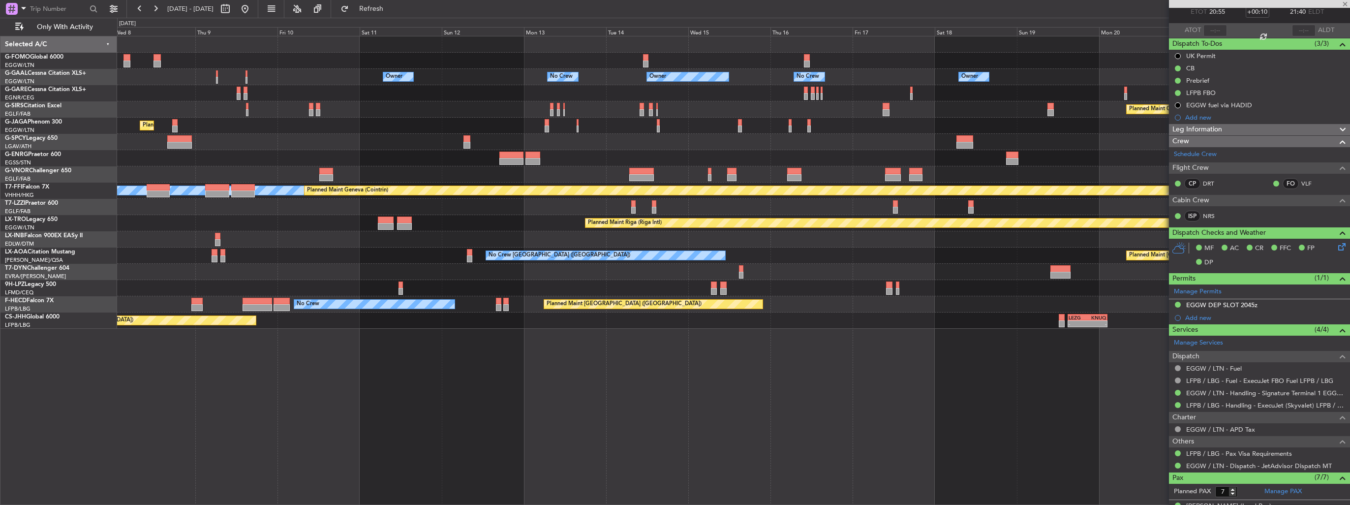
type input "5"
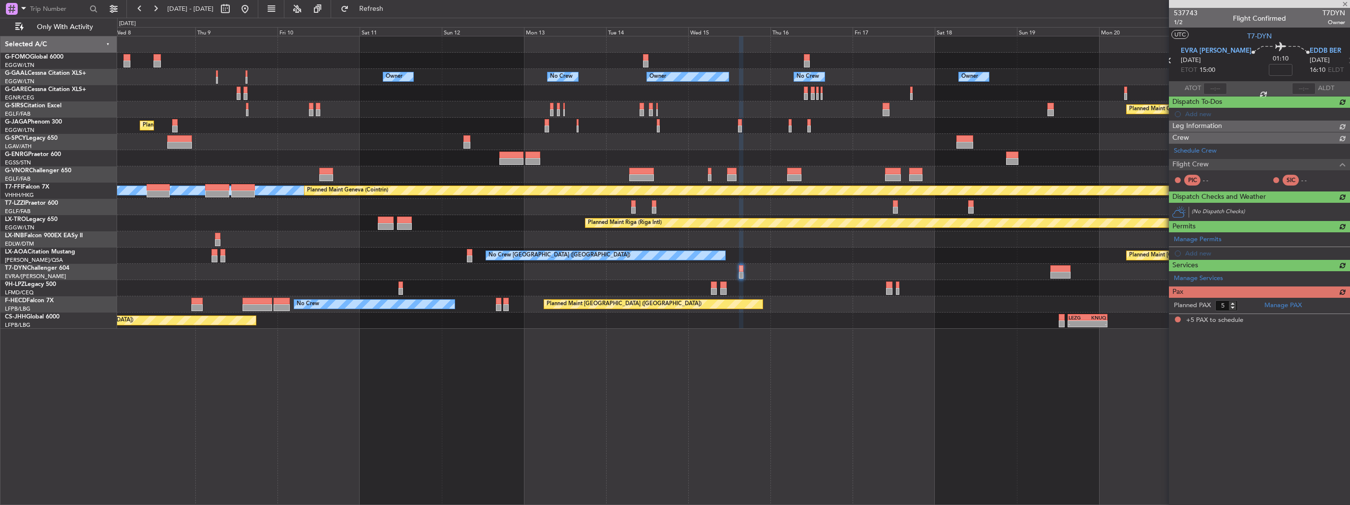
scroll to position [0, 0]
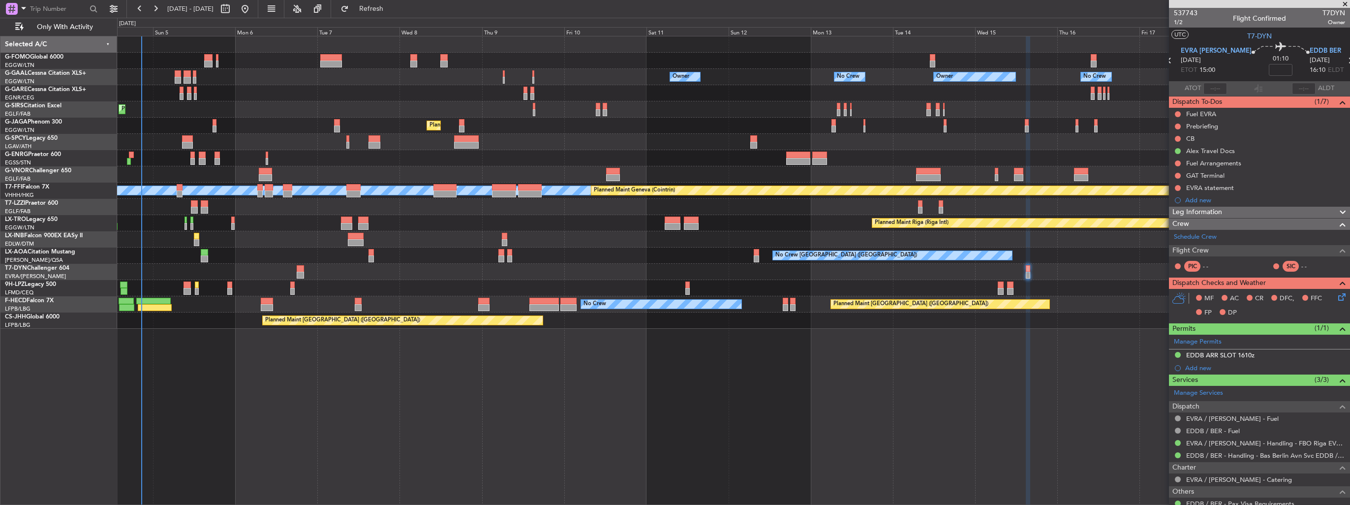
click at [874, 335] on div "Owner Owner Owner No Crew No Crew Owner AOG Maint Dusseldorf Planned Maint Duss…" at bounding box center [733, 270] width 1233 height 469
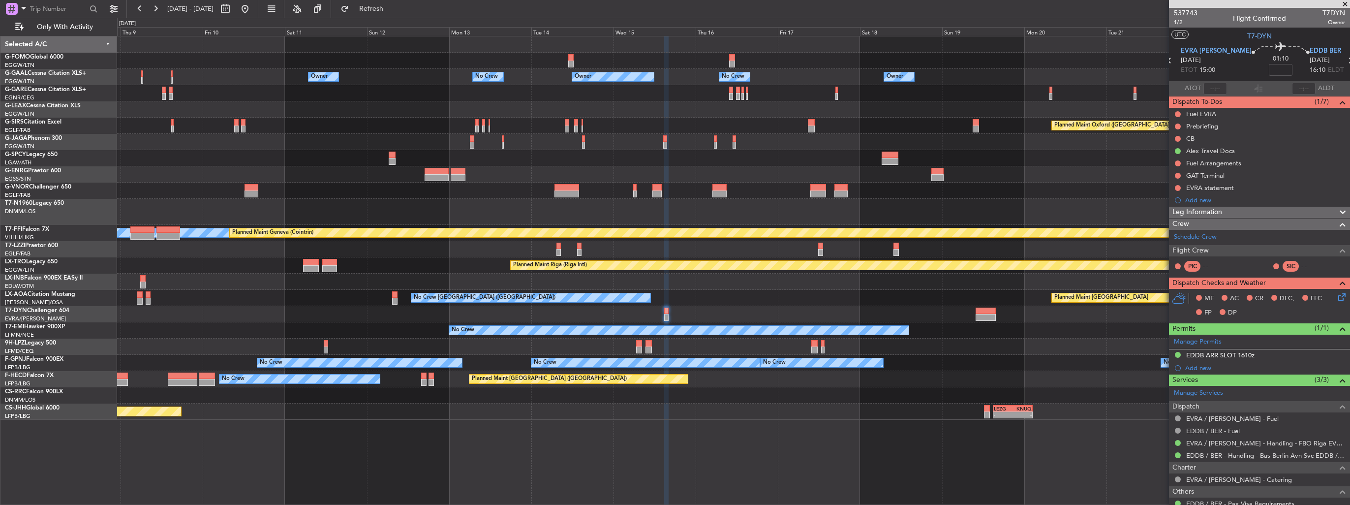
click at [376, 321] on div at bounding box center [733, 314] width 1232 height 16
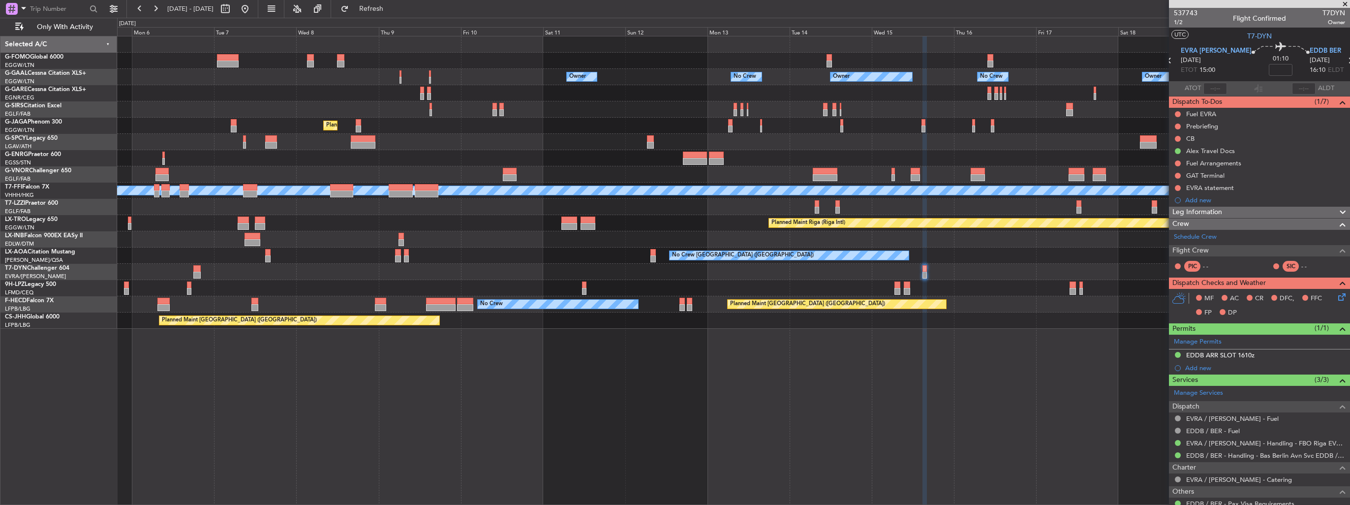
click at [513, 198] on div "Planned Maint Geneva (Cointrin) [PERSON_NAME] [PERSON_NAME]" at bounding box center [733, 191] width 1232 height 16
click at [430, 215] on div "Owner No Crew Owner Owner Owner No Crew Planned Maint [GEOGRAPHIC_DATA] ([GEOGR…" at bounding box center [733, 182] width 1232 height 292
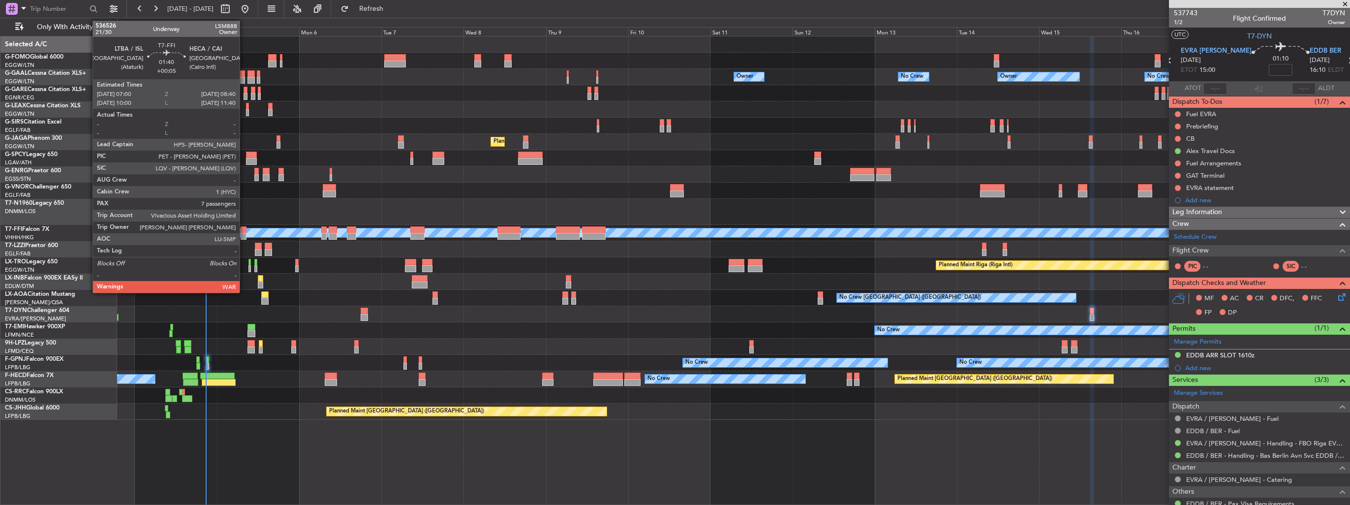
click at [244, 228] on div at bounding box center [244, 229] width 6 height 7
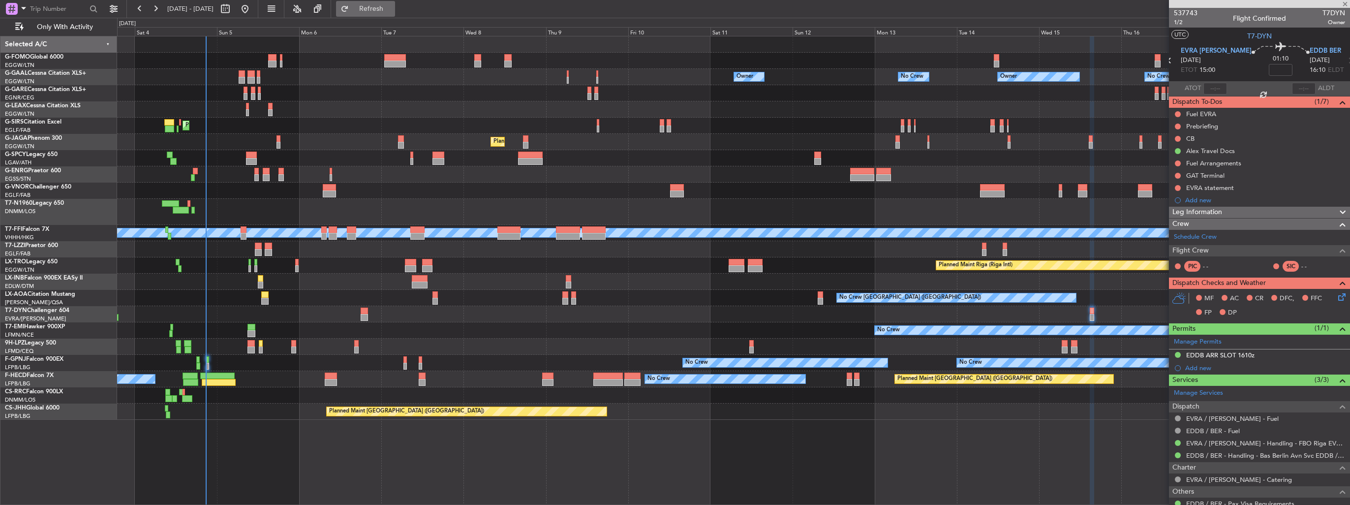
type input "+00:05"
type input "7"
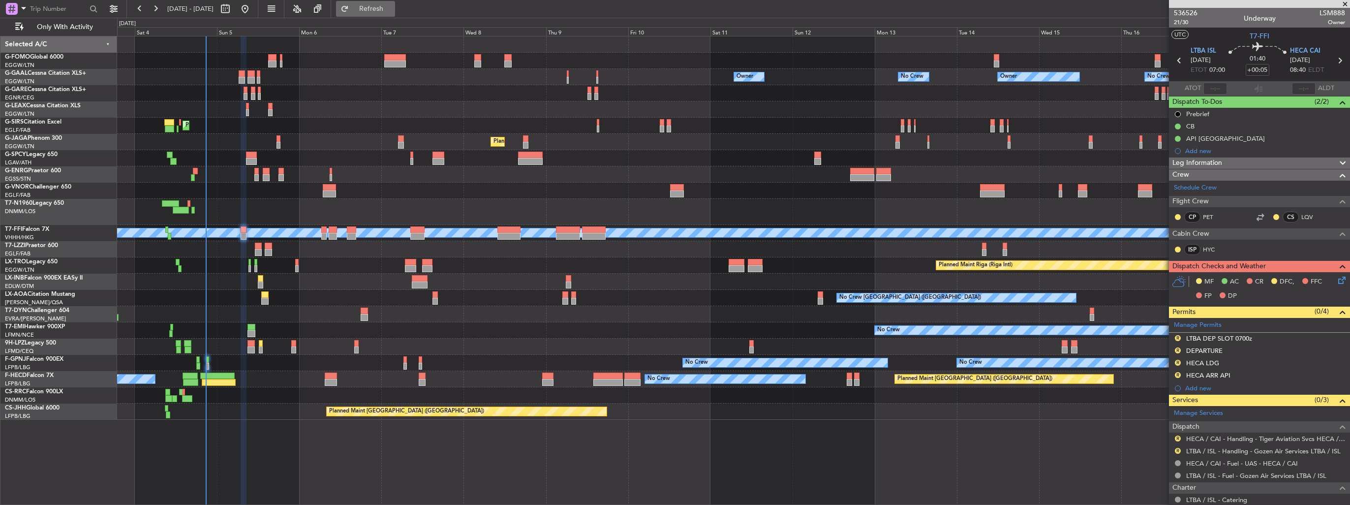
click at [392, 9] on span "Refresh" at bounding box center [371, 8] width 41 height 7
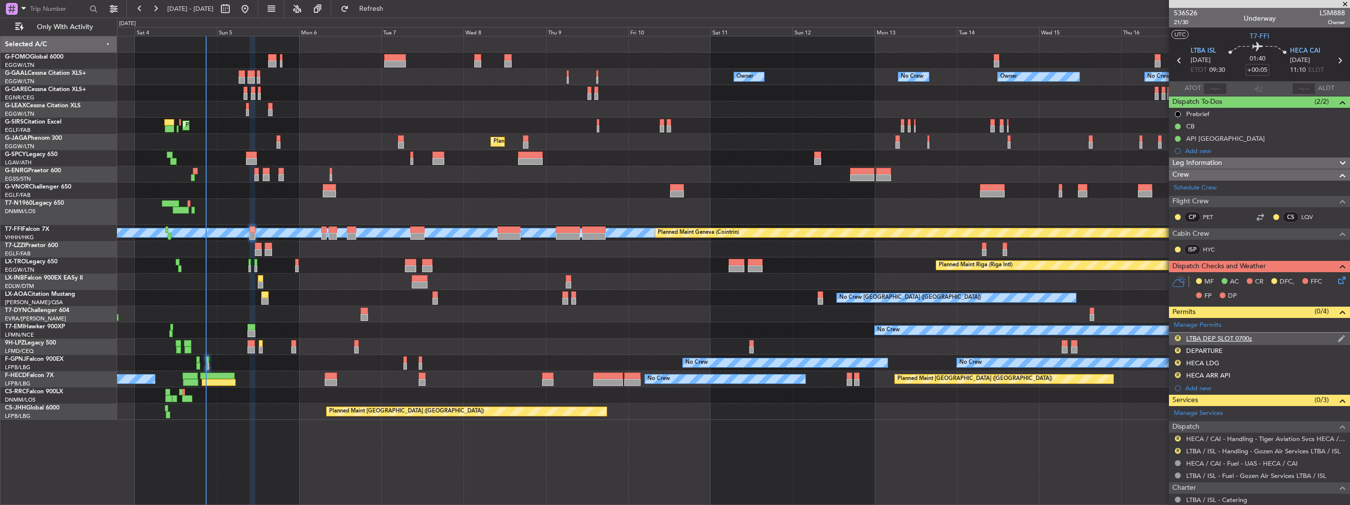
click at [1338, 337] on img at bounding box center [1341, 338] width 7 height 9
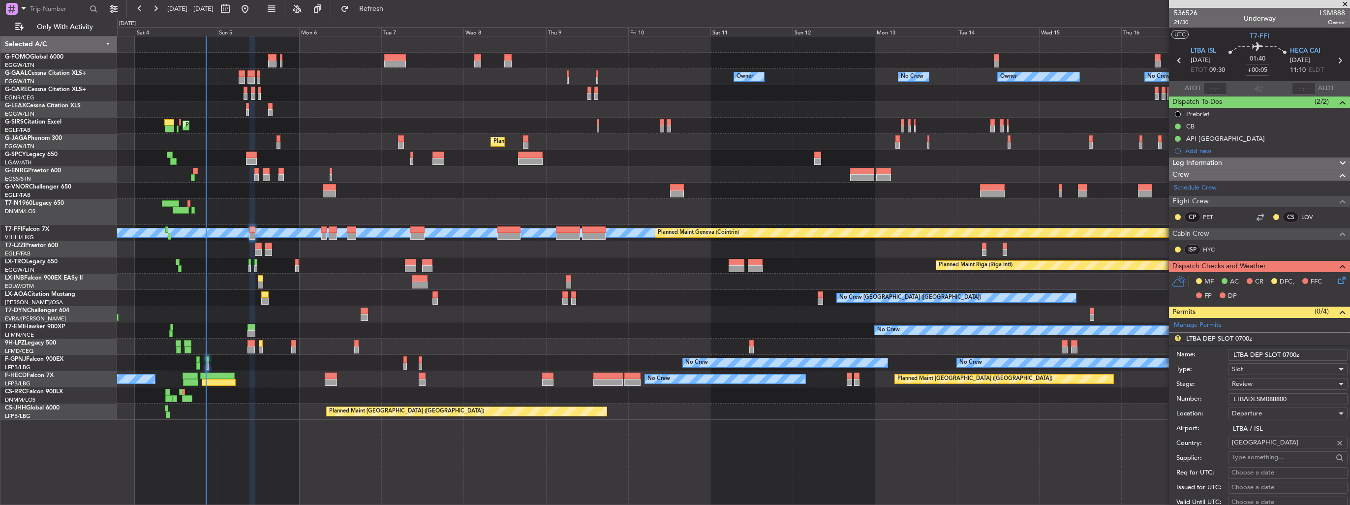
drag, startPoint x: 1301, startPoint y: 353, endPoint x: 1285, endPoint y: 354, distance: 16.3
click at [1285, 354] on input "LTBA DEP SLOT 0700z" at bounding box center [1288, 355] width 120 height 12
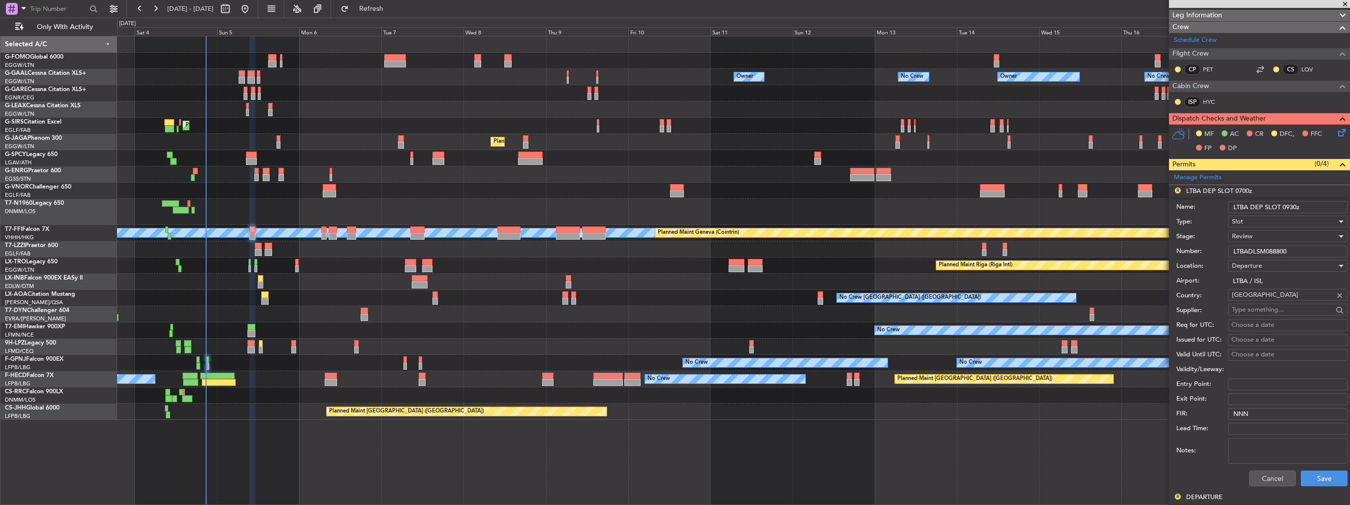
type input "LTBA DEP SLOT 0930z"
click at [1240, 238] on span "Review" at bounding box center [1242, 236] width 21 height 9
click at [1260, 297] on span "Requested" at bounding box center [1283, 299] width 103 height 15
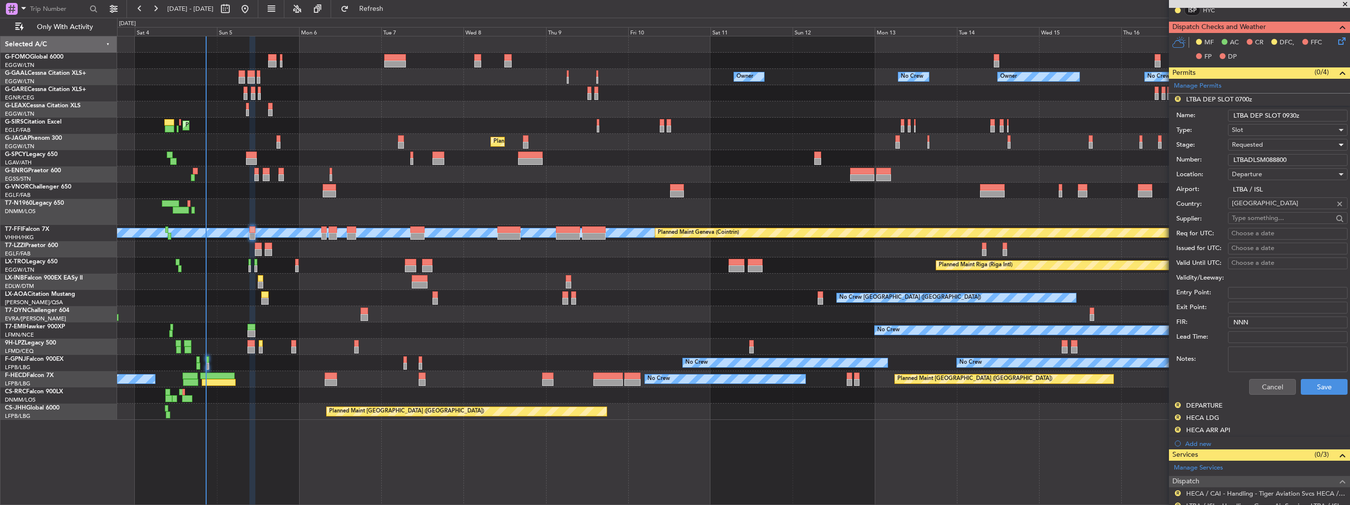
scroll to position [344, 0]
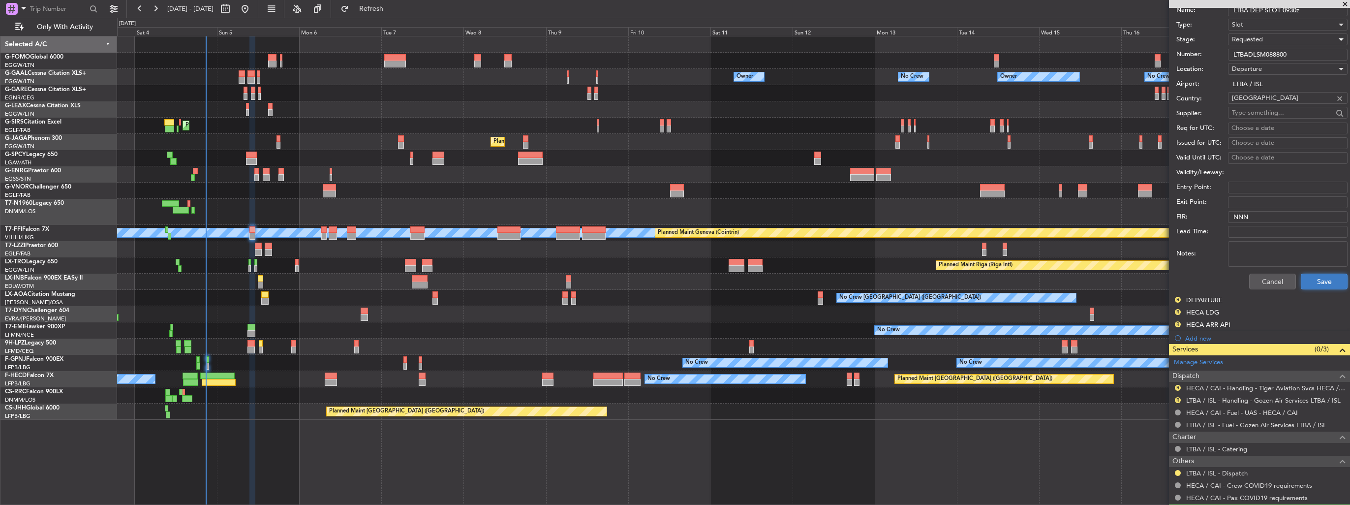
click at [1309, 277] on button "Save" at bounding box center [1324, 282] width 47 height 16
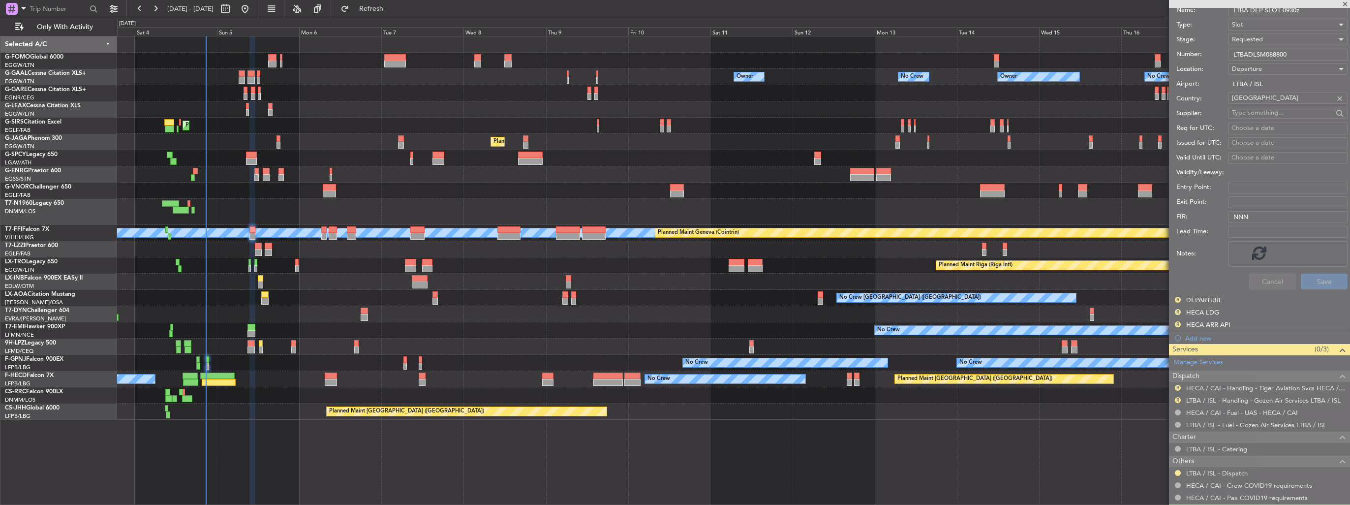
scroll to position [51, 0]
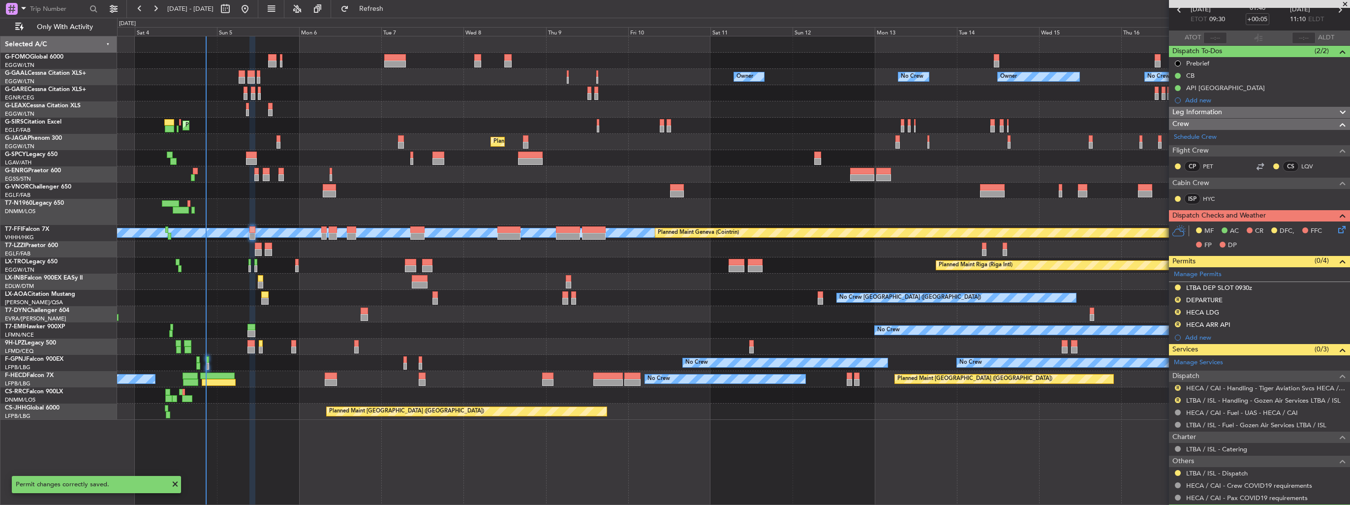
click at [1241, 394] on div "R LTBA / ISL - Handling - Gozen Air Services LTBA / ISL" at bounding box center [1259, 400] width 181 height 12
click at [1245, 389] on link "HECA / CAI - Handling - Tiger Aviation Svcs HECA / CAI" at bounding box center [1265, 388] width 159 height 8
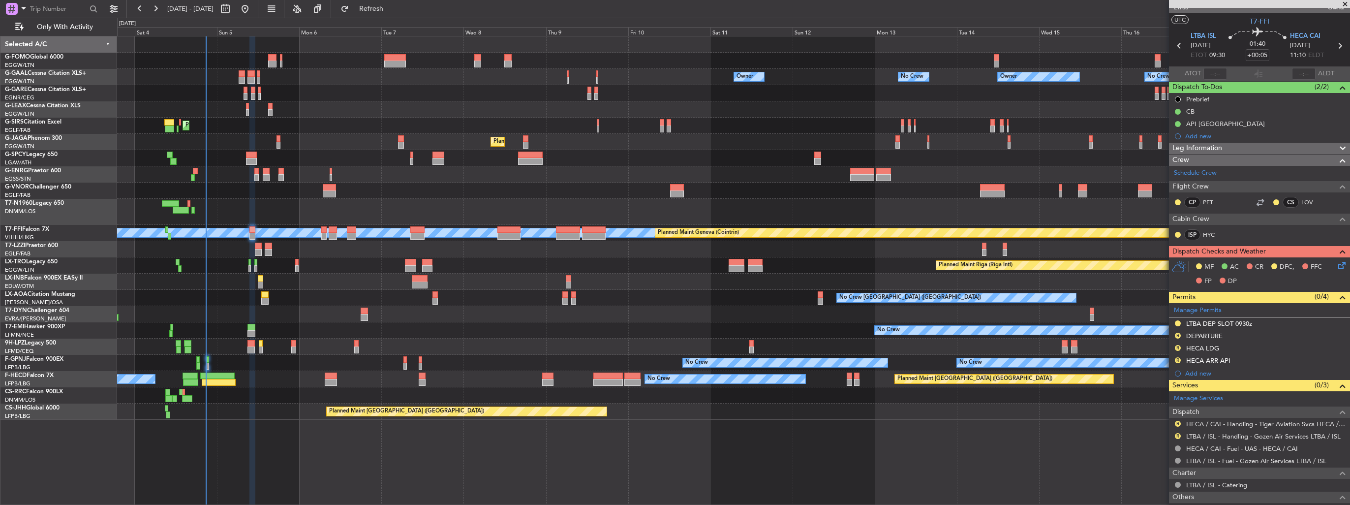
scroll to position [0, 0]
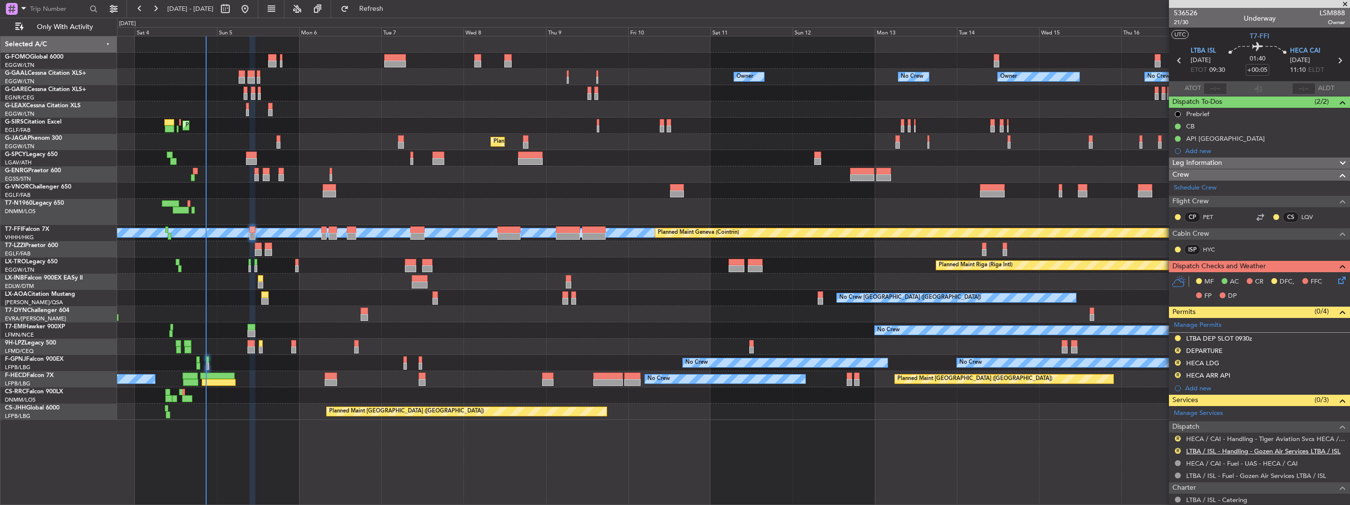
click at [1205, 450] on link "LTBA / ISL - Handling - Gozen Air Services LTBA / ISL" at bounding box center [1263, 451] width 154 height 8
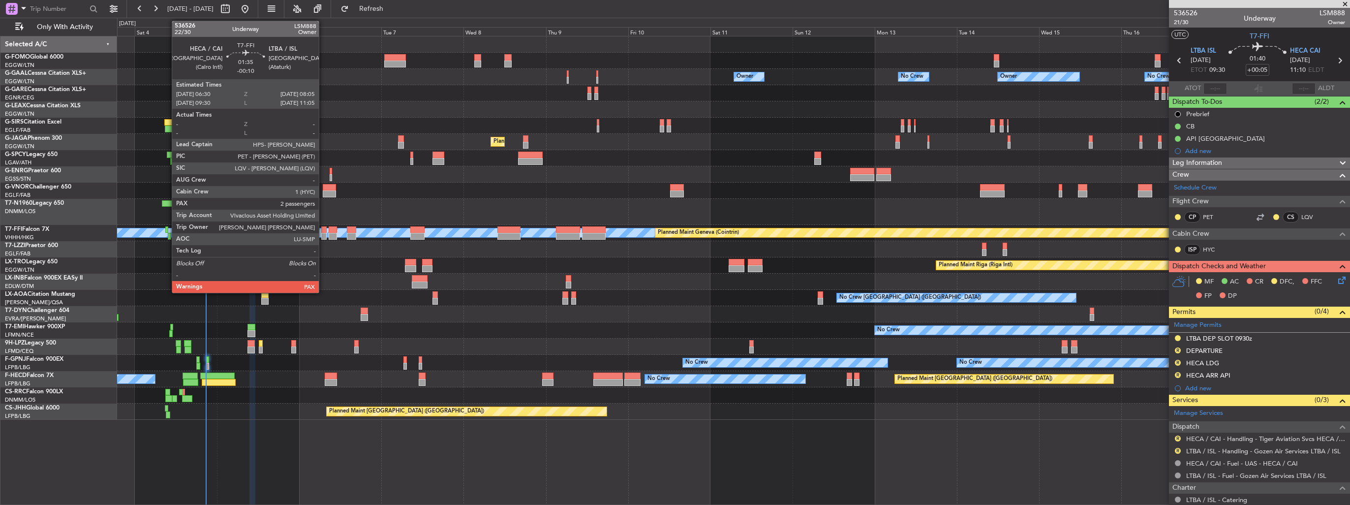
click at [323, 233] on div at bounding box center [324, 236] width 6 height 7
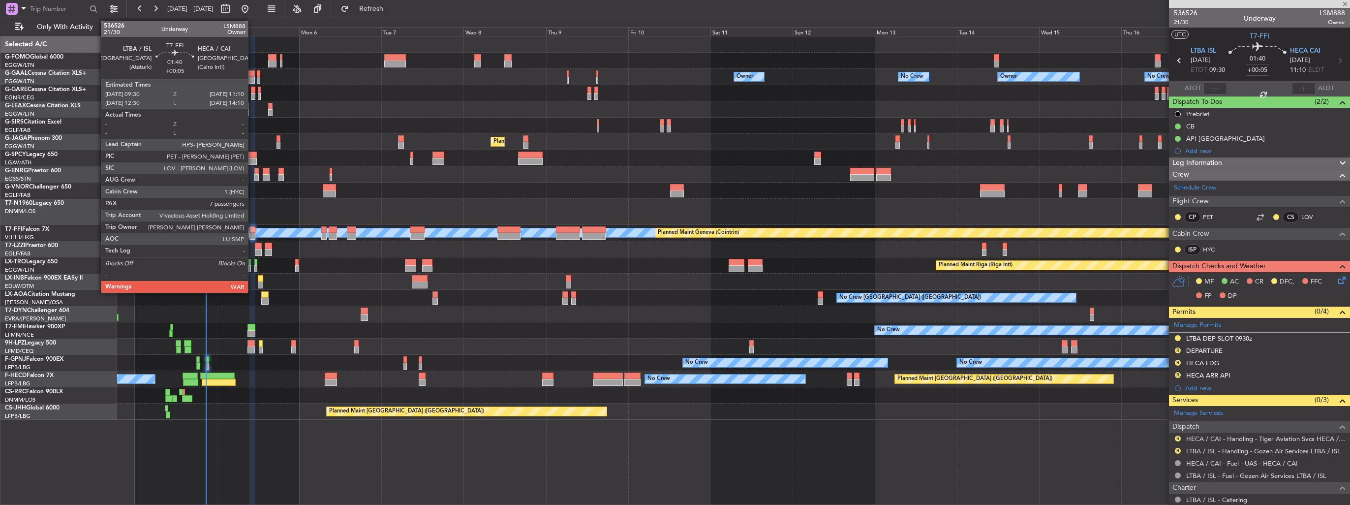
type input "-00:10"
type input "3"
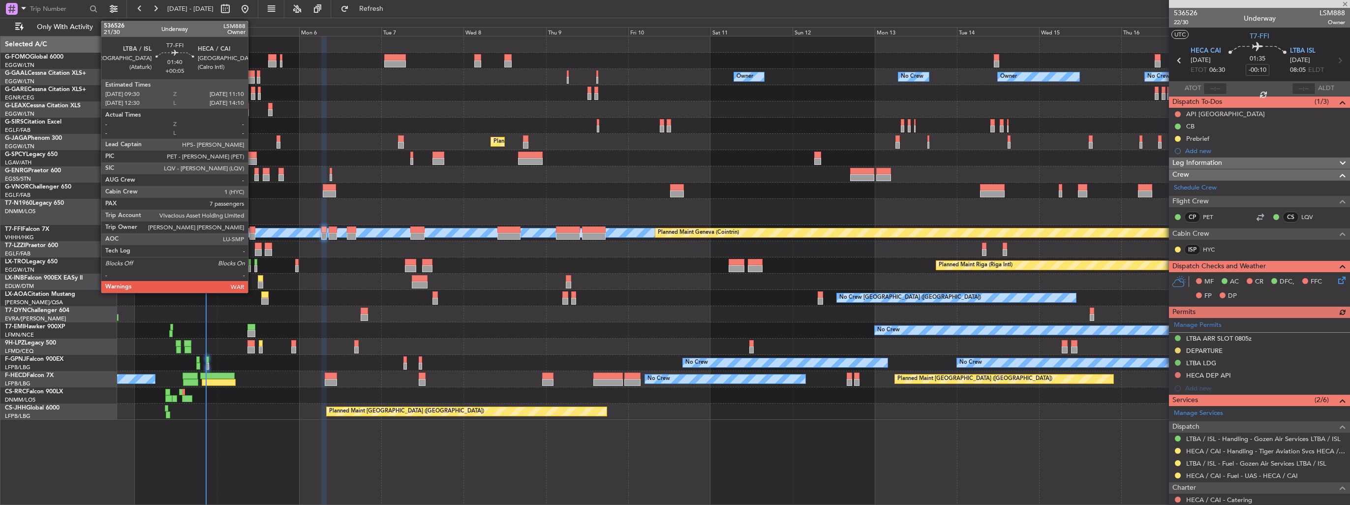
click at [252, 228] on div at bounding box center [252, 229] width 6 height 7
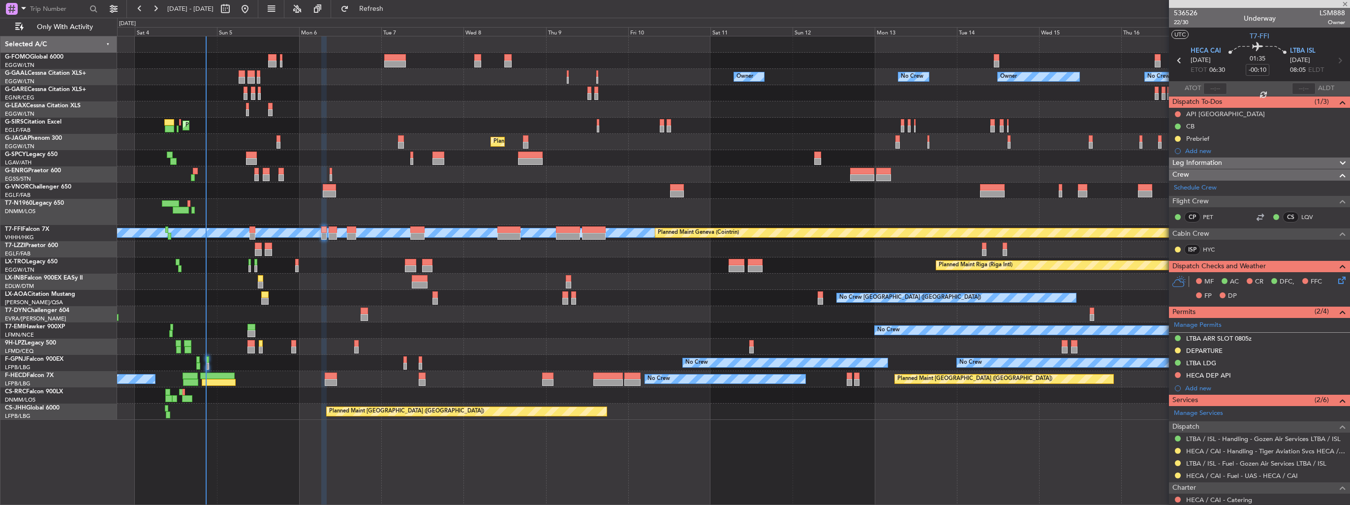
type input "+00:05"
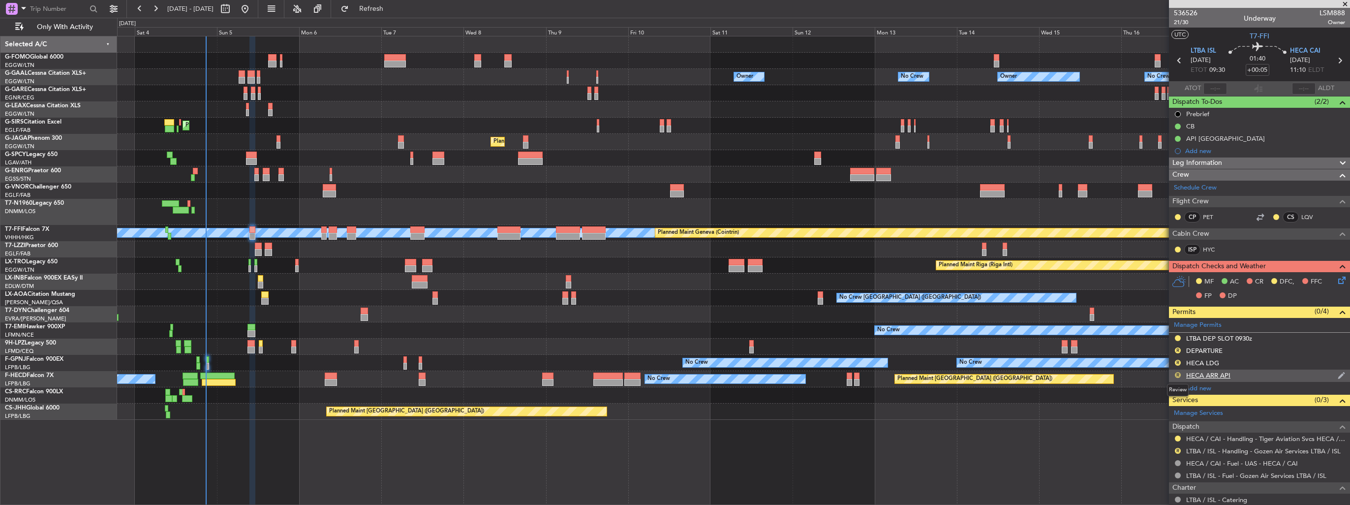
click at [1177, 373] on button "R" at bounding box center [1178, 375] width 6 height 6
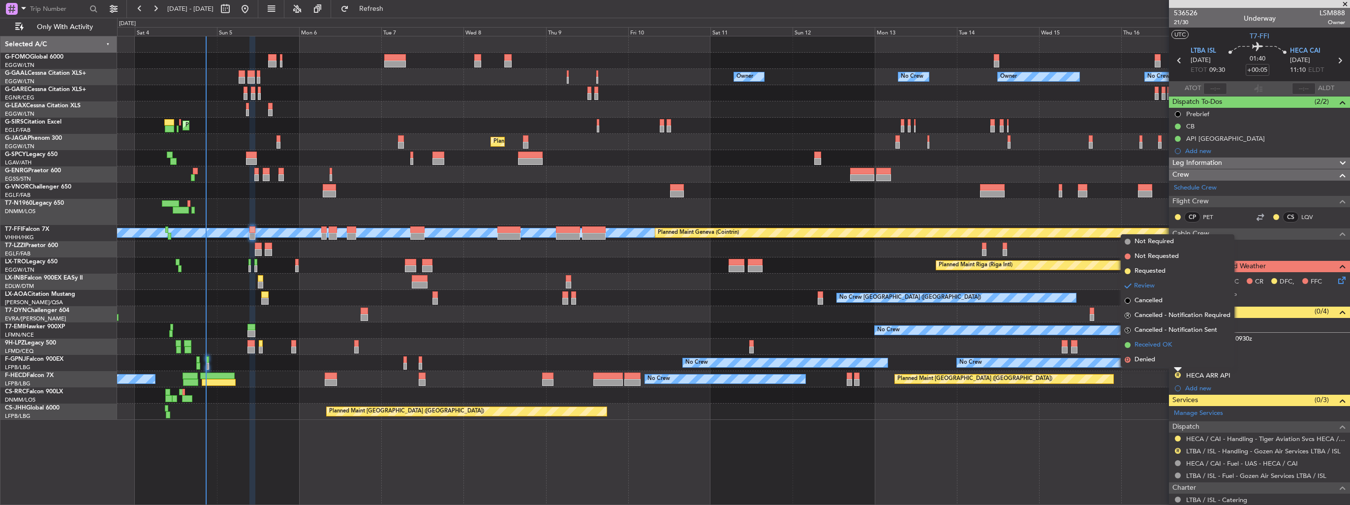
click at [1151, 344] on span "Received OK" at bounding box center [1152, 345] width 37 height 10
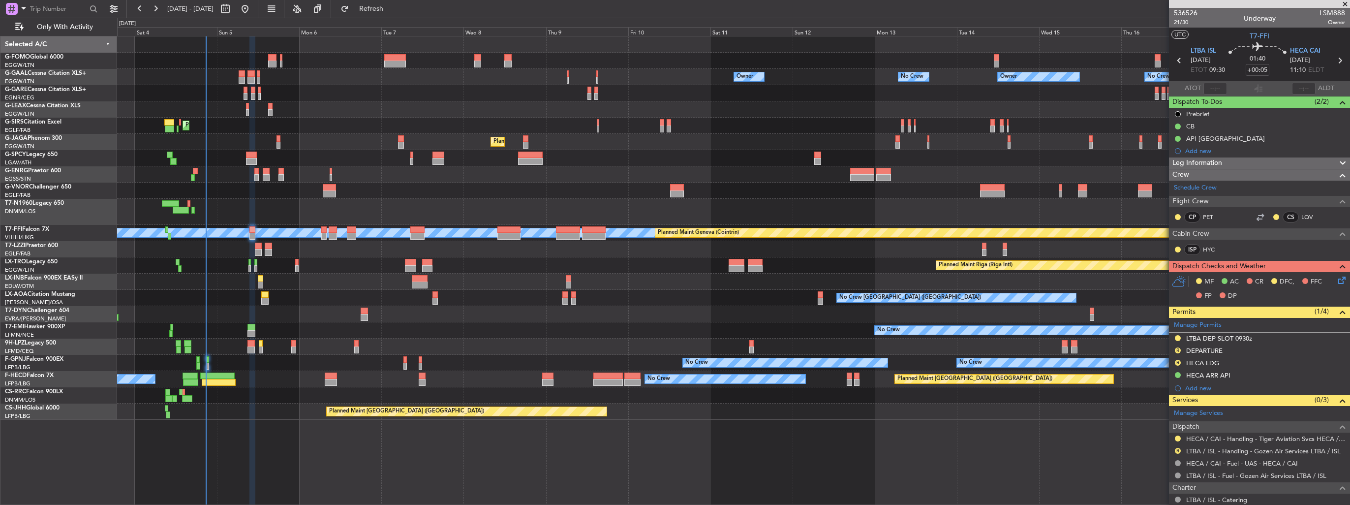
click at [1336, 276] on icon at bounding box center [1340, 278] width 8 height 8
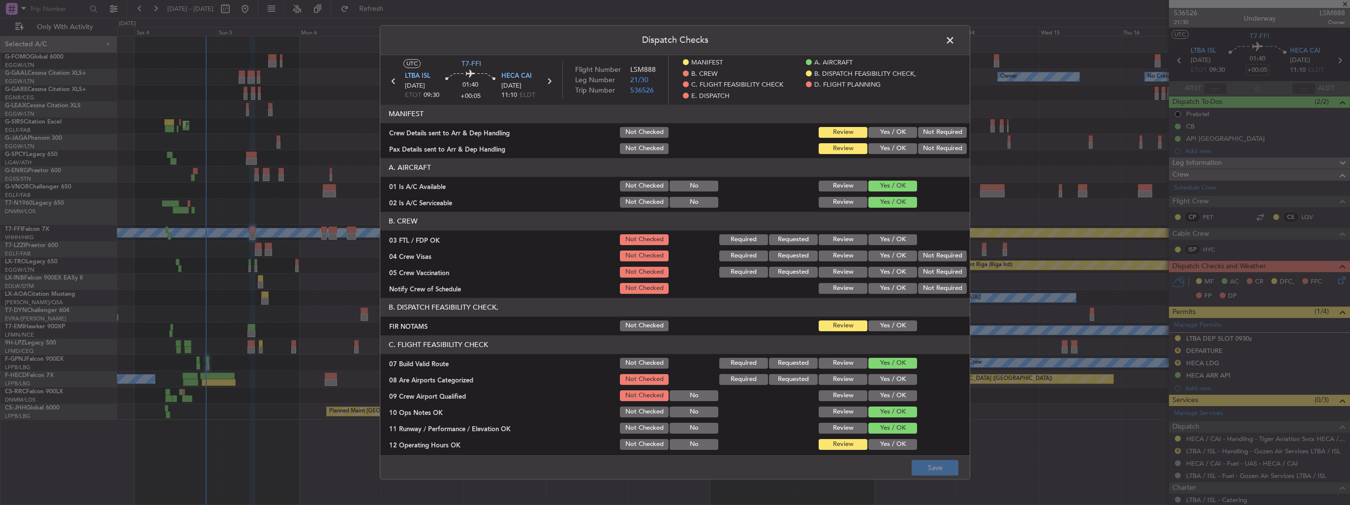
click at [888, 127] on button "Yes / OK" at bounding box center [892, 132] width 49 height 11
click at [891, 149] on button "Yes / OK" at bounding box center [892, 148] width 49 height 11
click at [936, 463] on button "Save" at bounding box center [935, 468] width 47 height 16
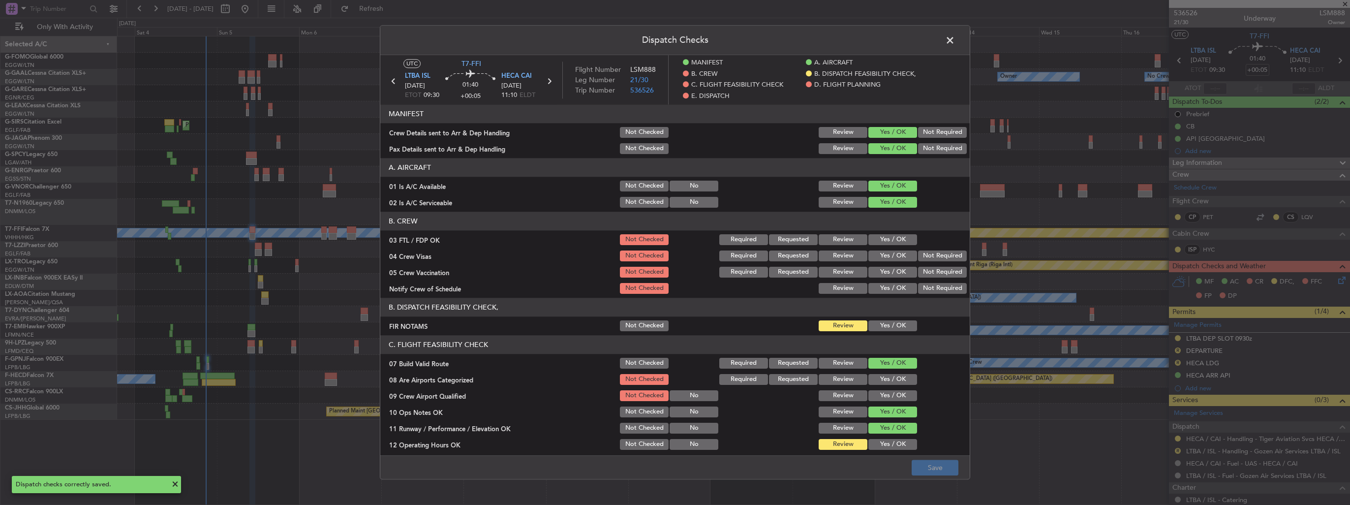
click at [955, 43] on span at bounding box center [955, 43] width 0 height 20
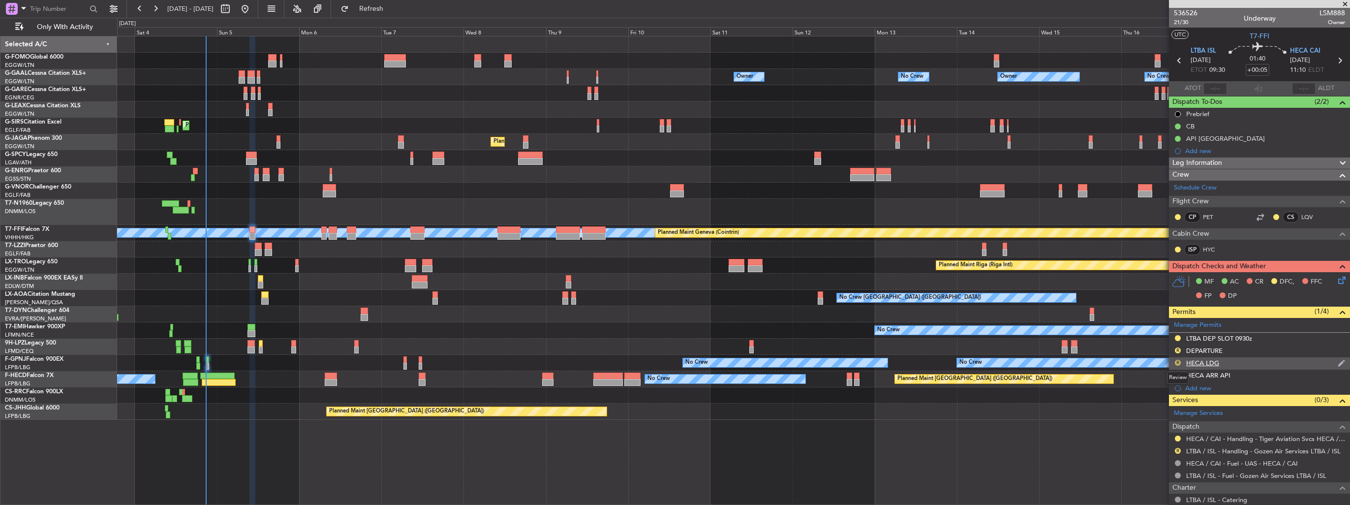
click at [1177, 361] on button "R" at bounding box center [1178, 363] width 6 height 6
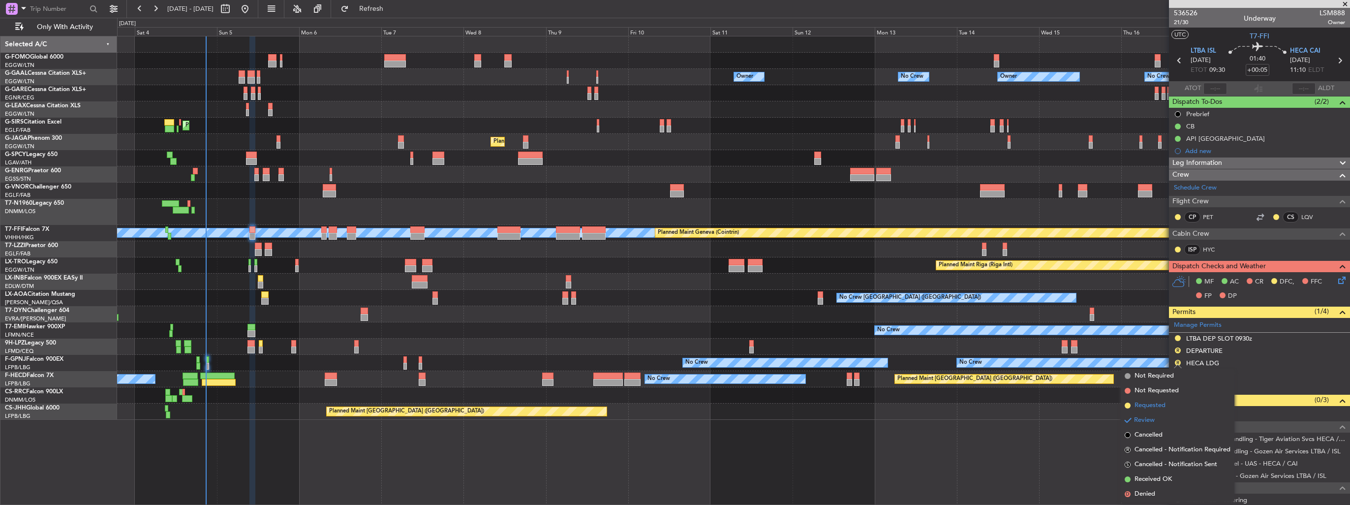
click at [1155, 404] on span "Requested" at bounding box center [1149, 405] width 31 height 10
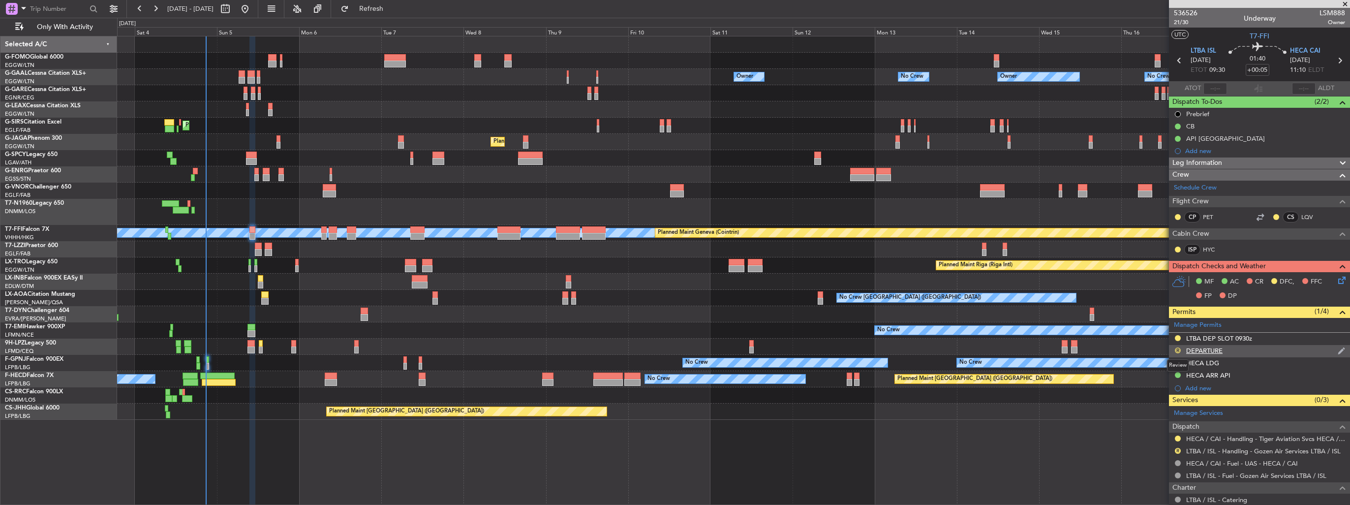
click at [1179, 347] on button "R" at bounding box center [1178, 350] width 6 height 6
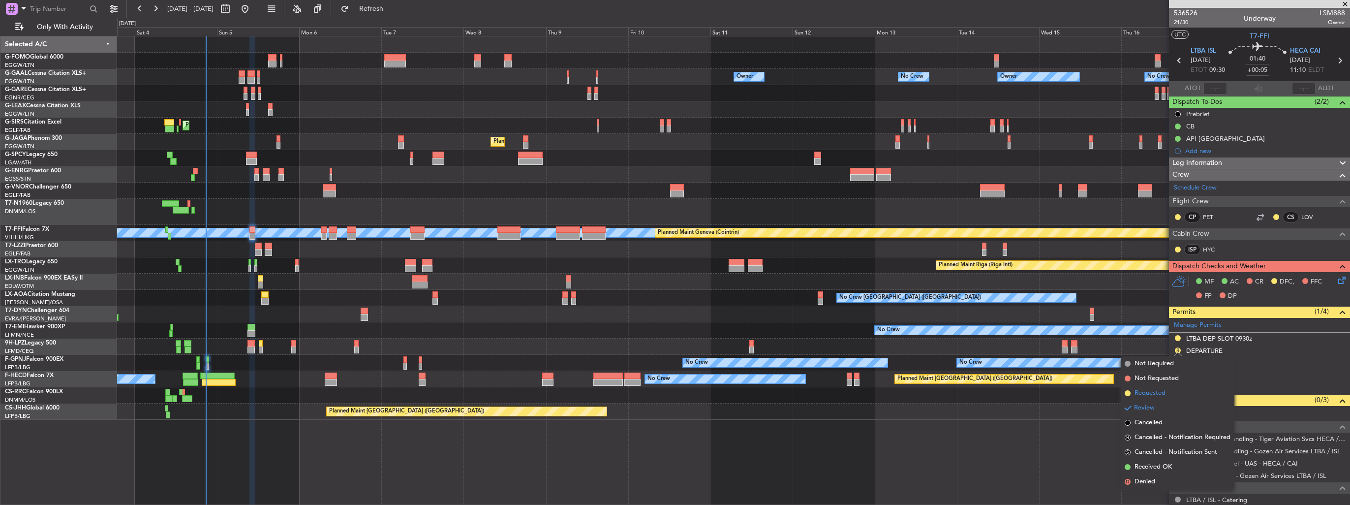
click at [1160, 391] on span "Requested" at bounding box center [1149, 393] width 31 height 10
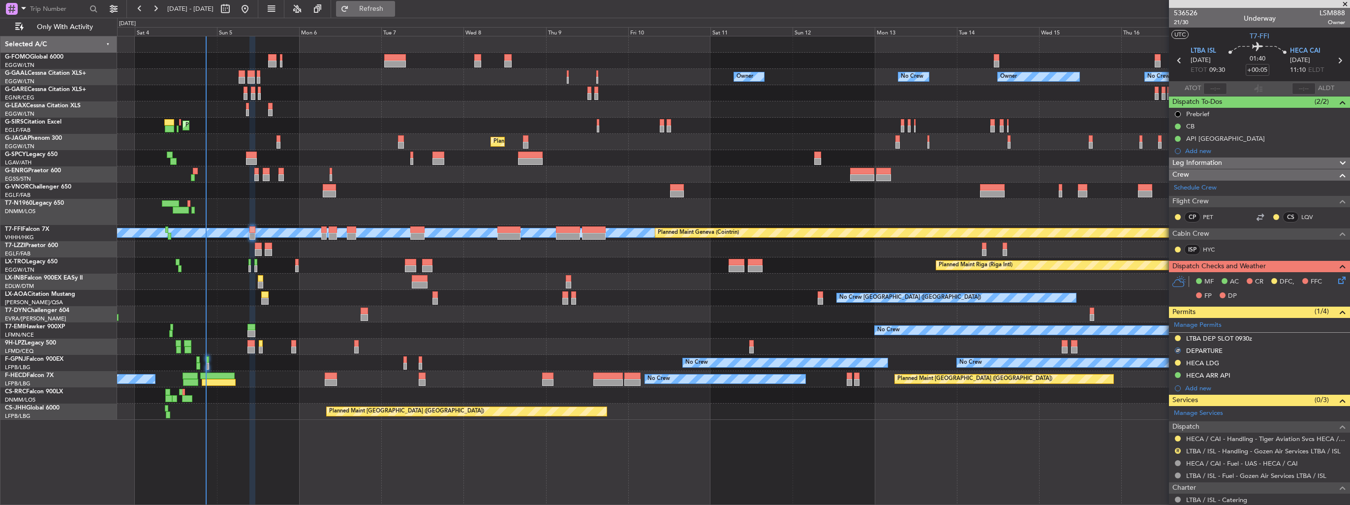
click at [385, 9] on span "Refresh" at bounding box center [371, 8] width 41 height 7
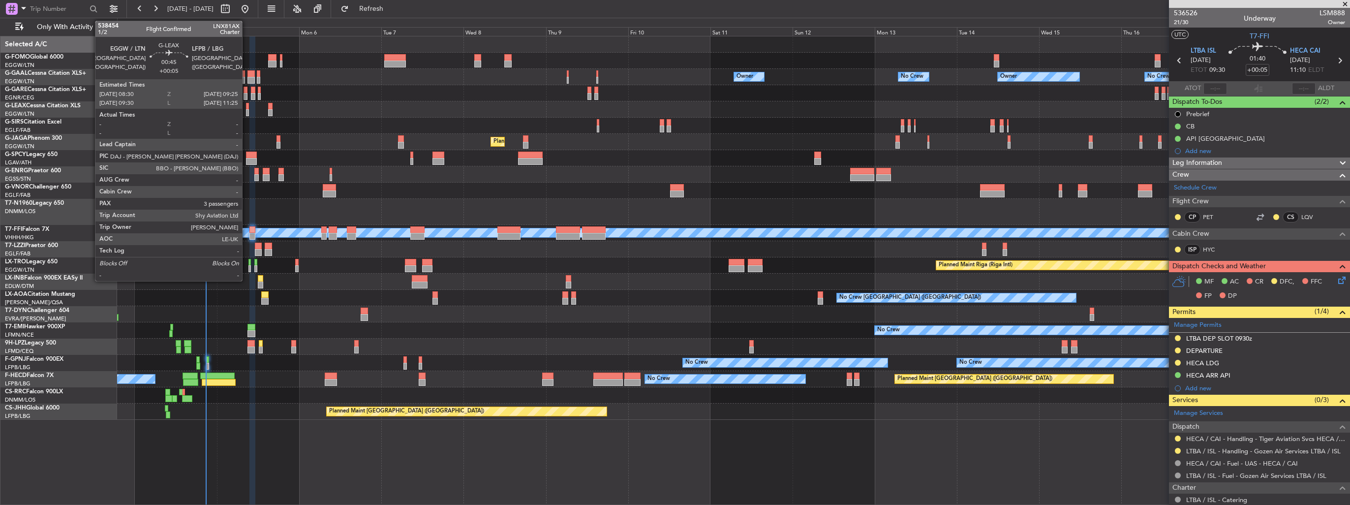
click at [246, 107] on div at bounding box center [247, 106] width 3 height 7
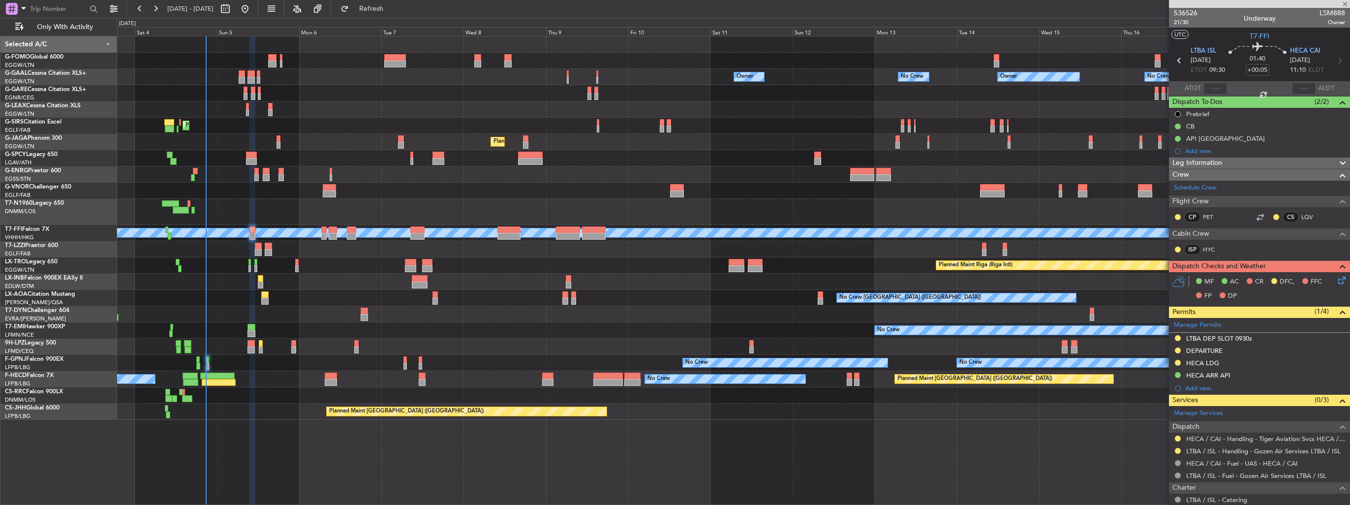
type input "3"
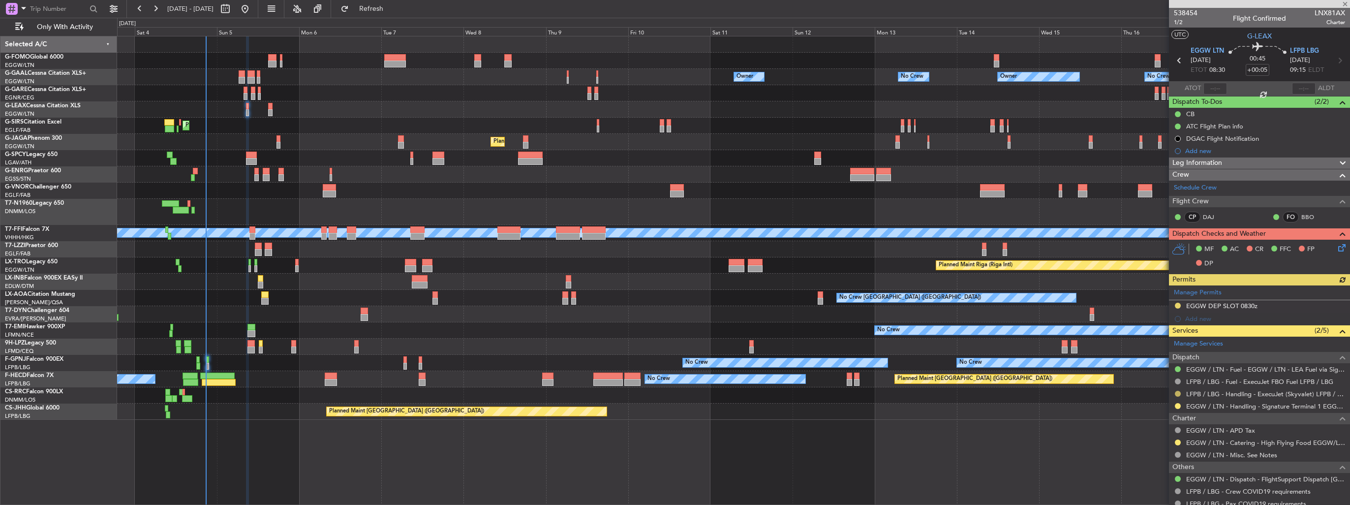
click at [1178, 394] on button at bounding box center [1178, 394] width 6 height 6
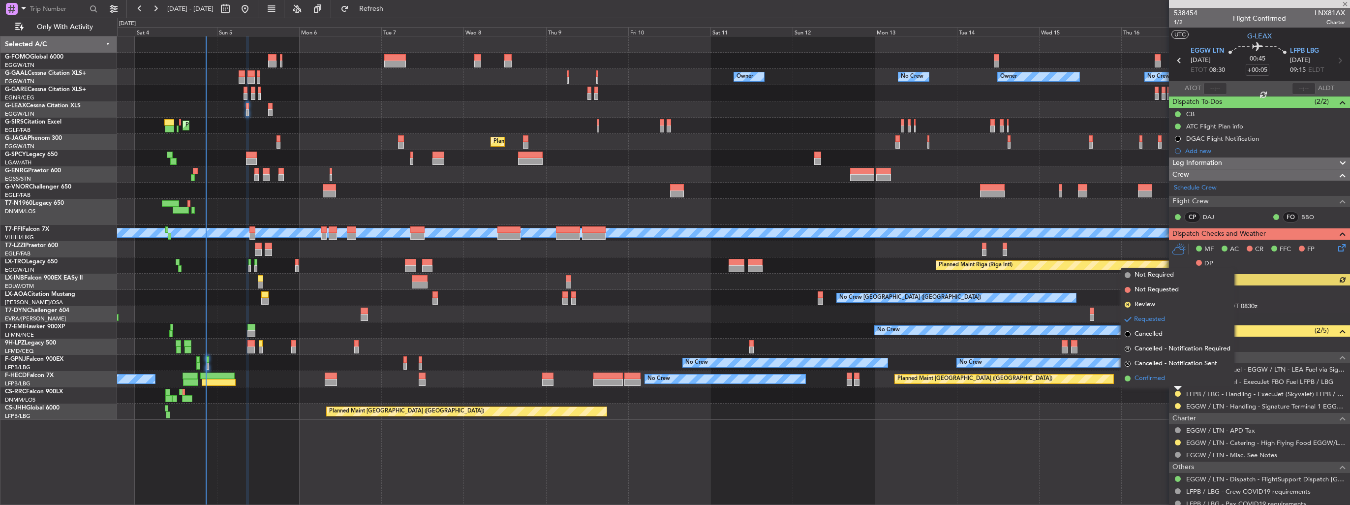
click at [1157, 380] on span "Confirmed" at bounding box center [1149, 378] width 30 height 10
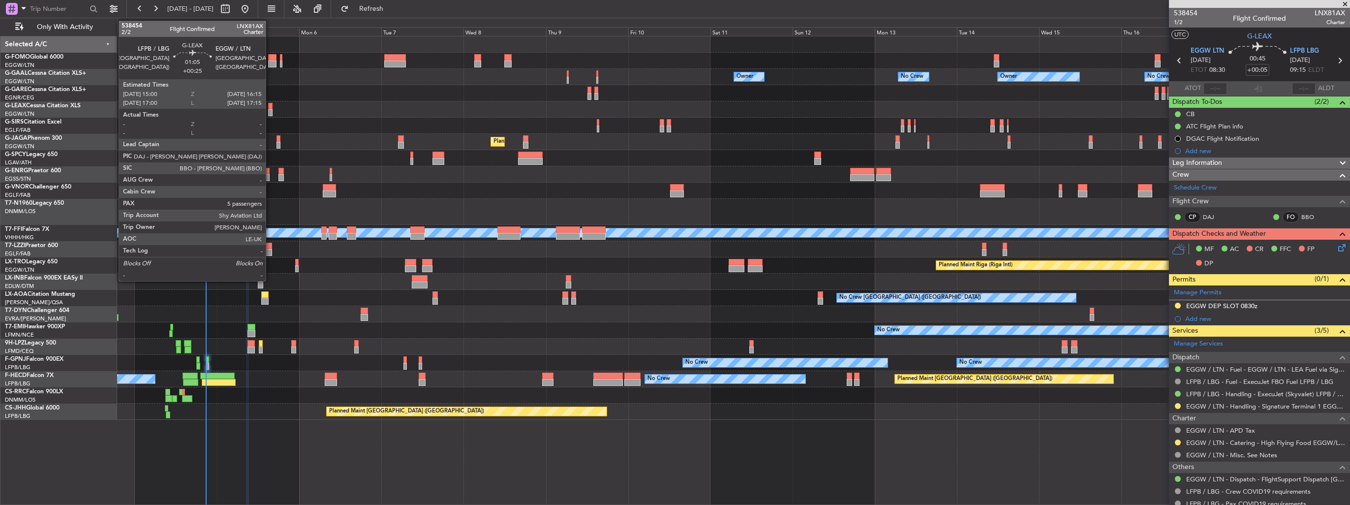
click at [270, 109] on div at bounding box center [270, 112] width 4 height 7
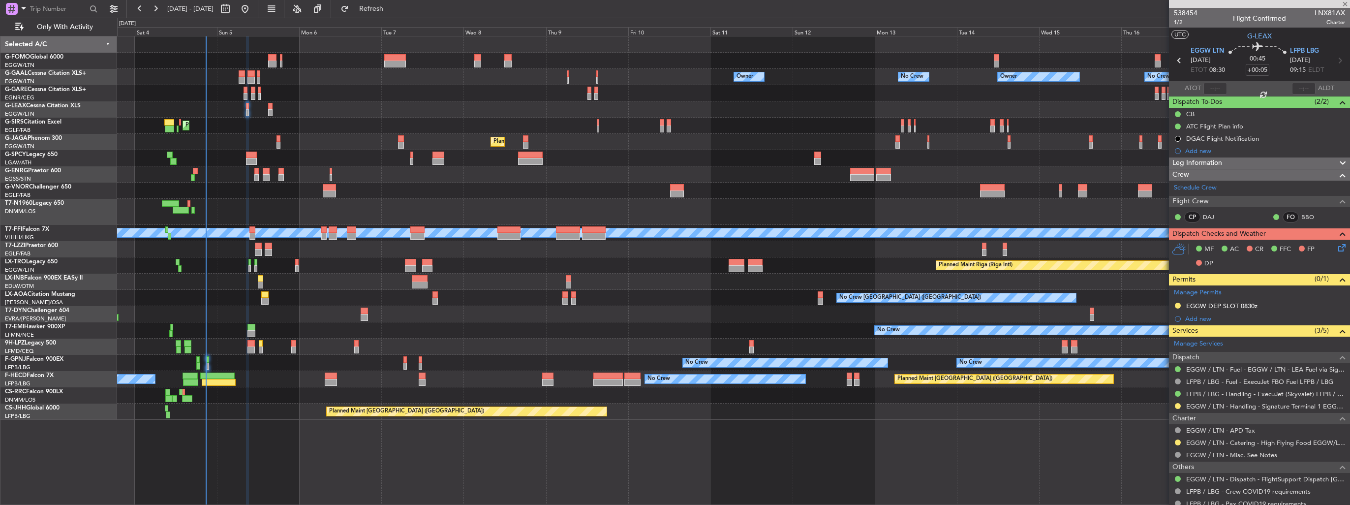
type input "+00:25"
type input "5"
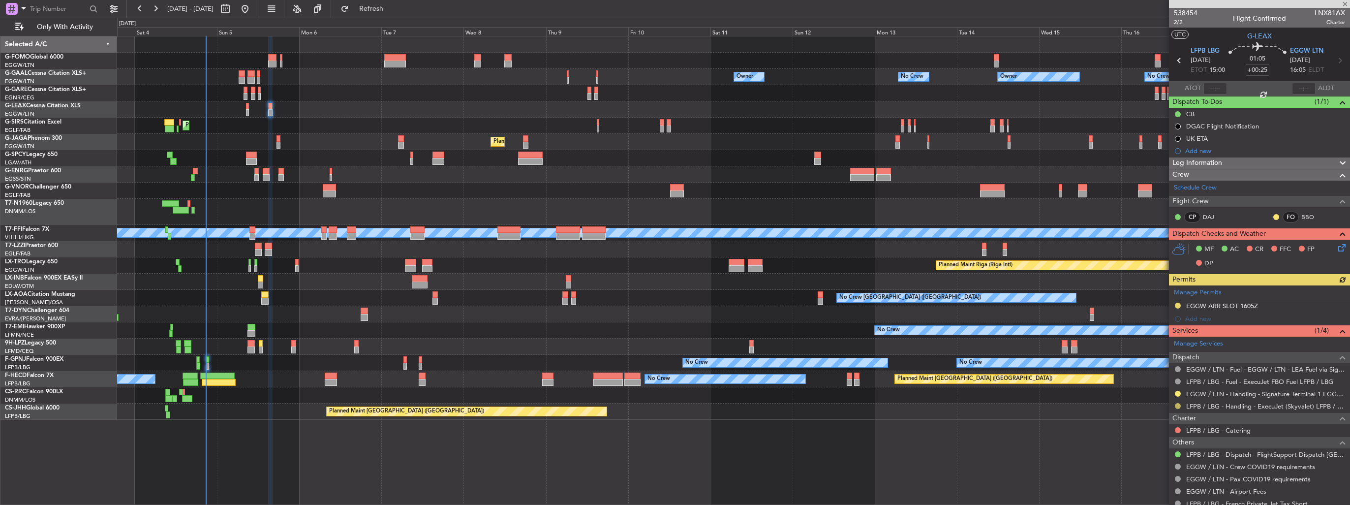
click at [1177, 407] on button at bounding box center [1178, 406] width 6 height 6
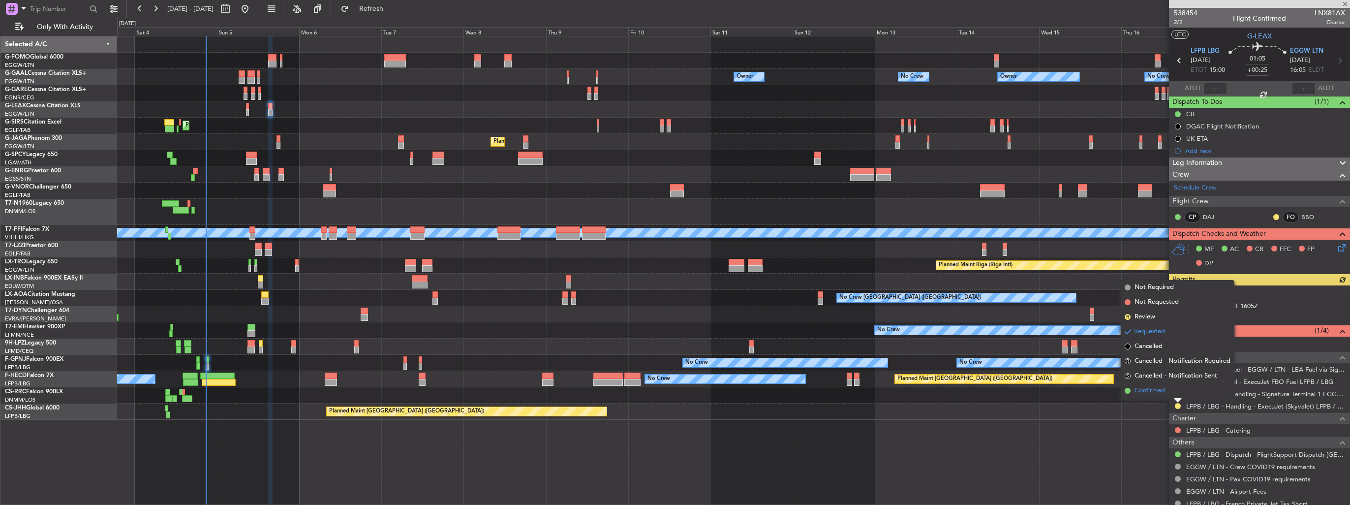
click at [1160, 396] on li "Confirmed" at bounding box center [1178, 390] width 114 height 15
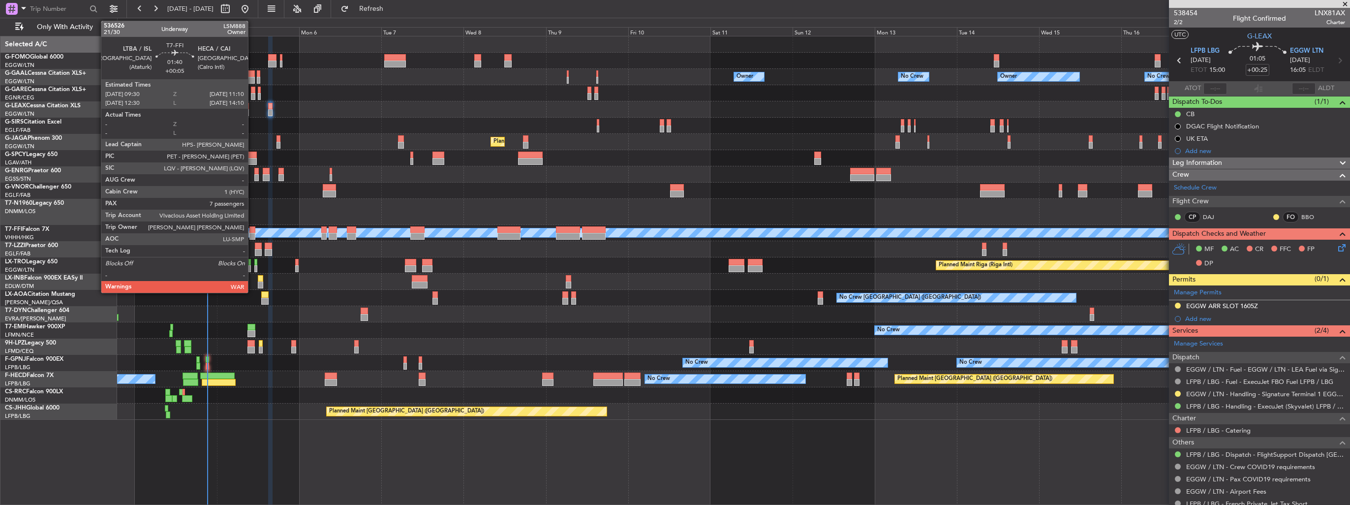
click at [252, 231] on div at bounding box center [252, 229] width 6 height 7
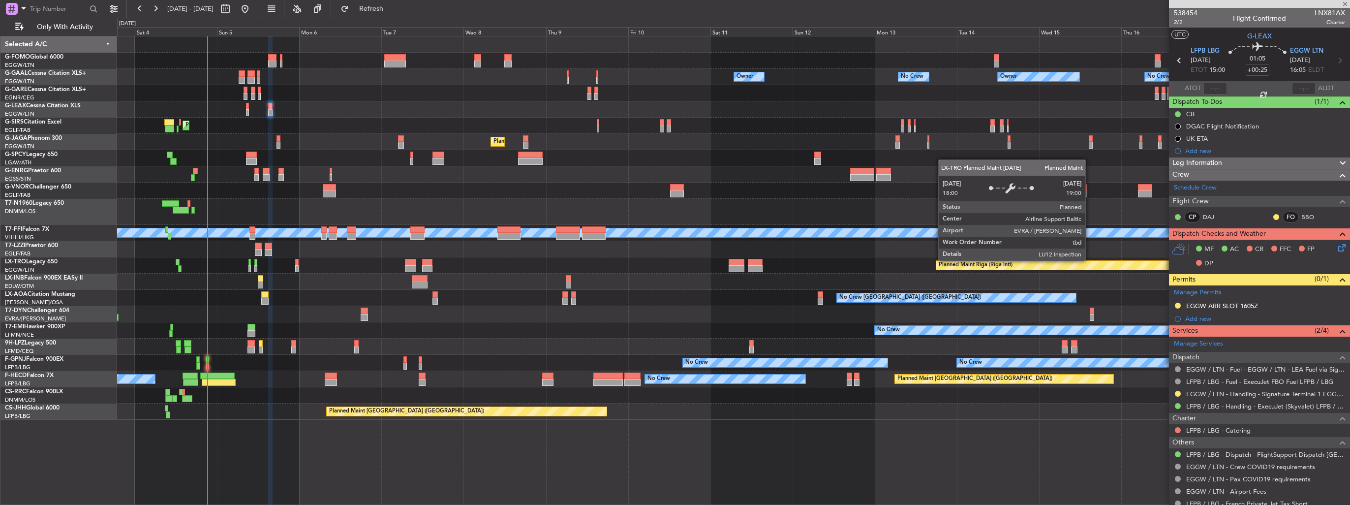
type input "+00:05"
type input "7"
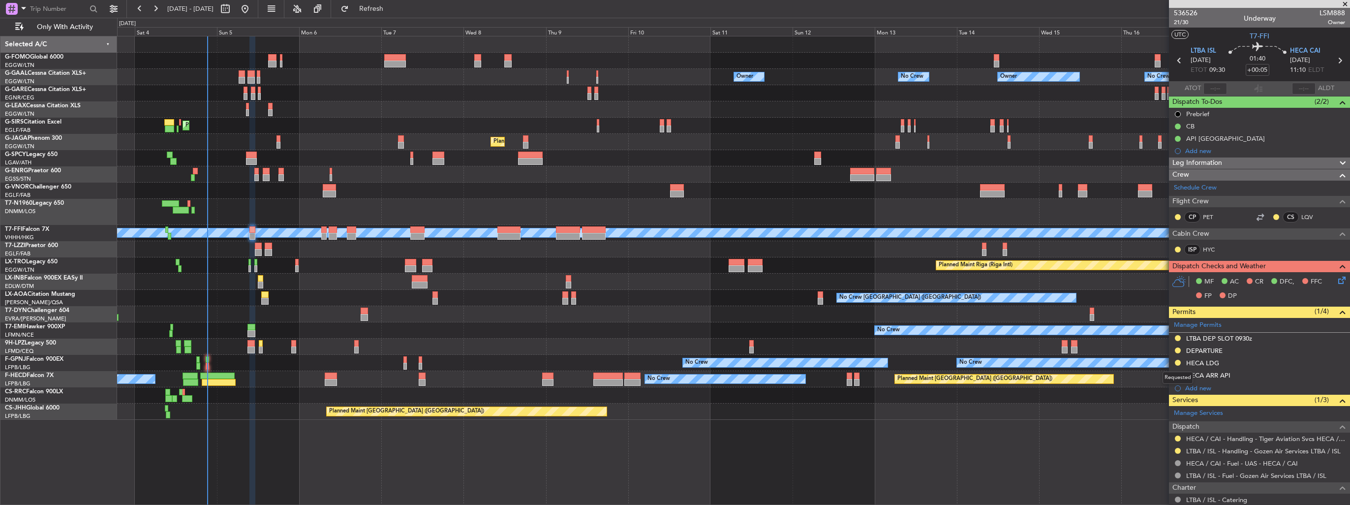
click at [1177, 363] on button at bounding box center [1178, 363] width 6 height 6
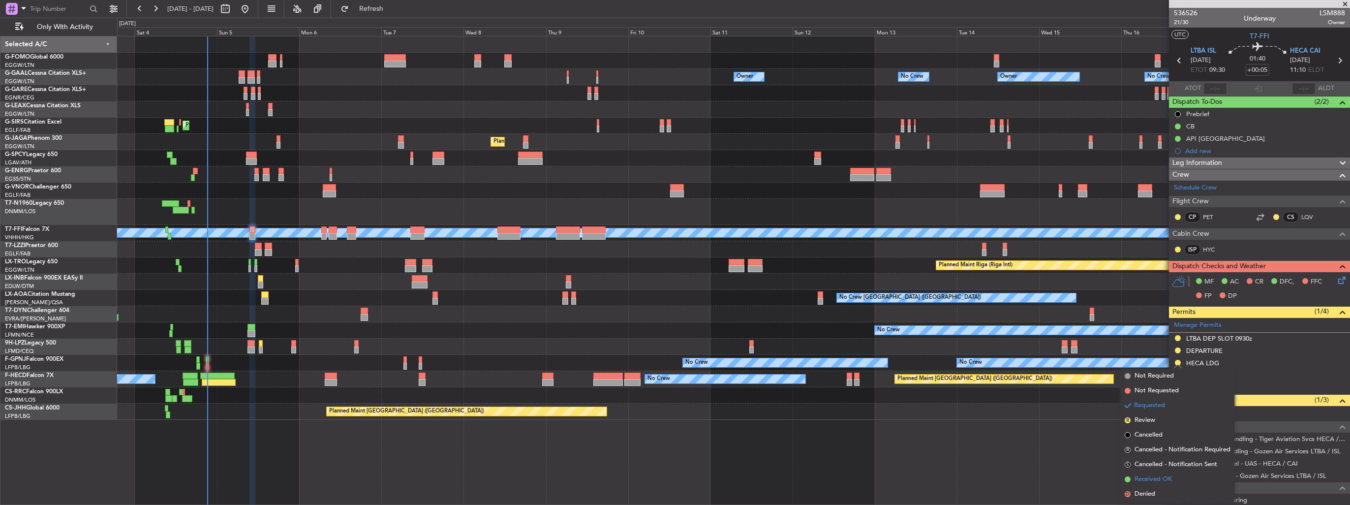
click at [1147, 477] on span "Received OK" at bounding box center [1152, 479] width 37 height 10
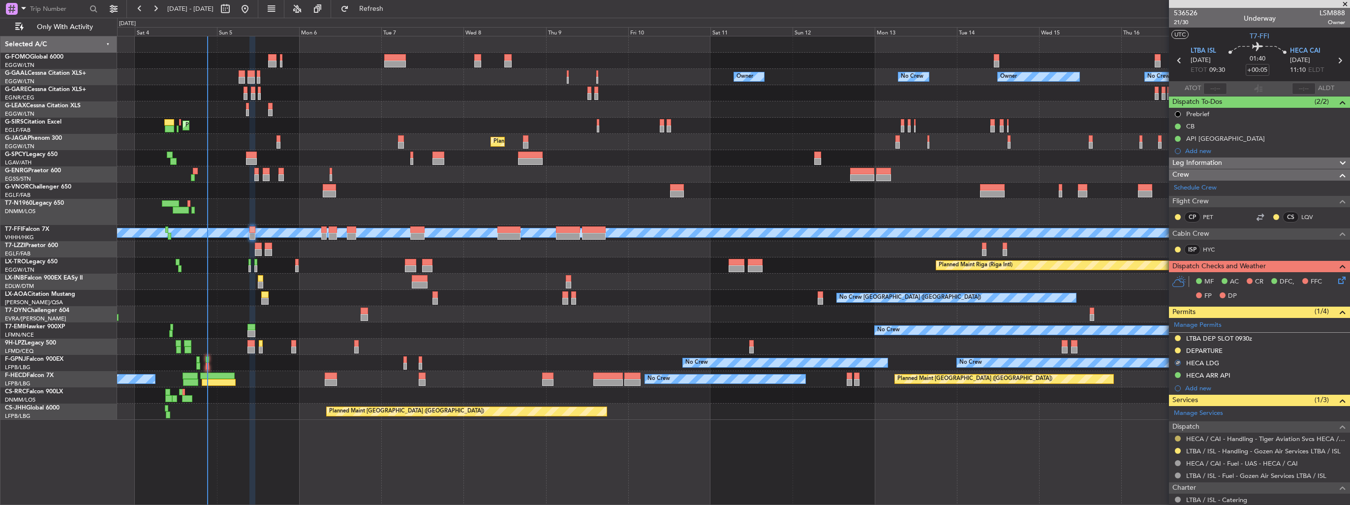
click at [1177, 438] on button at bounding box center [1178, 438] width 6 height 6
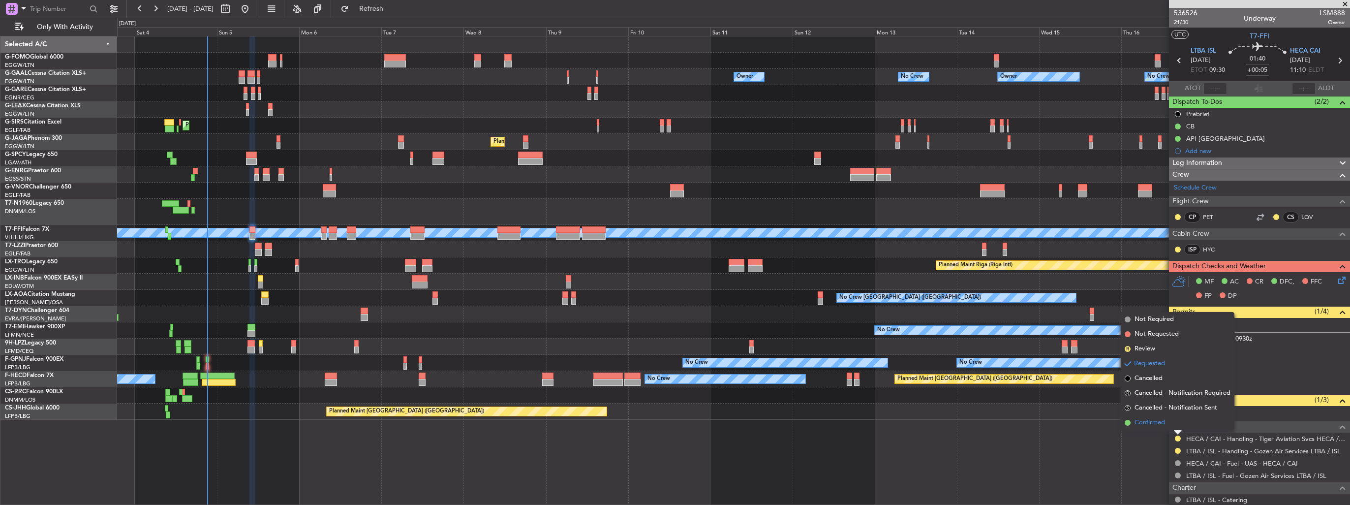
click at [1160, 423] on span "Confirmed" at bounding box center [1149, 423] width 30 height 10
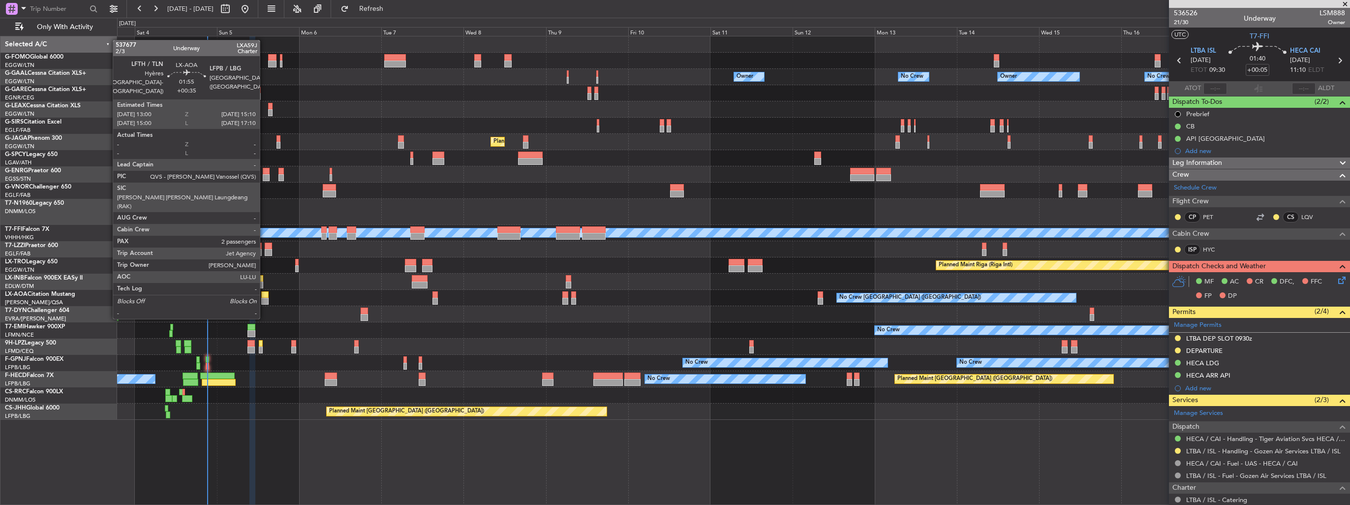
click at [264, 299] on div at bounding box center [265, 301] width 8 height 7
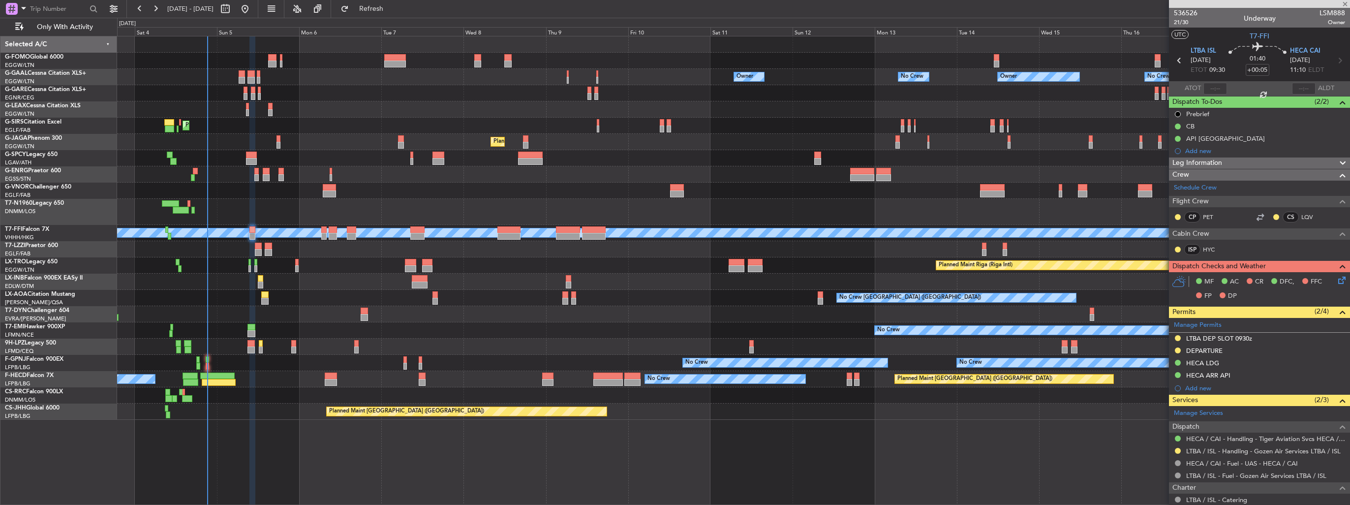
type input "+00:35"
type input "2"
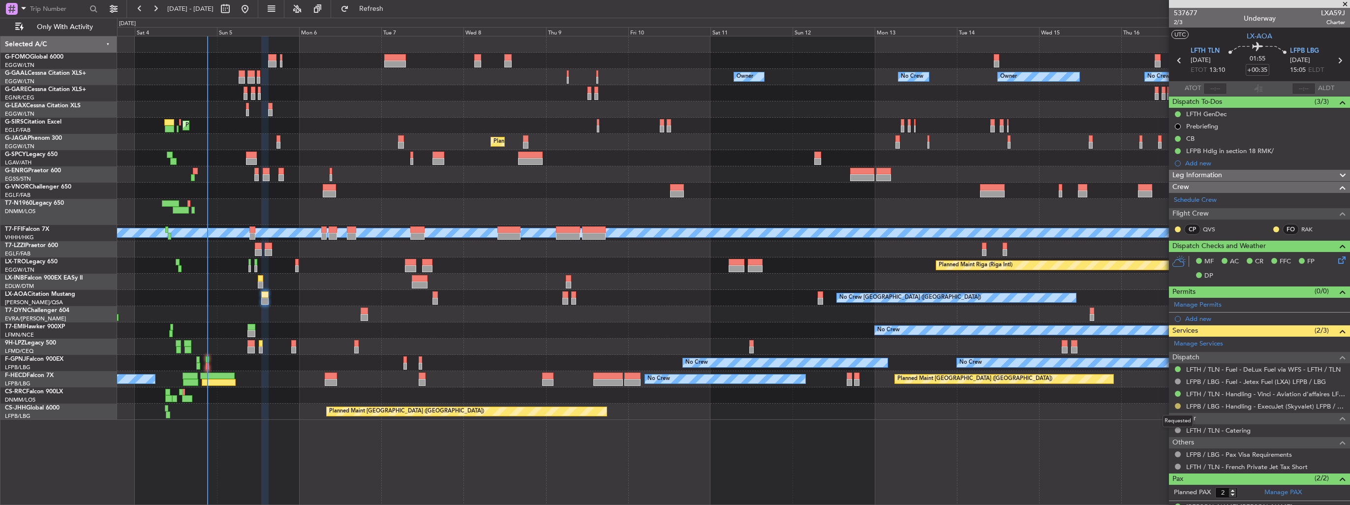
click at [1178, 404] on button at bounding box center [1178, 406] width 6 height 6
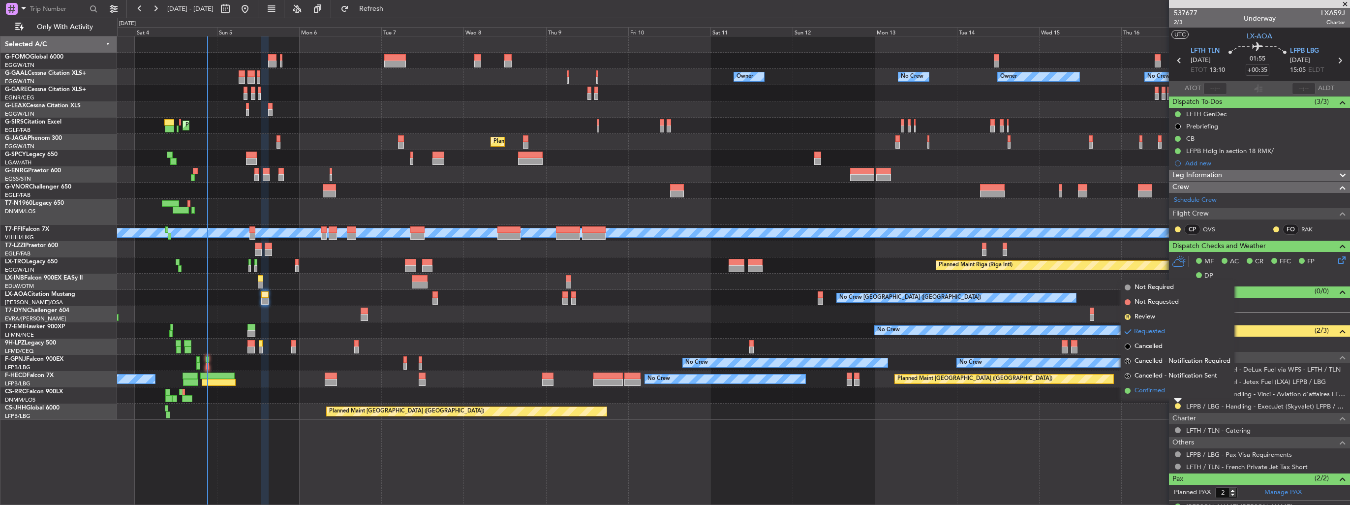
click at [1151, 392] on span "Confirmed" at bounding box center [1149, 391] width 30 height 10
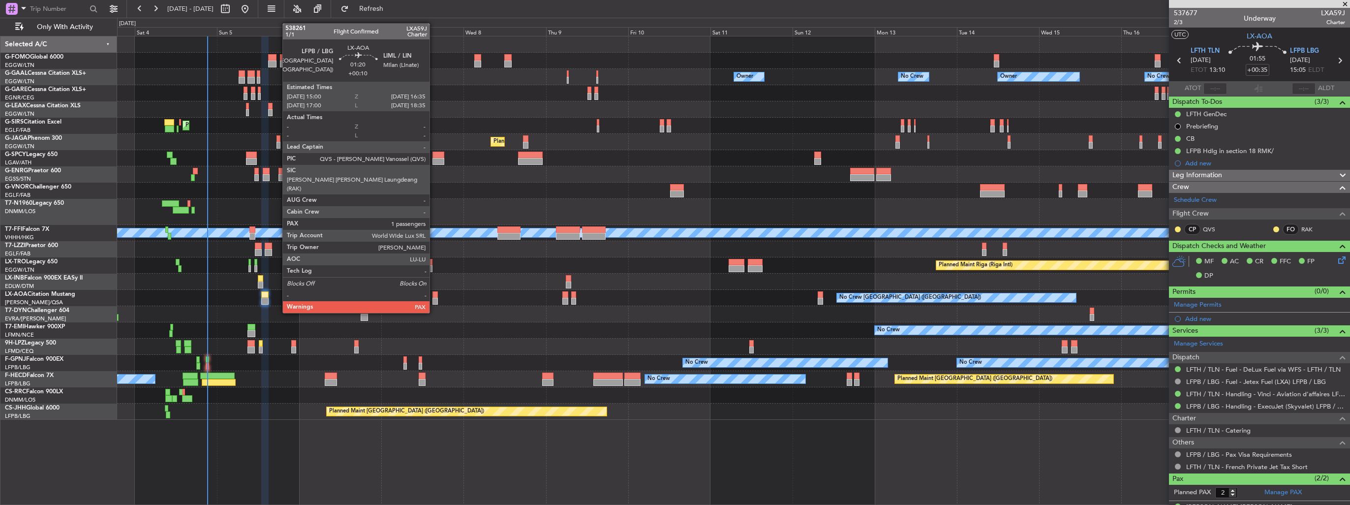
click at [434, 294] on div at bounding box center [435, 294] width 6 height 7
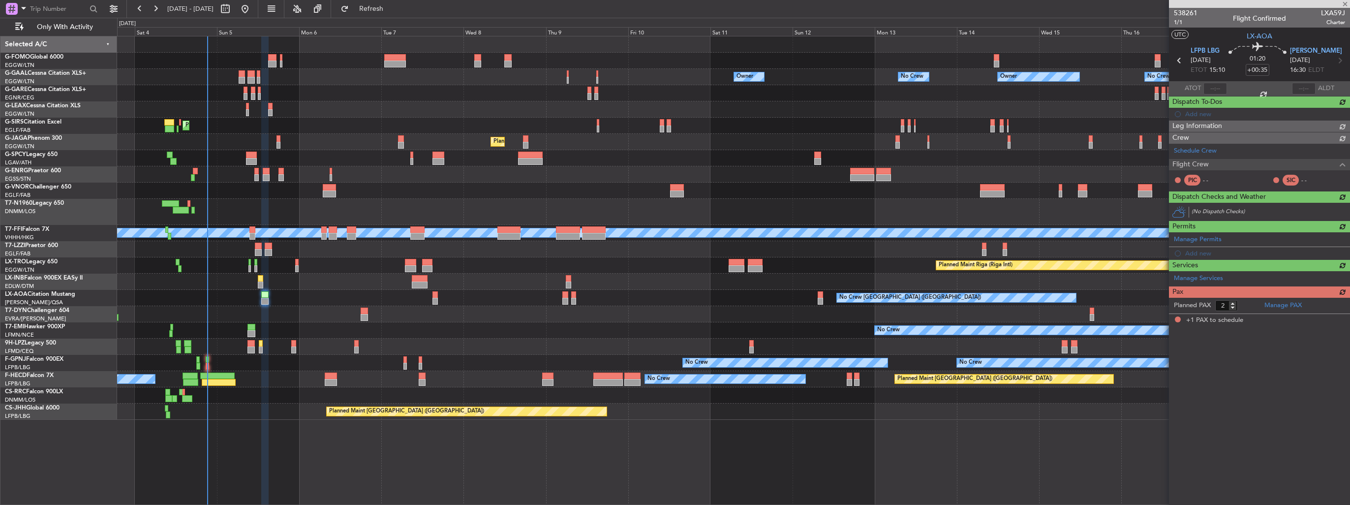
type input "+00:10"
type input "1"
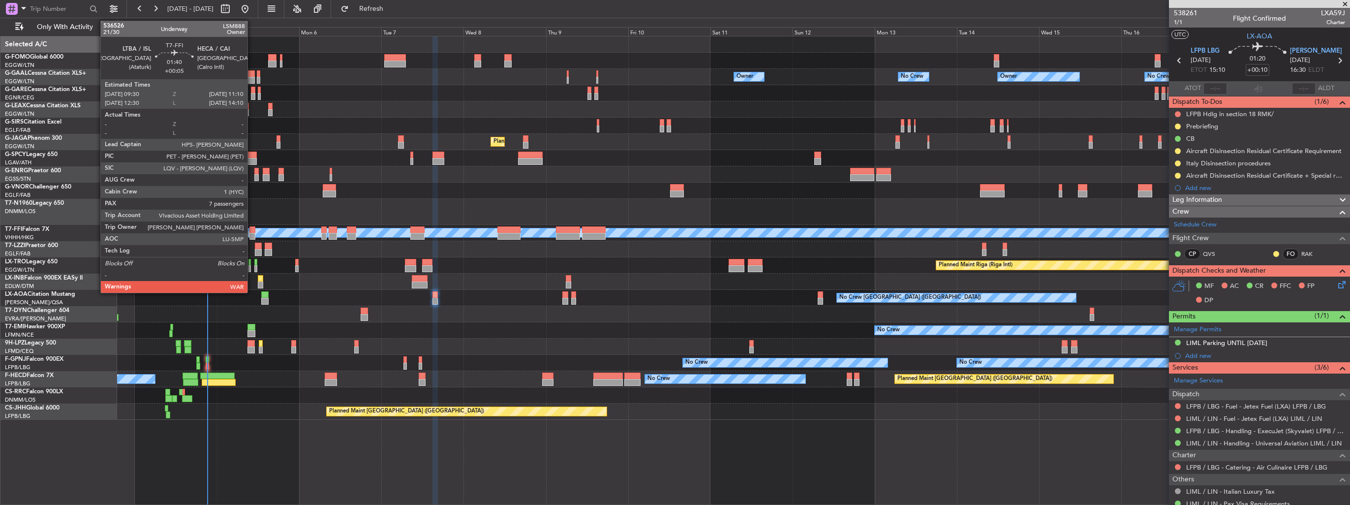
click at [252, 233] on div at bounding box center [252, 236] width 6 height 7
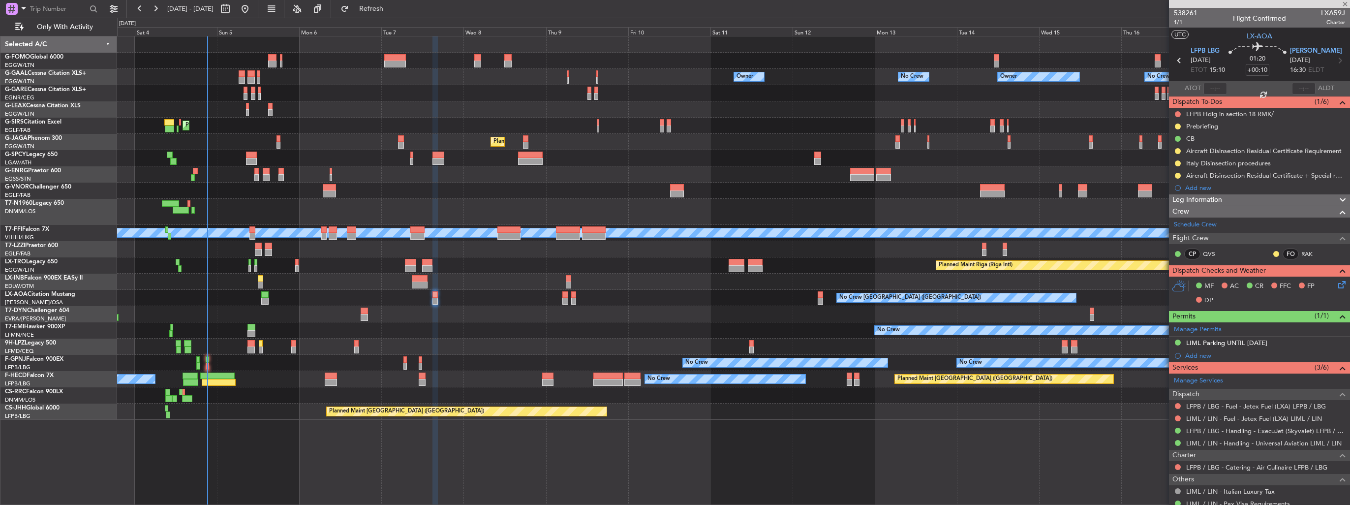
type input "+00:05"
type input "7"
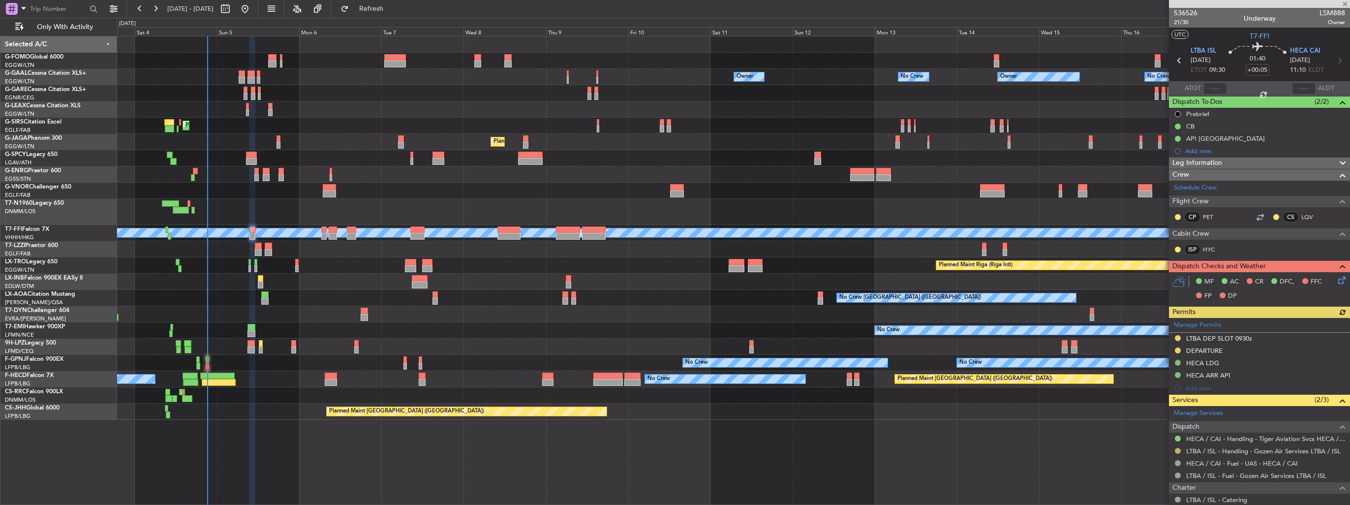
click at [1177, 450] on button at bounding box center [1178, 451] width 6 height 6
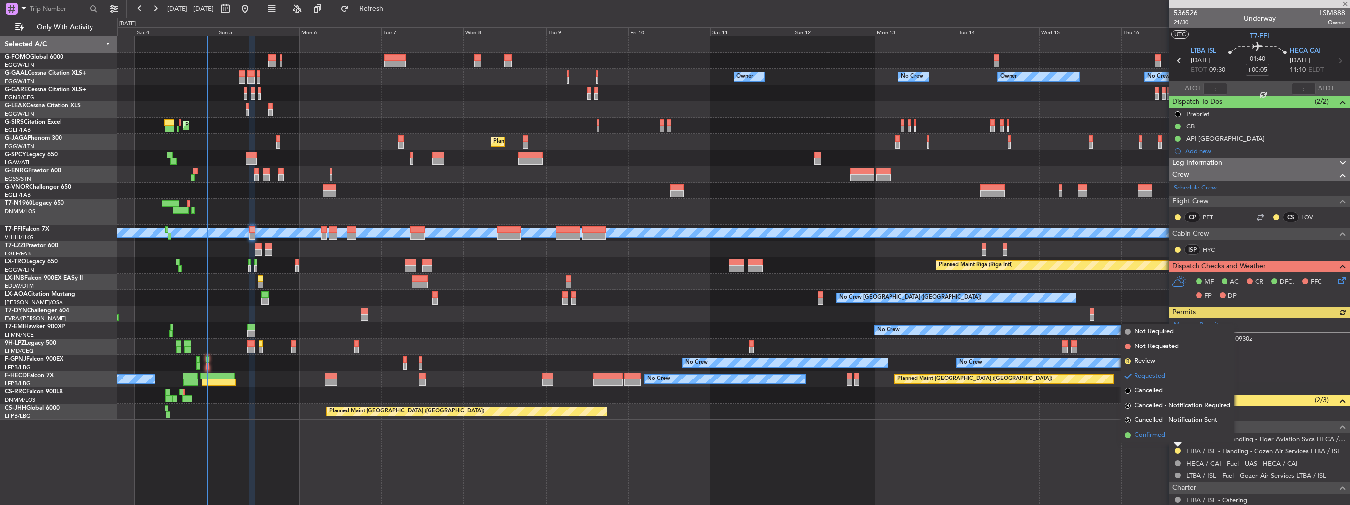
click at [1160, 436] on span "Confirmed" at bounding box center [1149, 435] width 30 height 10
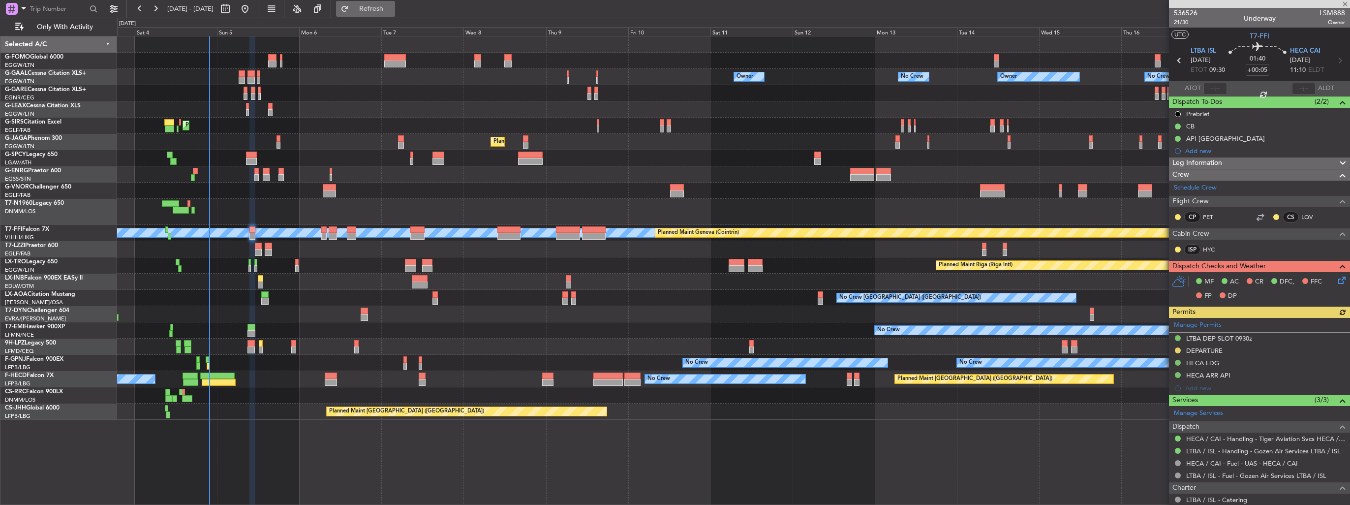
click at [385, 11] on span "Refresh" at bounding box center [371, 8] width 41 height 7
click at [1178, 351] on button at bounding box center [1178, 350] width 6 height 6
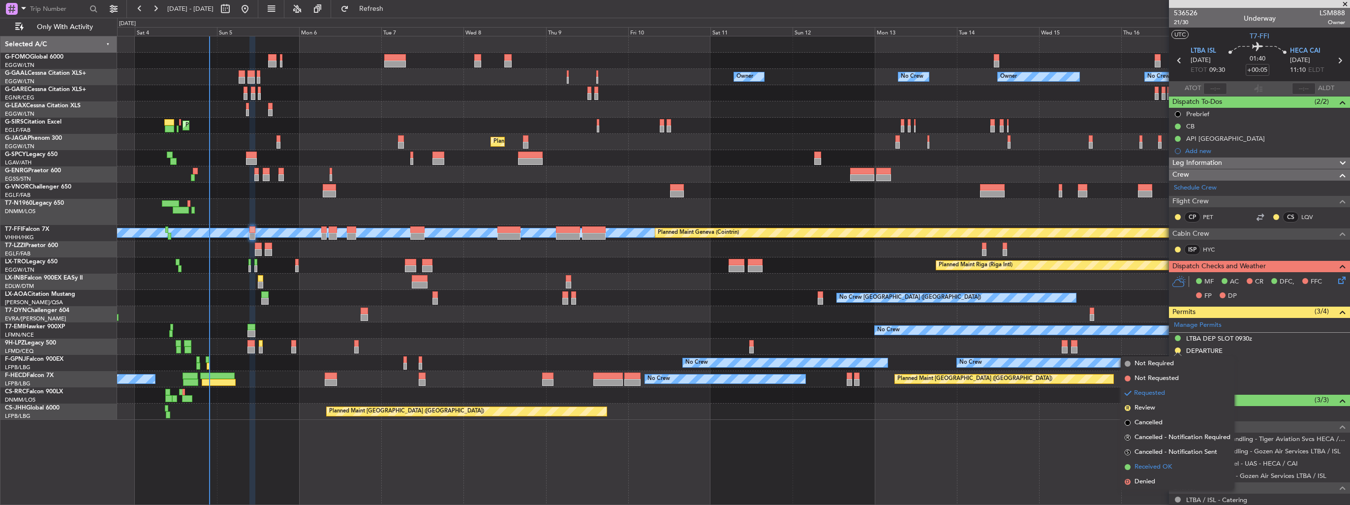
click at [1156, 464] on span "Received OK" at bounding box center [1152, 467] width 37 height 10
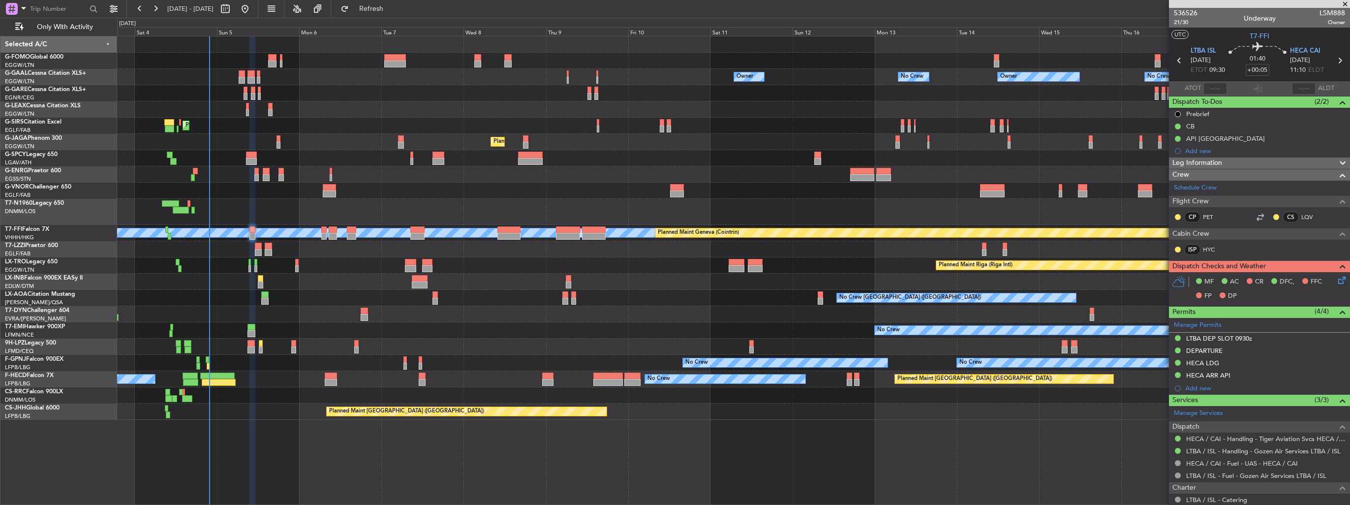
click at [0, 0] on img at bounding box center [0, 0] width 0 height 0
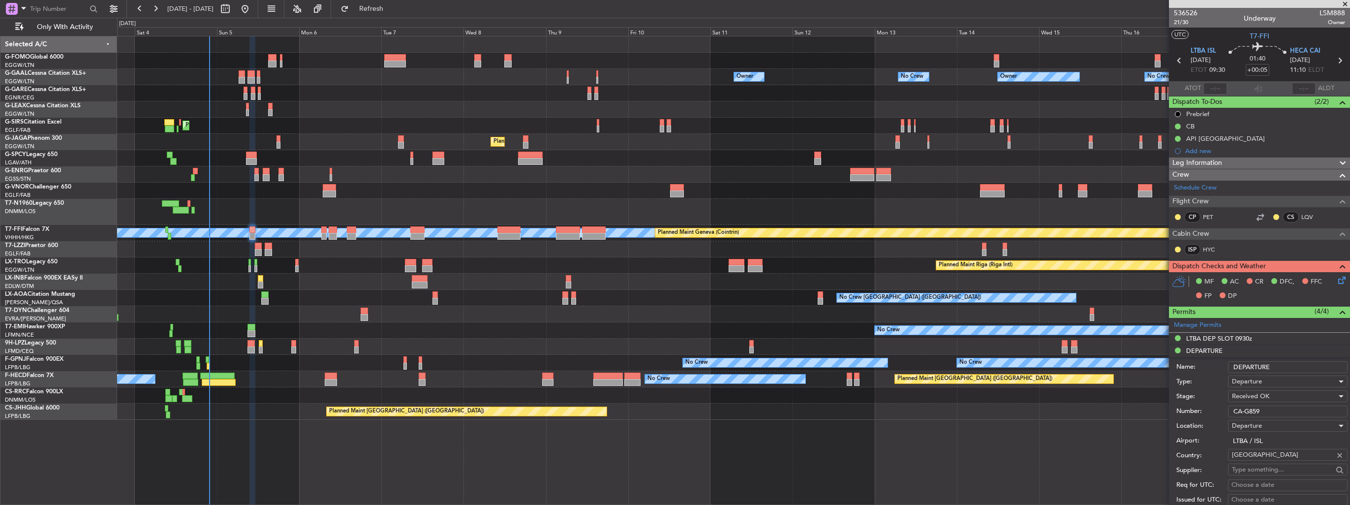
scroll to position [197, 0]
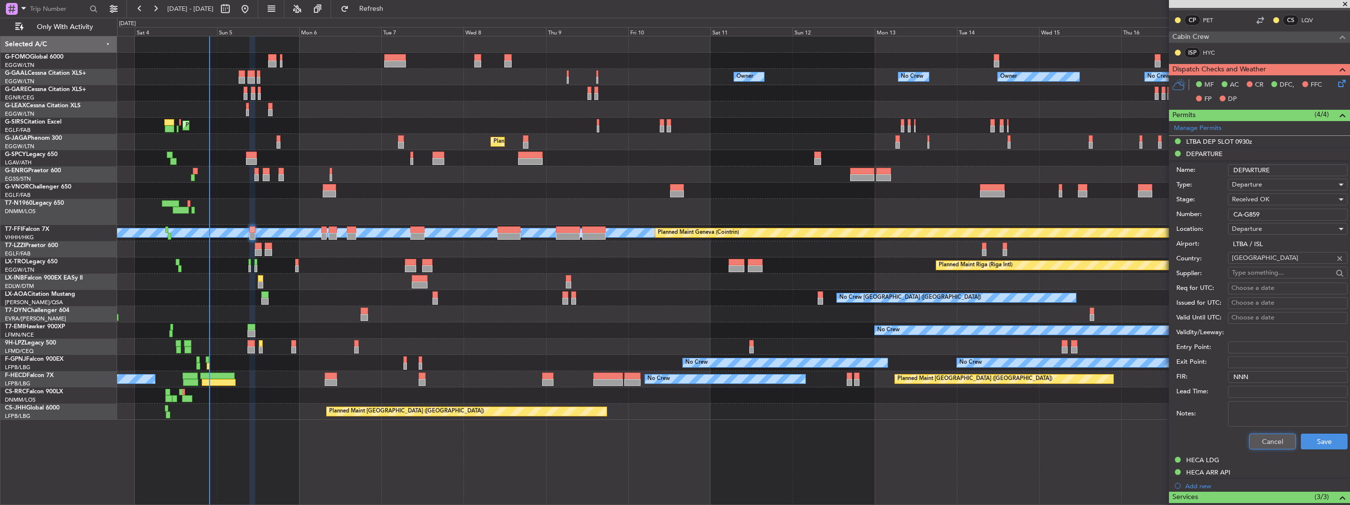
click at [1257, 439] on button "Cancel" at bounding box center [1272, 441] width 47 height 16
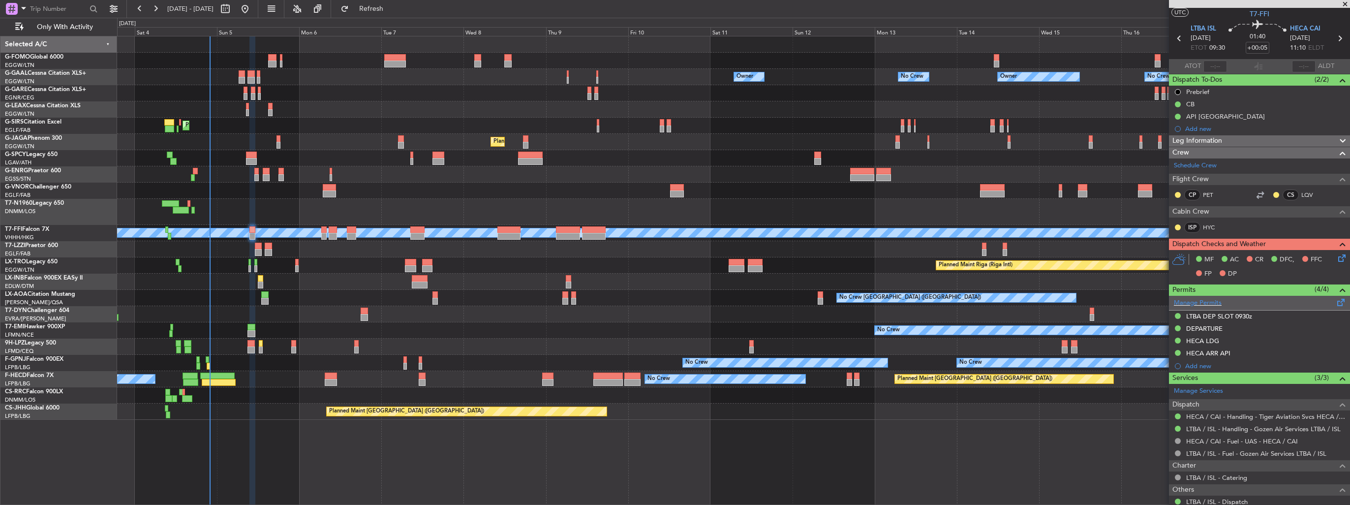
scroll to position [0, 0]
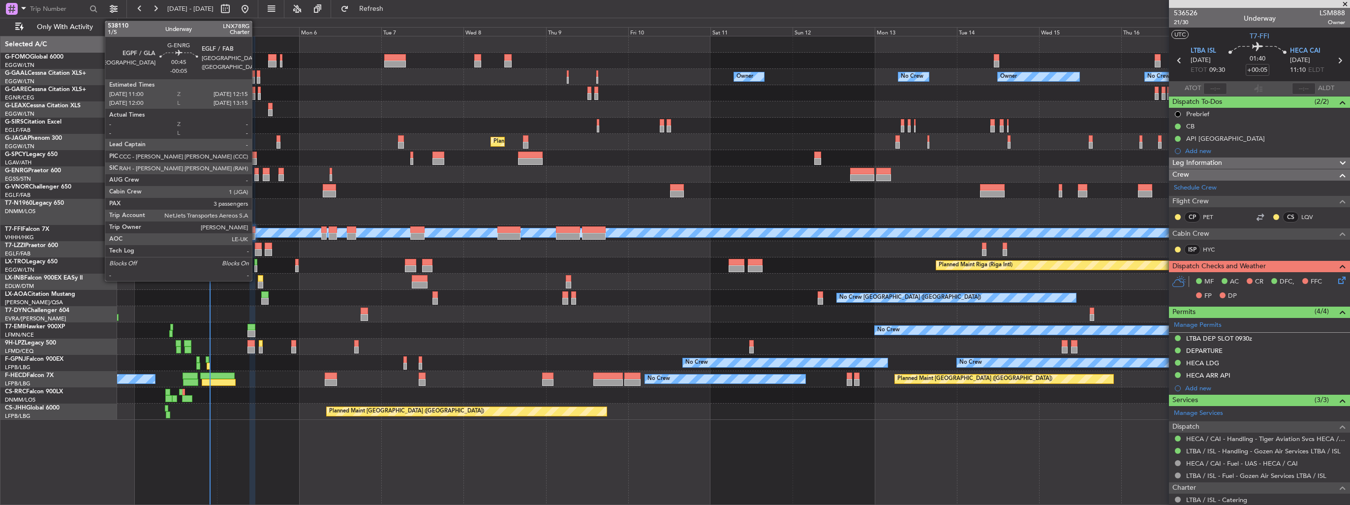
click at [256, 175] on div at bounding box center [256, 177] width 4 height 7
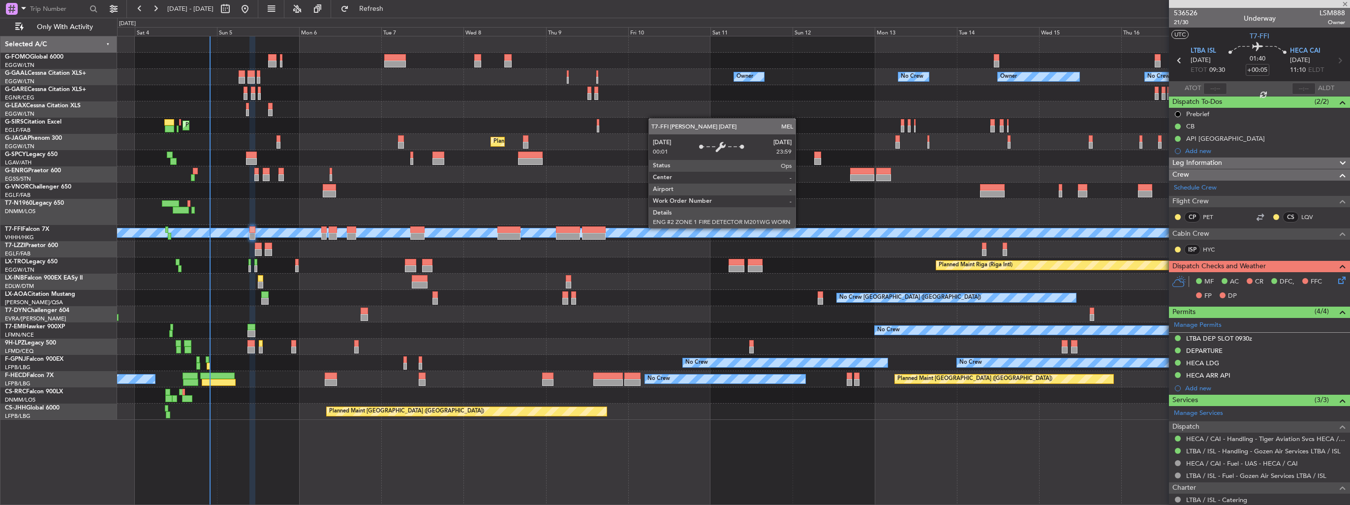
type input "-00:05"
type input "3"
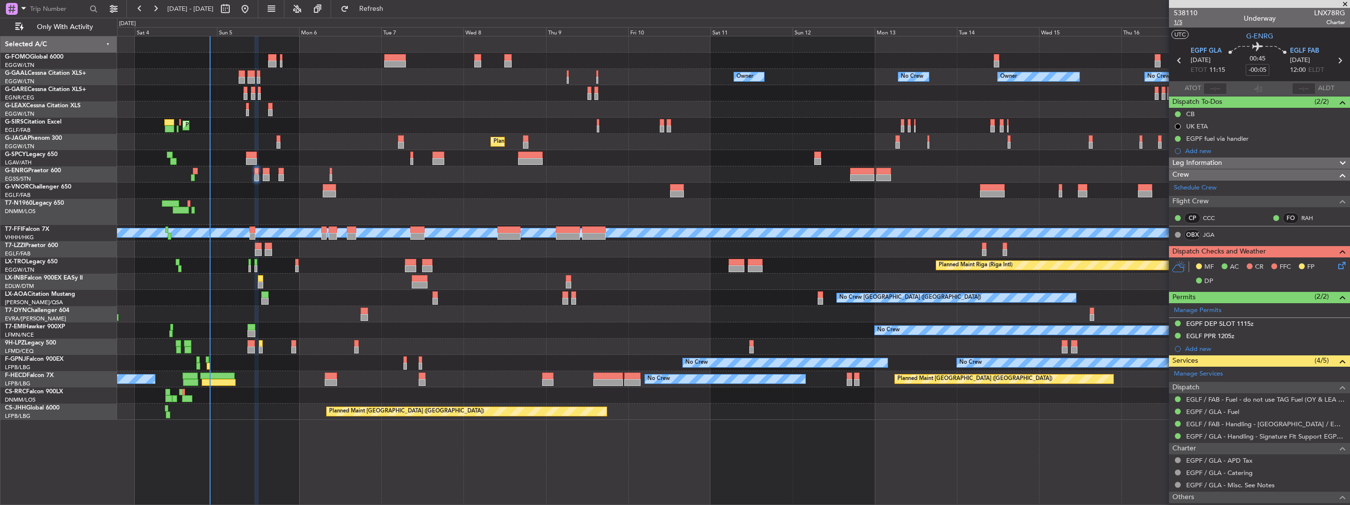
click at [1179, 21] on span "1/5" at bounding box center [1186, 22] width 24 height 8
click at [1335, 62] on icon at bounding box center [1339, 60] width 13 height 13
type input "+00:20"
type input "7"
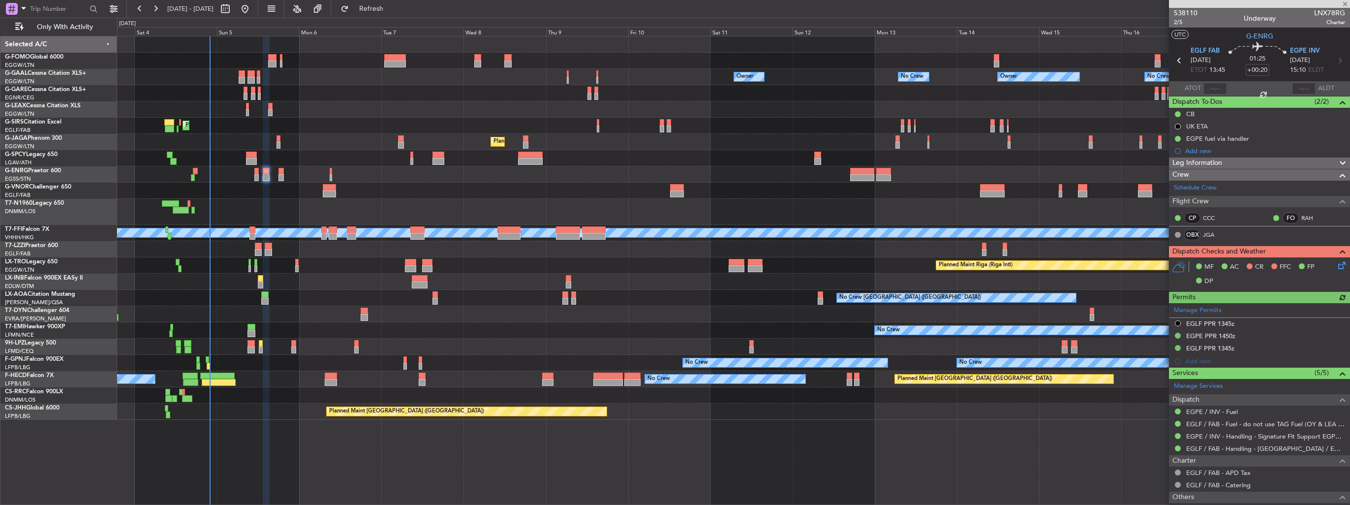
click at [1178, 62] on icon at bounding box center [1179, 60] width 13 height 13
type input "-00:05"
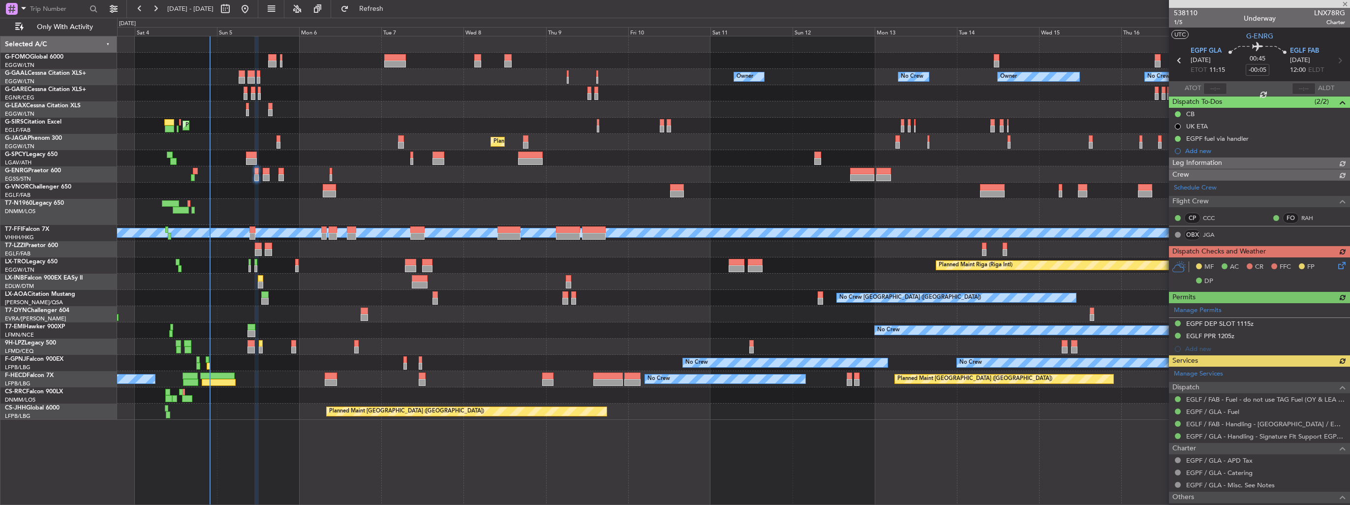
type input "2"
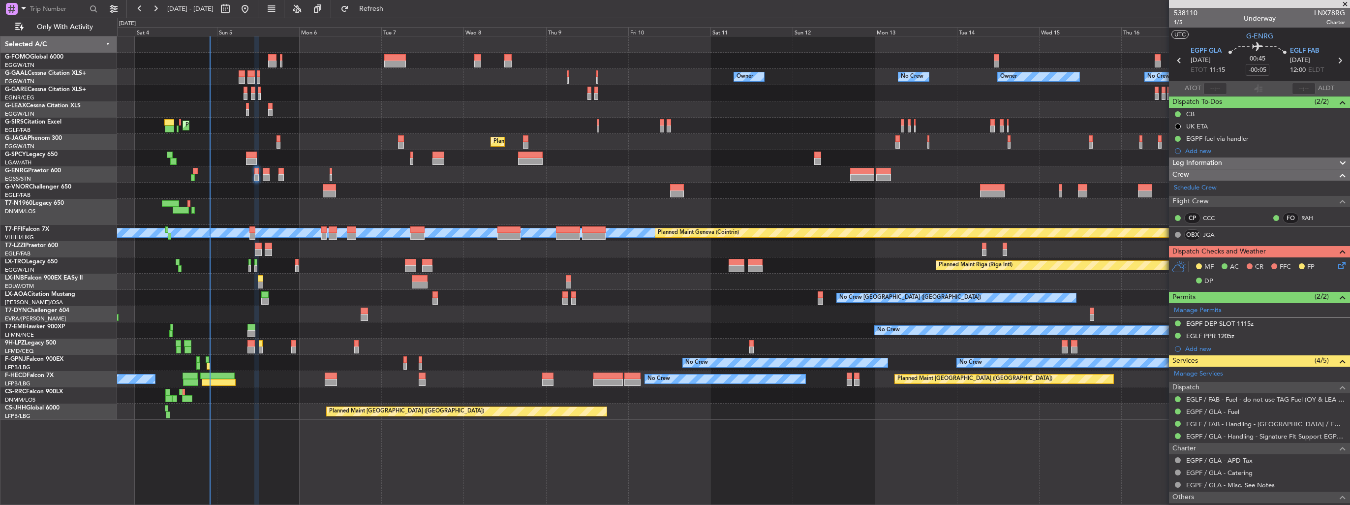
click at [1336, 263] on icon at bounding box center [1340, 264] width 8 height 8
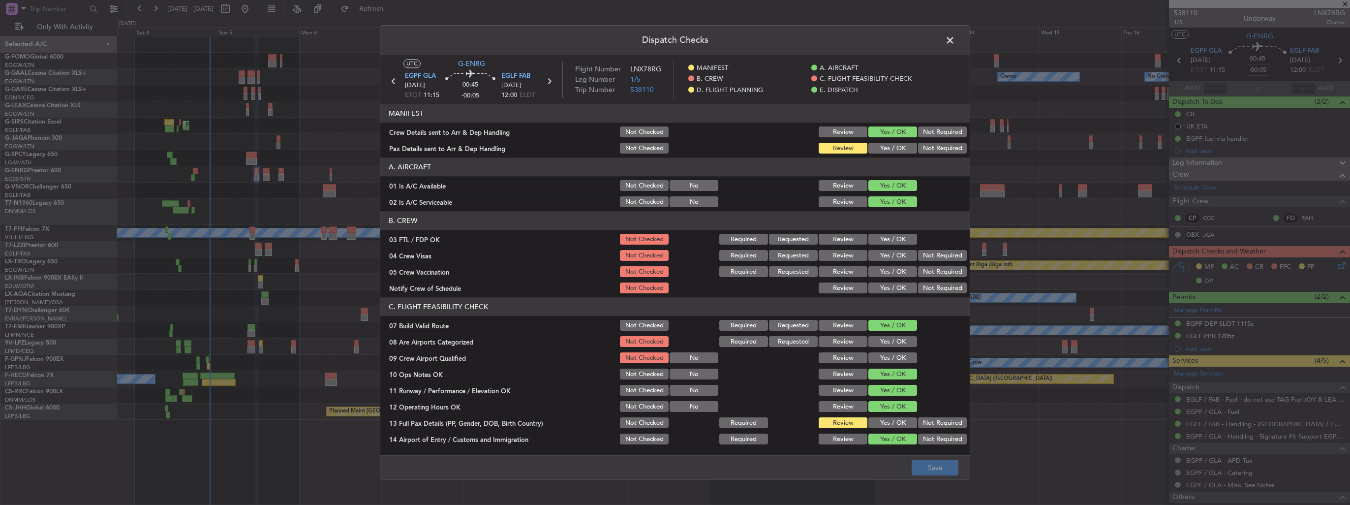
click at [897, 146] on button "Yes / OK" at bounding box center [892, 148] width 49 height 11
click at [939, 460] on button "Save" at bounding box center [935, 468] width 47 height 16
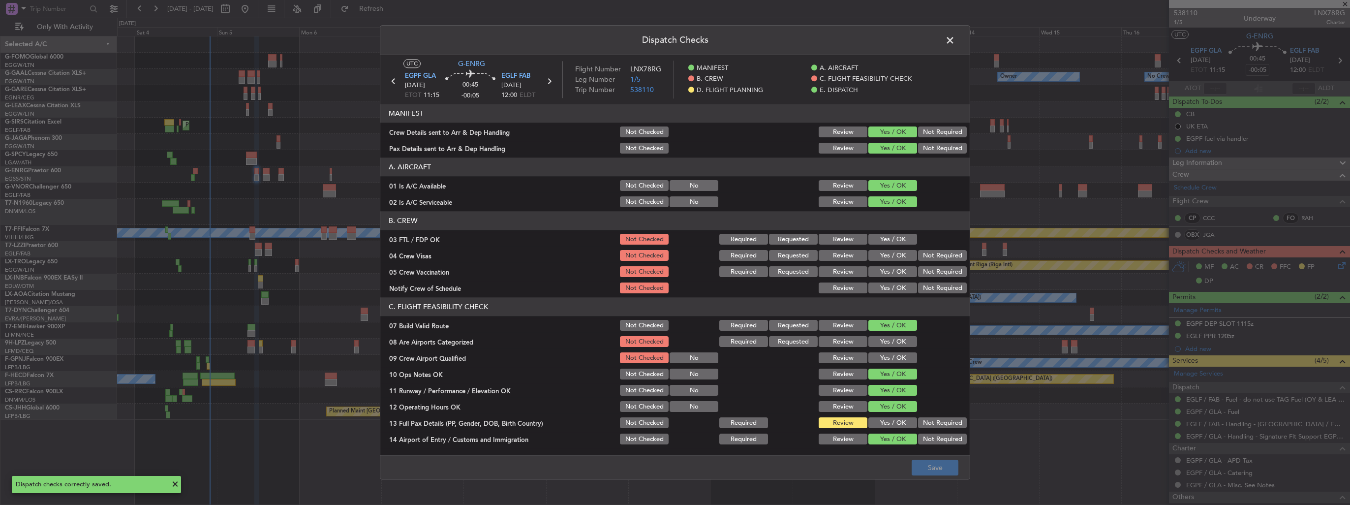
click at [955, 39] on span at bounding box center [955, 43] width 0 height 20
